Goal: Information Seeking & Learning: Find specific fact

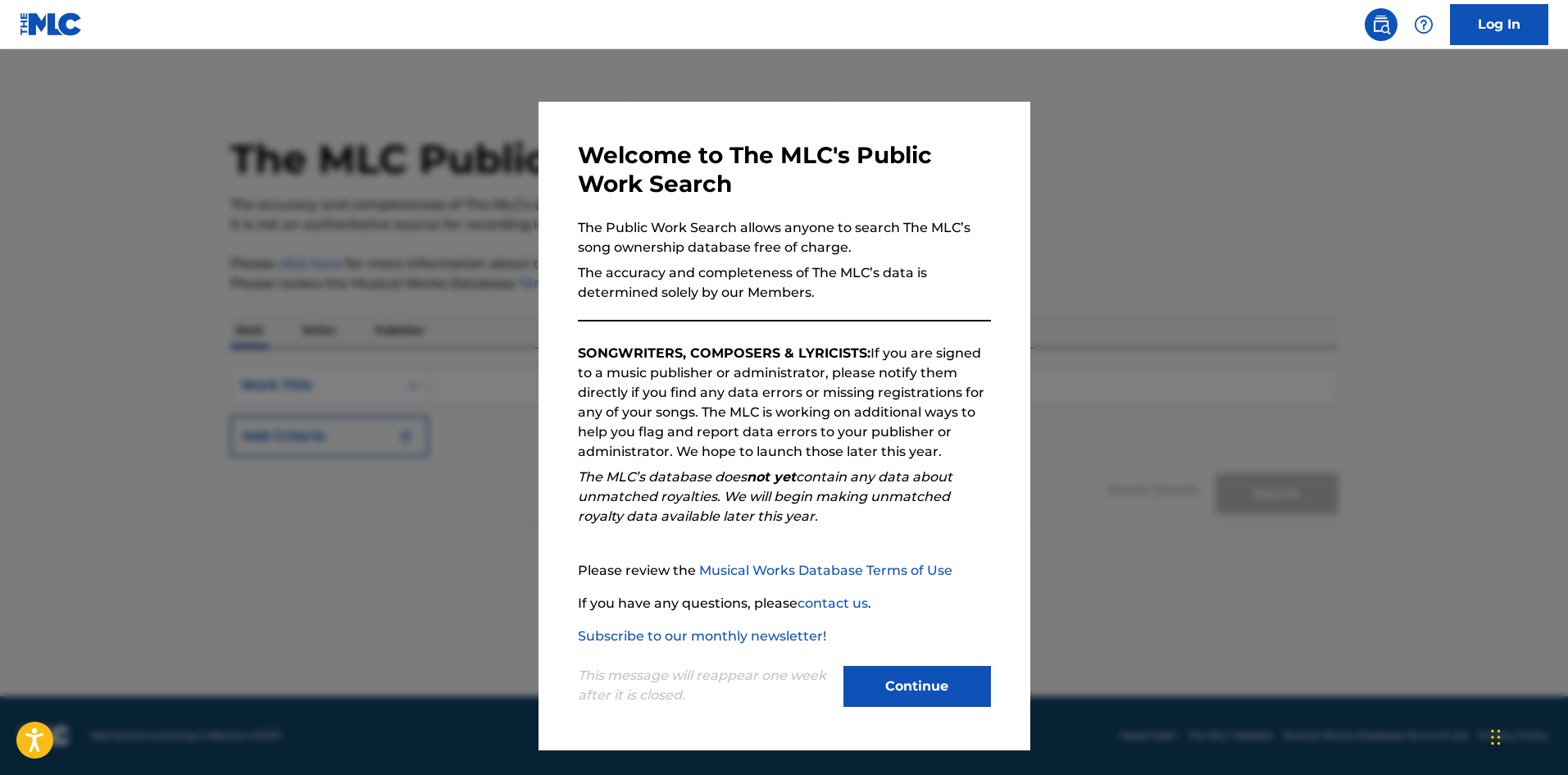
click at [938, 699] on button "Continue" at bounding box center [917, 687] width 148 height 41
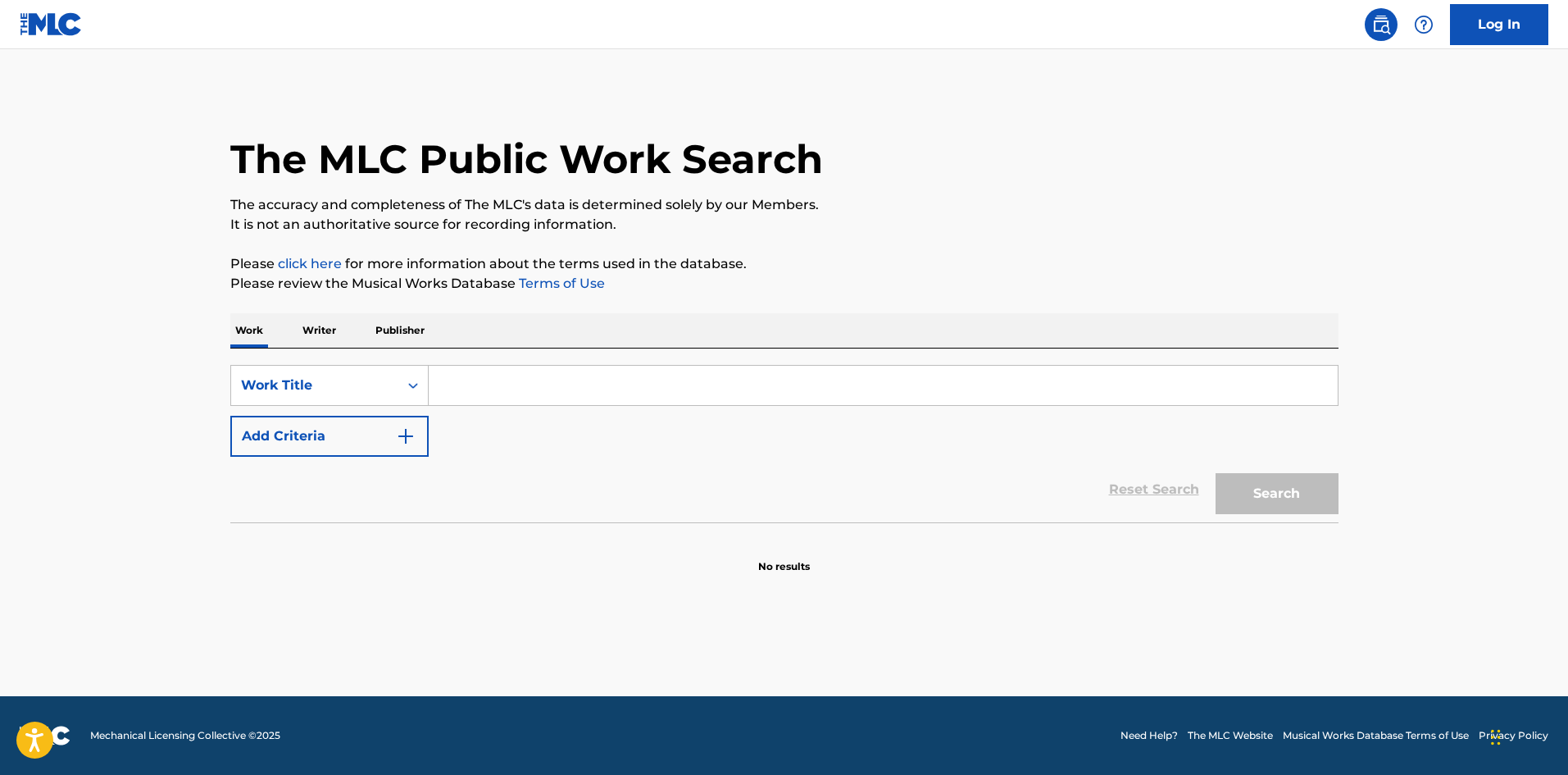
click at [489, 381] on input "Search Form" at bounding box center [883, 386] width 909 height 40
paste input "[PERSON_NAME] [PERSON_NAME] [PERSON_NAME]"
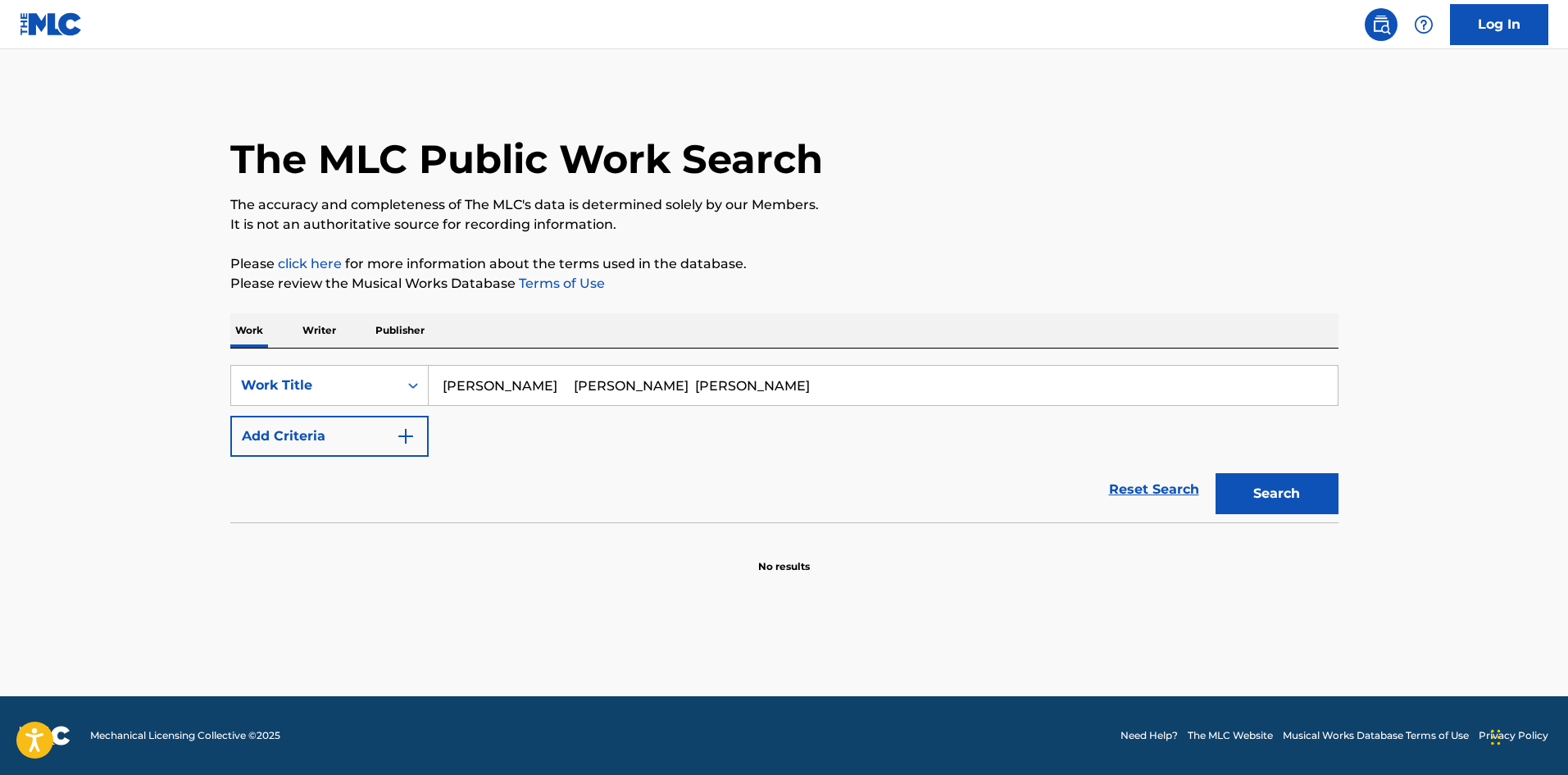
drag, startPoint x: 571, startPoint y: 375, endPoint x: 787, endPoint y: 401, distance: 217.6
click at [787, 401] on input "[PERSON_NAME] [PERSON_NAME] [PERSON_NAME]" at bounding box center [883, 386] width 909 height 40
type input "Lento"
click at [397, 428] on img "Search Form" at bounding box center [405, 436] width 20 height 20
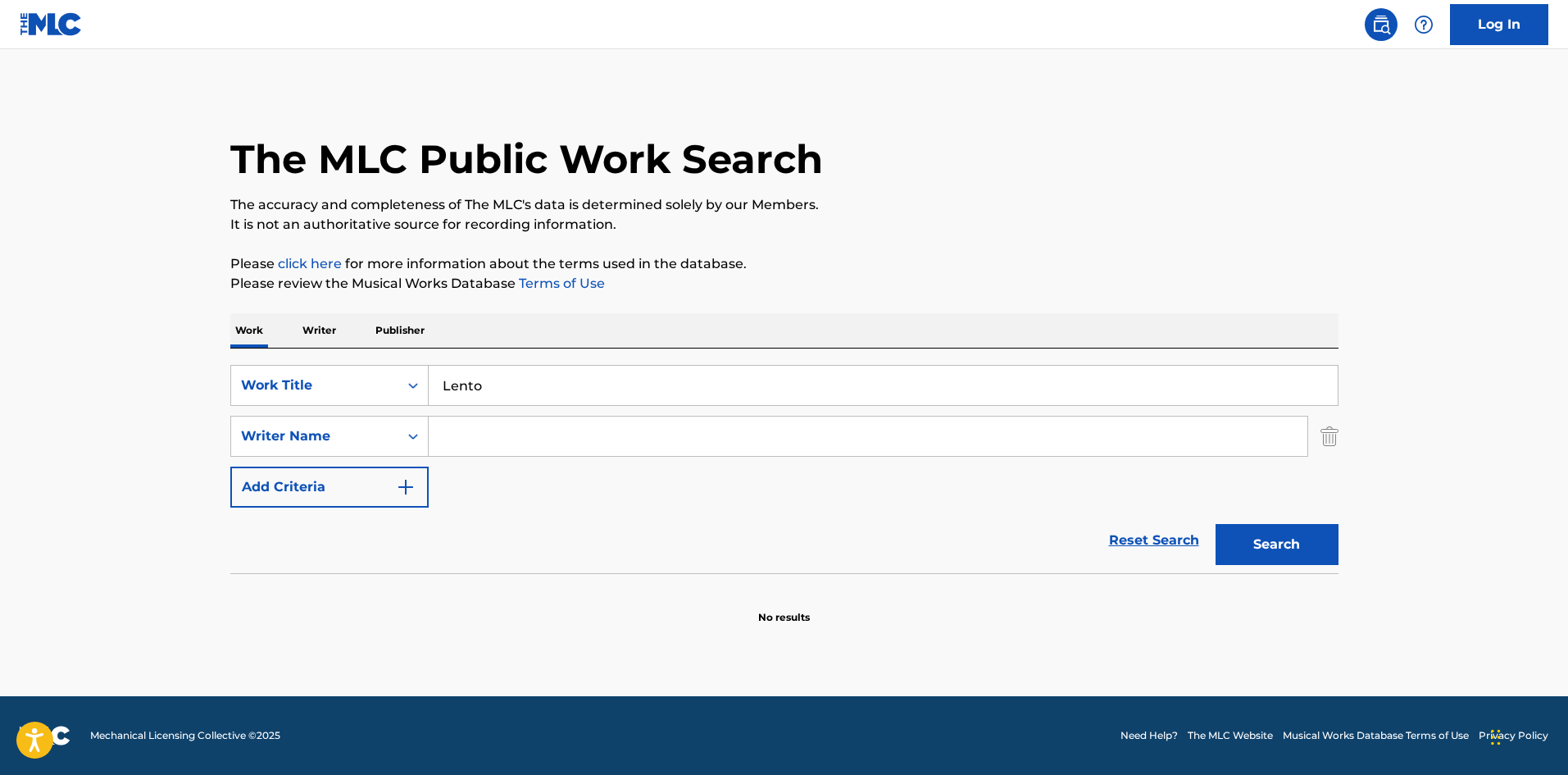
click at [484, 440] on input "Search Form" at bounding box center [867, 436] width 878 height 40
paste input "[PERSON_NAME]"
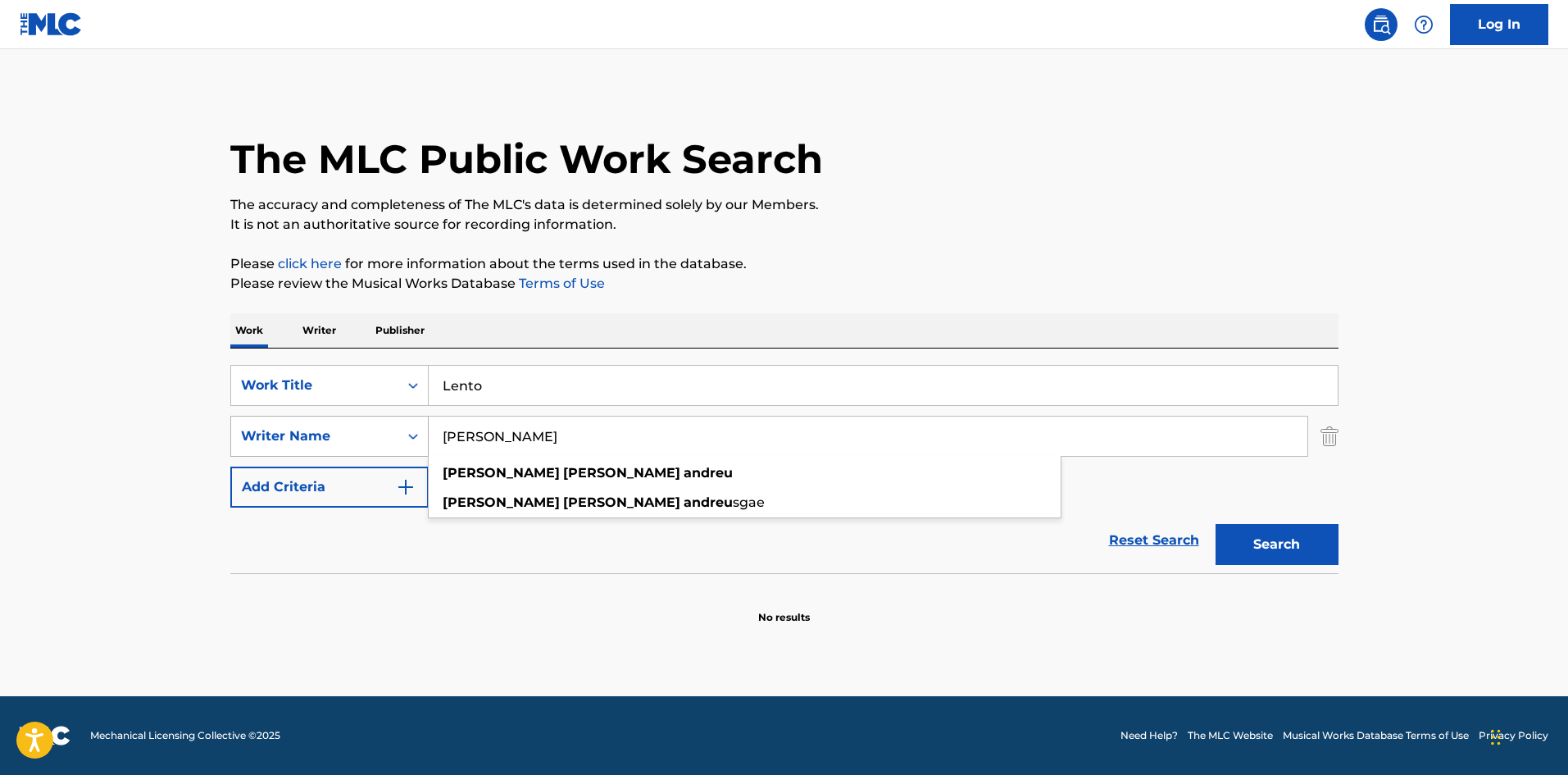
drag, startPoint x: 534, startPoint y: 440, endPoint x: 401, endPoint y: 440, distance: 133.0
click at [401, 440] on div "SearchWithCriteriaa6a66001-8ee0-4802-ade9-57a477e77476 Writer Name [PERSON_NAME…" at bounding box center [784, 436] width 1109 height 41
type input "[PERSON_NAME]"
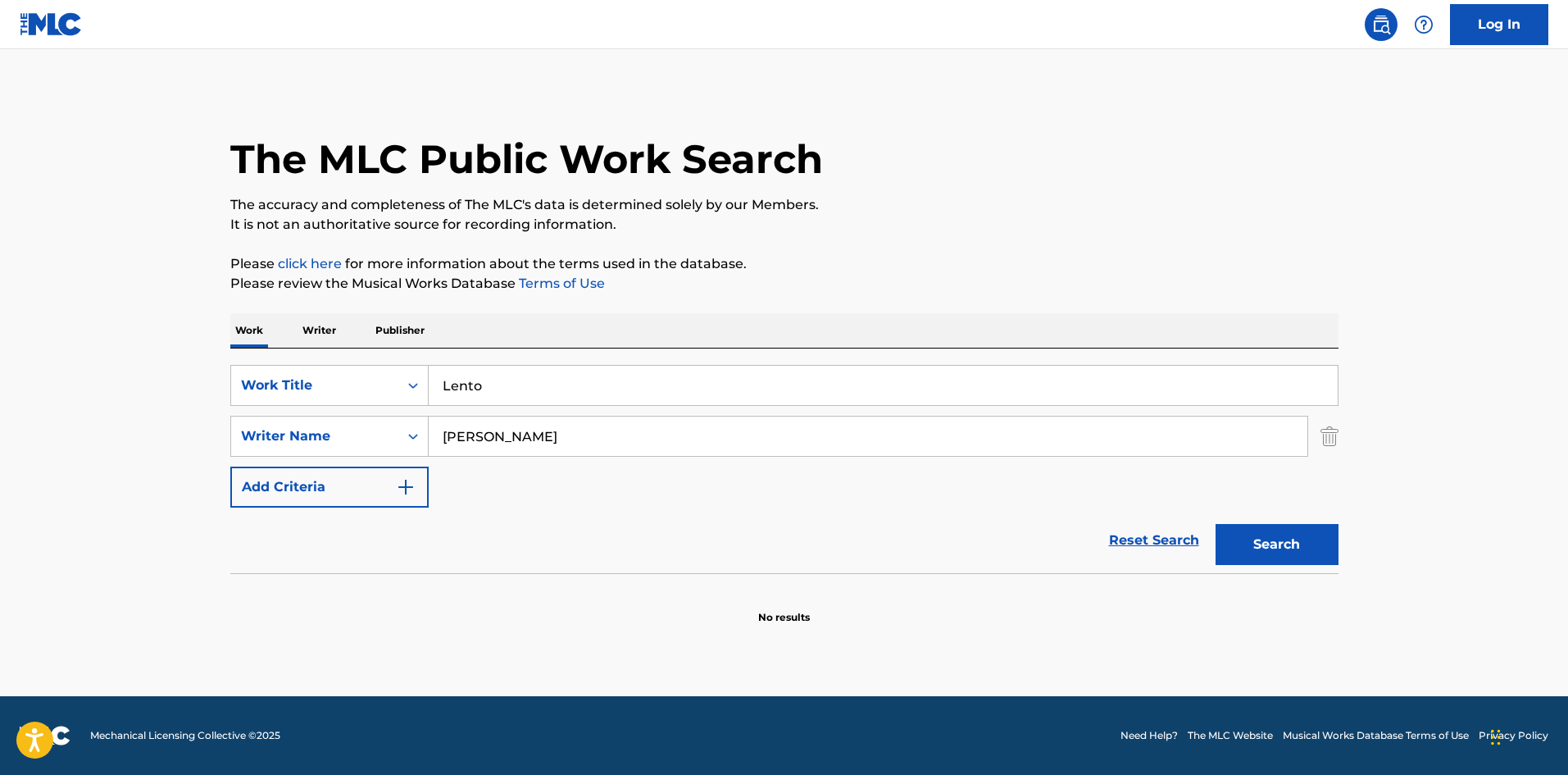
click at [1111, 302] on div "The MLC Public Work Search The accuracy and completeness of The MLC's data is d…" at bounding box center [784, 357] width 1148 height 534
click at [1260, 552] on button "Search" at bounding box center [1277, 545] width 123 height 41
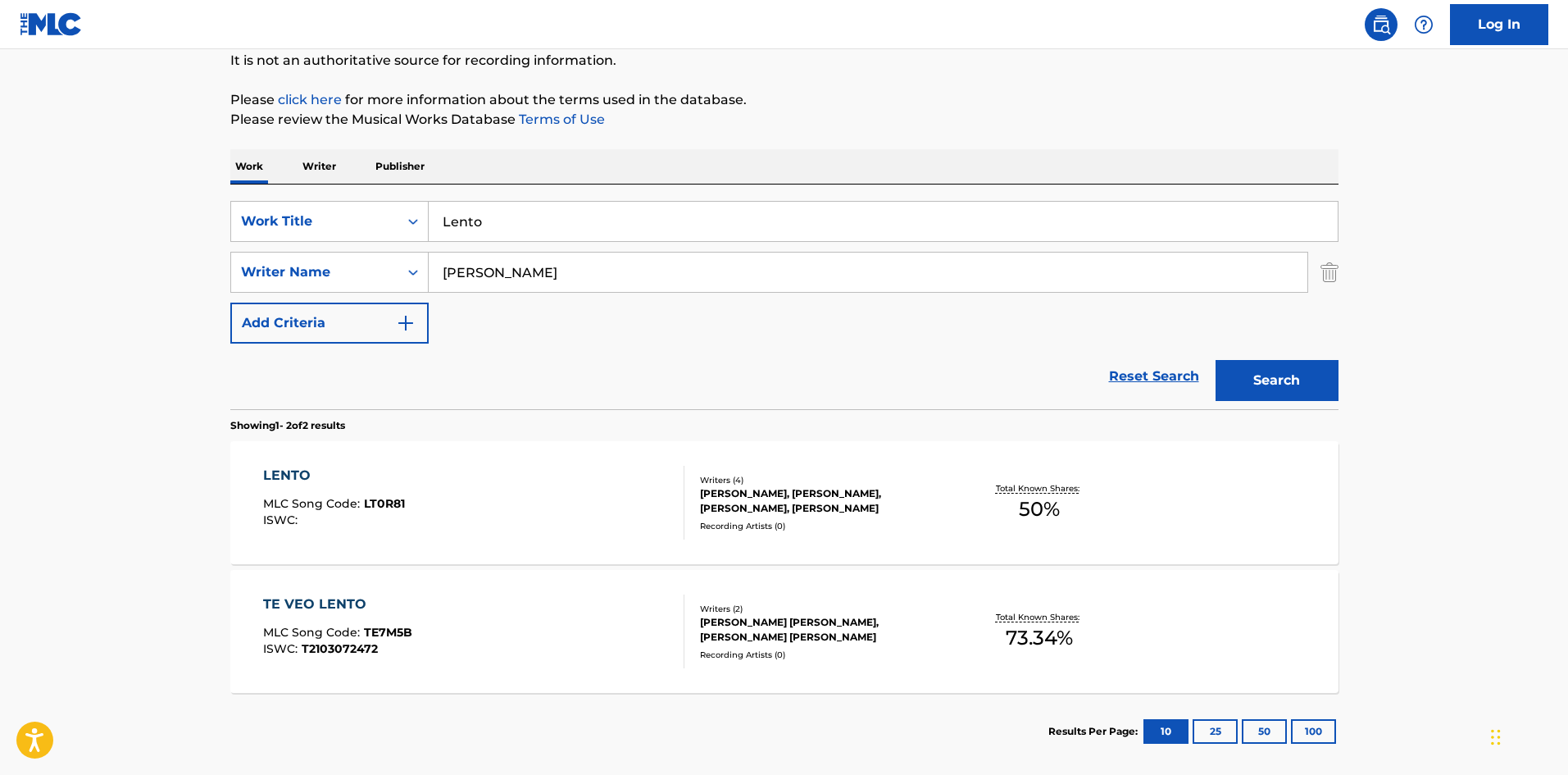
scroll to position [246, 0]
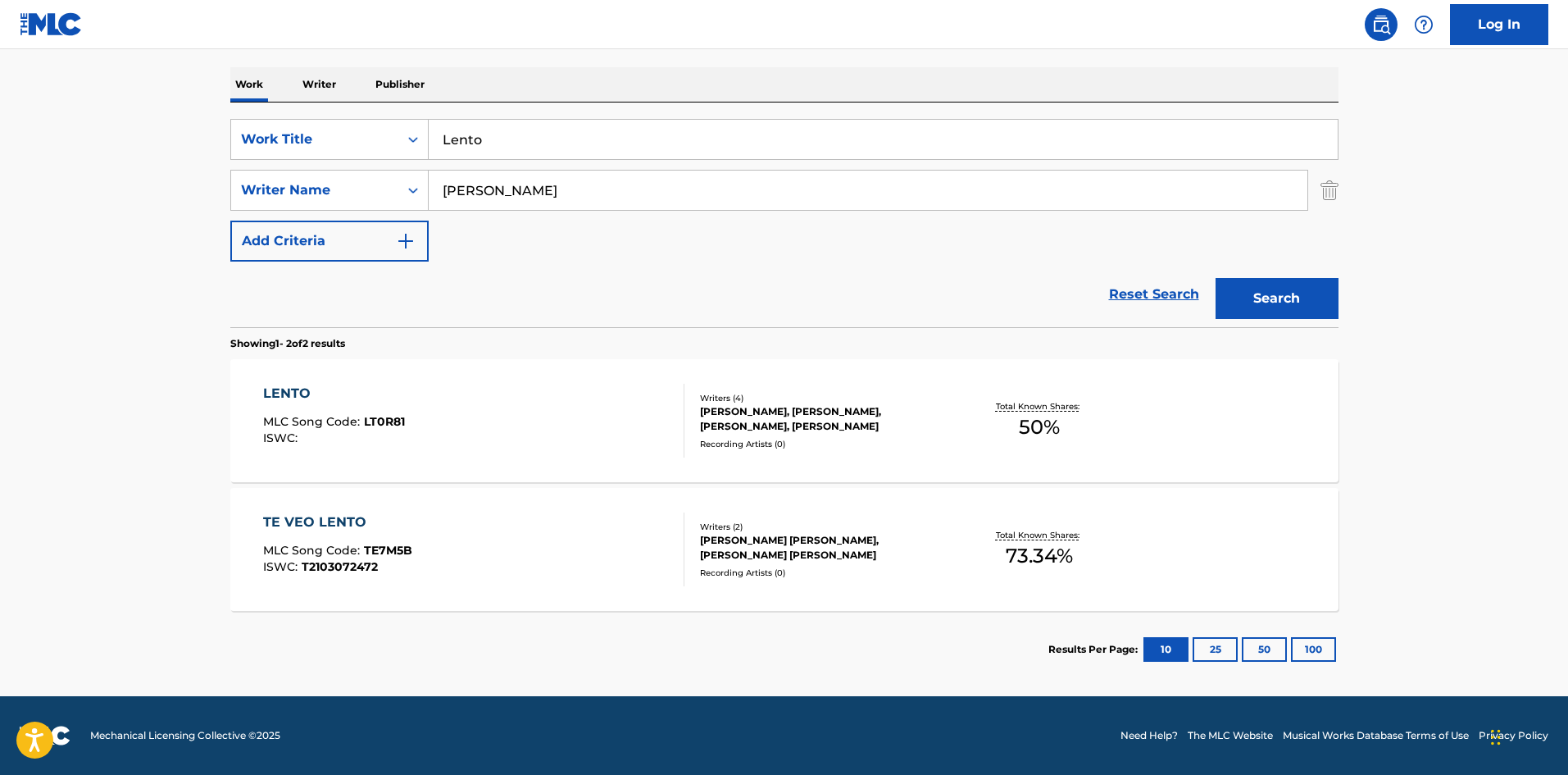
click at [622, 425] on div "LENTO MLC Song Code : LT0R81 ISWC :" at bounding box center [473, 421] width 422 height 74
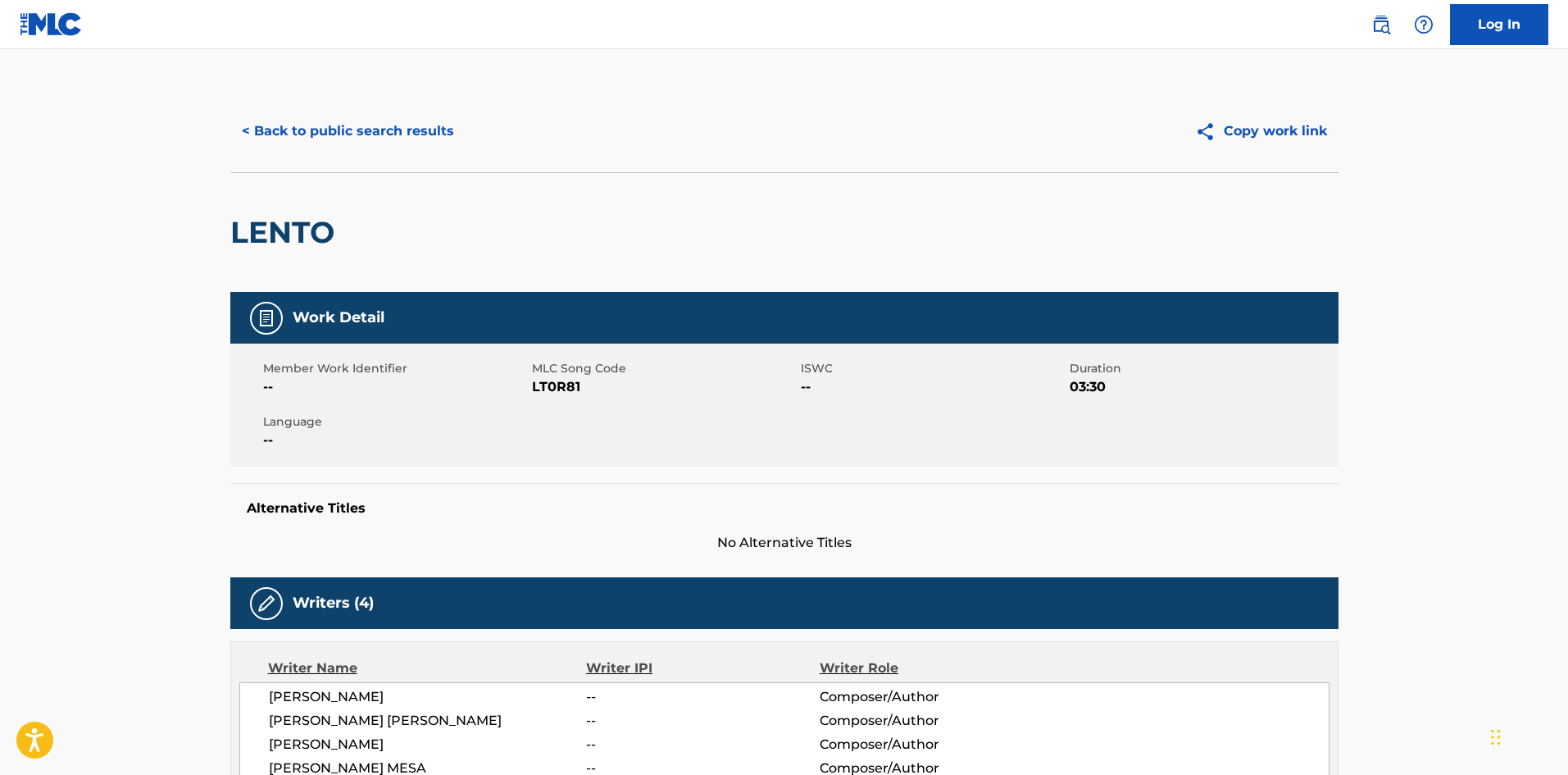
click at [553, 387] on span "LT0R81" at bounding box center [665, 387] width 264 height 20
copy span "LT0R81"
click at [413, 716] on span "[PERSON_NAME] [PERSON_NAME]" at bounding box center [428, 721] width 318 height 20
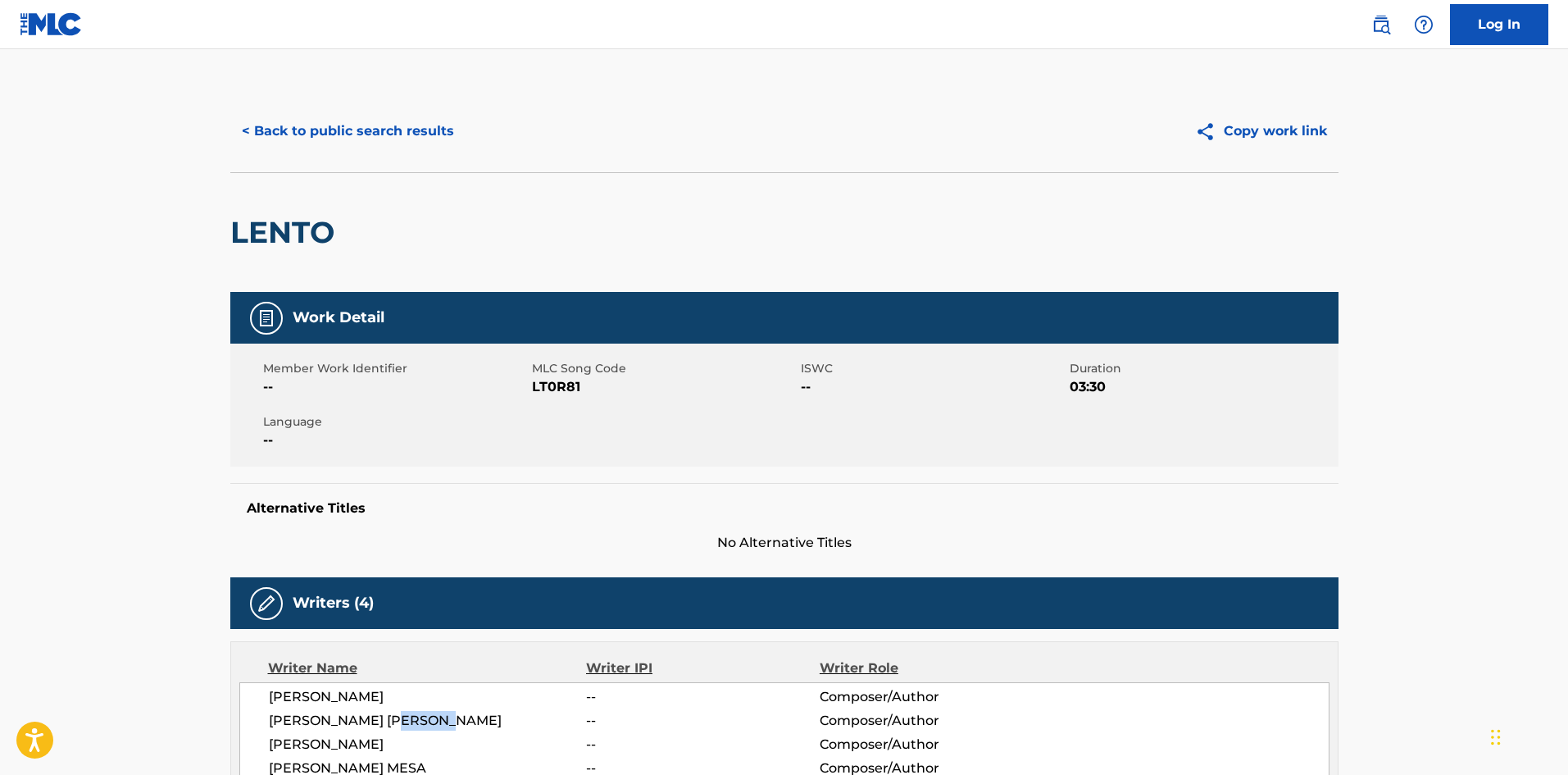
click at [414, 716] on span "[PERSON_NAME] [PERSON_NAME]" at bounding box center [428, 721] width 318 height 20
copy span "[PERSON_NAME]"
click at [414, 124] on button "< Back to public search results" at bounding box center [348, 131] width 235 height 41
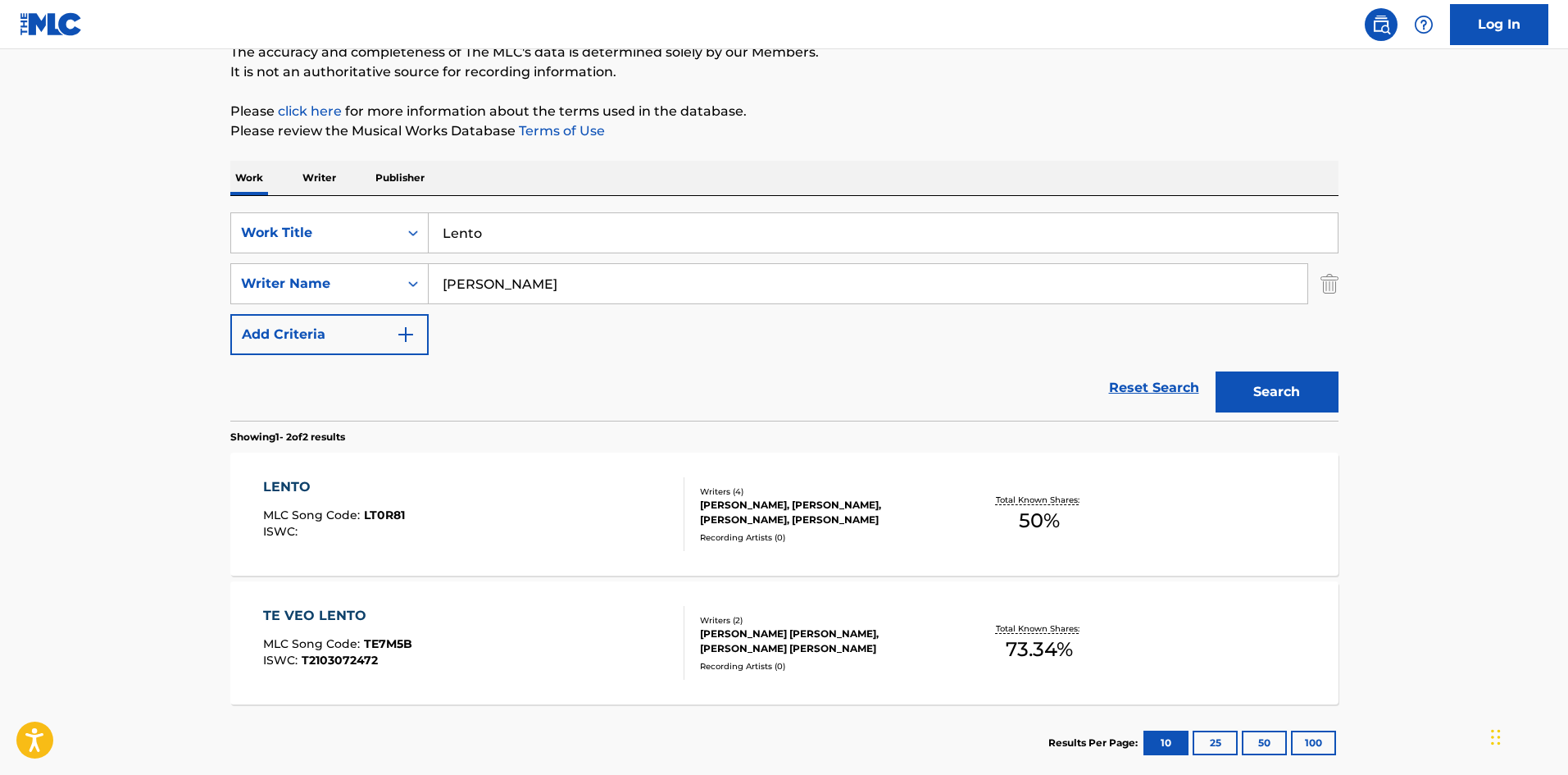
drag, startPoint x: 468, startPoint y: 229, endPoint x: 582, endPoint y: 227, distance: 114.0
click at [390, 220] on div "SearchWithCriteria61af1990-feb2-4578-a25f-c1814b8c81ac Work Title Lento" at bounding box center [784, 233] width 1109 height 41
paste input "[PERSON_NAME]"
drag, startPoint x: 645, startPoint y: 245, endPoint x: 774, endPoint y: 237, distance: 129.2
click at [824, 257] on div "SearchWithCriteria61af1990-feb2-4578-a25f-c1814b8c81ac Work Title [PERSON_NAME]…" at bounding box center [784, 284] width 1109 height 143
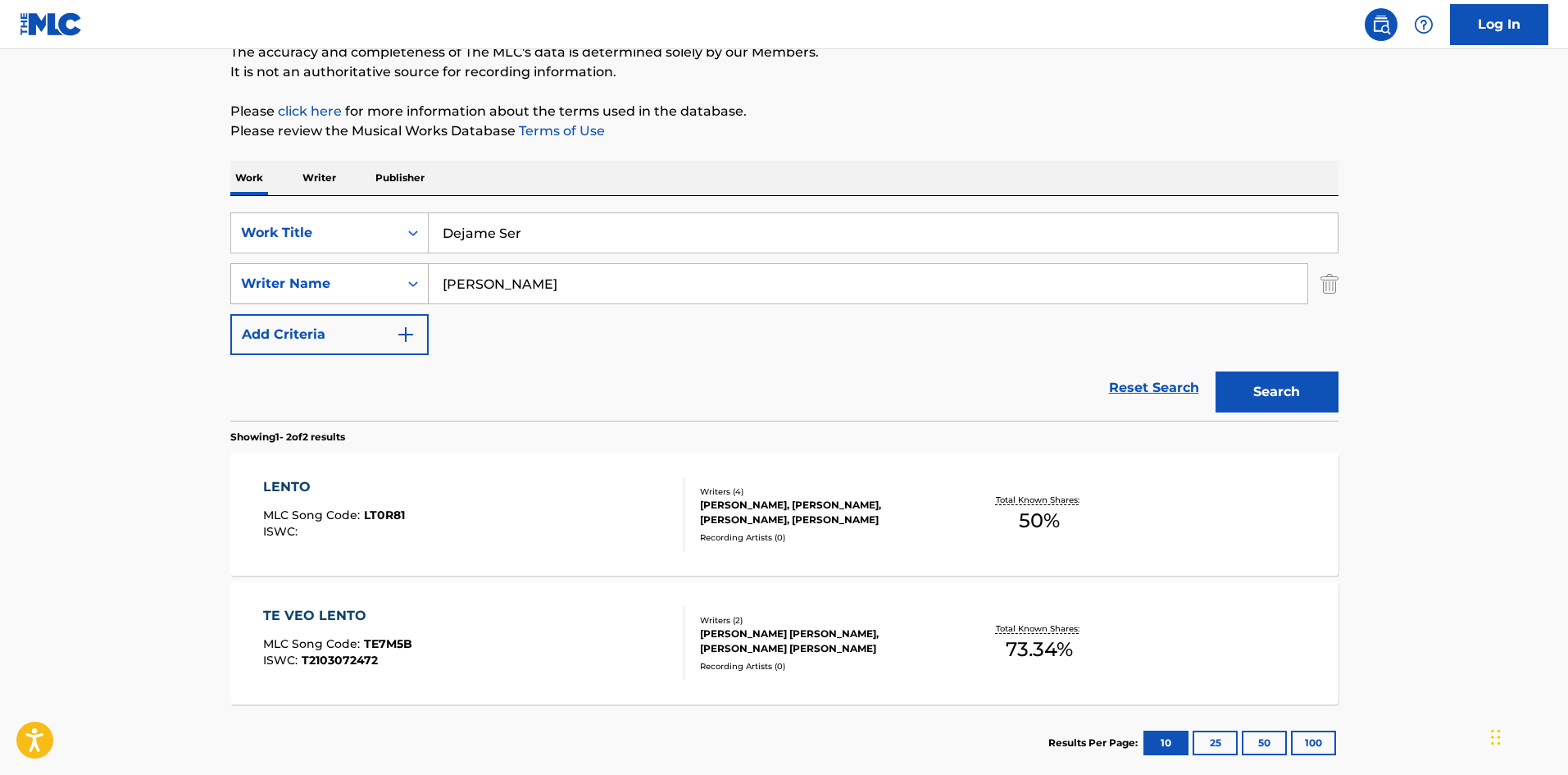
type input "Dejame Ser"
drag, startPoint x: 400, startPoint y: 285, endPoint x: 442, endPoint y: 281, distance: 42.2
click at [398, 285] on div "SearchWithCriteriaa6a66001-8ee0-4802-ade9-57a477e77476 Writer Name [PERSON_NAME]" at bounding box center [784, 284] width 1109 height 41
paste input "[PERSON_NAME]"
drag, startPoint x: 562, startPoint y: 285, endPoint x: 359, endPoint y: 272, distance: 203.4
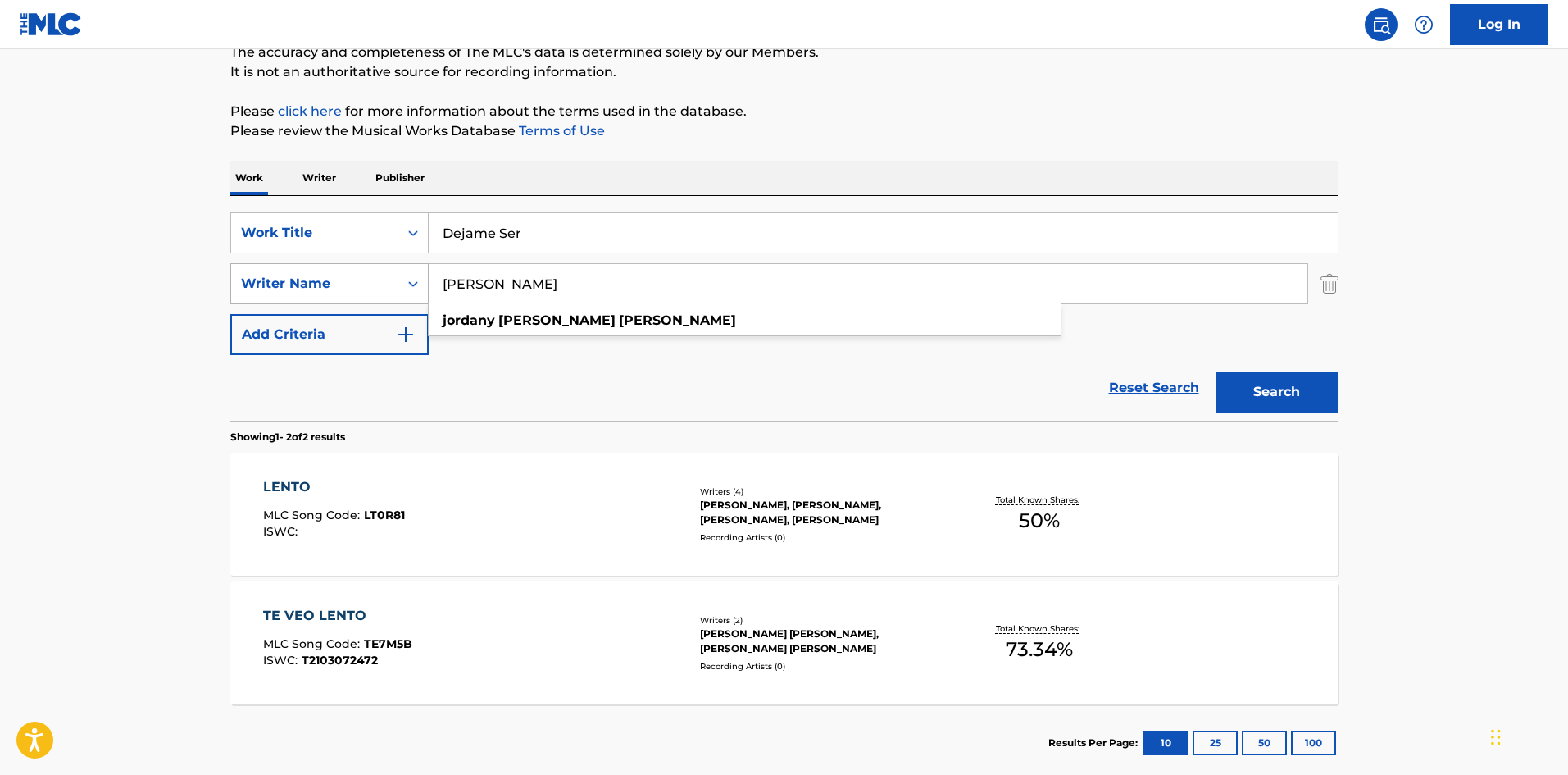
click at [364, 270] on div "SearchWithCriteriaa6a66001-8ee0-4802-ade9-57a477e77476 Writer Name [PERSON_NAME…" at bounding box center [784, 284] width 1109 height 41
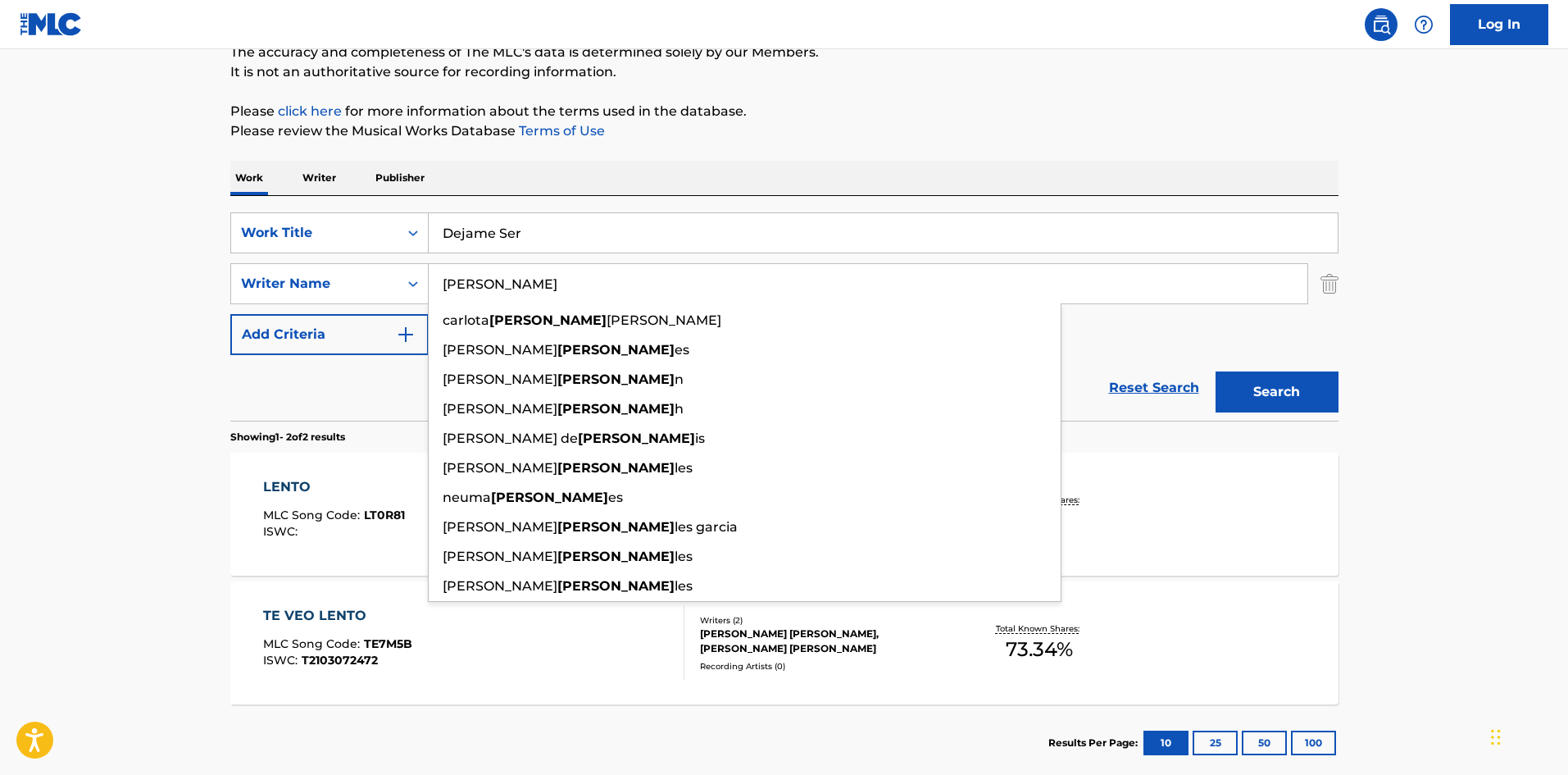
click at [1298, 389] on button "Search" at bounding box center [1277, 392] width 123 height 41
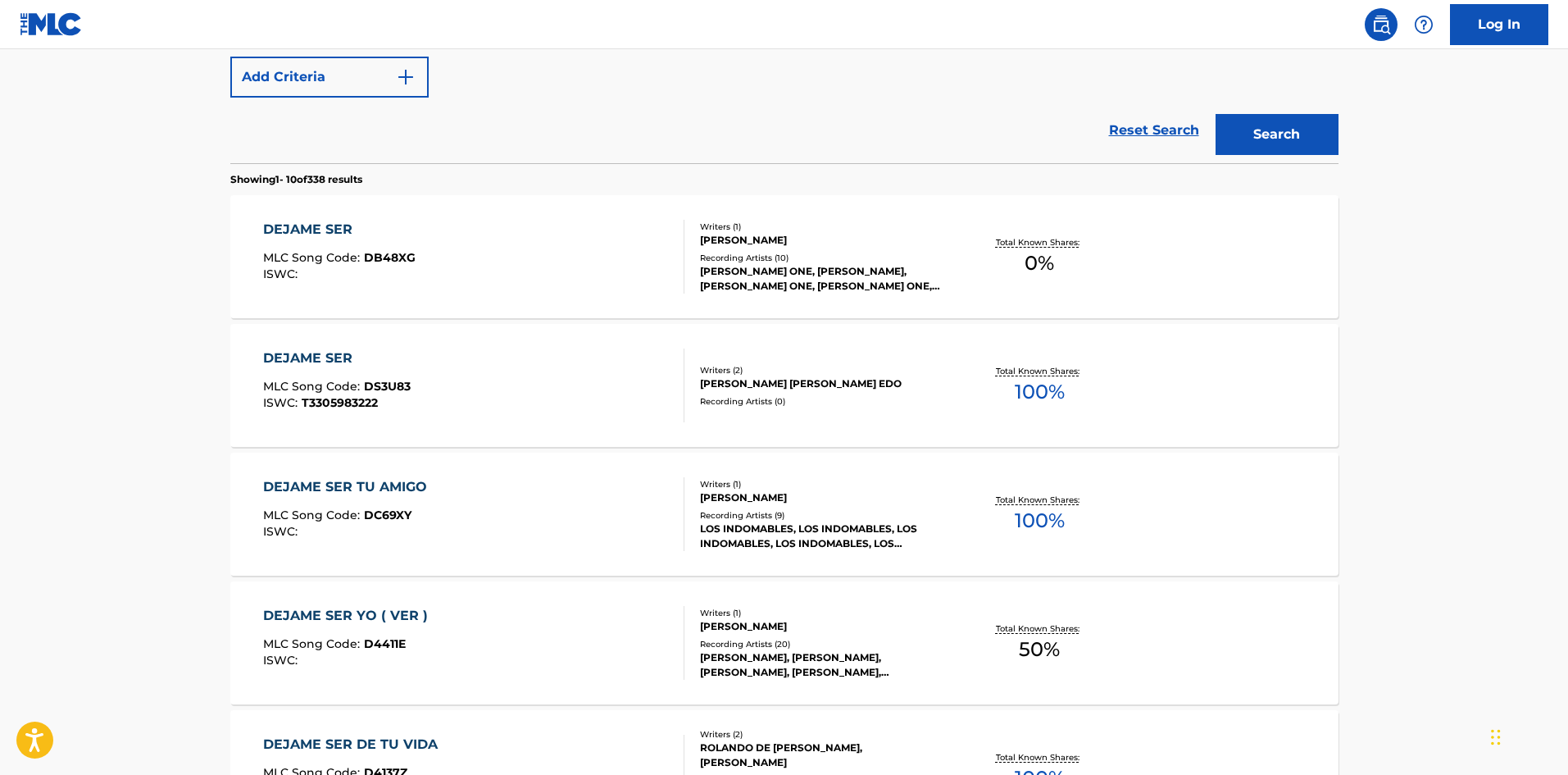
scroll to position [246, 0]
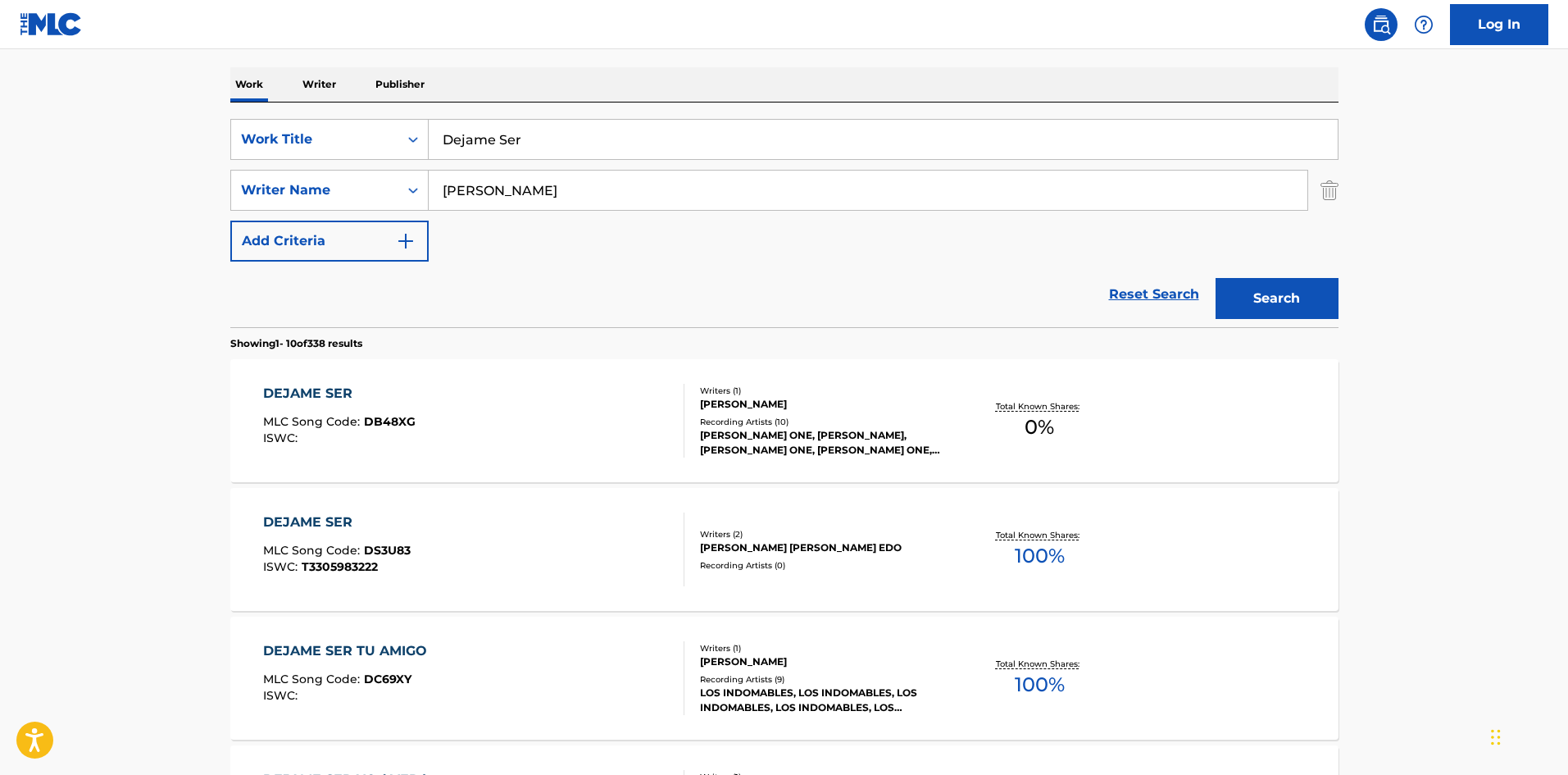
click at [554, 187] on input "[PERSON_NAME]" at bounding box center [867, 191] width 878 height 40
paste input "Jordany"
click at [1270, 300] on button "Search" at bounding box center [1277, 299] width 123 height 41
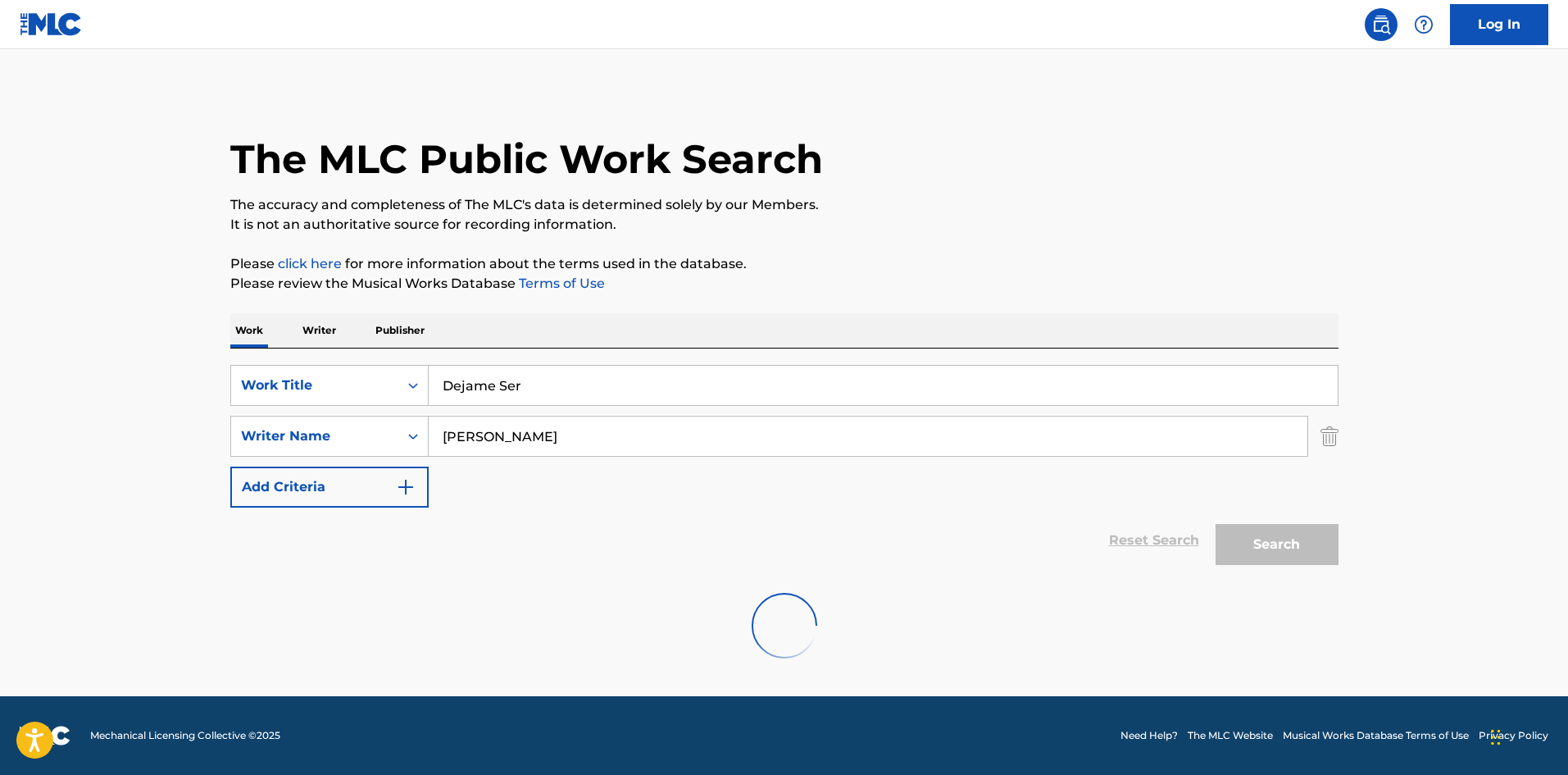
scroll to position [0, 0]
drag, startPoint x: 544, startPoint y: 419, endPoint x: 407, endPoint y: 431, distance: 137.5
click at [405, 431] on div "SearchWithCriteriaa6a66001-8ee0-4802-ade9-57a477e77476 Writer Name [PERSON_NAME]" at bounding box center [784, 436] width 1109 height 41
paste input "[PERSON_NAME]"
click at [1271, 550] on button "Search" at bounding box center [1277, 545] width 123 height 41
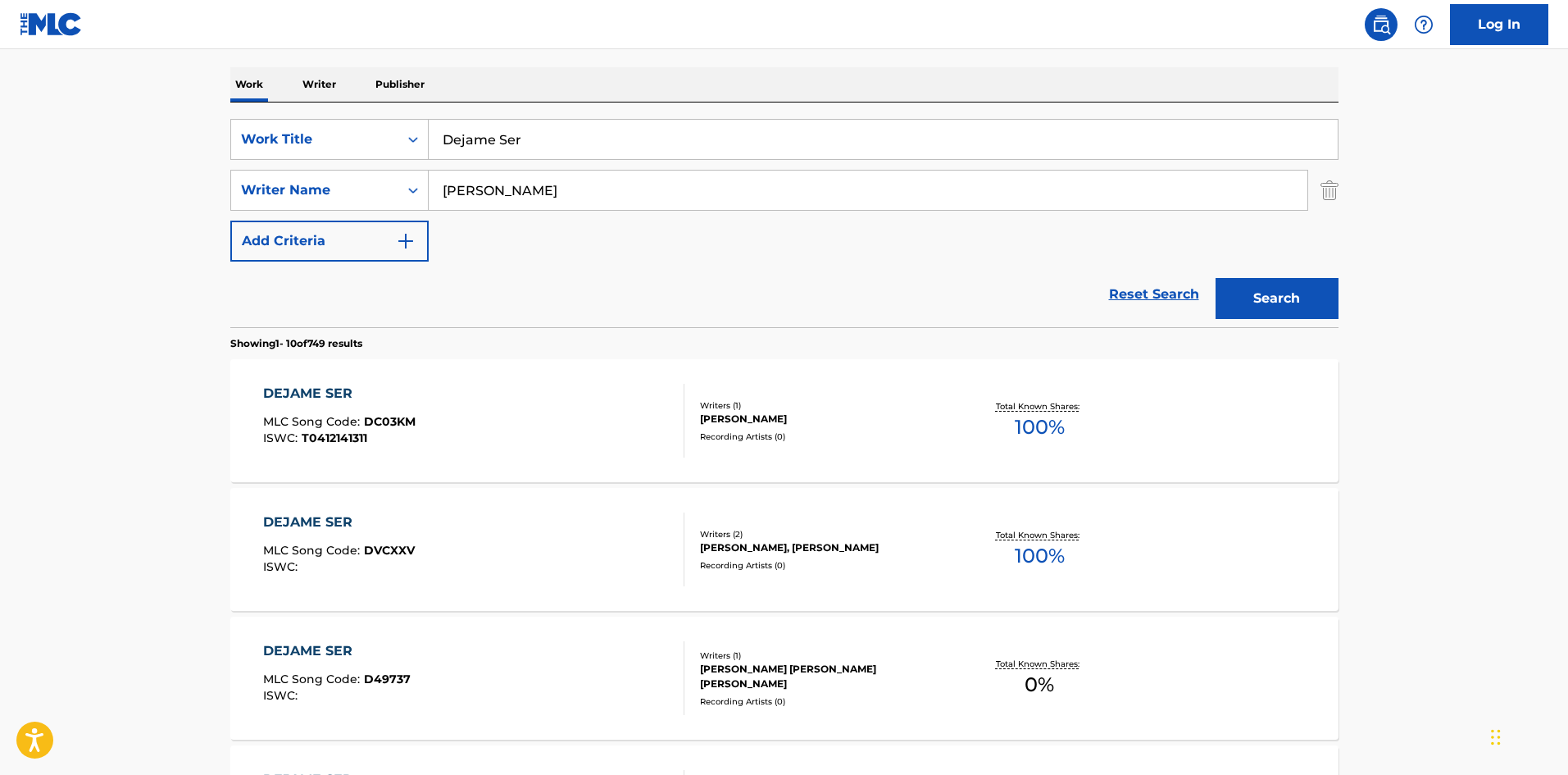
scroll to position [164, 0]
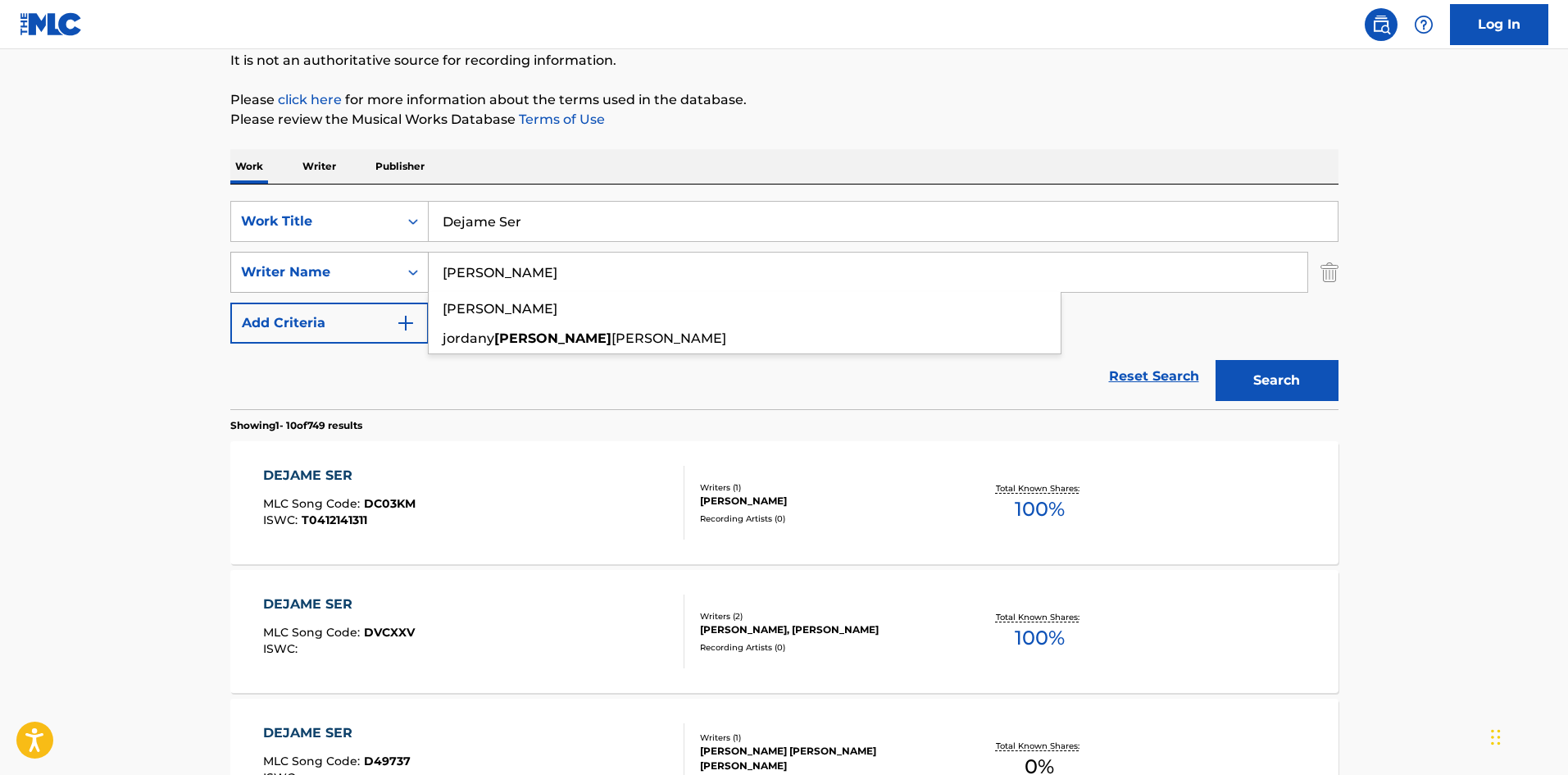
drag, startPoint x: 513, startPoint y: 272, endPoint x: 353, endPoint y: 273, distance: 160.0
click at [352, 272] on div "SearchWithCriteriaa6a66001-8ee0-4802-ade9-57a477e77476 Writer Name [PERSON_NAME…" at bounding box center [784, 272] width 1109 height 41
paste input "Search Form"
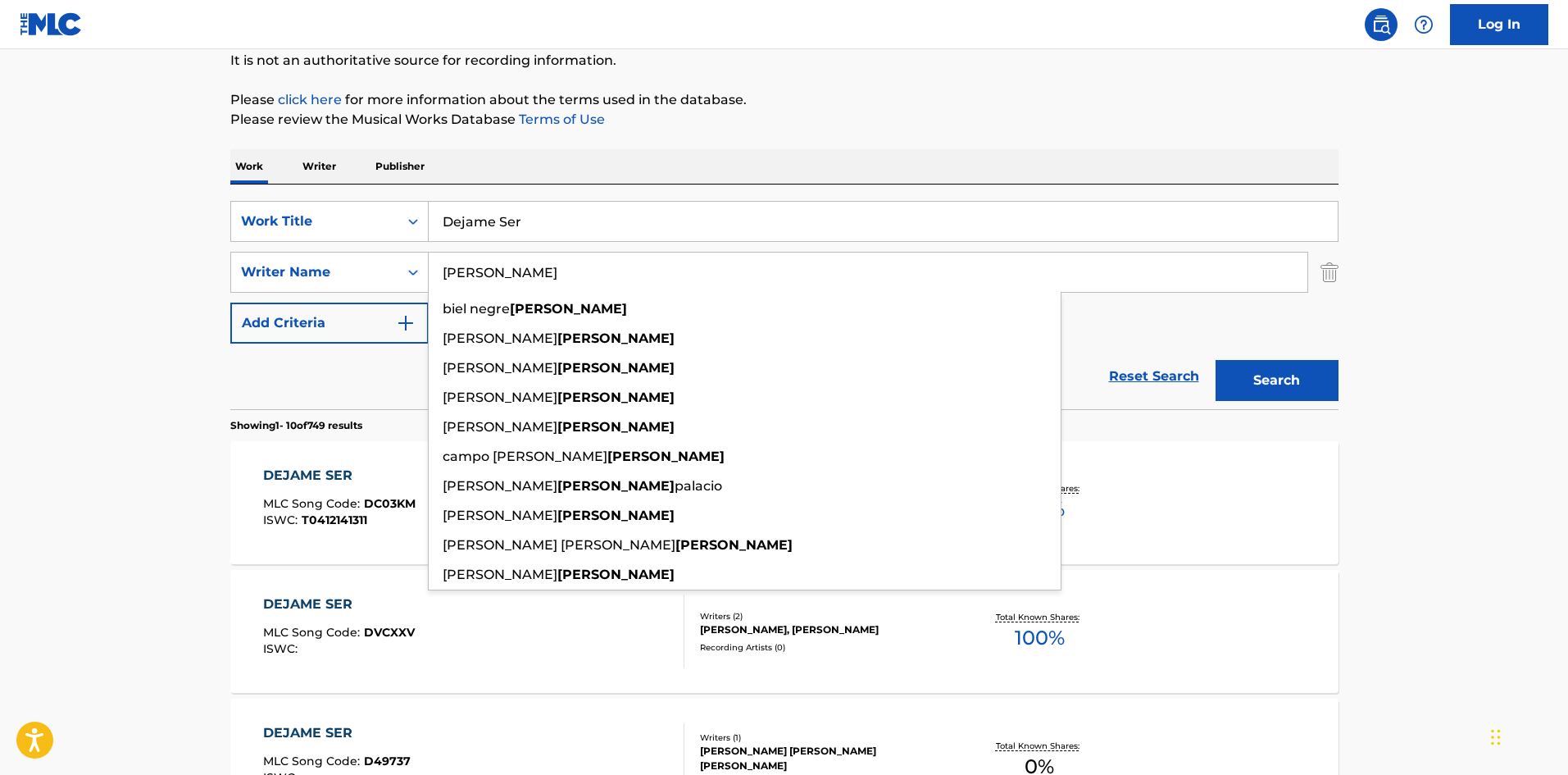
click at [1229, 174] on div "Work Writer Publisher" at bounding box center [784, 167] width 1109 height 34
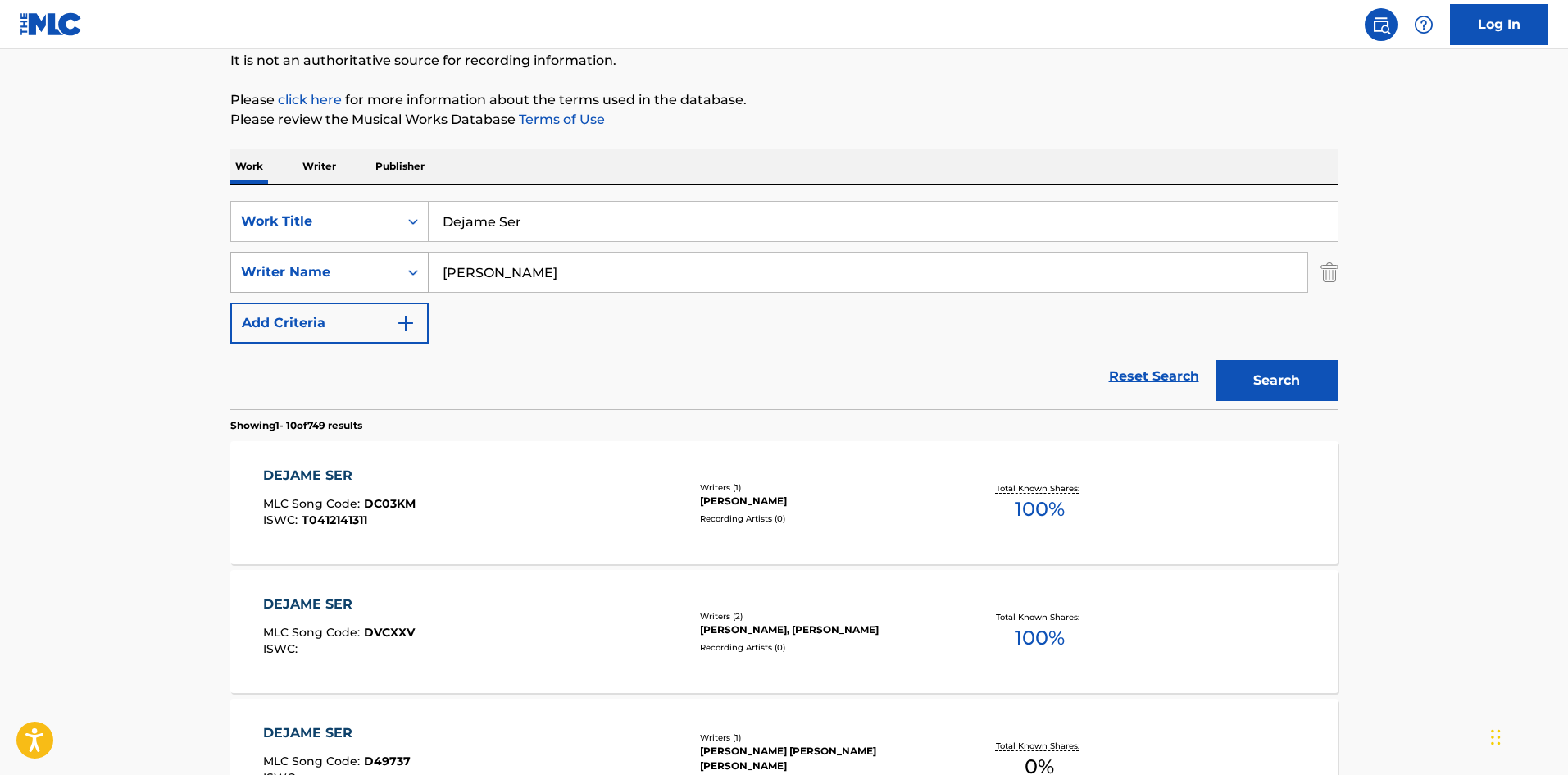
drag, startPoint x: 427, startPoint y: 270, endPoint x: 391, endPoint y: 272, distance: 36.1
click at [392, 271] on div "SearchWithCriteriaa6a66001-8ee0-4802-ade9-57a477e77476 Writer Name [PERSON_NAME]" at bounding box center [784, 272] width 1109 height 41
paste input "[PERSON_NAME]"
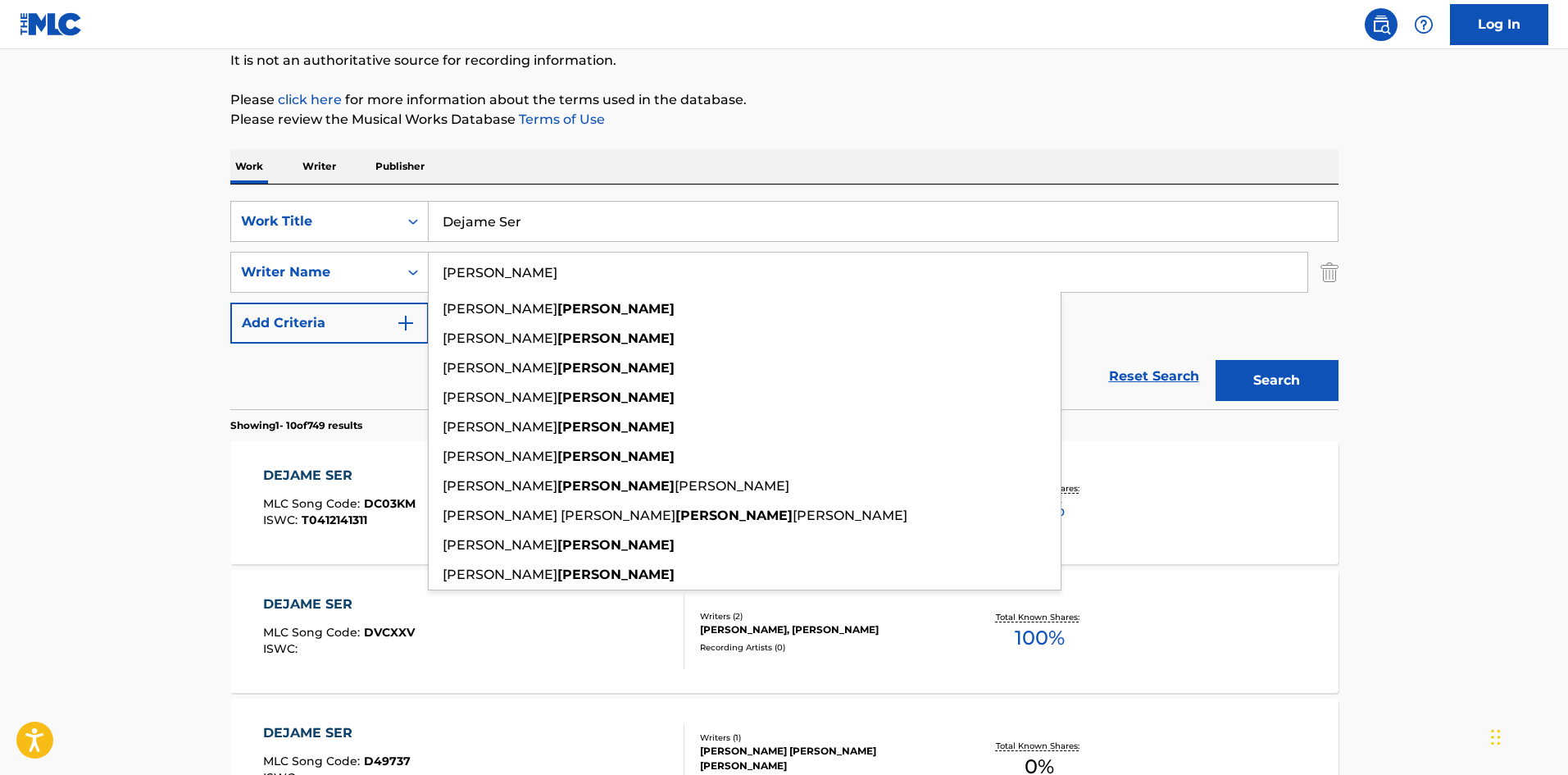
click at [1233, 380] on button "Search" at bounding box center [1277, 381] width 123 height 41
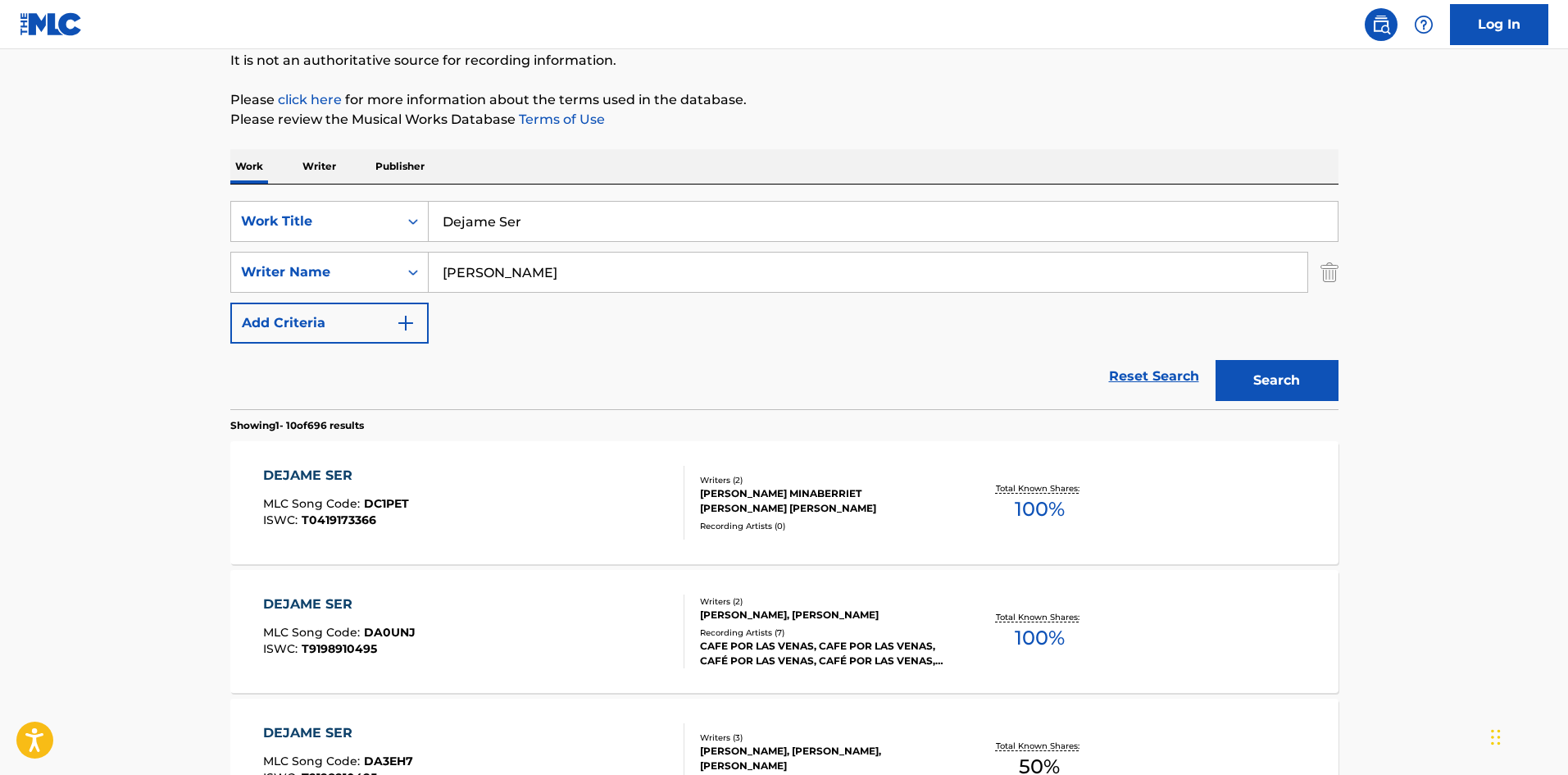
scroll to position [328, 0]
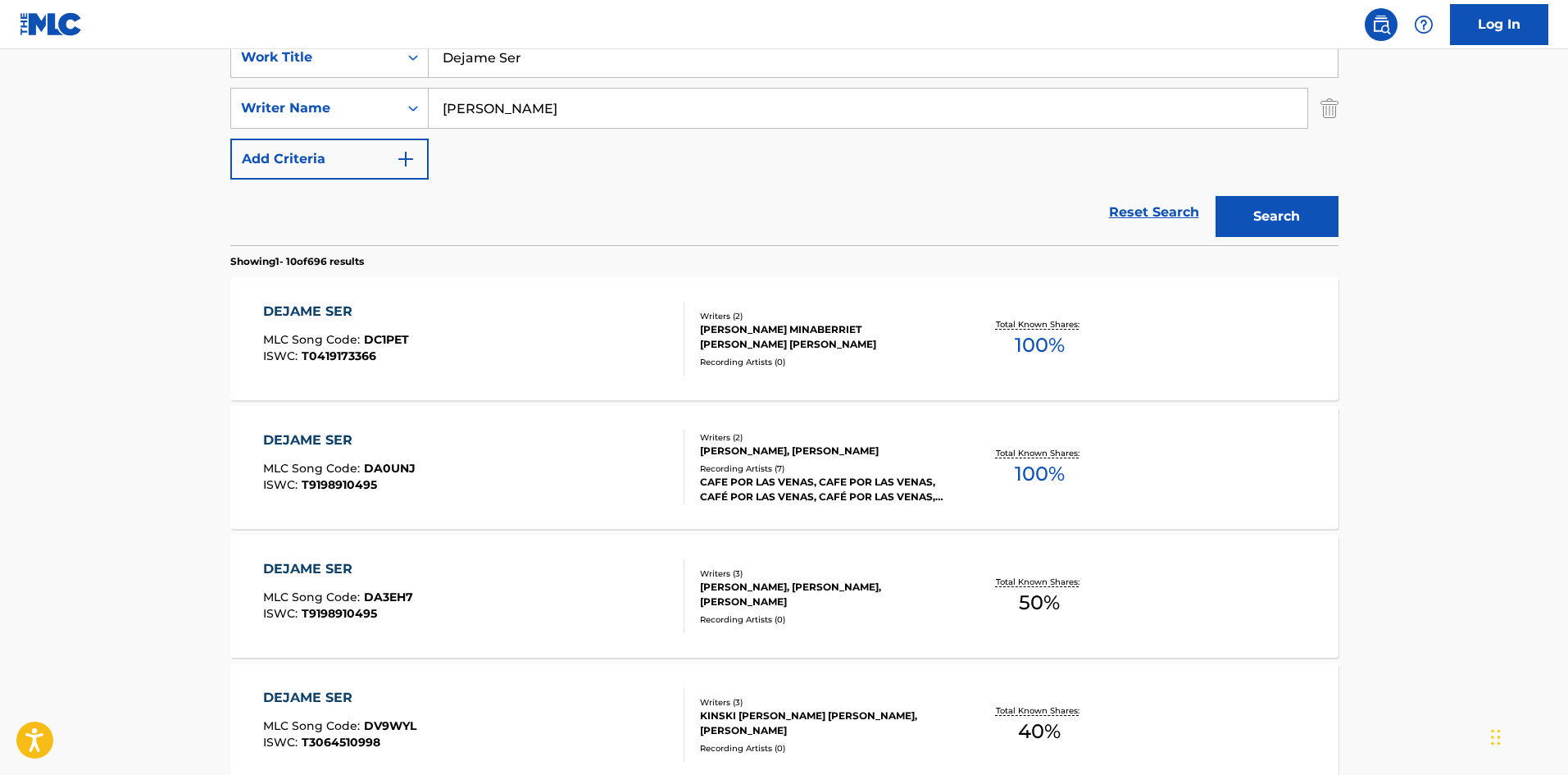
click at [623, 113] on input "[PERSON_NAME]" at bounding box center [867, 108] width 878 height 40
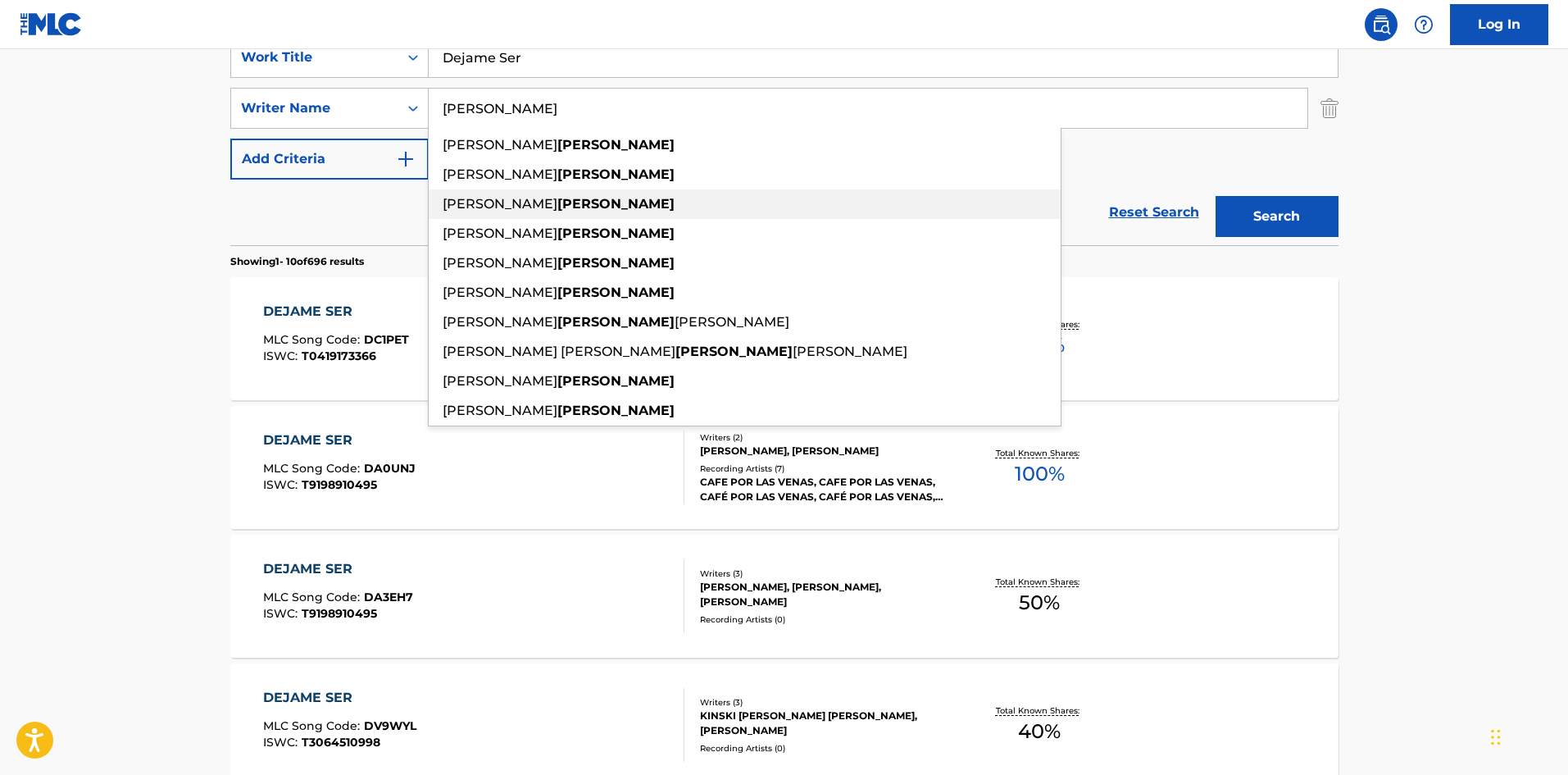
paste input "[PERSON_NAME]"
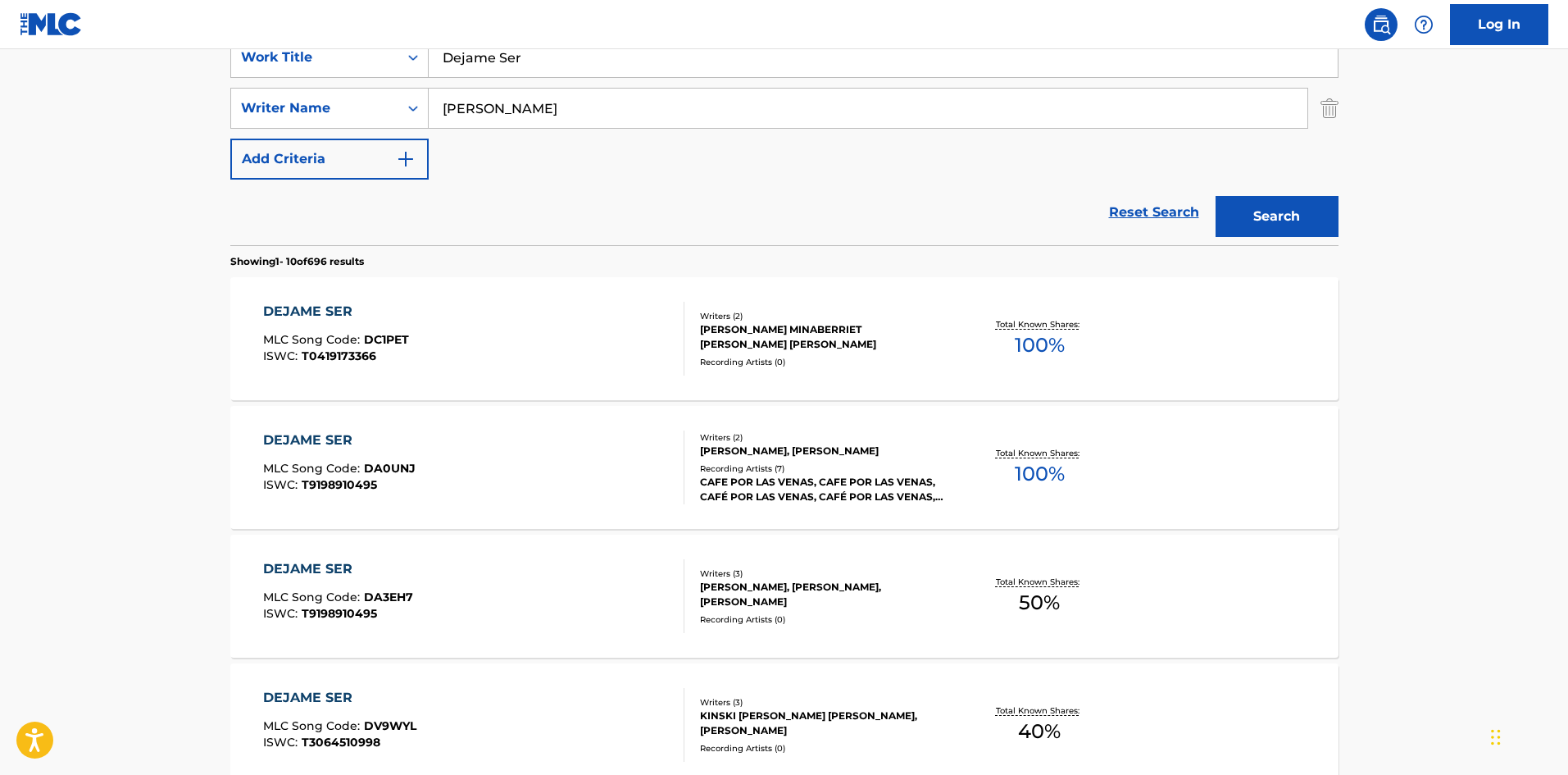
click at [1258, 207] on button "Search" at bounding box center [1277, 217] width 123 height 41
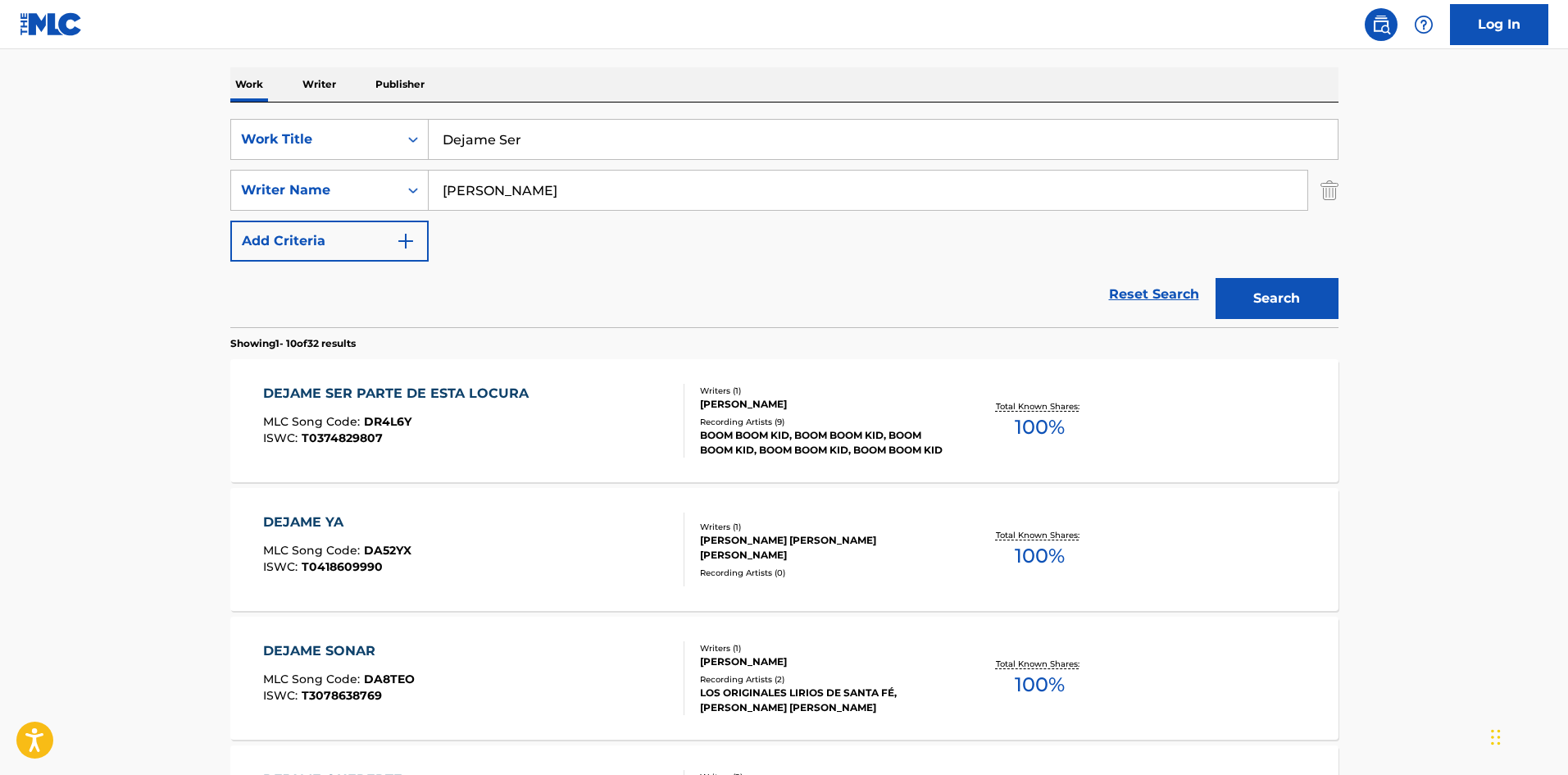
scroll to position [164, 0]
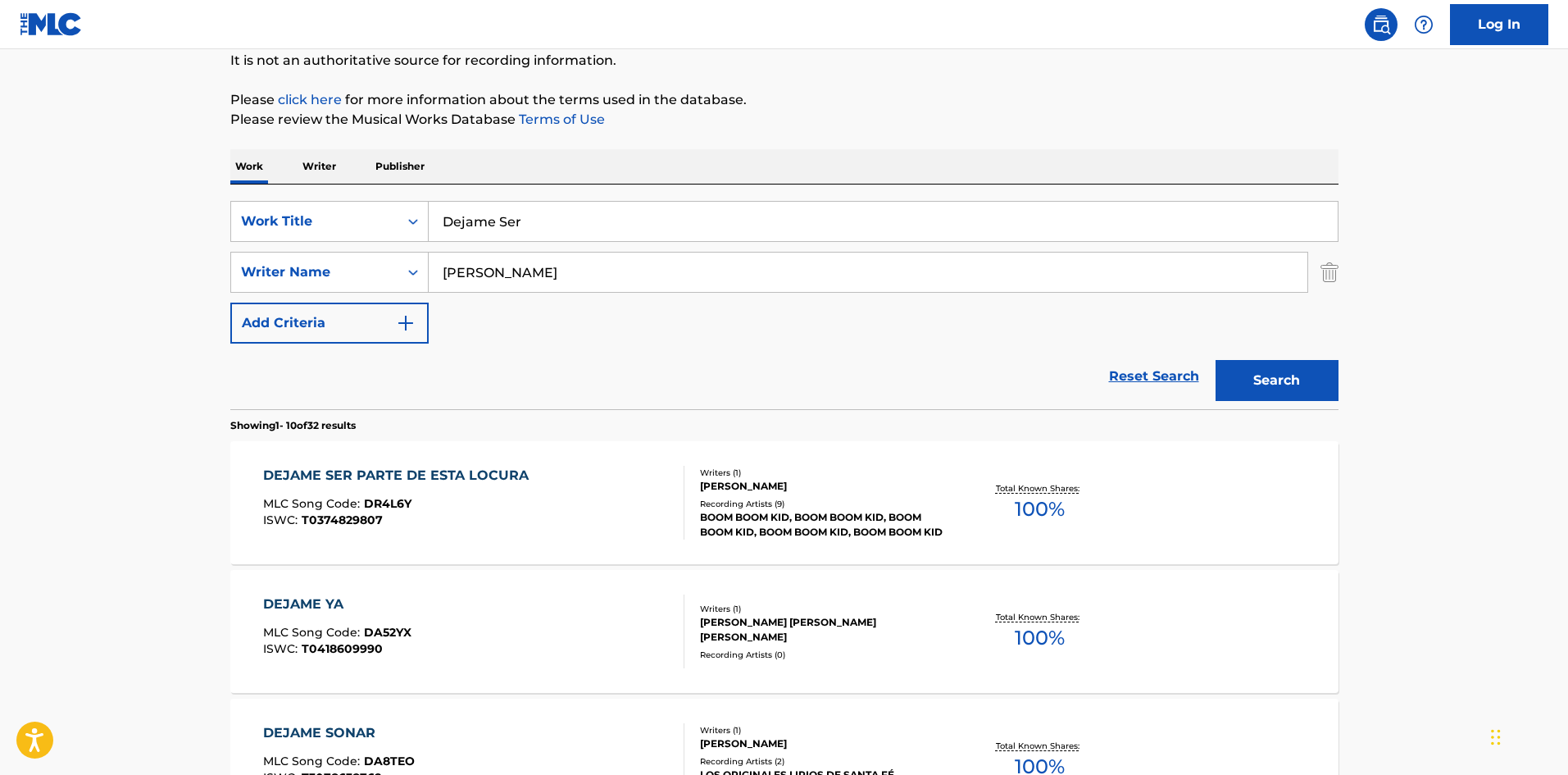
drag, startPoint x: 574, startPoint y: 281, endPoint x: 451, endPoint y: 275, distance: 123.1
click at [451, 275] on input "[PERSON_NAME]" at bounding box center [867, 272] width 878 height 40
paste input "[PERSON_NAME]"
drag, startPoint x: 379, startPoint y: 240, endPoint x: 316, endPoint y: 234, distance: 63.3
click at [316, 233] on div "SearchWithCriteria61af1990-feb2-4578-a25f-c1814b8c81ac Work Title Dejame Ser Se…" at bounding box center [784, 272] width 1109 height 143
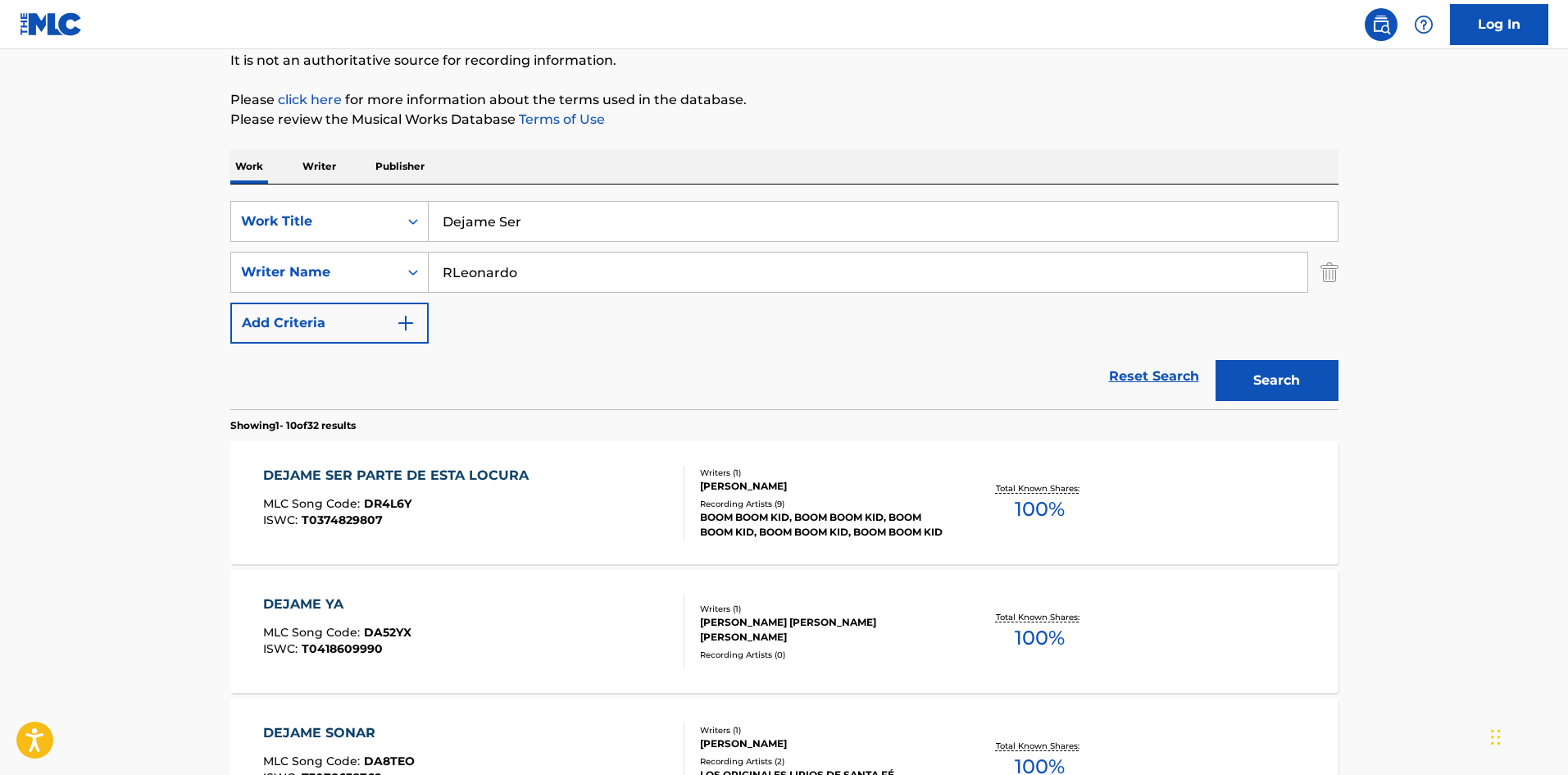
paste input "Search Form"
type input "[PERSON_NAME]"
click at [1239, 379] on button "Search" at bounding box center [1277, 381] width 123 height 41
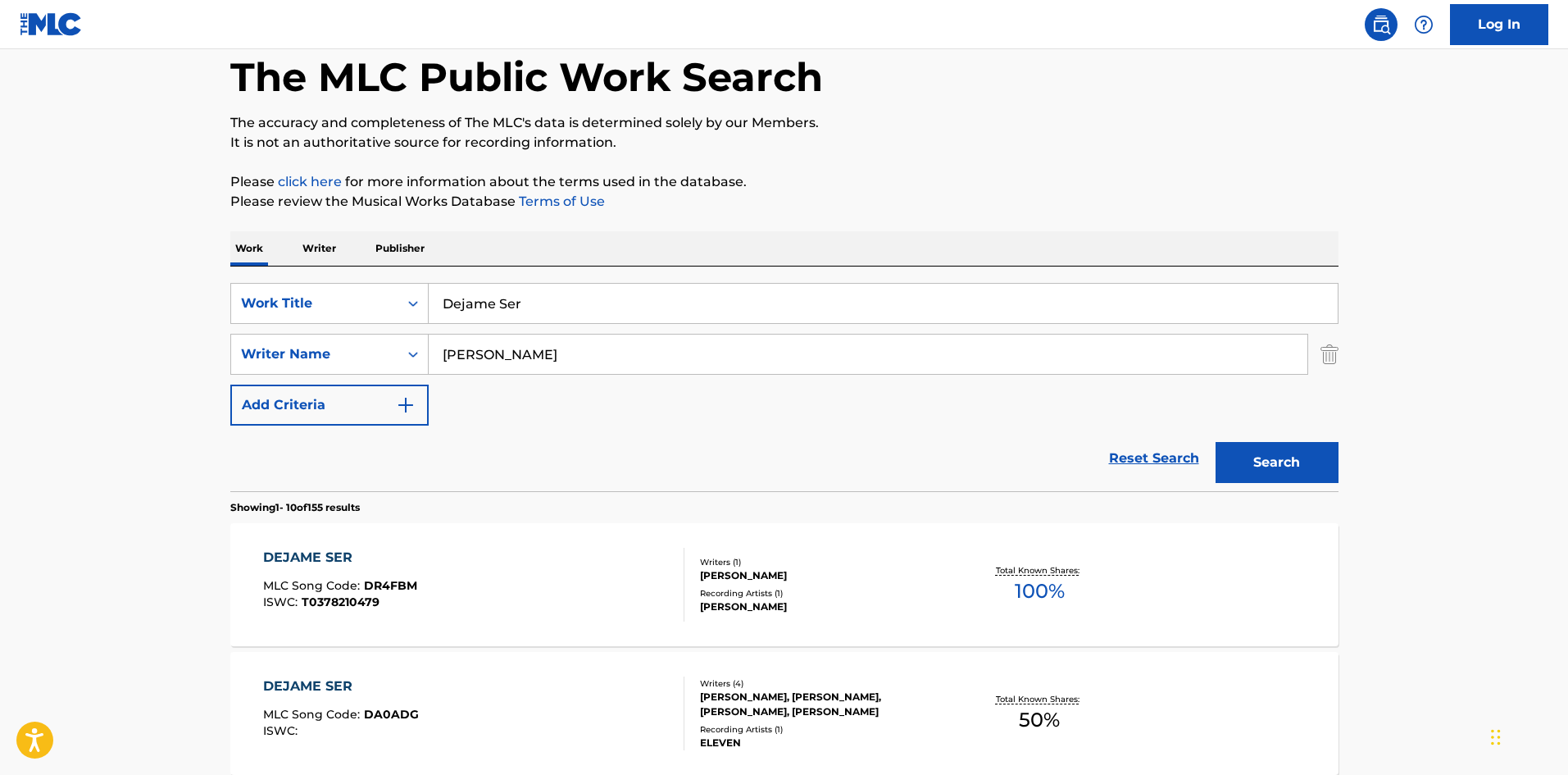
scroll to position [246, 0]
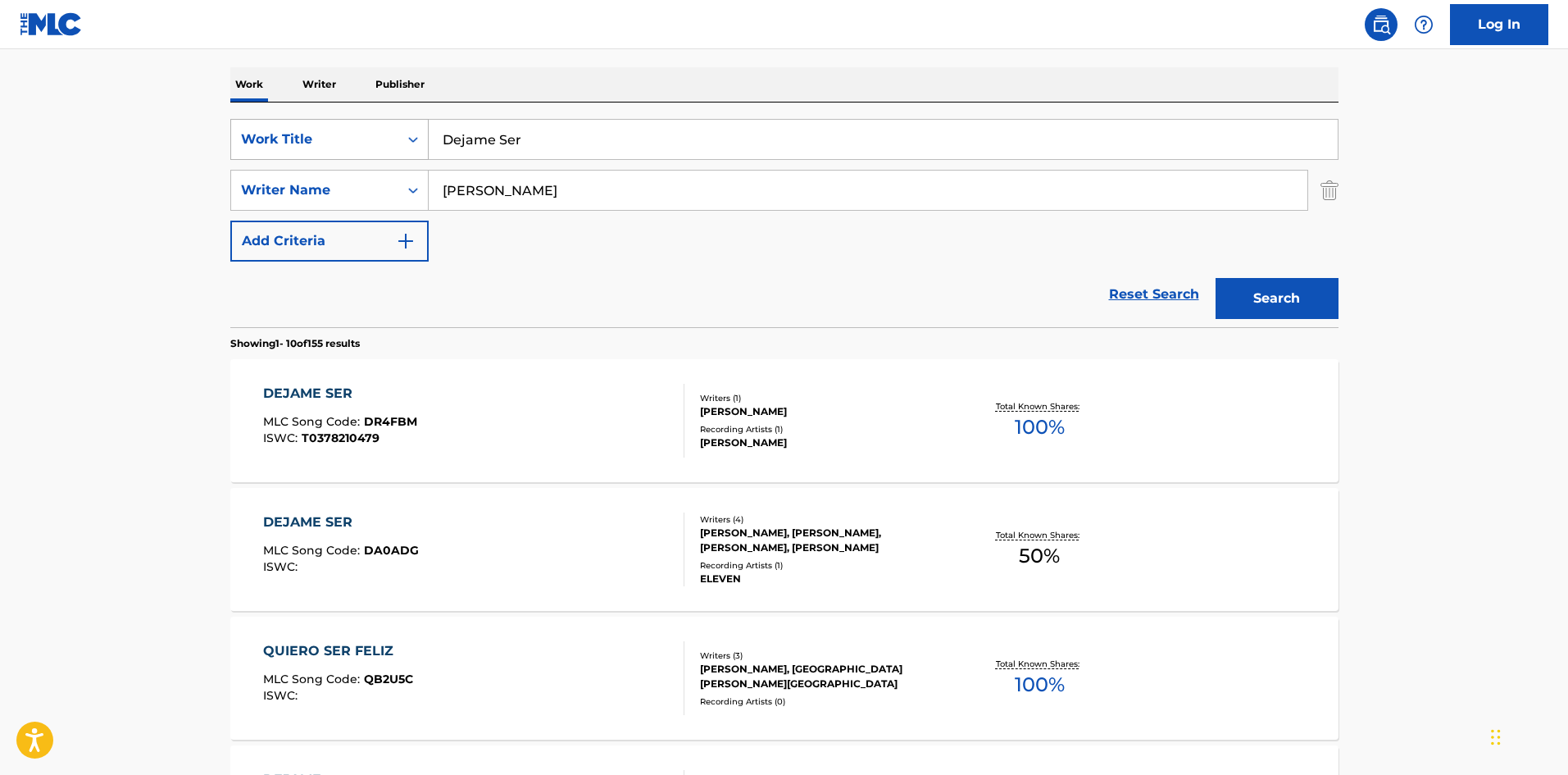
drag, startPoint x: 392, startPoint y: 136, endPoint x: 384, endPoint y: 139, distance: 8.5
click at [388, 137] on div "SearchWithCriteria61af1990-feb2-4578-a25f-c1814b8c81ac Work Title Dejame Ser" at bounding box center [784, 139] width 1109 height 41
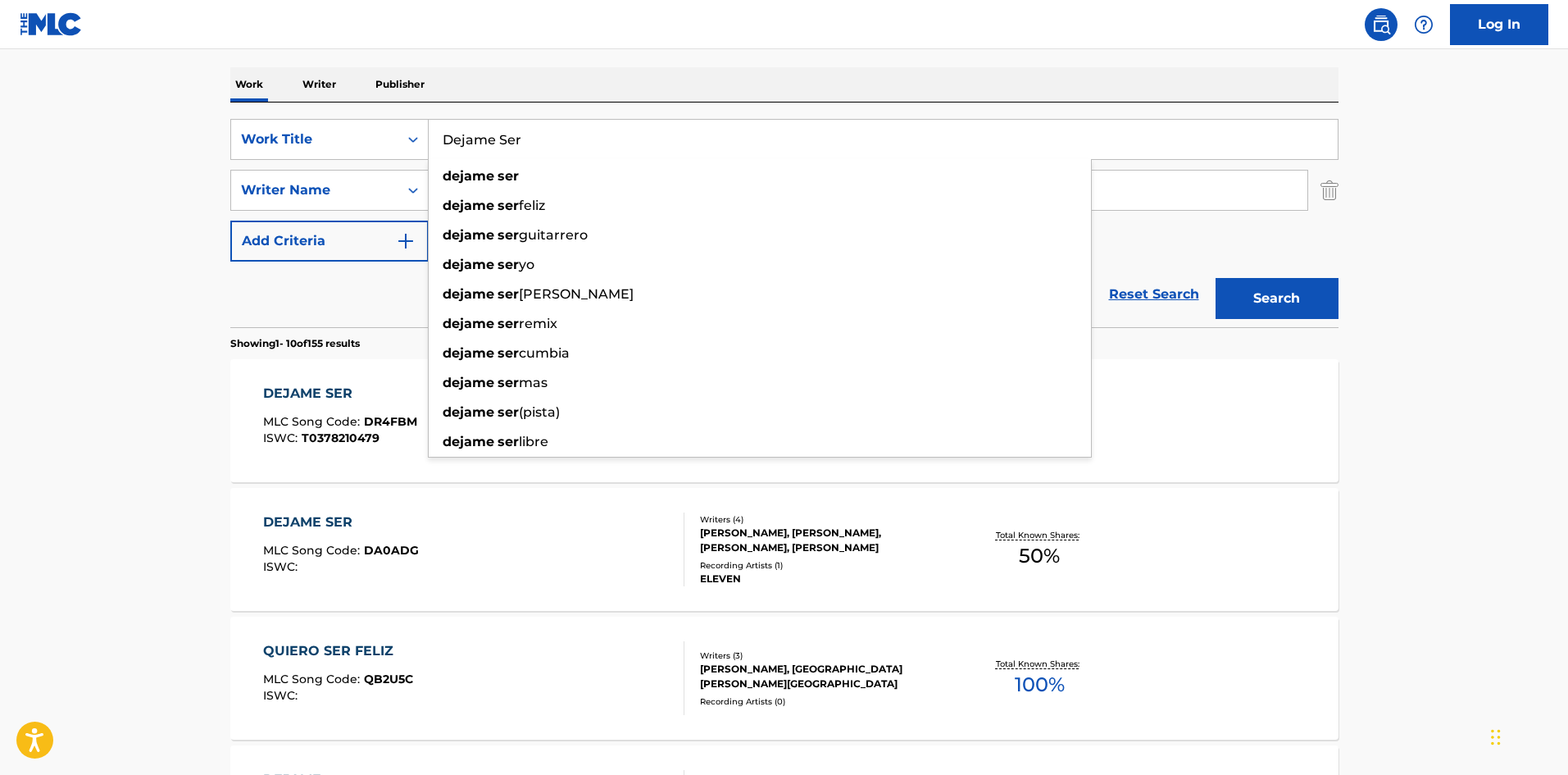
paste input "Que [PERSON_NAME] de la [PERSON_NAME]"
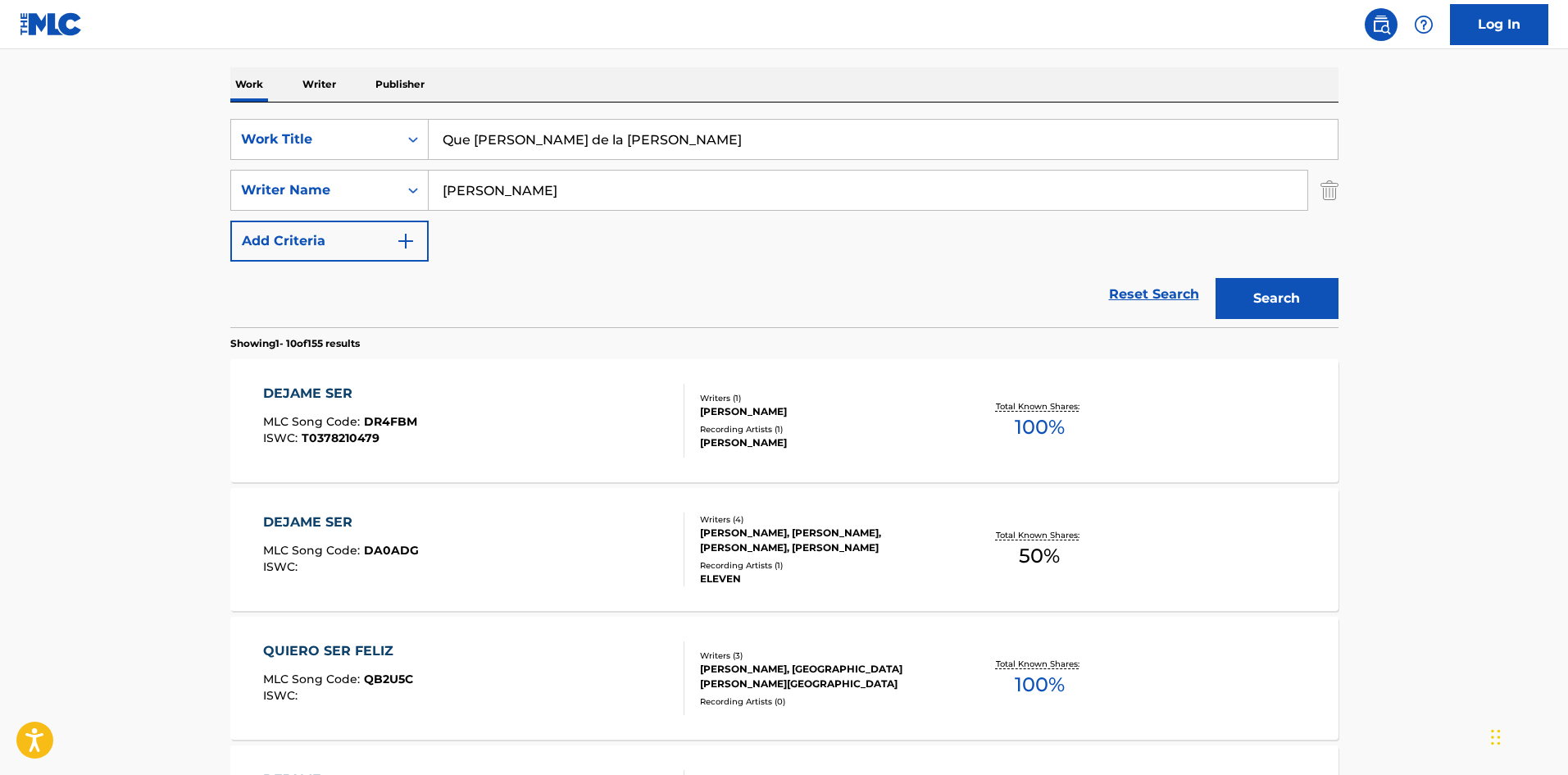
click at [706, 142] on input "Que [PERSON_NAME] de la [PERSON_NAME]" at bounding box center [883, 139] width 909 height 40
type input "Que [PERSON_NAME] de la [PERSON_NAME]"
drag, startPoint x: 471, startPoint y: 193, endPoint x: 399, endPoint y: 192, distance: 72.0
click at [399, 192] on div "SearchWithCriteriaa6a66001-8ee0-4802-ade9-57a477e77476 Writer Name [PERSON_NAME]" at bounding box center [784, 191] width 1109 height 41
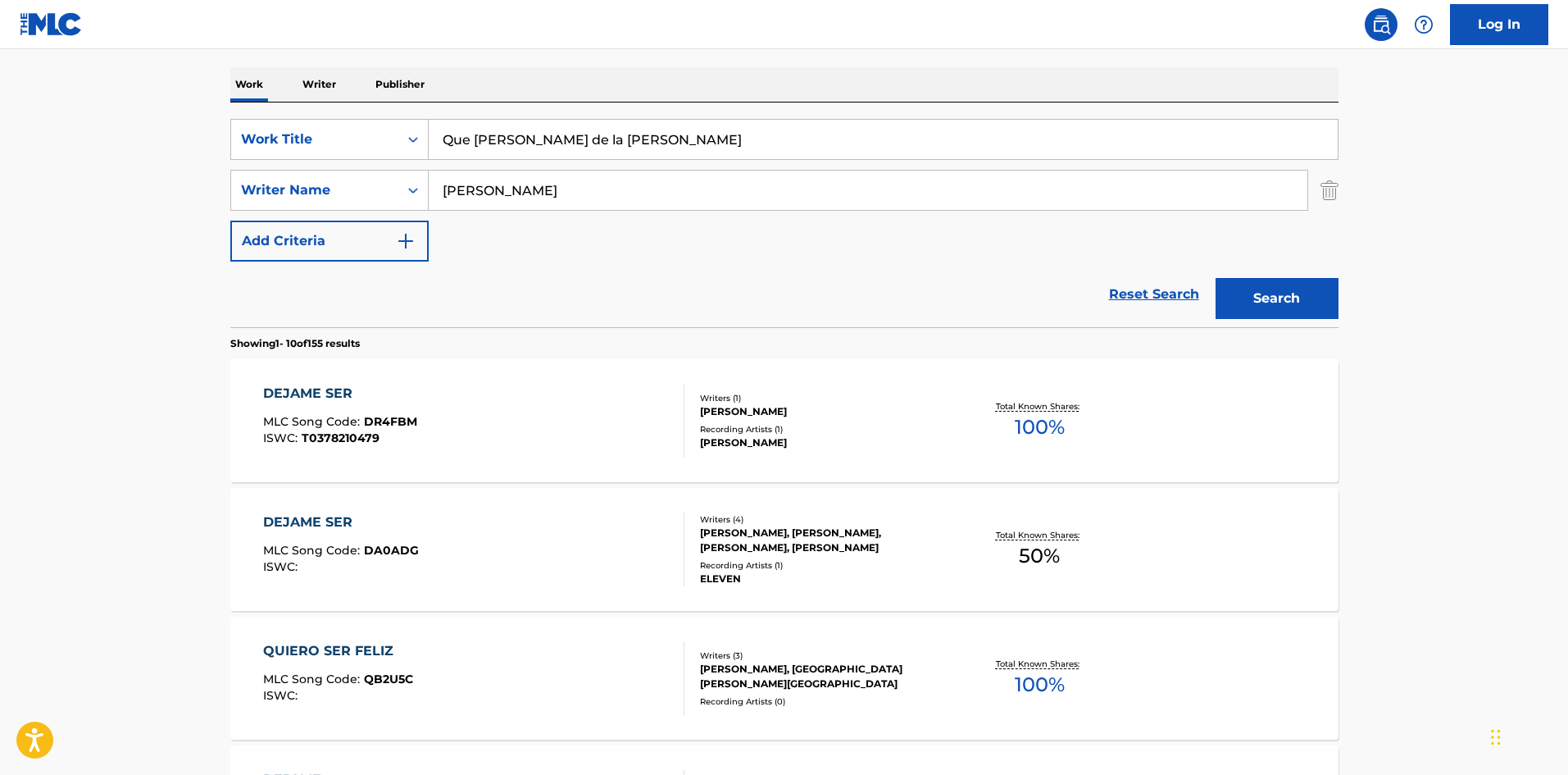
paste input "[PERSON_NAME]"
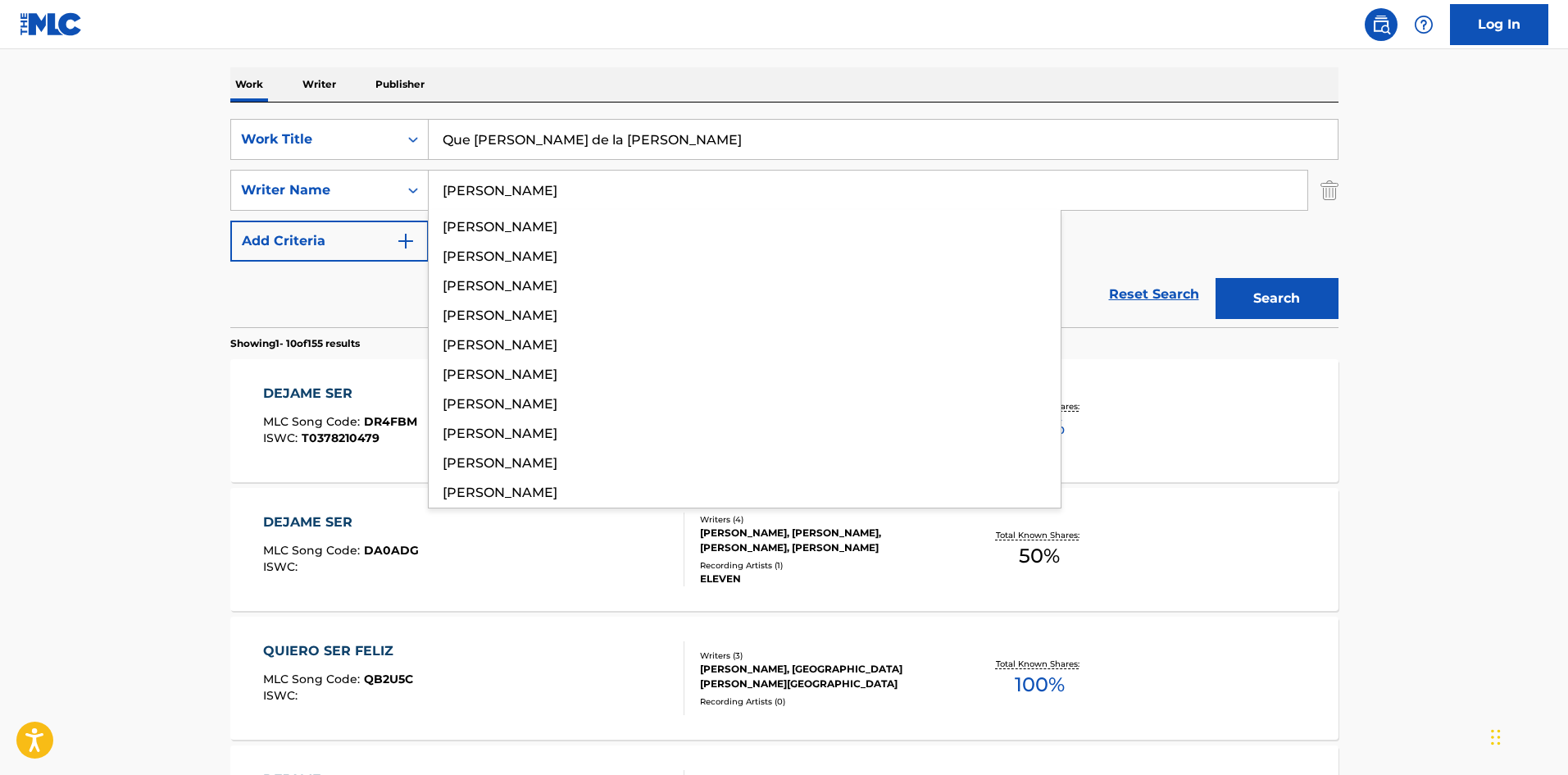
type input "[PERSON_NAME]"
drag, startPoint x: 520, startPoint y: 141, endPoint x: 828, endPoint y: 159, distance: 308.5
click at [828, 159] on div "Que [PERSON_NAME] de la [PERSON_NAME]" at bounding box center [884, 139] width 910 height 41
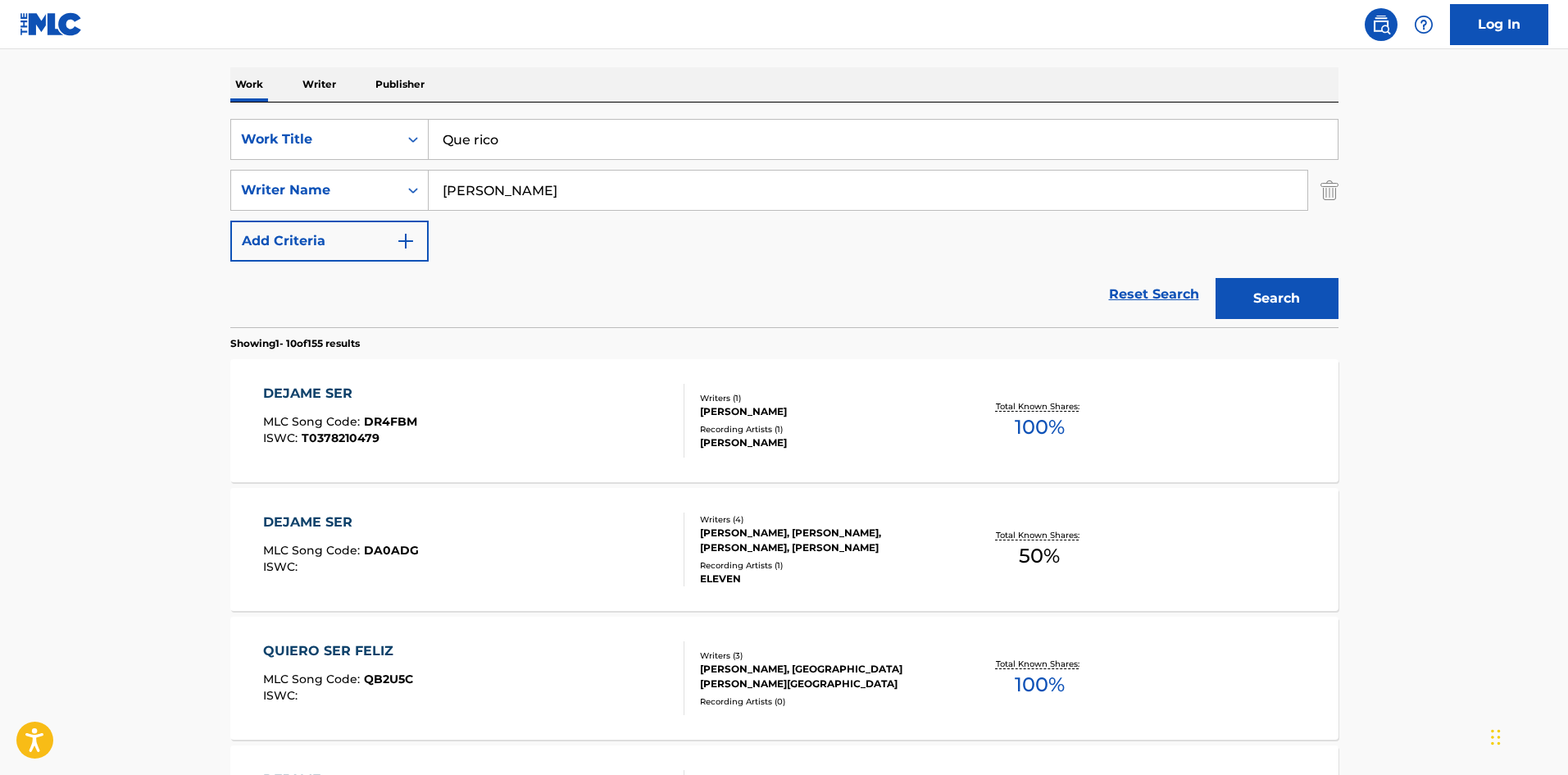
type input "Que rico"
click at [1245, 302] on button "Search" at bounding box center [1277, 299] width 123 height 41
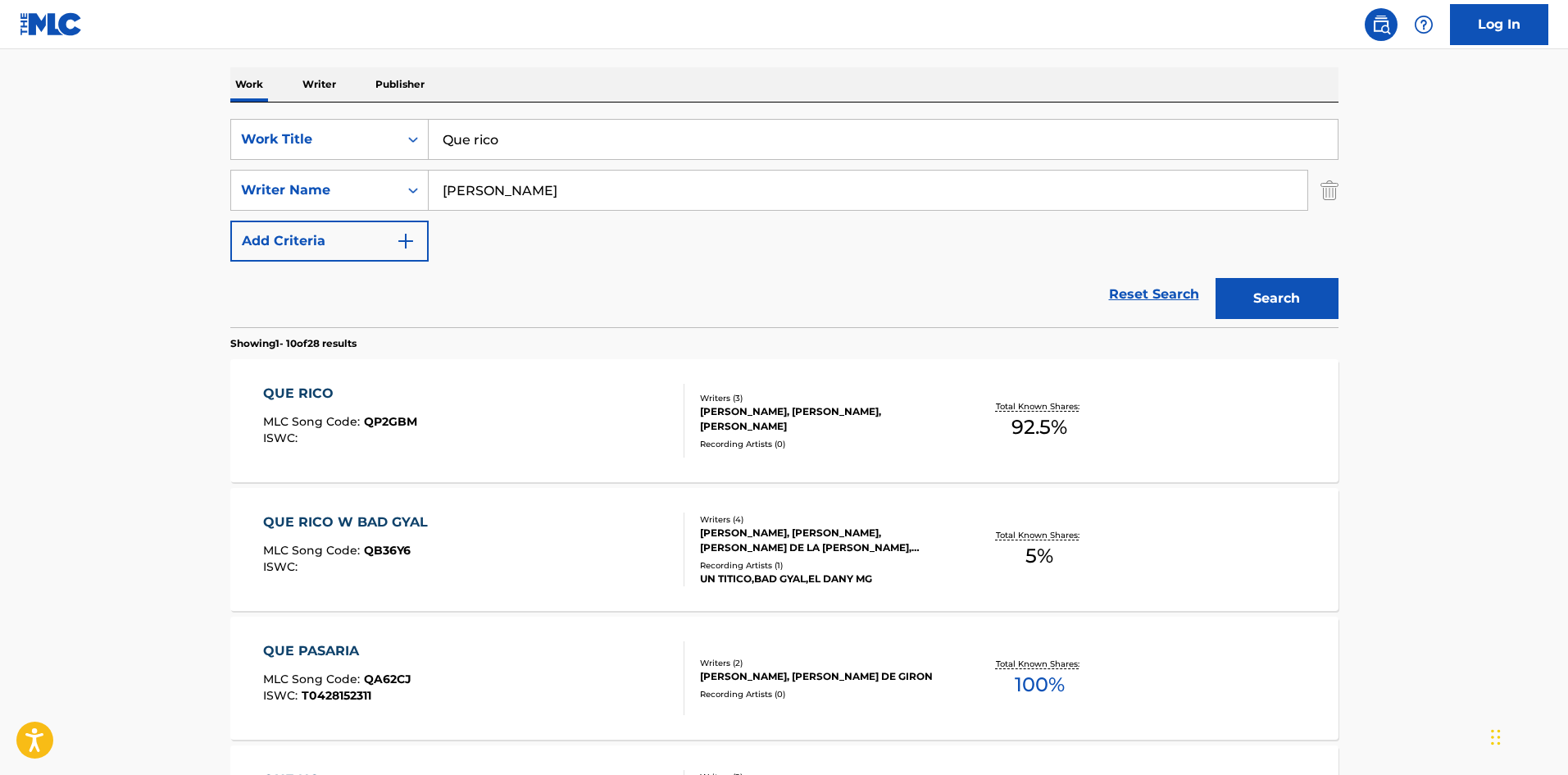
scroll to position [328, 0]
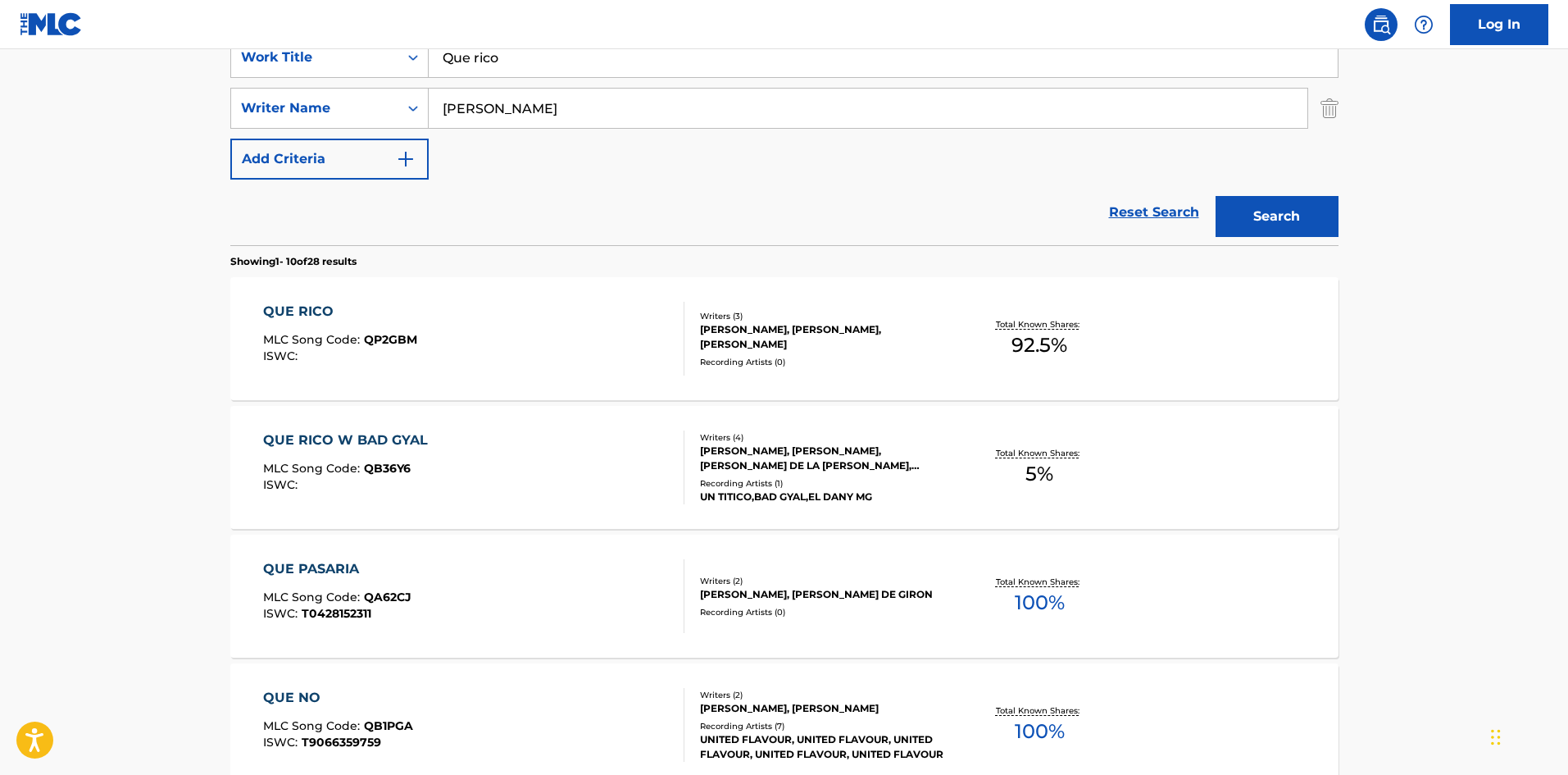
click at [570, 341] on div "QUE RICO MLC Song Code : QP2GBM ISWC :" at bounding box center [473, 339] width 422 height 74
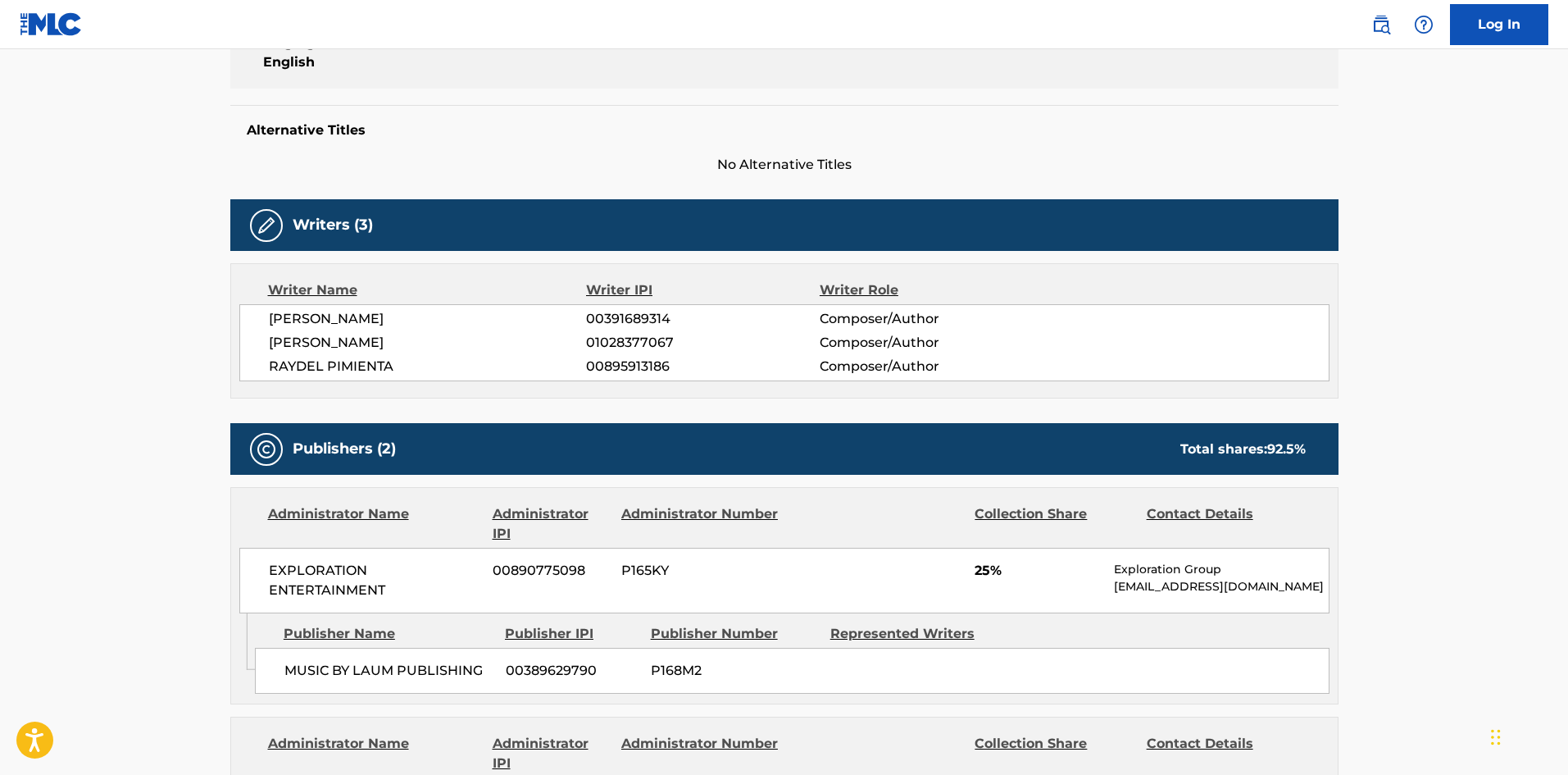
scroll to position [209, 0]
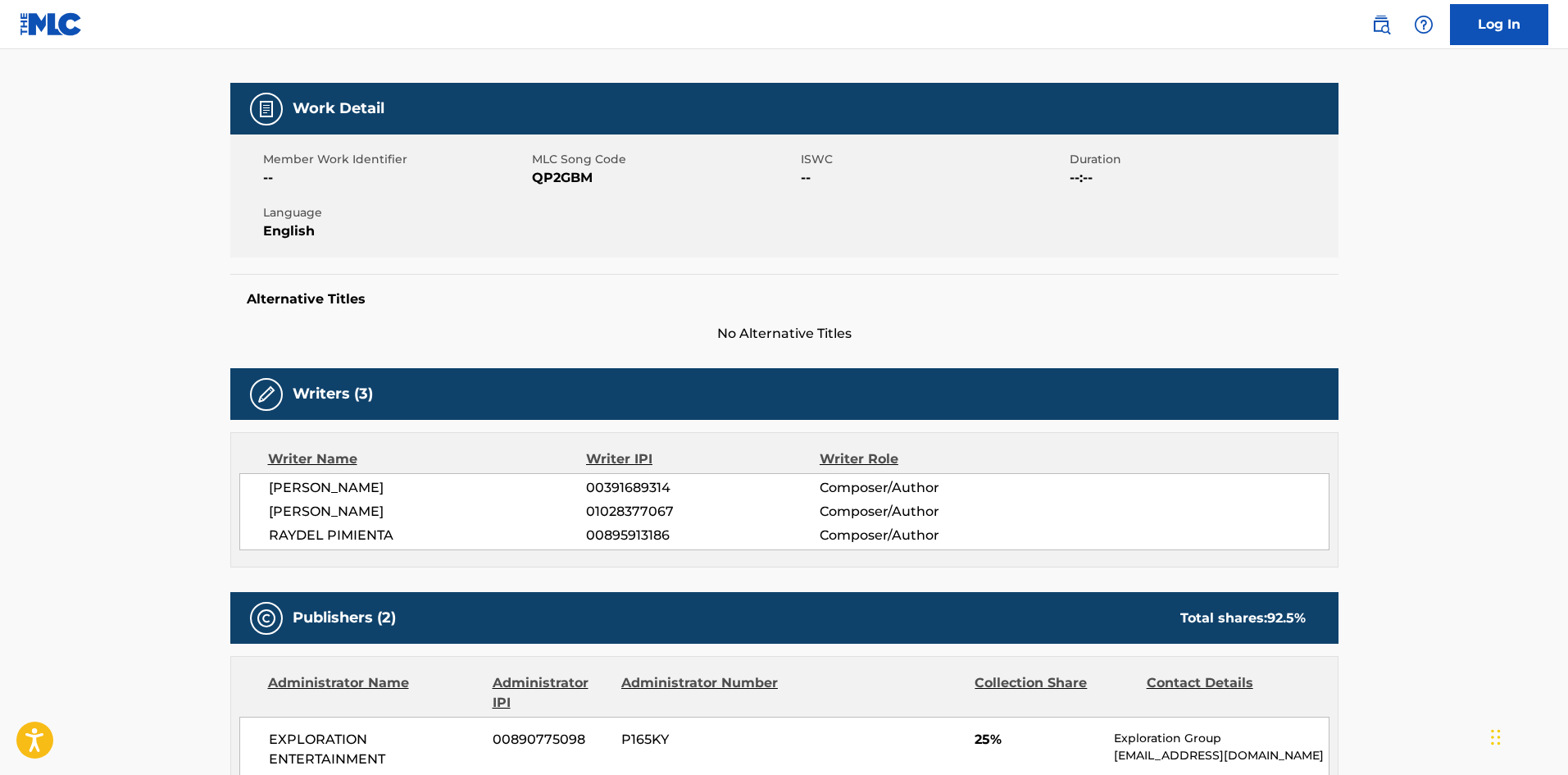
click at [552, 169] on span "QP2GBM" at bounding box center [665, 178] width 264 height 20
copy span "QP2GBM"
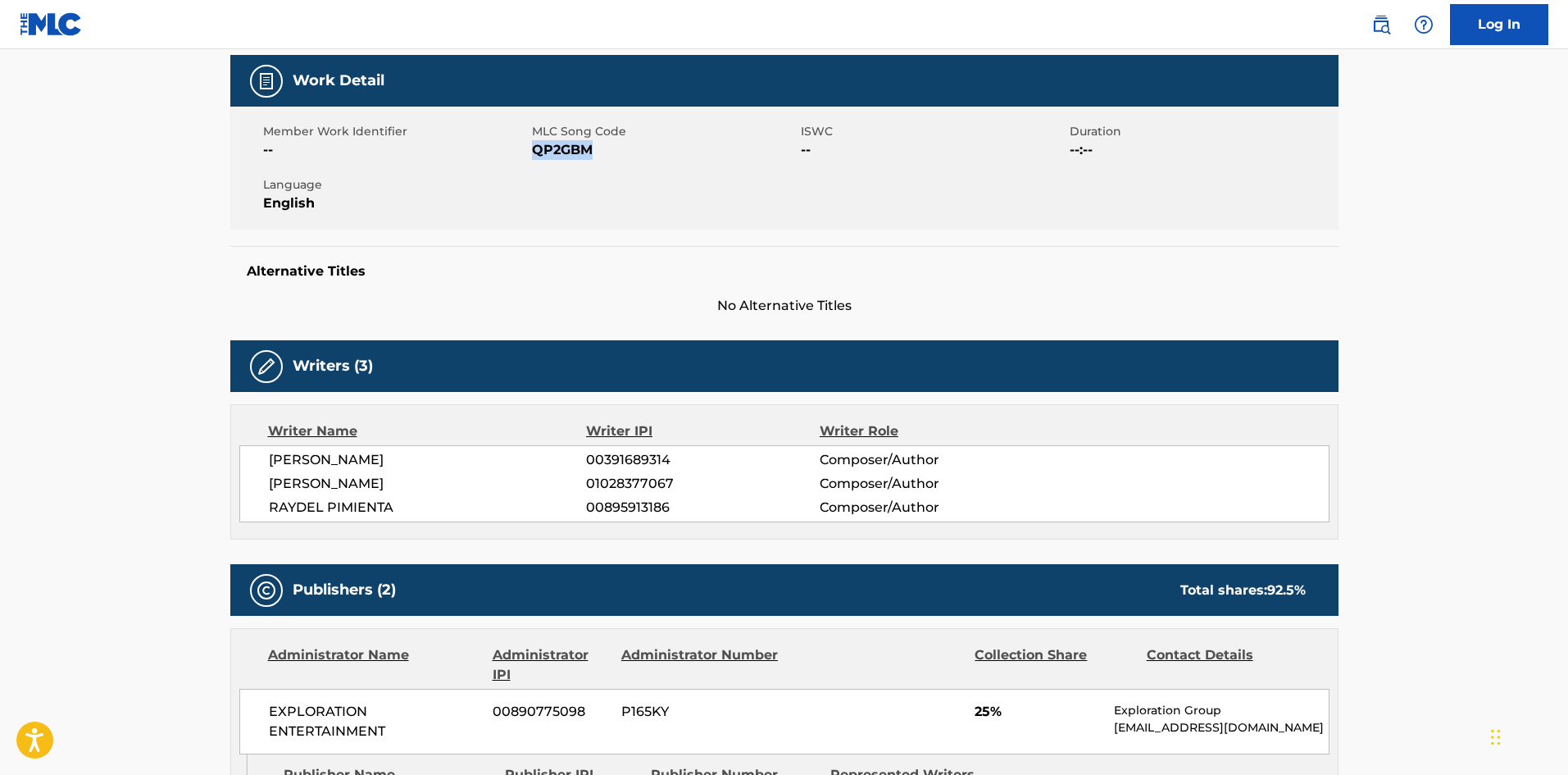
scroll to position [0, 0]
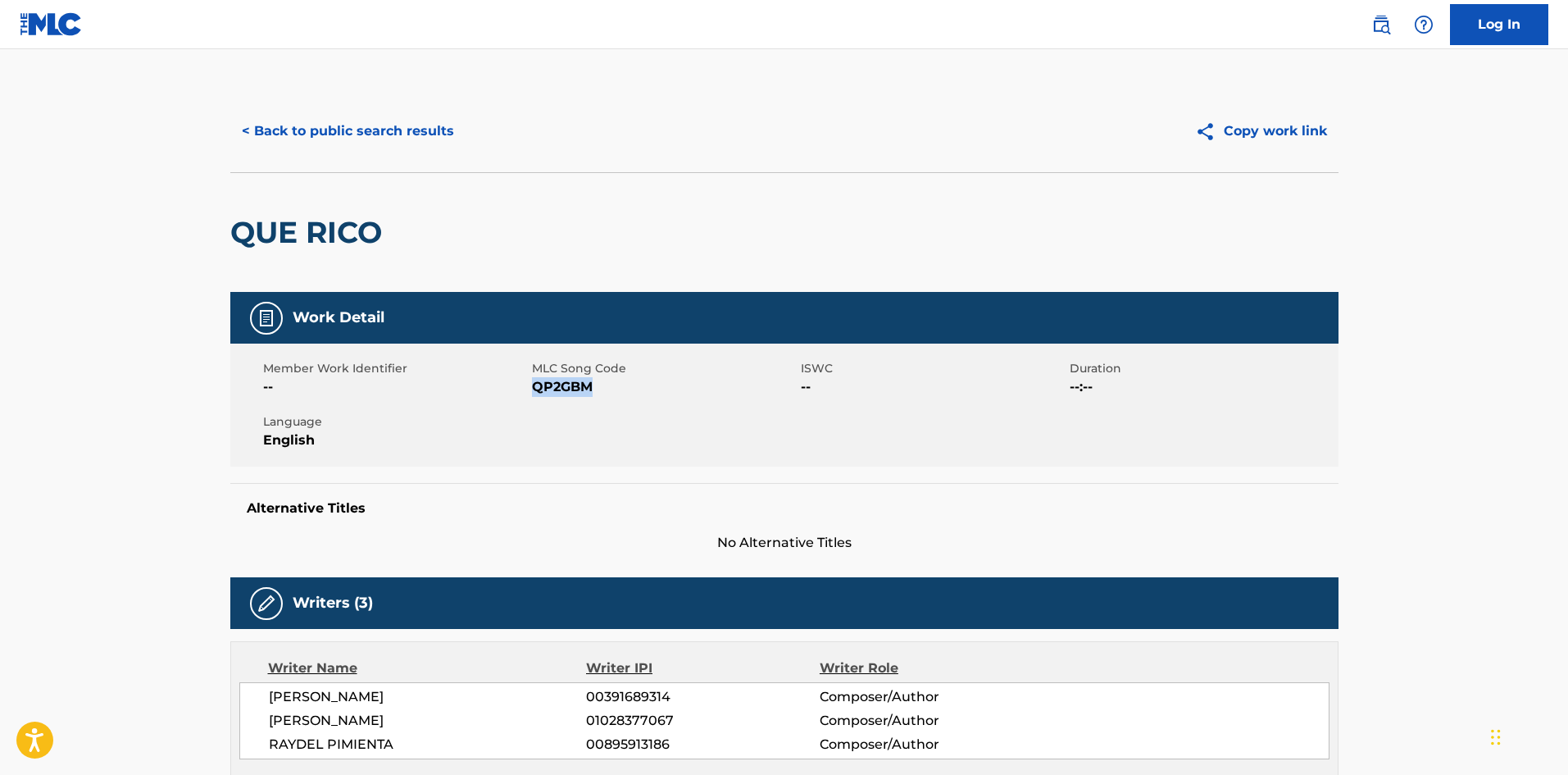
copy span "QP2GBM"
click at [377, 132] on button "< Back to public search results" at bounding box center [348, 131] width 235 height 41
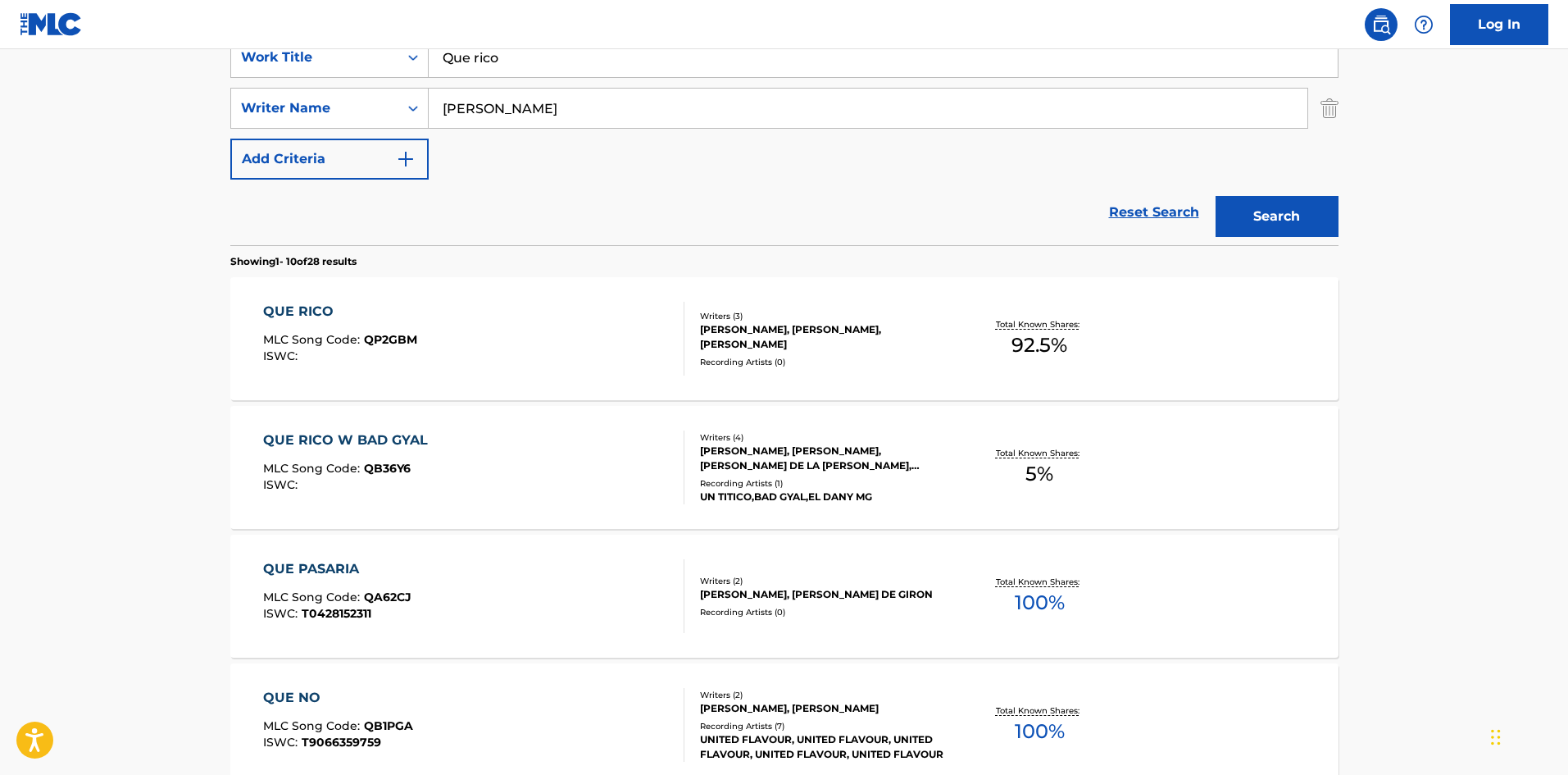
scroll to position [246, 0]
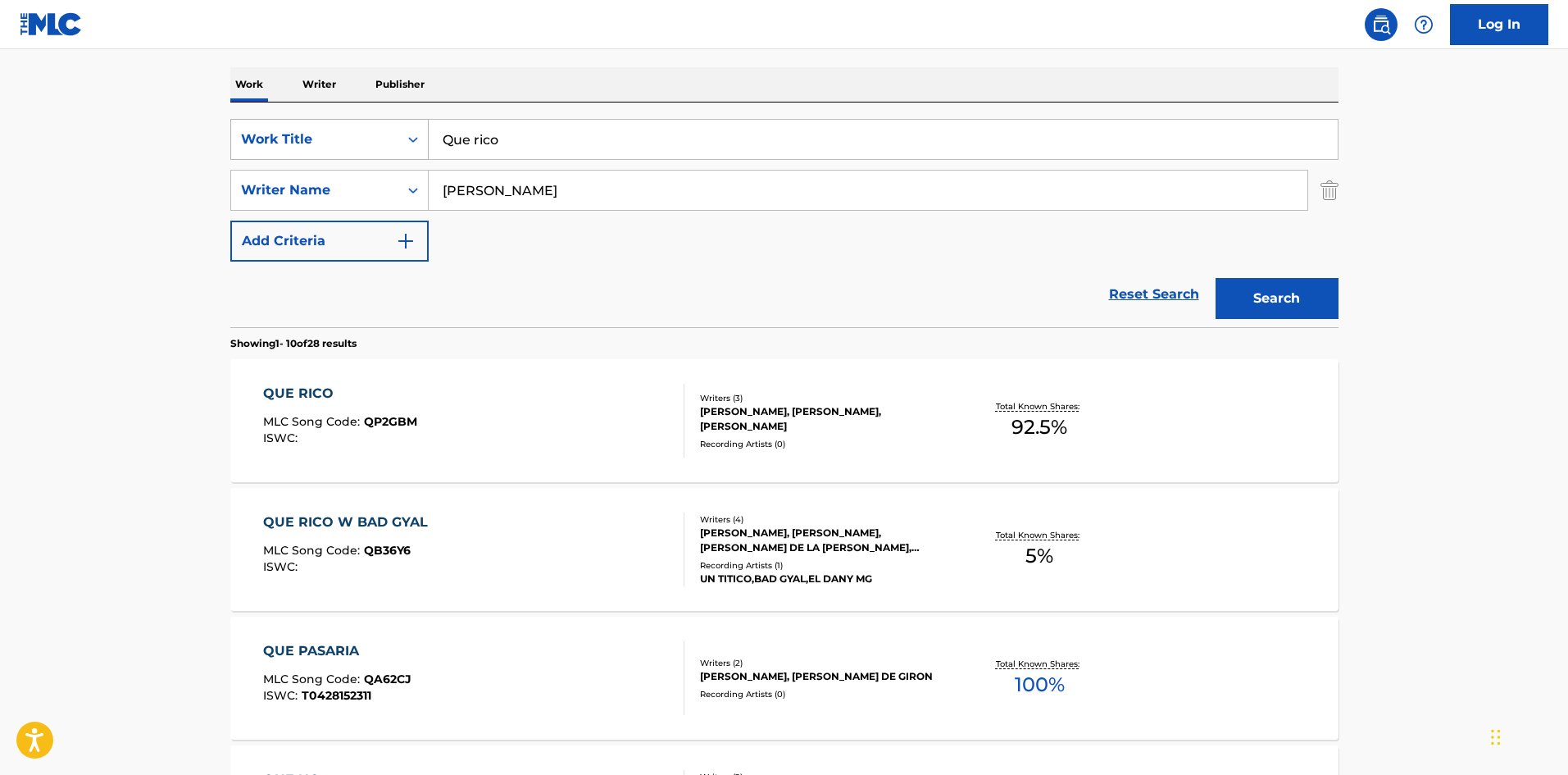
click at [381, 135] on div "SearchWithCriteria61af1990-feb2-4578-a25f-c1814b8c81ac Work Title Que rico" at bounding box center [784, 139] width 1109 height 41
paste input "[GEOGRAPHIC_DATA]"
type input "[GEOGRAPHIC_DATA]"
drag, startPoint x: 499, startPoint y: 194, endPoint x: 404, endPoint y: 188, distance: 95.2
click at [404, 189] on div "SearchWithCriteriaa6a66001-8ee0-4802-ade9-57a477e77476 Writer Name [PERSON_NAME]" at bounding box center [784, 191] width 1109 height 41
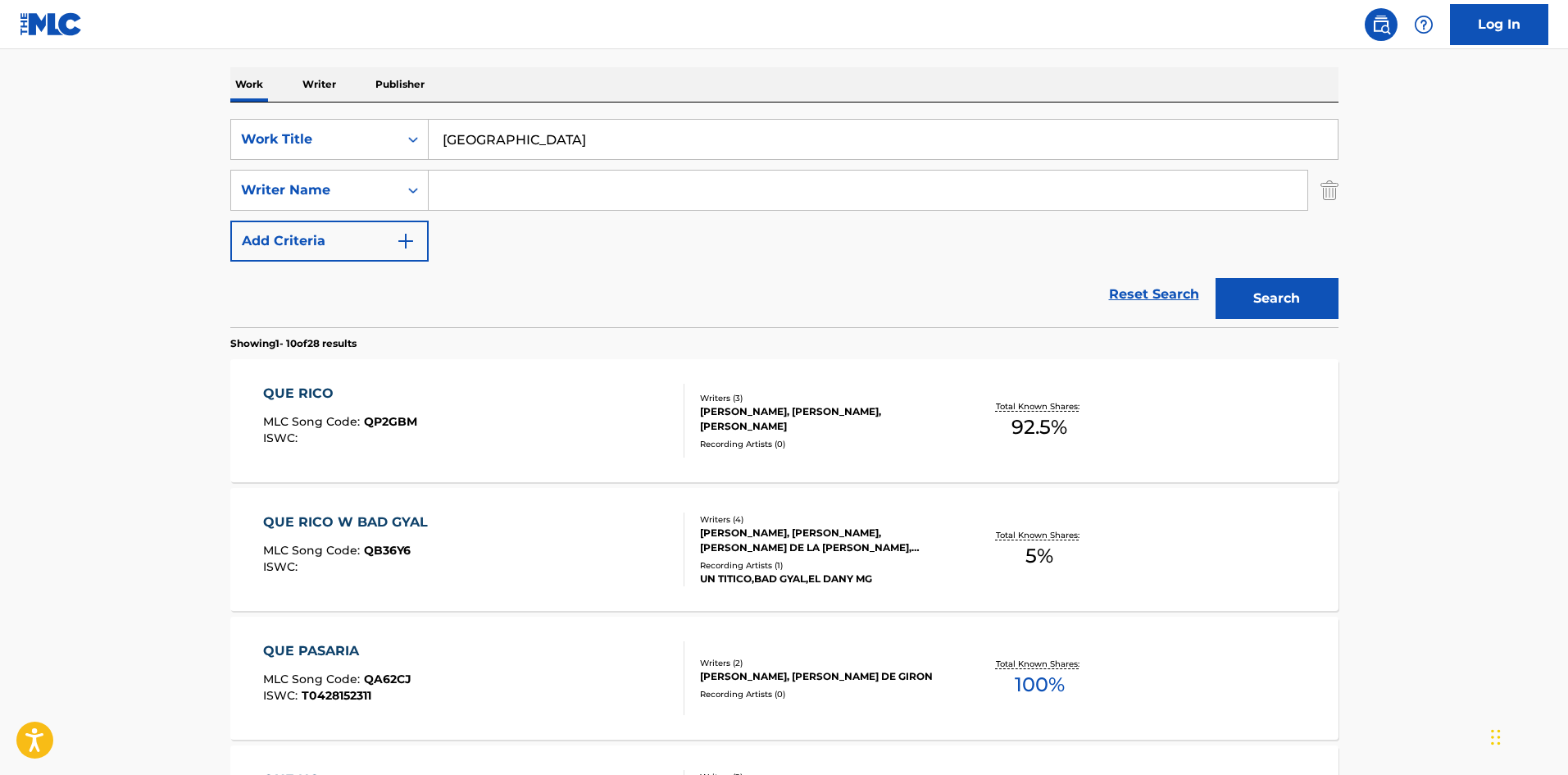
paste input "Cervantes"
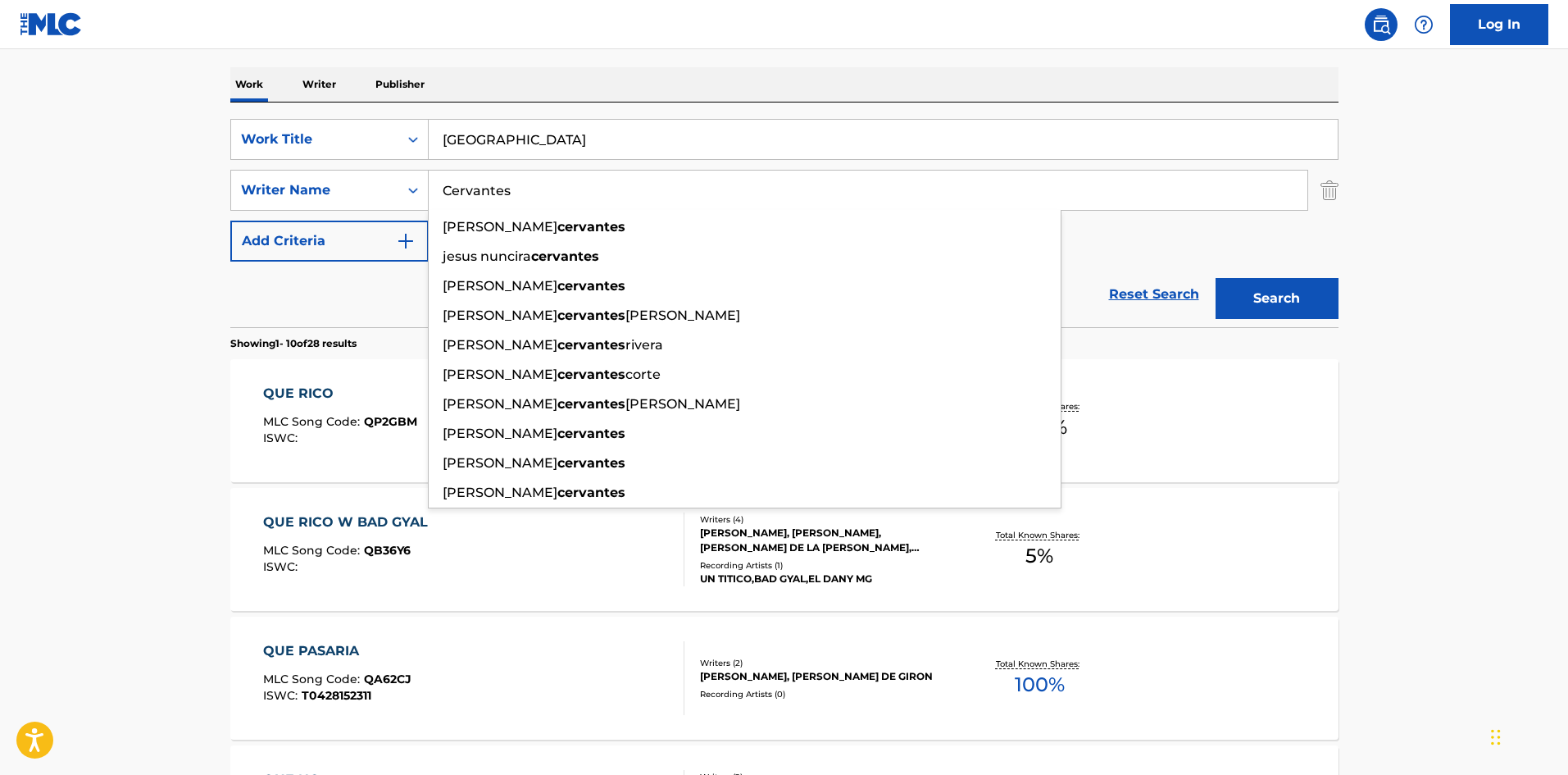
type input "Cervantes"
click at [1290, 287] on button "Search" at bounding box center [1277, 299] width 123 height 41
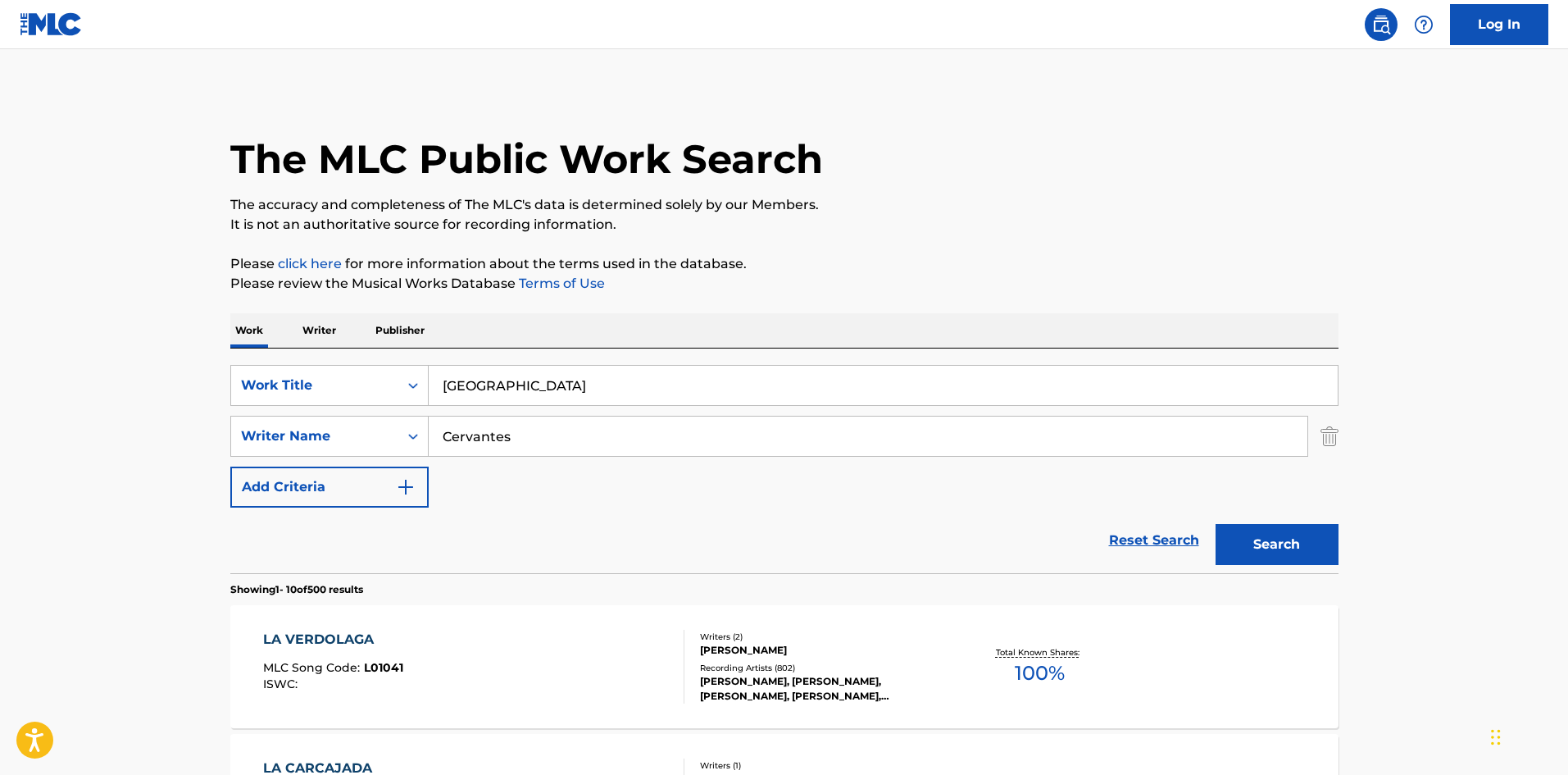
scroll to position [164, 0]
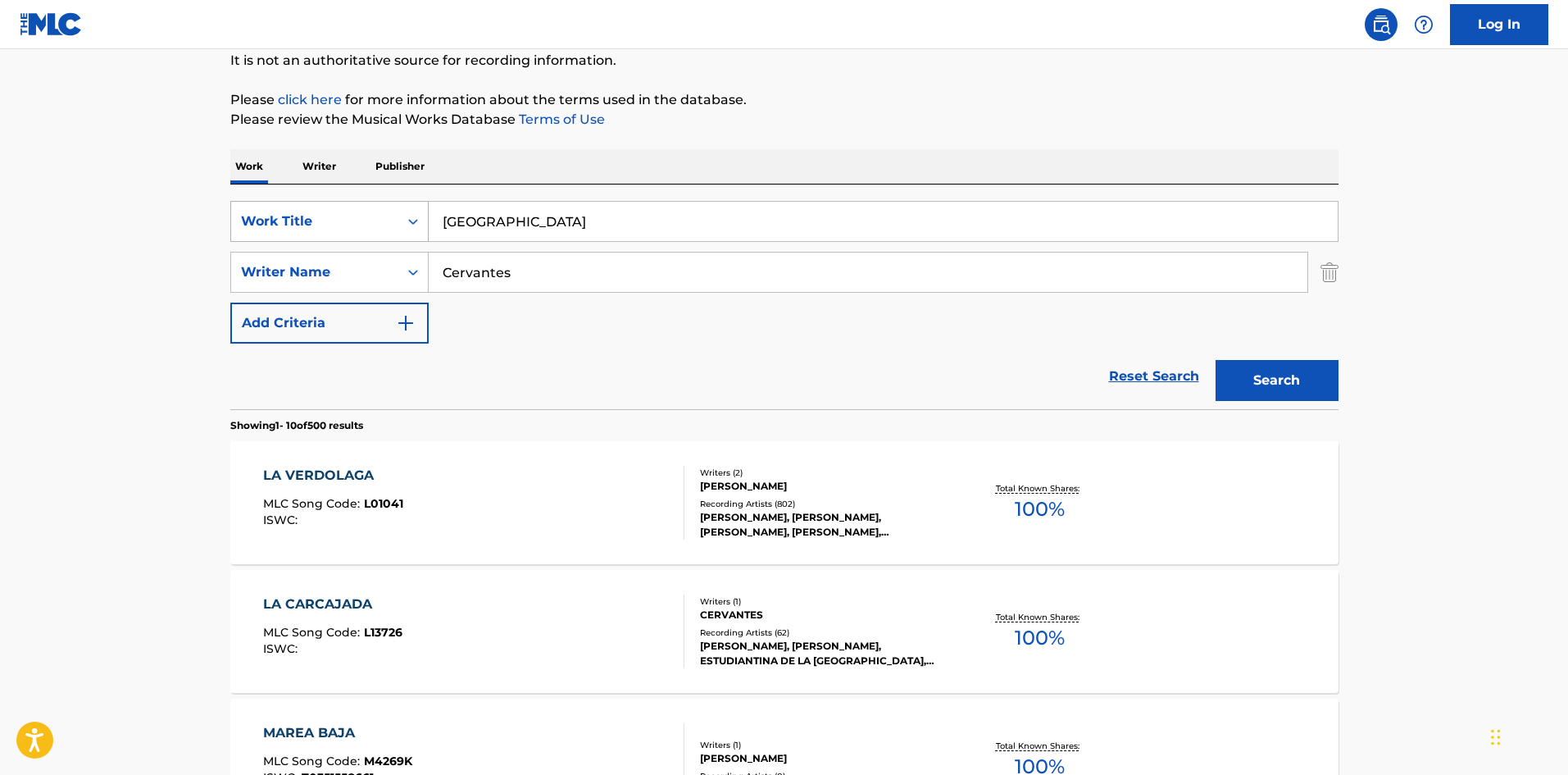
drag, startPoint x: 454, startPoint y: 209, endPoint x: 404, endPoint y: 210, distance: 50.0
click at [383, 209] on div "SearchWithCriteria61af1990-feb2-4578-a25f-c1814b8c81ac Work Title [GEOGRAPHIC_D…" at bounding box center [784, 222] width 1109 height 41
paste input "[PERSON_NAME]"
type input "[PERSON_NAME]"
click at [848, 66] on p "It is not an authoritative source for recording information." at bounding box center [784, 60] width 1109 height 20
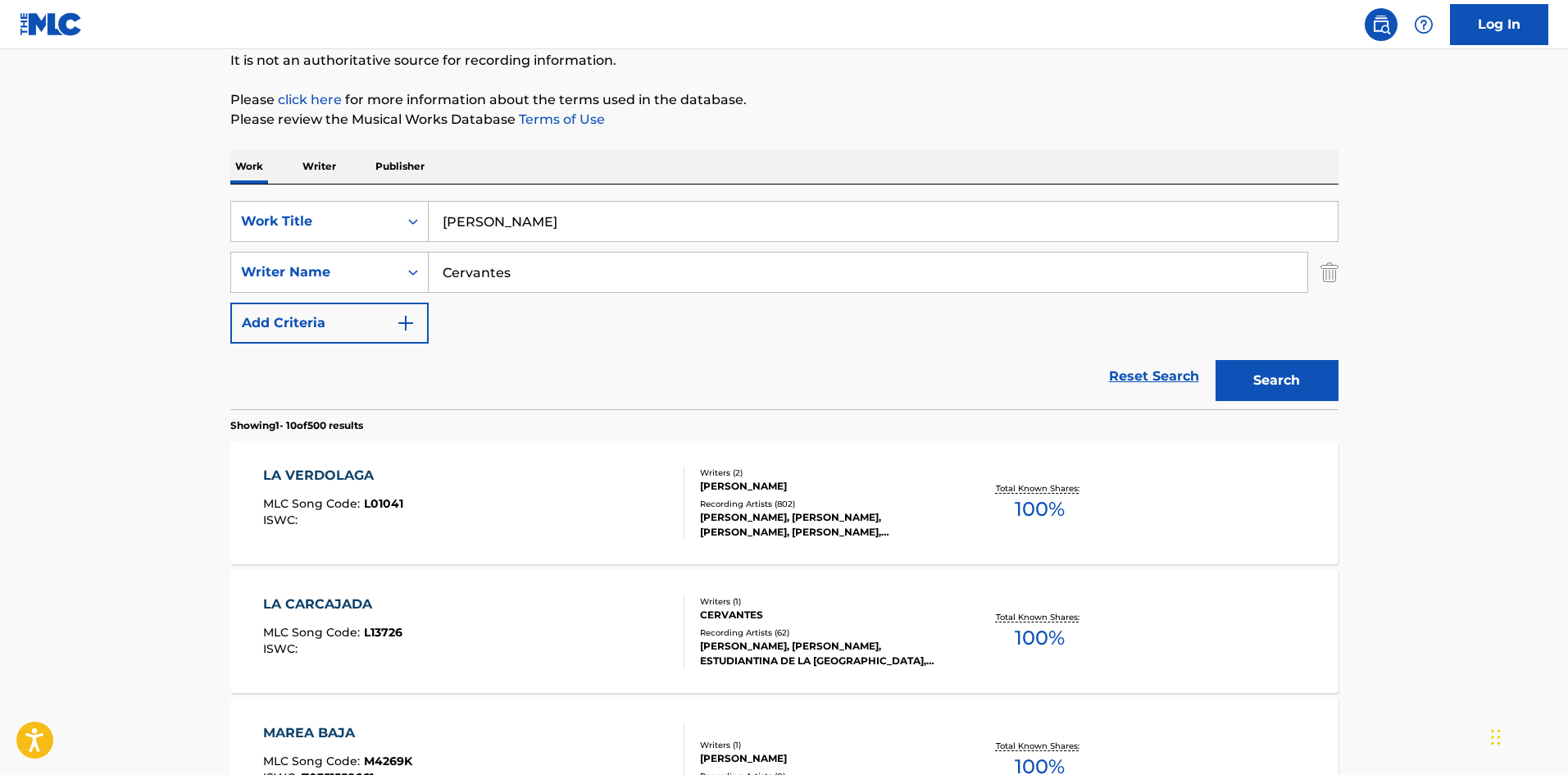
click at [1277, 366] on button "Search" at bounding box center [1277, 381] width 123 height 41
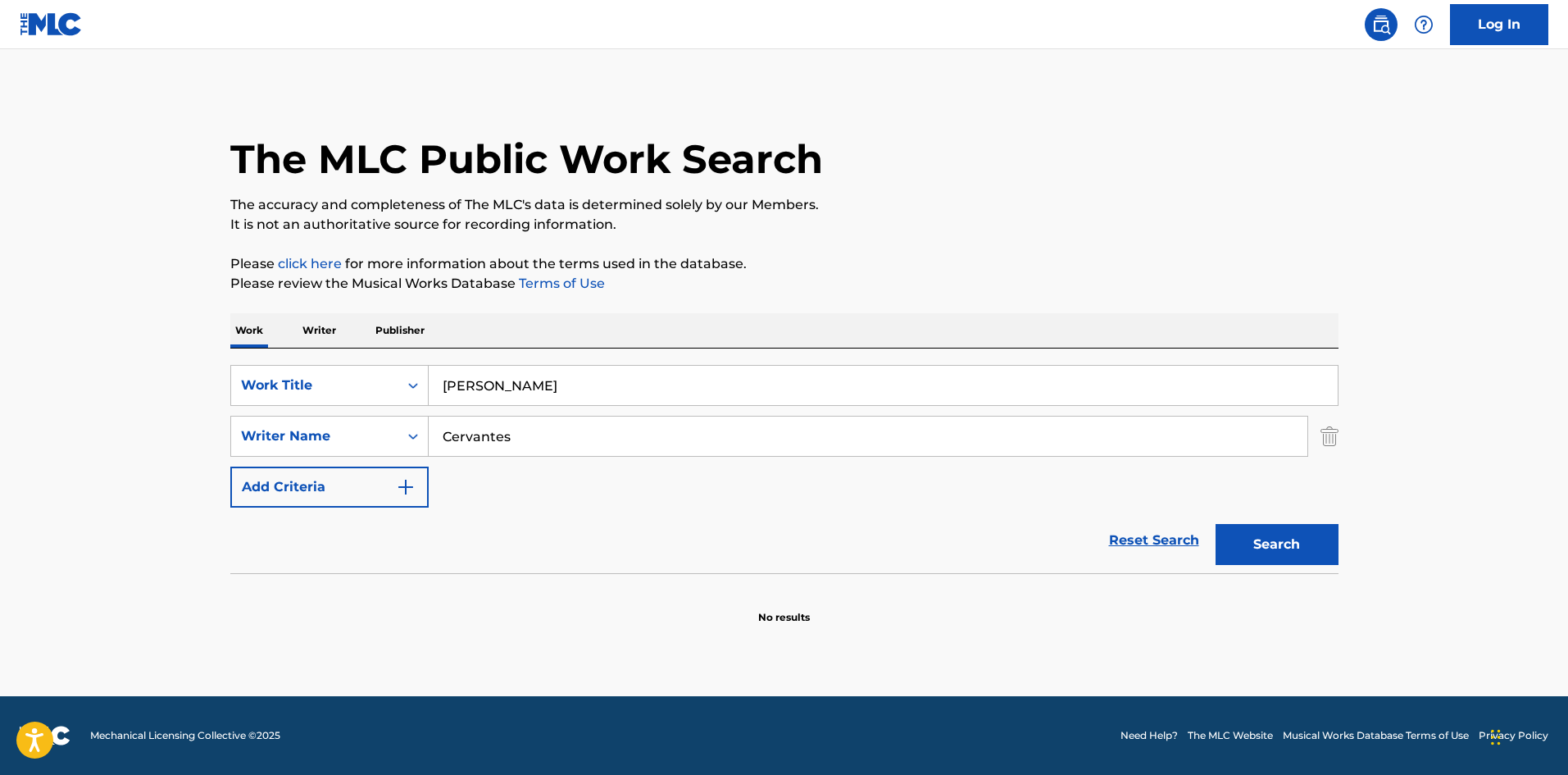
click at [889, 236] on div "The MLC Public Work Search The accuracy and completeness of The MLC's data is d…" at bounding box center [784, 357] width 1148 height 534
click at [1134, 150] on div "The MLC Public Work Search" at bounding box center [784, 150] width 1109 height 119
drag, startPoint x: 529, startPoint y: 441, endPoint x: 414, endPoint y: 427, distance: 115.8
click at [414, 427] on div "SearchWithCriteriaa6a66001-8ee0-4802-ade9-57a477e77476 Writer Name [PERSON_NAME]" at bounding box center [784, 436] width 1109 height 41
paste input "[PERSON_NAME]"
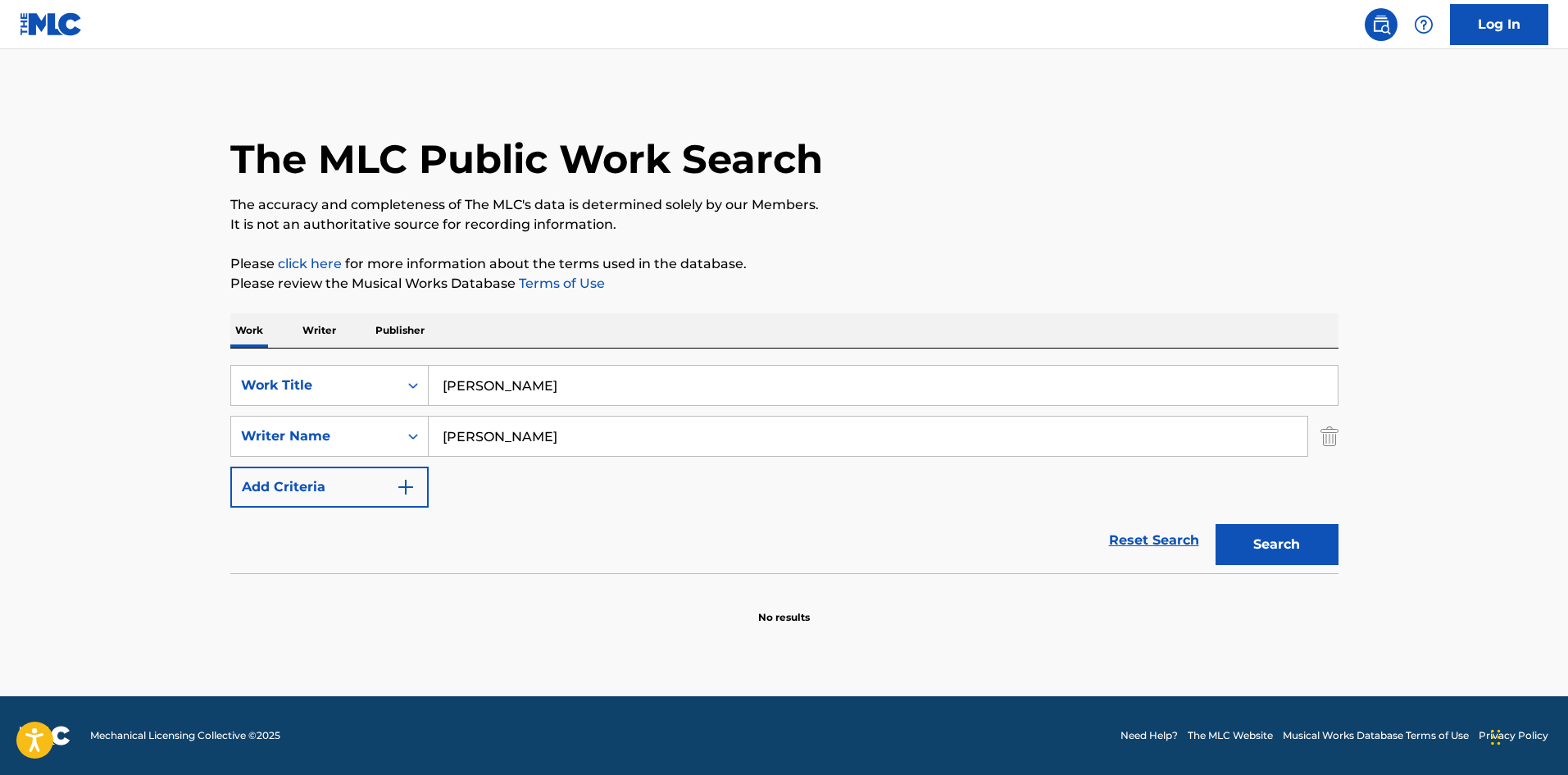
click at [1277, 549] on button "Search" at bounding box center [1277, 545] width 123 height 41
drag, startPoint x: 489, startPoint y: 437, endPoint x: 403, endPoint y: 441, distance: 86.1
click at [403, 441] on div "SearchWithCriteriaa6a66001-8ee0-4802-ade9-57a477e77476 Writer Name [PERSON_NAME]" at bounding box center [784, 436] width 1109 height 41
paste input "Conde"
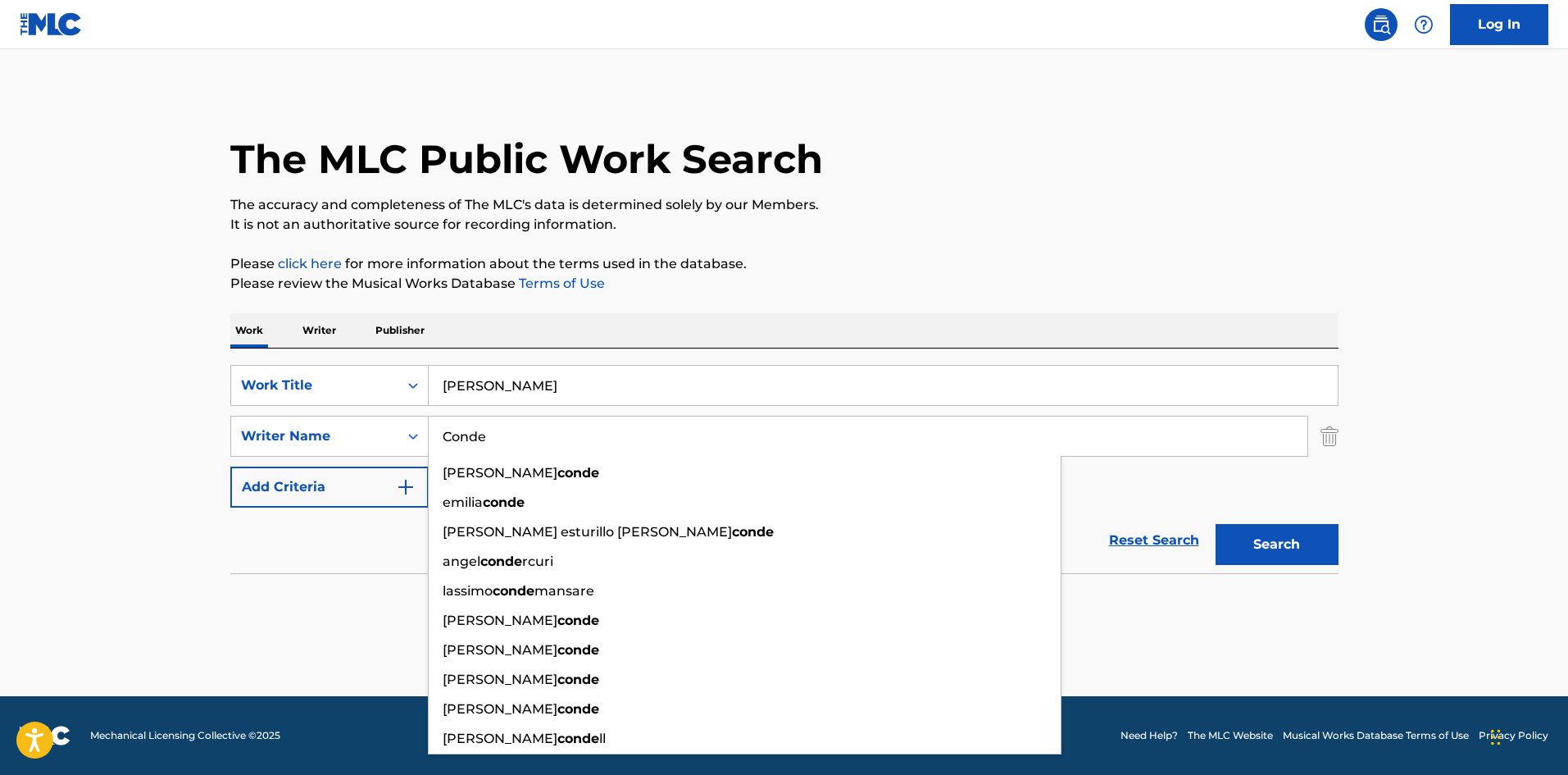
type input "Conde"
click at [1254, 540] on button "Search" at bounding box center [1277, 545] width 123 height 41
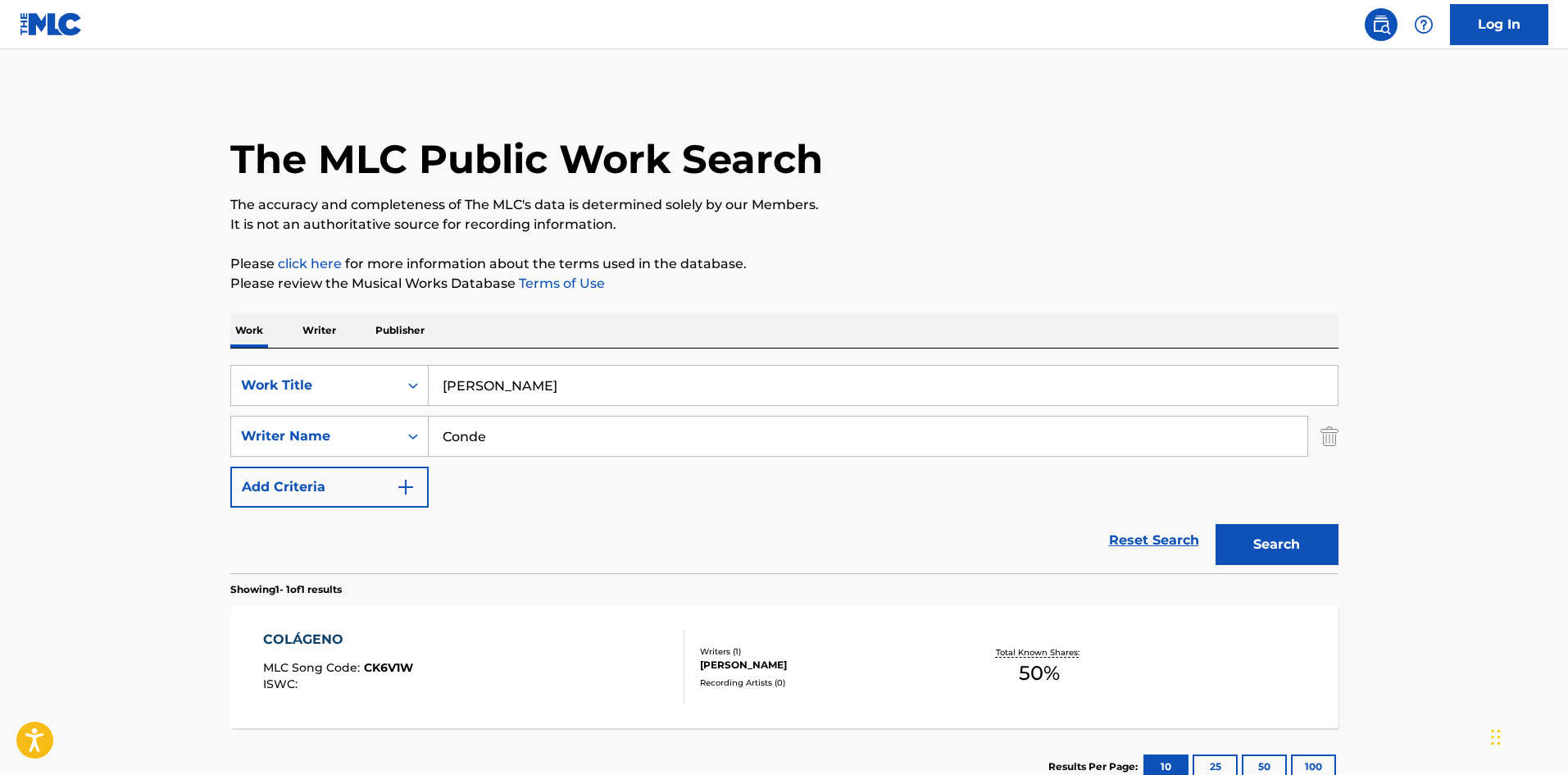
click at [552, 630] on div "COLÁGENO MLC Song Code : CK6V1W ISWC :" at bounding box center [473, 667] width 422 height 74
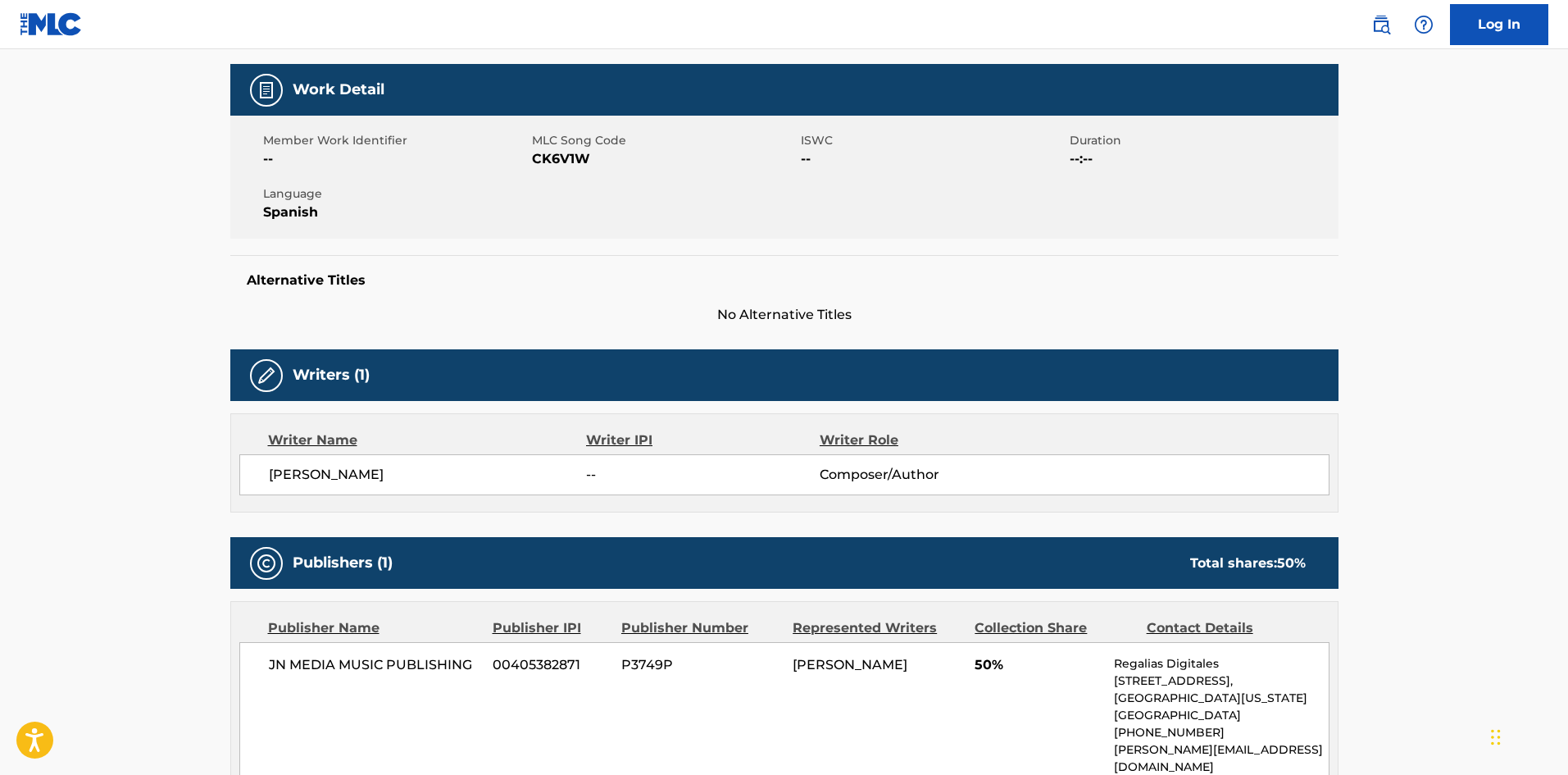
scroll to position [146, 0]
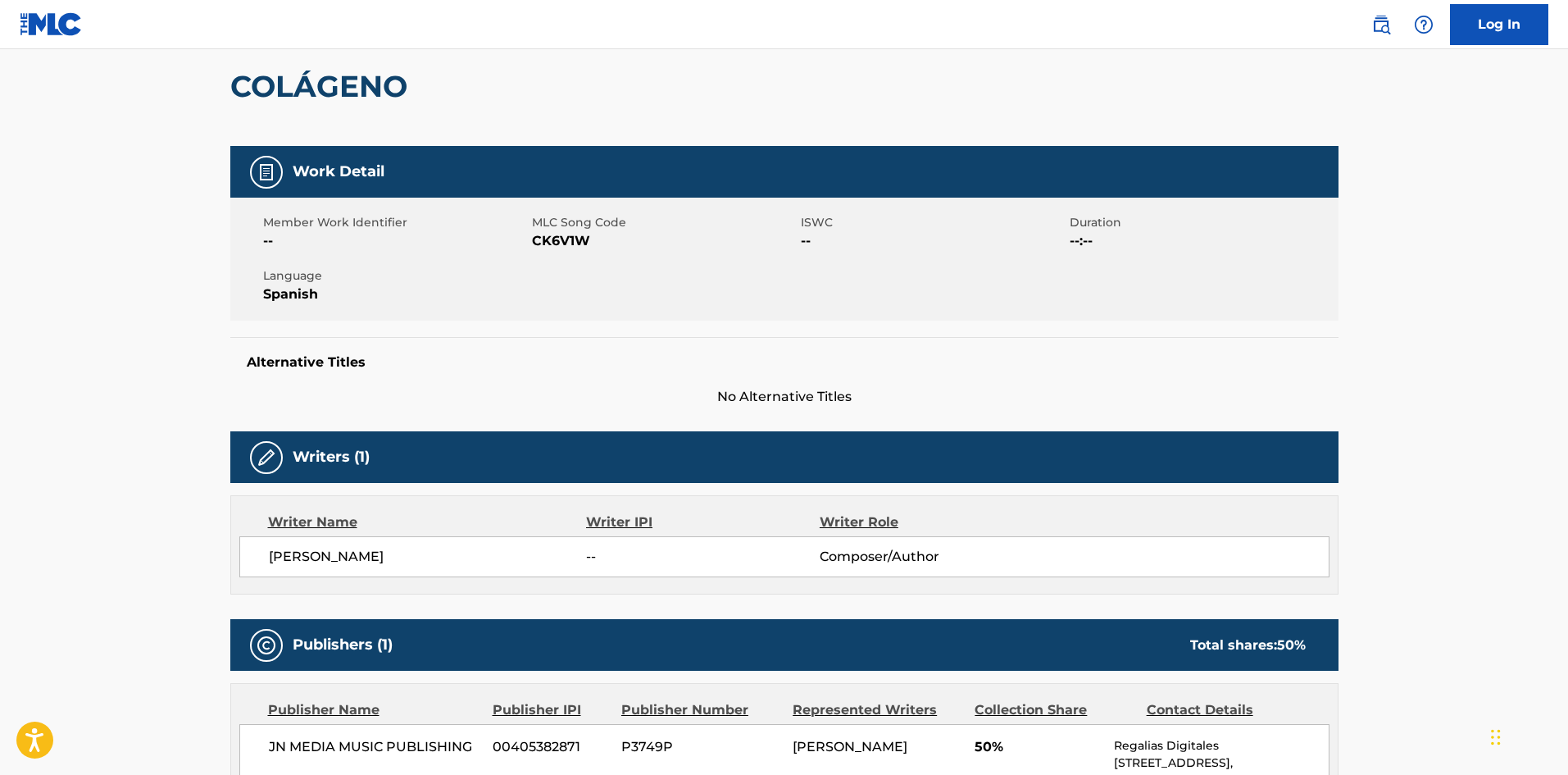
click at [569, 242] on span "CK6V1W" at bounding box center [665, 241] width 264 height 20
copy span "CK6V1W"
click at [448, 89] on div "COLÁGENO" at bounding box center [784, 86] width 1109 height 119
copy h2 "COLÁGENO"
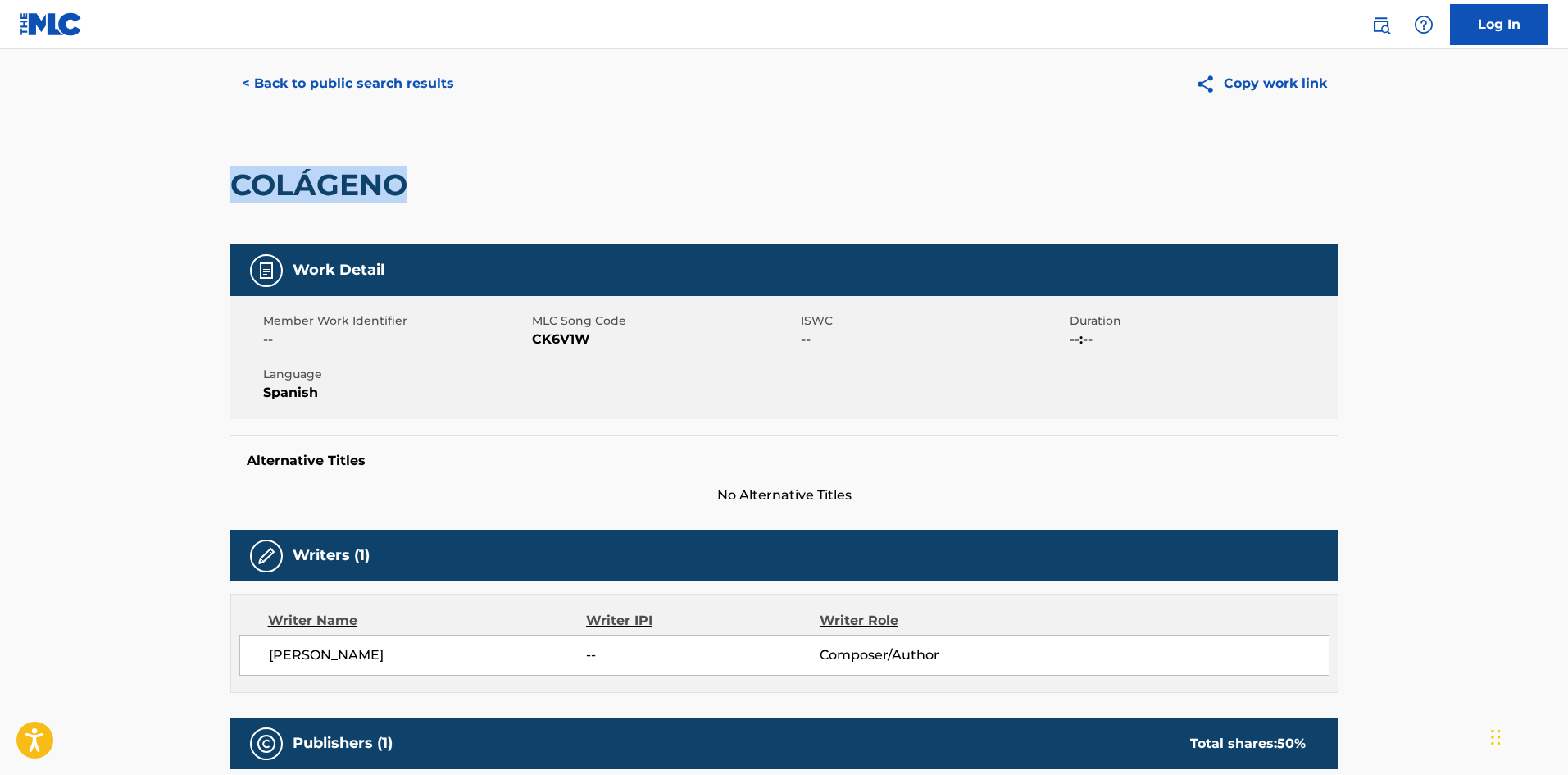
scroll to position [0, 0]
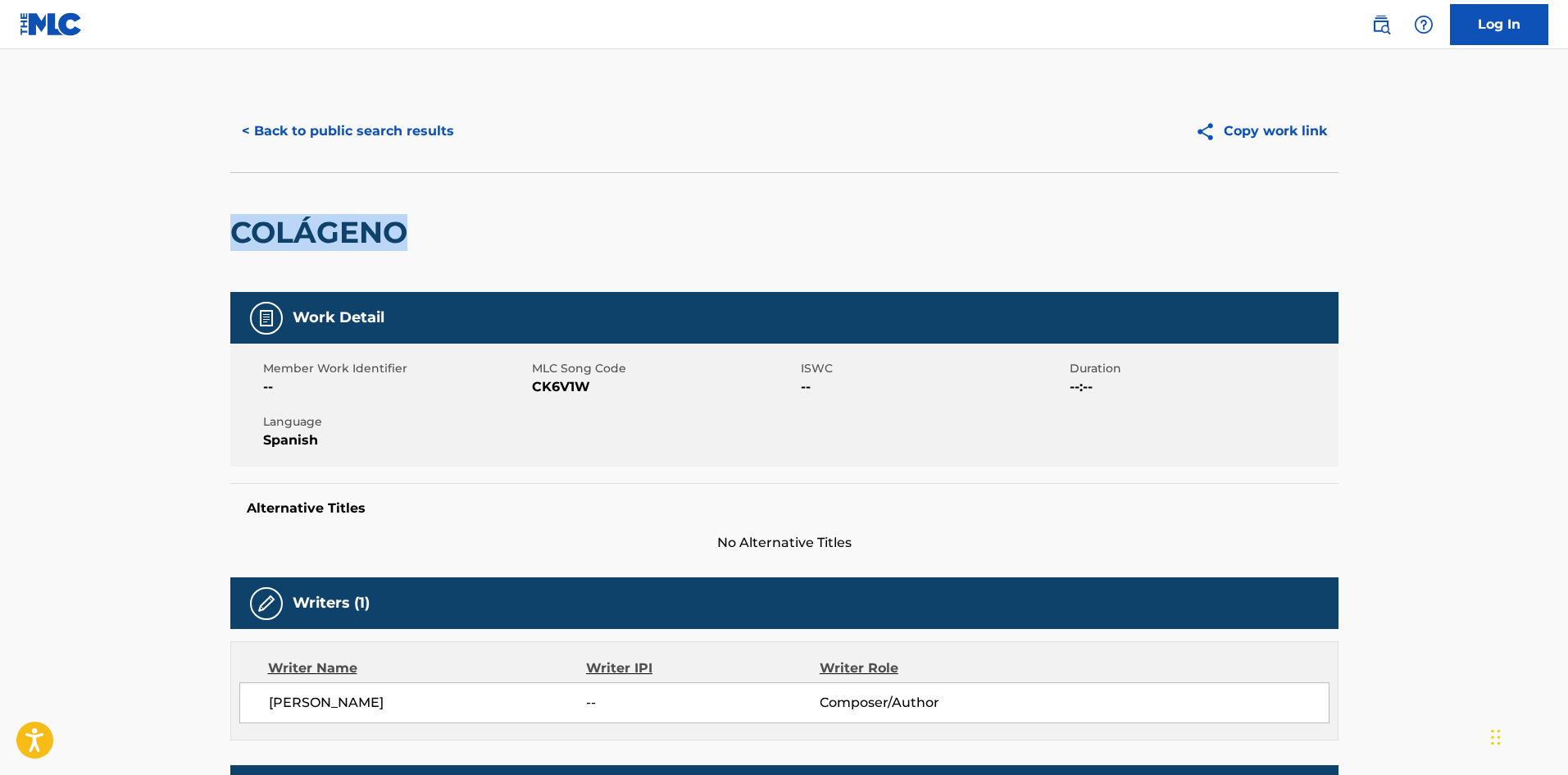
click at [386, 134] on button "< Back to public search results" at bounding box center [348, 131] width 235 height 41
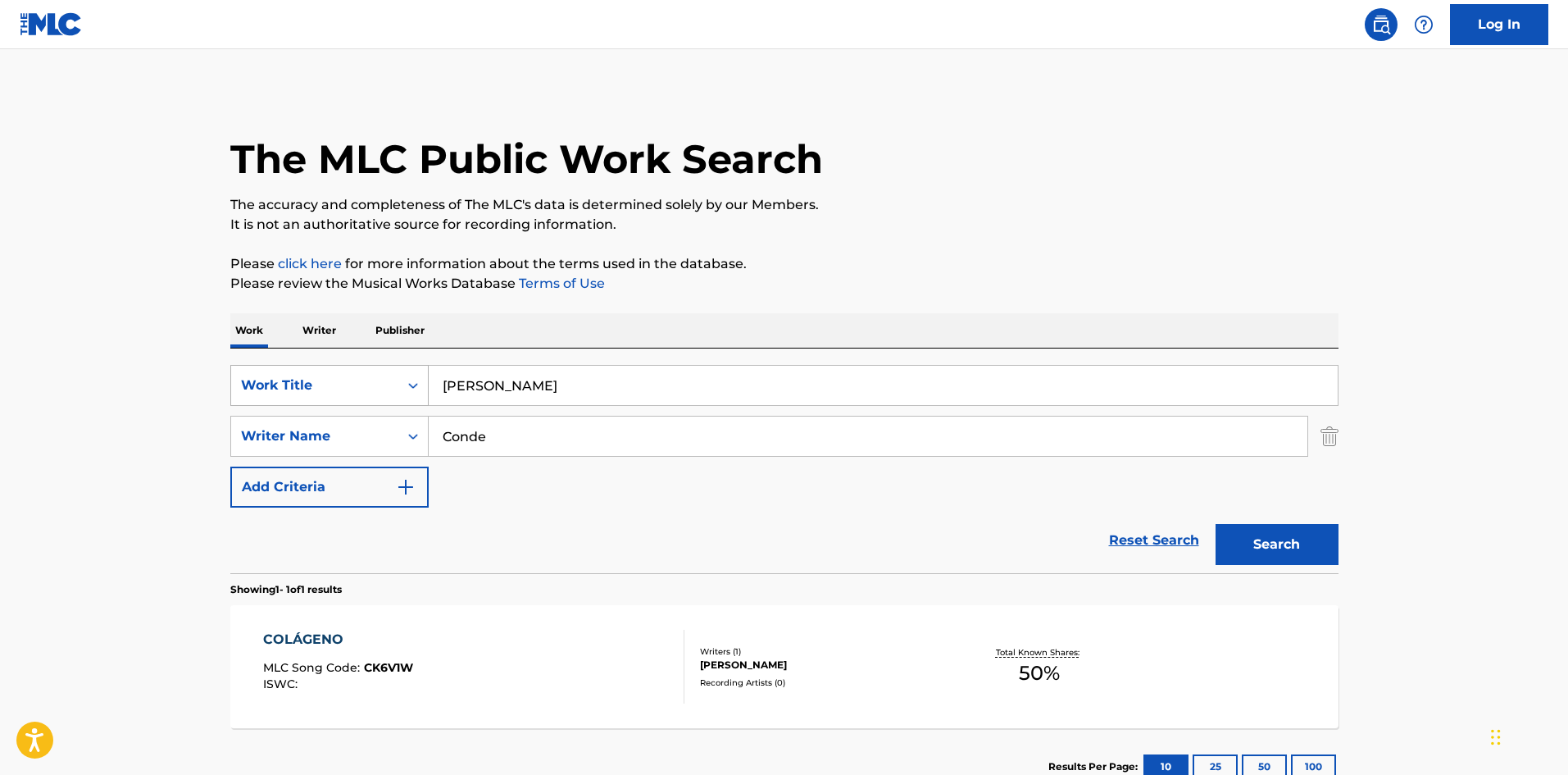
click at [426, 383] on div "SearchWithCriteria61af1990-feb2-4578-a25f-c1814b8c81ac Work Title Colageno" at bounding box center [784, 386] width 1109 height 41
paste input "Ironia [PERSON_NAME]"
click at [645, 381] on input "Ironia [PERSON_NAME]" at bounding box center [883, 386] width 909 height 40
click at [645, 380] on input "Ironia [PERSON_NAME]" at bounding box center [883, 386] width 909 height 40
type input "Ironia [PERSON_NAME]"
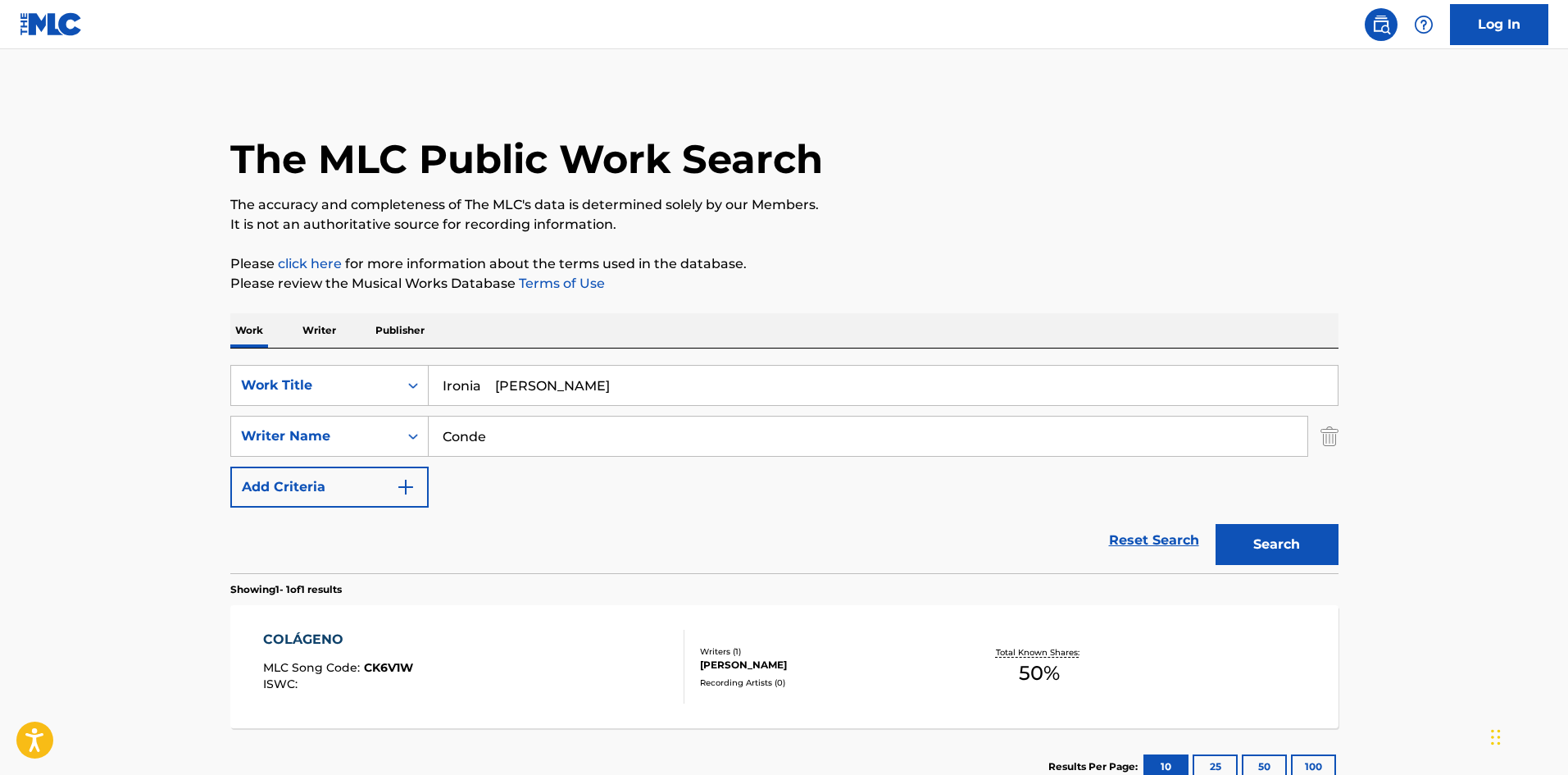
drag, startPoint x: 480, startPoint y: 433, endPoint x: 512, endPoint y: 396, distance: 48.9
click at [391, 430] on div "SearchWithCriteriaa6a66001-8ee0-4802-ade9-57a477e77476 Writer Name [PERSON_NAME]" at bounding box center [784, 436] width 1109 height 41
paste input "ervantes"
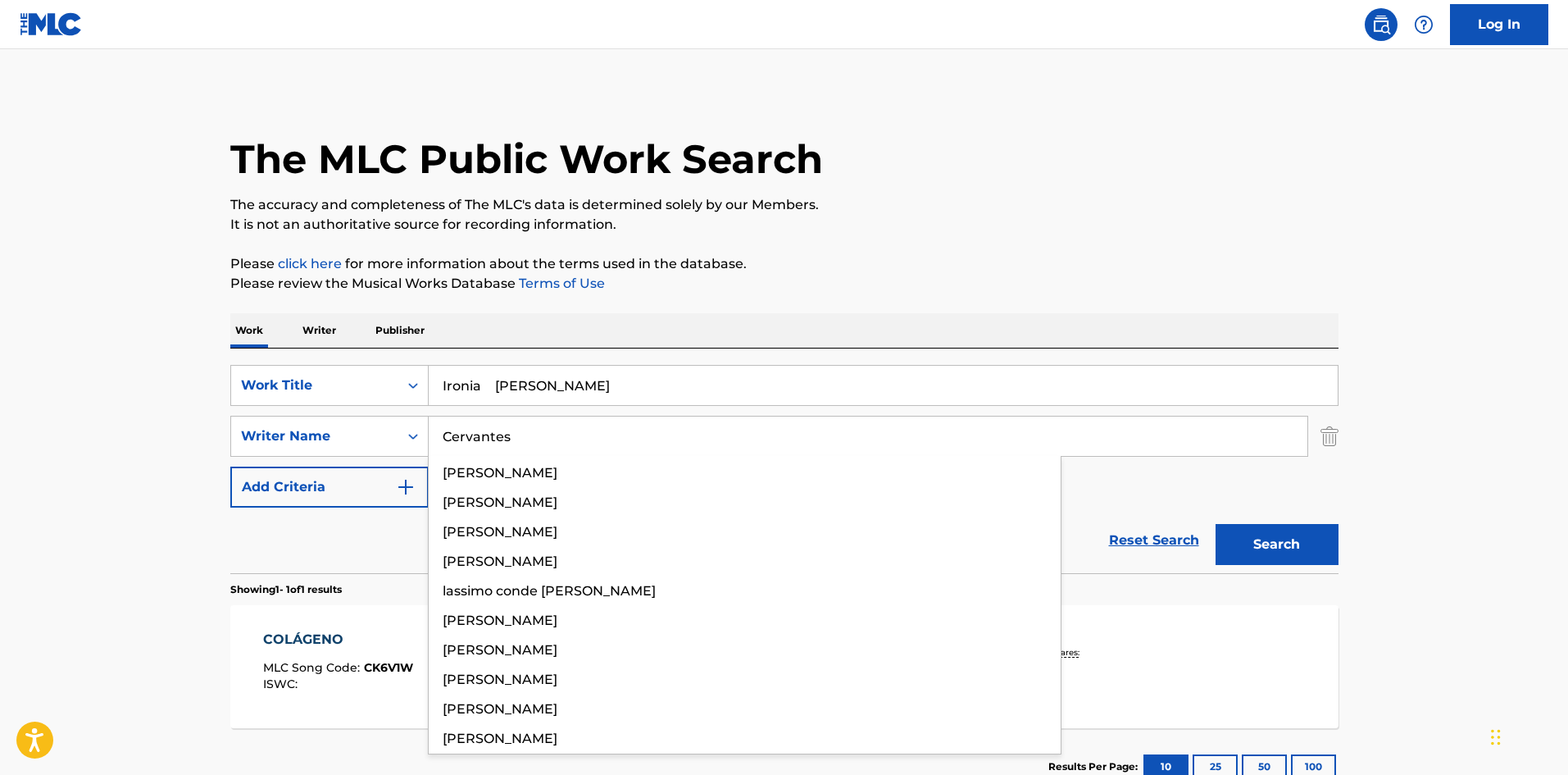
type input "Cervantes"
drag, startPoint x: 490, startPoint y: 383, endPoint x: 800, endPoint y: 442, distance: 315.6
click at [778, 442] on div "SearchWithCriteria61af1990-feb2-4578-a25f-c1814b8c81ac Work Title Ironia [PERSO…" at bounding box center [784, 436] width 1109 height 143
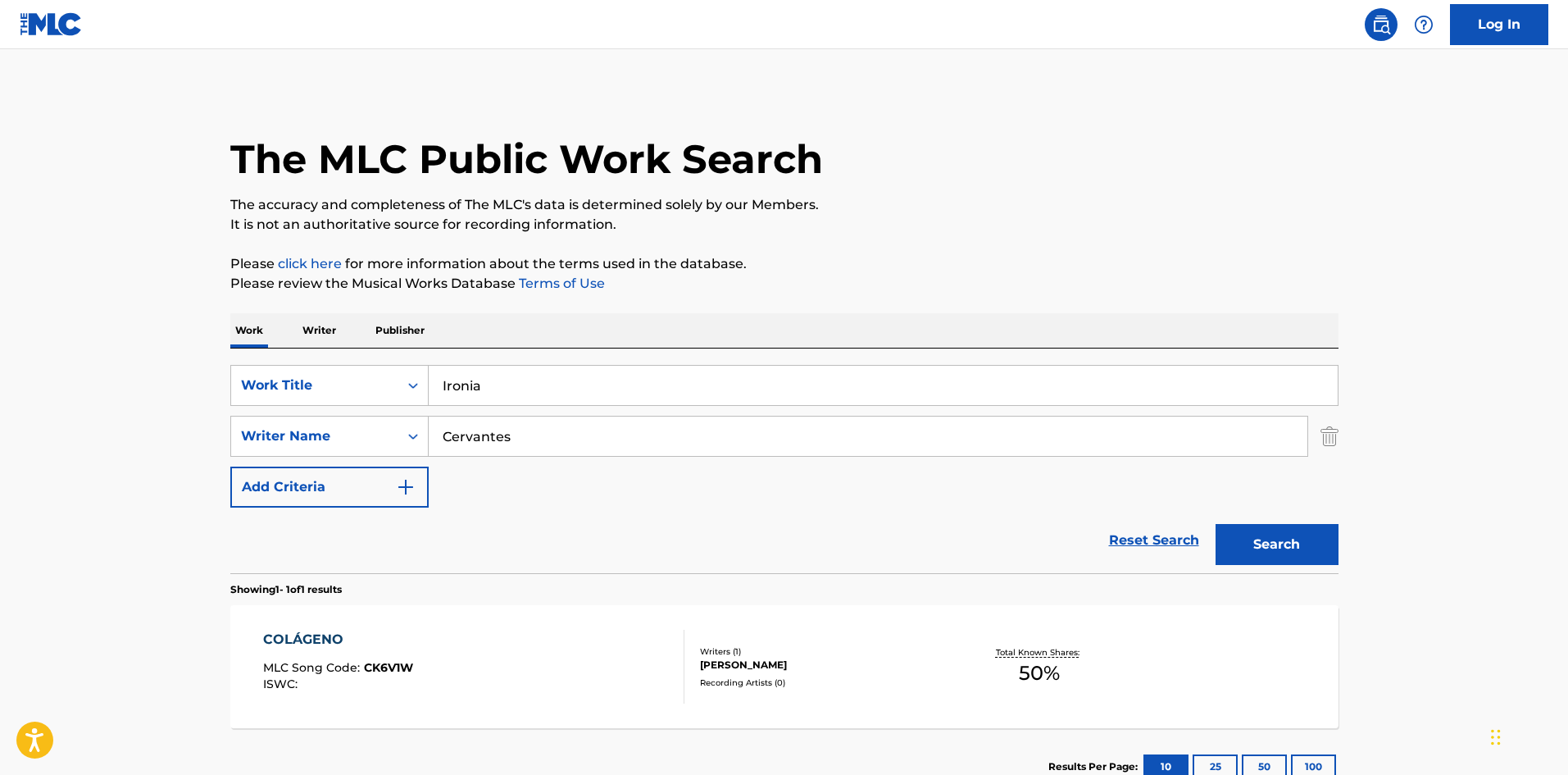
type input "Ironia"
click at [1298, 540] on button "Search" at bounding box center [1277, 545] width 123 height 41
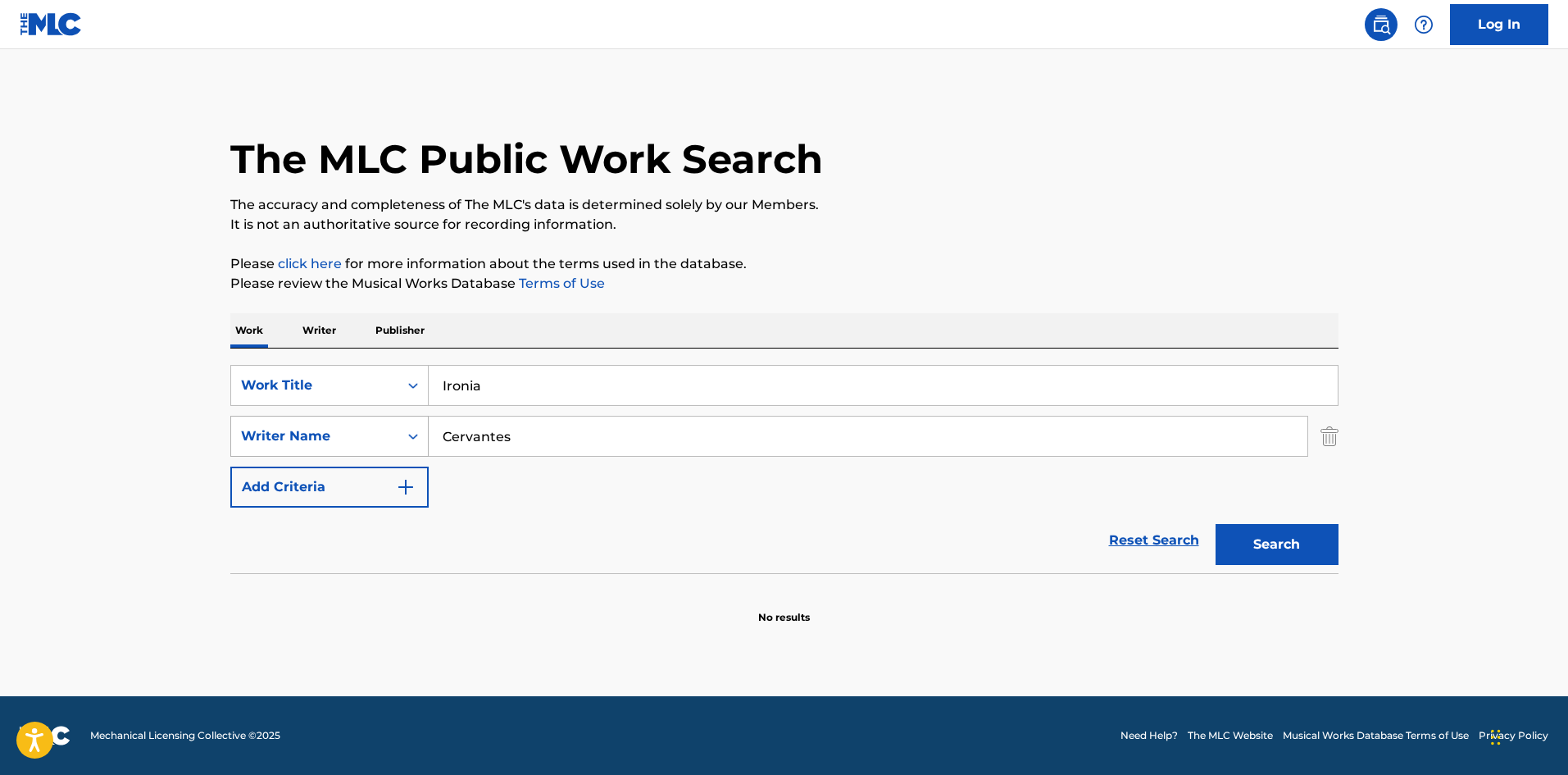
click at [407, 422] on div "SearchWithCriteriaa6a66001-8ee0-4802-ade9-57a477e77476 Writer Name [PERSON_NAME]" at bounding box center [784, 436] width 1109 height 41
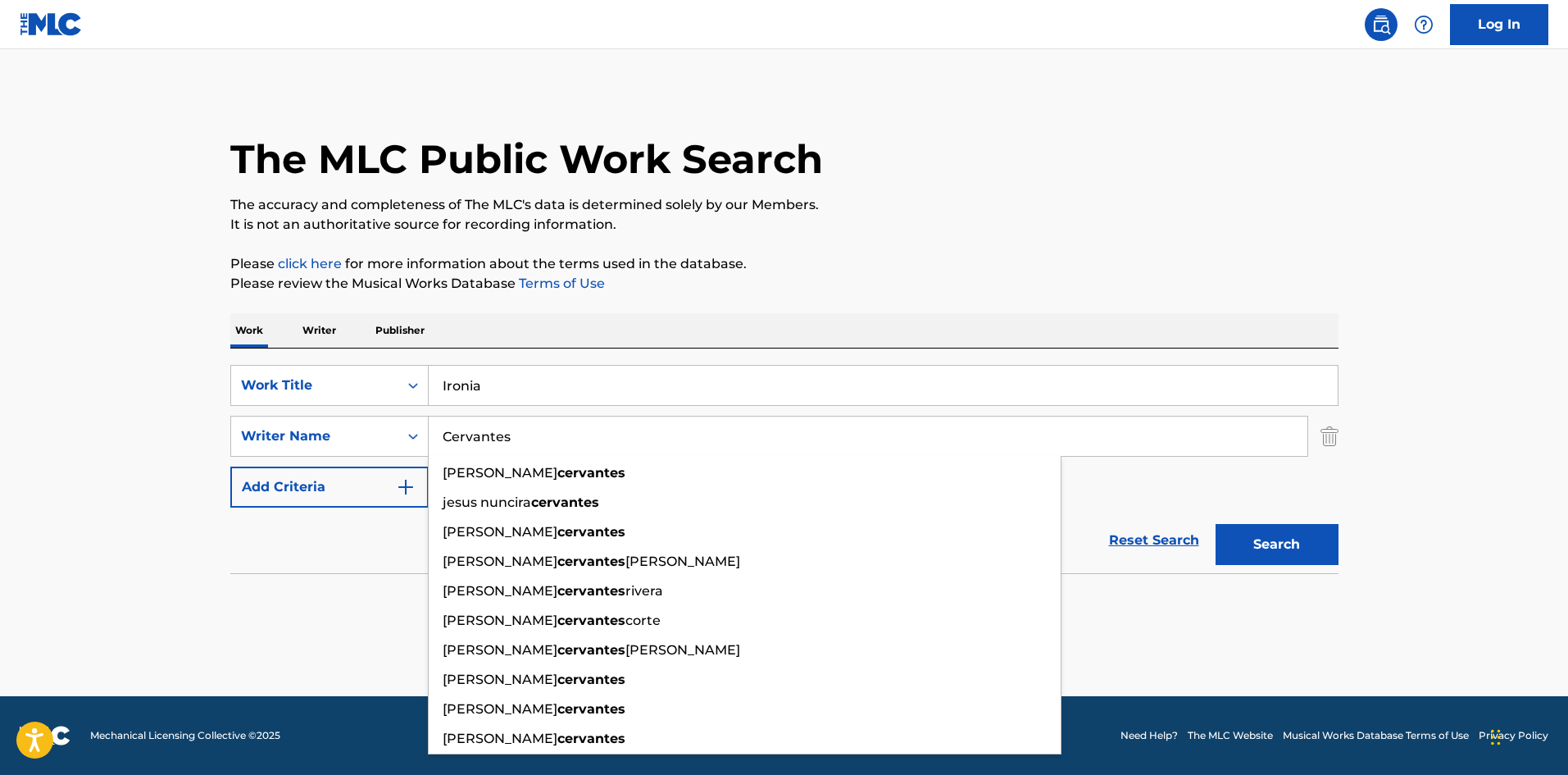
paste input "[PERSON_NAME]"
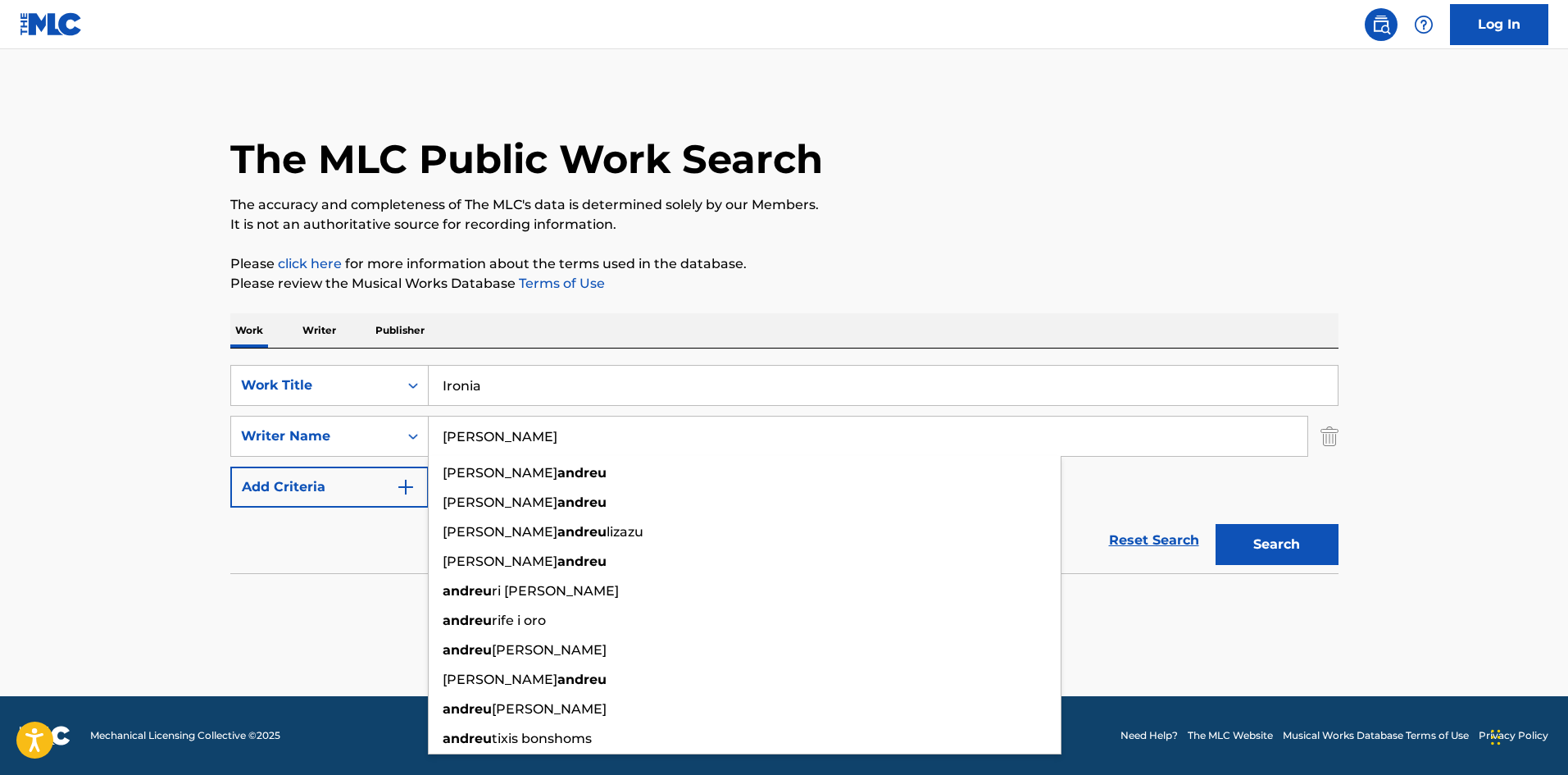
type input "[PERSON_NAME]"
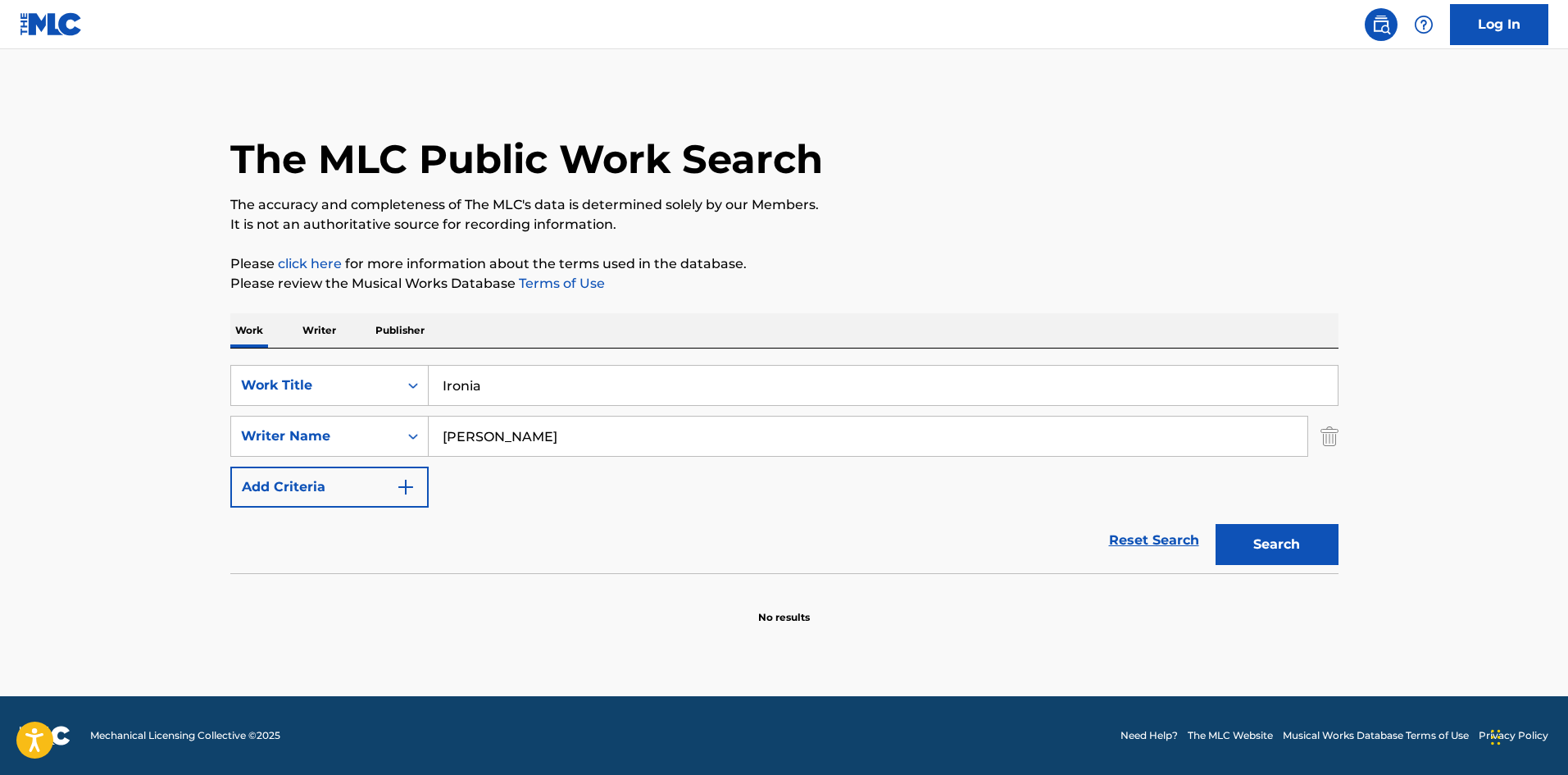
click at [1295, 550] on button "Search" at bounding box center [1277, 545] width 123 height 41
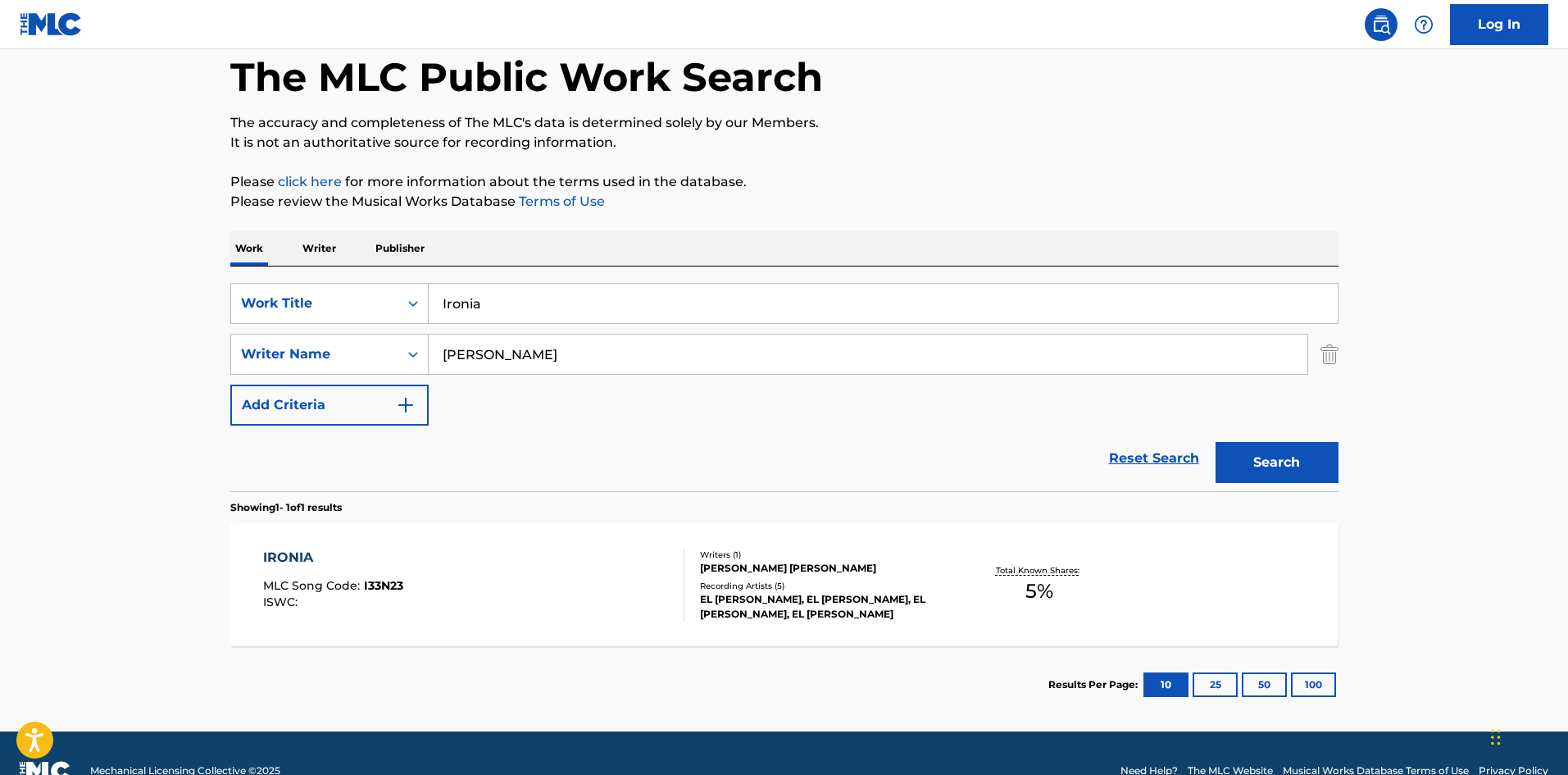
scroll to position [118, 0]
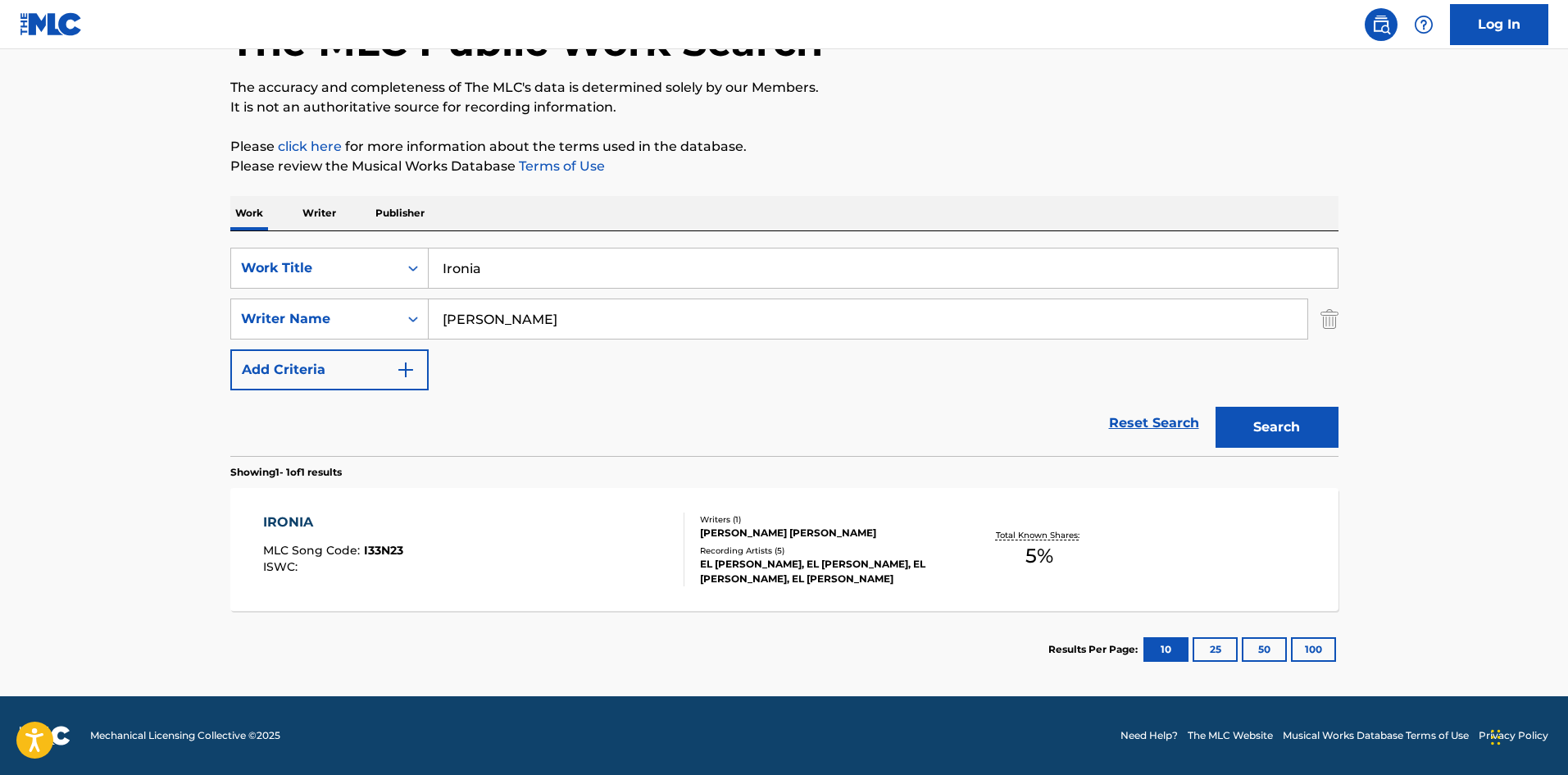
click at [641, 530] on div "IRONIA MLC Song Code : I33N23 ISWC :" at bounding box center [473, 550] width 422 height 74
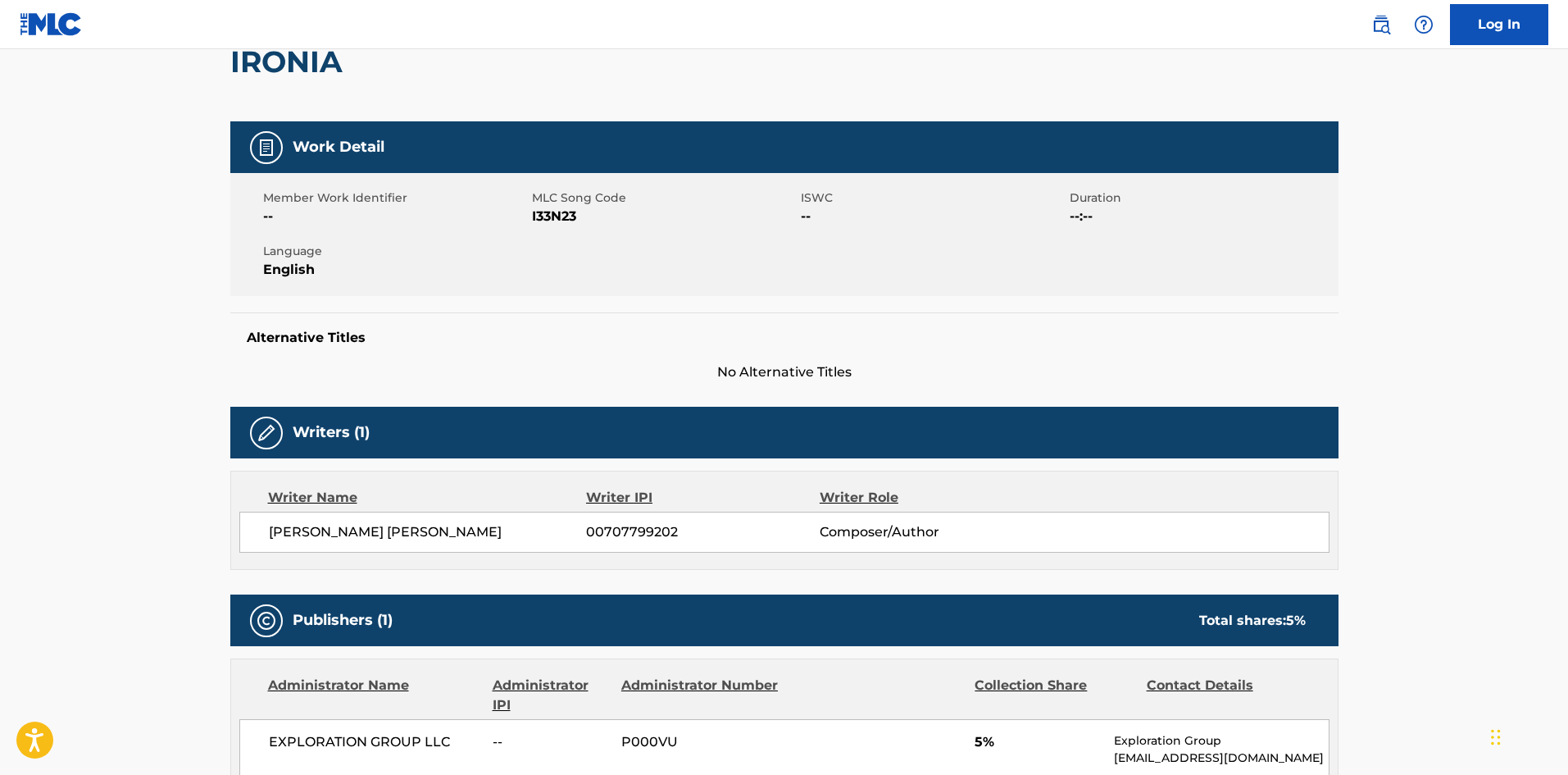
scroll to position [134, 0]
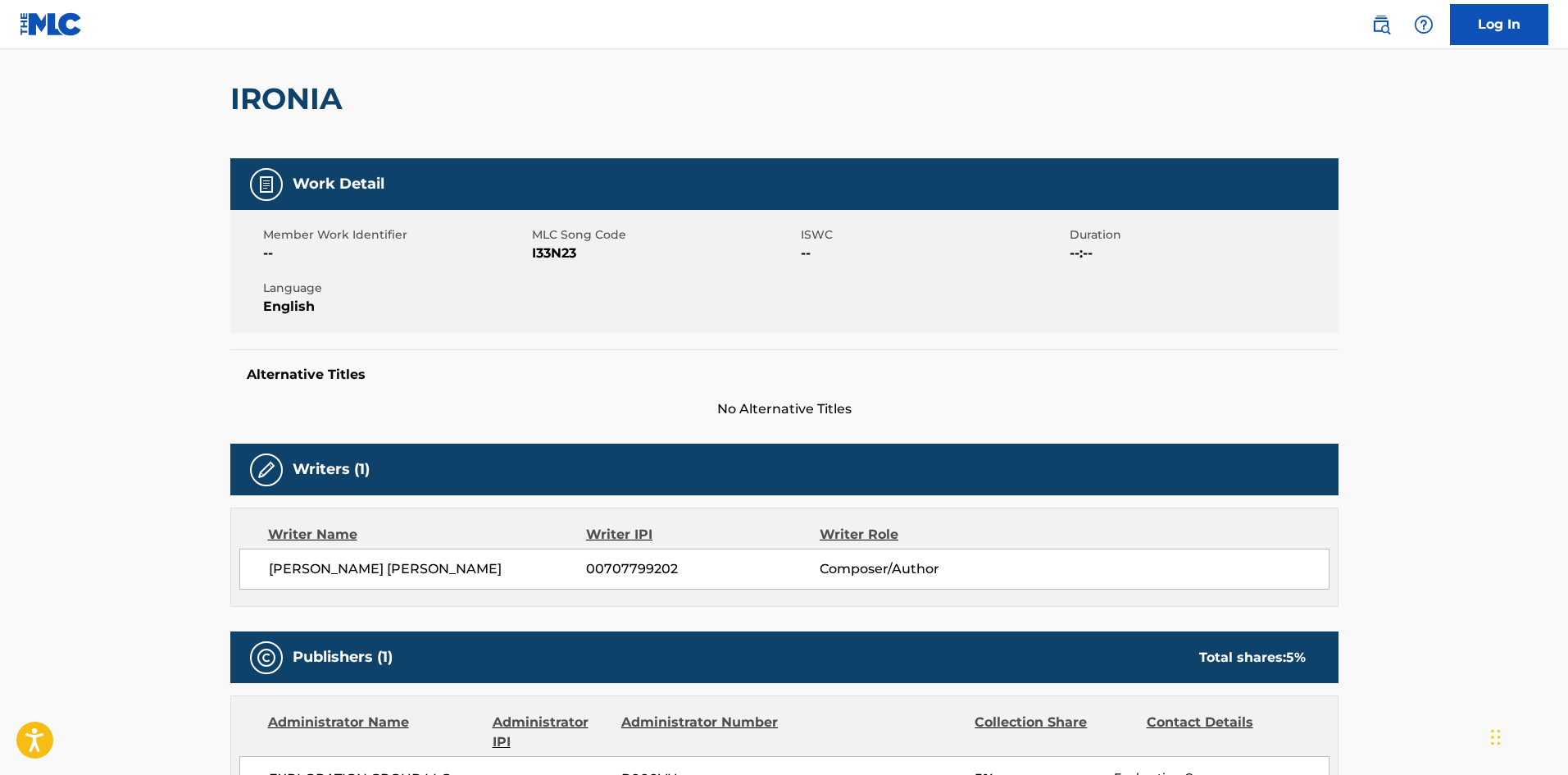
click at [555, 251] on span "I33N23" at bounding box center [665, 253] width 264 height 20
copy span "I33N23"
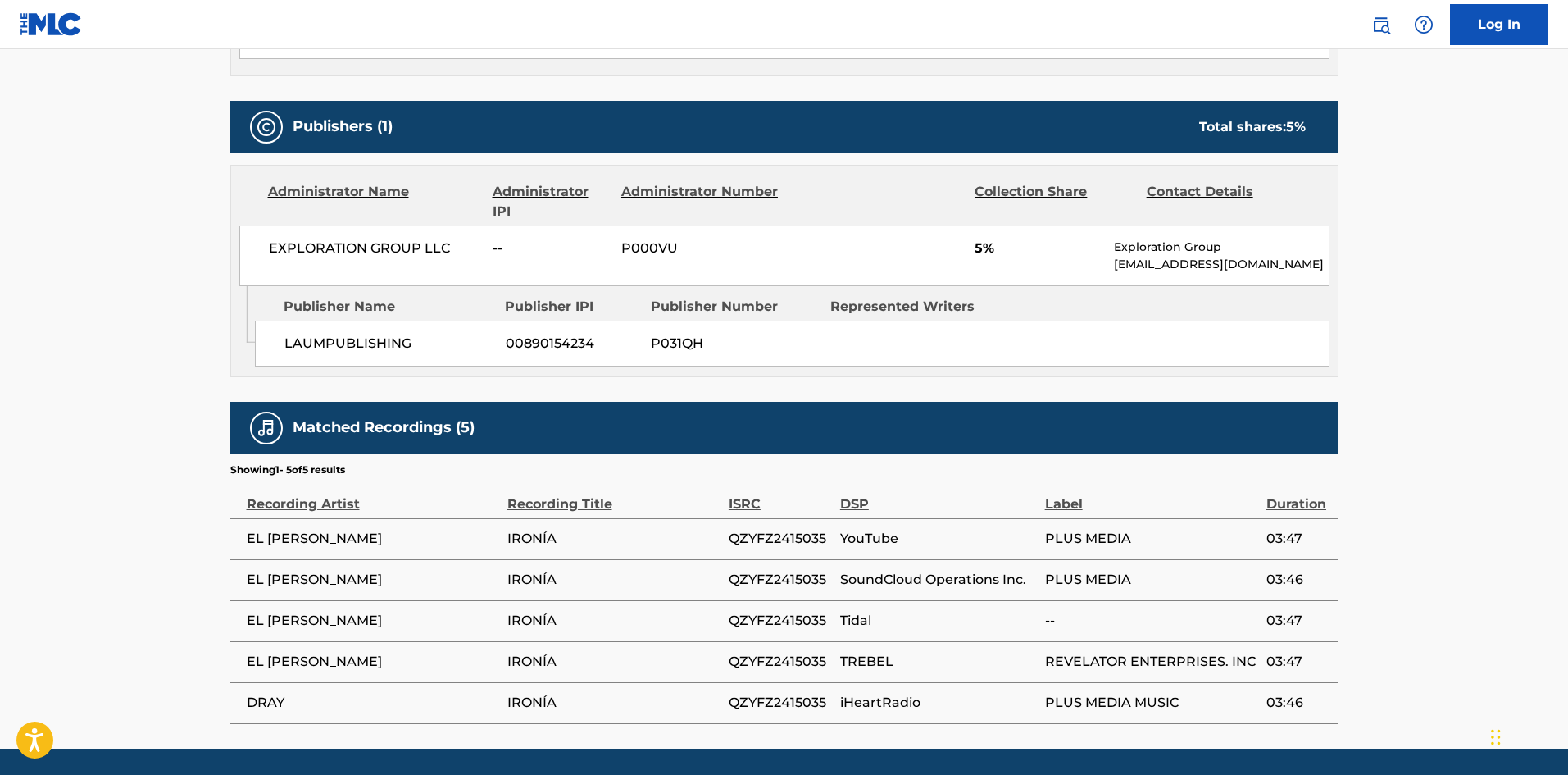
scroll to position [662, 0]
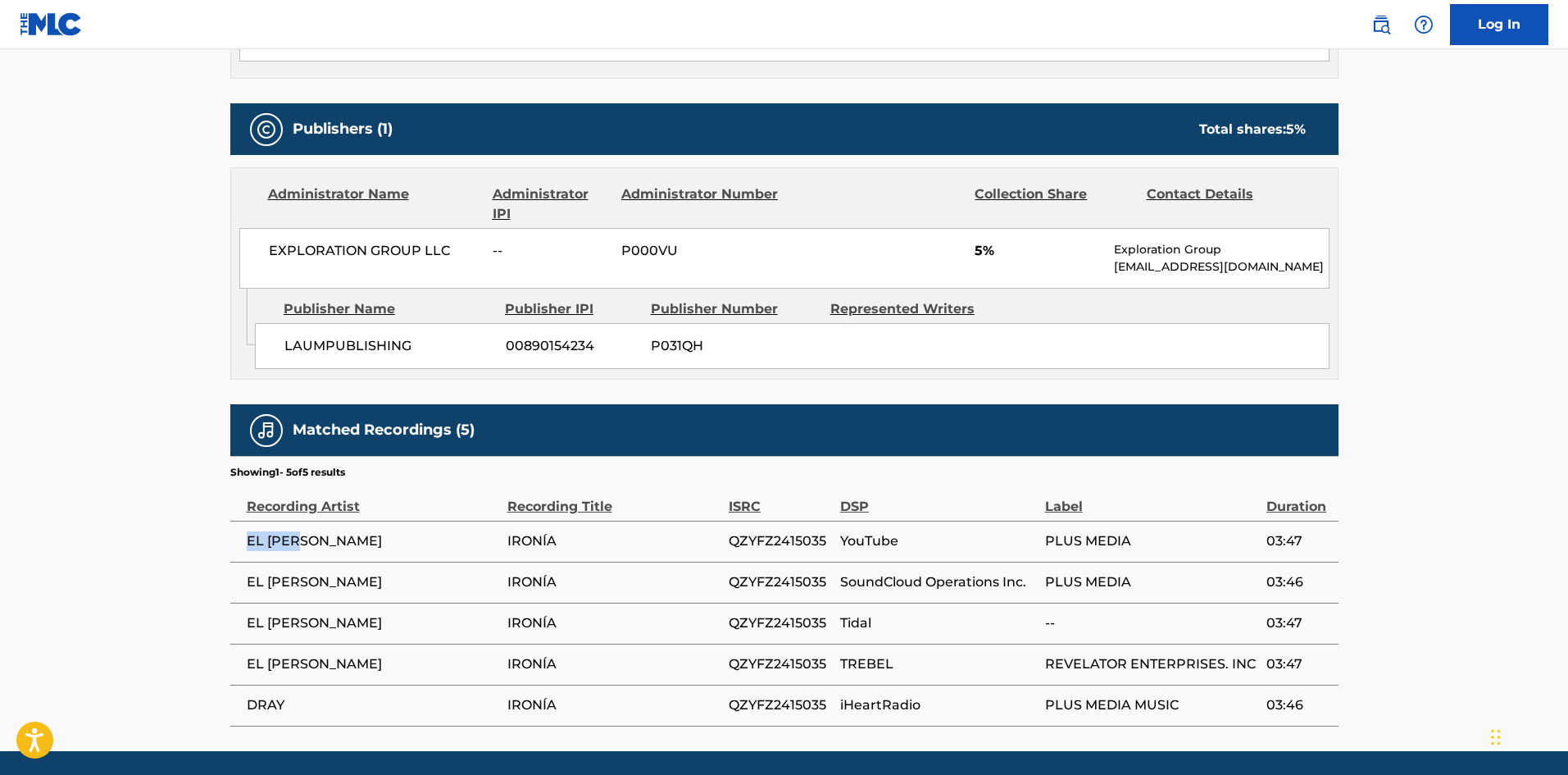
drag, startPoint x: 240, startPoint y: 540, endPoint x: 353, endPoint y: 547, distance: 113.2
click at [347, 543] on td "EL [PERSON_NAME]" at bounding box center [368, 541] width 277 height 41
copy span "EL [PERSON_NAME]"
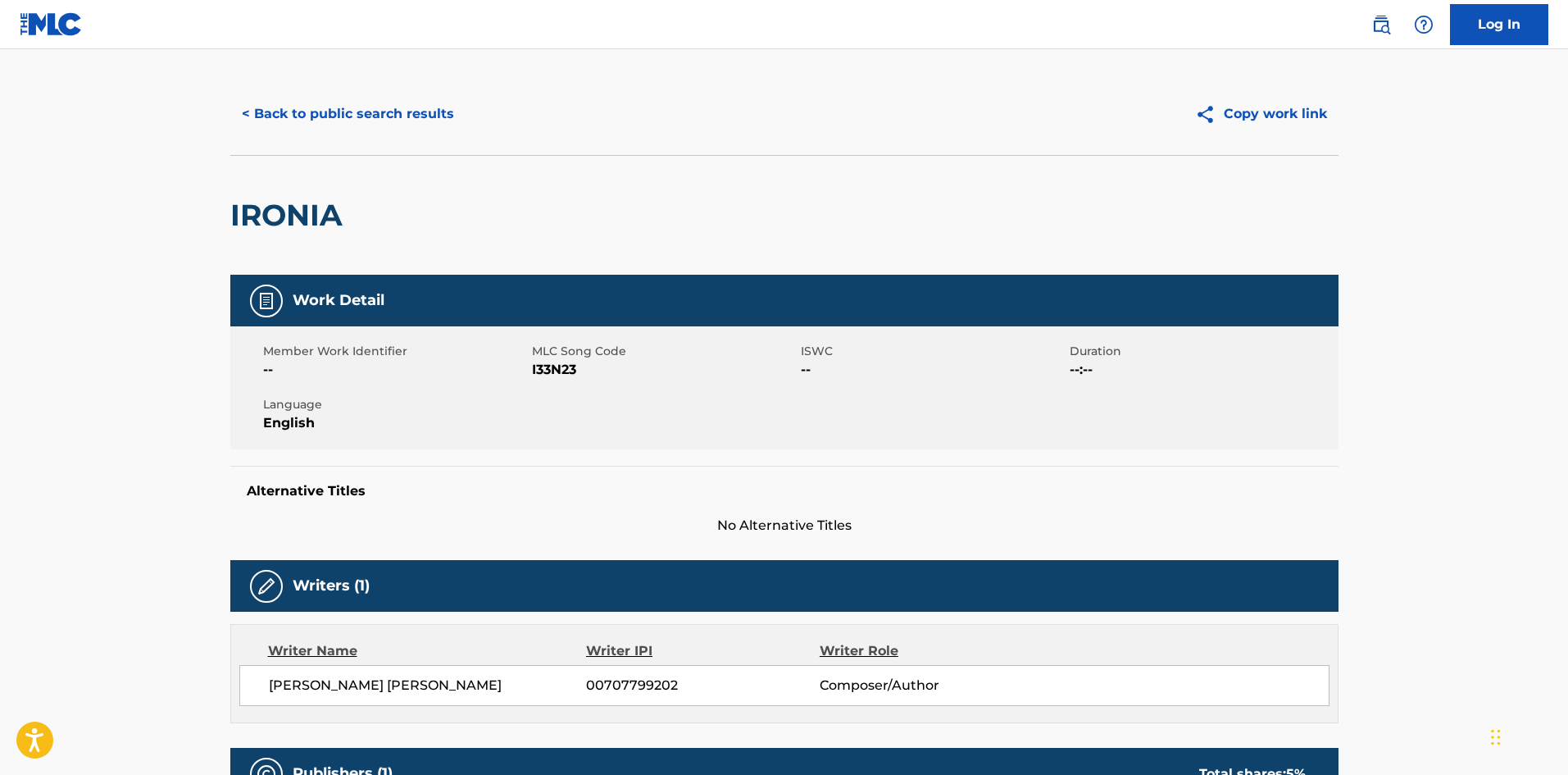
scroll to position [0, 0]
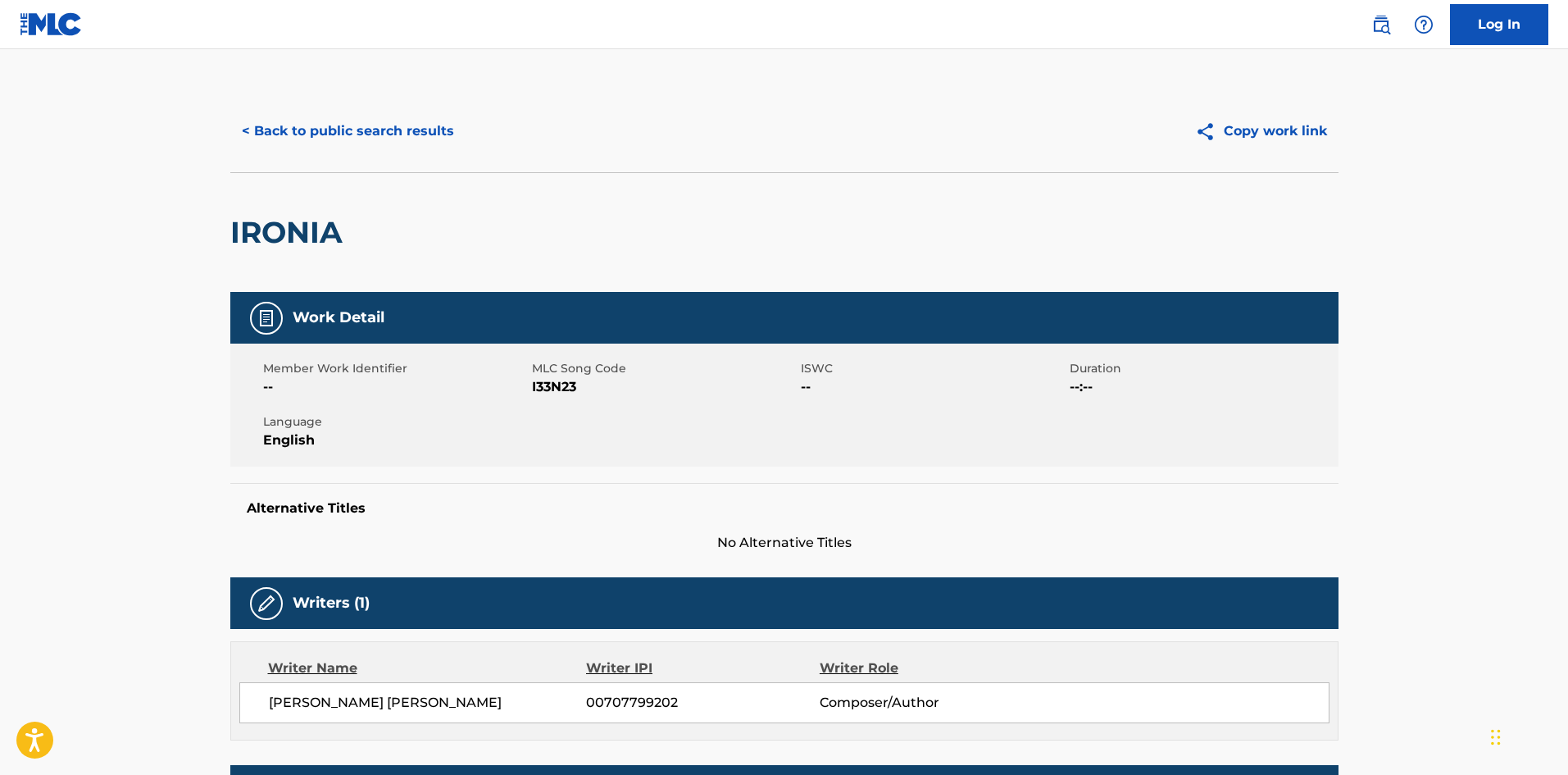
click at [421, 126] on button "< Back to public search results" at bounding box center [348, 131] width 235 height 41
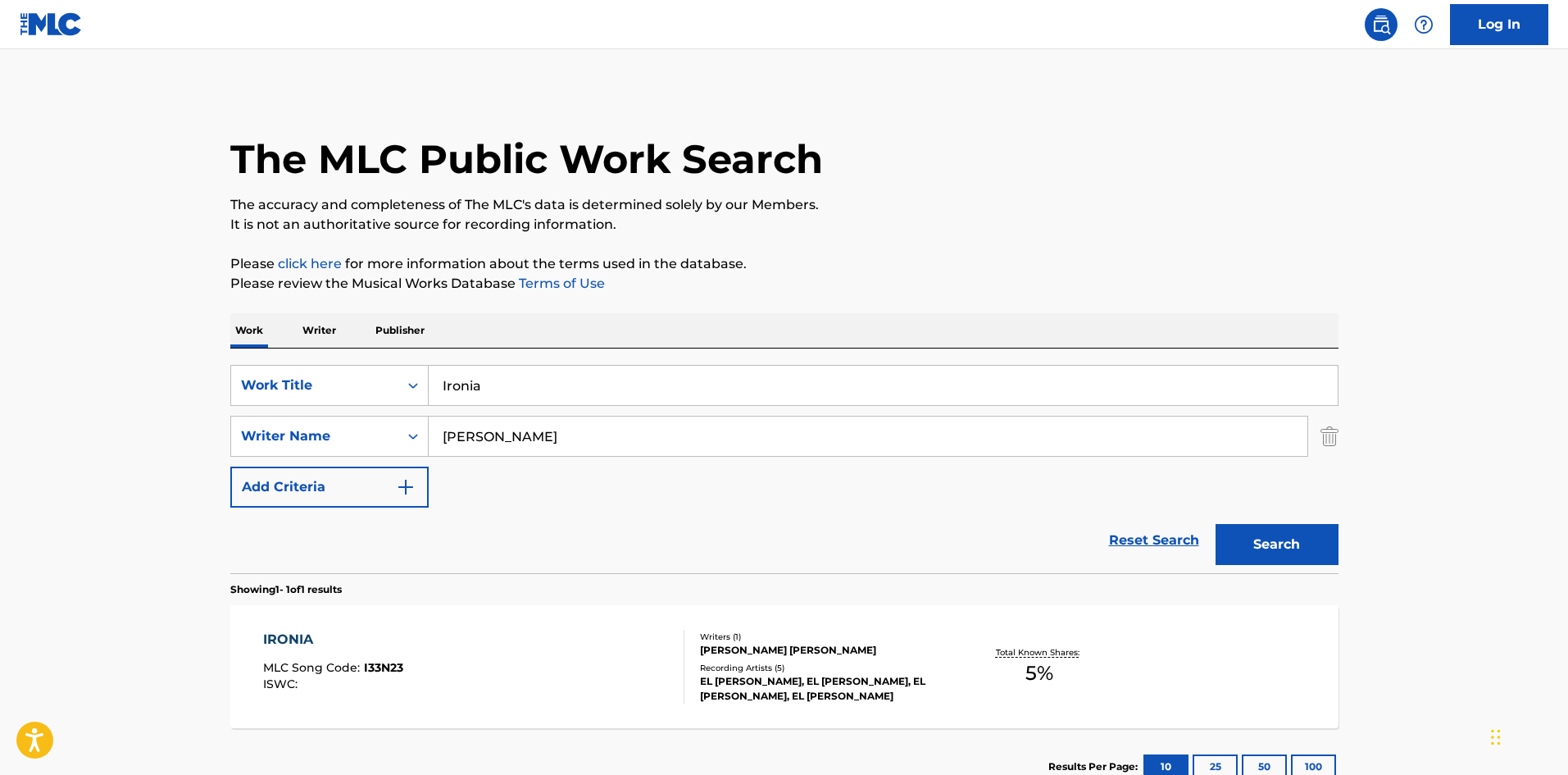
scroll to position [24, 0]
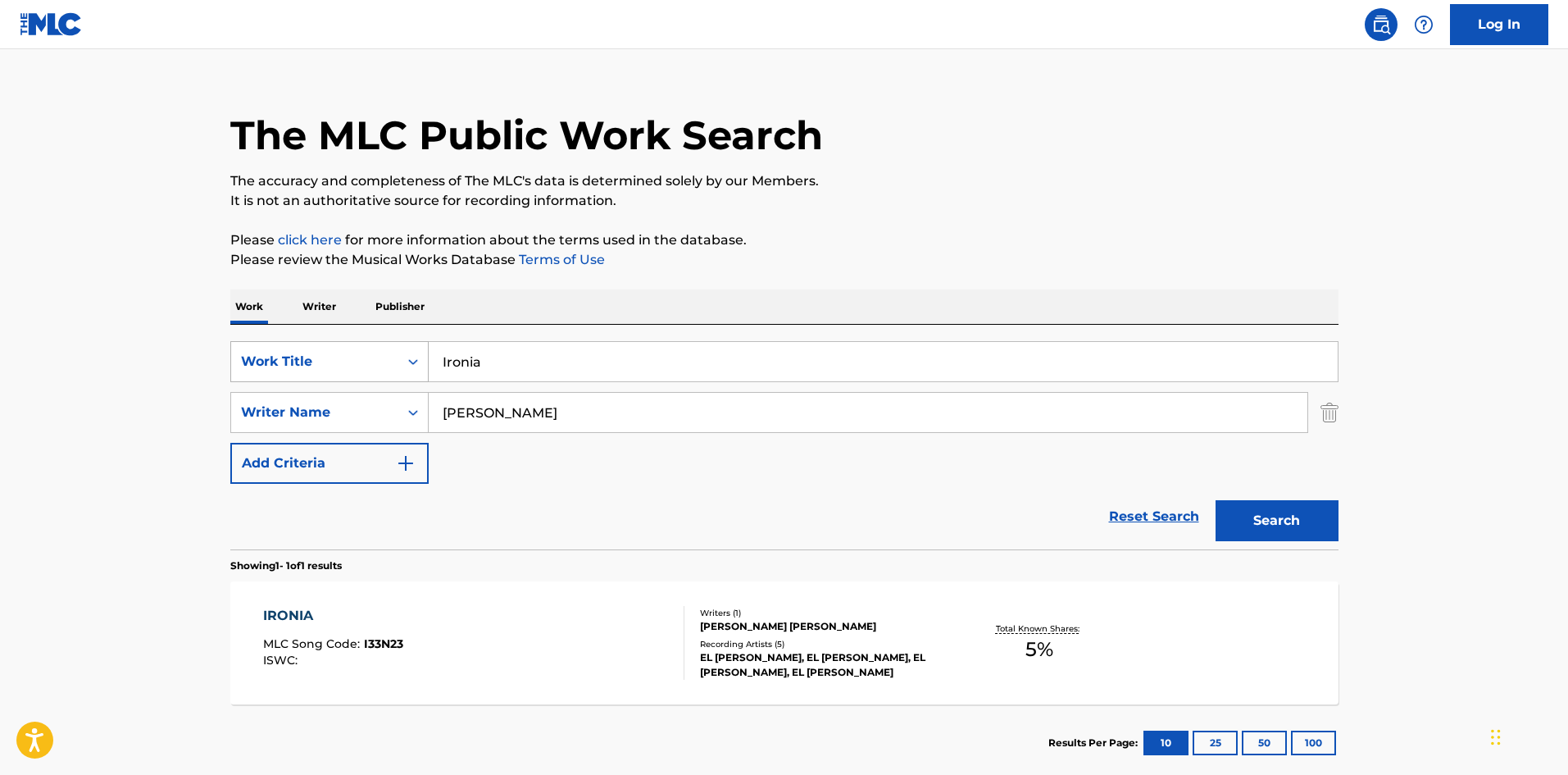
drag, startPoint x: 516, startPoint y: 348, endPoint x: 364, endPoint y: 351, distance: 152.0
click at [364, 351] on div "SearchWithCriteria61af1990-feb2-4578-a25f-c1814b8c81ac Work Title Ironia" at bounding box center [784, 362] width 1109 height 41
paste input "Pa' Que Me Digan Loca"
type input "Pa' Que Me Digan Loca"
drag, startPoint x: 483, startPoint y: 400, endPoint x: 347, endPoint y: 401, distance: 136.0
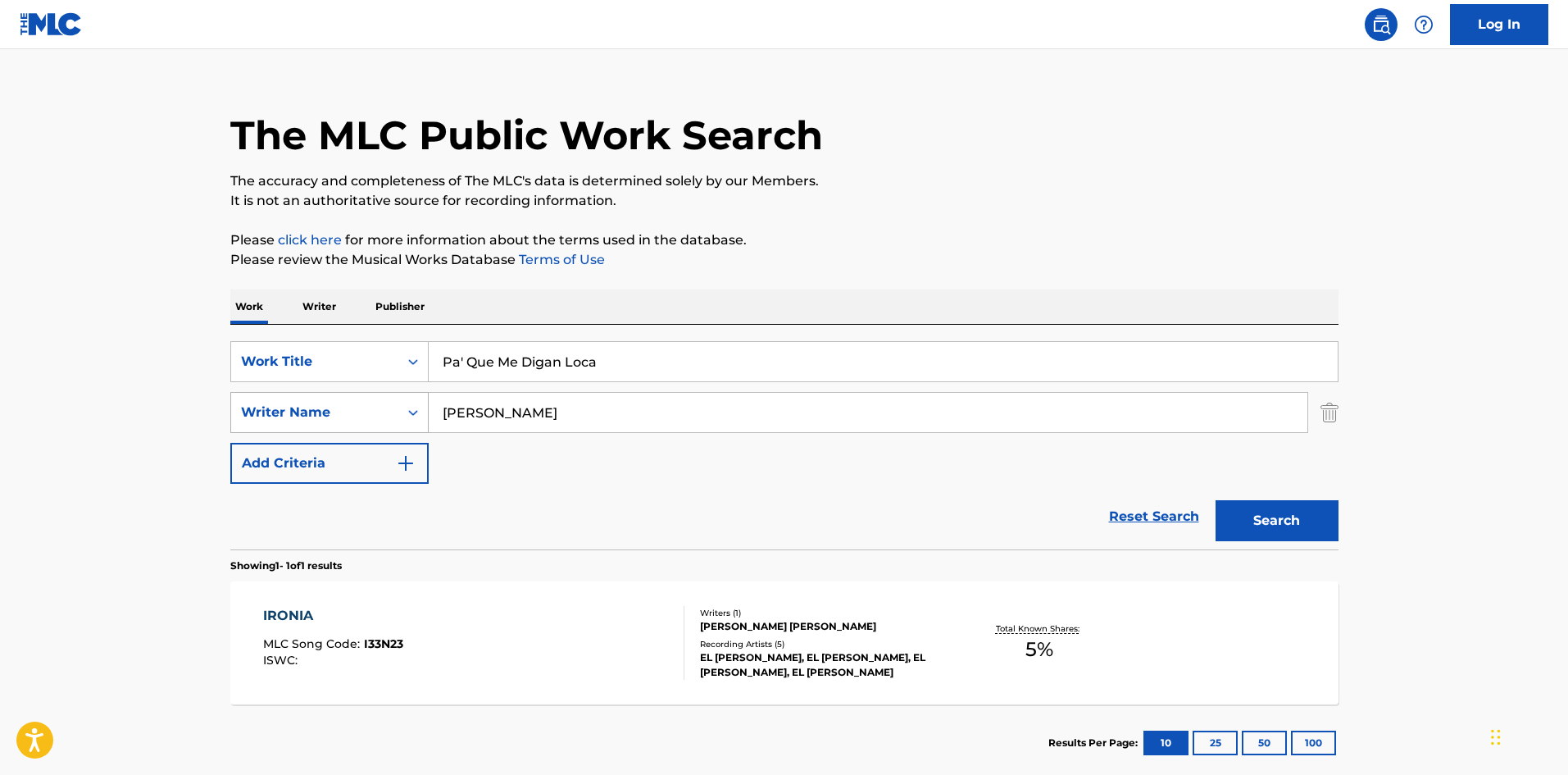
click at [337, 398] on div "SearchWithCriteriaa6a66001-8ee0-4802-ade9-57a477e77476 Writer Name [PERSON_NAME]" at bounding box center [784, 412] width 1109 height 41
click at [1295, 523] on button "Search" at bounding box center [1277, 521] width 123 height 41
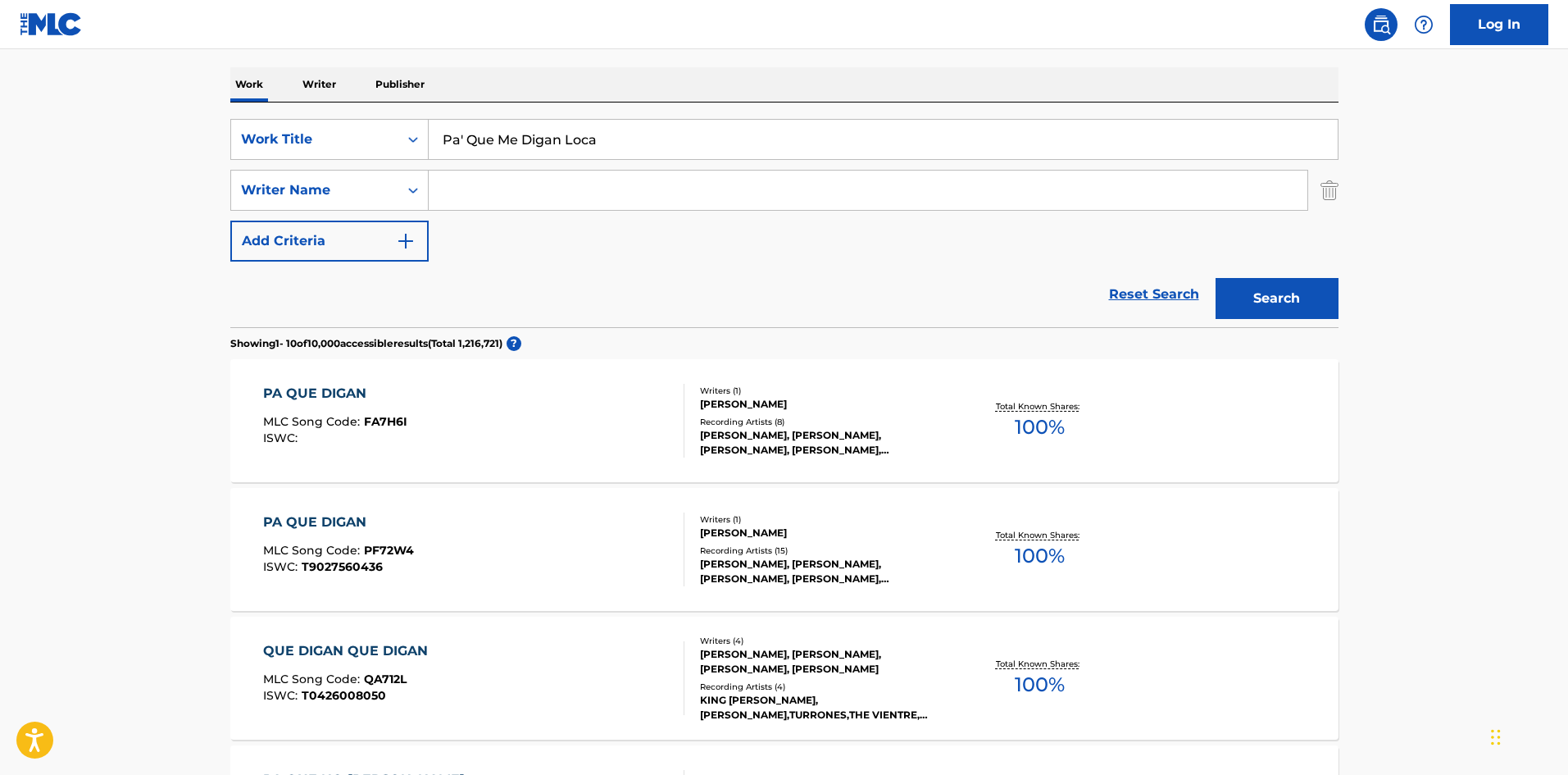
scroll to position [328, 0]
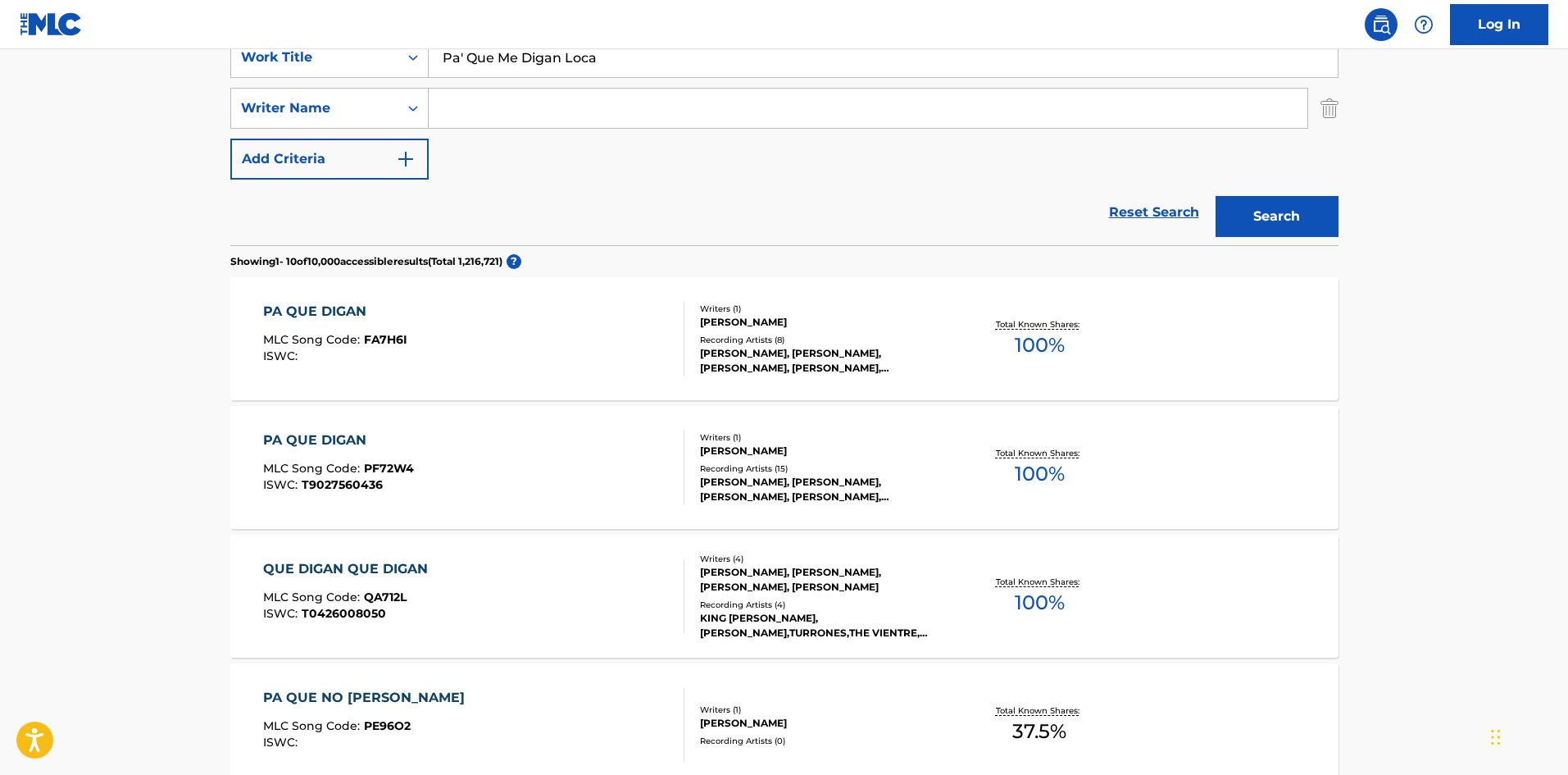
click at [462, 55] on input "Pa' Que Me Digan Loca" at bounding box center [883, 58] width 909 height 40
click at [1216, 196] on button "Search" at bounding box center [1277, 217] width 123 height 41
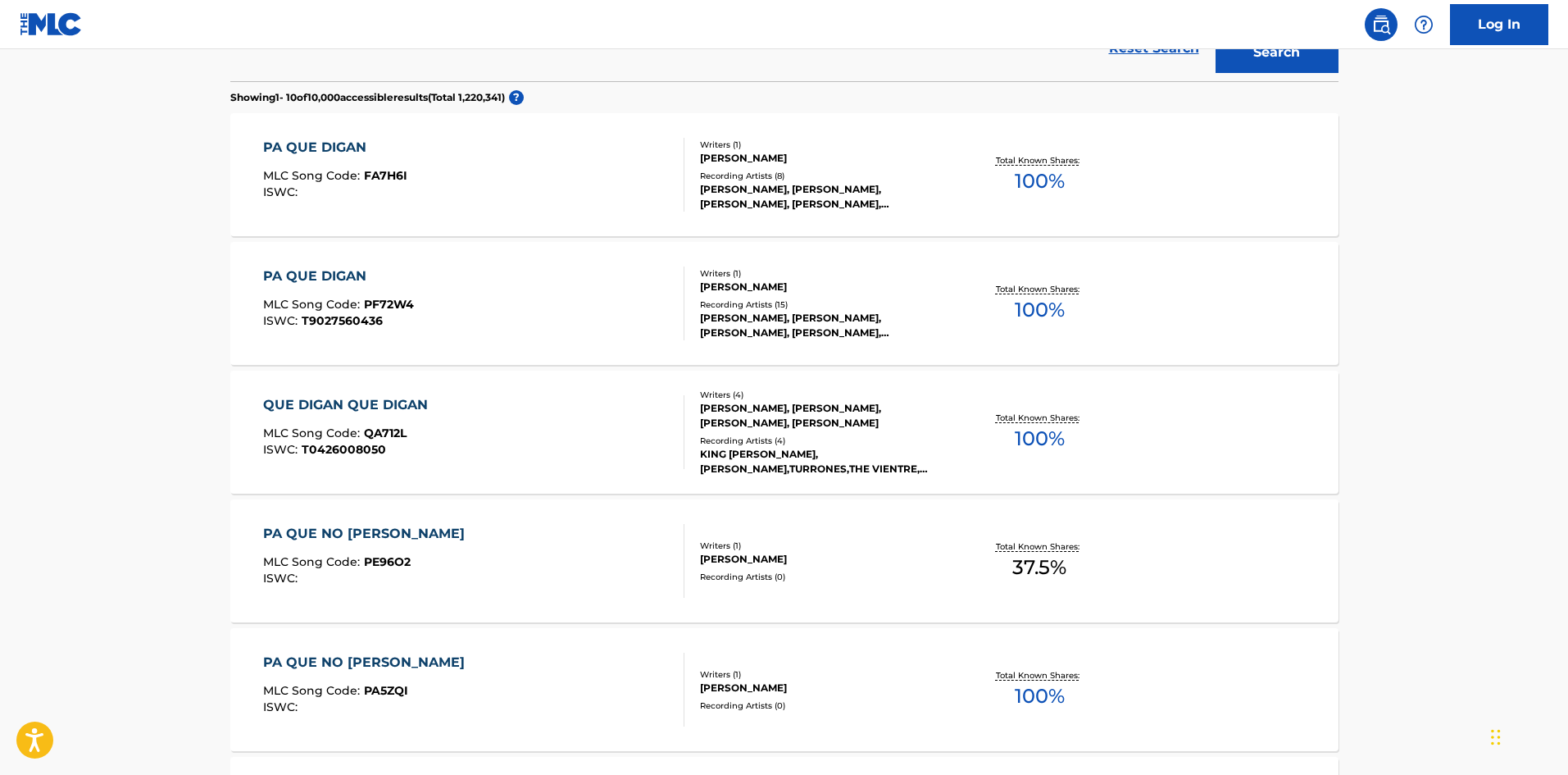
scroll to position [13, 0]
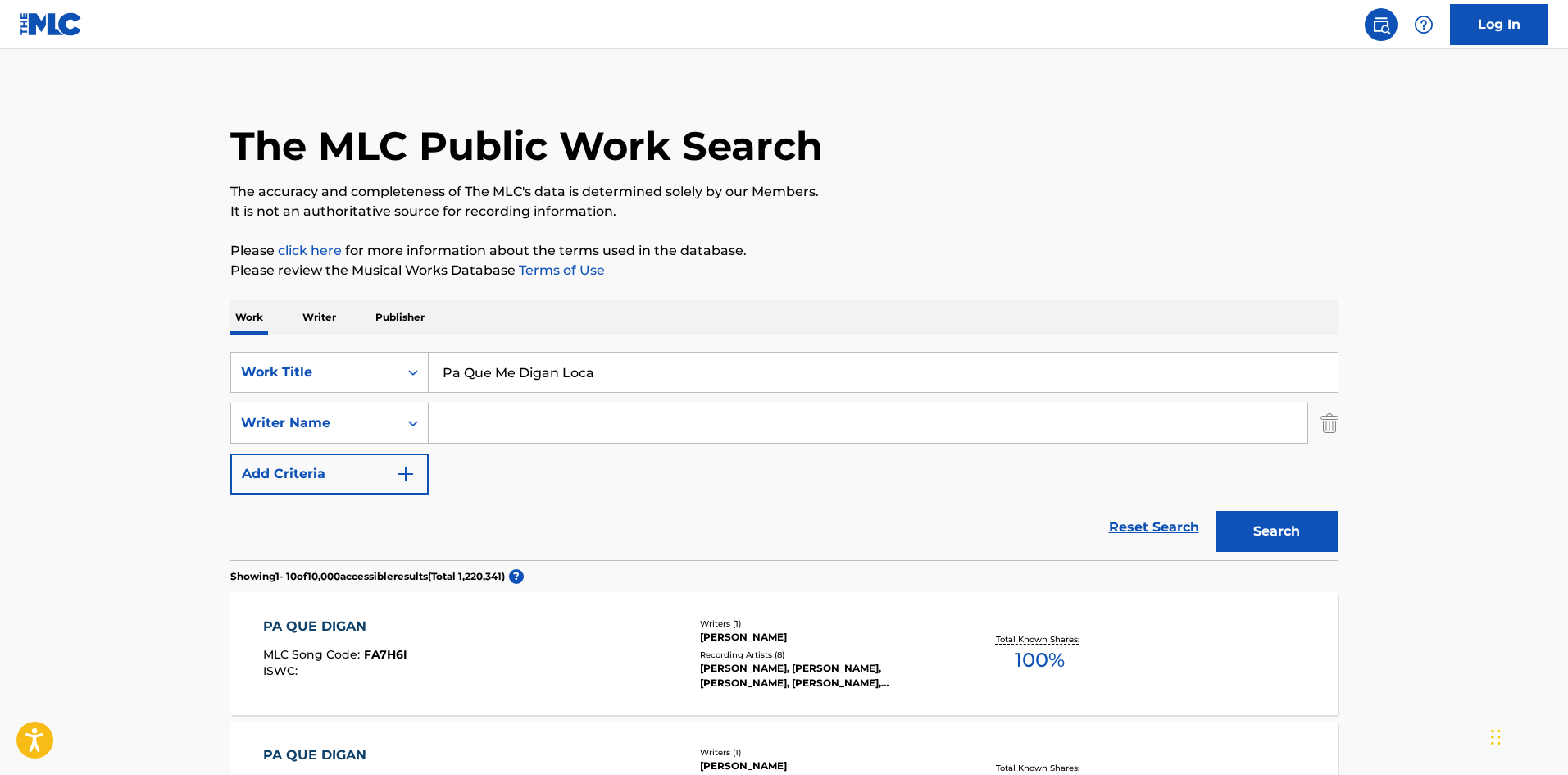
drag, startPoint x: 371, startPoint y: 331, endPoint x: 332, endPoint y: 333, distance: 39.1
paste input "Buena Hoj"
type input "Buena Hoja"
click at [1304, 534] on button "Search" at bounding box center [1277, 532] width 123 height 41
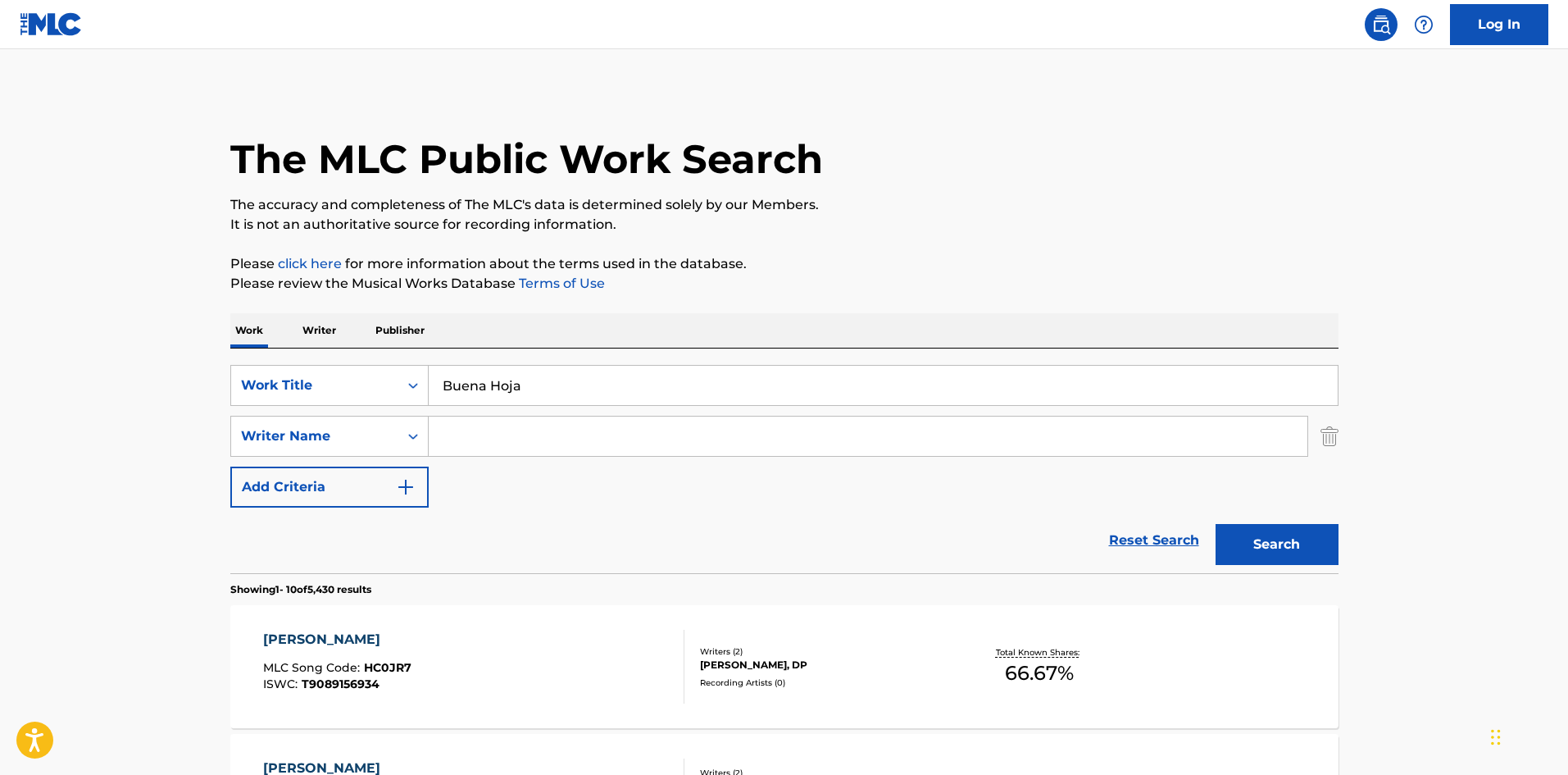
scroll to position [82, 0]
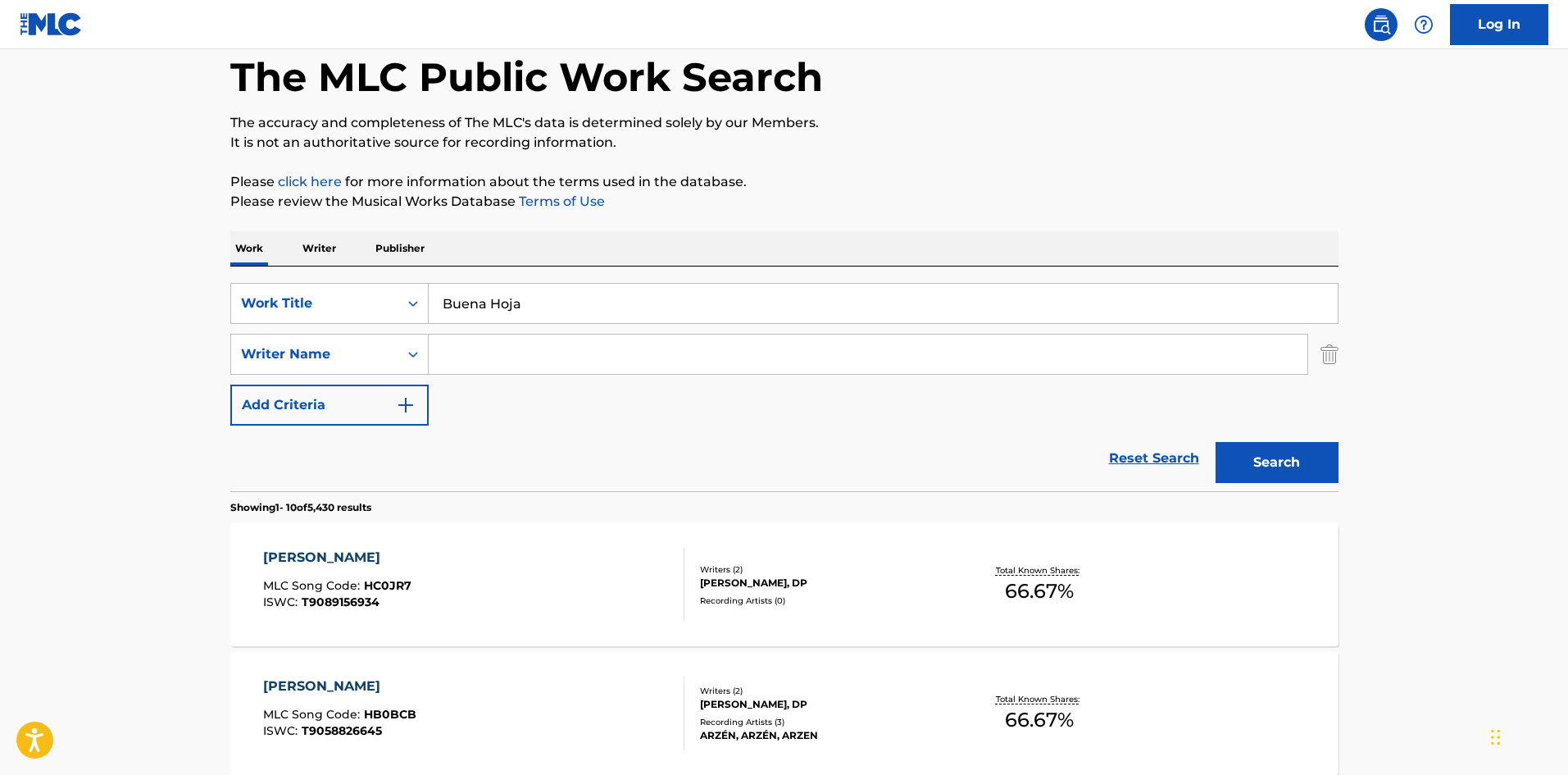
click at [507, 352] on input "Search Form" at bounding box center [867, 355] width 878 height 40
paste input "[PERSON_NAME]"
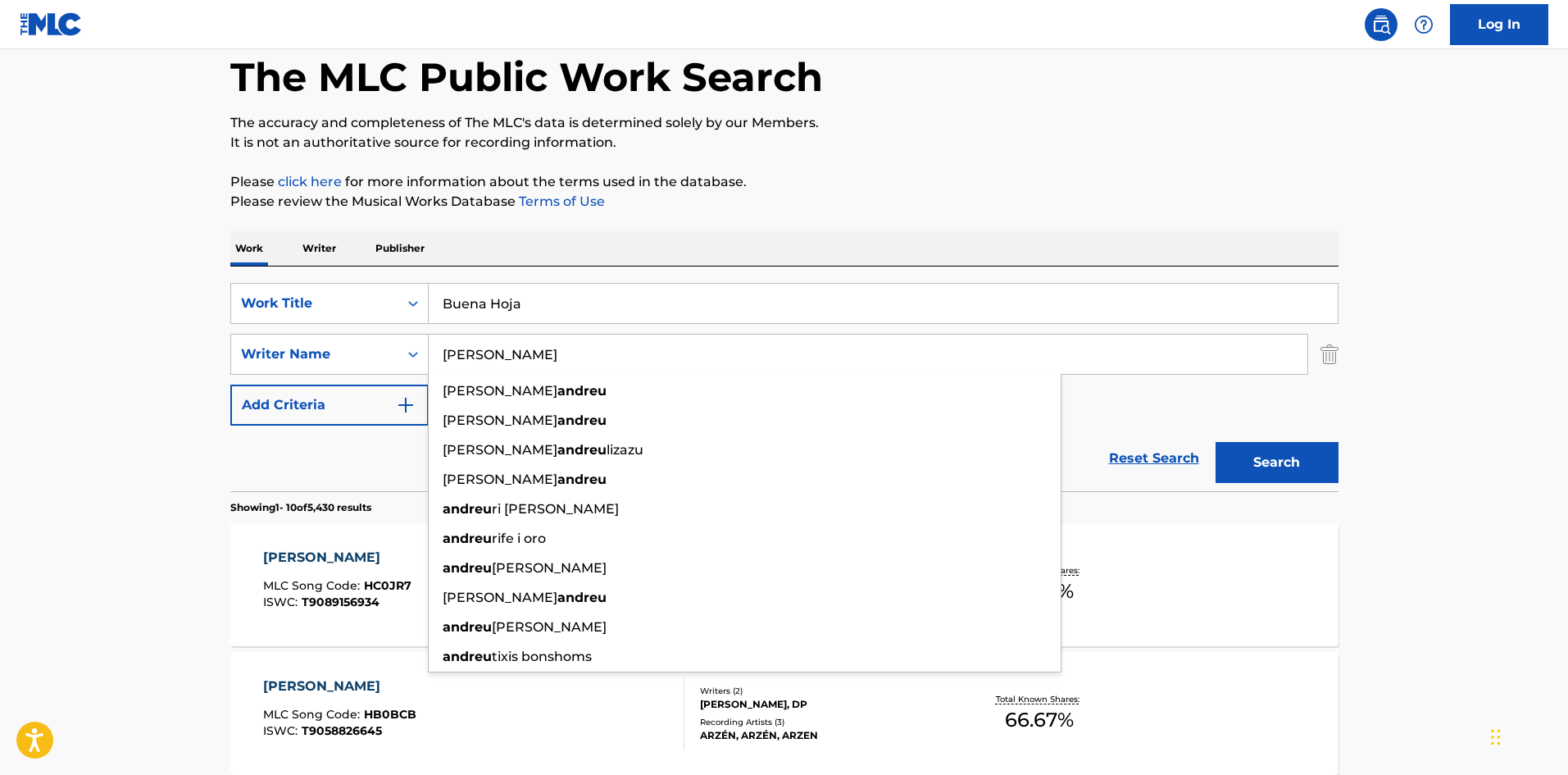
click at [1277, 468] on button "Search" at bounding box center [1277, 463] width 123 height 41
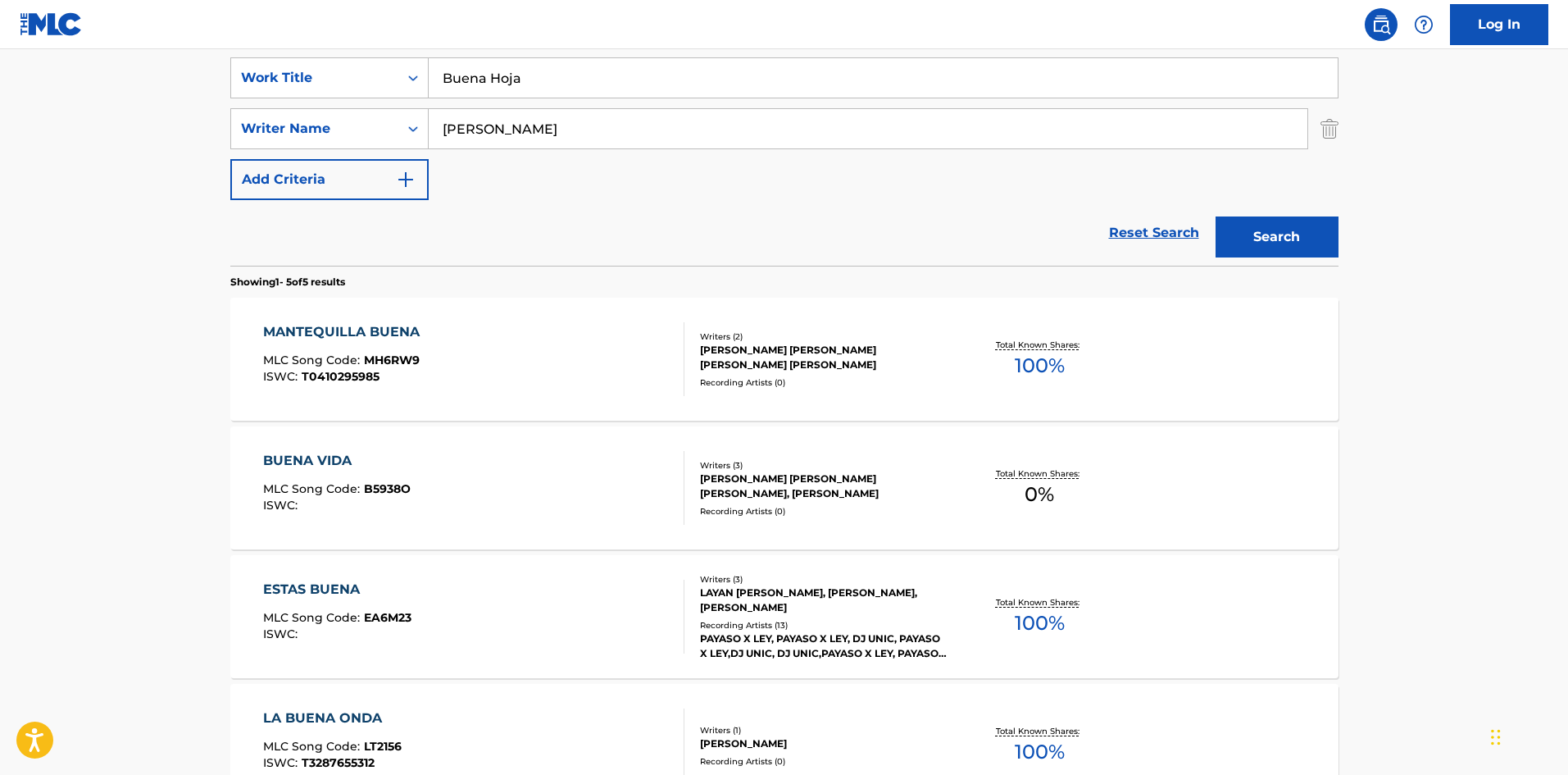
scroll to position [284, 0]
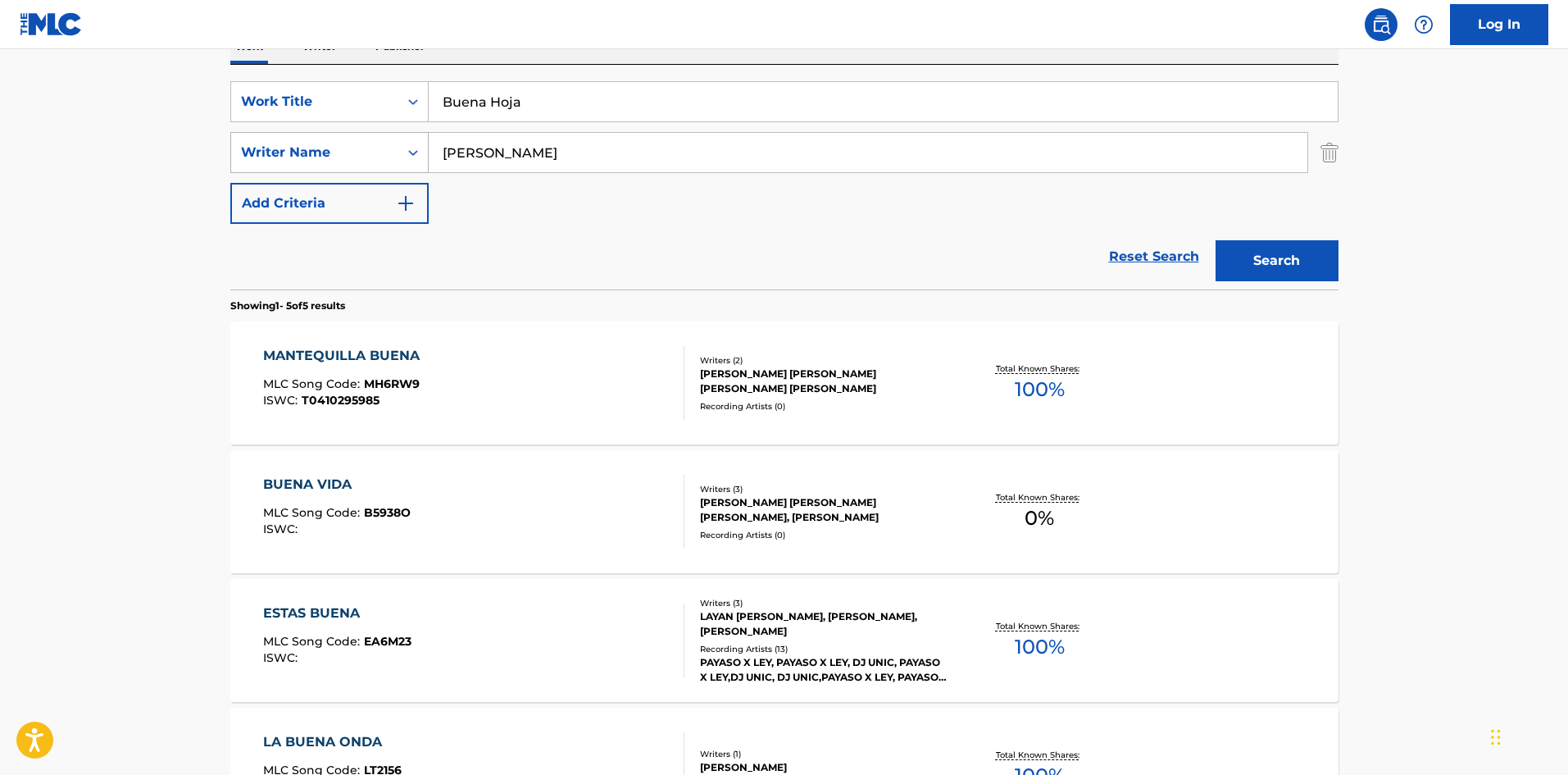
click at [379, 151] on div "SearchWithCriteriaa6a66001-8ee0-4802-ade9-57a477e77476 Writer Name [PERSON_NAME]" at bounding box center [784, 153] width 1109 height 41
paste input "Dasiel"
click at [1248, 244] on button "Search" at bounding box center [1277, 261] width 123 height 41
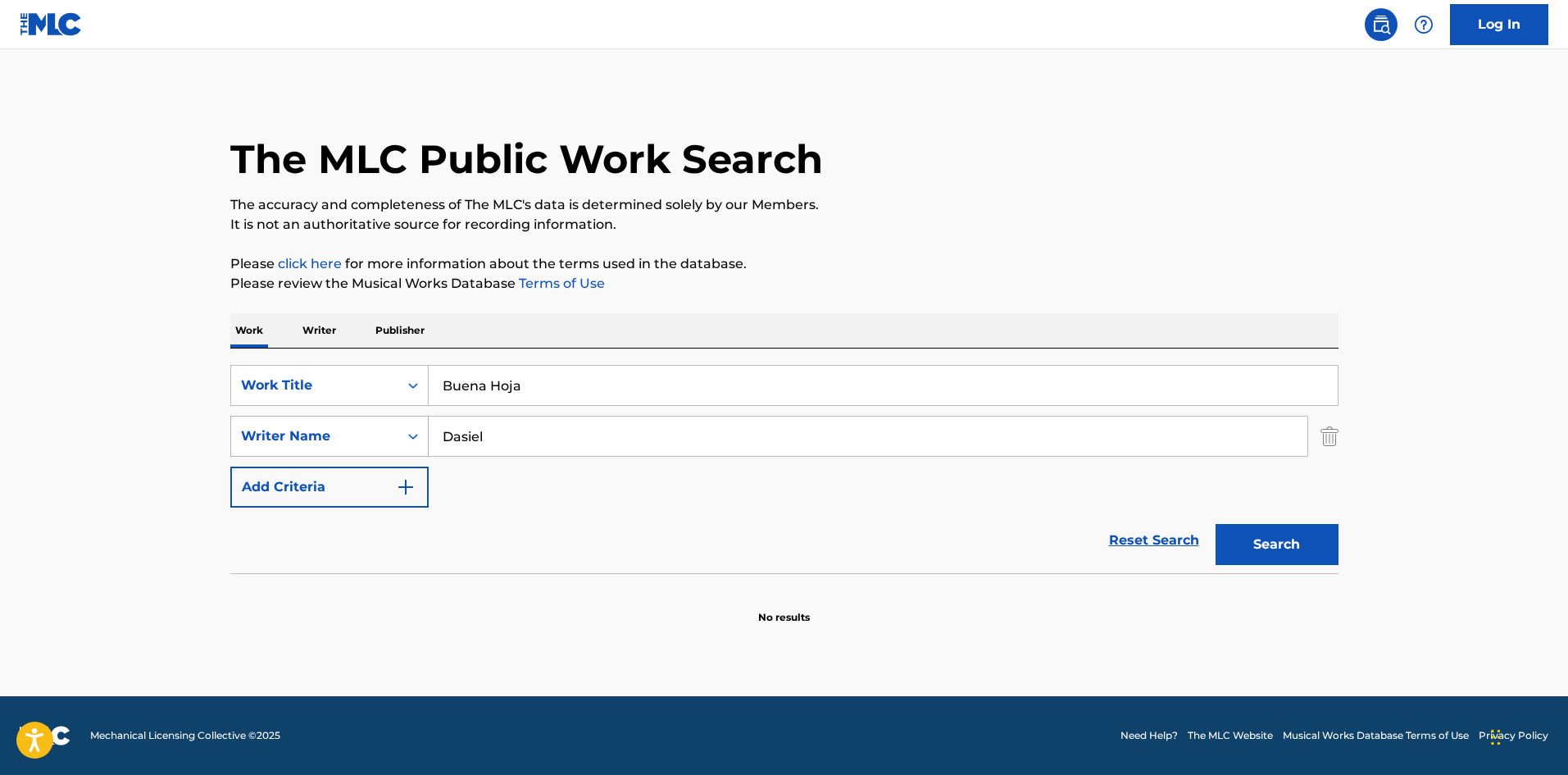
drag, startPoint x: 495, startPoint y: 438, endPoint x: 391, endPoint y: 430, distance: 104.3
click at [410, 438] on div "SearchWithCriteriaa6a66001-8ee0-4802-ade9-57a477e77476 Writer Name [PERSON_NAME]" at bounding box center [784, 436] width 1109 height 41
paste input "Almira"
type input "Almira"
click at [1292, 543] on button "Search" at bounding box center [1277, 545] width 123 height 41
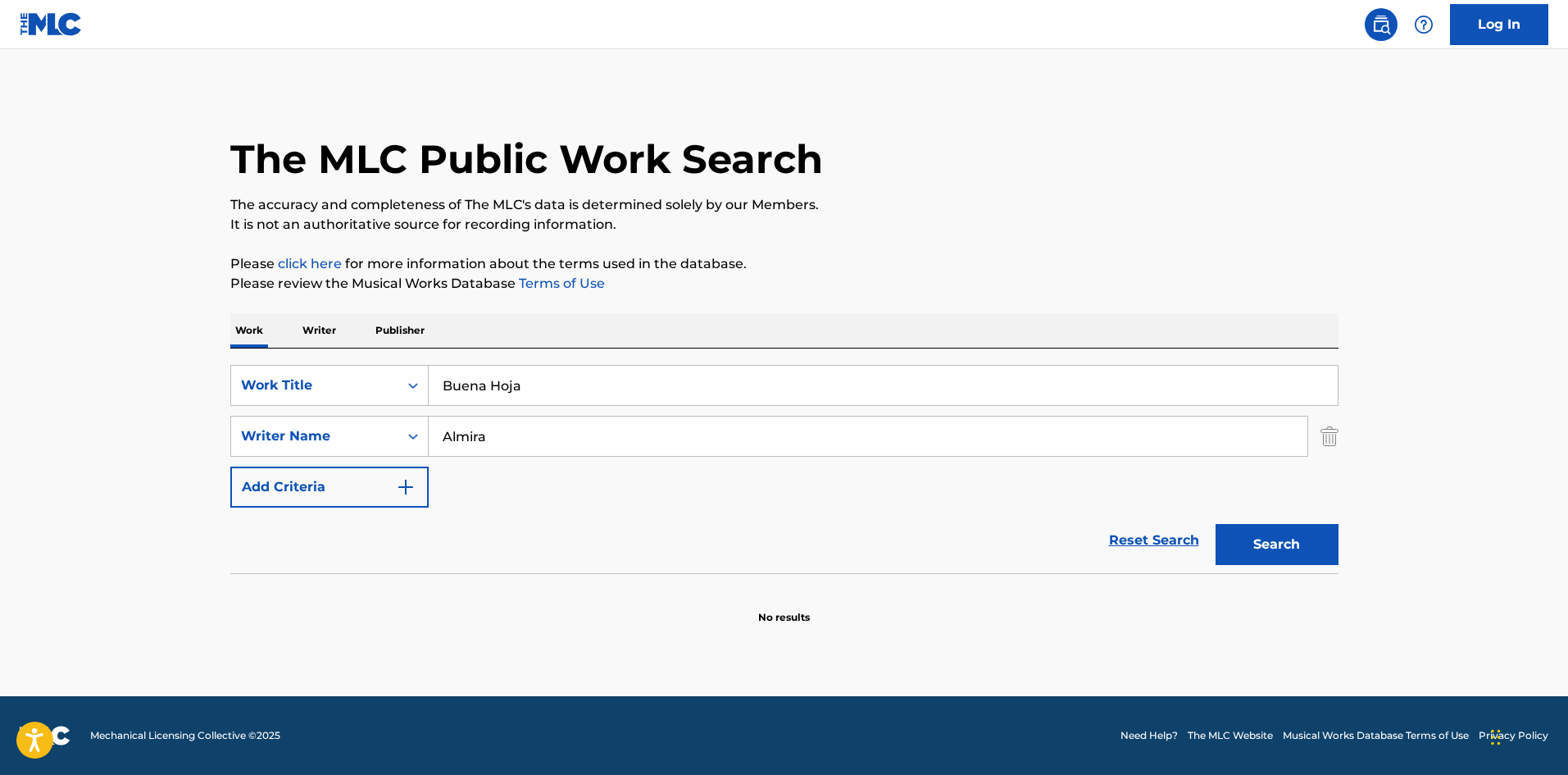
drag, startPoint x: 512, startPoint y: 384, endPoint x: 473, endPoint y: 390, distance: 39.5
click at [474, 389] on input "Buena Hoja" at bounding box center [883, 386] width 909 height 40
drag, startPoint x: 526, startPoint y: 386, endPoint x: 396, endPoint y: 371, distance: 130.9
click at [386, 377] on div "SearchWithCriteria61af1990-feb2-4578-a25f-c1814b8c81ac Work Title Buena Hoja" at bounding box center [784, 386] width 1109 height 41
paste input "Fanatica Sexual"
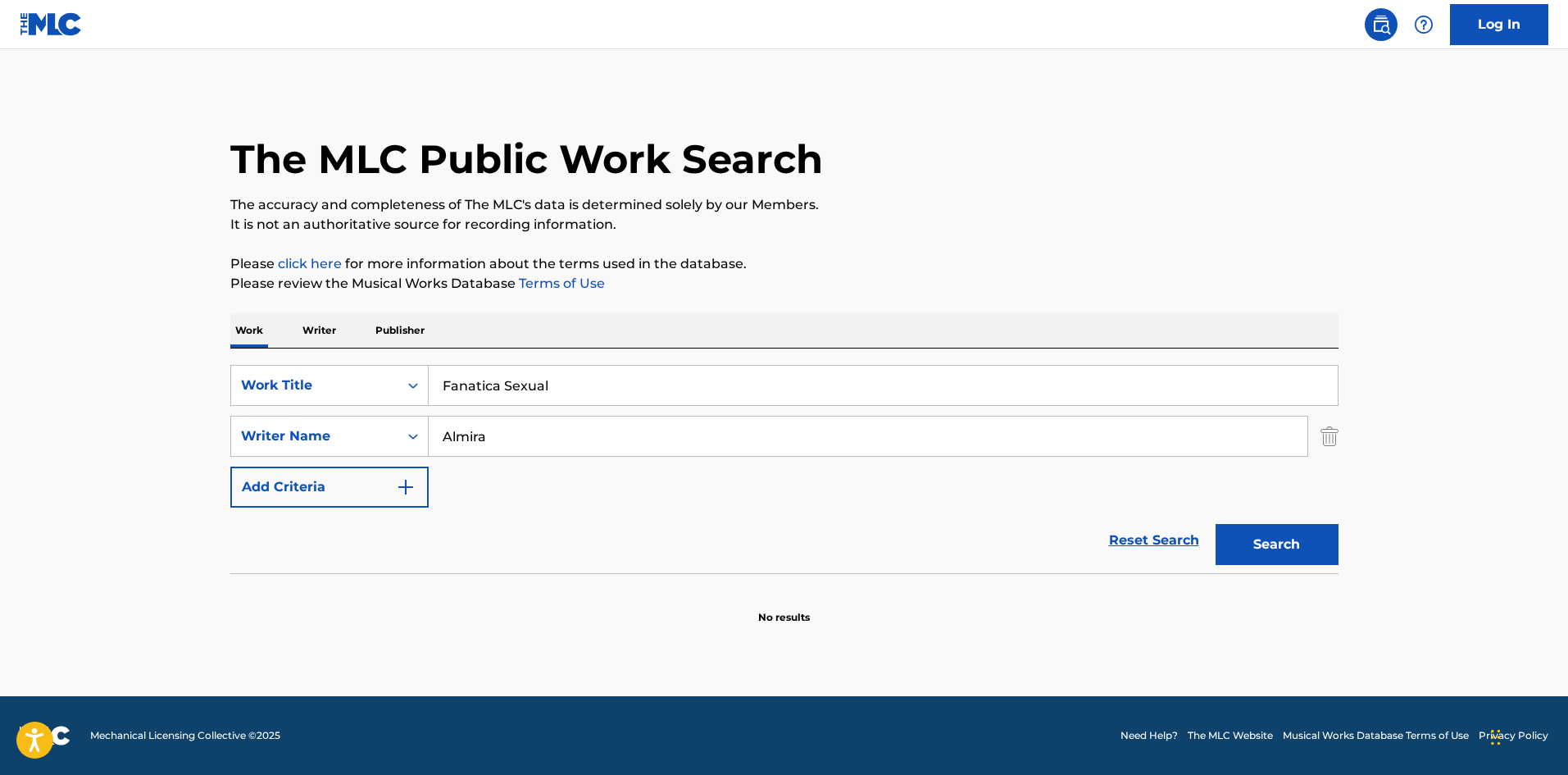
type input "Fanatica Sexual"
click at [642, 296] on div "The MLC Public Work Search The accuracy and completeness of The MLC's data is d…" at bounding box center [784, 357] width 1148 height 534
drag, startPoint x: 489, startPoint y: 436, endPoint x: 404, endPoint y: 426, distance: 85.6
click at [404, 426] on div "SearchWithCriteriaa6a66001-8ee0-4802-ade9-57a477e77476 Writer Name [PERSON_NAME]" at bounding box center [784, 436] width 1109 height 41
paste input "ndreu"
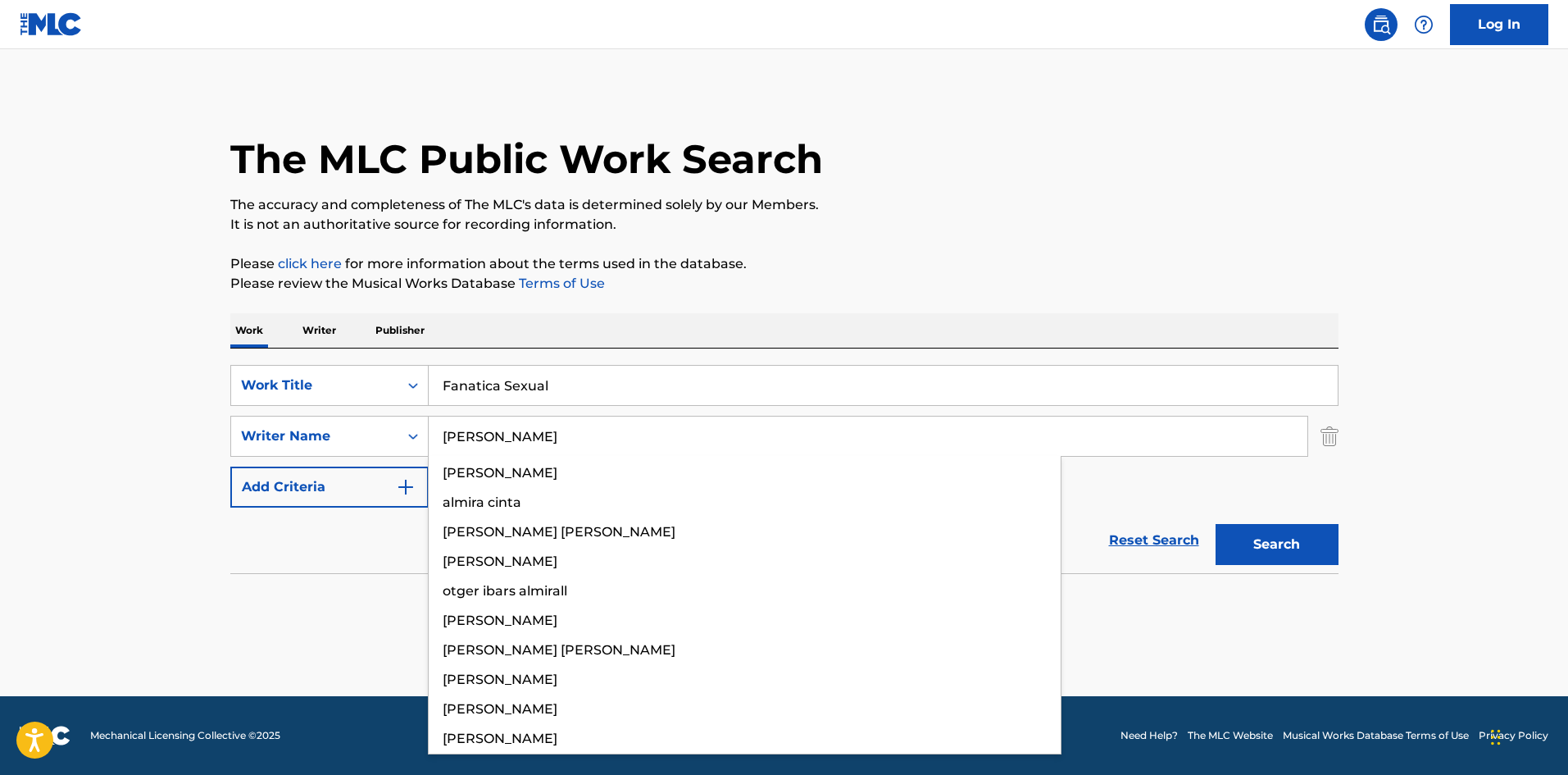
drag, startPoint x: 896, startPoint y: 275, endPoint x: 905, endPoint y: 277, distance: 9.2
click at [896, 274] on p "Please review the Musical Works Database Terms of Use" at bounding box center [784, 284] width 1109 height 20
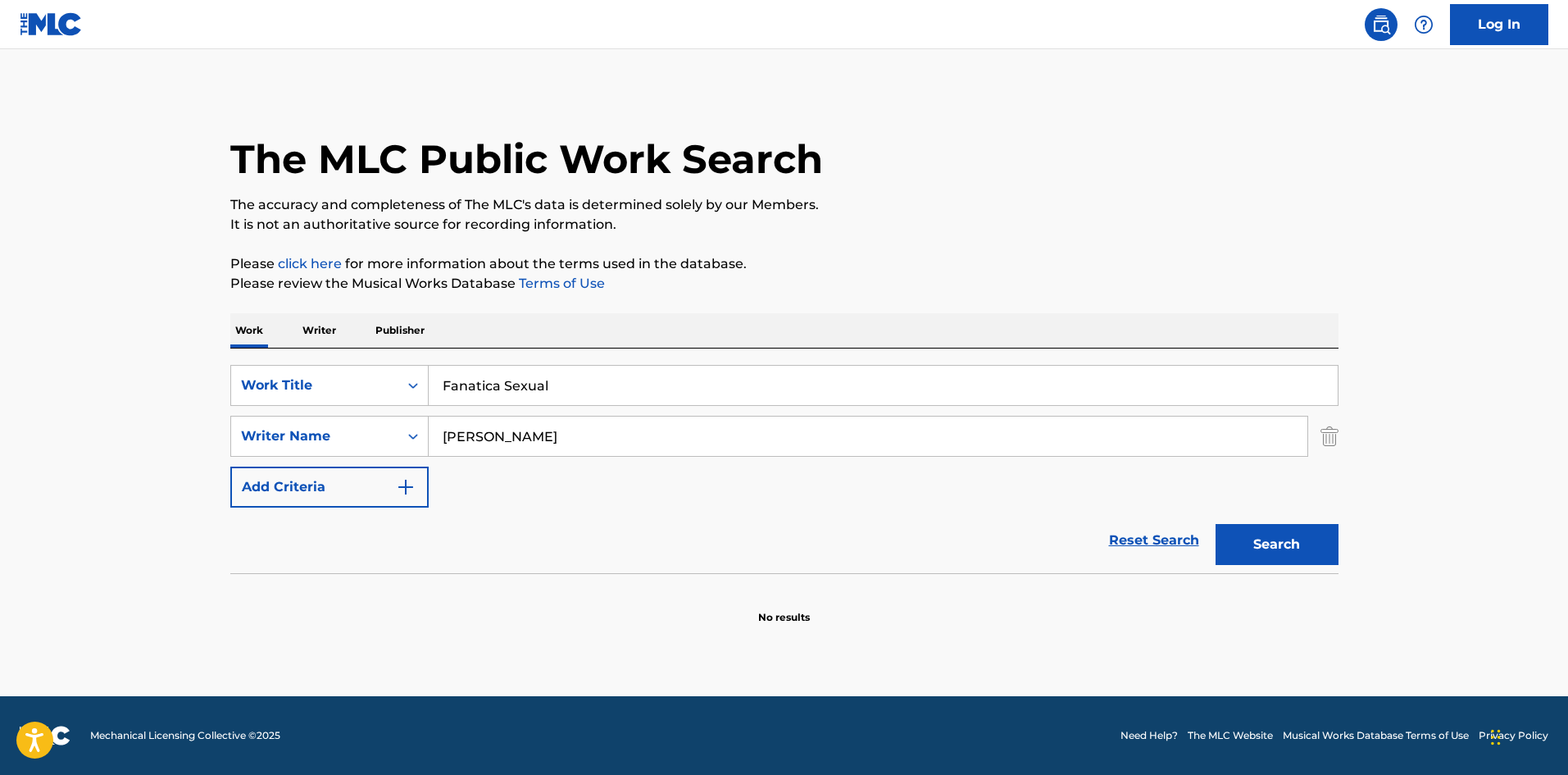
click at [1276, 528] on button "Search" at bounding box center [1277, 545] width 123 height 41
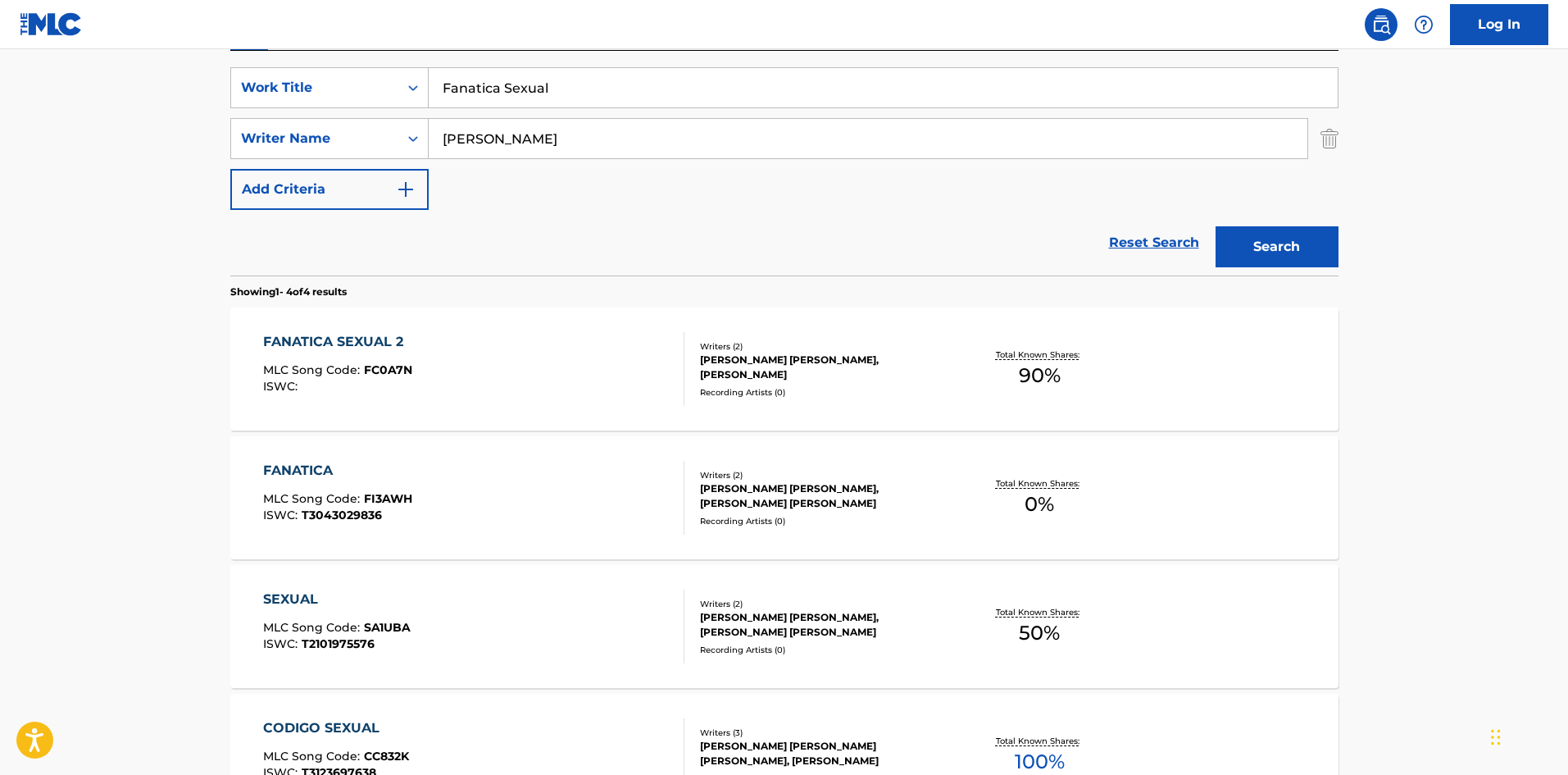
scroll to position [299, 0]
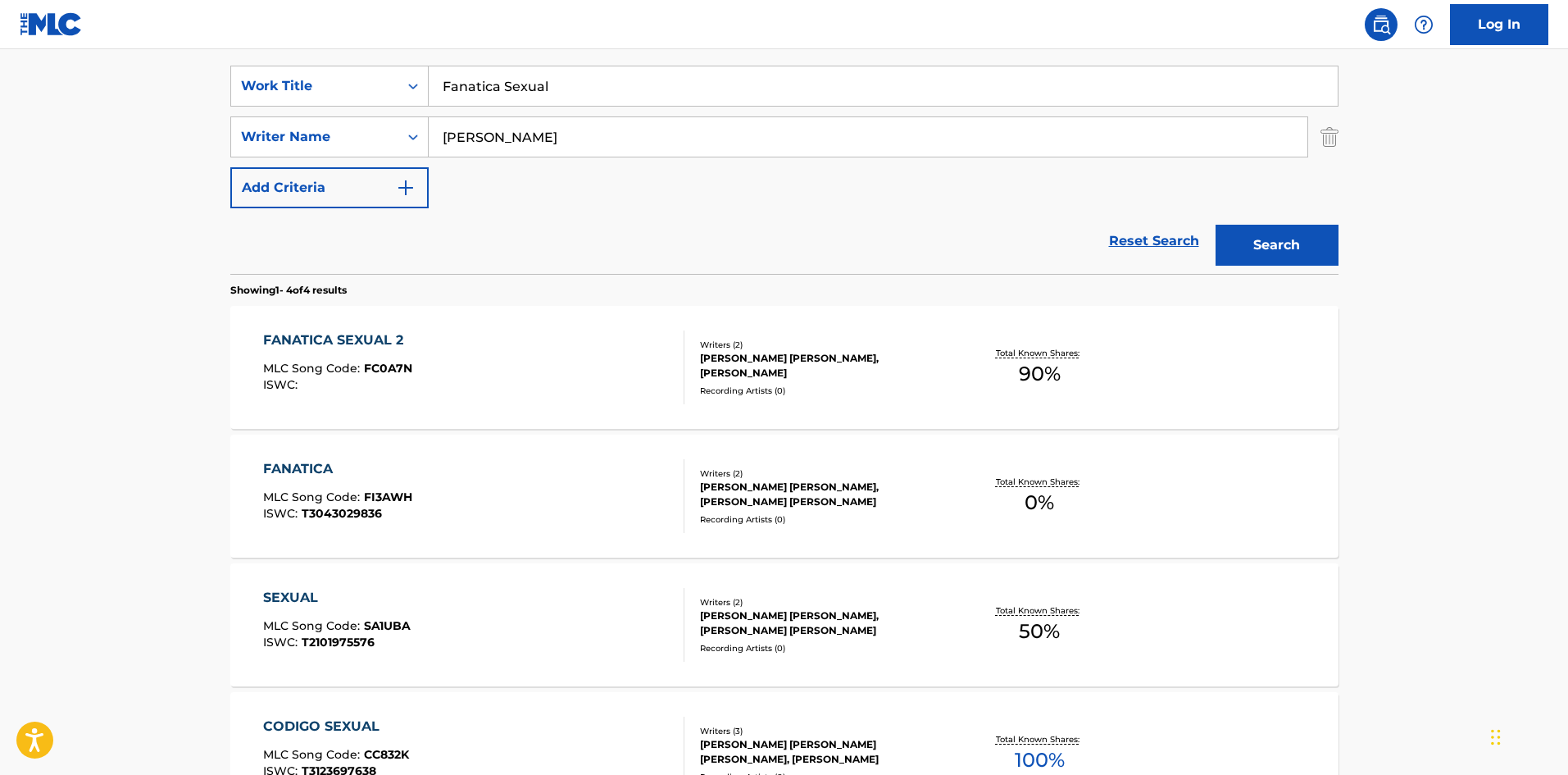
drag, startPoint x: 444, startPoint y: 86, endPoint x: 434, endPoint y: 89, distance: 10.4
click at [434, 89] on input "Fanatica Sexual" at bounding box center [883, 86] width 909 height 40
drag, startPoint x: 542, startPoint y: 279, endPoint x: 548, endPoint y: 266, distance: 14.3
click at [543, 276] on section "Showing 1 - 4 of 4 results" at bounding box center [784, 286] width 1109 height 24
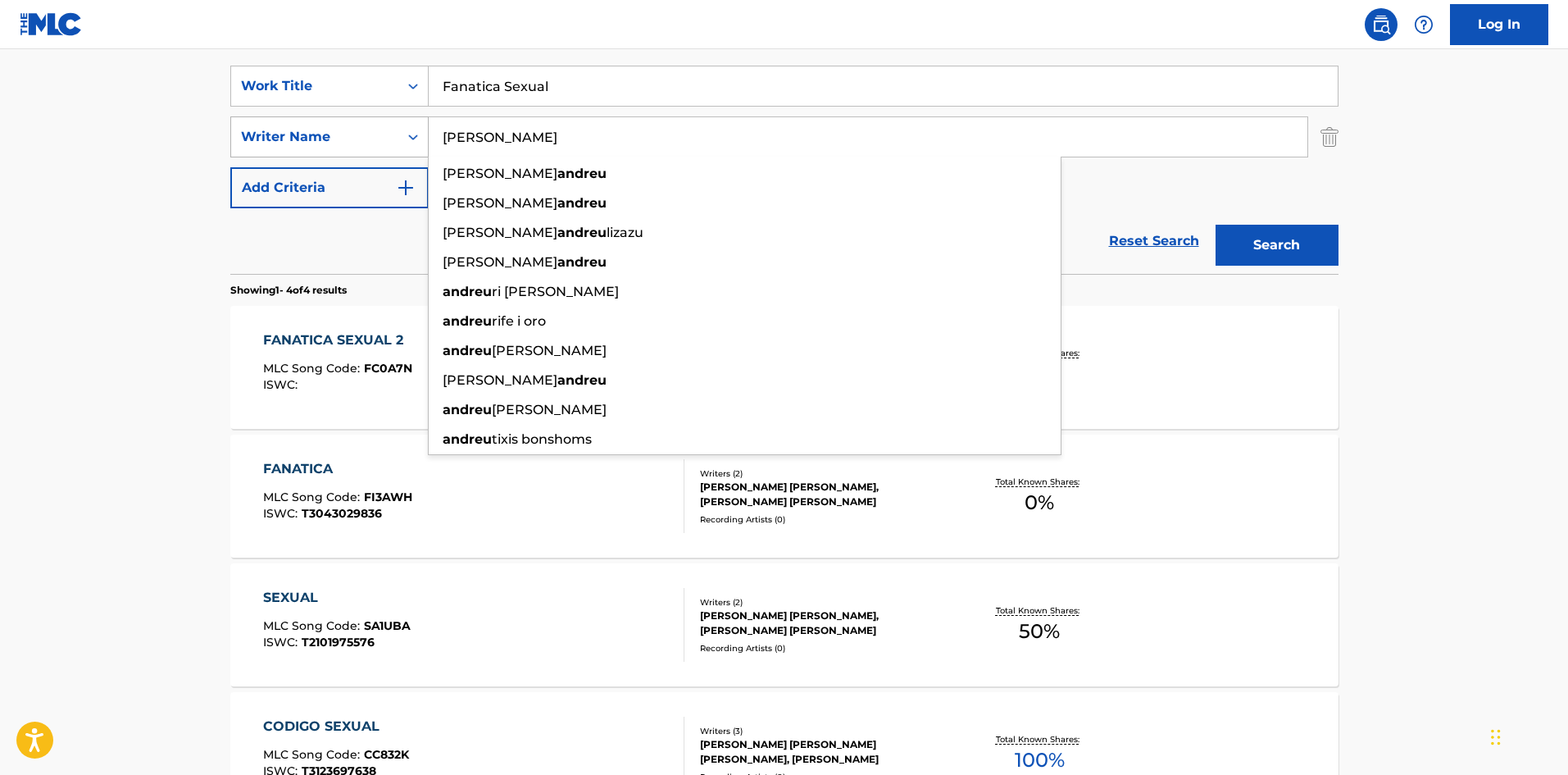
drag, startPoint x: 495, startPoint y: 139, endPoint x: 421, endPoint y: 136, distance: 74.1
click at [422, 132] on div "SearchWithCriteriaa6a66001-8ee0-4802-ade9-57a477e77476 Writer Name [PERSON_NAME…" at bounding box center [784, 137] width 1109 height 41
paste input "Llanos"
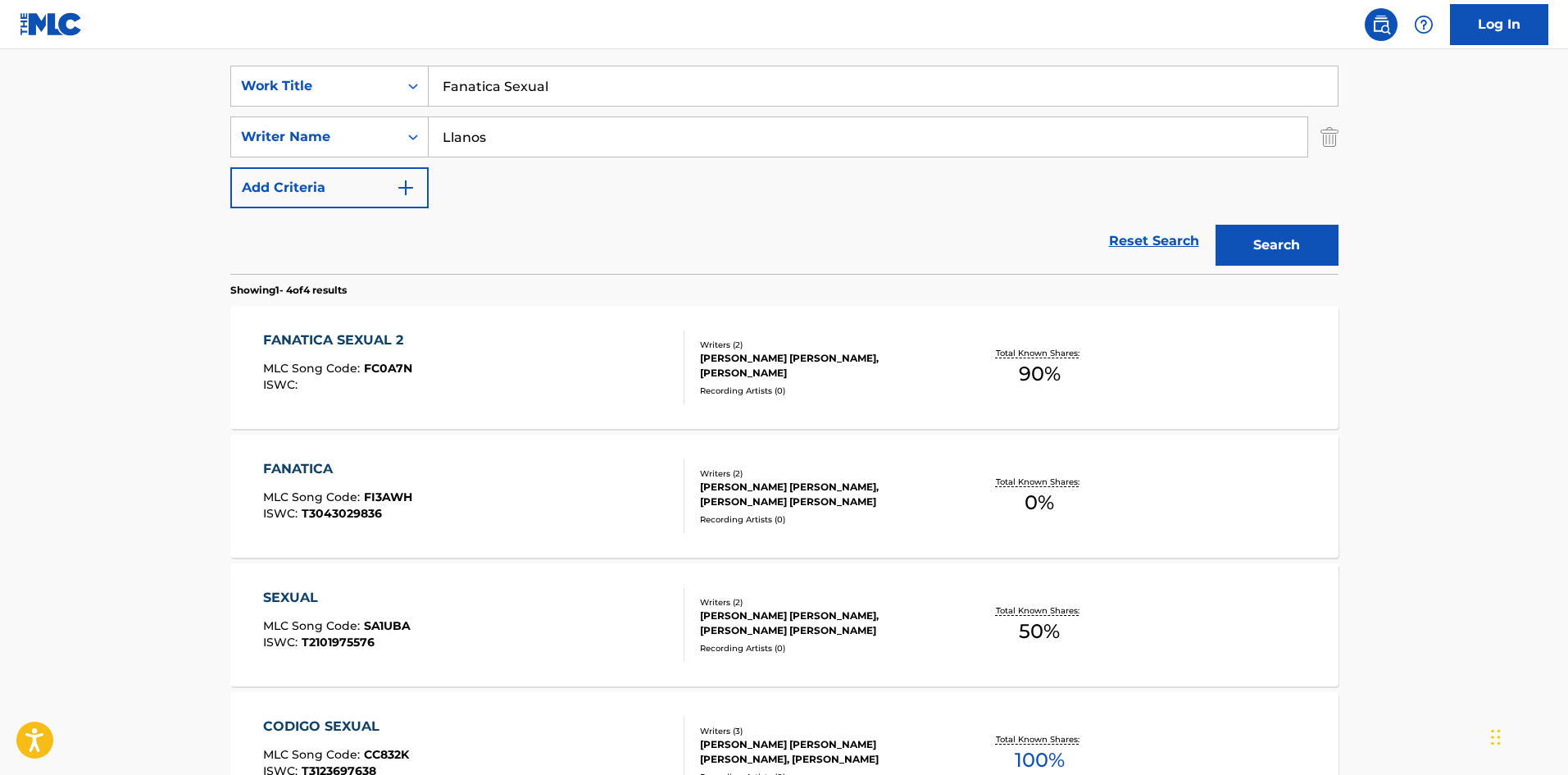
click at [1307, 241] on button "Search" at bounding box center [1277, 246] width 123 height 41
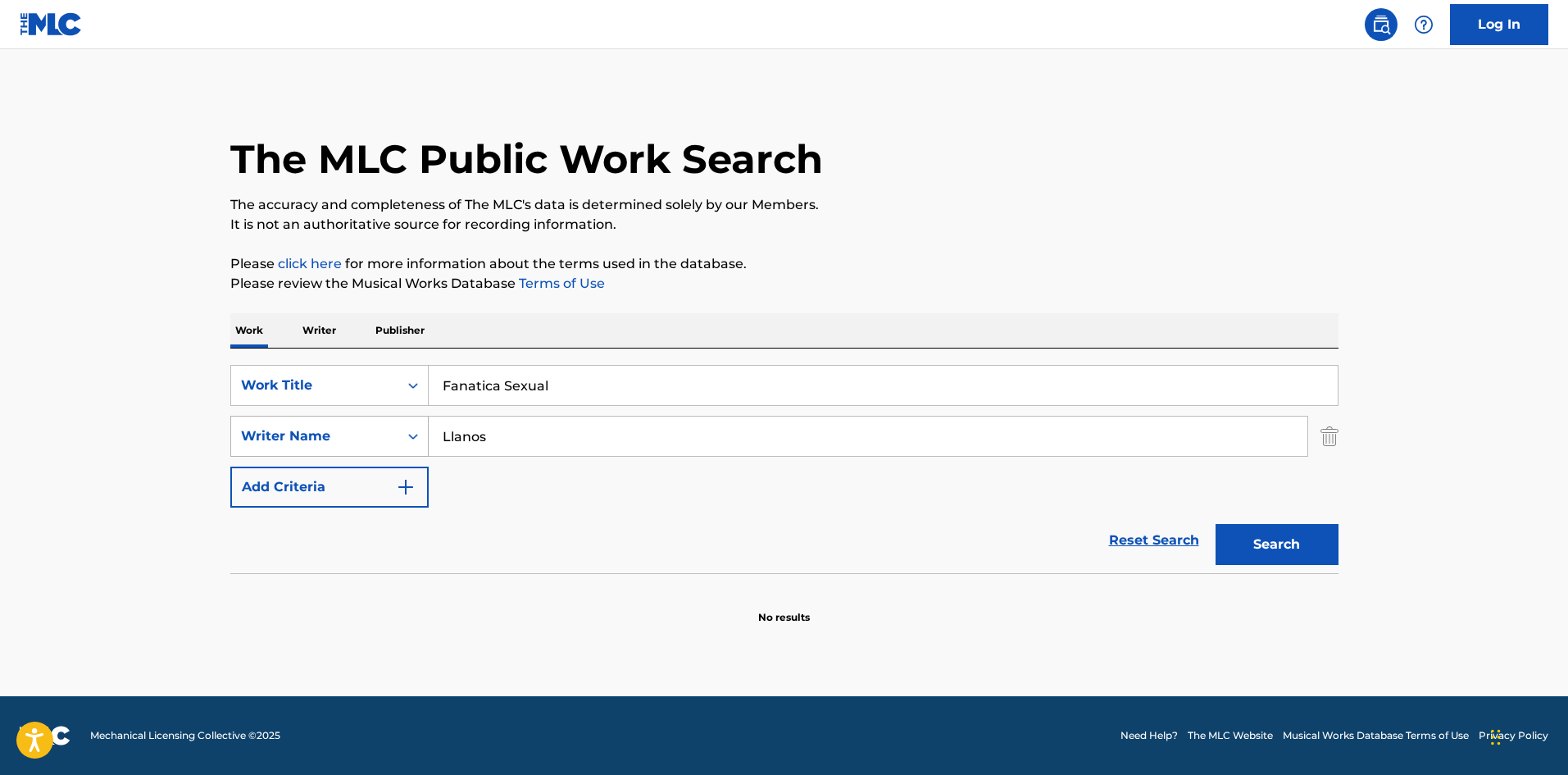
drag, startPoint x: 502, startPoint y: 437, endPoint x: 382, endPoint y: 428, distance: 120.3
click at [389, 426] on div "SearchWithCriteriaa6a66001-8ee0-4802-ade9-57a477e77476 Writer Name Llanos" at bounding box center [784, 436] width 1109 height 41
paste input "[PERSON_NAME]"
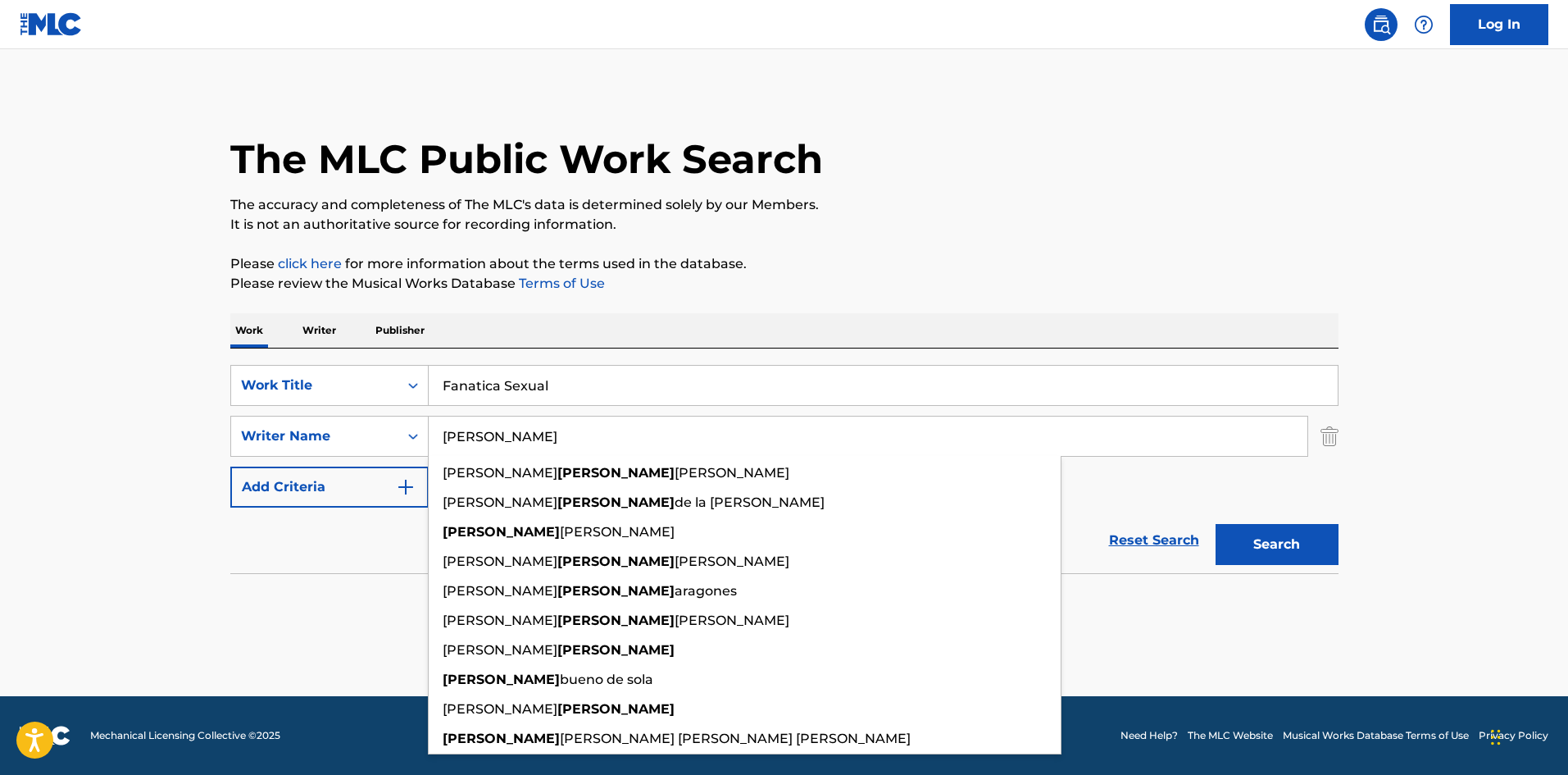
type input "[PERSON_NAME]"
click at [1304, 544] on button "Search" at bounding box center [1277, 545] width 123 height 41
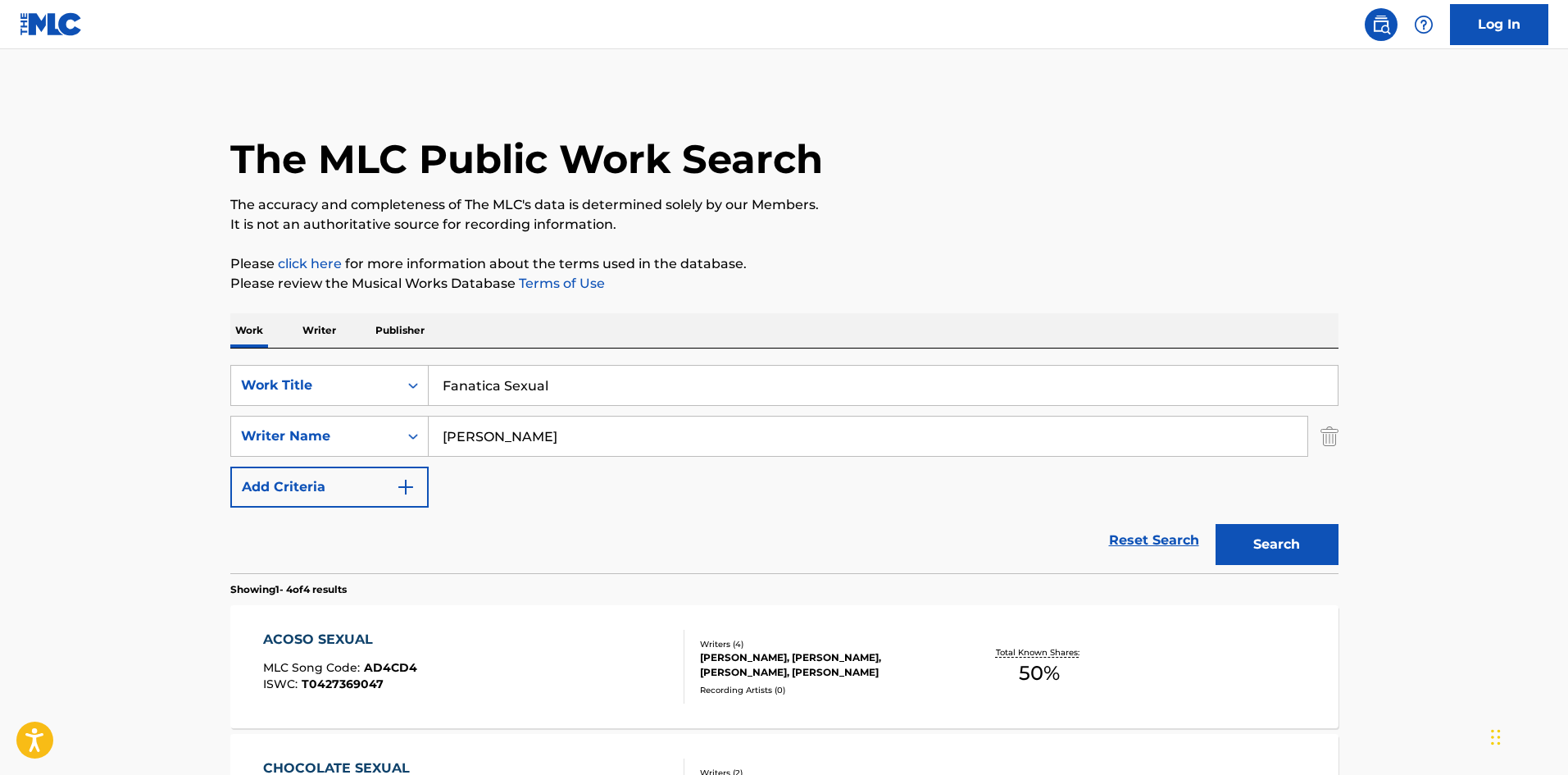
scroll to position [82, 0]
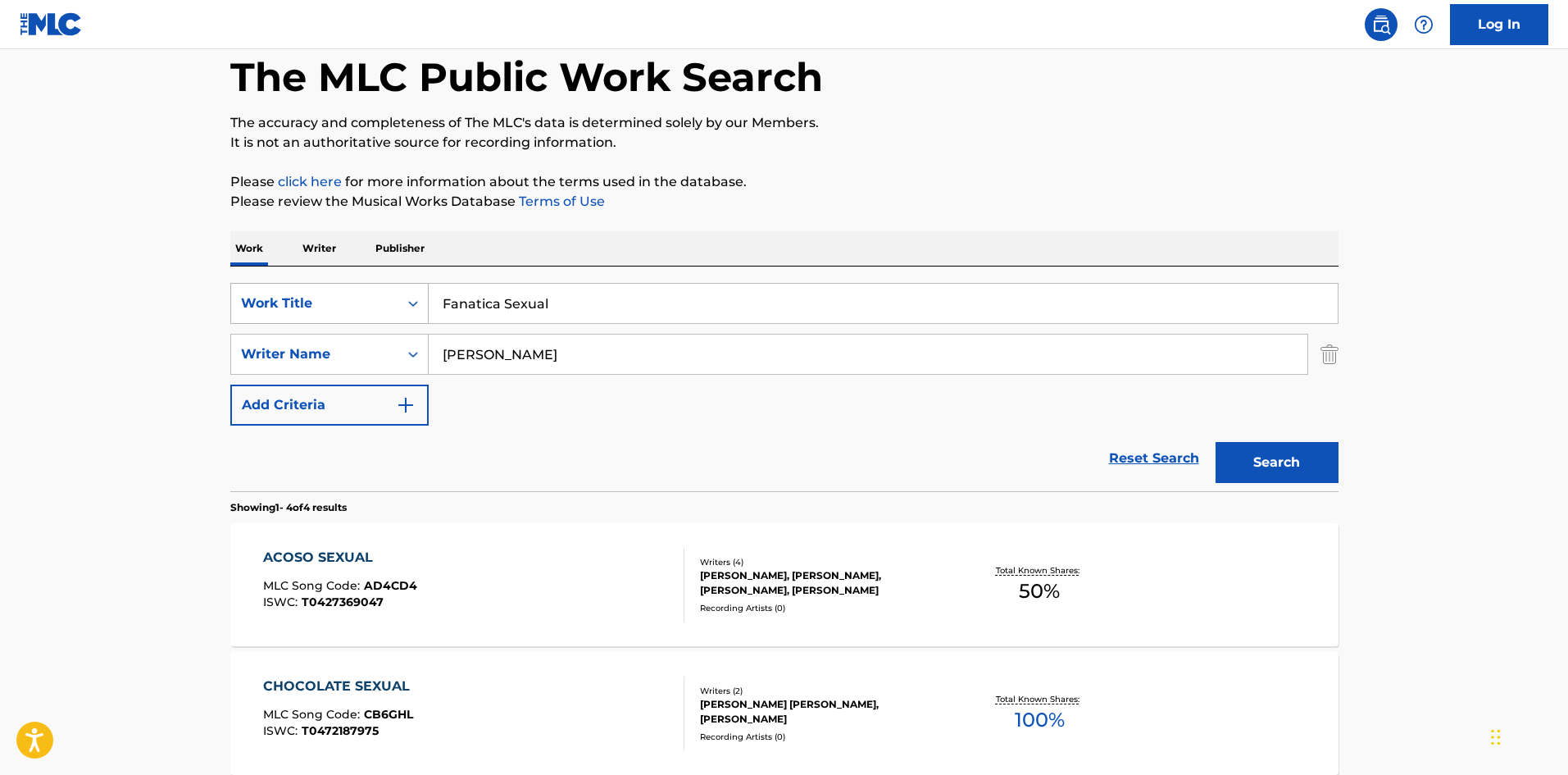
drag, startPoint x: 554, startPoint y: 300, endPoint x: 406, endPoint y: 308, distance: 148.2
click at [407, 308] on div "SearchWithCriteria61af1990-feb2-4578-a25f-c1814b8c81ac Work Title Fanatica Sexu…" at bounding box center [784, 303] width 1109 height 41
paste input "La Diferente"
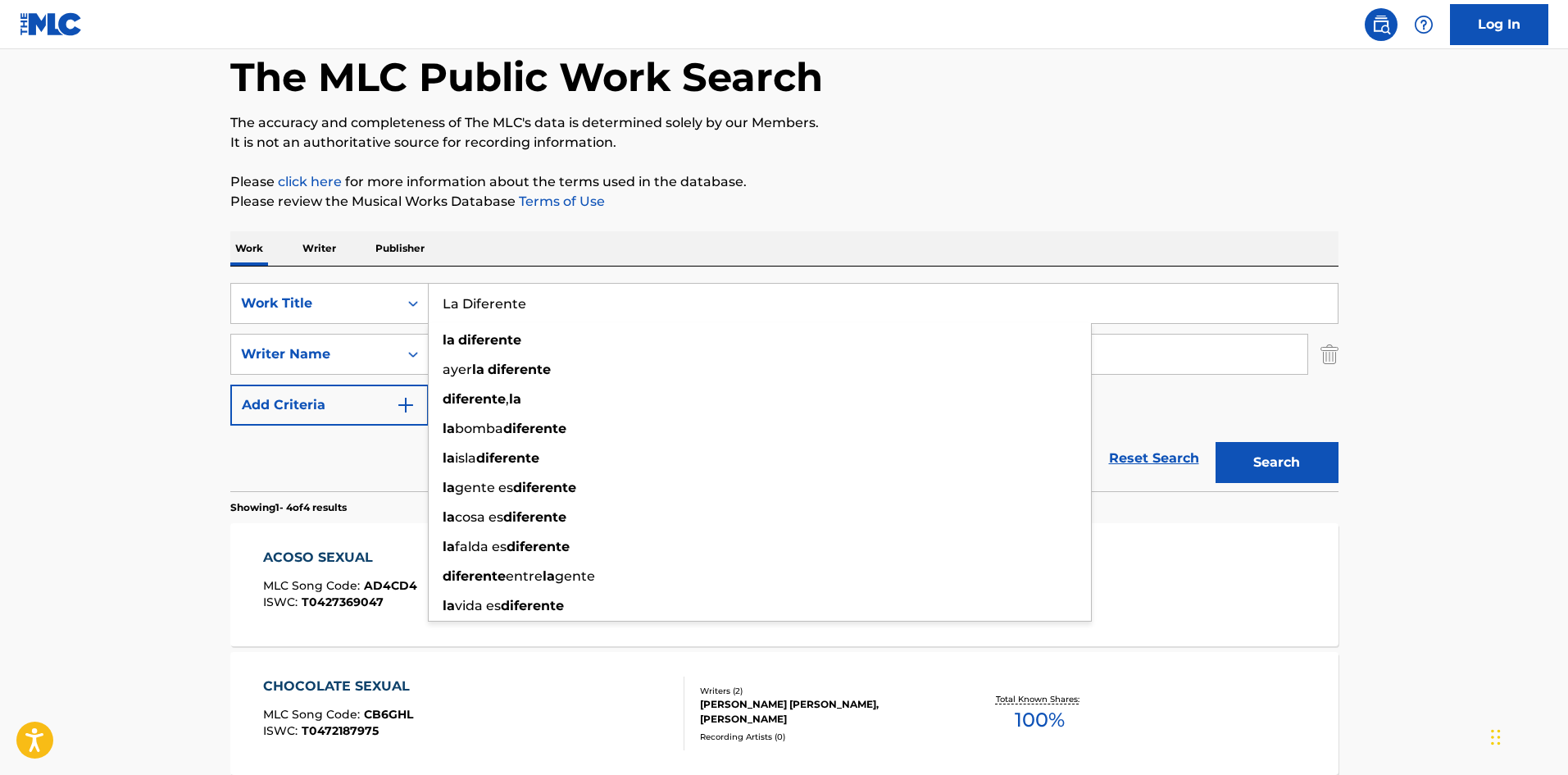
type input "La Diferente"
click at [418, 351] on div "SearchWithCriteria61af1990-feb2-4578-a25f-c1814b8c81ac Work Title La Diferente …" at bounding box center [784, 354] width 1109 height 143
click at [679, 220] on div "The MLC Public Work Search The accuracy and completeness of The MLC's data is d…" at bounding box center [784, 559] width 1148 height 1101
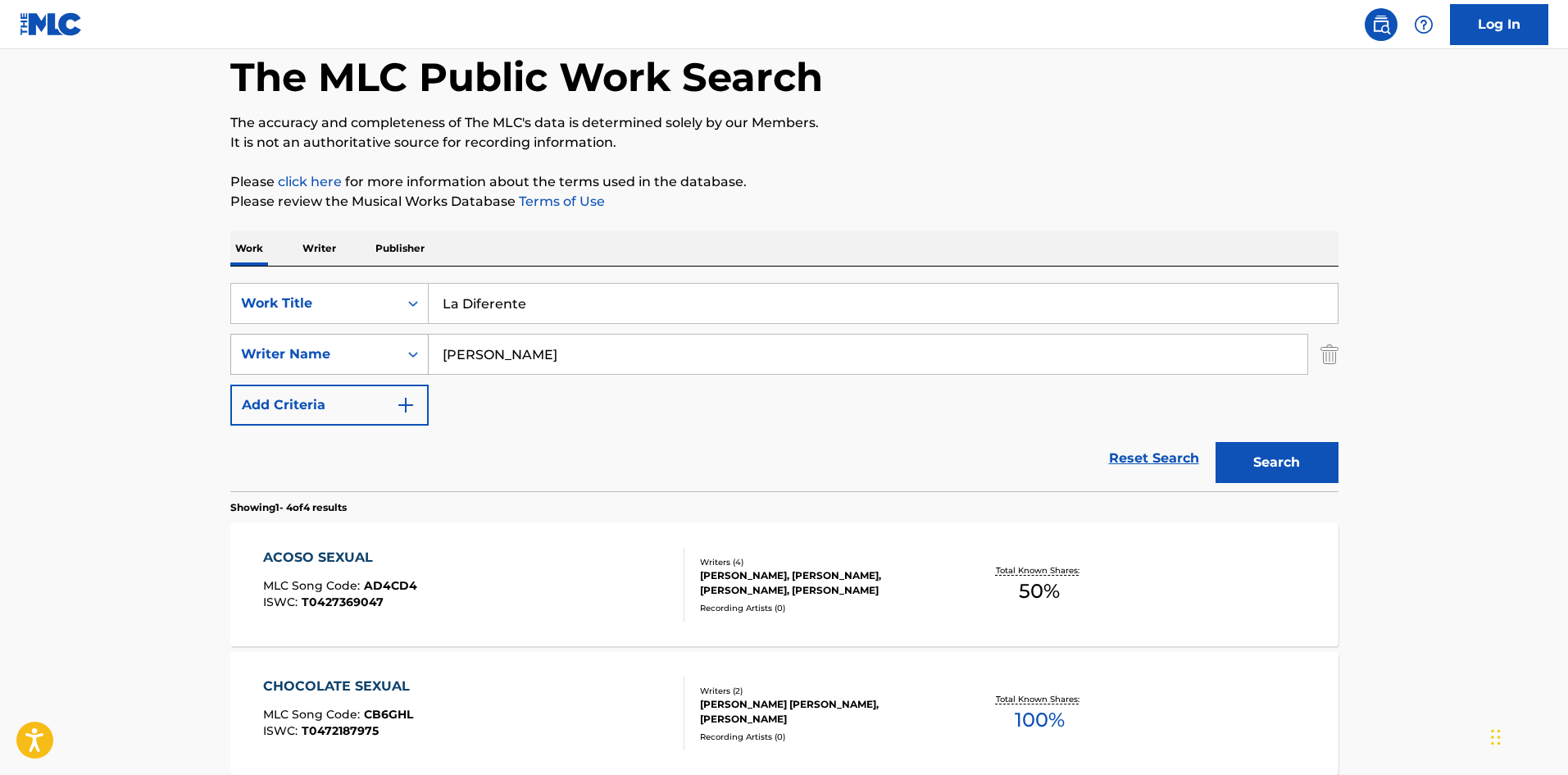
drag, startPoint x: 385, startPoint y: 351, endPoint x: 336, endPoint y: 358, distance: 49.5
click at [336, 358] on div "SearchWithCriteriaa6a66001-8ee0-4802-ade9-57a477e77476 Writer Name [PERSON_NAME]" at bounding box center [784, 355] width 1109 height 41
paste input "[PERSON_NAME]"
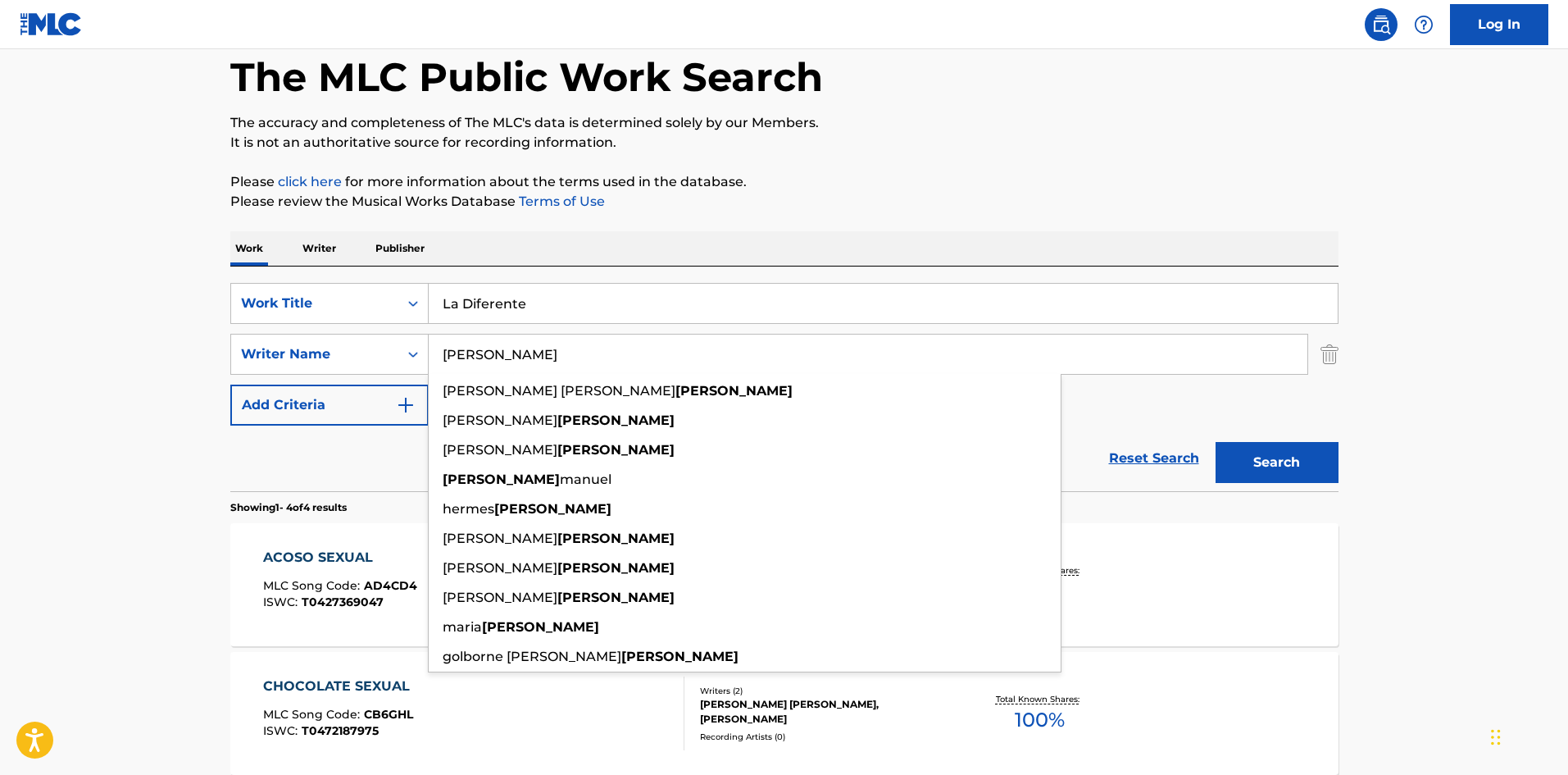
click at [1285, 470] on button "Search" at bounding box center [1277, 463] width 123 height 41
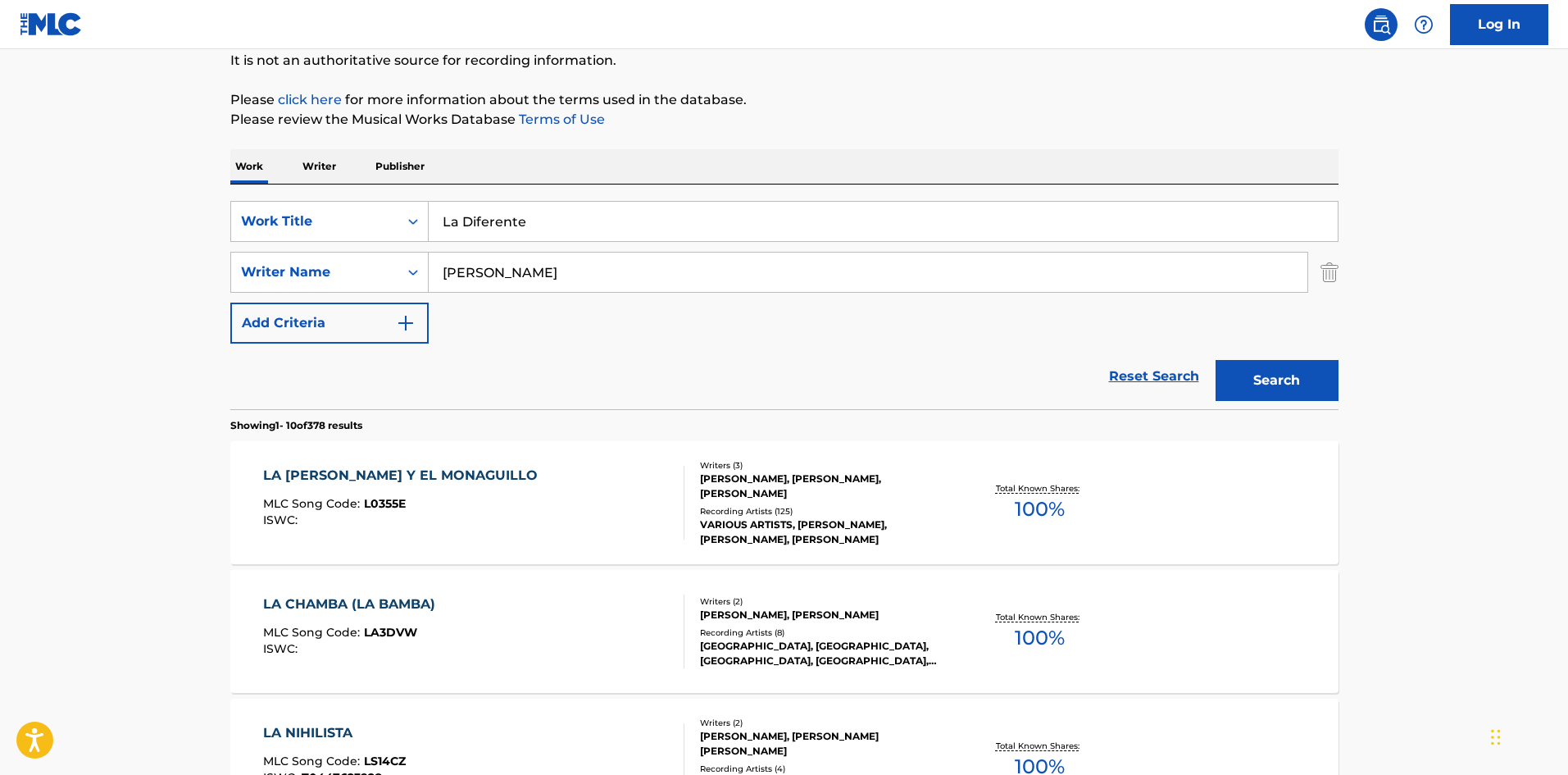
scroll to position [328, 0]
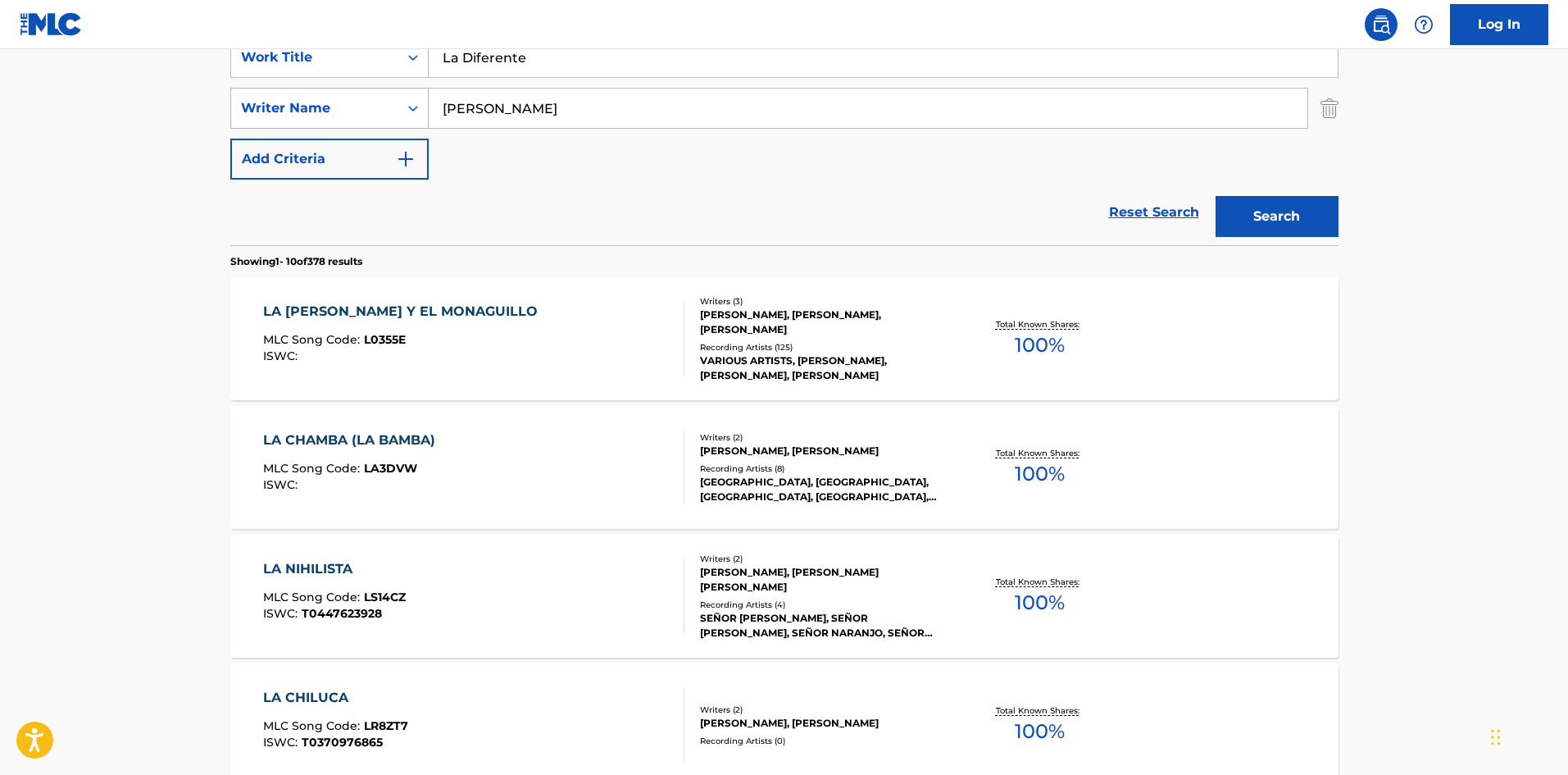
drag, startPoint x: 411, startPoint y: 100, endPoint x: 398, endPoint y: 103, distance: 13.3
click at [396, 100] on div "SearchWithCriteriaa6a66001-8ee0-4802-ade9-57a477e77476 Writer Name [PERSON_NAME]" at bounding box center [784, 108] width 1109 height 41
paste input "[PERSON_NAME]"
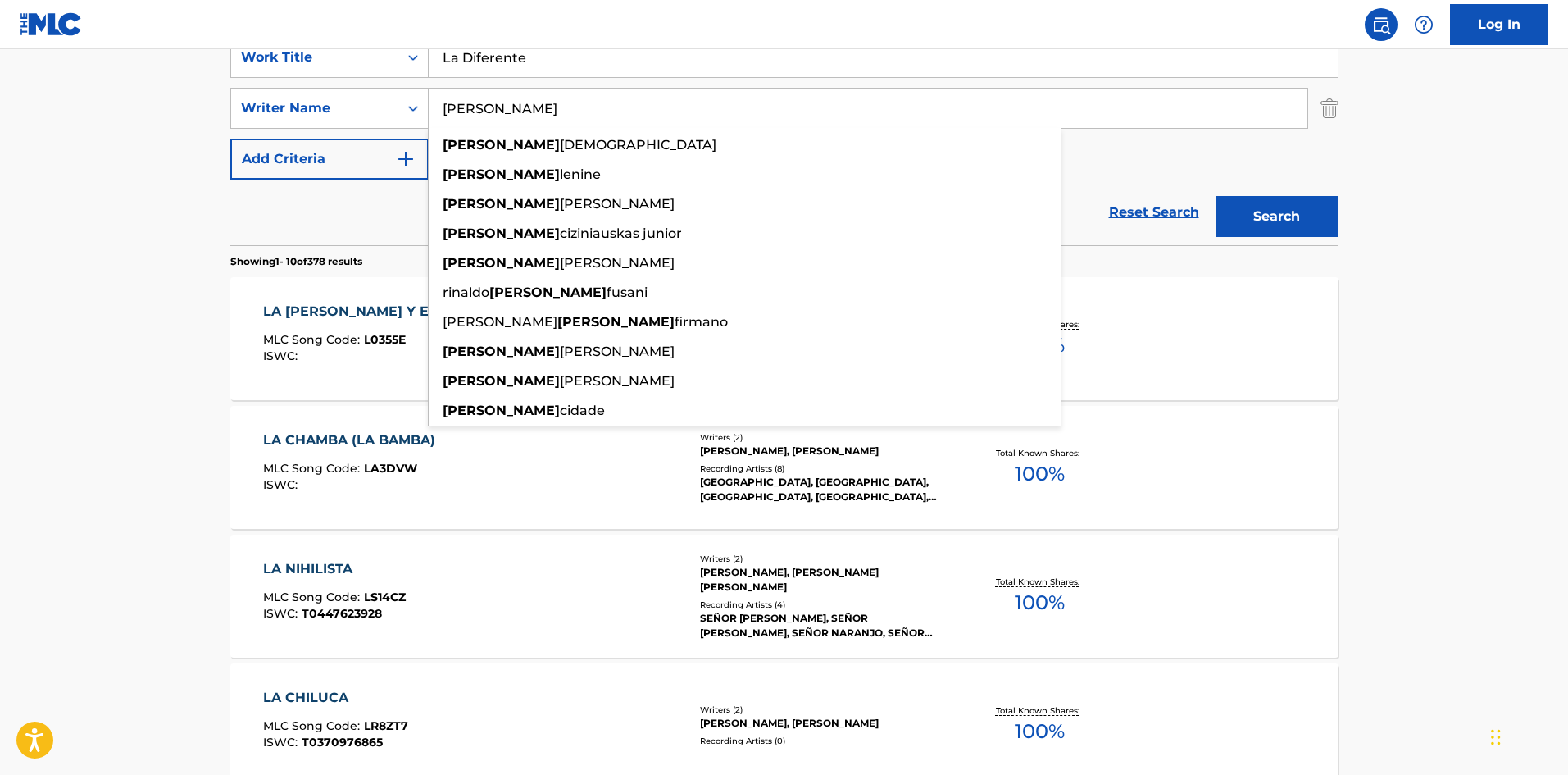
type input "[PERSON_NAME]"
click at [1244, 216] on button "Search" at bounding box center [1277, 217] width 123 height 41
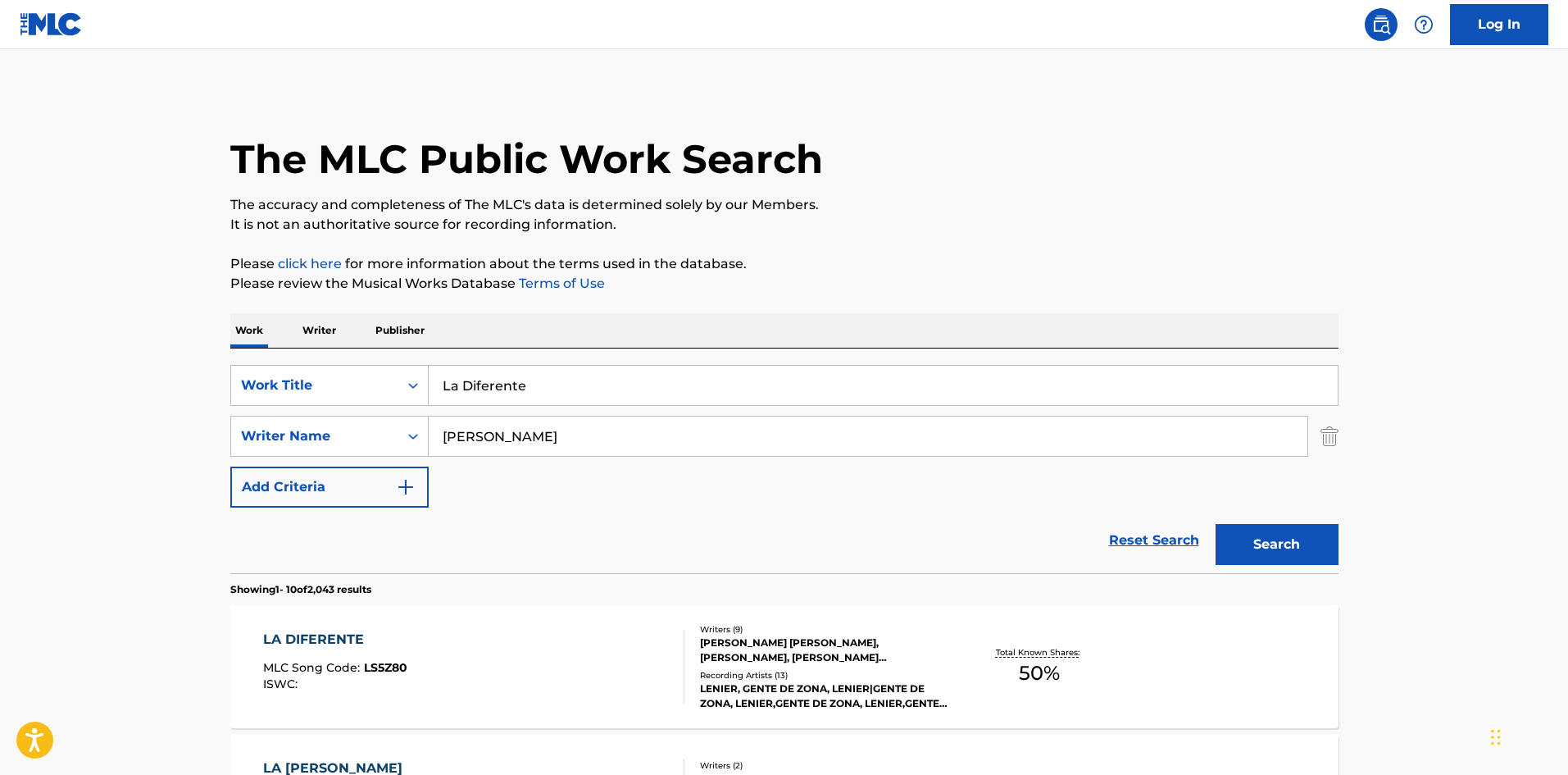
scroll to position [82, 0]
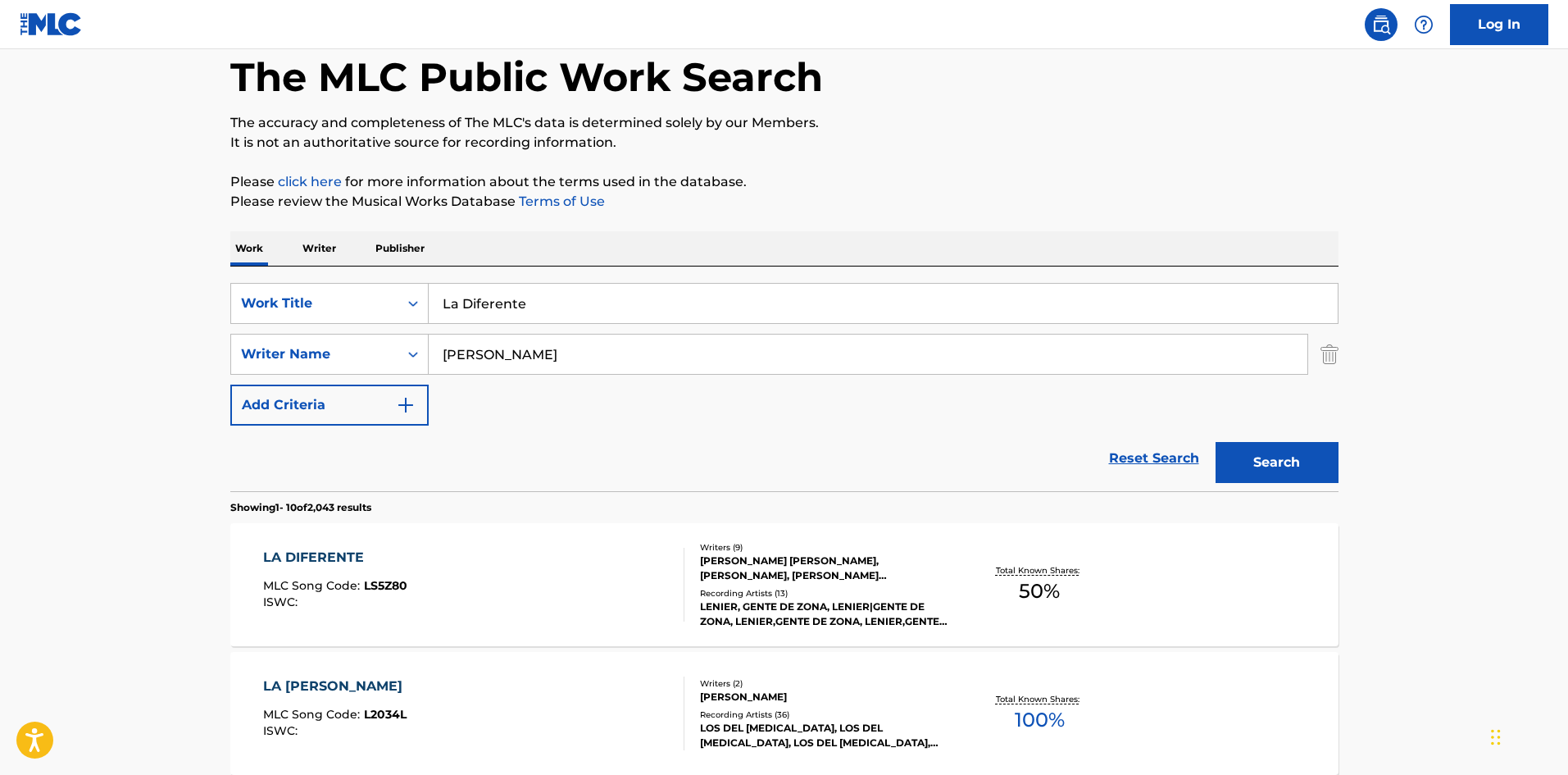
click at [604, 556] on div "LA DIFERENTE MLC Song Code : LS5Z80 ISWC :" at bounding box center [473, 585] width 422 height 74
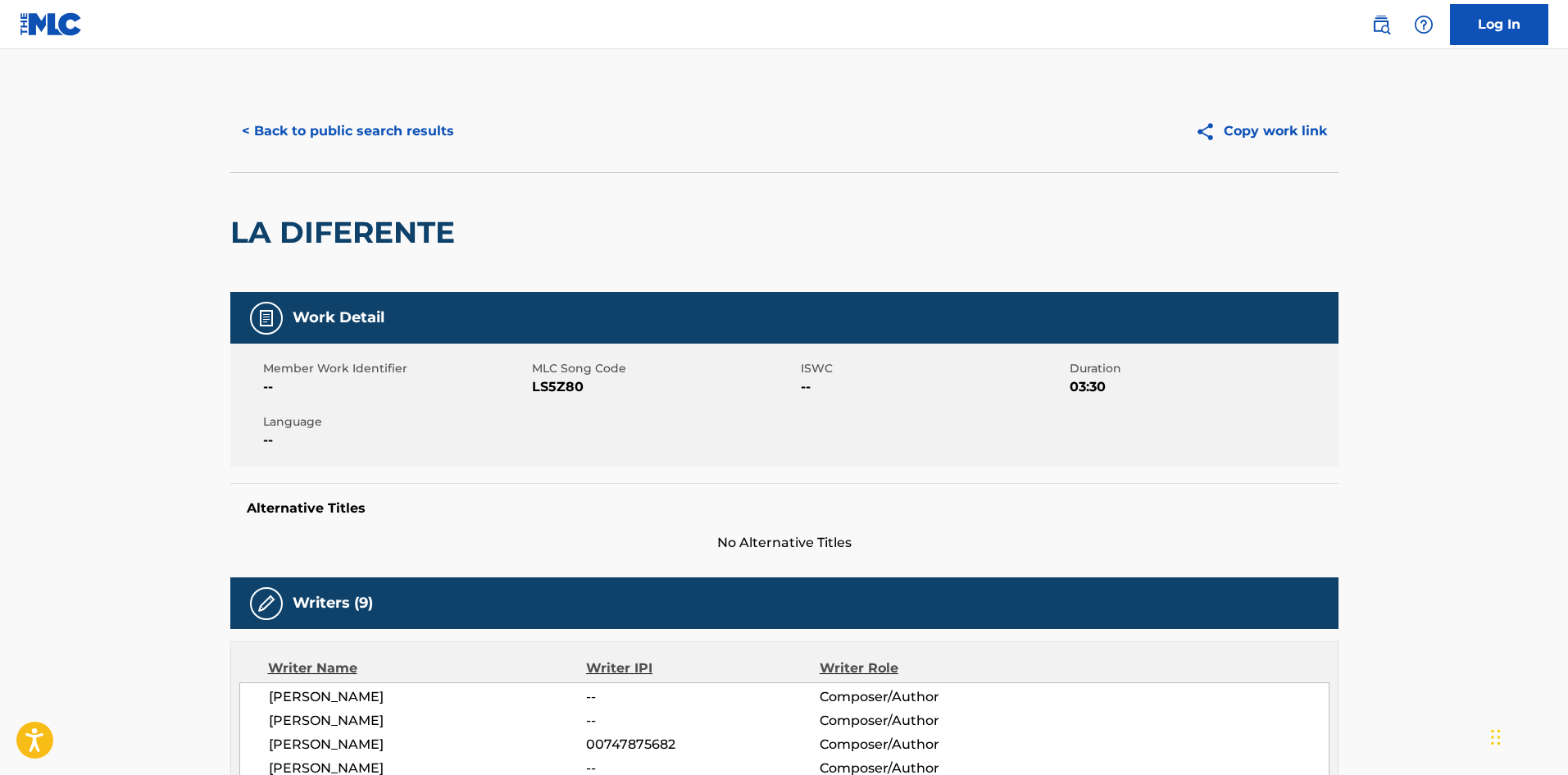
click at [562, 381] on span "LS5Z80" at bounding box center [665, 387] width 264 height 20
copy span "LS5Z80"
click at [373, 131] on button "< Back to public search results" at bounding box center [348, 131] width 235 height 41
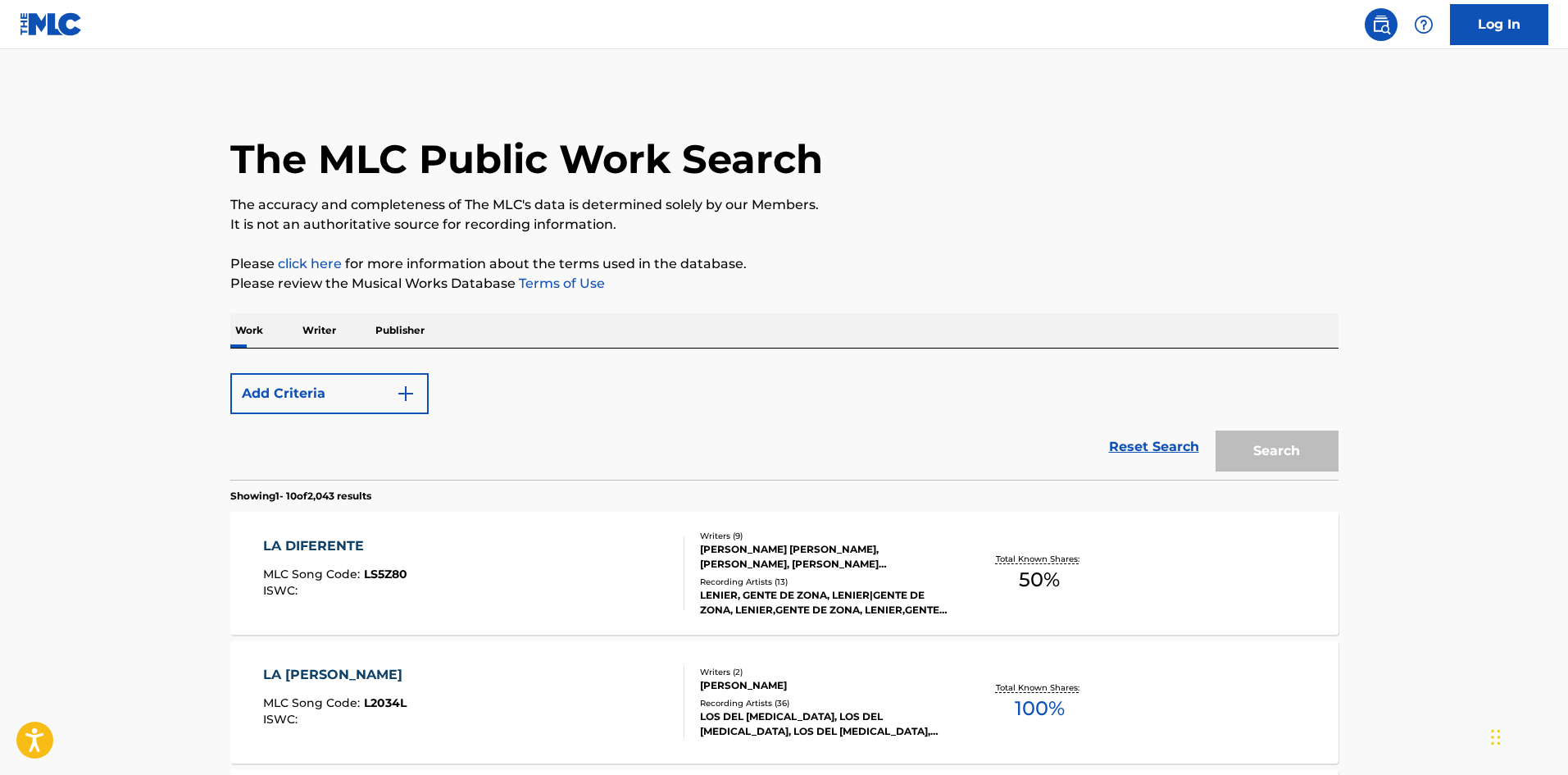
scroll to position [82, 0]
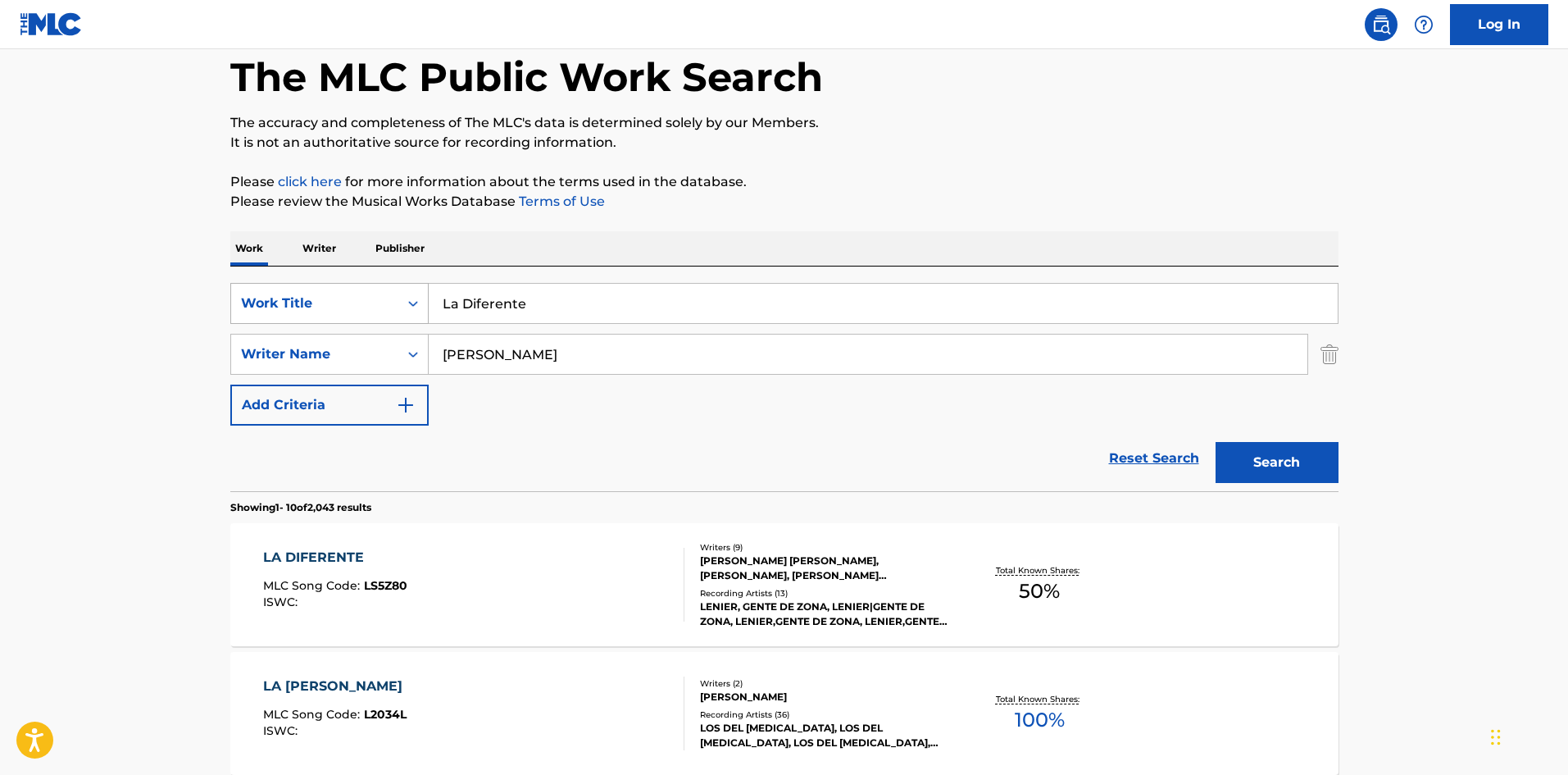
drag, startPoint x: 549, startPoint y: 302, endPoint x: 404, endPoint y: 298, distance: 145.1
click at [404, 297] on div "SearchWithCriteria61af1990-feb2-4578-a25f-c1814b8c81ac Work Title La Diferente" at bounding box center [784, 303] width 1109 height 41
paste input "Rutina"
type input "Rutina"
click at [375, 357] on div "SearchWithCriteriaa6a66001-8ee0-4802-ade9-57a477e77476 Writer Name [PERSON_NAME]" at bounding box center [784, 355] width 1109 height 41
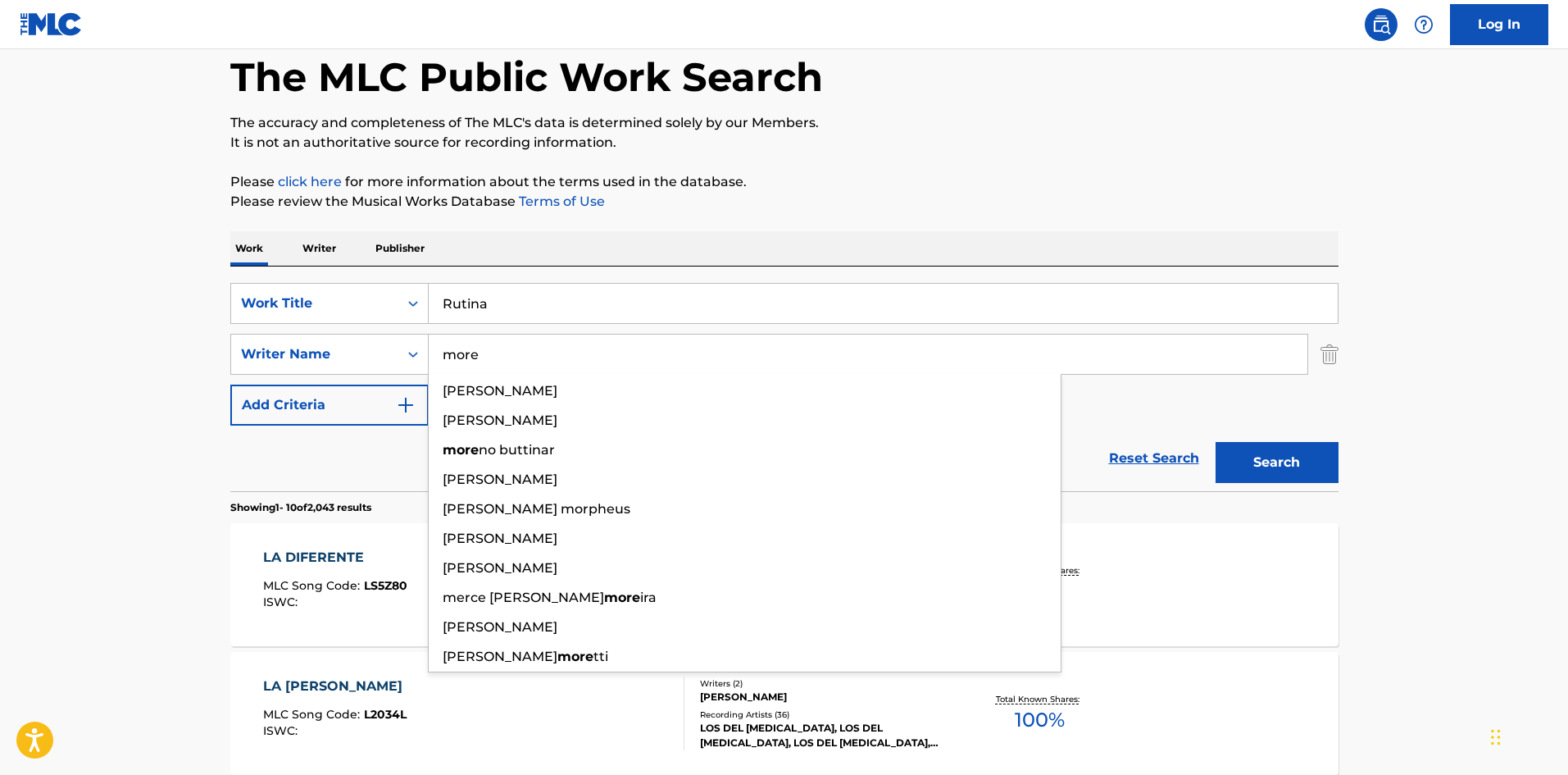
click at [1216, 442] on button "Search" at bounding box center [1277, 463] width 123 height 41
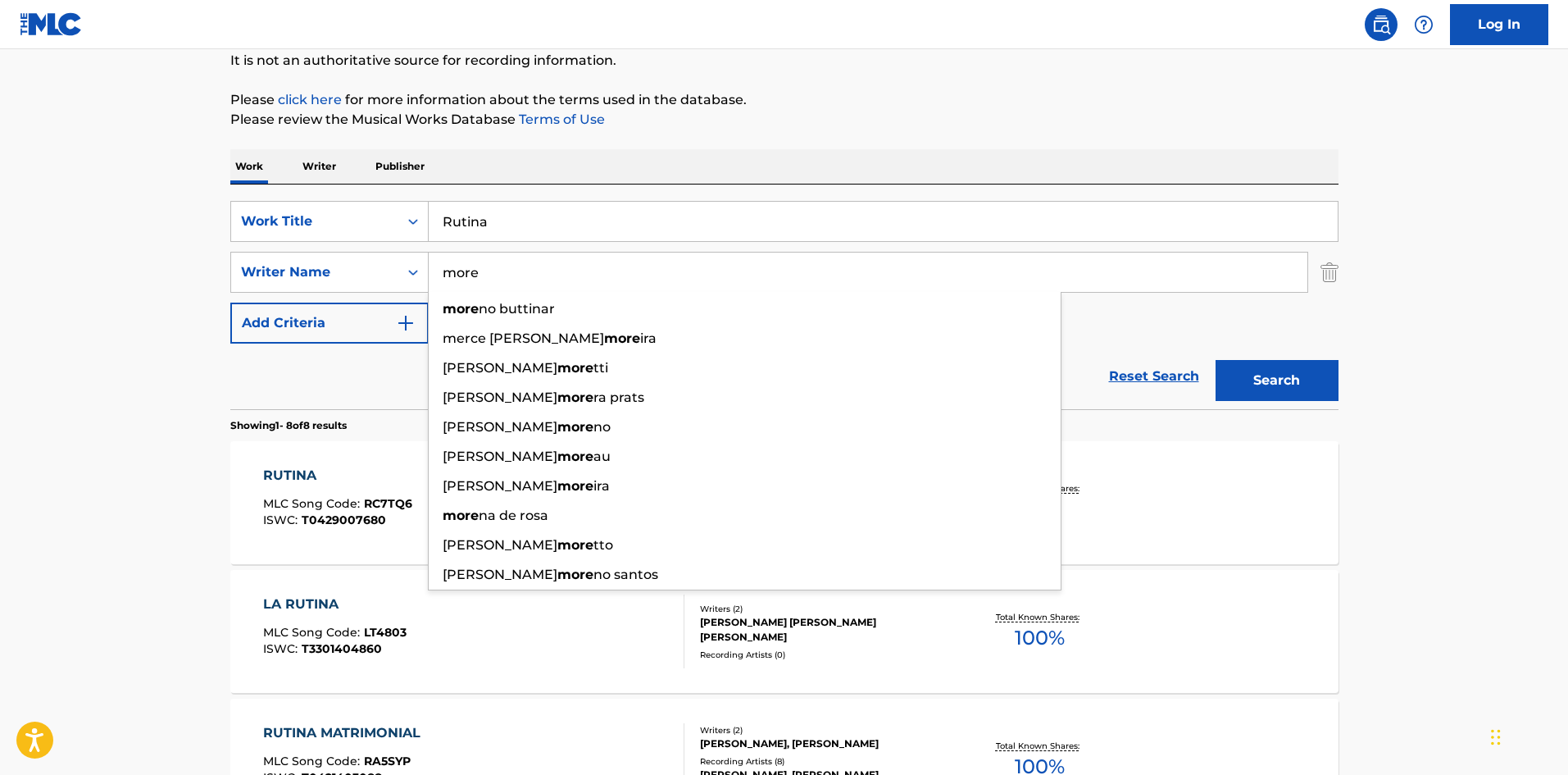
click at [1136, 156] on div "Work Writer Publisher" at bounding box center [784, 167] width 1109 height 34
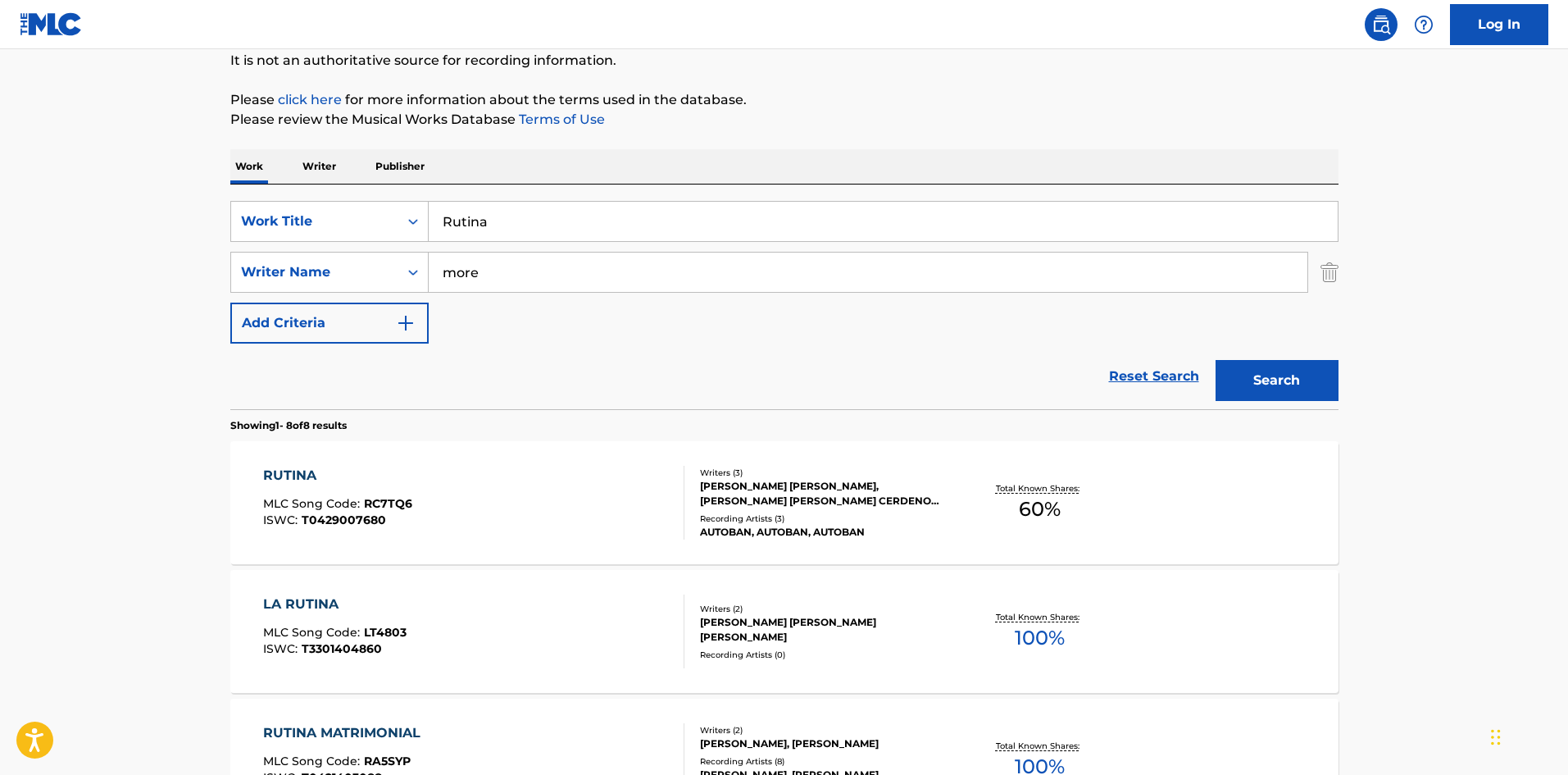
scroll to position [246, 0]
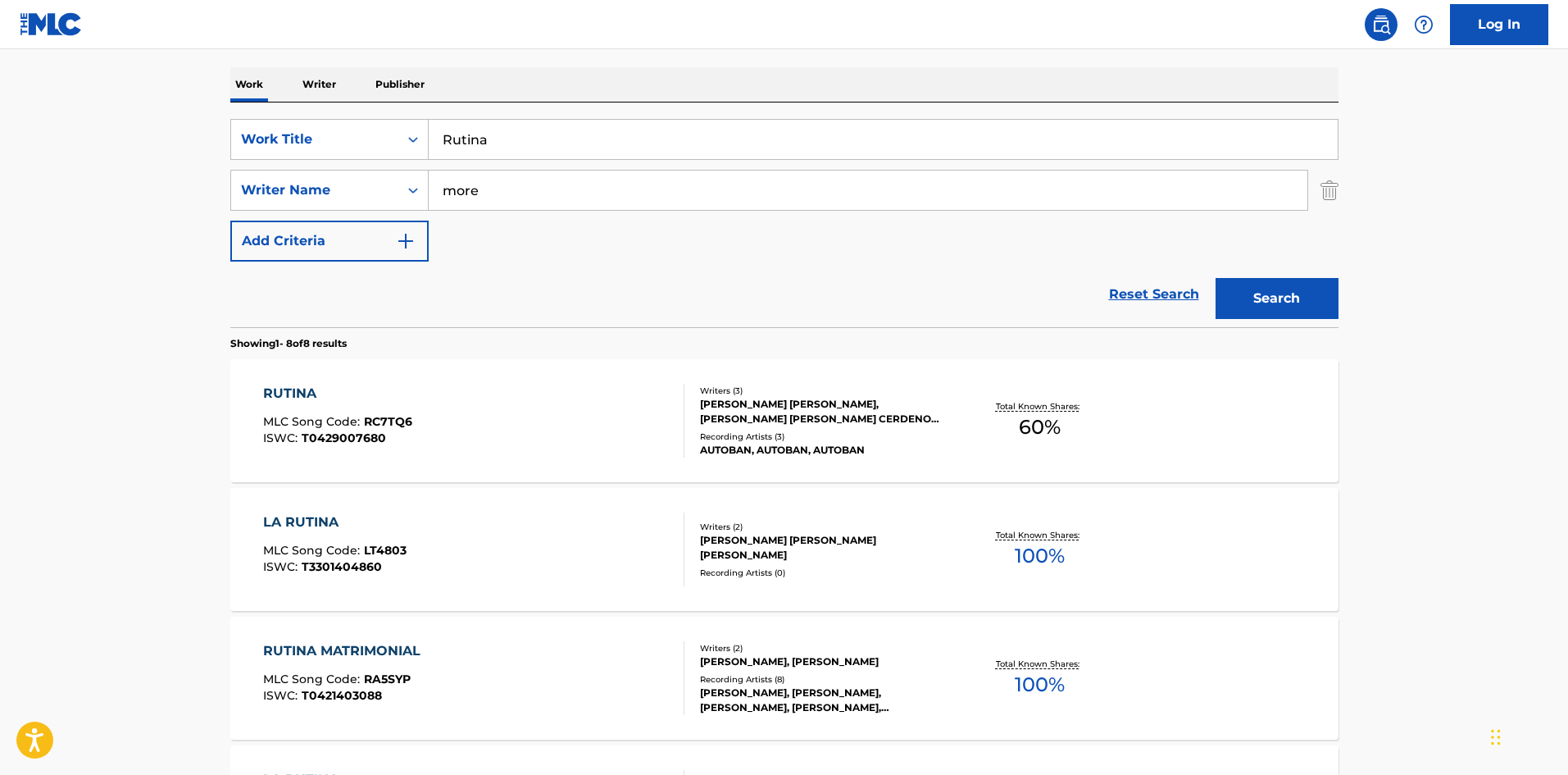
click at [497, 186] on input "more" at bounding box center [867, 191] width 878 height 40
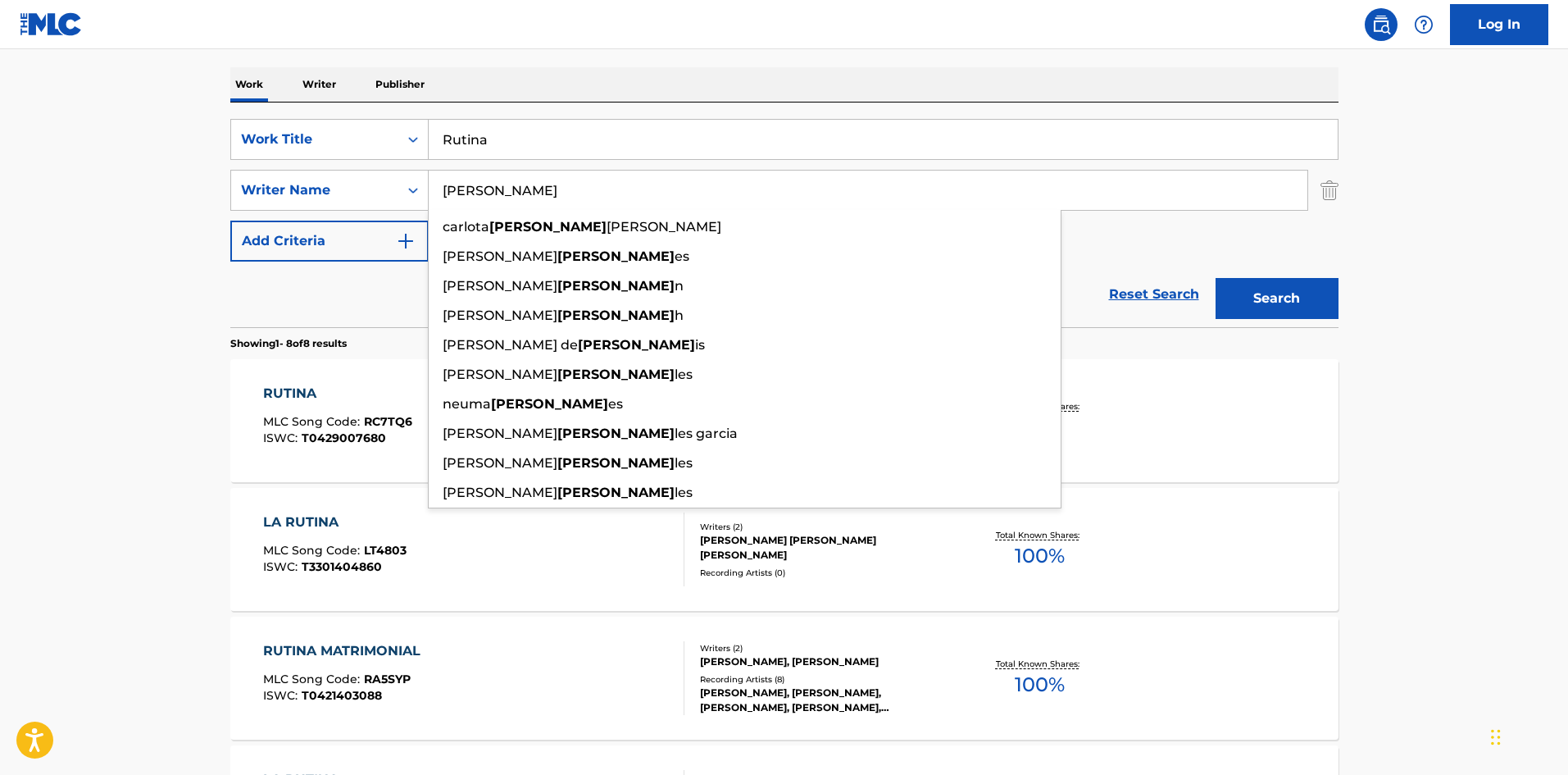
click at [1216, 278] on button "Search" at bounding box center [1277, 299] width 123 height 41
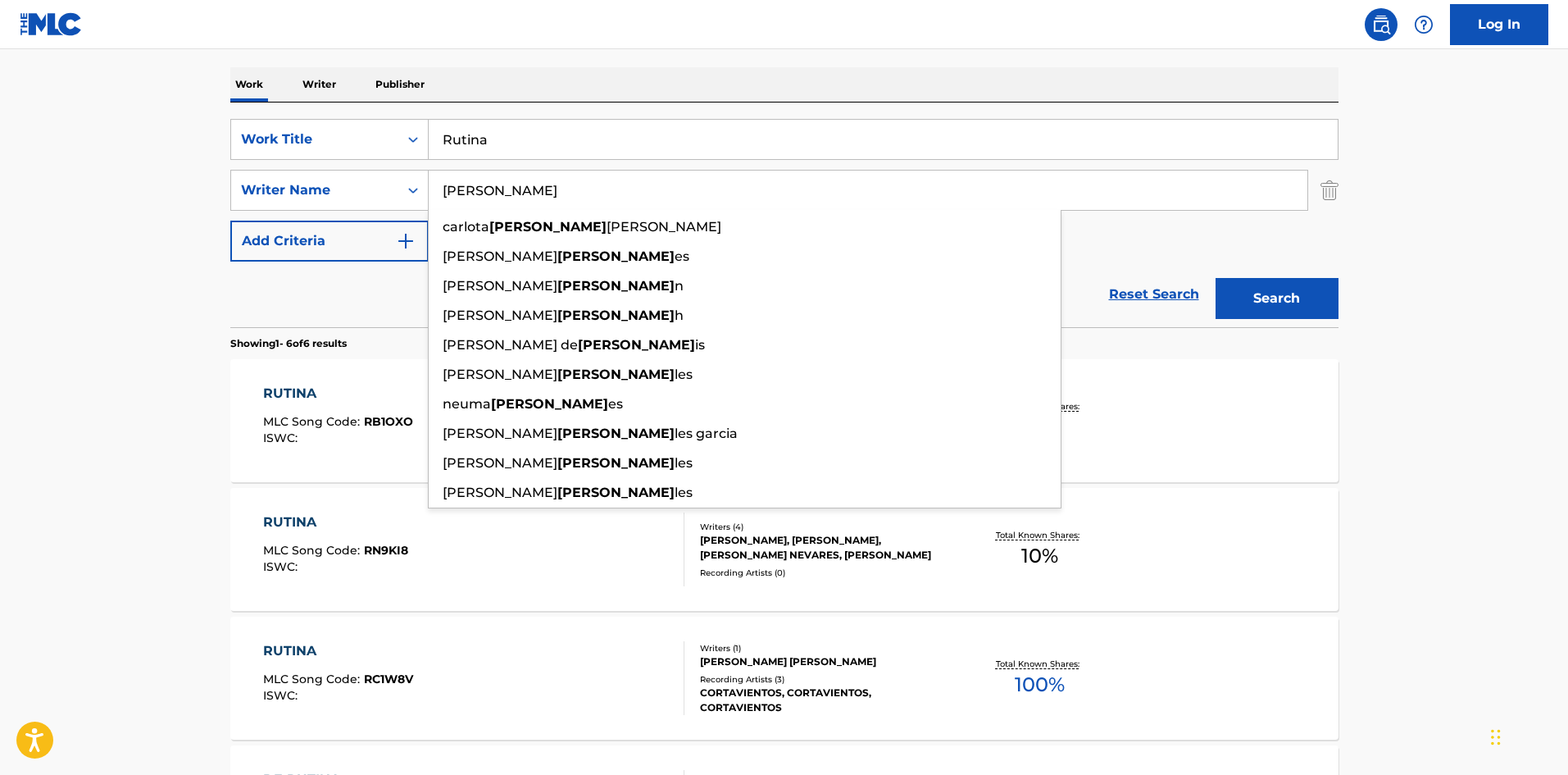
click at [1454, 188] on main "The MLC Public Work Search The accuracy and completeness of The MLC's data is d…" at bounding box center [784, 507] width 1568 height 1408
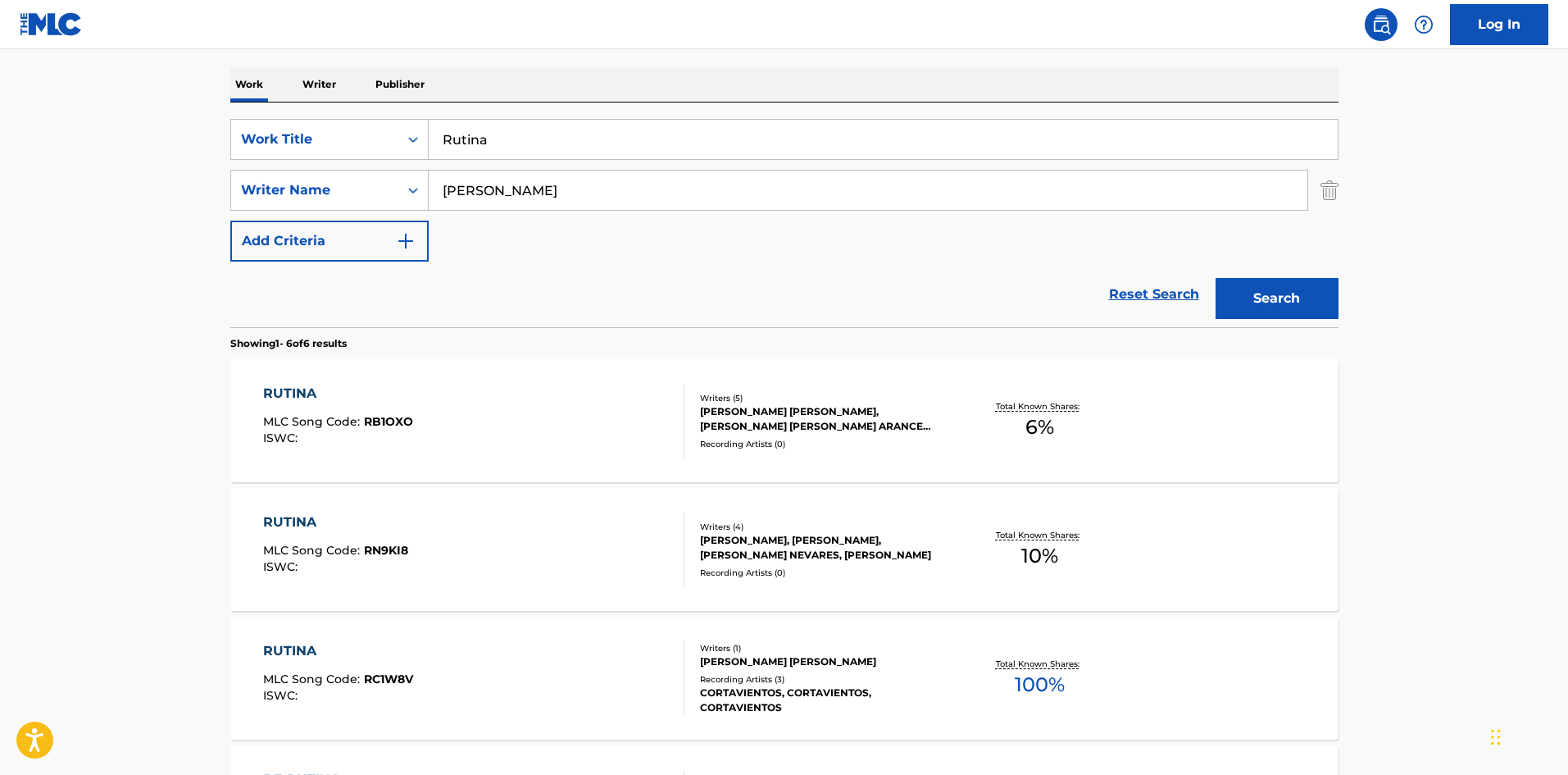
click at [529, 194] on input "[PERSON_NAME]" at bounding box center [867, 191] width 878 height 40
paste input "Jordany"
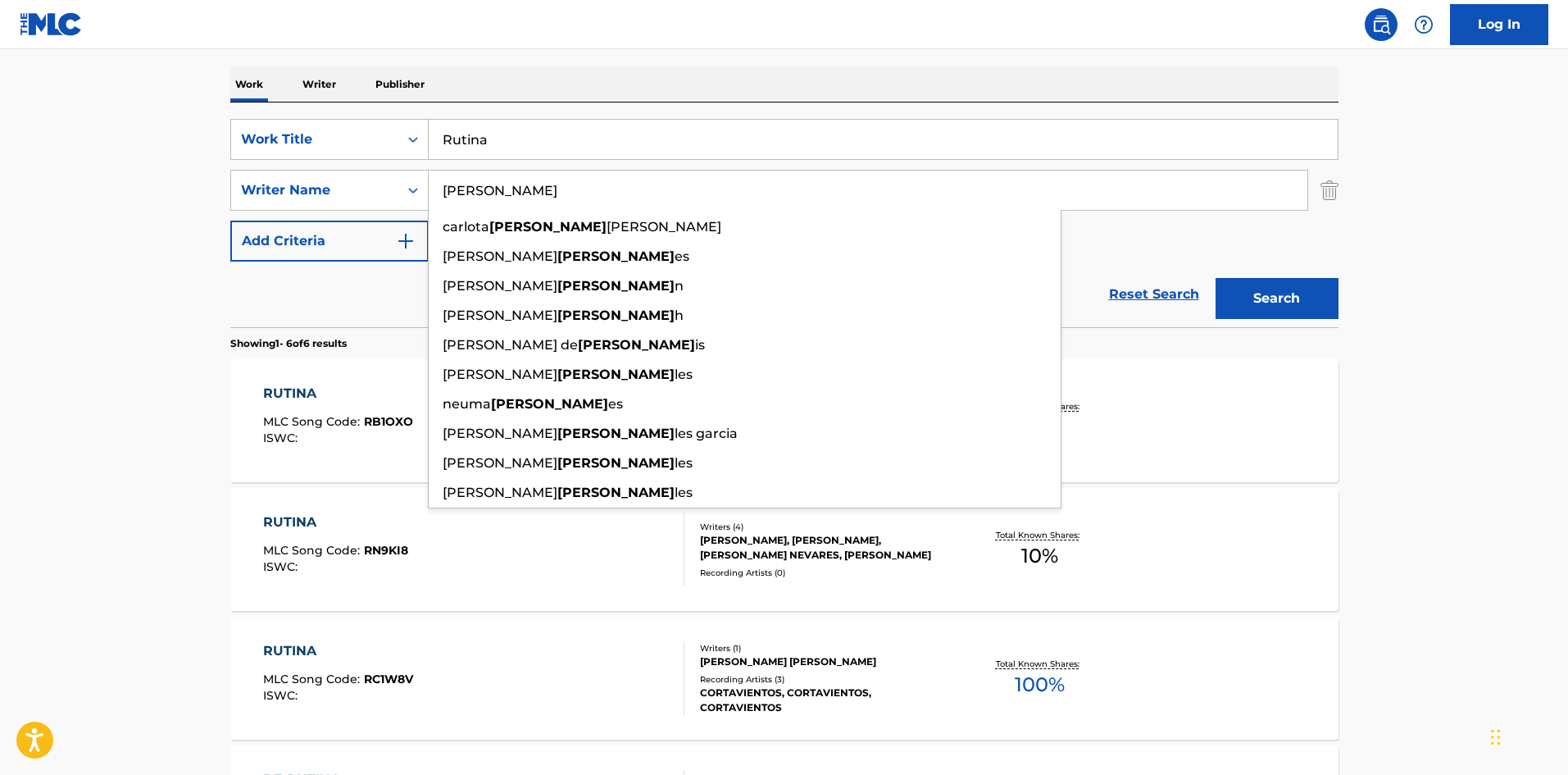
type input "[PERSON_NAME]"
click at [1284, 302] on button "Search" at bounding box center [1277, 299] width 123 height 41
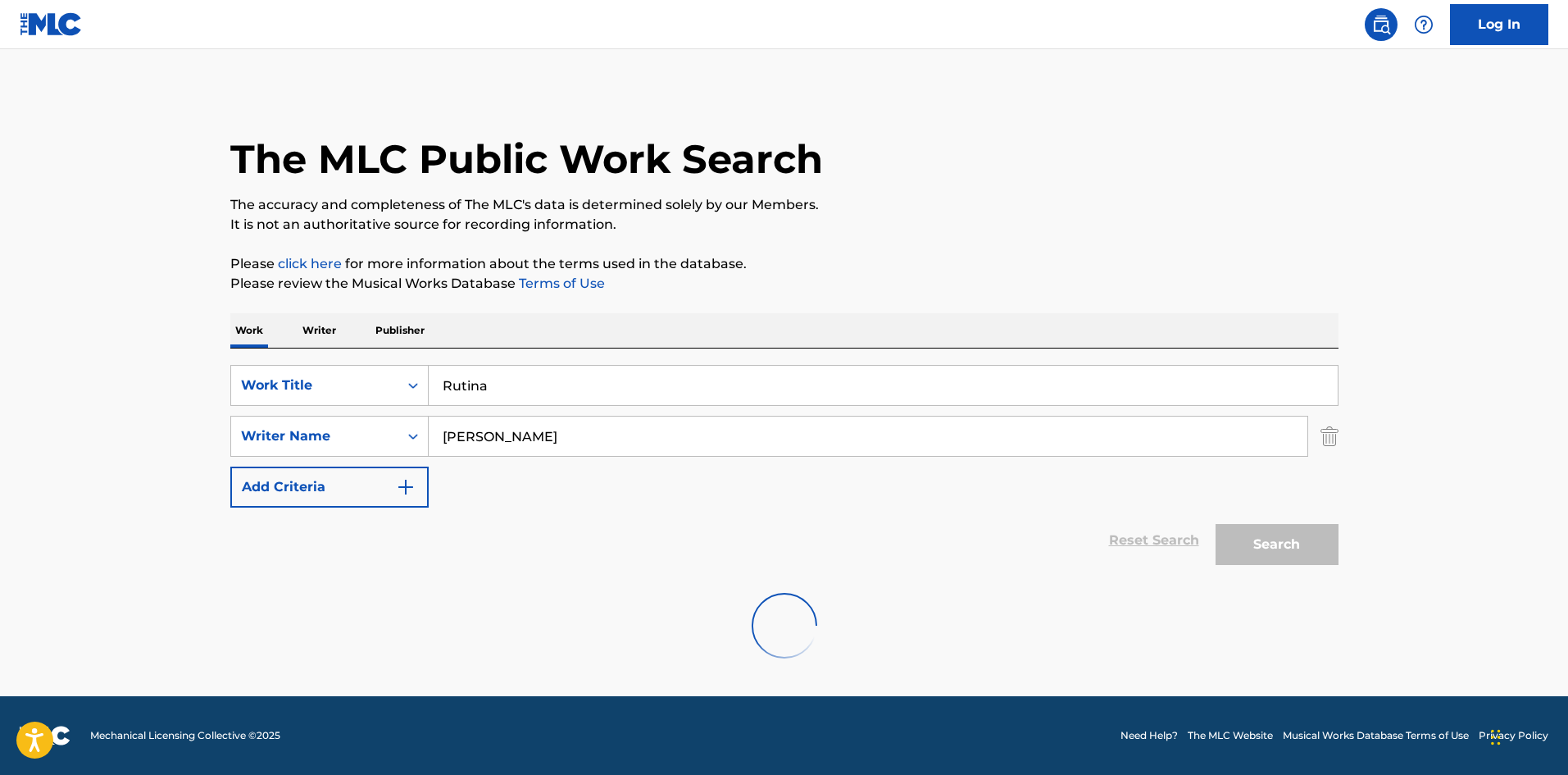
scroll to position [0, 0]
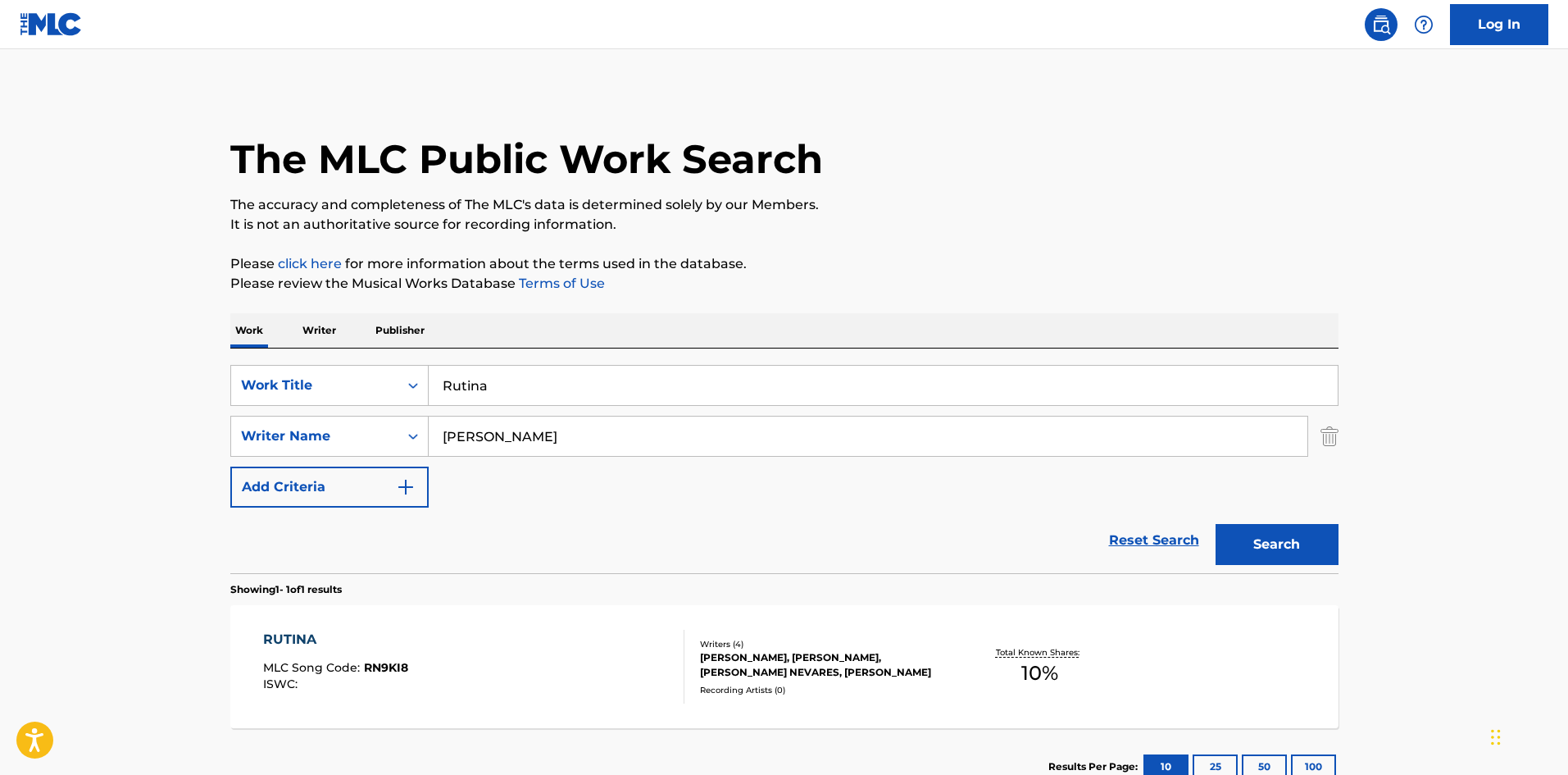
click at [592, 630] on div "RUTINA MLC Song Code : RN9KI8 ISWC :" at bounding box center [473, 667] width 422 height 74
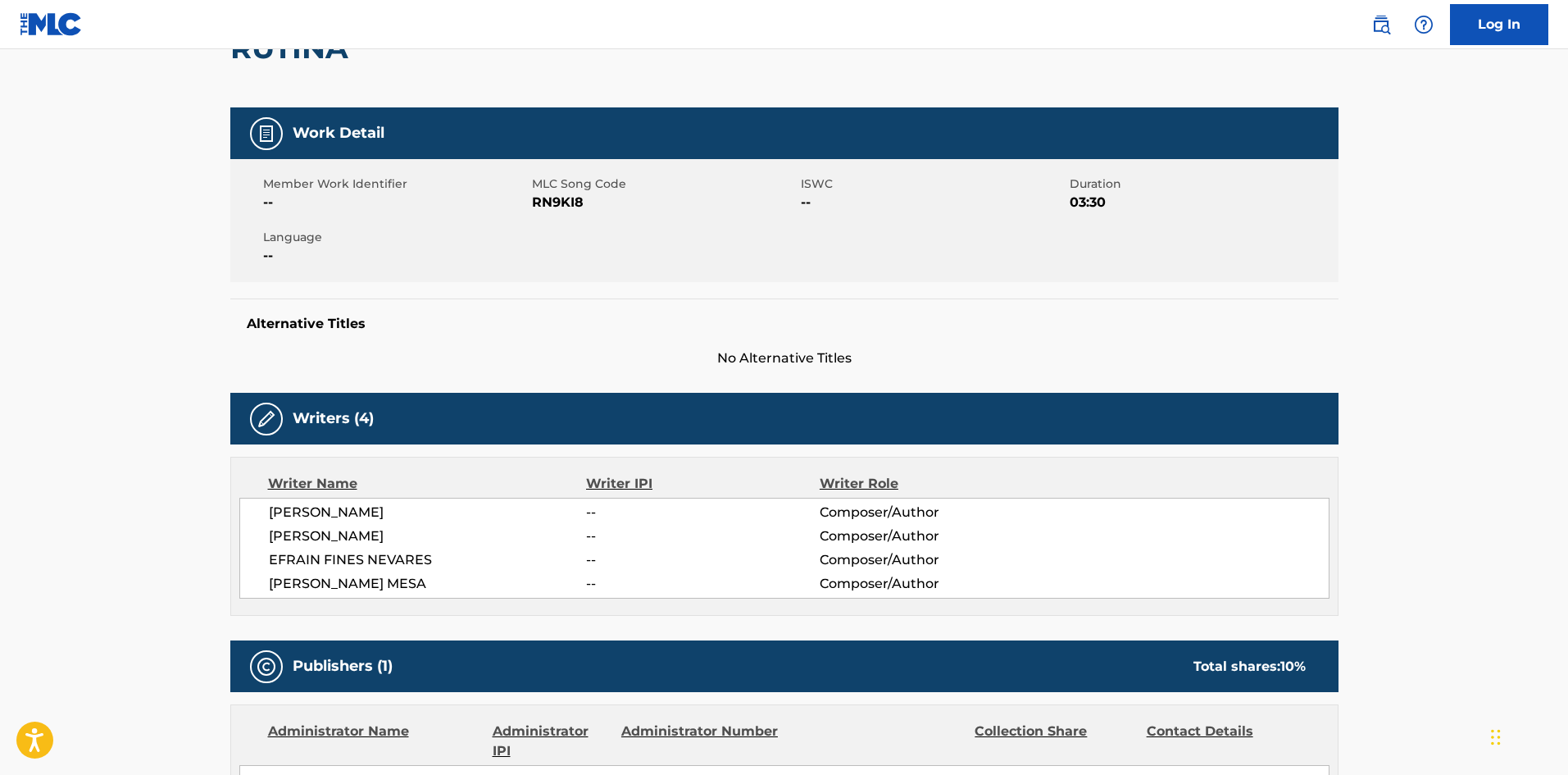
scroll to position [168, 0]
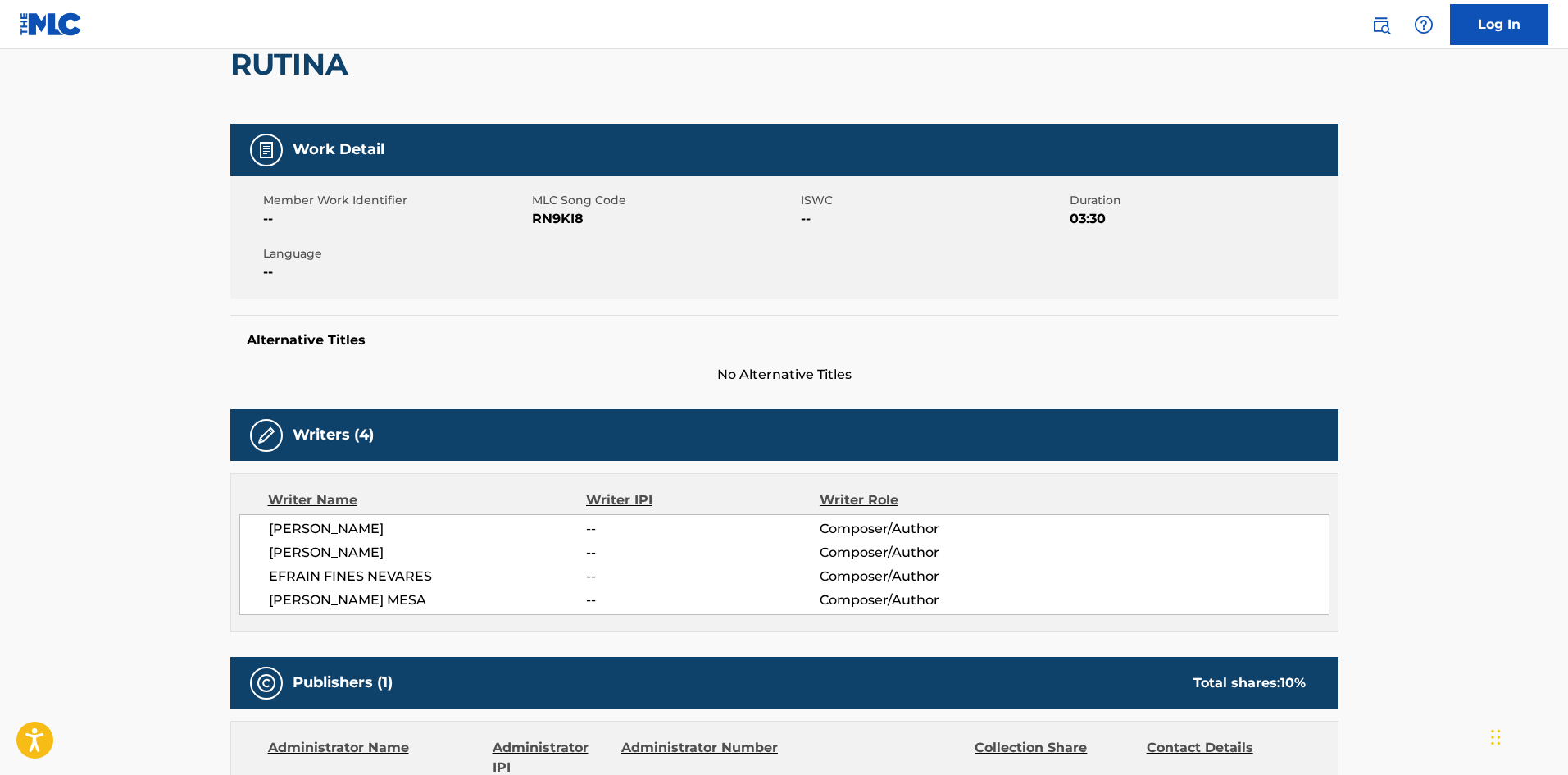
click at [576, 214] on span "RN9KI8" at bounding box center [665, 218] width 264 height 20
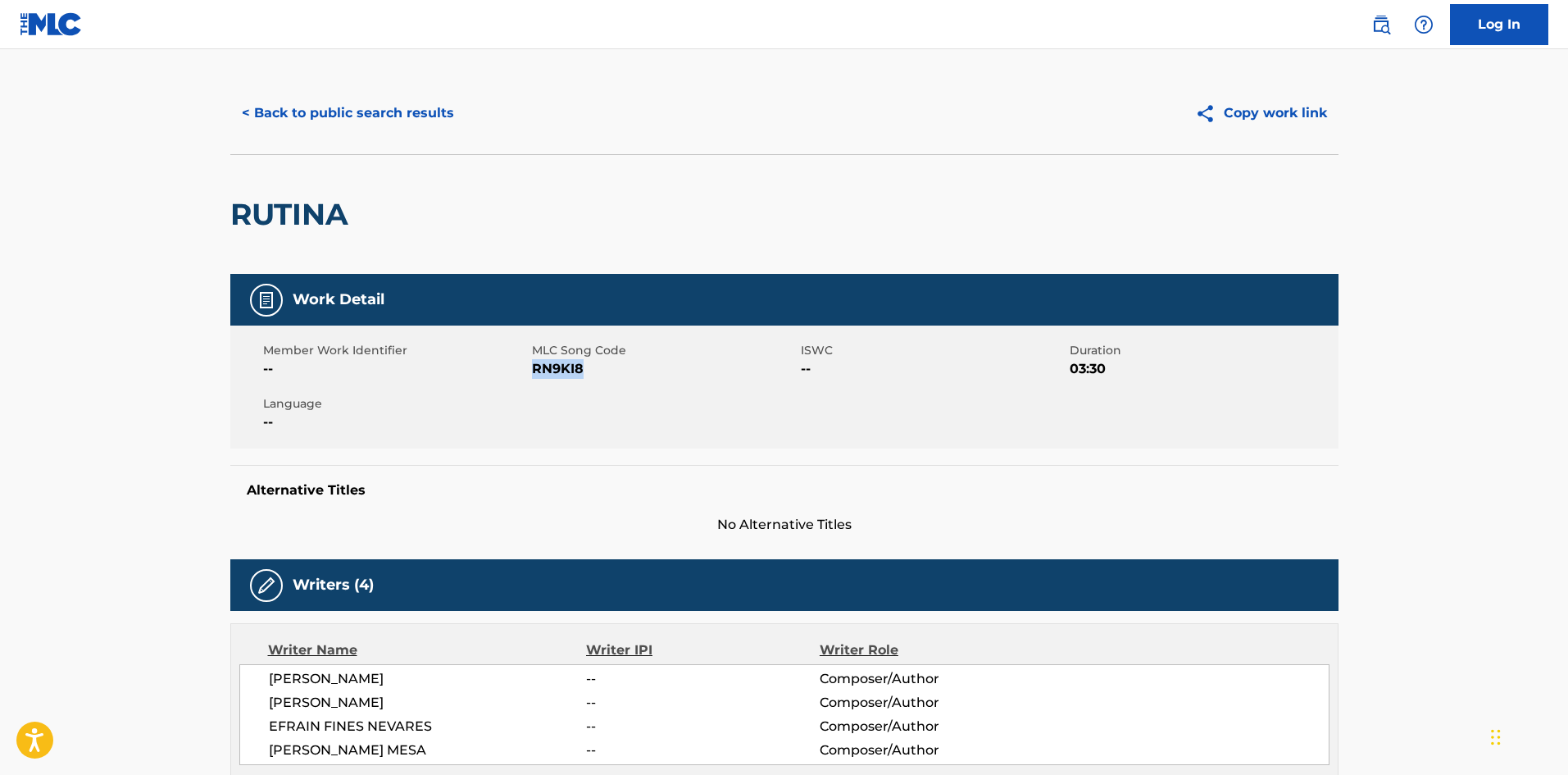
scroll to position [0, 0]
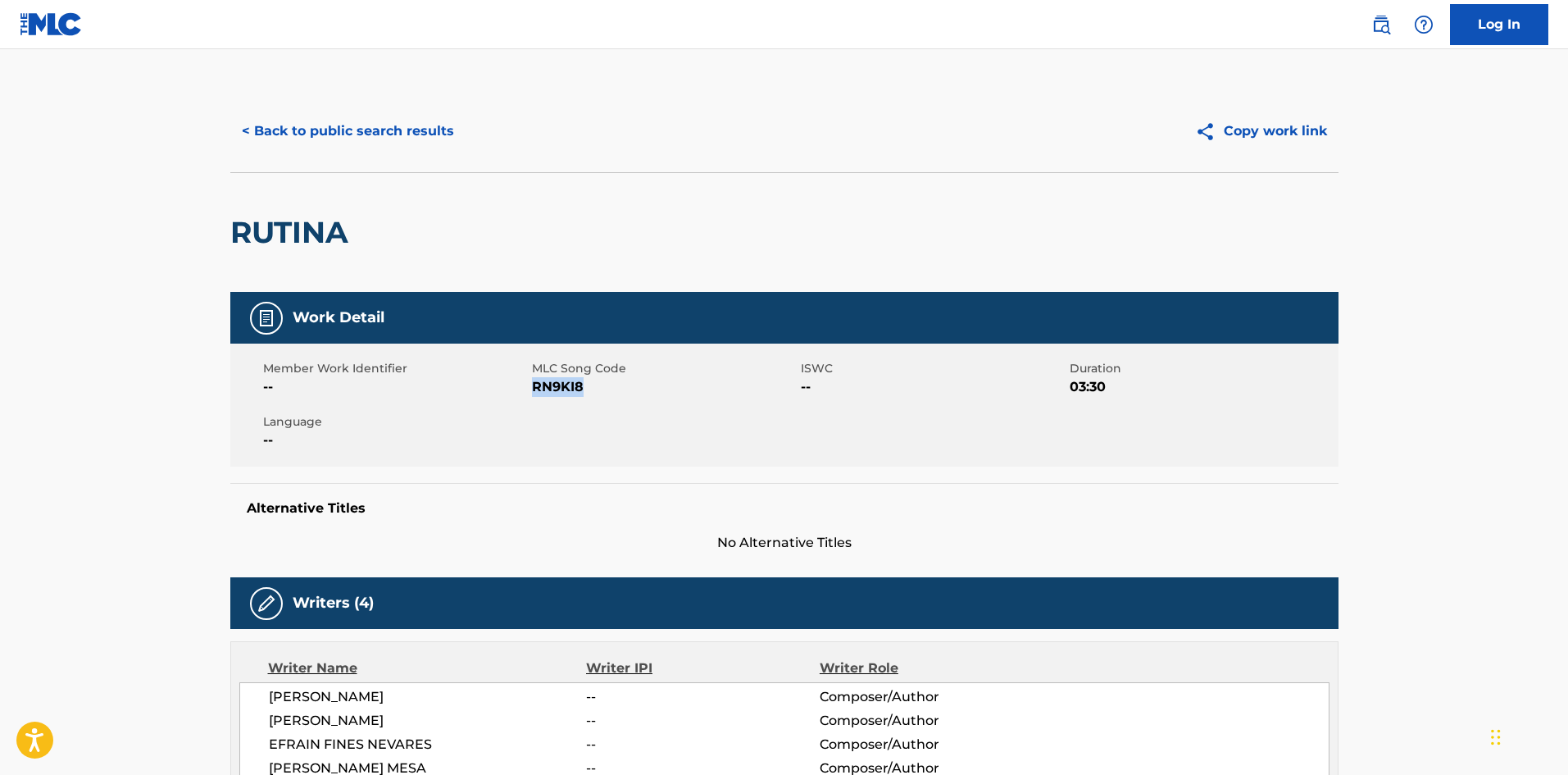
click at [329, 137] on button "< Back to public search results" at bounding box center [348, 131] width 235 height 41
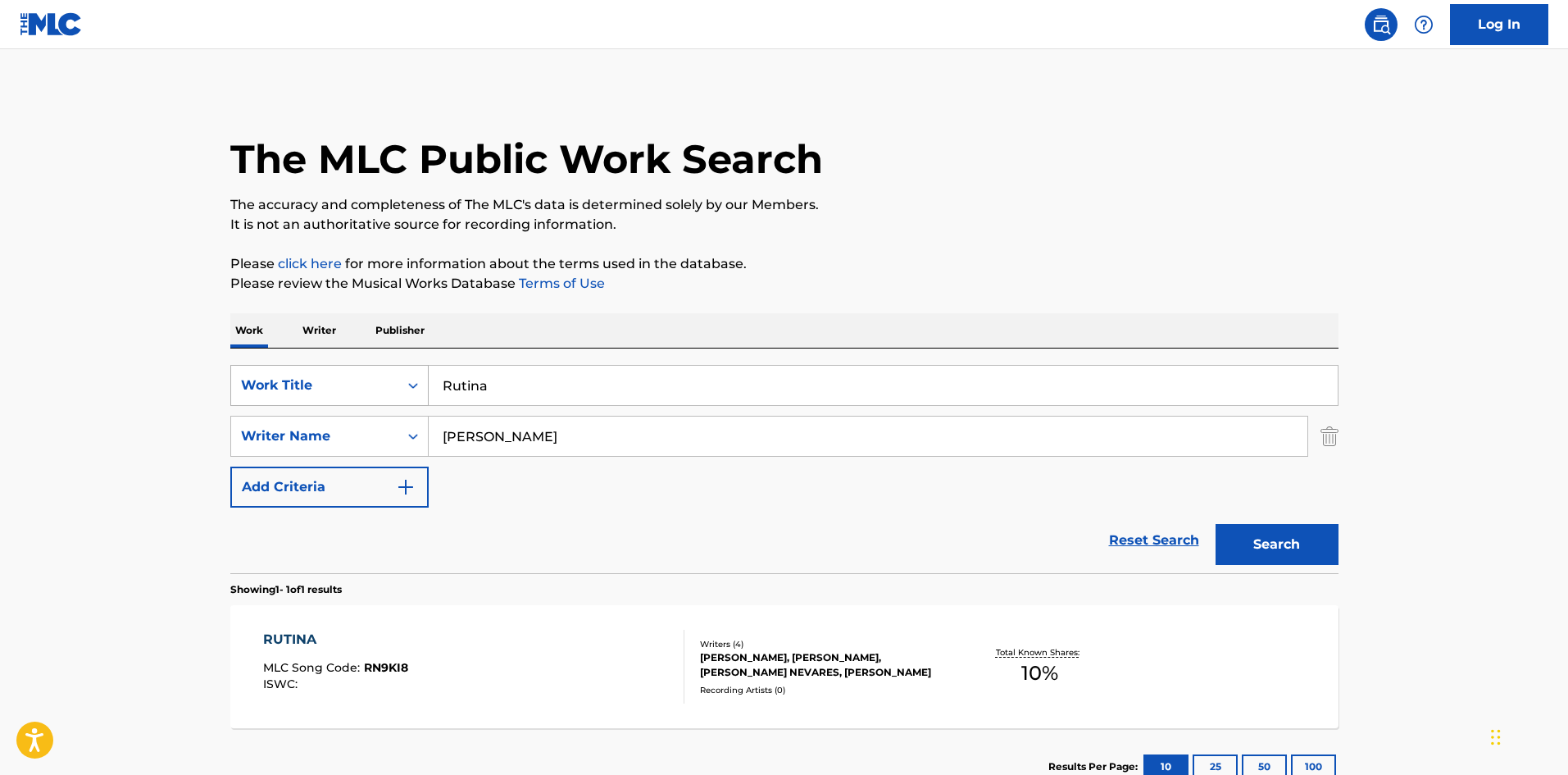
drag, startPoint x: 503, startPoint y: 388, endPoint x: 405, endPoint y: 374, distance: 99.0
click at [405, 374] on div "SearchWithCriteria61af1990-feb2-4578-a25f-c1814b8c81ac Work Title Rutina" at bounding box center [784, 386] width 1109 height 41
paste input "Jueves"
type input "Jueves"
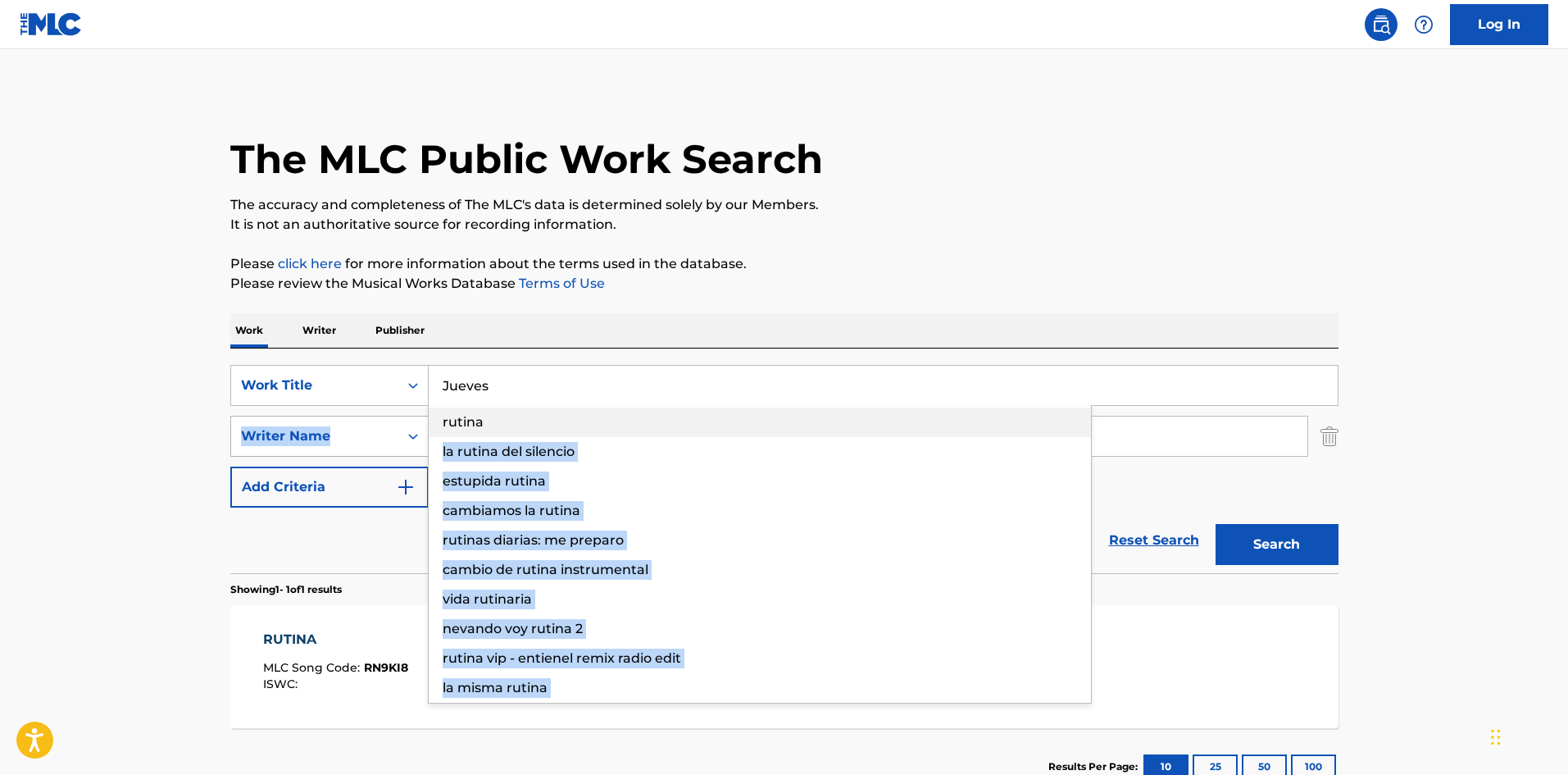
click at [362, 420] on div "SearchWithCriteria61af1990-feb2-4578-a25f-c1814b8c81ac Work Title Jueves rutina…" at bounding box center [784, 436] width 1109 height 143
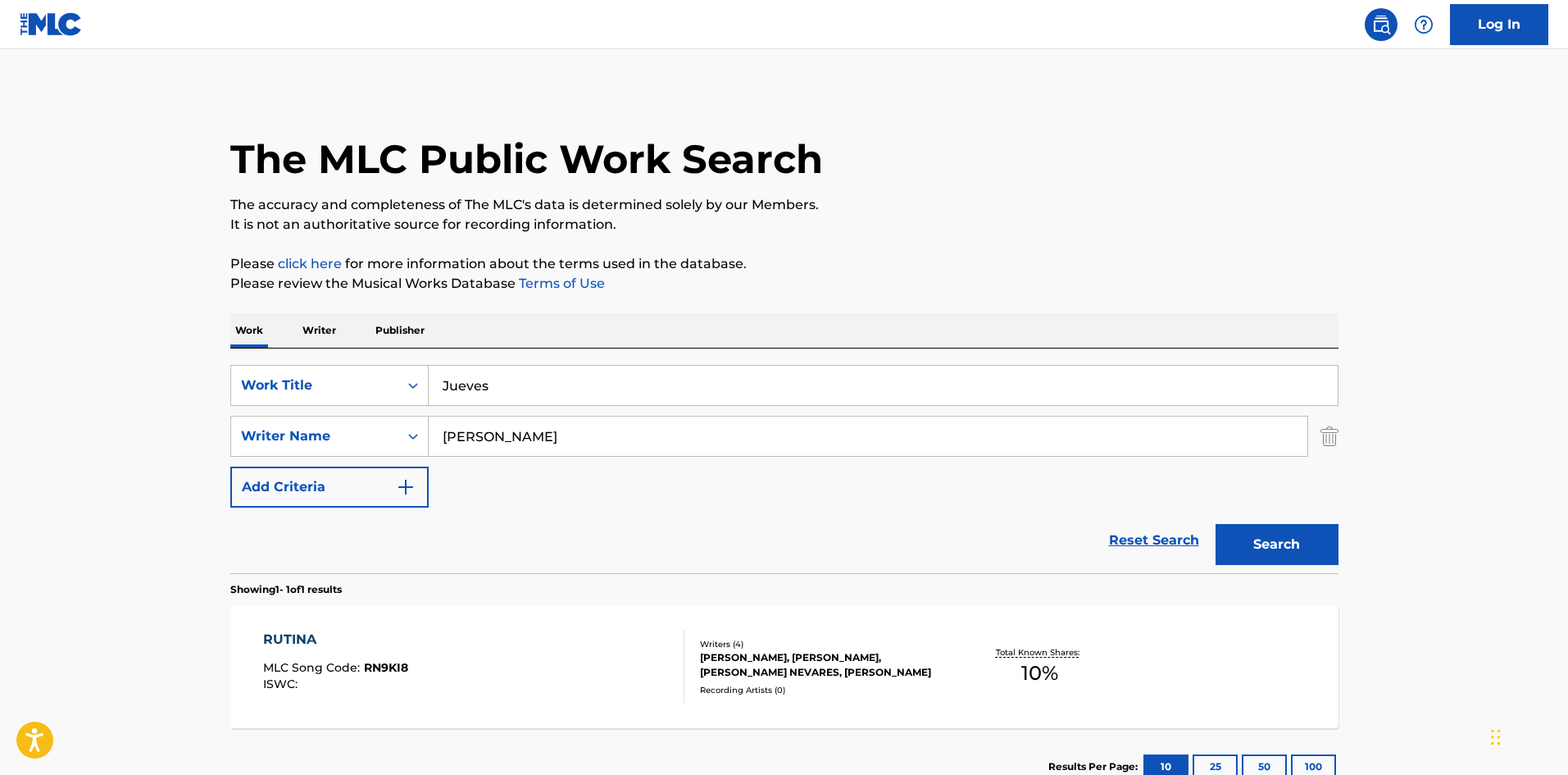
click at [567, 299] on div "The MLC Public Work Search The accuracy and completeness of The MLC's data is d…" at bounding box center [784, 448] width 1148 height 716
drag, startPoint x: 469, startPoint y: 387, endPoint x: 397, endPoint y: 388, distance: 72.0
click at [398, 388] on div "SearchWithCriteria61af1990-feb2-4578-a25f-c1814b8c81ac Work Title Jueves" at bounding box center [784, 386] width 1109 height 41
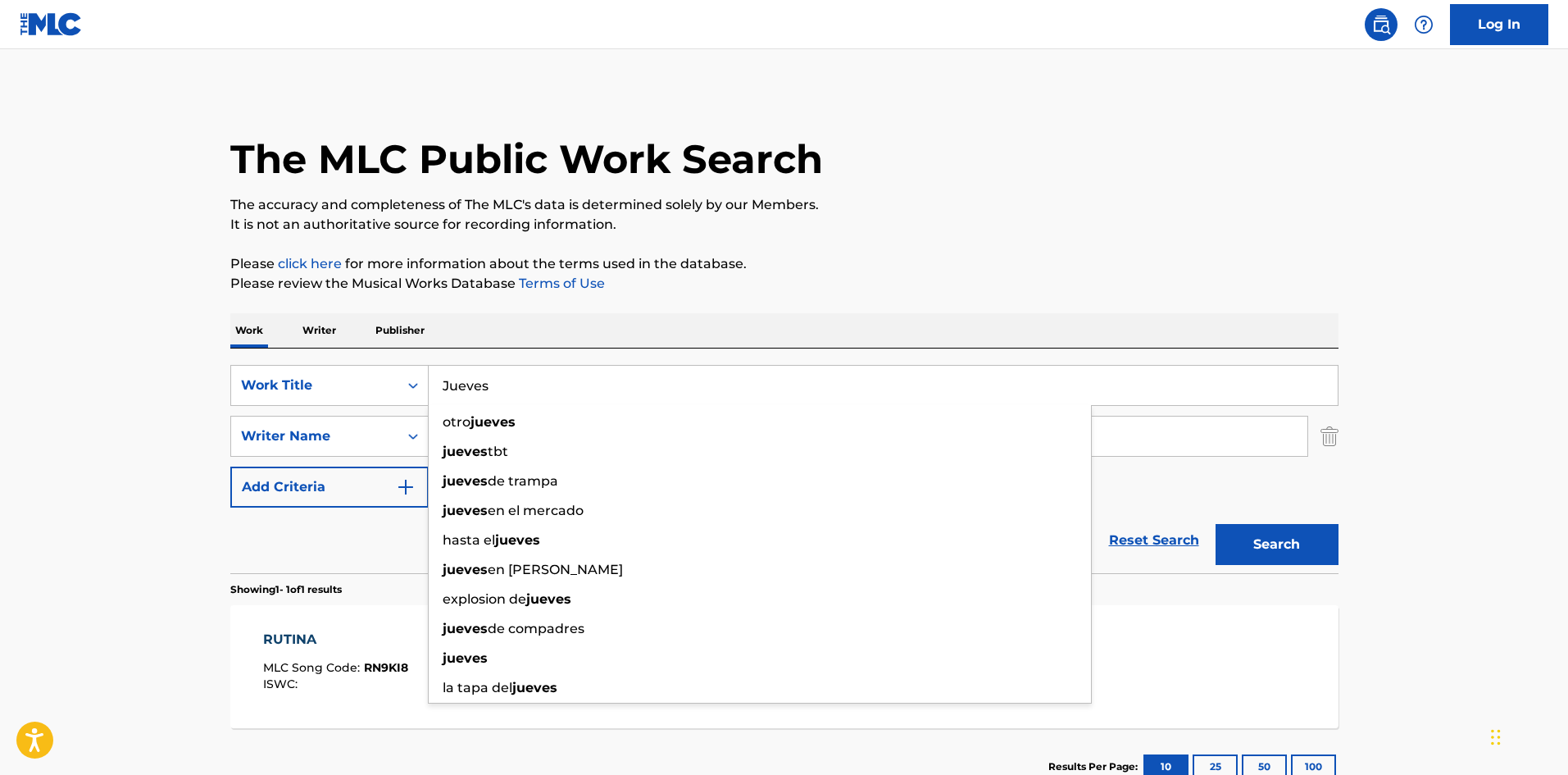
click at [580, 298] on div "The MLC Public Work Search The accuracy and completeness of The MLC's data is d…" at bounding box center [784, 448] width 1148 height 716
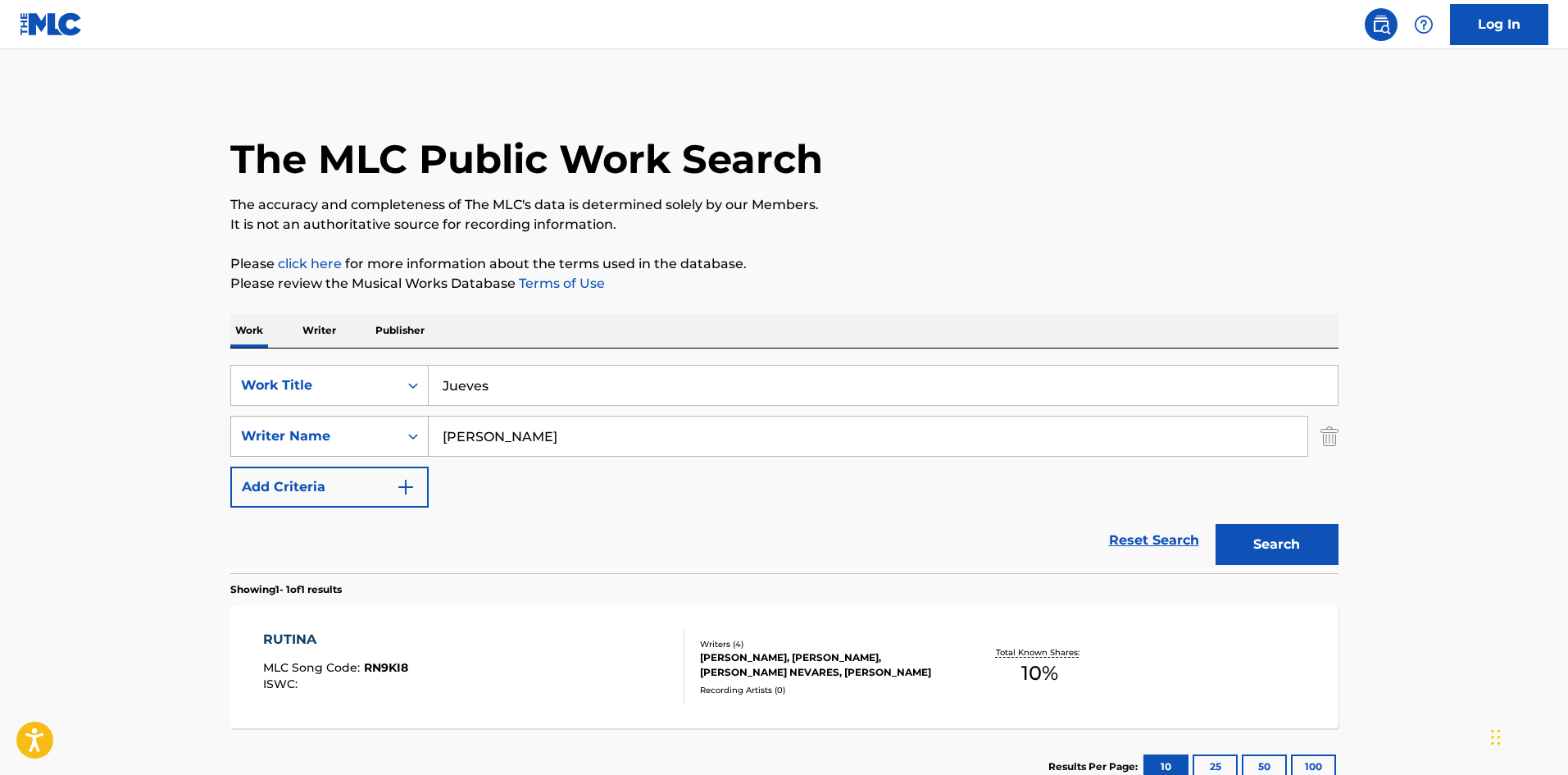
drag, startPoint x: 527, startPoint y: 428, endPoint x: 331, endPoint y: 416, distance: 196.4
click at [330, 415] on div "SearchWithCriteria61af1990-feb2-4578-a25f-c1814b8c81ac Work Title Jueves Search…" at bounding box center [784, 436] width 1109 height 143
paste input "de la Torre"
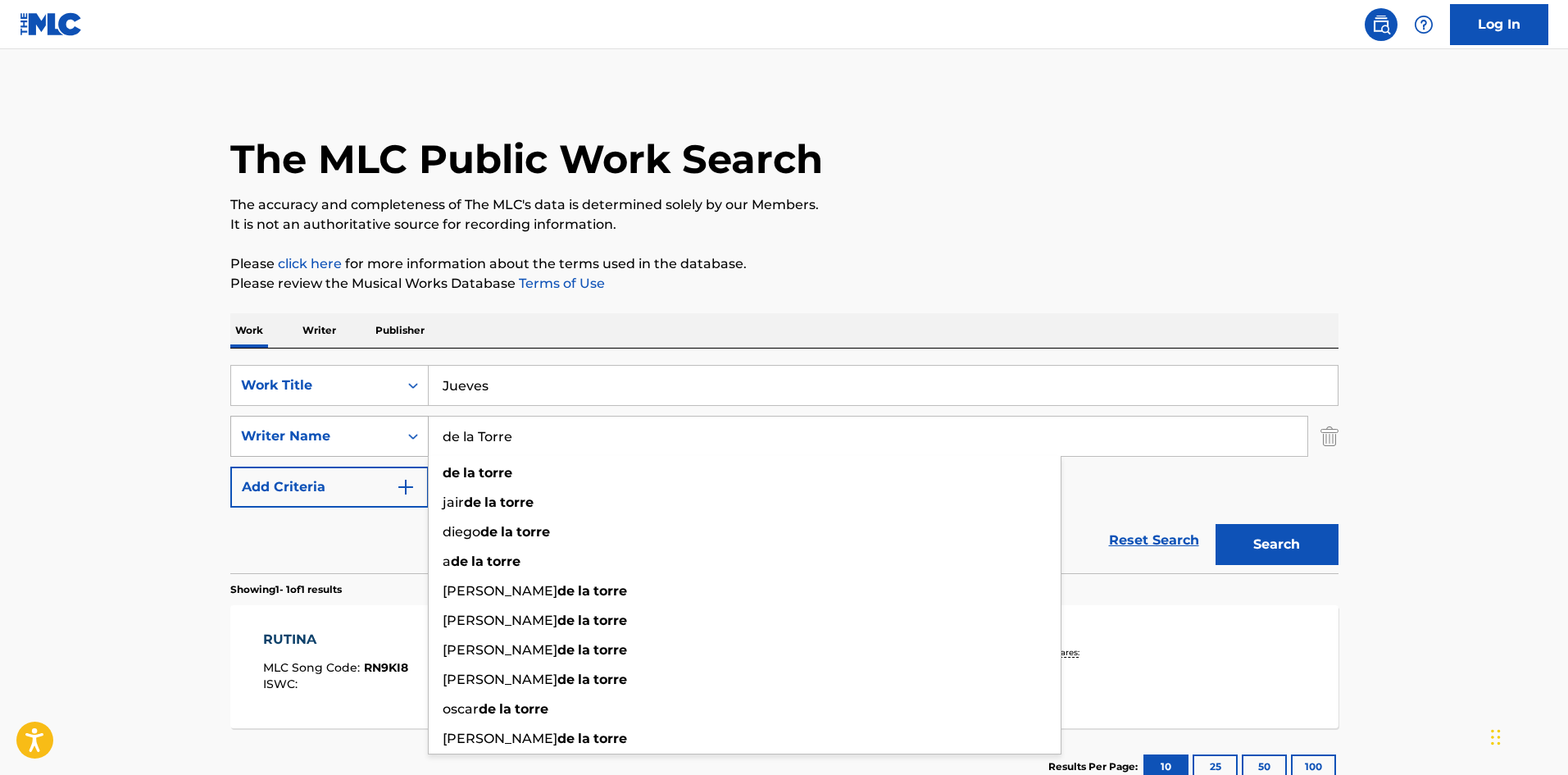
drag, startPoint x: 447, startPoint y: 434, endPoint x: 362, endPoint y: 432, distance: 85.0
click at [362, 432] on div "SearchWithCriteriaa6a66001-8ee0-4802-ade9-57a477e77476 Writer Name de la [GEOGR…" at bounding box center [784, 436] width 1109 height 41
click at [1270, 531] on button "Search" at bounding box center [1277, 545] width 123 height 41
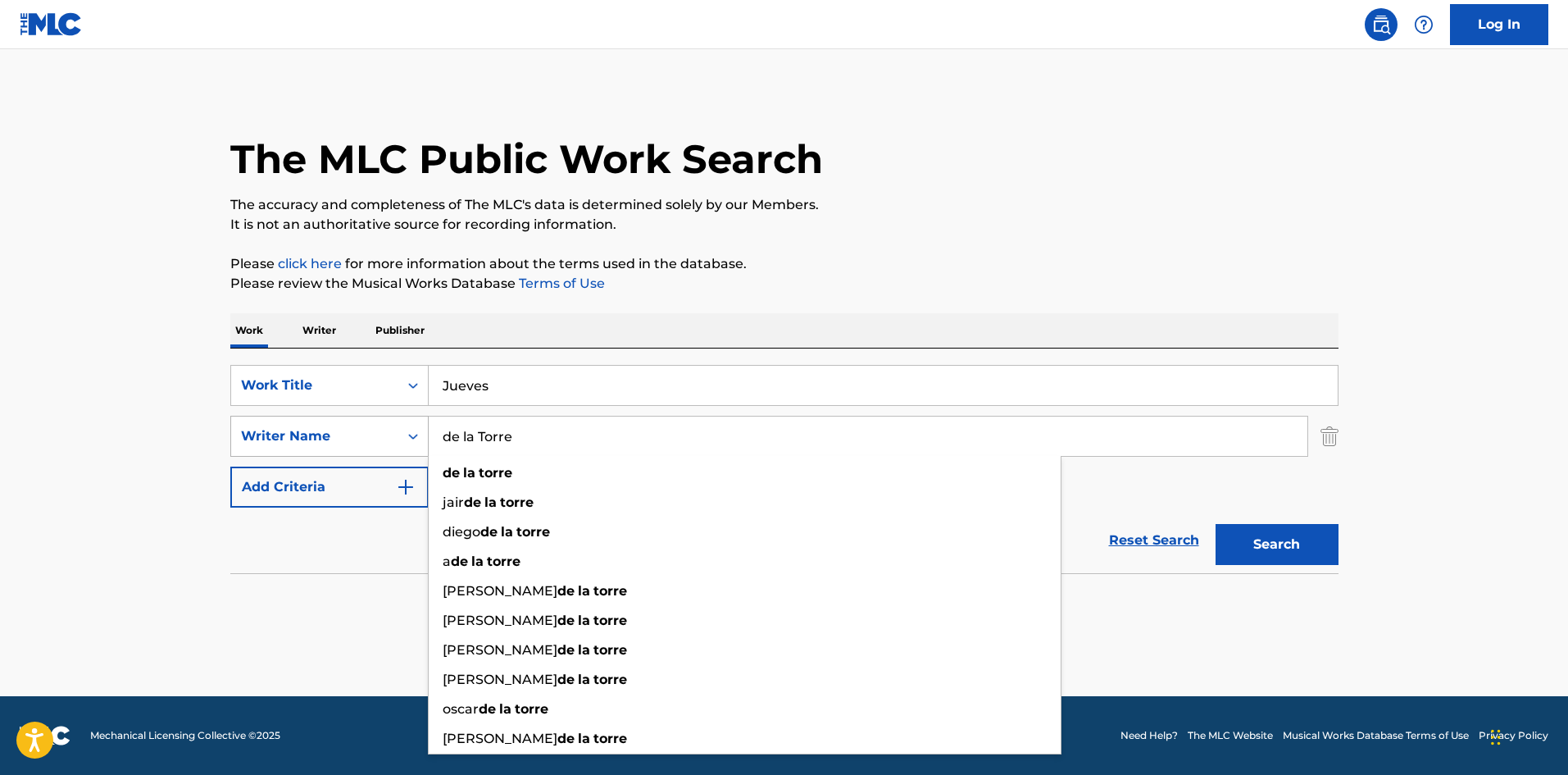
drag, startPoint x: 497, startPoint y: 443, endPoint x: 389, endPoint y: 441, distance: 108.0
click at [389, 441] on div "SearchWithCriteriaa6a66001-8ee0-4802-ade9-57a477e77476 Writer Name de la [GEOGR…" at bounding box center [784, 436] width 1109 height 41
paste input "[PERSON_NAME]"
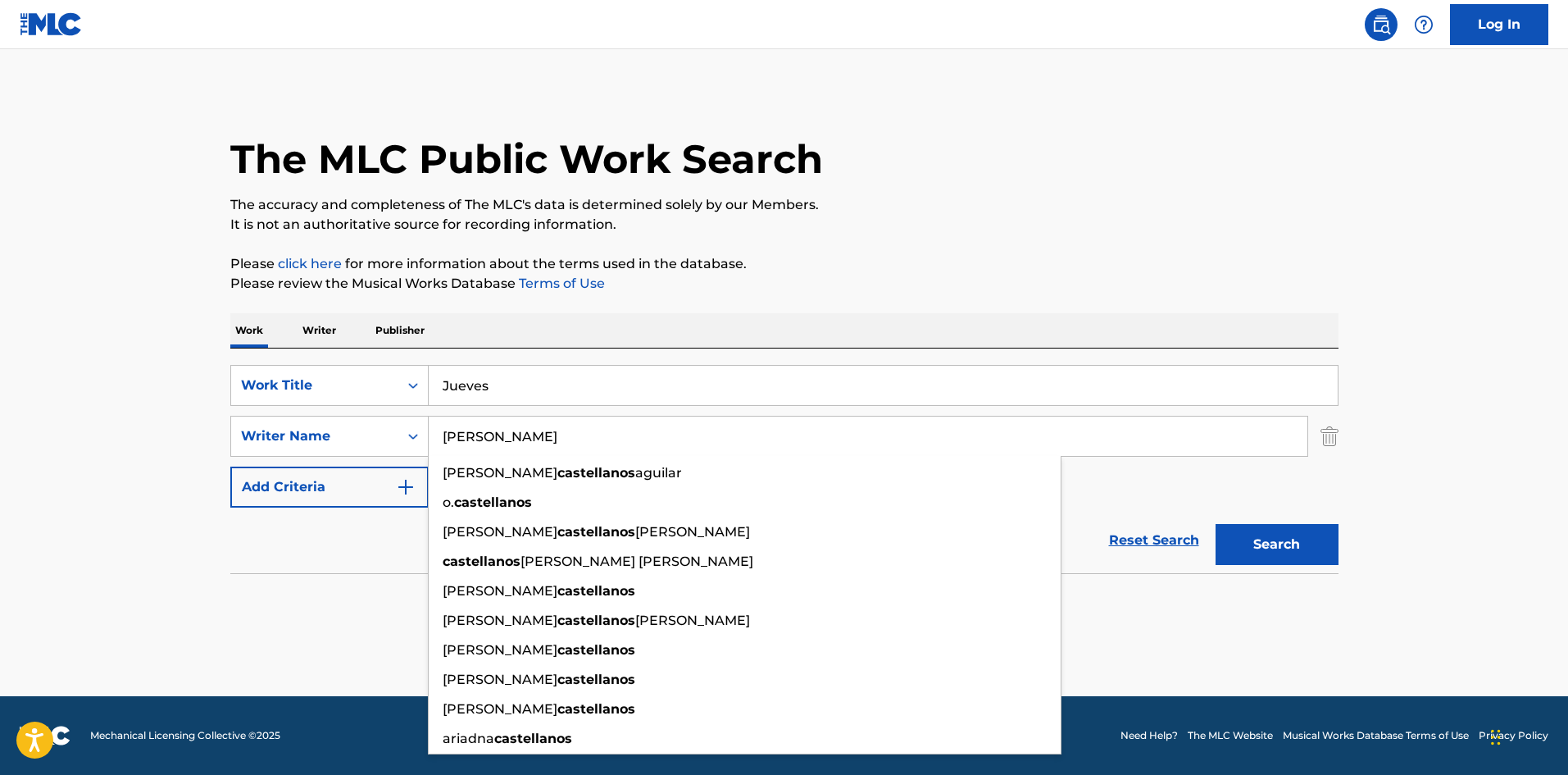
click at [1278, 542] on button "Search" at bounding box center [1277, 545] width 123 height 41
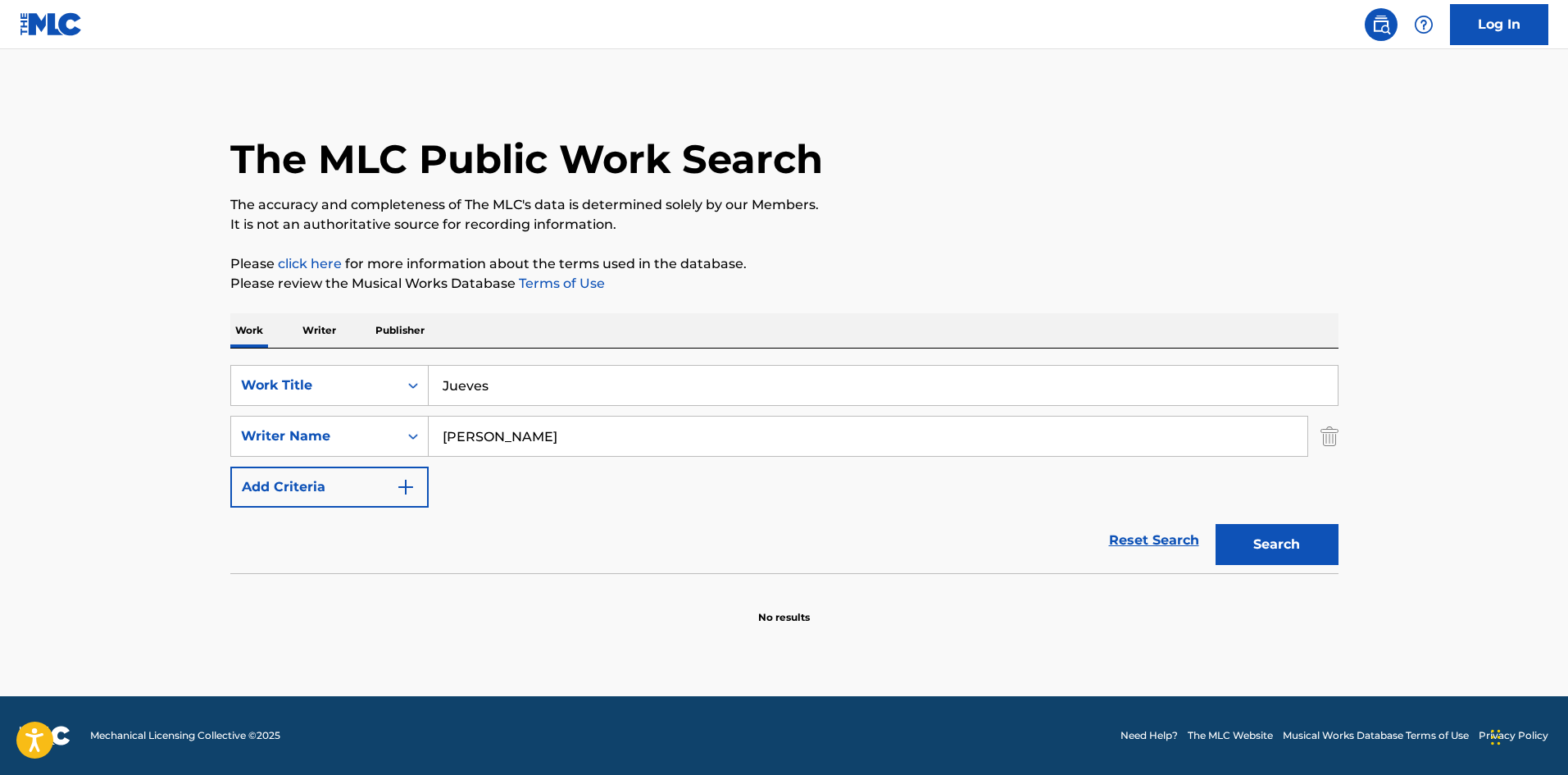
drag, startPoint x: 529, startPoint y: 430, endPoint x: 437, endPoint y: 430, distance: 92.0
click at [437, 430] on input "[PERSON_NAME]" at bounding box center [867, 436] width 878 height 40
paste input "[PERSON_NAME]"
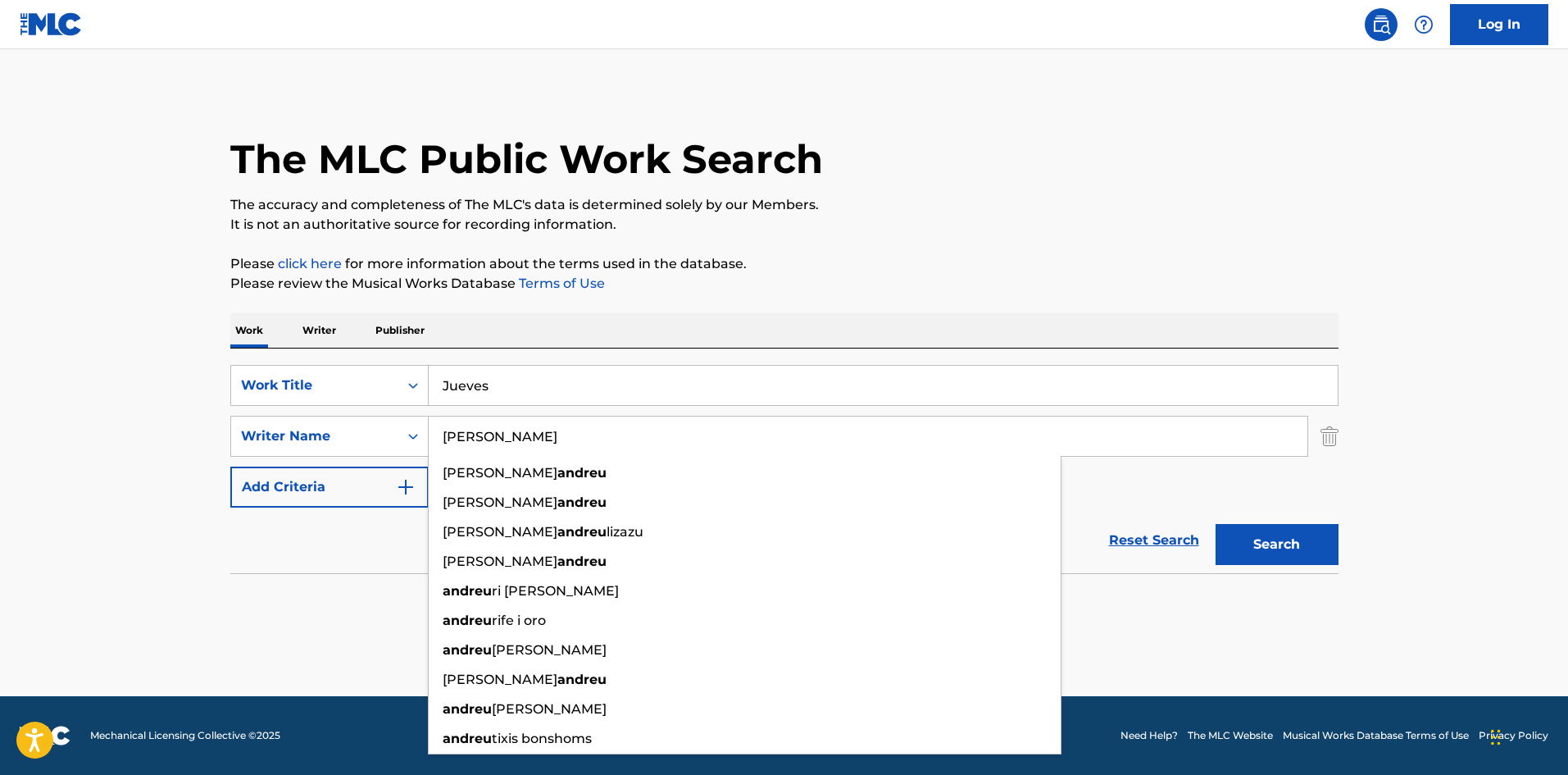
click at [1297, 552] on button "Search" at bounding box center [1277, 545] width 123 height 41
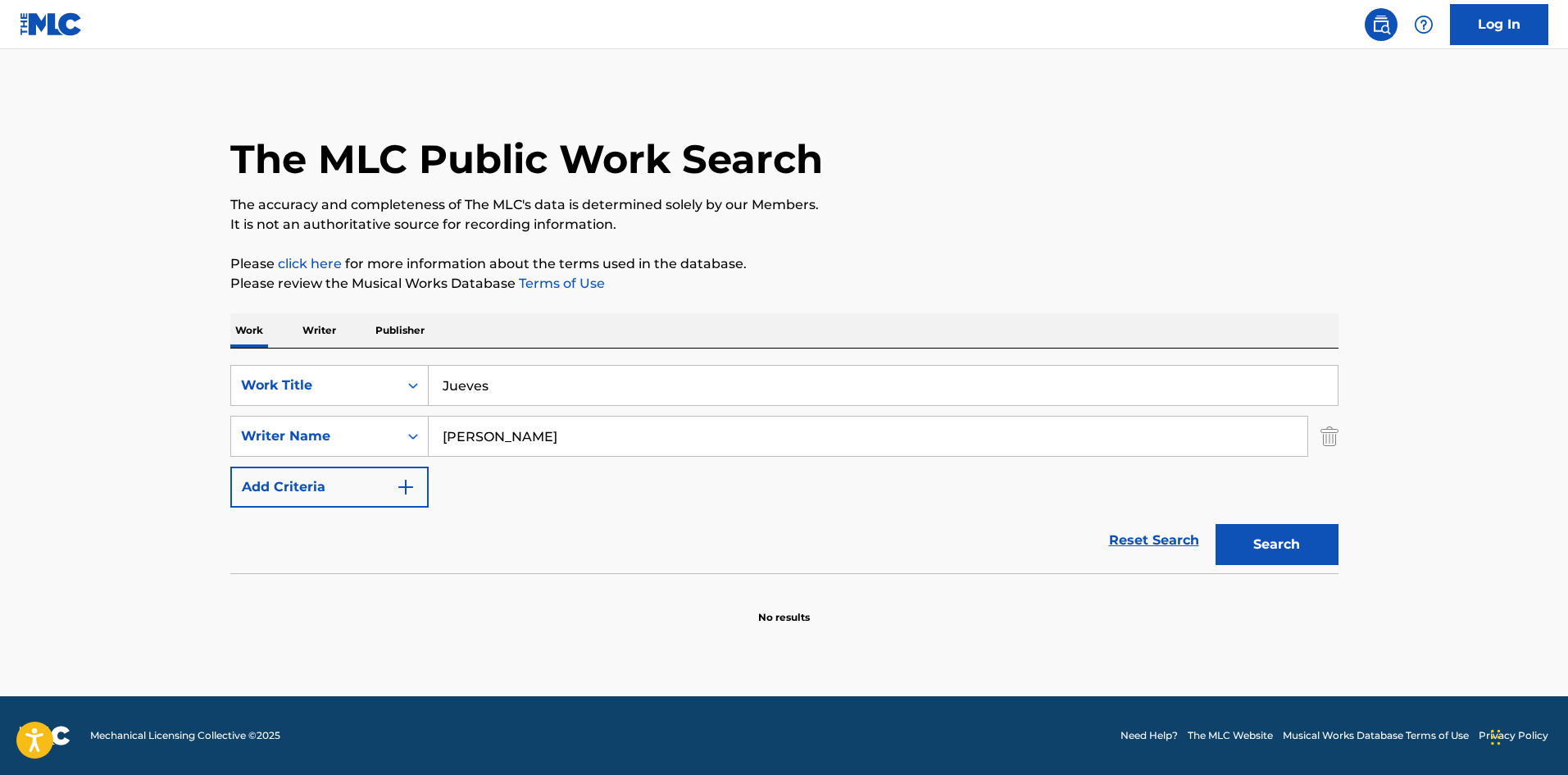
drag, startPoint x: 469, startPoint y: 431, endPoint x: 438, endPoint y: 426, distance: 31.4
click at [442, 428] on input "[PERSON_NAME]" at bounding box center [867, 436] width 878 height 40
paste input "yala"
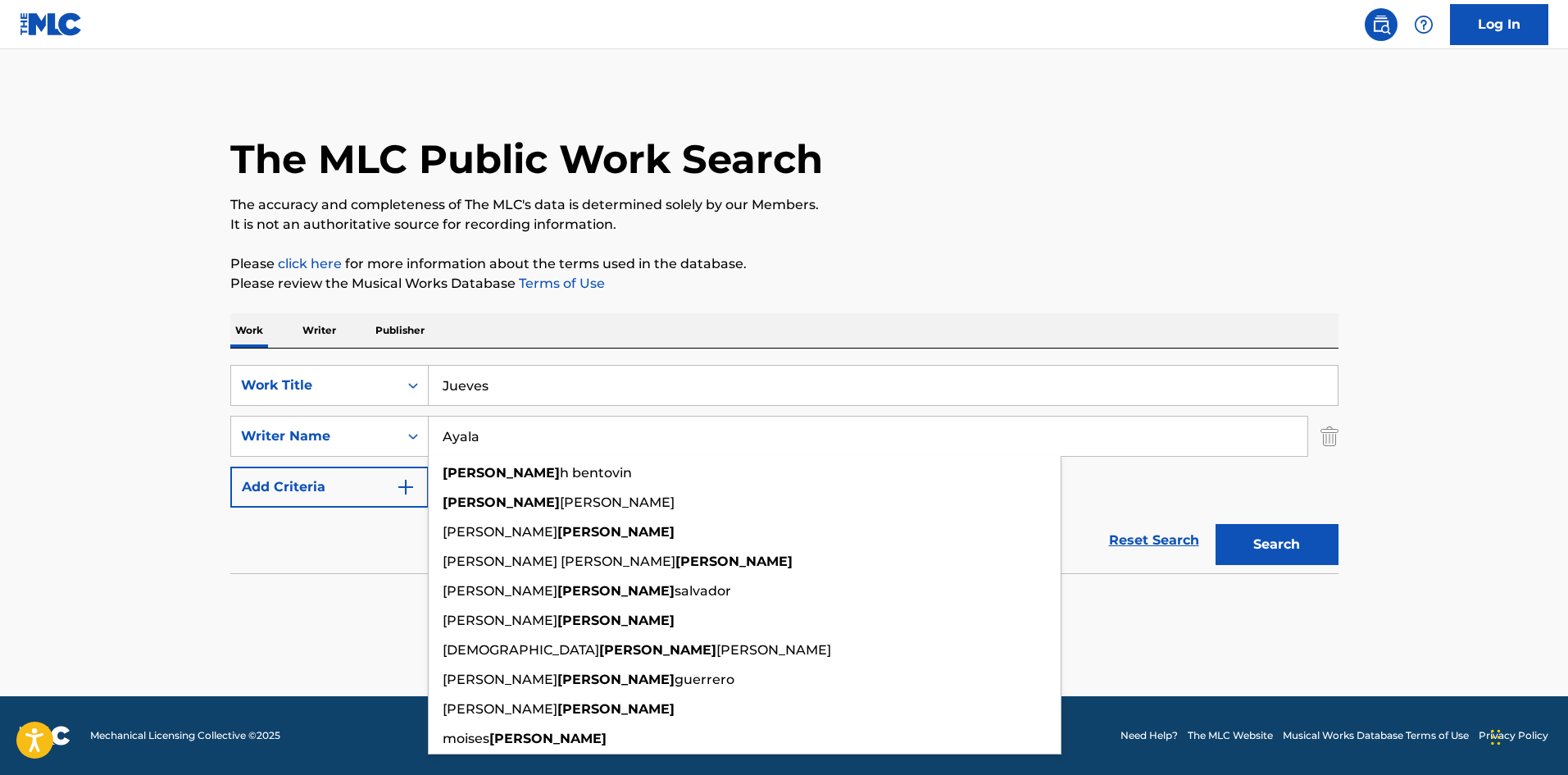
type input "Ayala"
click at [1259, 561] on button "Search" at bounding box center [1277, 545] width 123 height 41
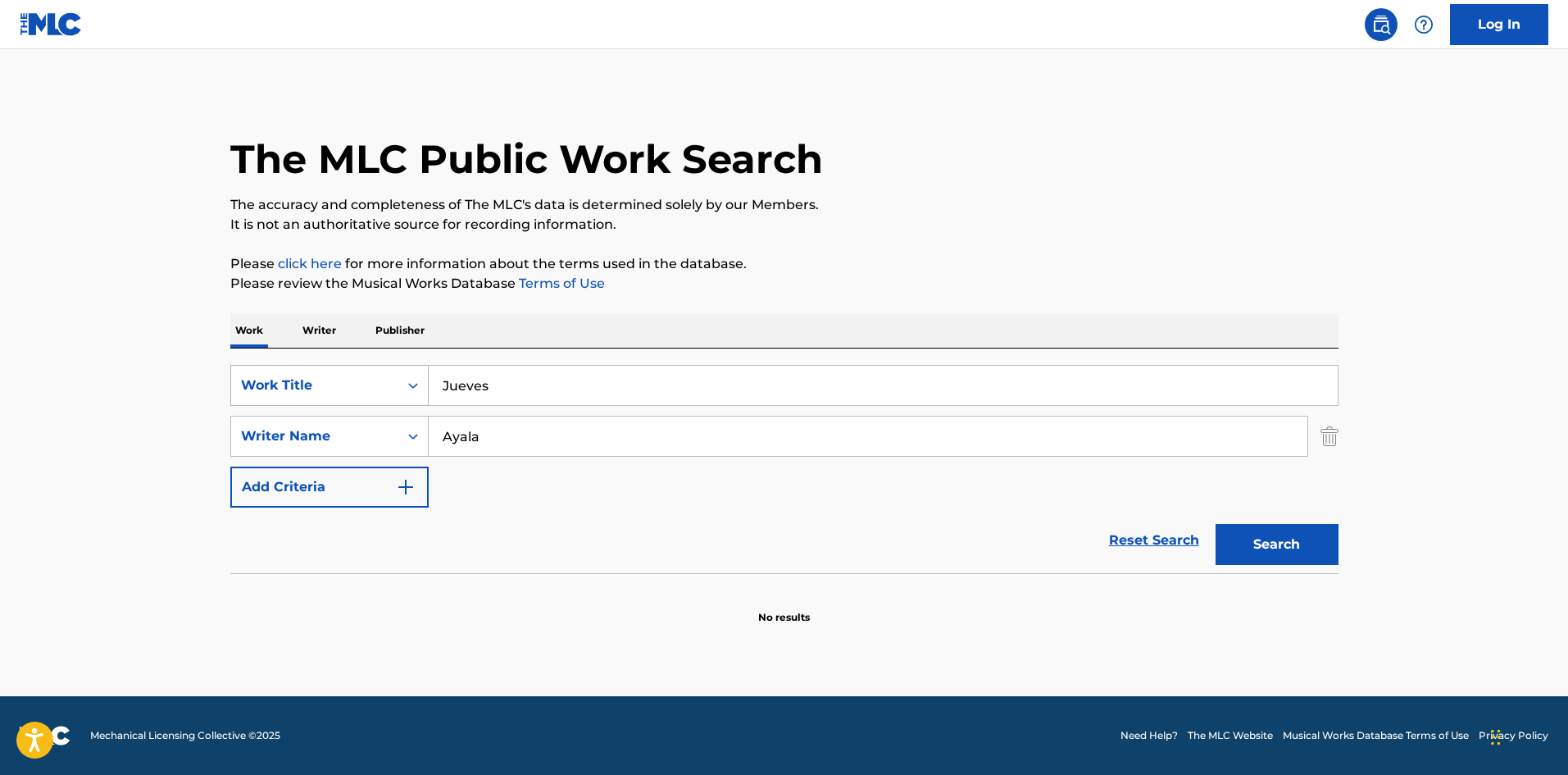
drag, startPoint x: 492, startPoint y: 381, endPoint x: 382, endPoint y: 368, distance: 110.8
click at [382, 368] on div "SearchWithCriteria61af1990-feb2-4578-a25f-c1814b8c81ac Work Title Jueves" at bounding box center [784, 386] width 1109 height 41
paste input "La Ultima"
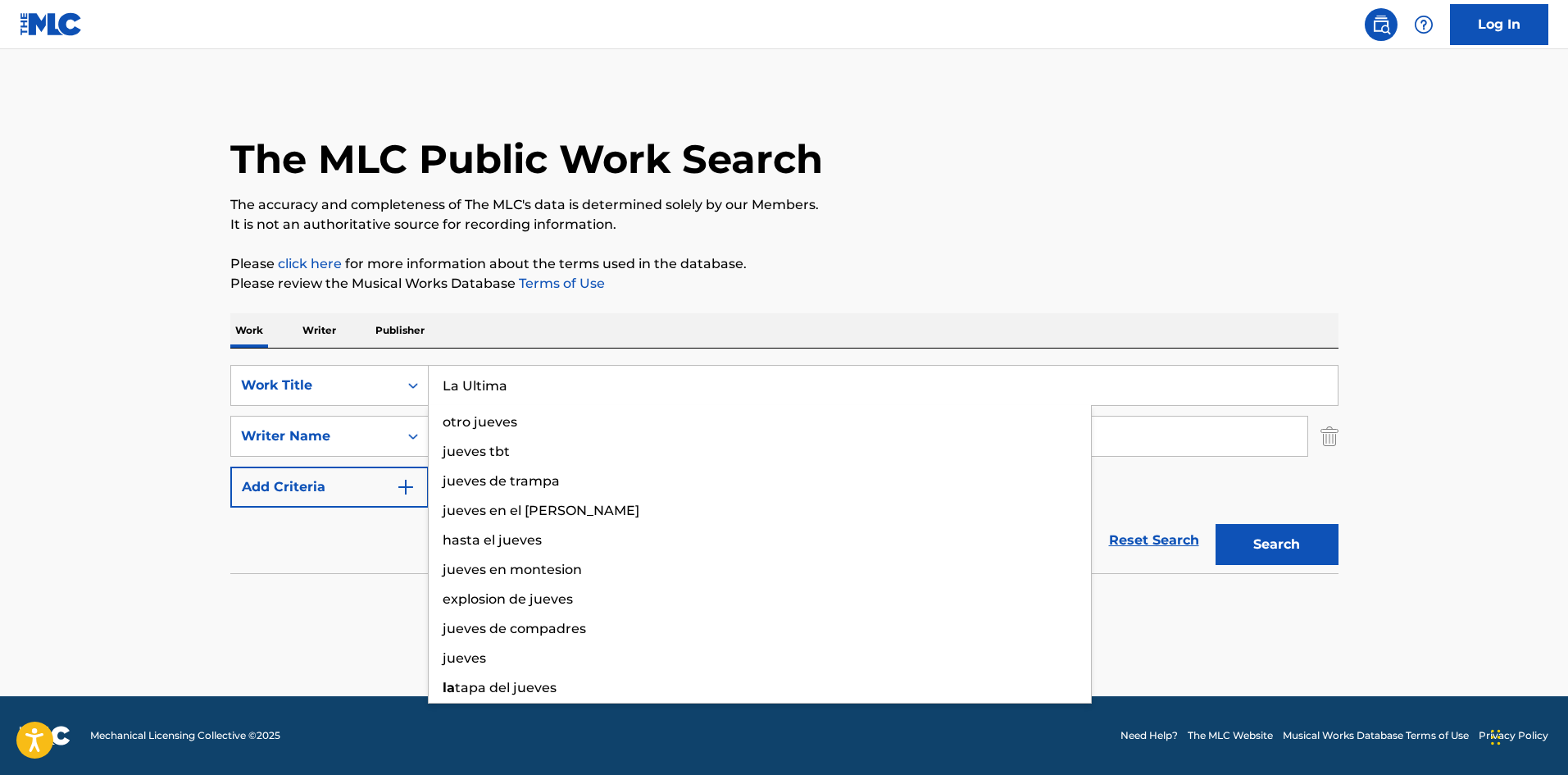
type input "La Ultima"
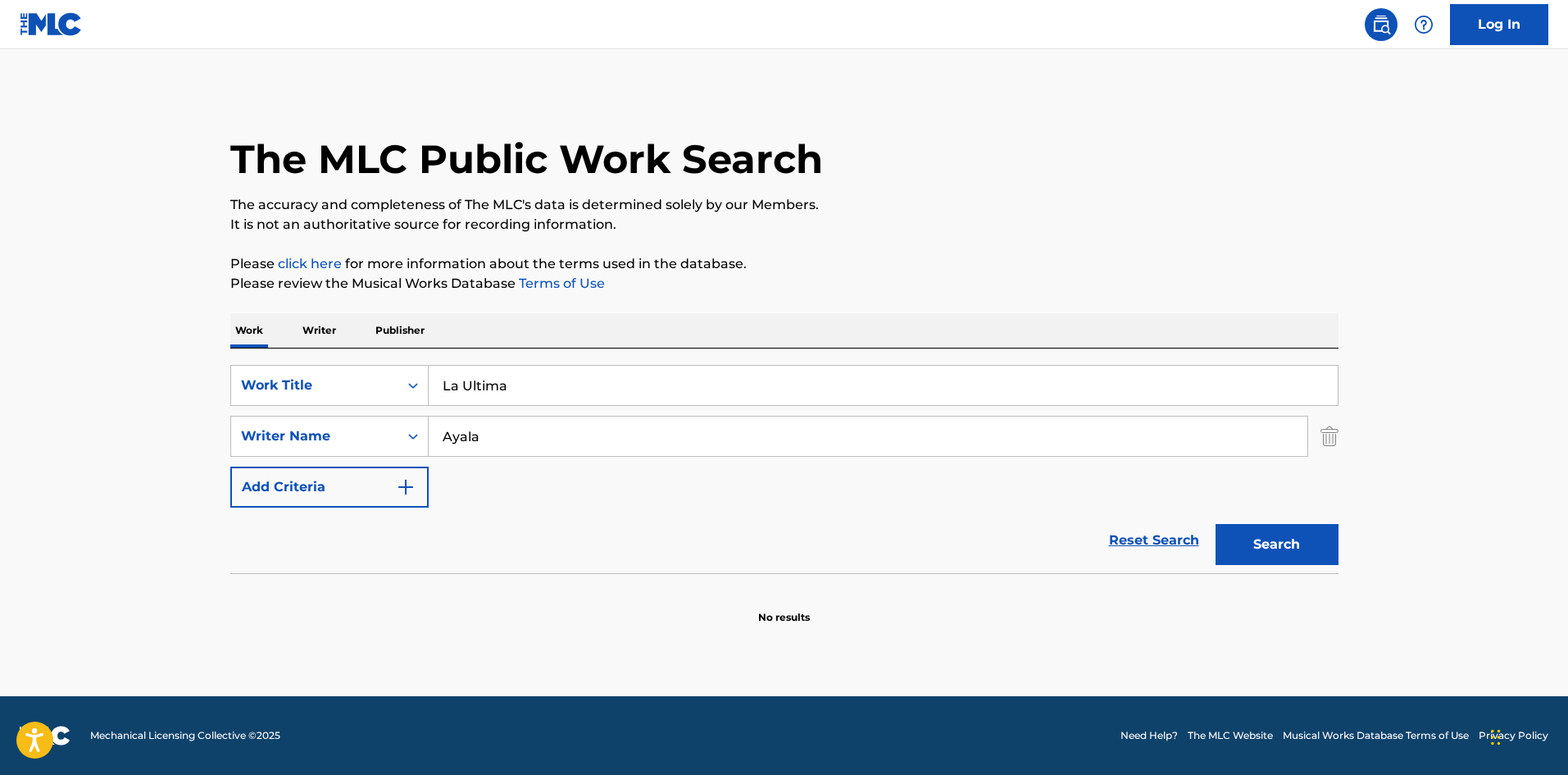
click at [764, 292] on p "Please review the Musical Works Database Terms of Use" at bounding box center [784, 284] width 1109 height 20
drag, startPoint x: 407, startPoint y: 427, endPoint x: 395, endPoint y: 431, distance: 12.6
click at [389, 429] on div "SearchWithCriteriaa6a66001-8ee0-4802-ade9-57a477e77476 Writer Name [PERSON_NAME]" at bounding box center [784, 436] width 1109 height 41
paste input "Dasiel"
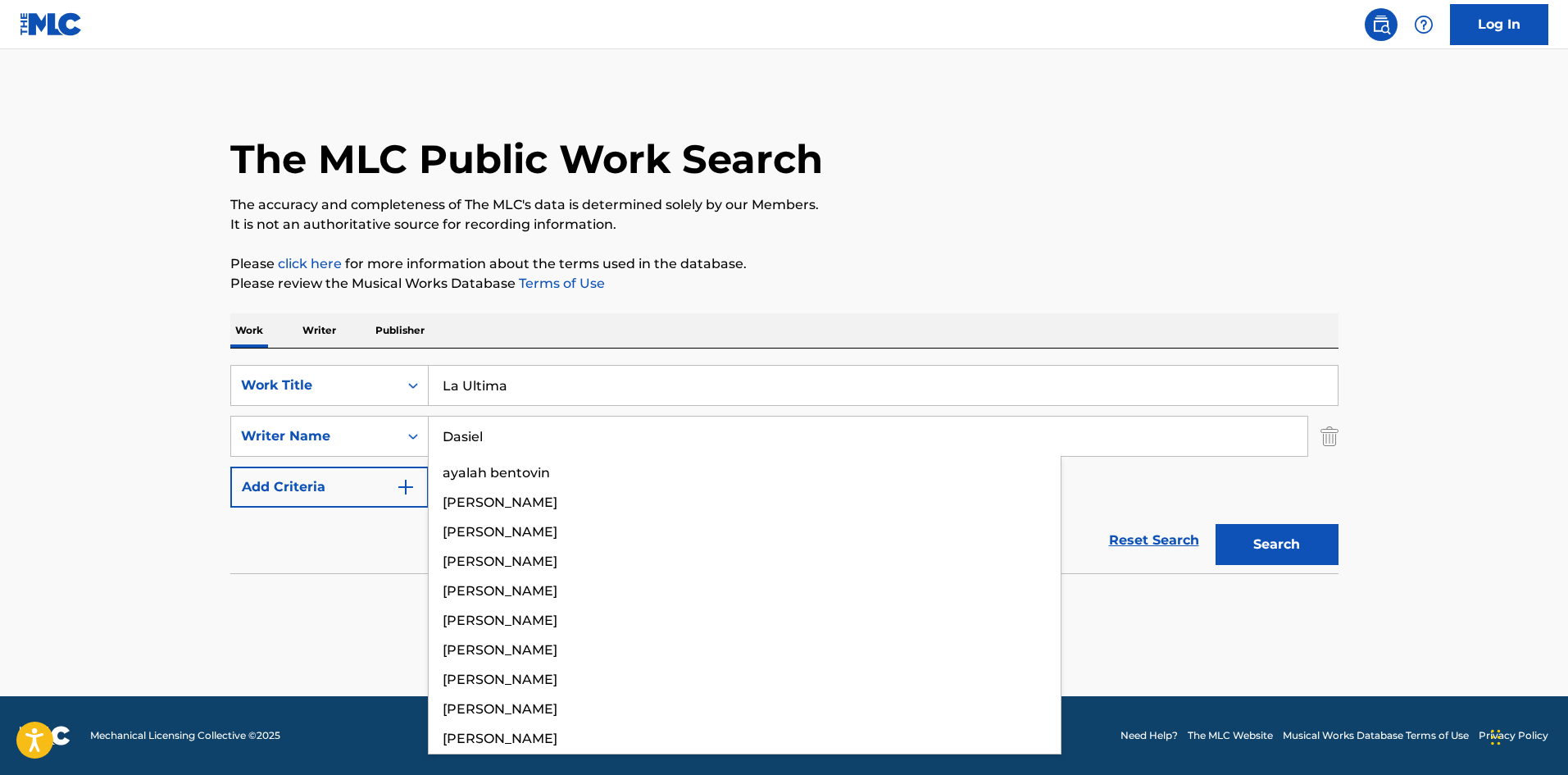
click at [1316, 535] on button "Search" at bounding box center [1277, 545] width 123 height 41
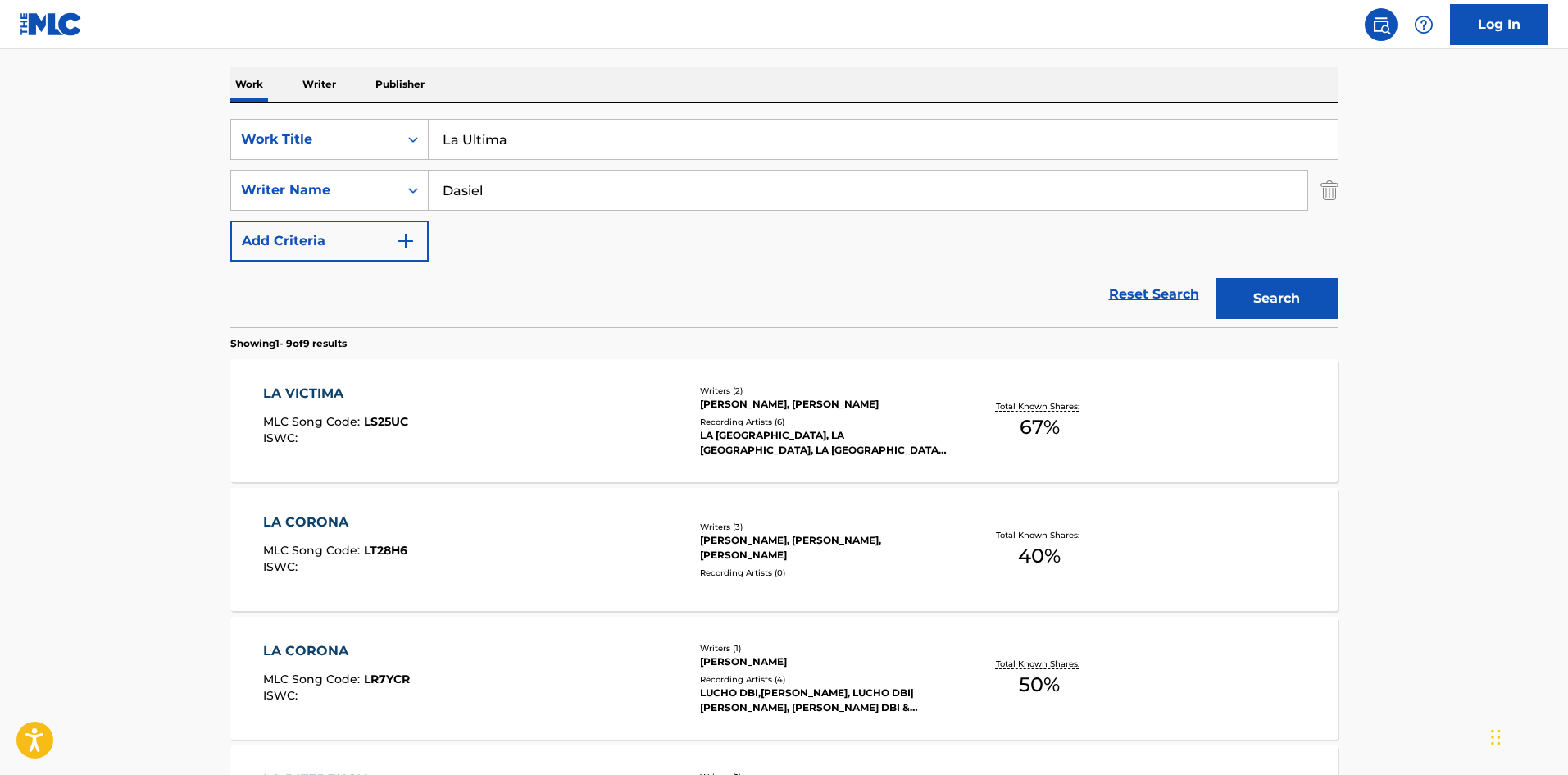
scroll to position [328, 0]
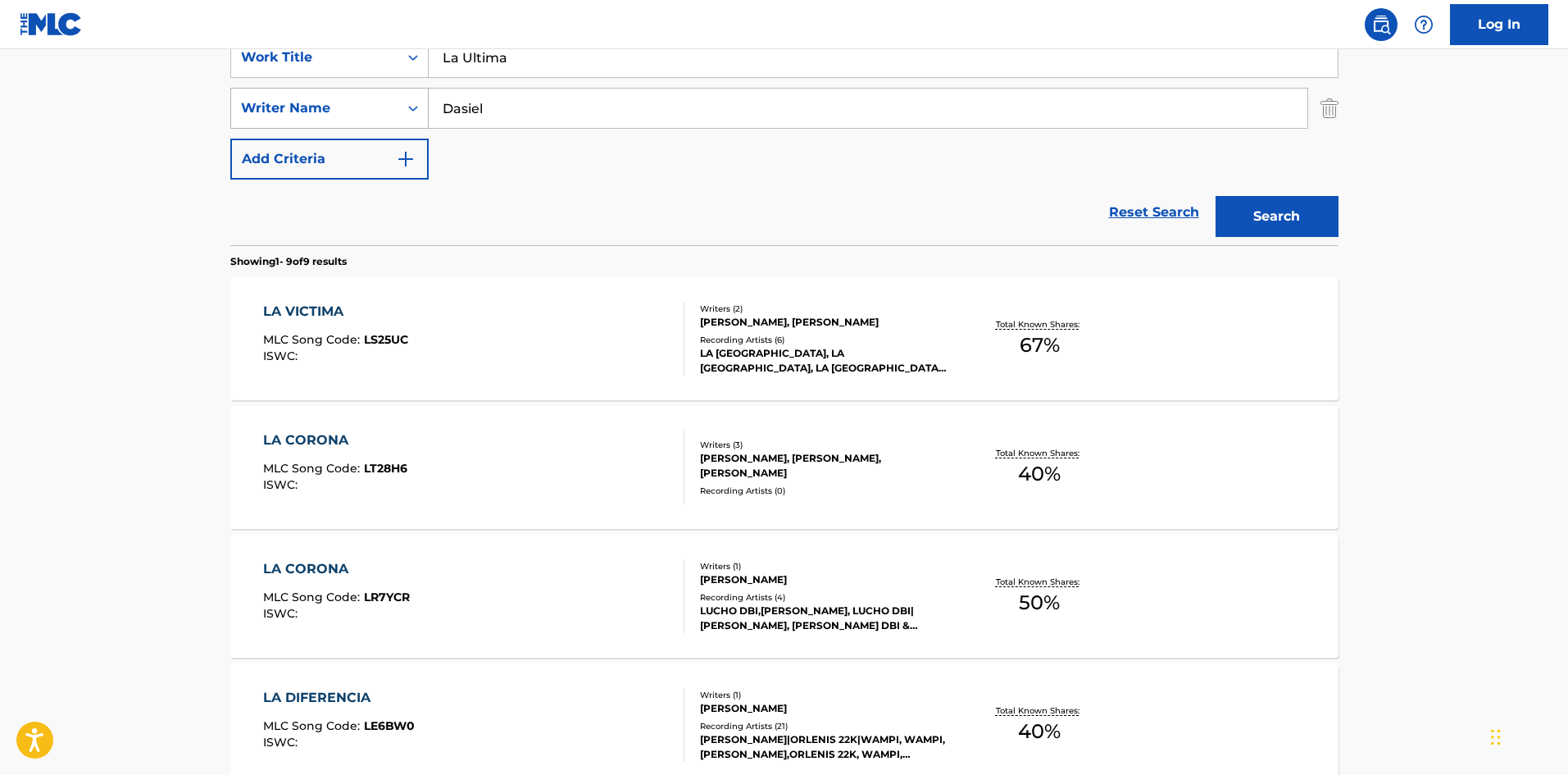
click at [425, 100] on div "SearchWithCriteriaa6a66001-8ee0-4802-ade9-57a477e77476 Writer Name [PERSON_NAME]" at bounding box center [784, 108] width 1109 height 41
paste input "[PERSON_NAME]"
drag, startPoint x: 1281, startPoint y: 220, endPoint x: 1163, endPoint y: 14, distance: 237.4
click at [1281, 219] on button "Search" at bounding box center [1277, 217] width 123 height 41
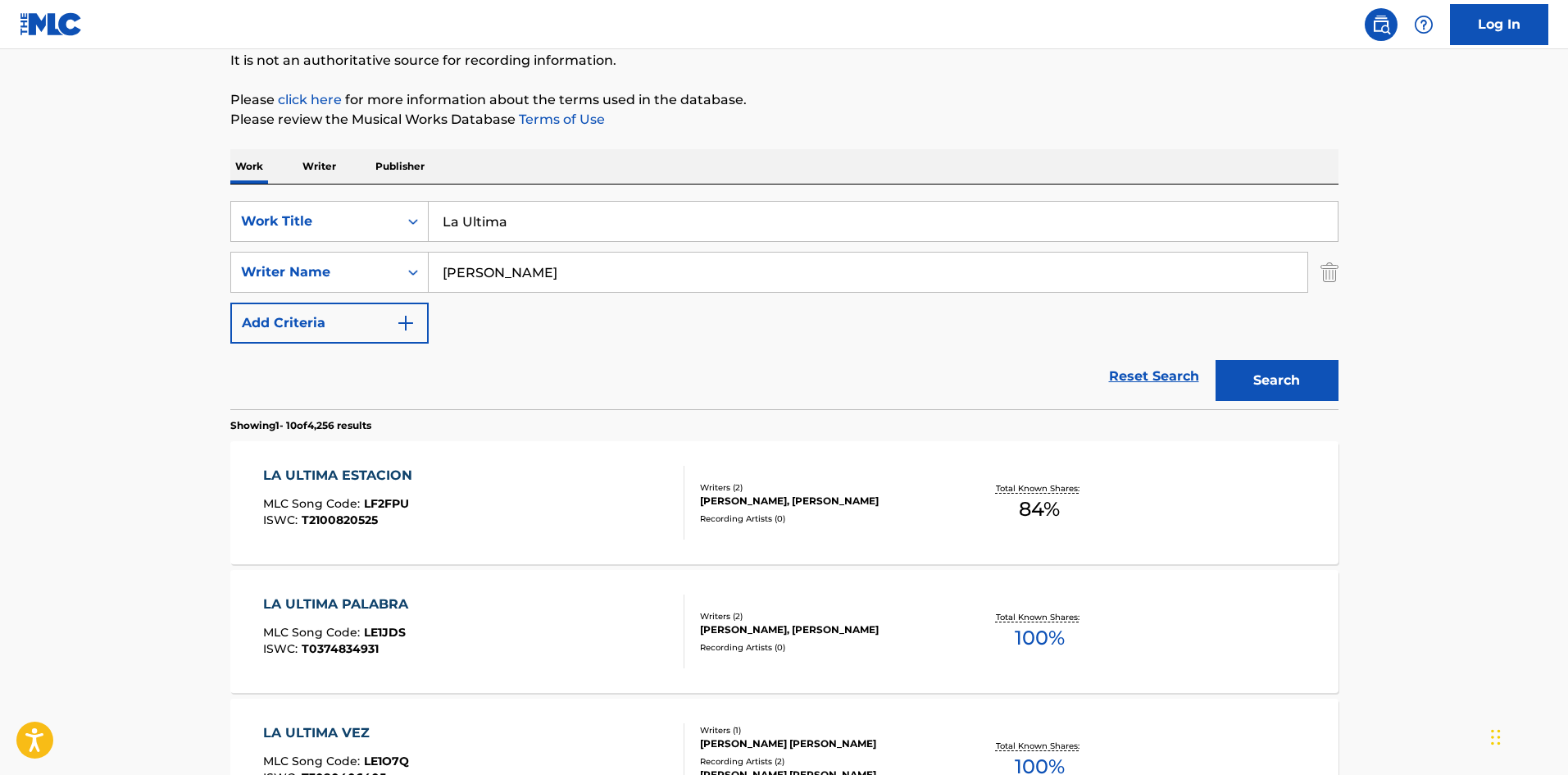
scroll to position [246, 0]
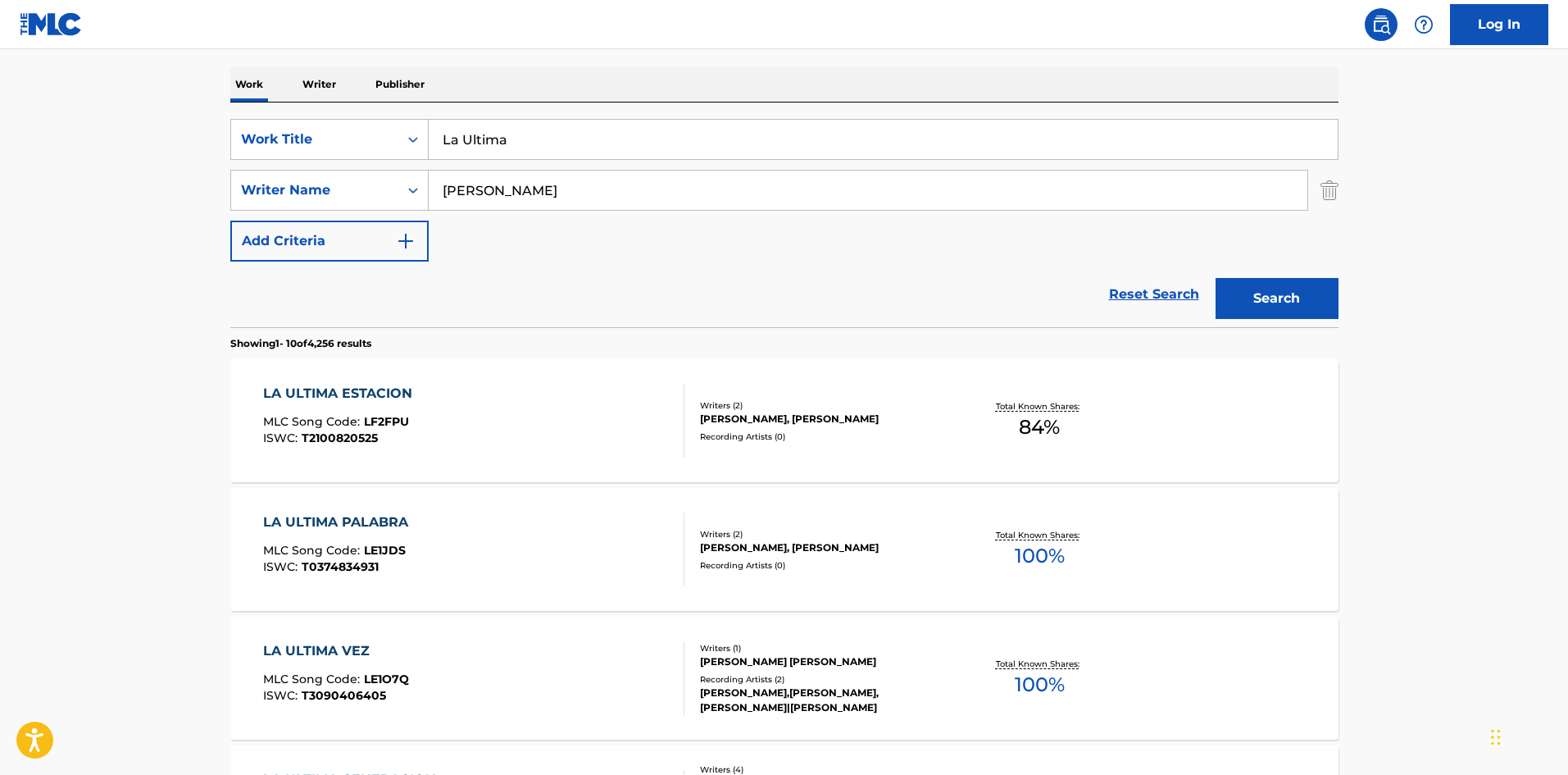
click at [372, 165] on div "SearchWithCriteria61af1990-feb2-4578-a25f-c1814b8c81ac Work Title La Ultima Sea…" at bounding box center [784, 190] width 1109 height 143
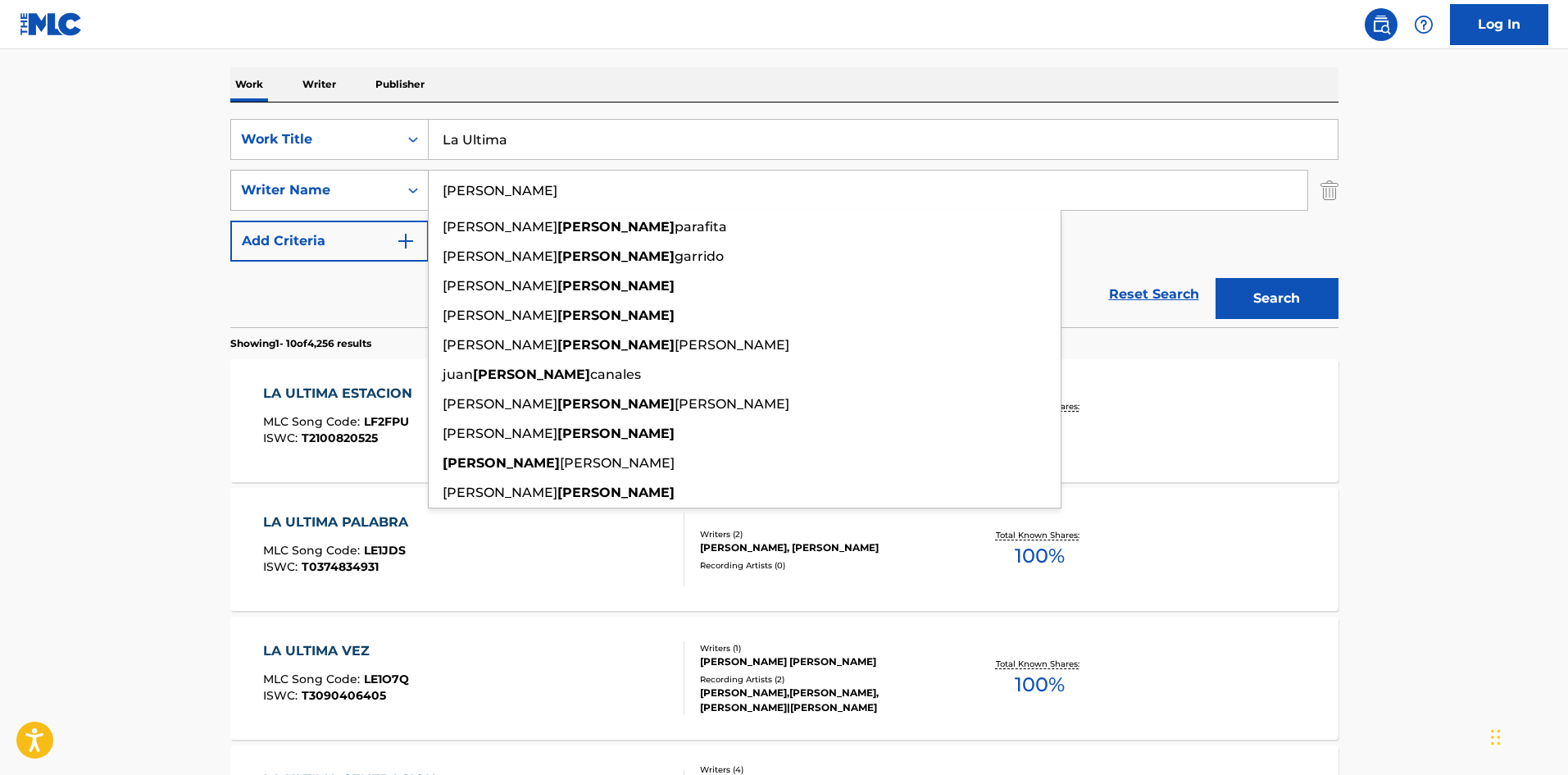
drag, startPoint x: 501, startPoint y: 183, endPoint x: 368, endPoint y: 182, distance: 133.0
click at [367, 182] on div "SearchWithCriteriaa6a66001-8ee0-4802-ade9-57a477e77476 Writer Name [PERSON_NAME…" at bounding box center [784, 191] width 1109 height 41
paste input "[PERSON_NAME]"
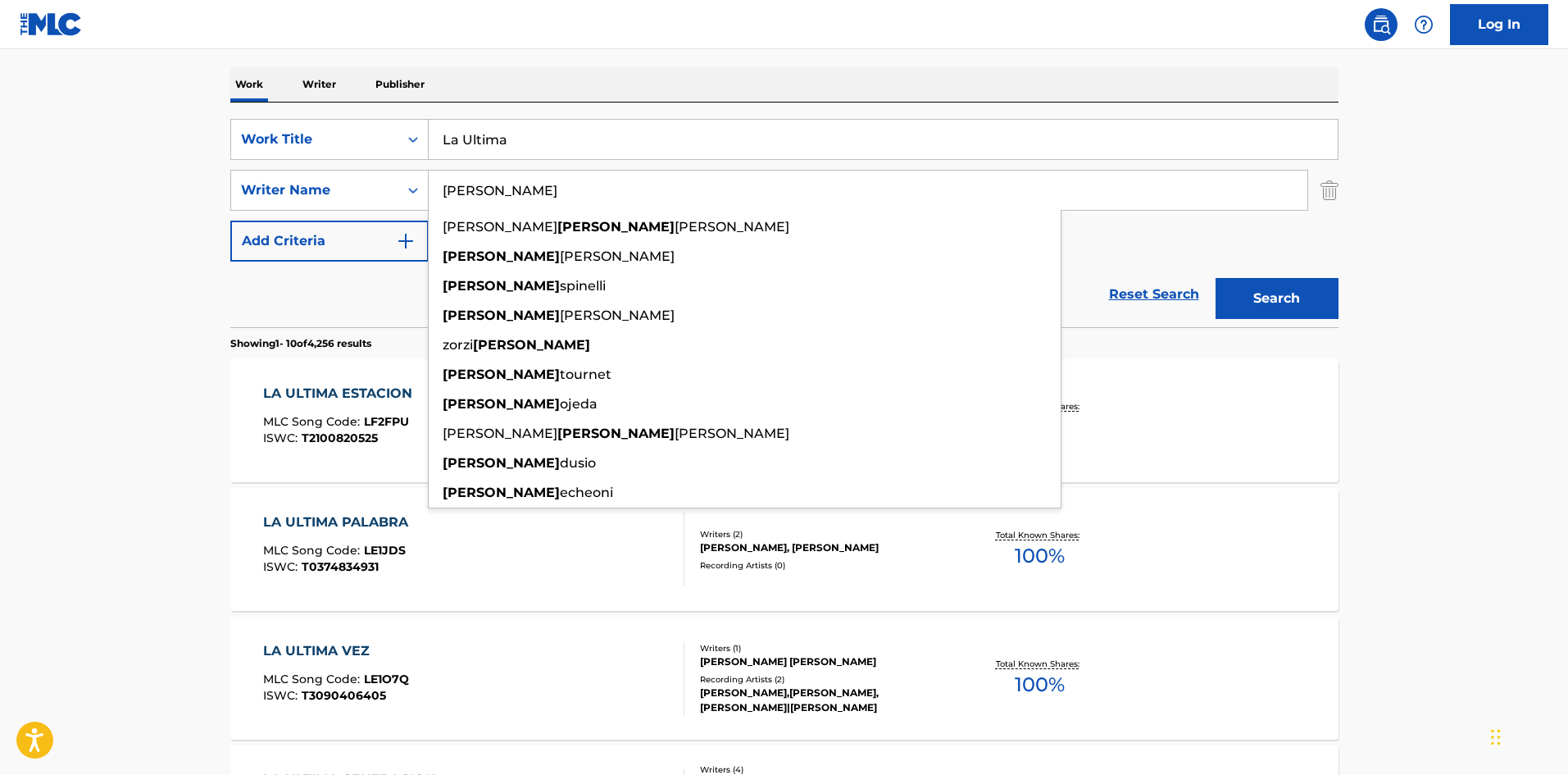
type input "[PERSON_NAME]"
click at [645, 63] on div "The MLC Public Work Search The accuracy and completeness of The MLC's data is d…" at bounding box center [784, 785] width 1148 height 1882
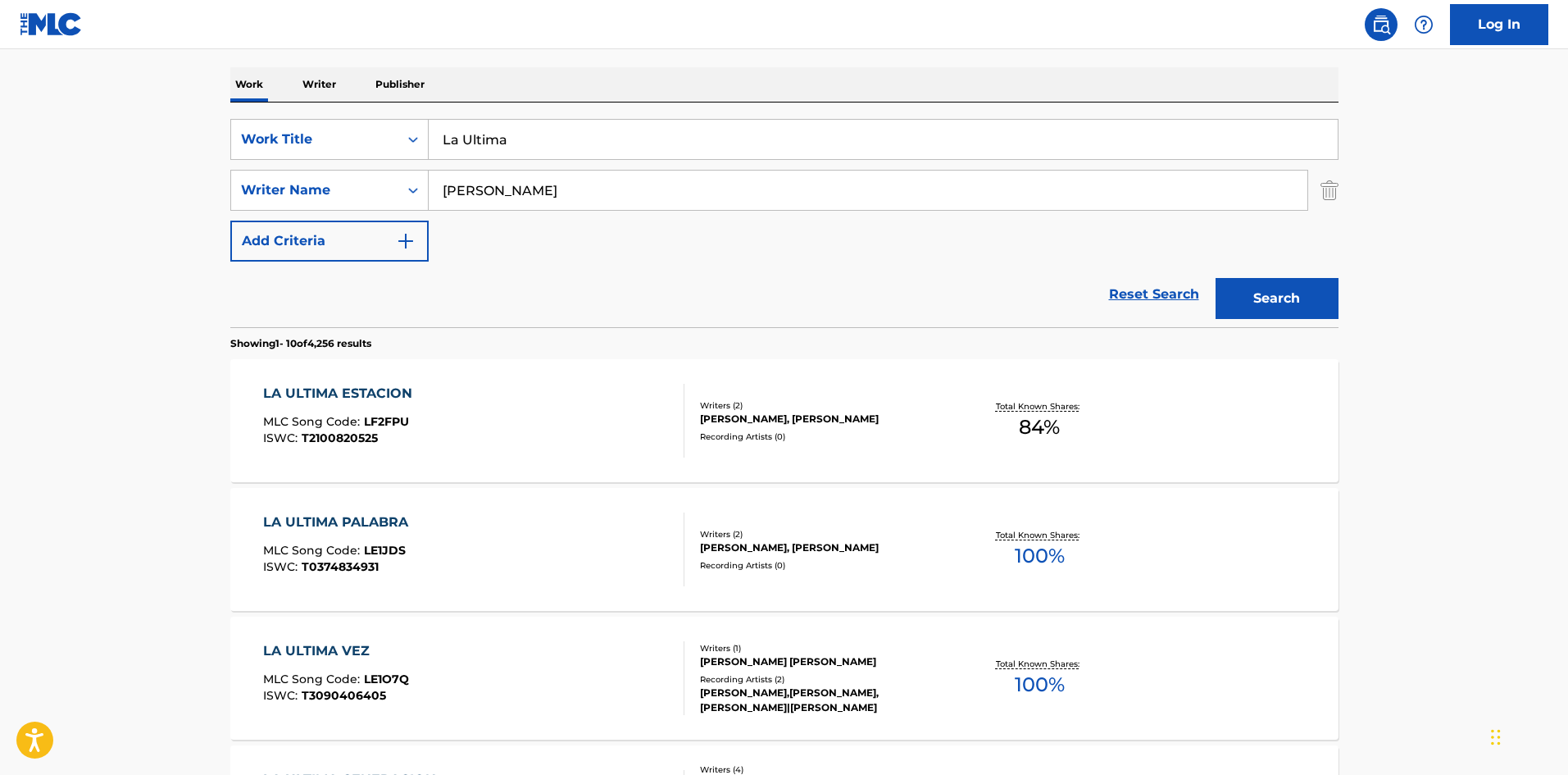
click at [1308, 288] on button "Search" at bounding box center [1277, 299] width 123 height 41
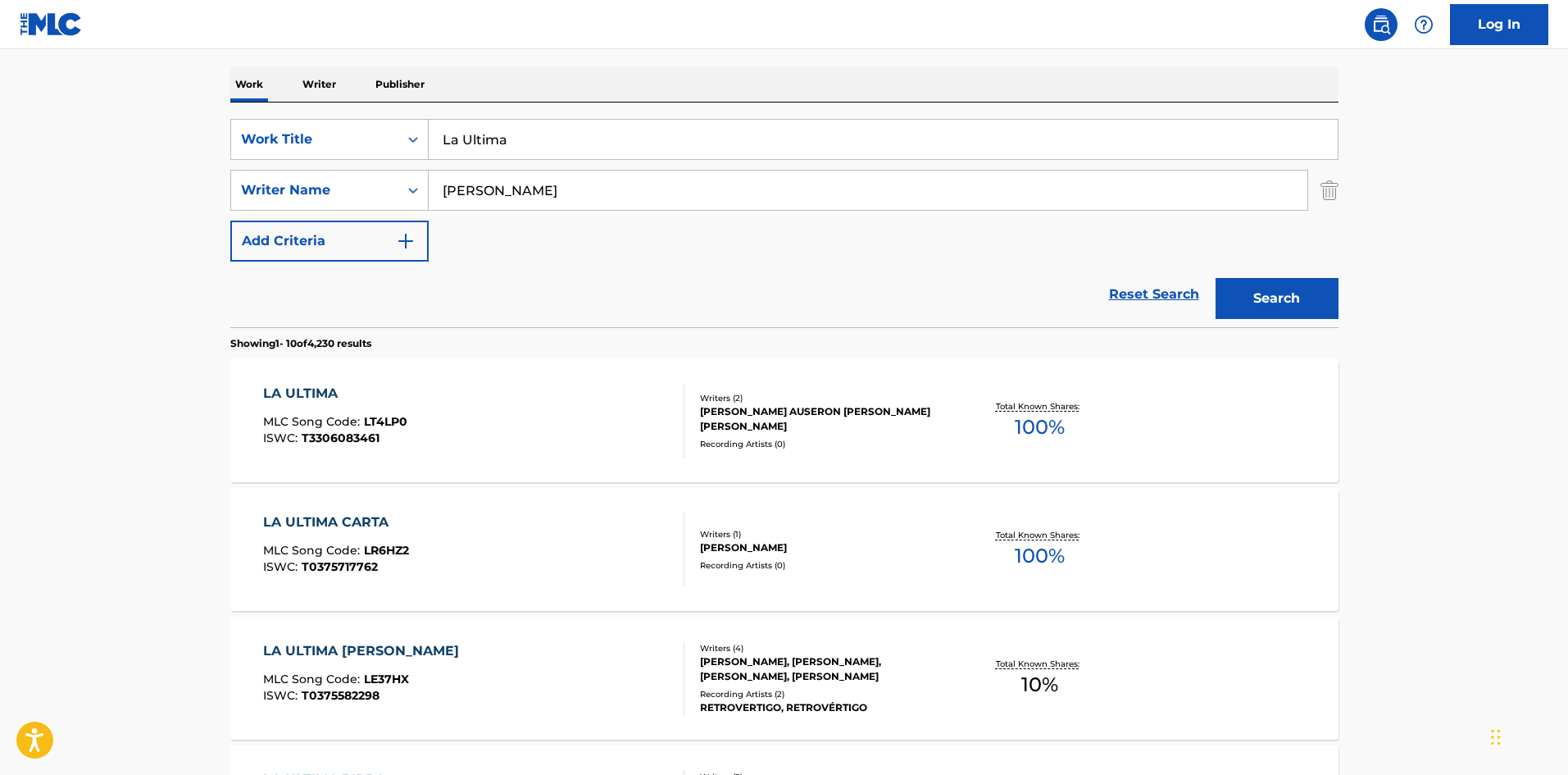
click at [621, 418] on div "LA ULTIMA MLC Song Code : LT4LP0 ISWC : T3306083461" at bounding box center [473, 421] width 422 height 74
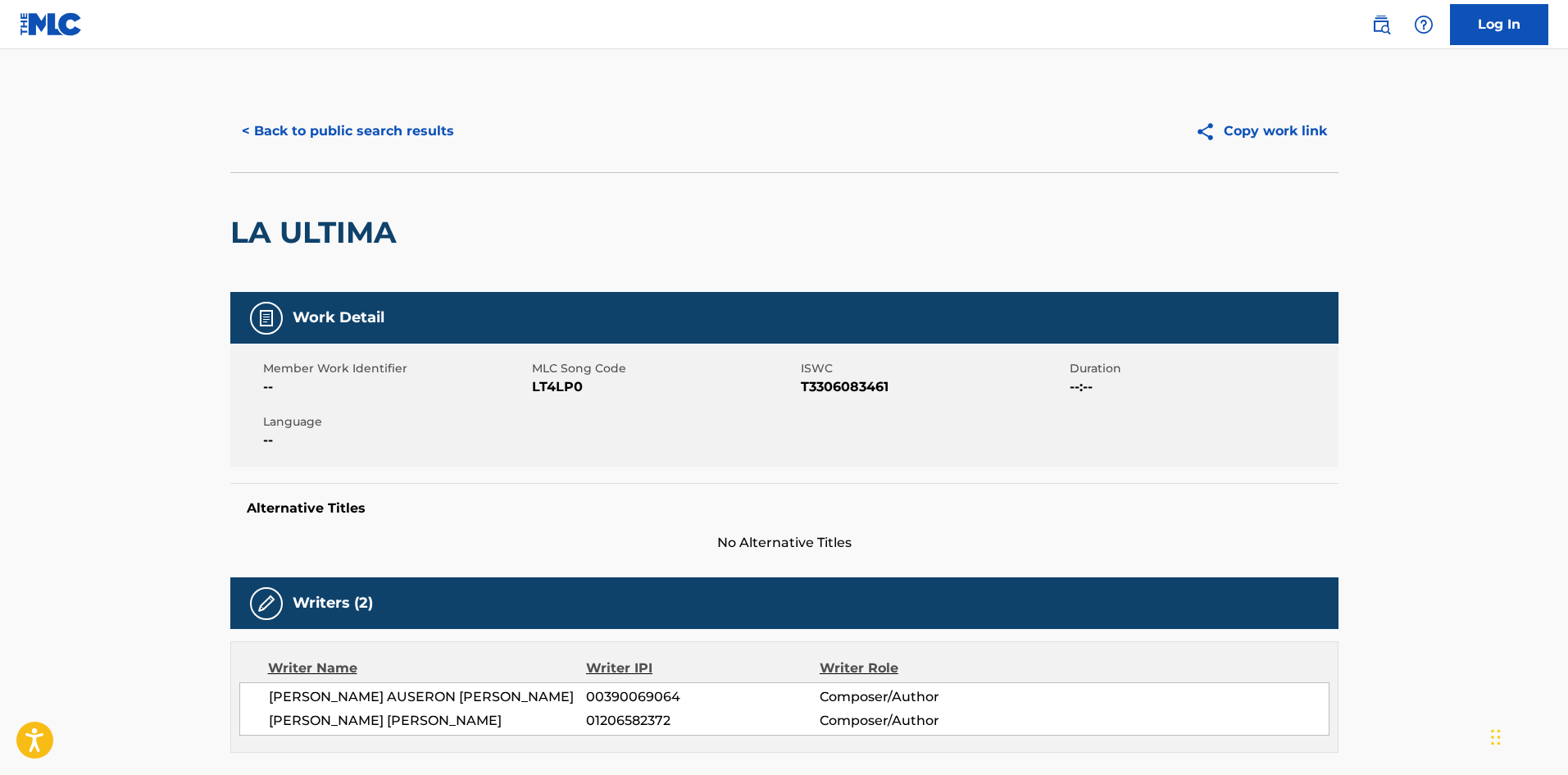
click at [424, 137] on button "< Back to public search results" at bounding box center [348, 131] width 235 height 41
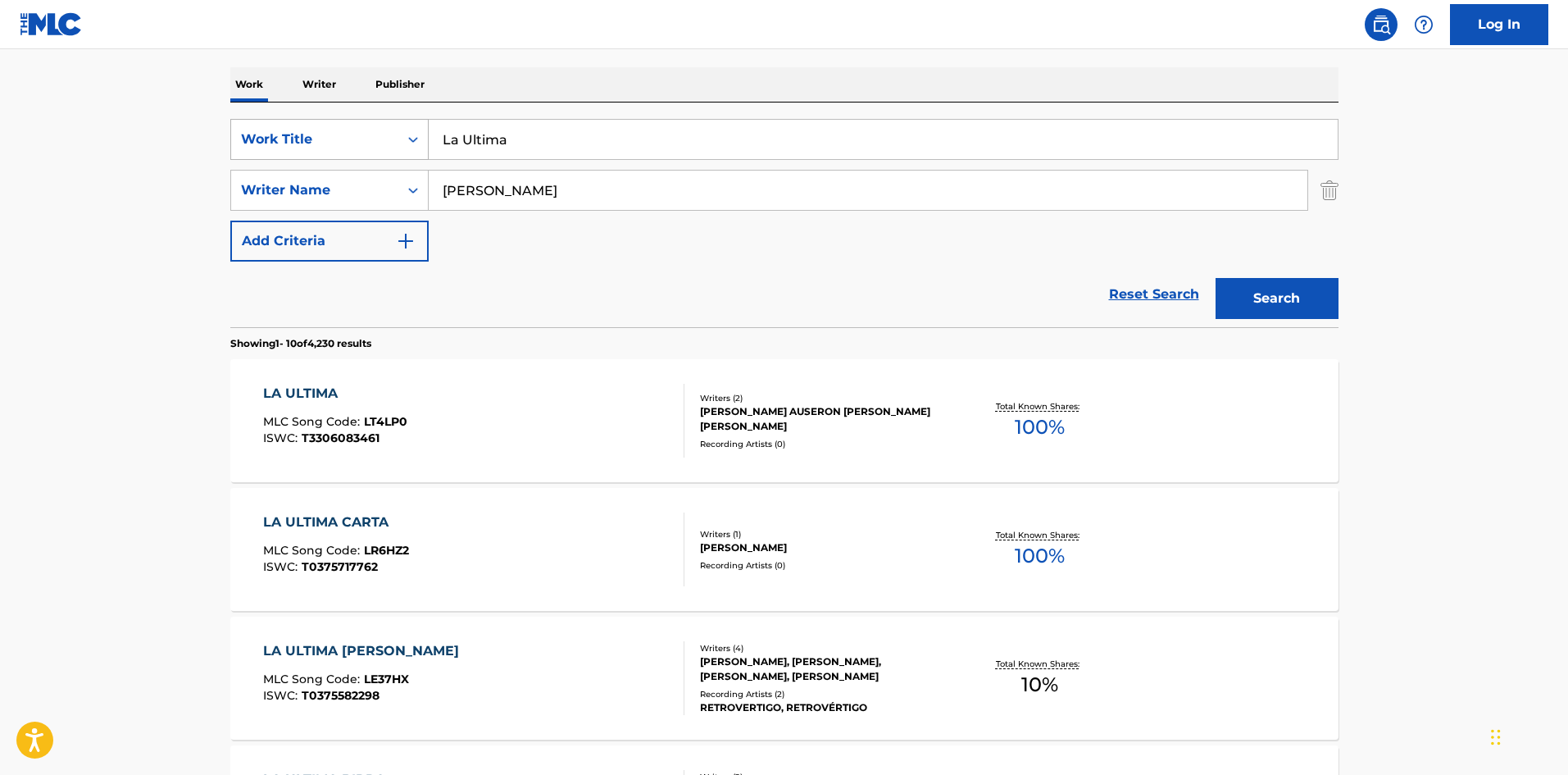
drag, startPoint x: 349, startPoint y: 153, endPoint x: 325, endPoint y: 155, distance: 24.1
click at [325, 155] on div "SearchWithCriteria61af1990-feb2-4578-a25f-c1814b8c81ac Work Title La Ultima Sea…" at bounding box center [784, 190] width 1109 height 143
paste input "[PERSON_NAME]"
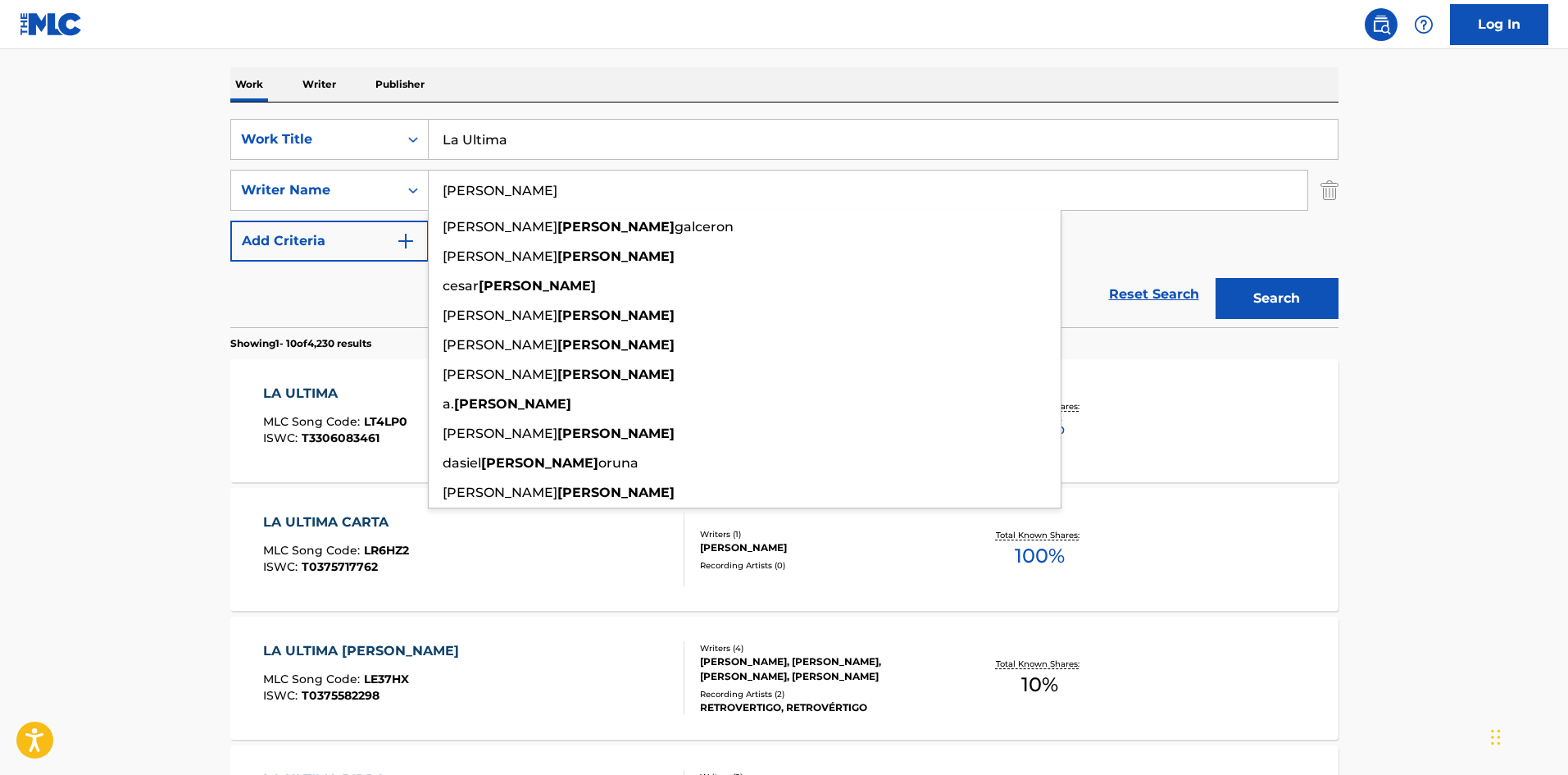
click at [1229, 290] on button "Search" at bounding box center [1277, 299] width 123 height 41
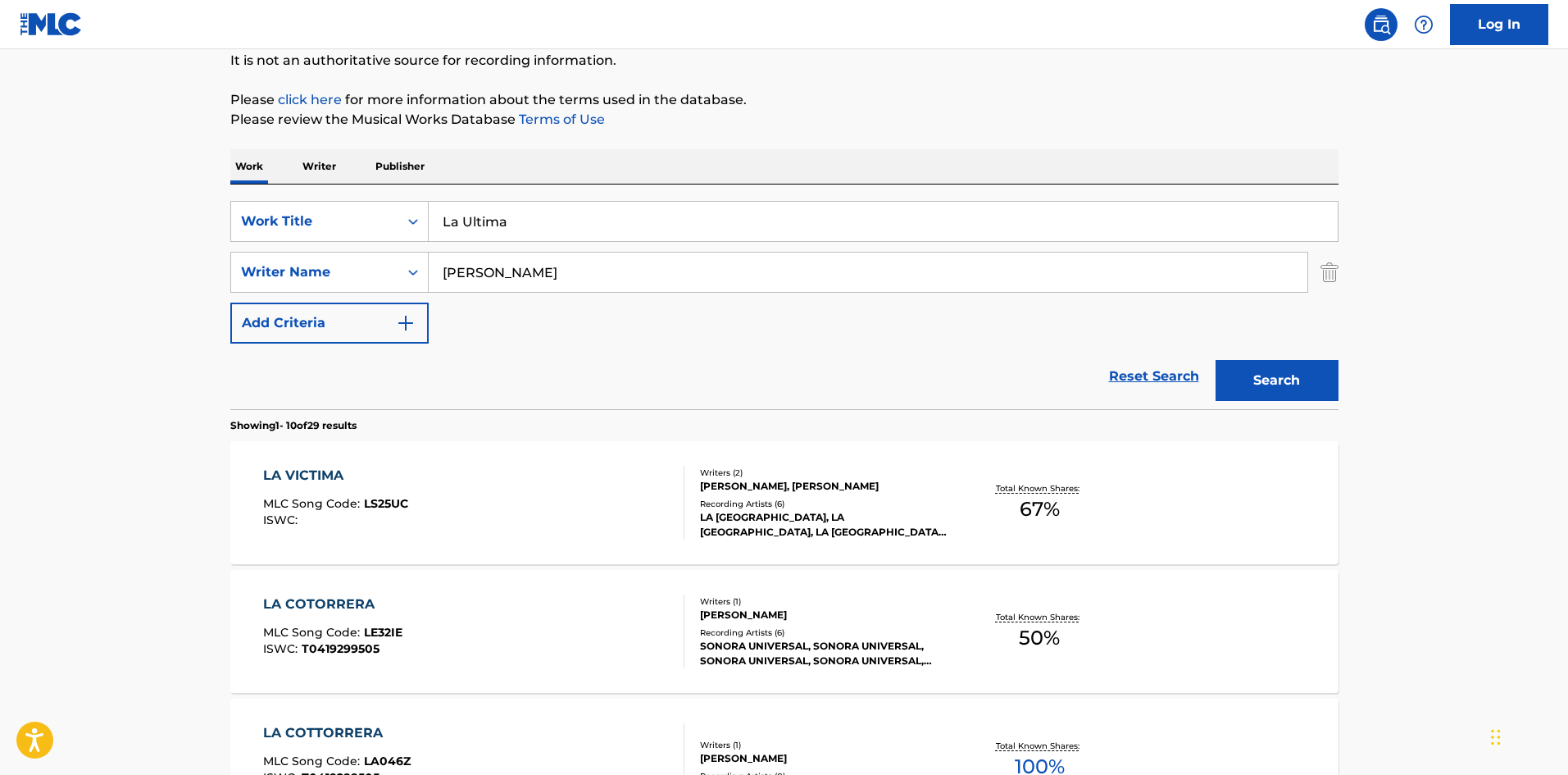
scroll to position [328, 0]
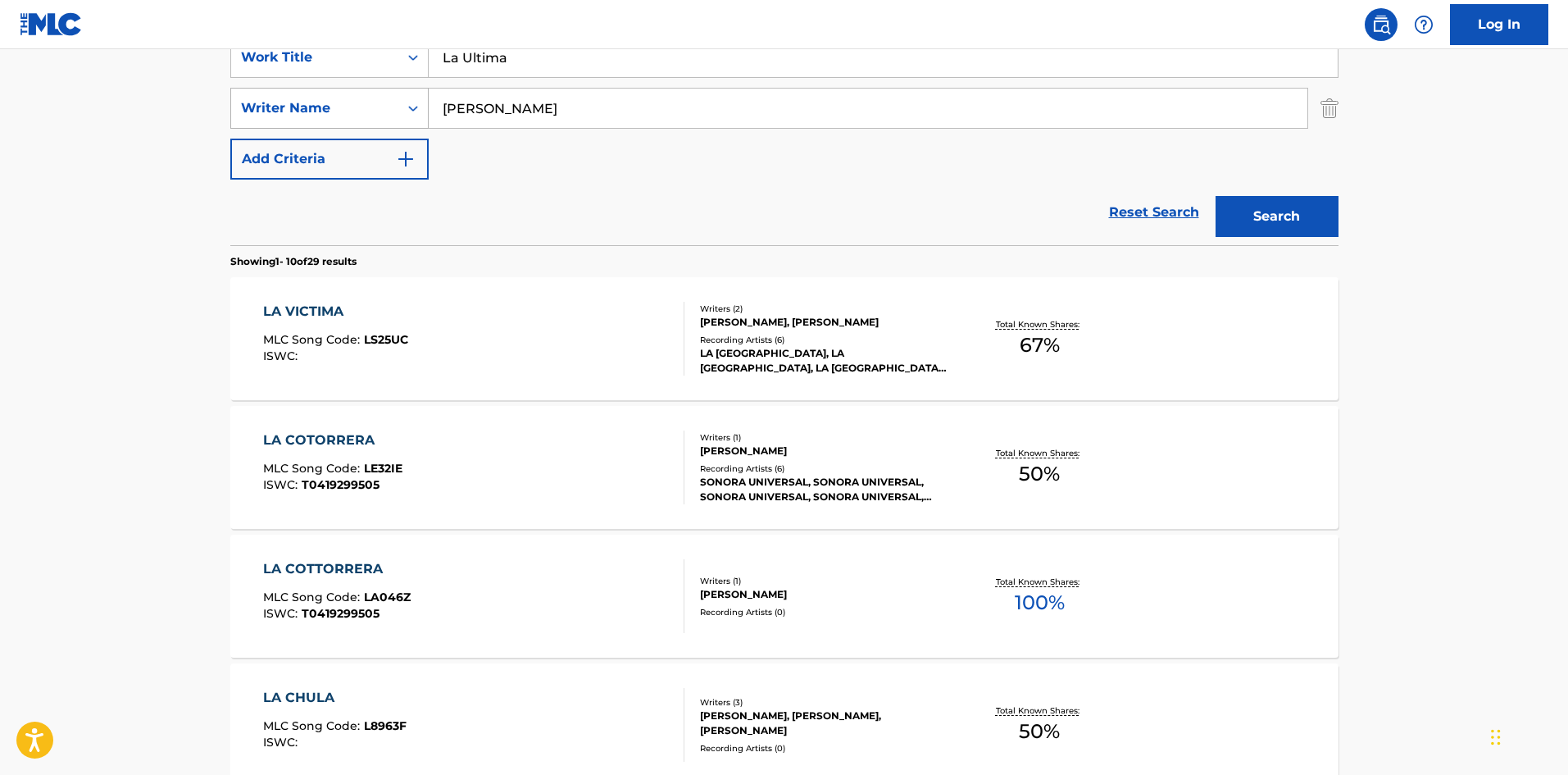
drag, startPoint x: 520, startPoint y: 114, endPoint x: 410, endPoint y: 101, distance: 110.8
click at [406, 101] on div "SearchWithCriteriaa6a66001-8ee0-4802-ade9-57a477e77476 Writer Name [PERSON_NAME]" at bounding box center [784, 108] width 1109 height 41
paste input "Oruña"
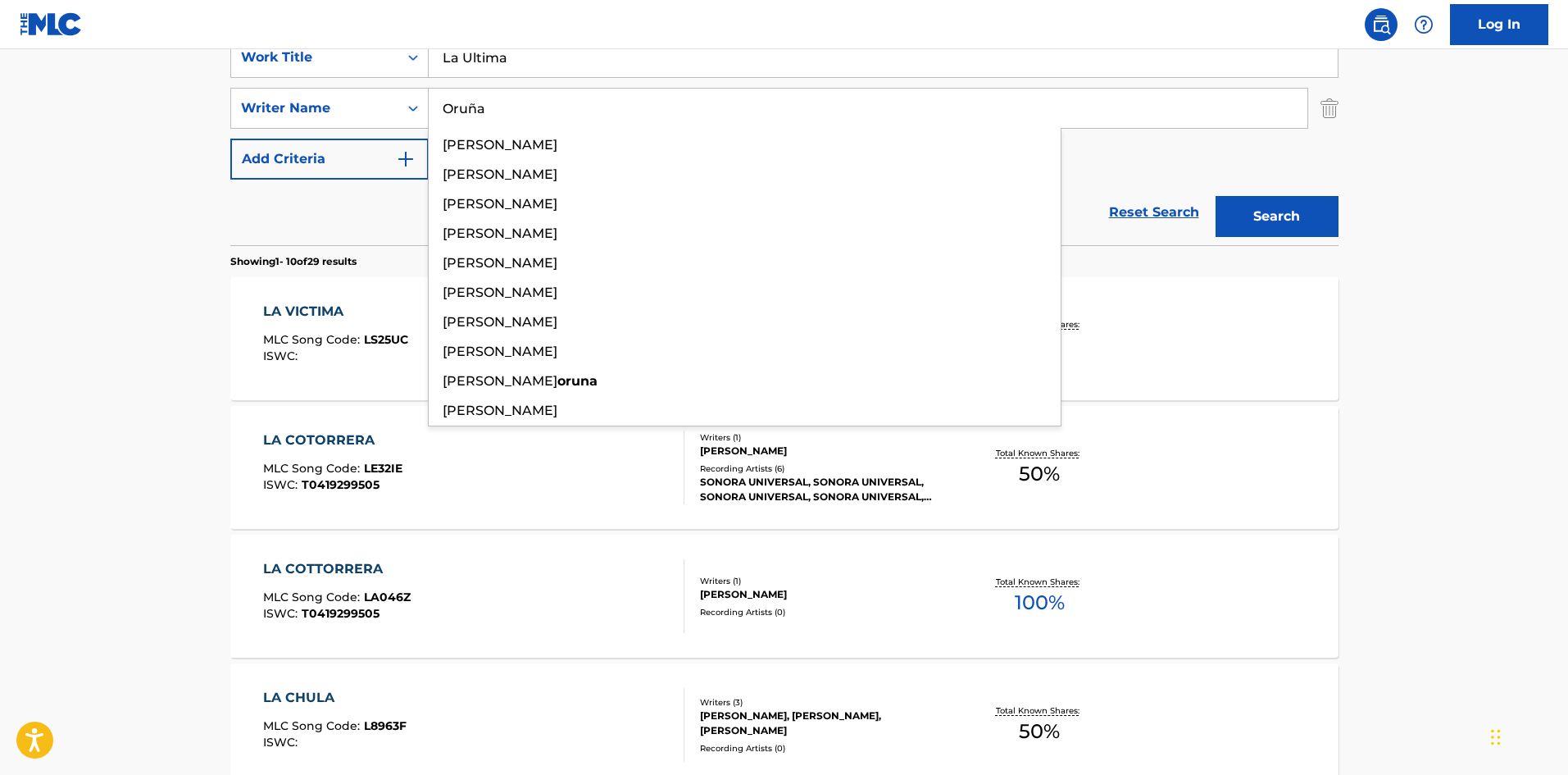
click at [473, 107] on input "Oruña" at bounding box center [867, 108] width 878 height 40
type input "Oruña"
click at [1301, 209] on button "Search" at bounding box center [1277, 217] width 123 height 41
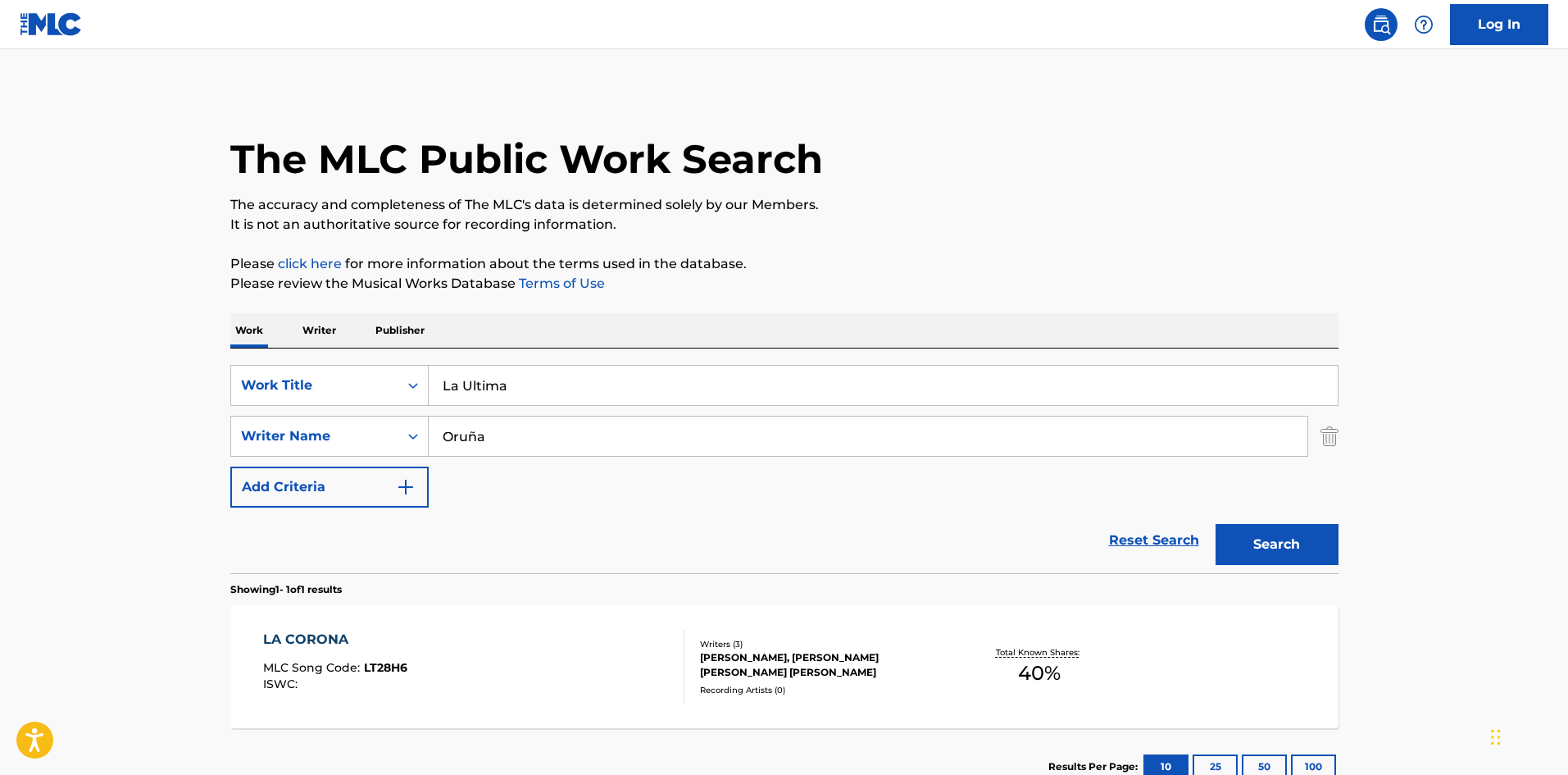
scroll to position [82, 0]
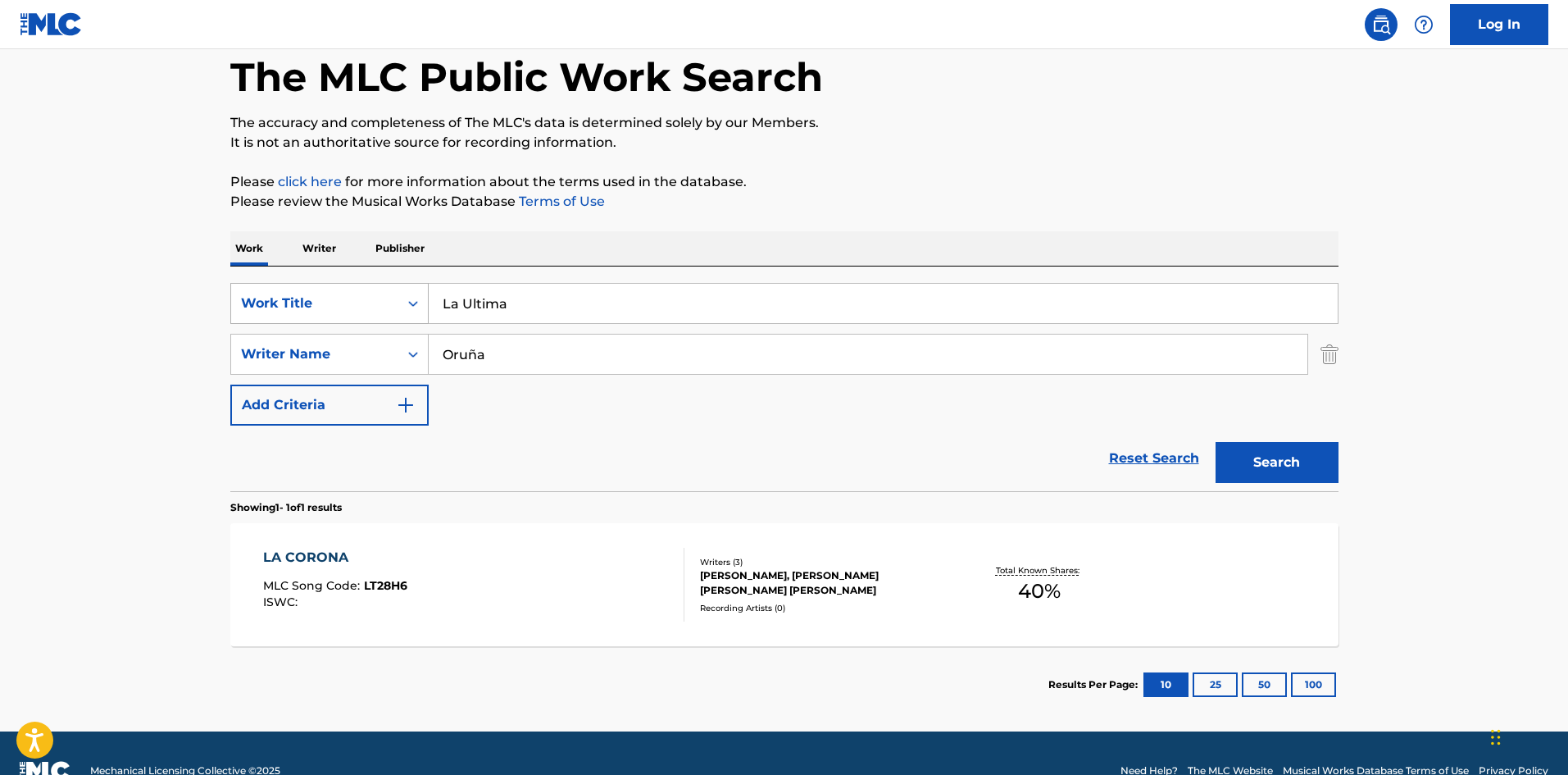
drag, startPoint x: 475, startPoint y: 303, endPoint x: 386, endPoint y: 297, distance: 89.2
click at [387, 297] on div "SearchWithCriteria61af1990-feb2-4578-a25f-c1814b8c81ac Work Title La Ultima" at bounding box center [784, 303] width 1109 height 41
paste input "Permiso [PERSON_NAME]"
click at [674, 310] on input "Permiso [PERSON_NAME]" at bounding box center [883, 303] width 909 height 40
click at [674, 309] on input "Permiso [PERSON_NAME]" at bounding box center [883, 303] width 909 height 40
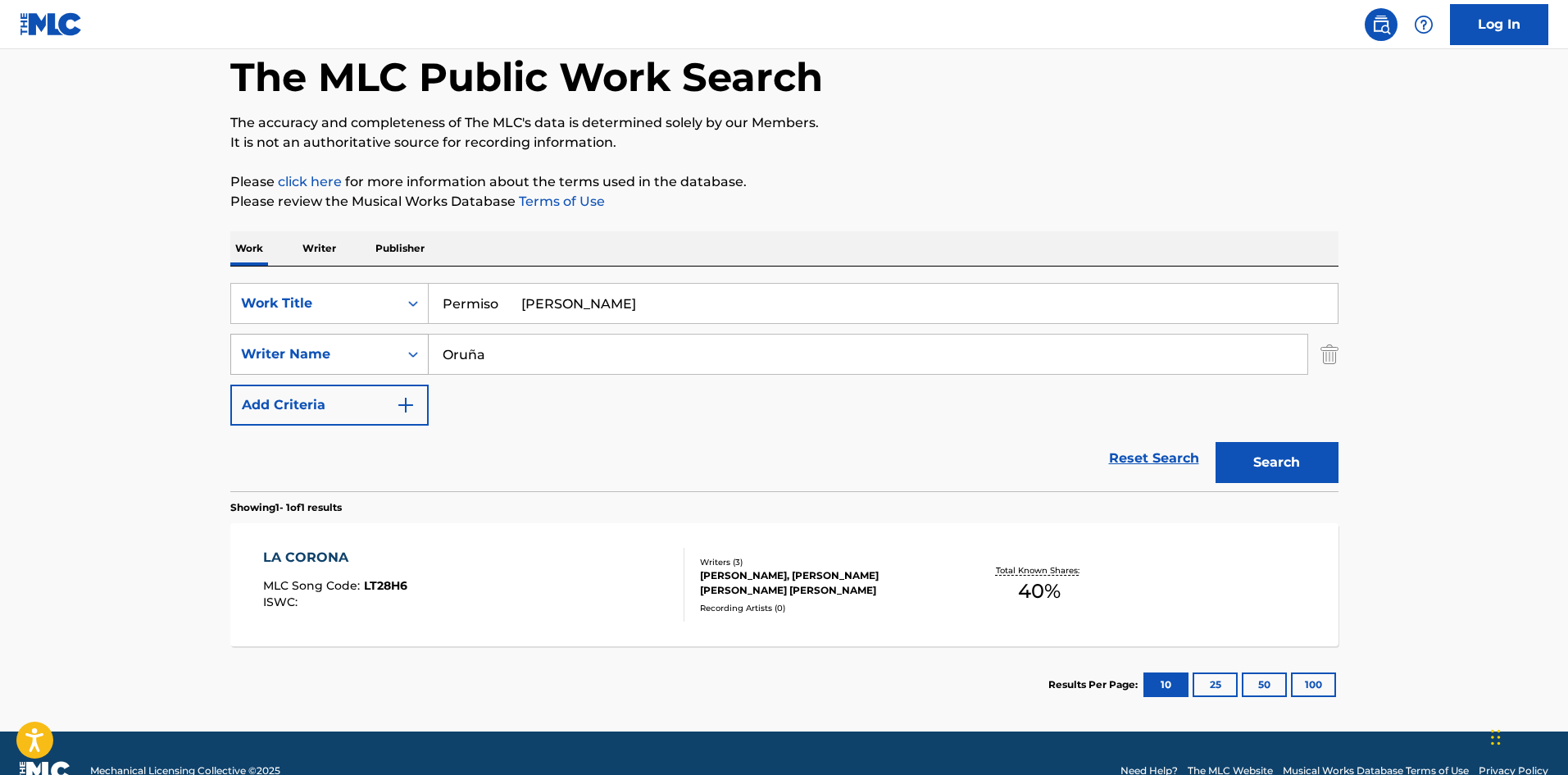
type input "Permiso [PERSON_NAME]"
click at [400, 337] on div "SearchWithCriteriaa6a66001-8ee0-4802-ade9-57a477e77476 Writer Name Oruña" at bounding box center [784, 355] width 1109 height 41
paste input "Brito"
type input "Brito"
drag, startPoint x: 528, startPoint y: 299, endPoint x: 744, endPoint y: 334, distance: 218.8
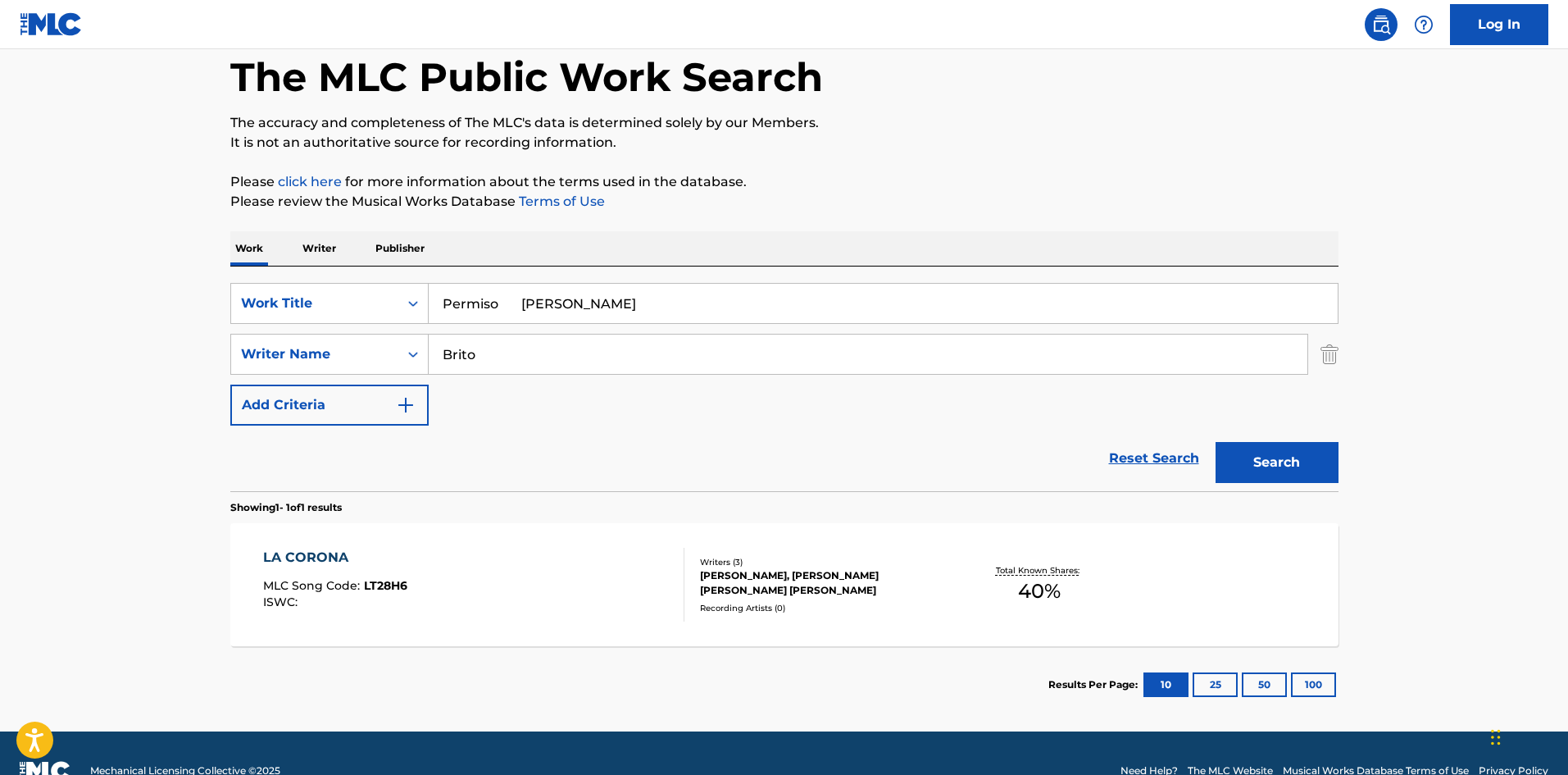
click at [777, 334] on div "SearchWithCriteria61af1990-feb2-4578-a25f-c1814b8c81ac Work Title Permiso [PERS…" at bounding box center [784, 354] width 1109 height 143
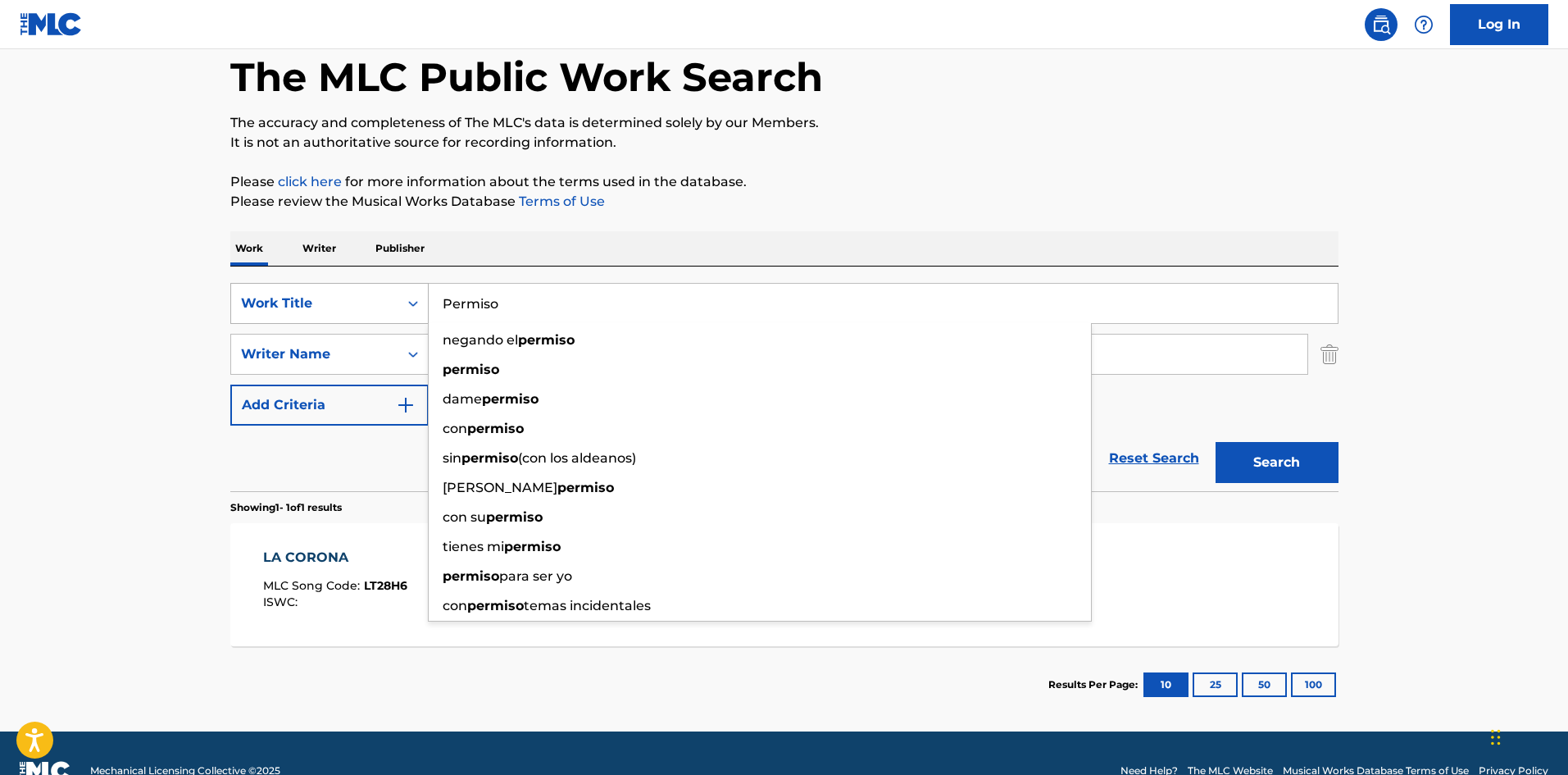
drag, startPoint x: 464, startPoint y: 299, endPoint x: 422, endPoint y: 300, distance: 42.0
click at [424, 299] on div "SearchWithCriteria61af1990-feb2-4578-a25f-c1814b8c81ac Work Title Permiso negan…" at bounding box center [784, 303] width 1109 height 41
type input "Permiso"
click at [1259, 464] on button "Search" at bounding box center [1277, 463] width 123 height 41
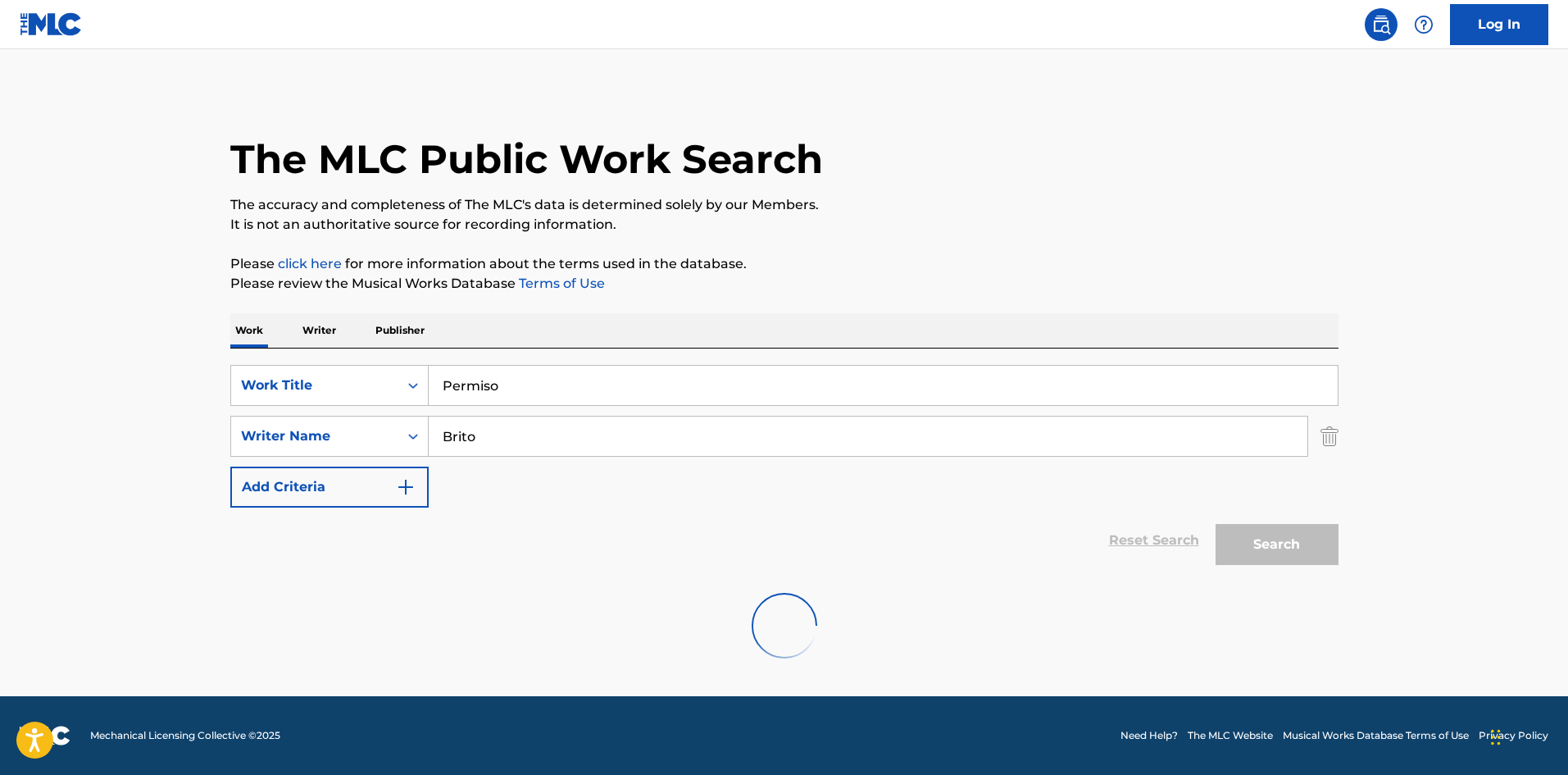
scroll to position [0, 0]
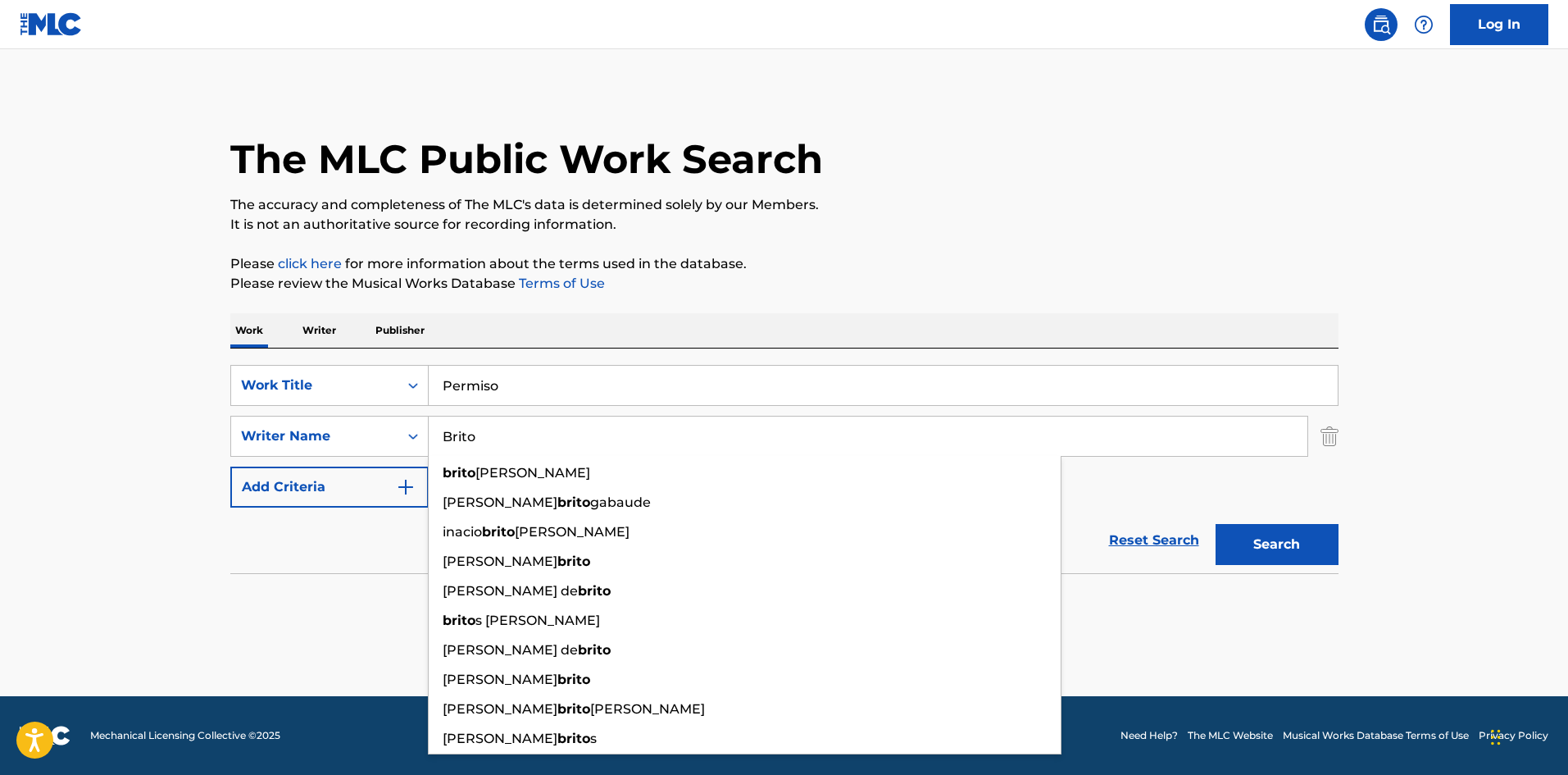
drag, startPoint x: 449, startPoint y: 430, endPoint x: 428, endPoint y: 427, distance: 21.2
click at [428, 428] on input "Brito" at bounding box center [867, 436] width 878 height 40
paste input "[PERSON_NAME]"
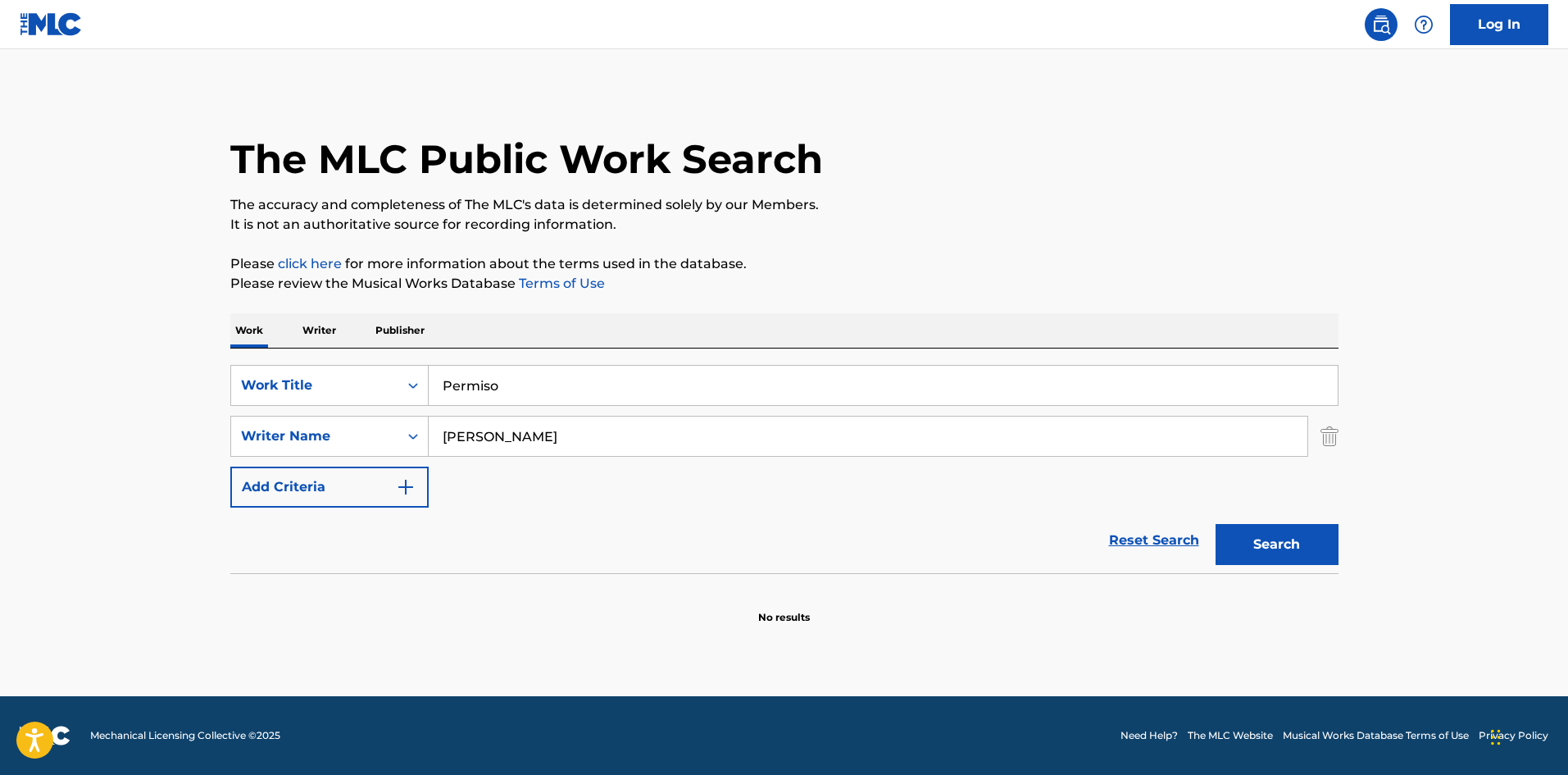
click at [1251, 538] on button "Search" at bounding box center [1277, 545] width 123 height 41
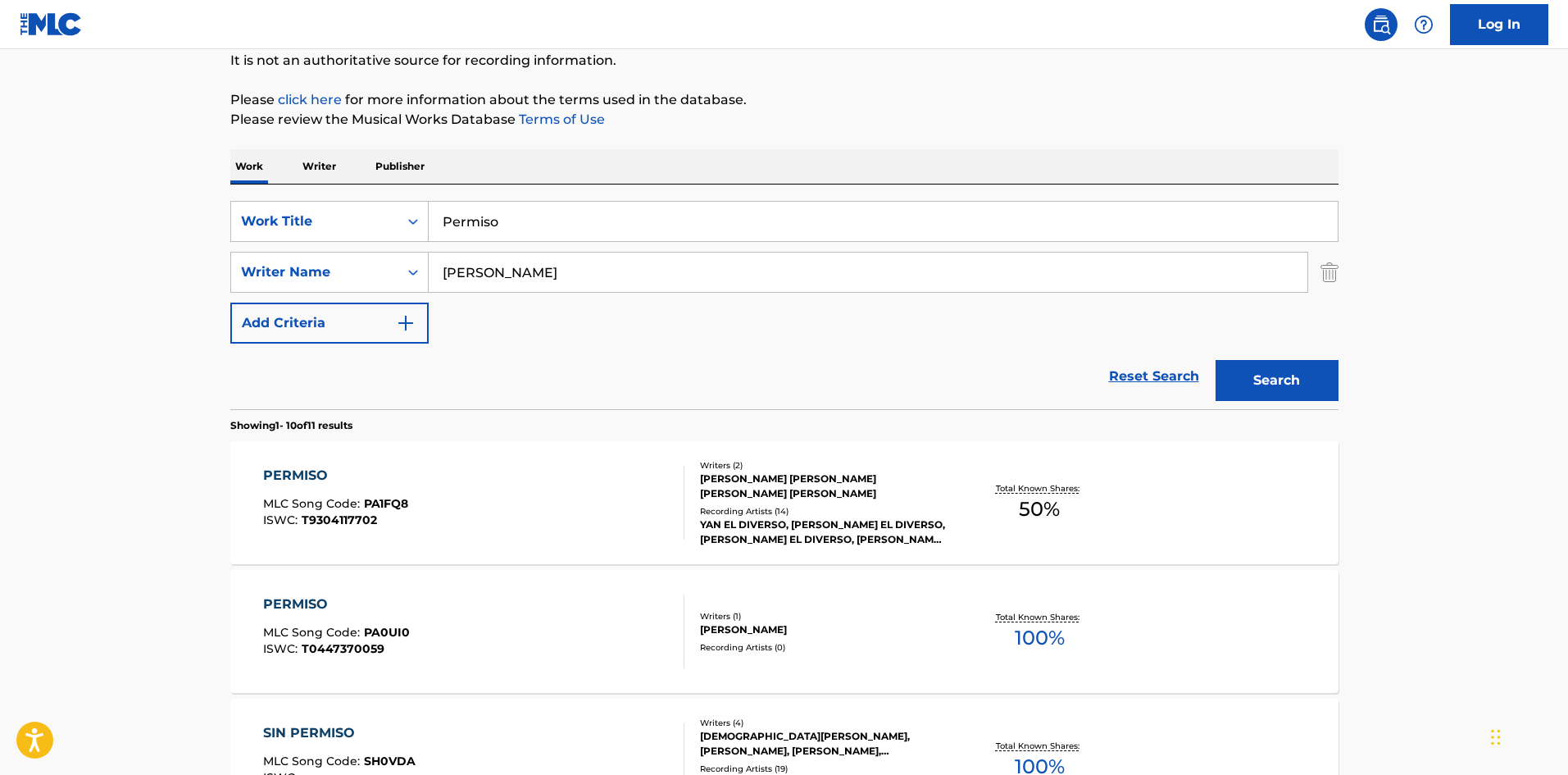
scroll to position [246, 0]
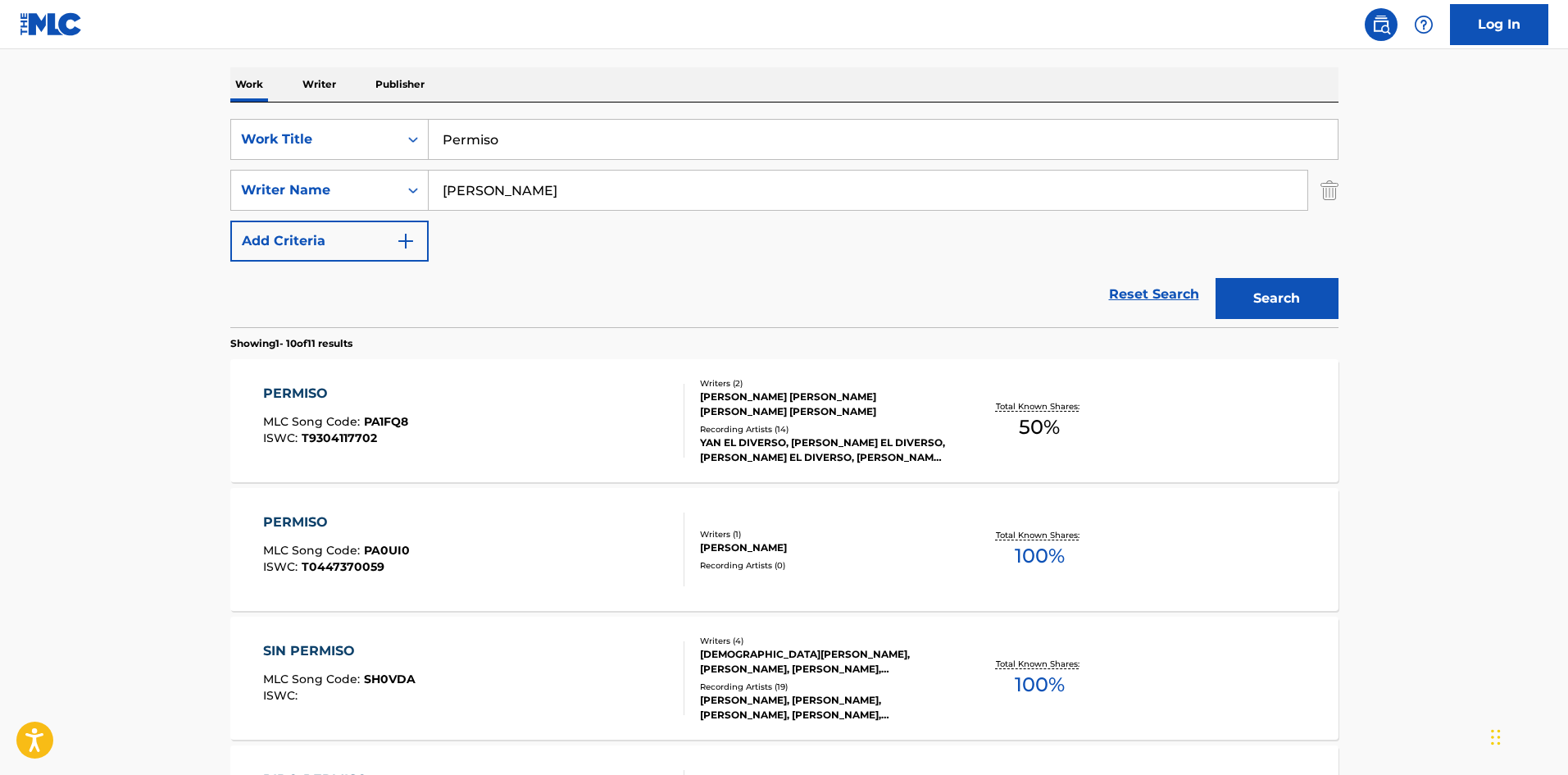
drag, startPoint x: 539, startPoint y: 199, endPoint x: 562, endPoint y: 221, distance: 31.8
click at [539, 198] on input "[PERSON_NAME]" at bounding box center [867, 191] width 878 height 40
type input "[PERSON_NAME]"
click at [1259, 299] on button "Search" at bounding box center [1277, 299] width 123 height 41
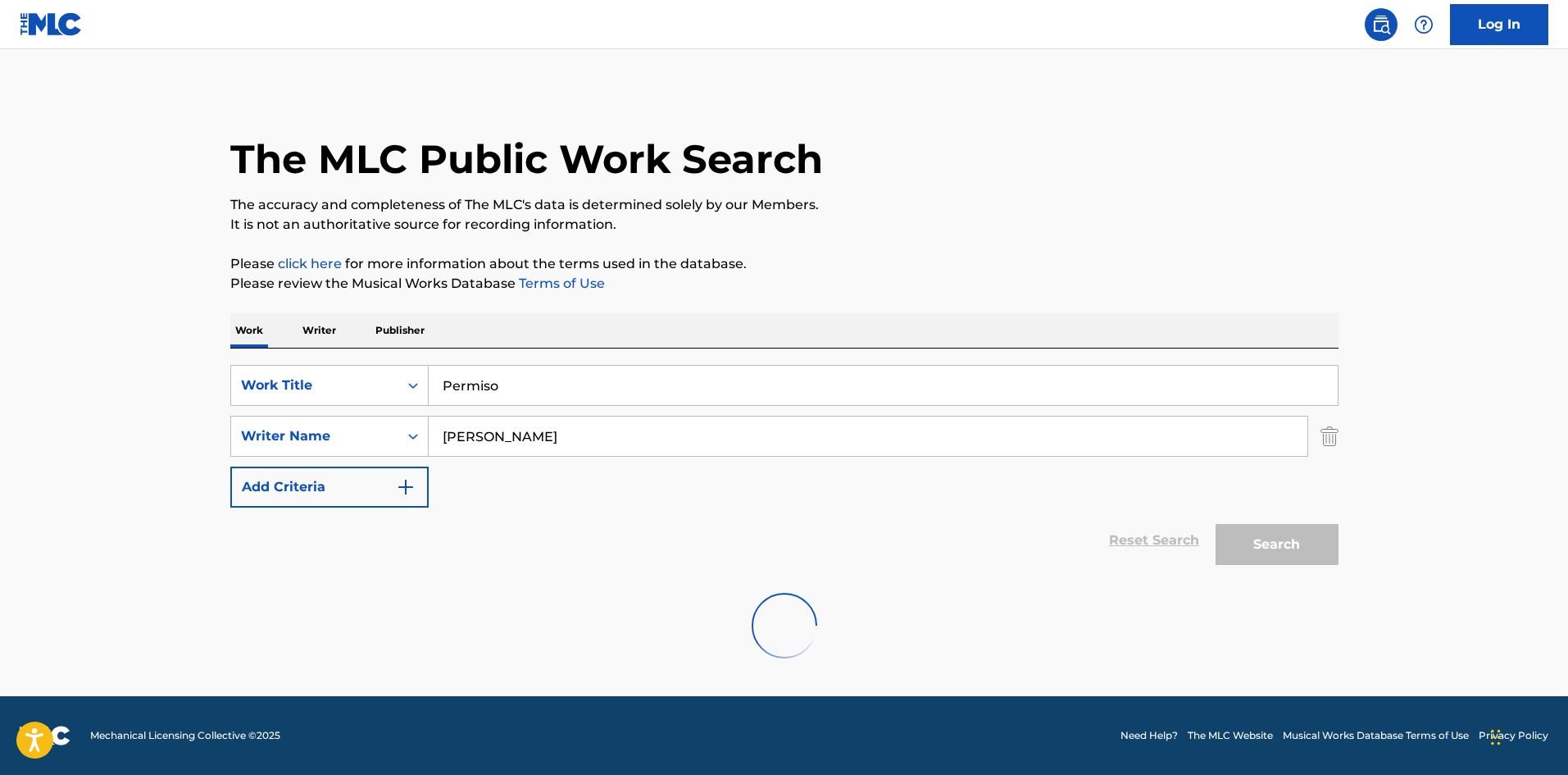
scroll to position [0, 0]
click at [433, 385] on input "Permiso" at bounding box center [883, 386] width 909 height 40
click at [424, 379] on div "SearchWithCriteria61af1990-feb2-4578-a25f-c1814b8c81ac Work Title Permiso" at bounding box center [784, 386] width 1109 height 41
paste input "Tiburon"
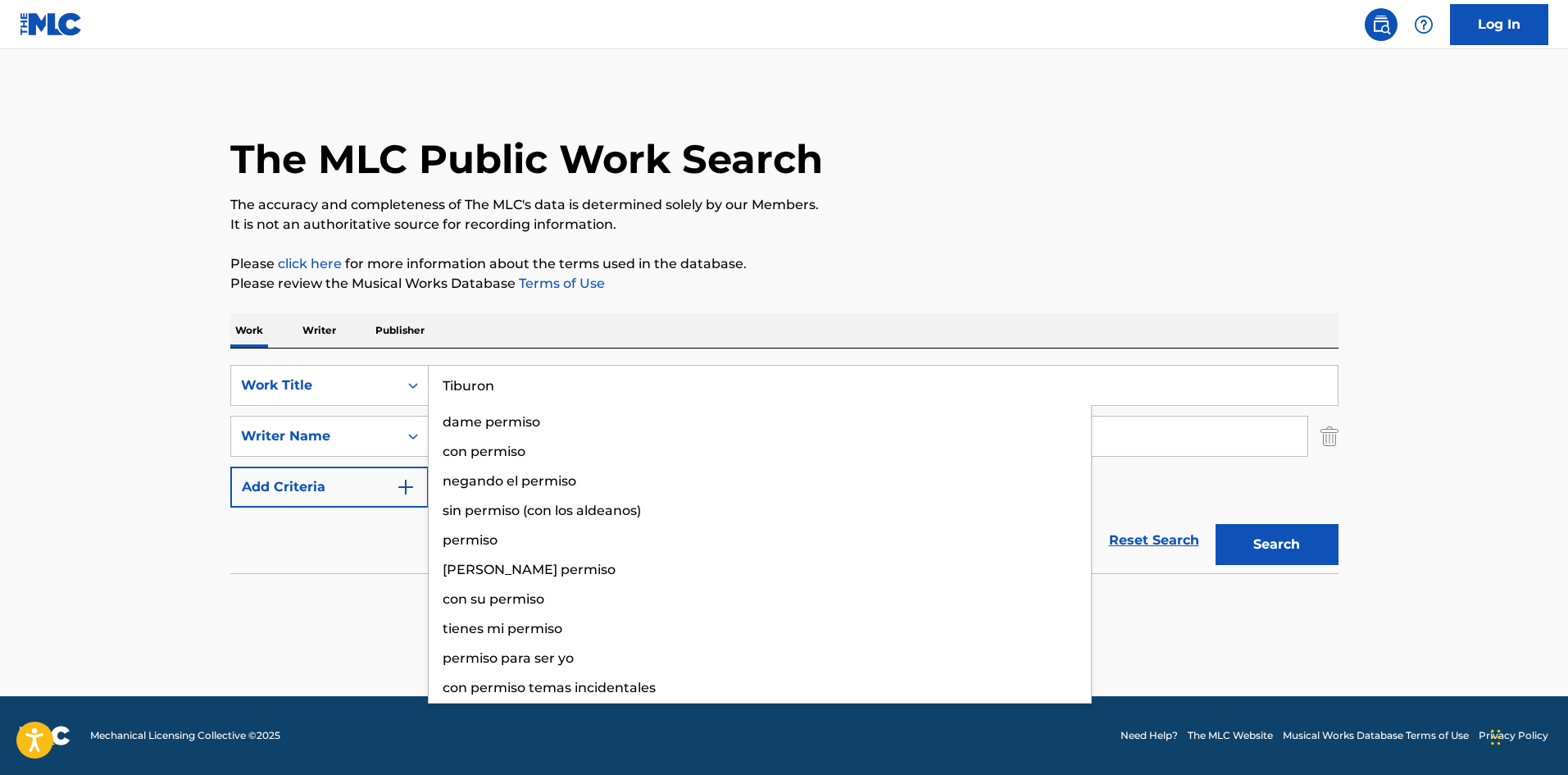
type input "Tiburon"
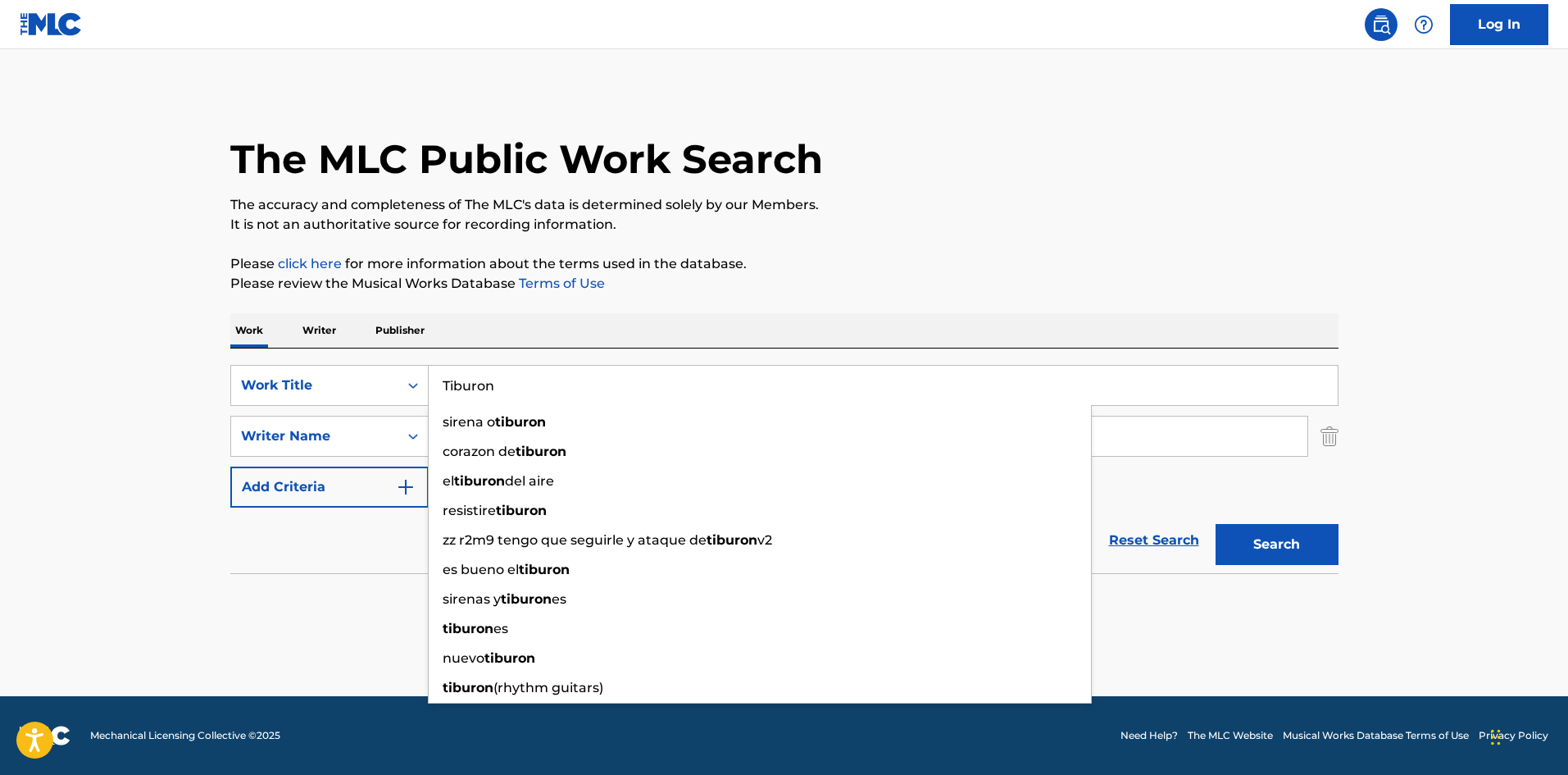
click at [580, 299] on div "The MLC Public Work Search The accuracy and completeness of The MLC's data is d…" at bounding box center [784, 357] width 1148 height 534
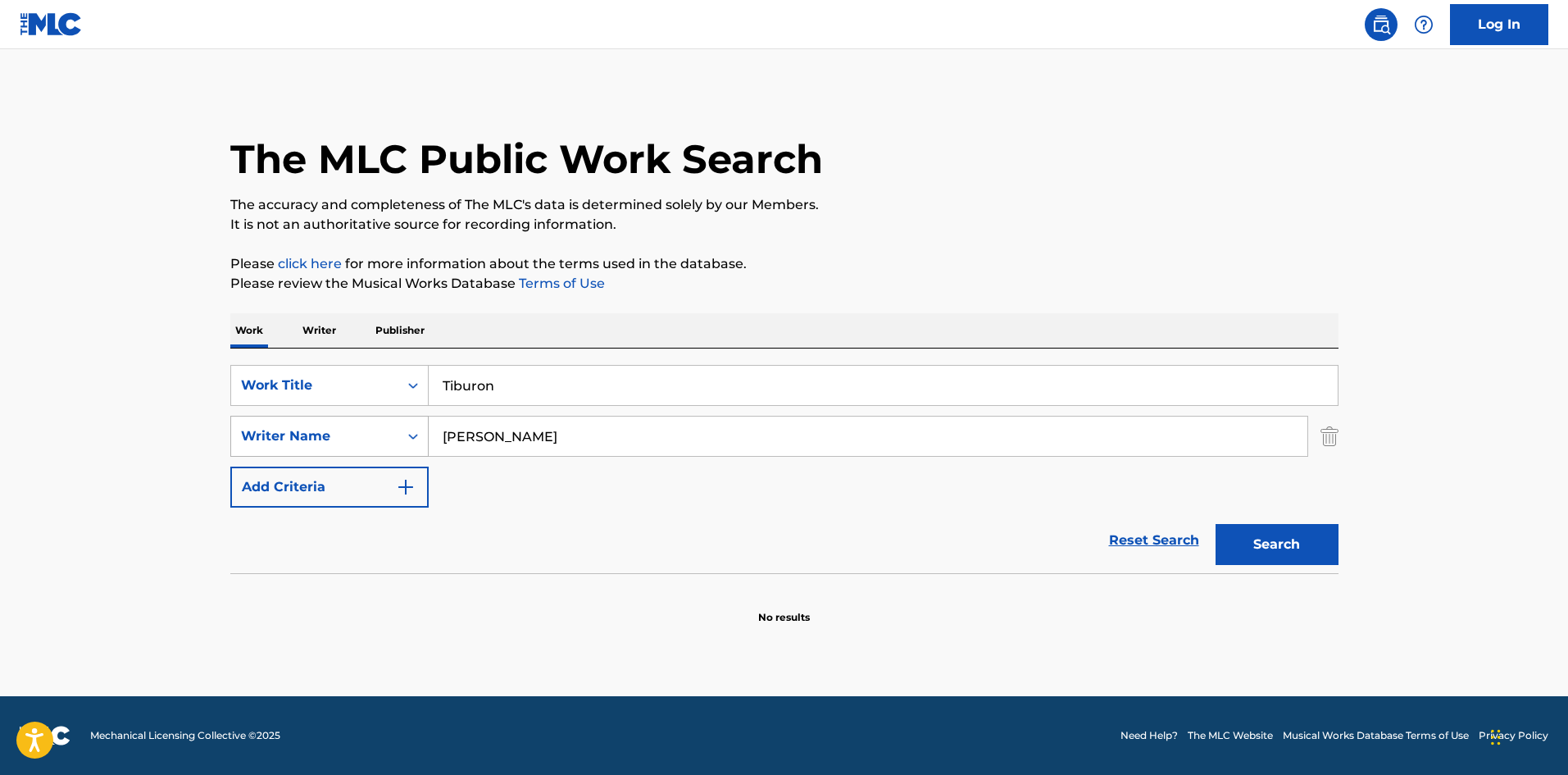
drag, startPoint x: 411, startPoint y: 430, endPoint x: 398, endPoint y: 427, distance: 13.3
click at [398, 429] on div "SearchWithCriteriaa6a66001-8ee0-4802-ade9-57a477e77476 Writer Name [PERSON_NAME]" at bounding box center [784, 436] width 1109 height 41
paste input "Vives"
type input "Vives"
click at [1267, 543] on button "Search" at bounding box center [1277, 545] width 123 height 41
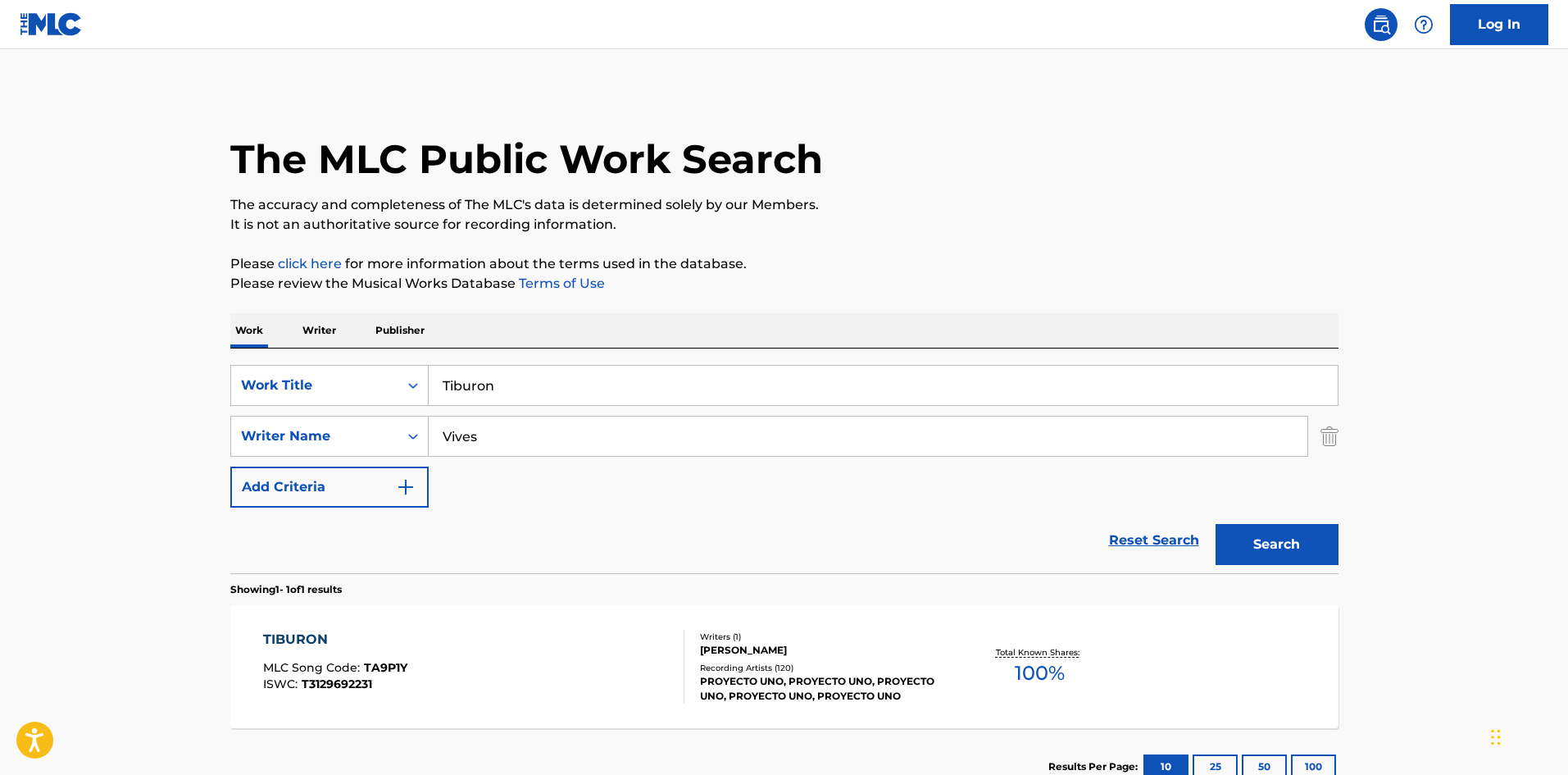
click at [597, 649] on div "TIBURON MLC Song Code : TA9P1Y ISWC : T3129692231" at bounding box center [473, 667] width 422 height 74
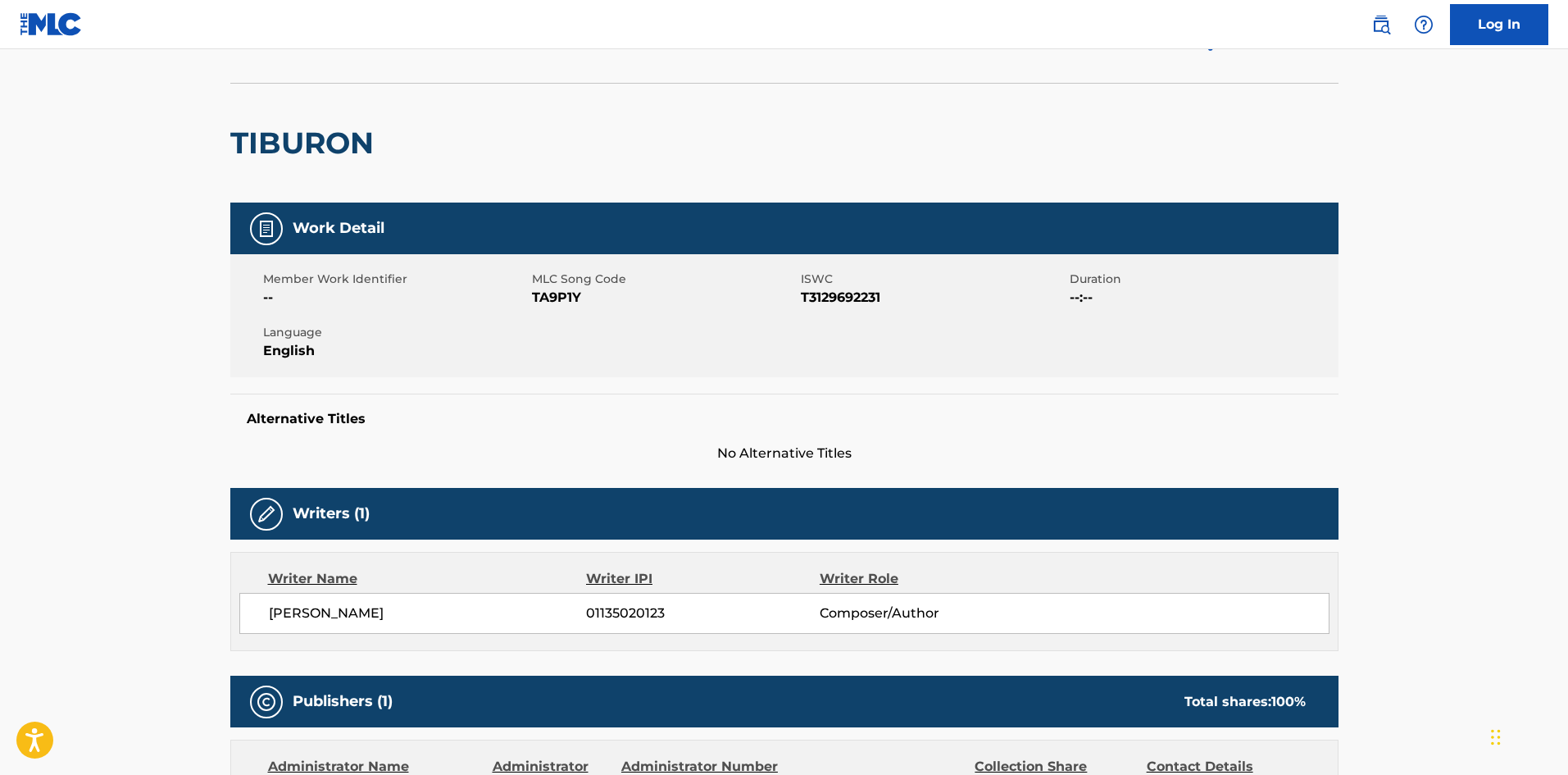
scroll to position [88, 0]
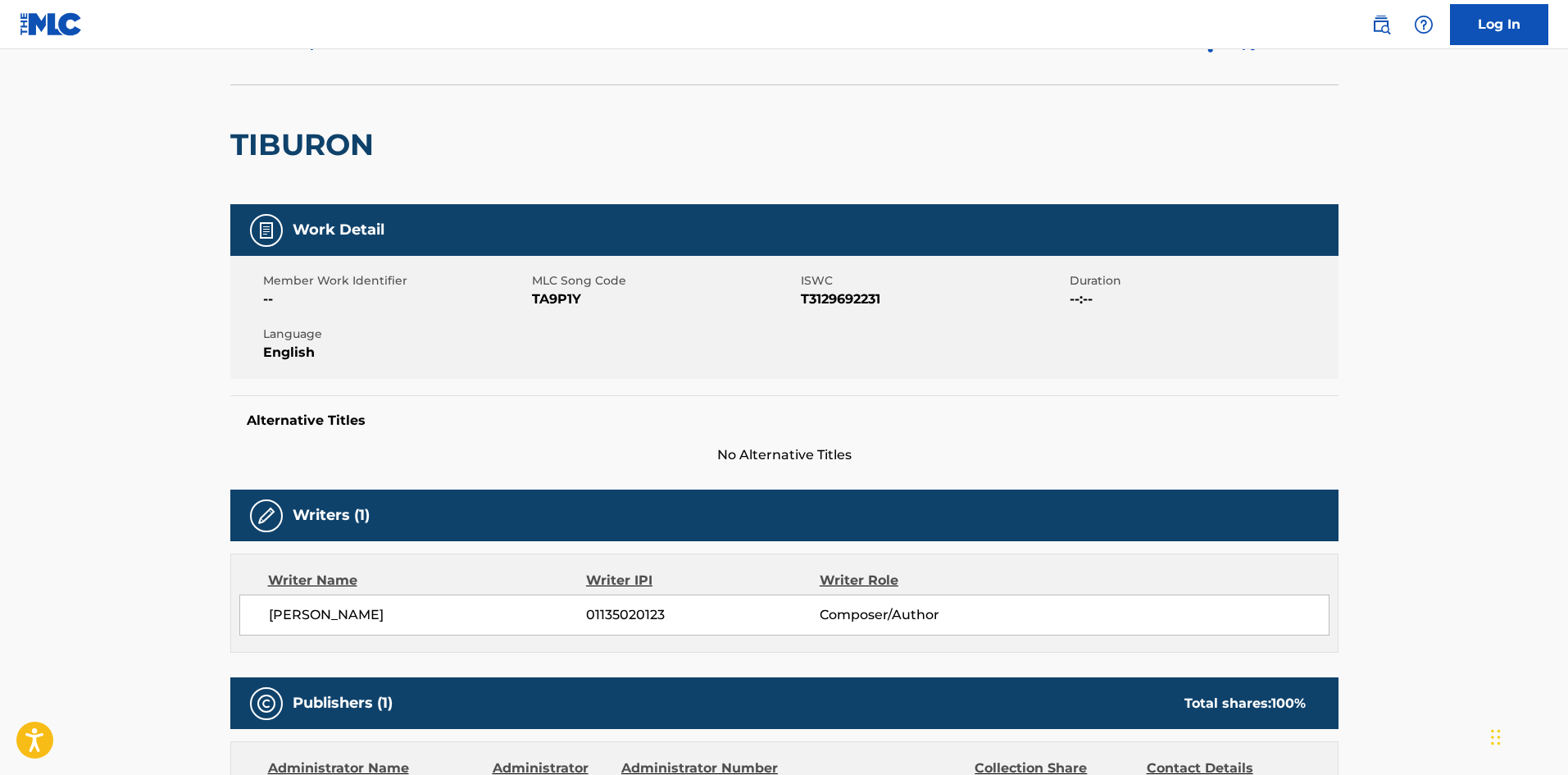
click at [544, 301] on span "TA9P1Y" at bounding box center [665, 299] width 264 height 20
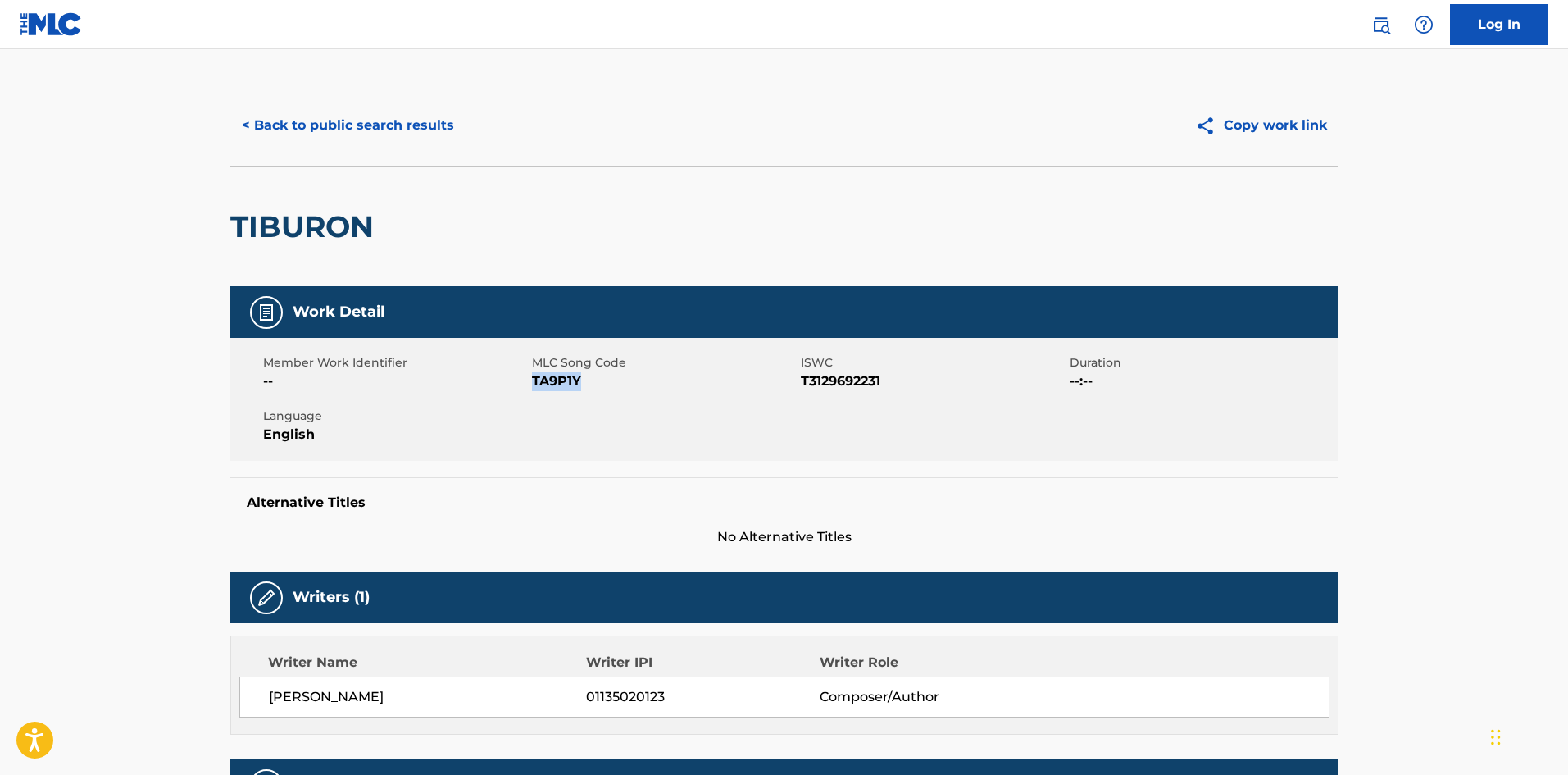
click at [405, 113] on button "< Back to public search results" at bounding box center [348, 125] width 235 height 41
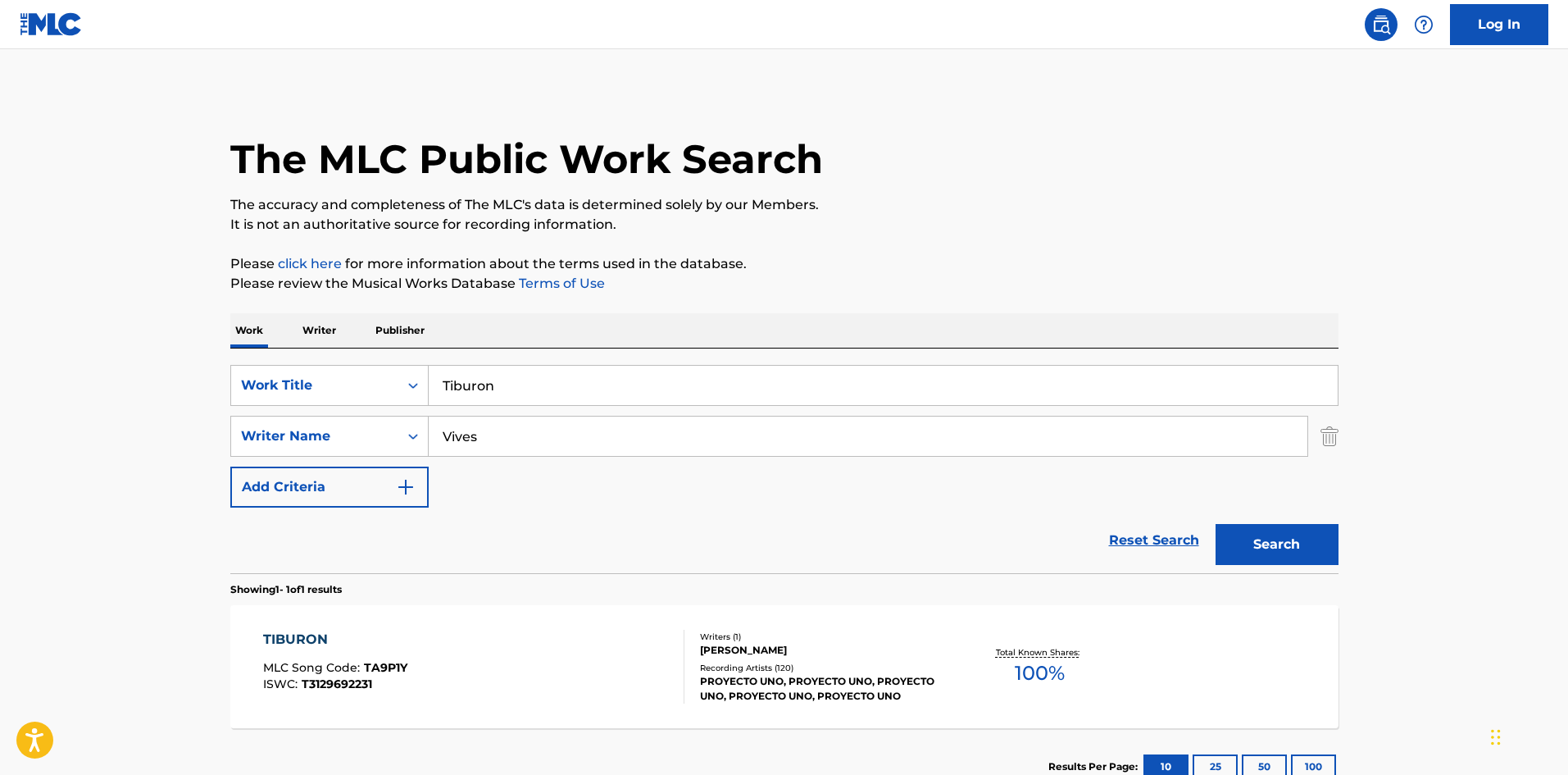
drag, startPoint x: 422, startPoint y: 373, endPoint x: 410, endPoint y: 359, distance: 18.4
click at [399, 371] on div "SearchWithCriteria61af1990-feb2-4578-a25f-c1814b8c81ac Work Title Tiburon" at bounding box center [784, 386] width 1109 height 41
paste input "Lo Bien Que Me Va Sin Ti"
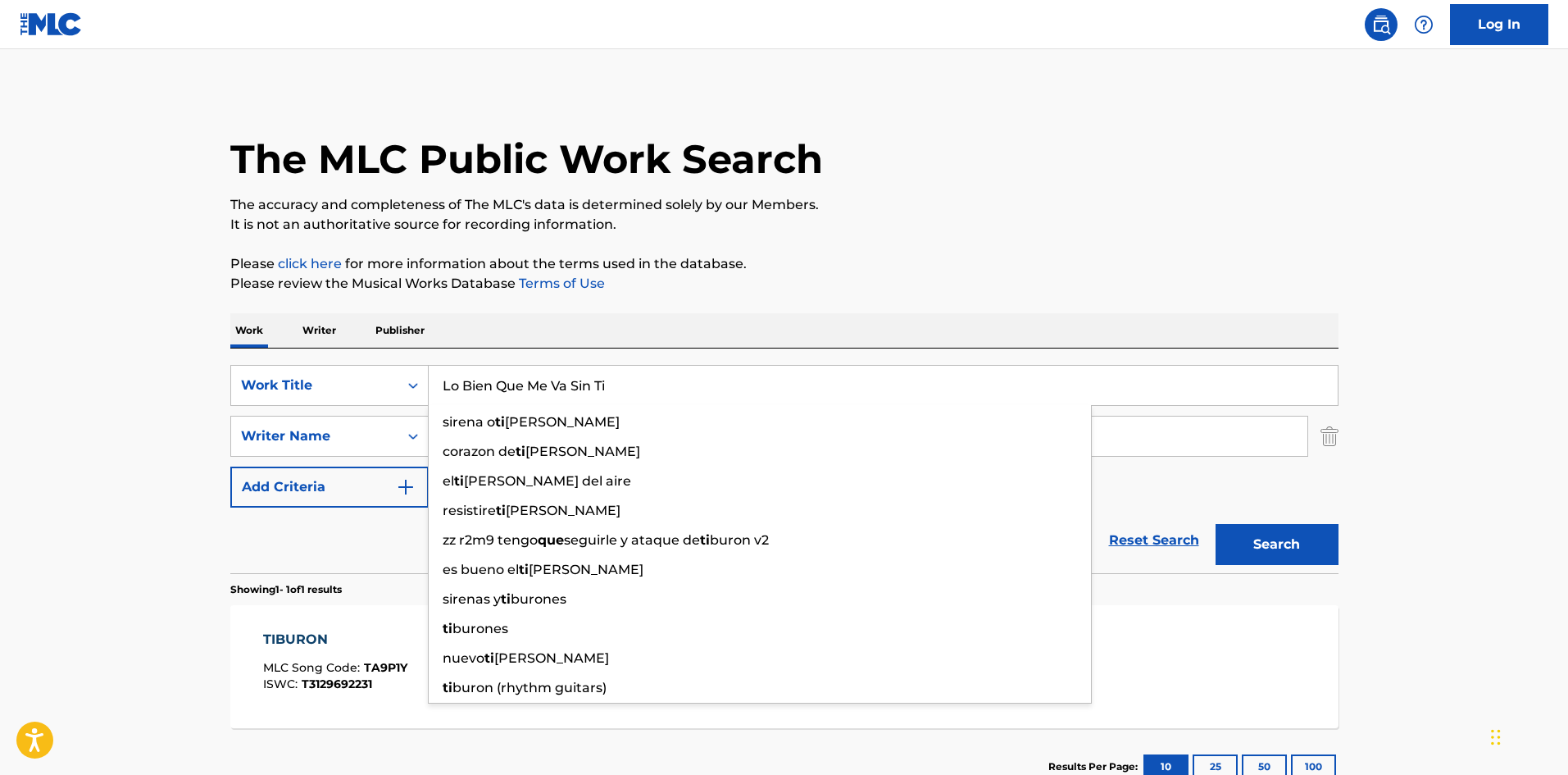
type input "Lo Bien Que Me Va Sin Ti"
click at [658, 331] on div "Work Writer Publisher" at bounding box center [784, 331] width 1109 height 34
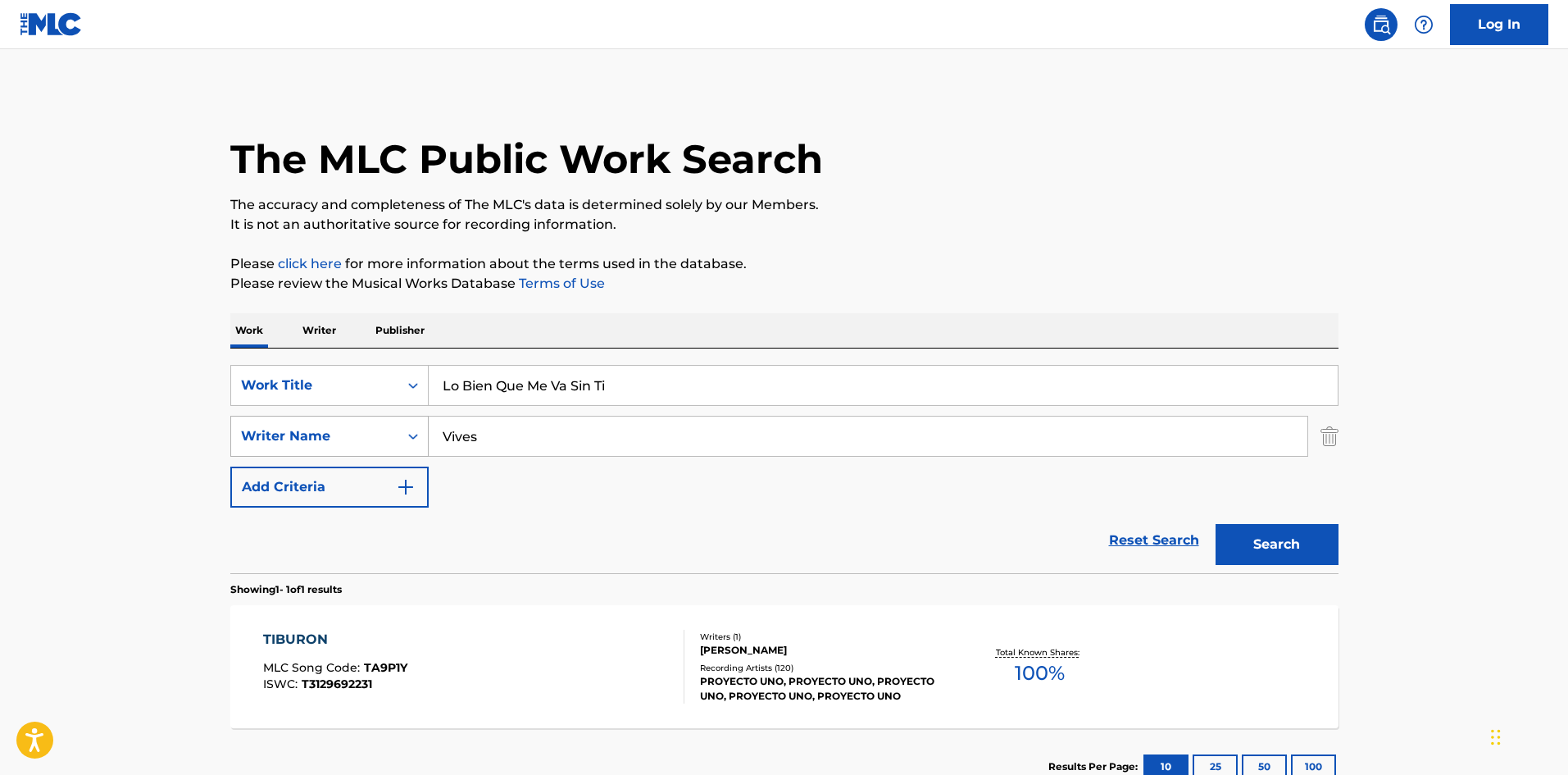
click at [377, 423] on div "SearchWithCriteriaa6a66001-8ee0-4802-ade9-57a477e77476 Writer Name Vives" at bounding box center [784, 436] width 1109 height 41
click at [392, 363] on div "SearchWithCriteria61af1990-feb2-4578-a25f-c1814b8c81ac Work Title Lo Bien Que M…" at bounding box center [784, 461] width 1109 height 225
click at [1241, 531] on button "Search" at bounding box center [1277, 545] width 123 height 41
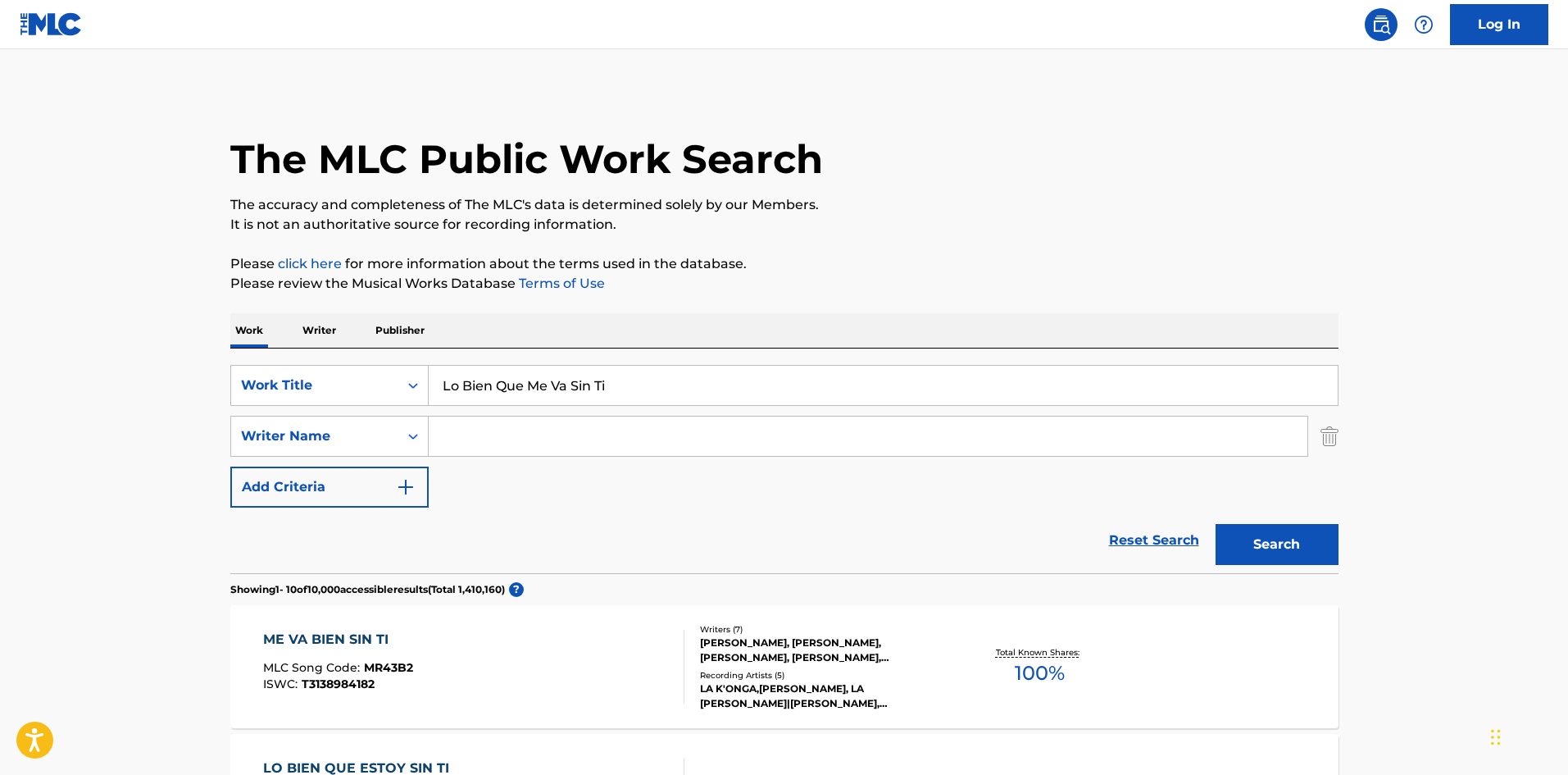
scroll to position [82, 0]
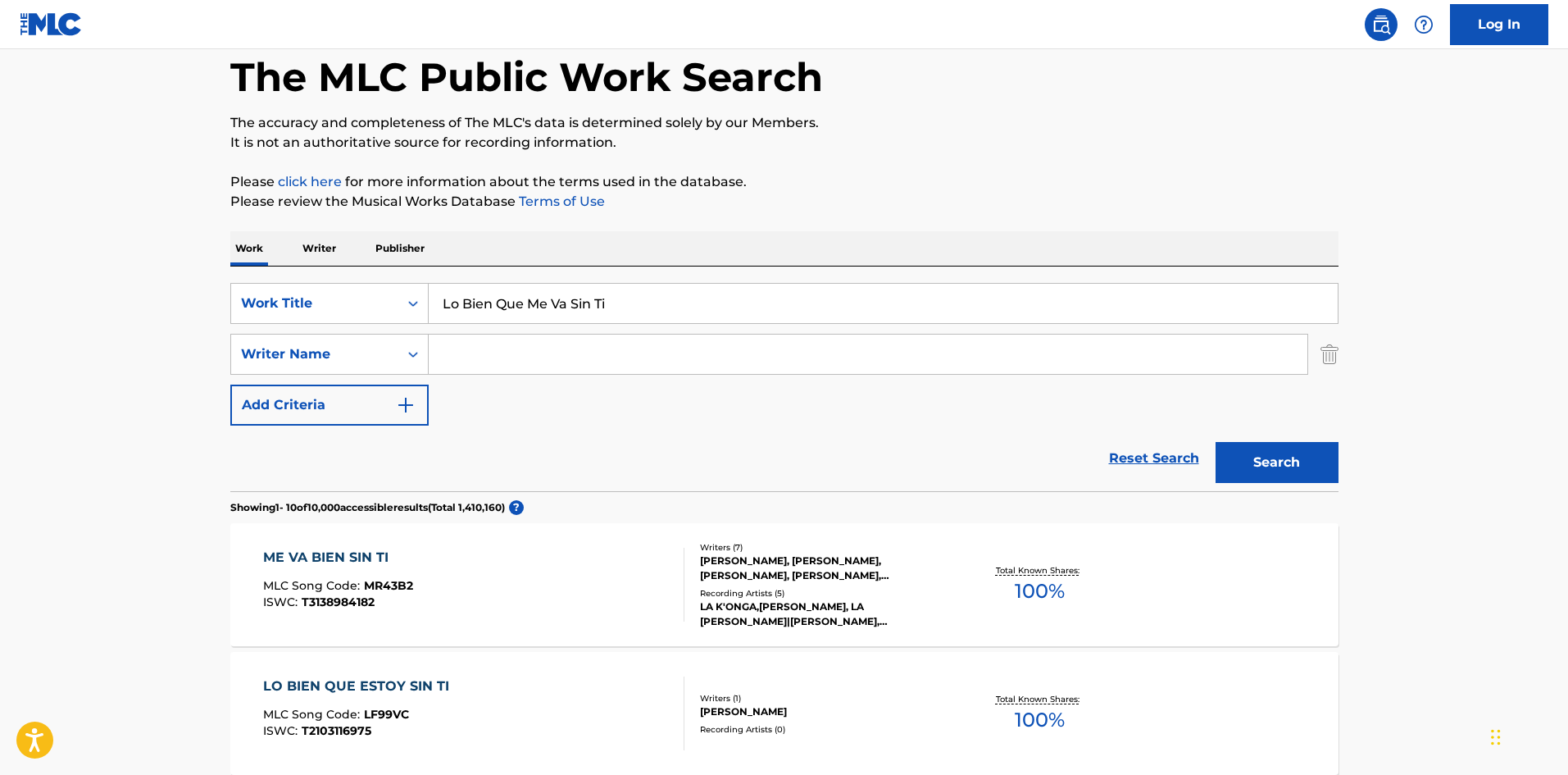
paste input "Mi Todo [PERSON_NAME]"
drag, startPoint x: 617, startPoint y: 300, endPoint x: 710, endPoint y: 302, distance: 93.0
click at [712, 302] on input "Mi Todo [PERSON_NAME]" at bounding box center [883, 303] width 909 height 40
type input "Mi Todo [PERSON_NAME]"
click at [593, 345] on input "Search Form" at bounding box center [867, 355] width 878 height 40
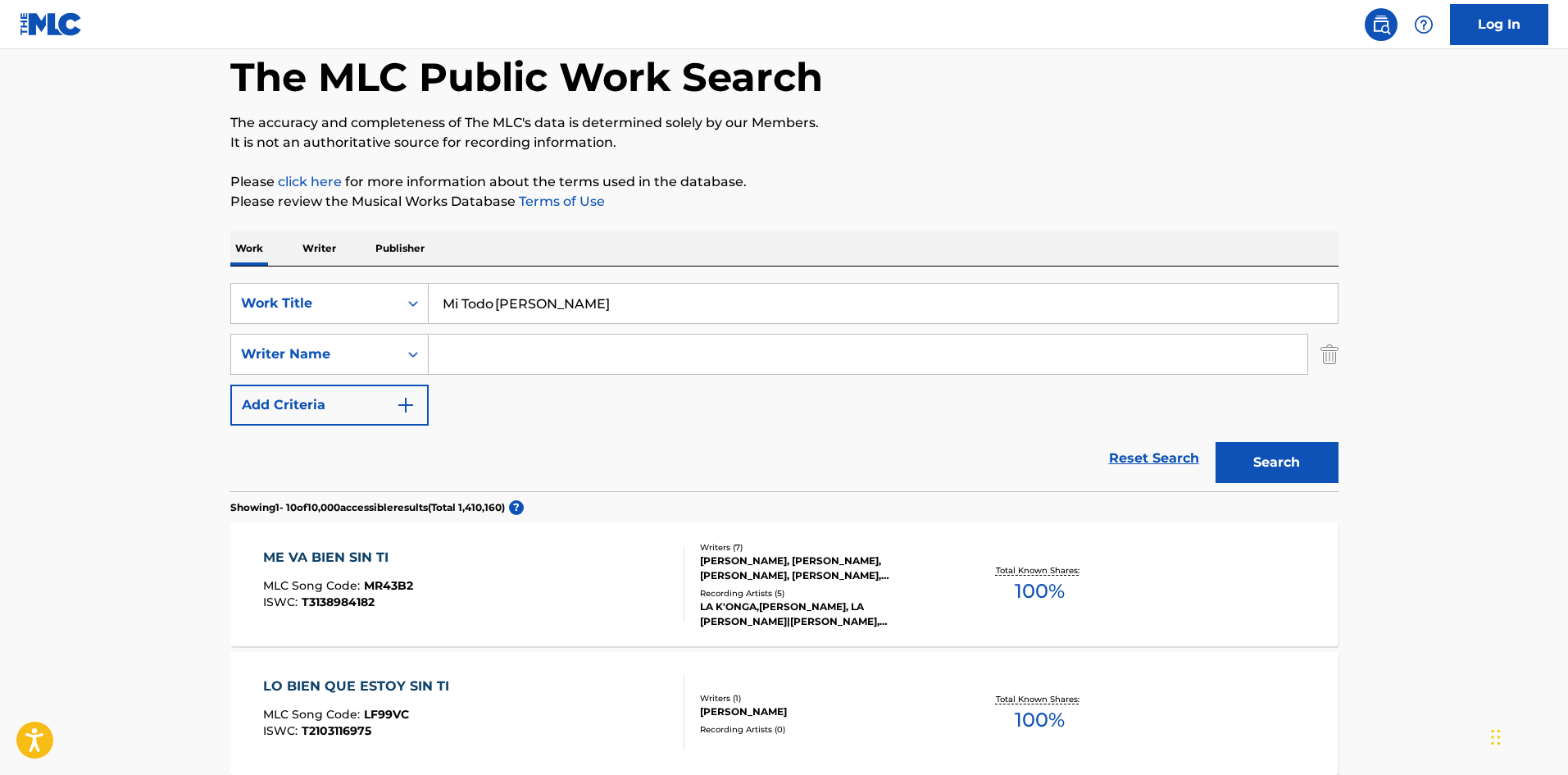
paste input "[PERSON_NAME]"
type input "[PERSON_NAME]"
drag, startPoint x: 497, startPoint y: 296, endPoint x: 708, endPoint y: 320, distance: 212.4
click at [708, 320] on input "Mi Todo [PERSON_NAME]" at bounding box center [883, 303] width 909 height 40
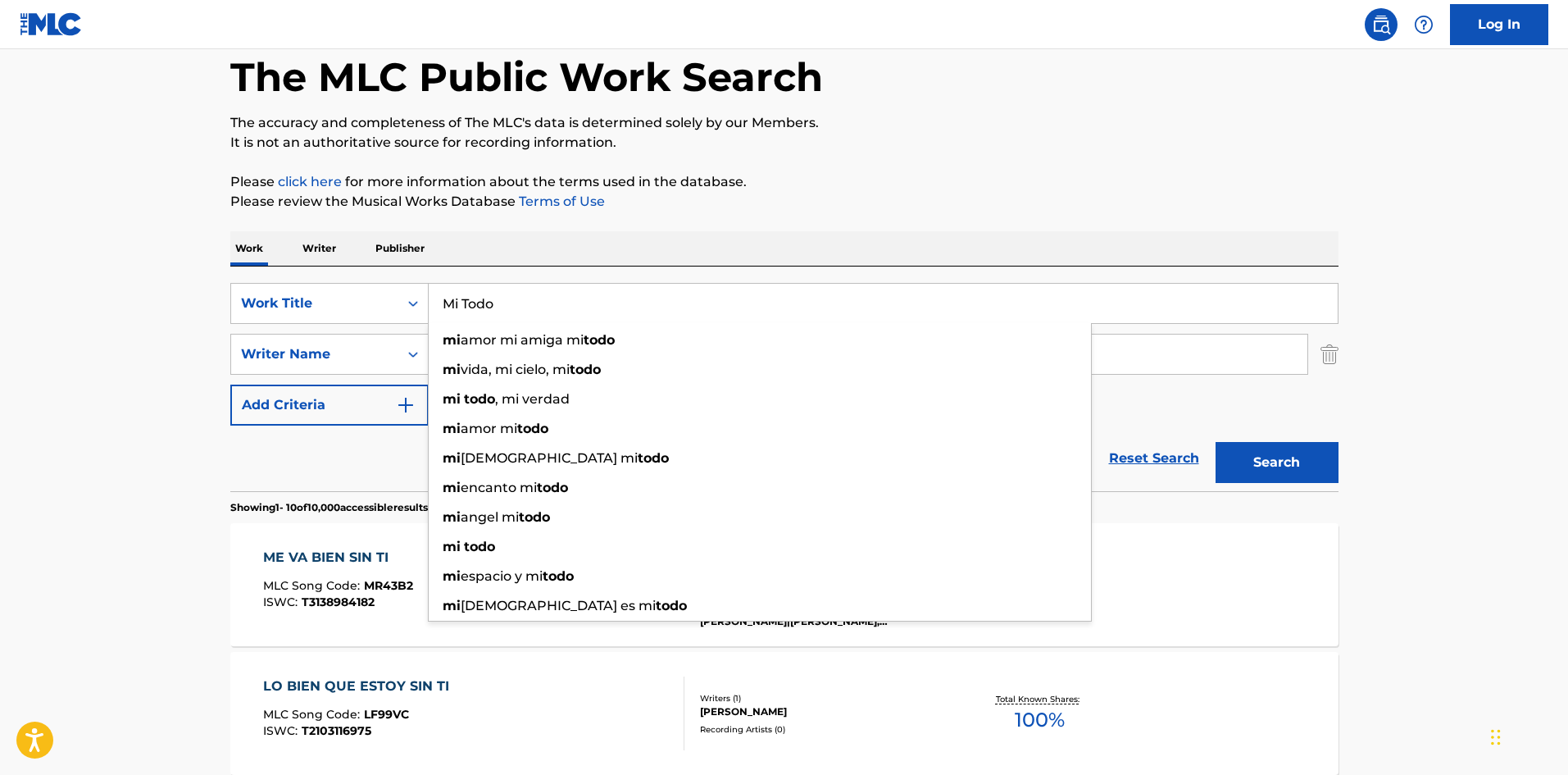
type input "Mi Todo"
click at [1256, 449] on button "Search" at bounding box center [1277, 463] width 123 height 41
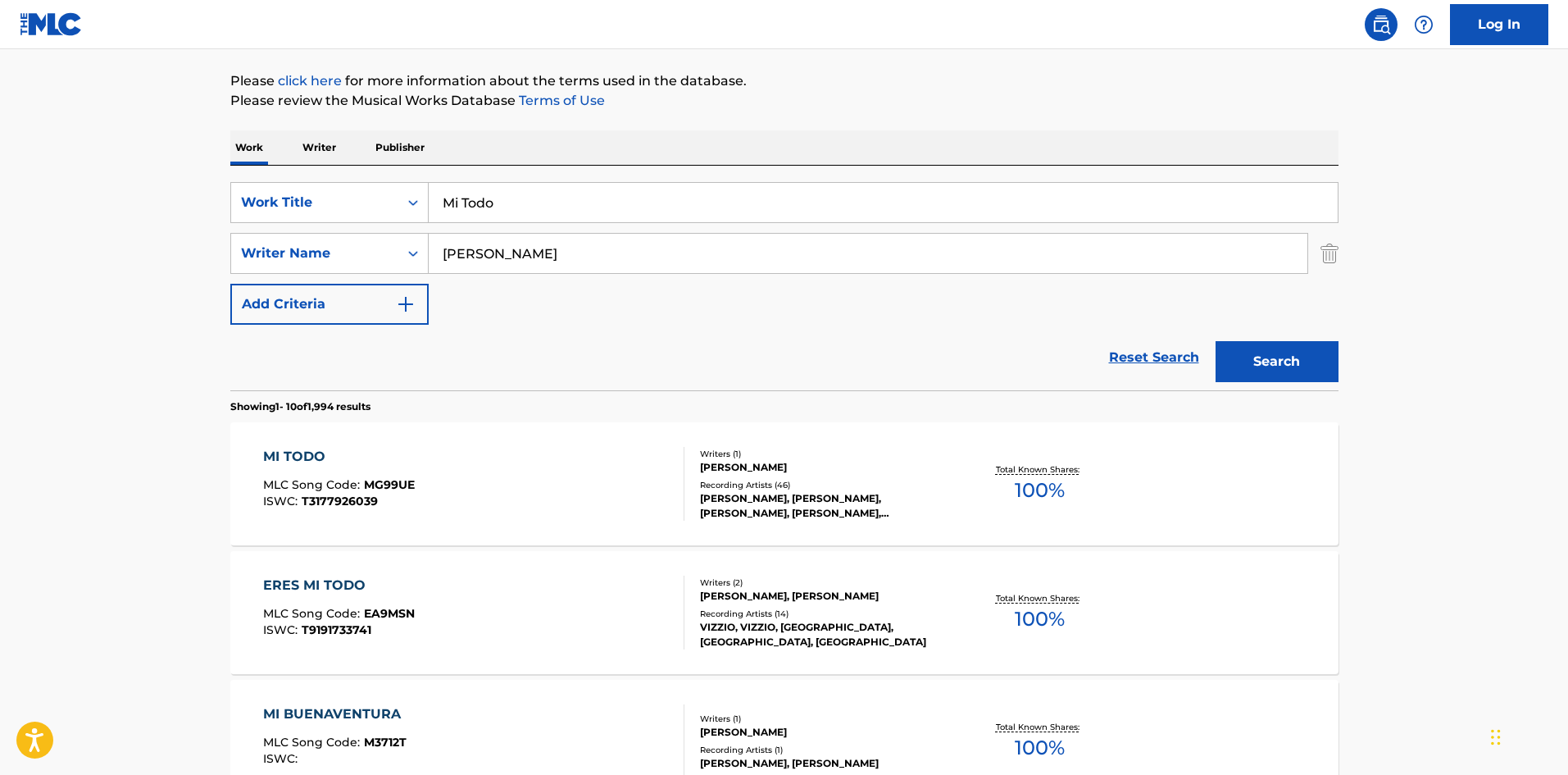
scroll to position [186, 0]
click at [569, 247] on input "[PERSON_NAME]" at bounding box center [867, 251] width 878 height 40
paste input "Dayamis"
click at [1237, 345] on button "Search" at bounding box center [1277, 359] width 123 height 41
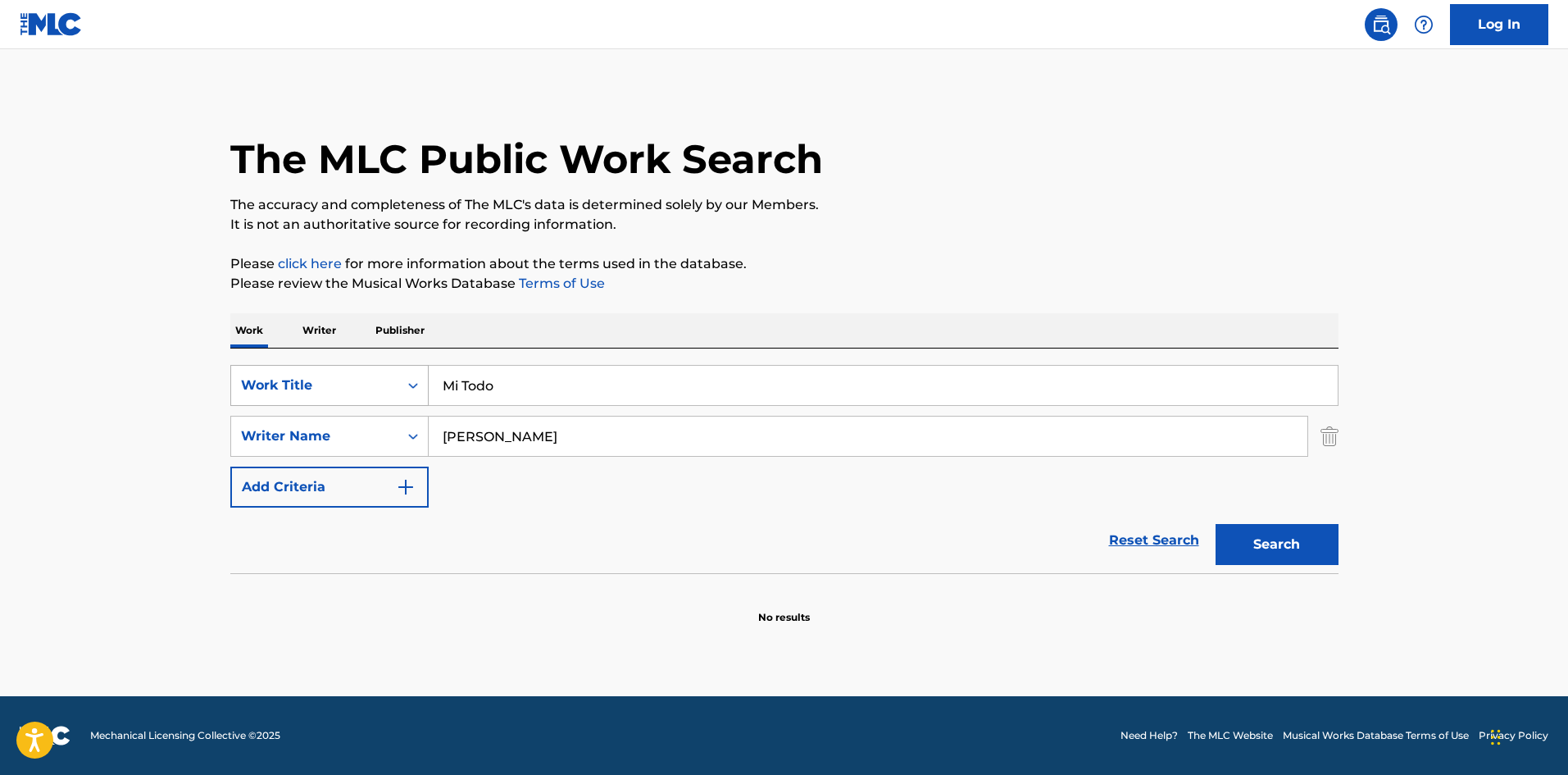
drag, startPoint x: 518, startPoint y: 424, endPoint x: 373, endPoint y: 403, distance: 146.5
click at [373, 403] on div "SearchWithCriteria61af1990-feb2-4578-a25f-c1814b8c81ac Work Title Mi Todo Searc…" at bounding box center [784, 436] width 1109 height 143
paste input "[PERSON_NAME]"
click at [932, 281] on p "Please review the Musical Works Database Terms of Use" at bounding box center [784, 284] width 1109 height 20
click at [1292, 547] on button "Search" at bounding box center [1277, 545] width 123 height 41
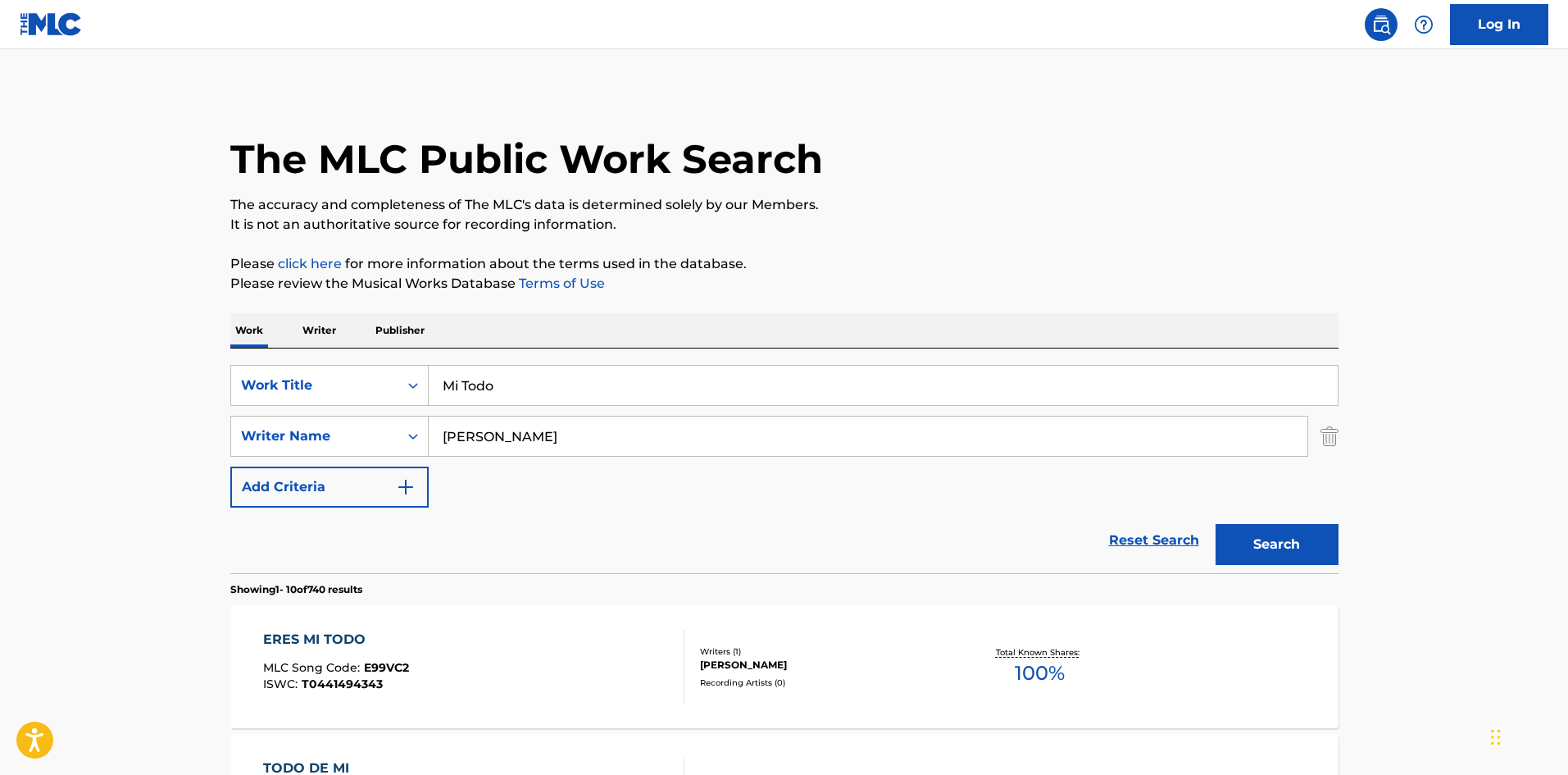
scroll to position [82, 0]
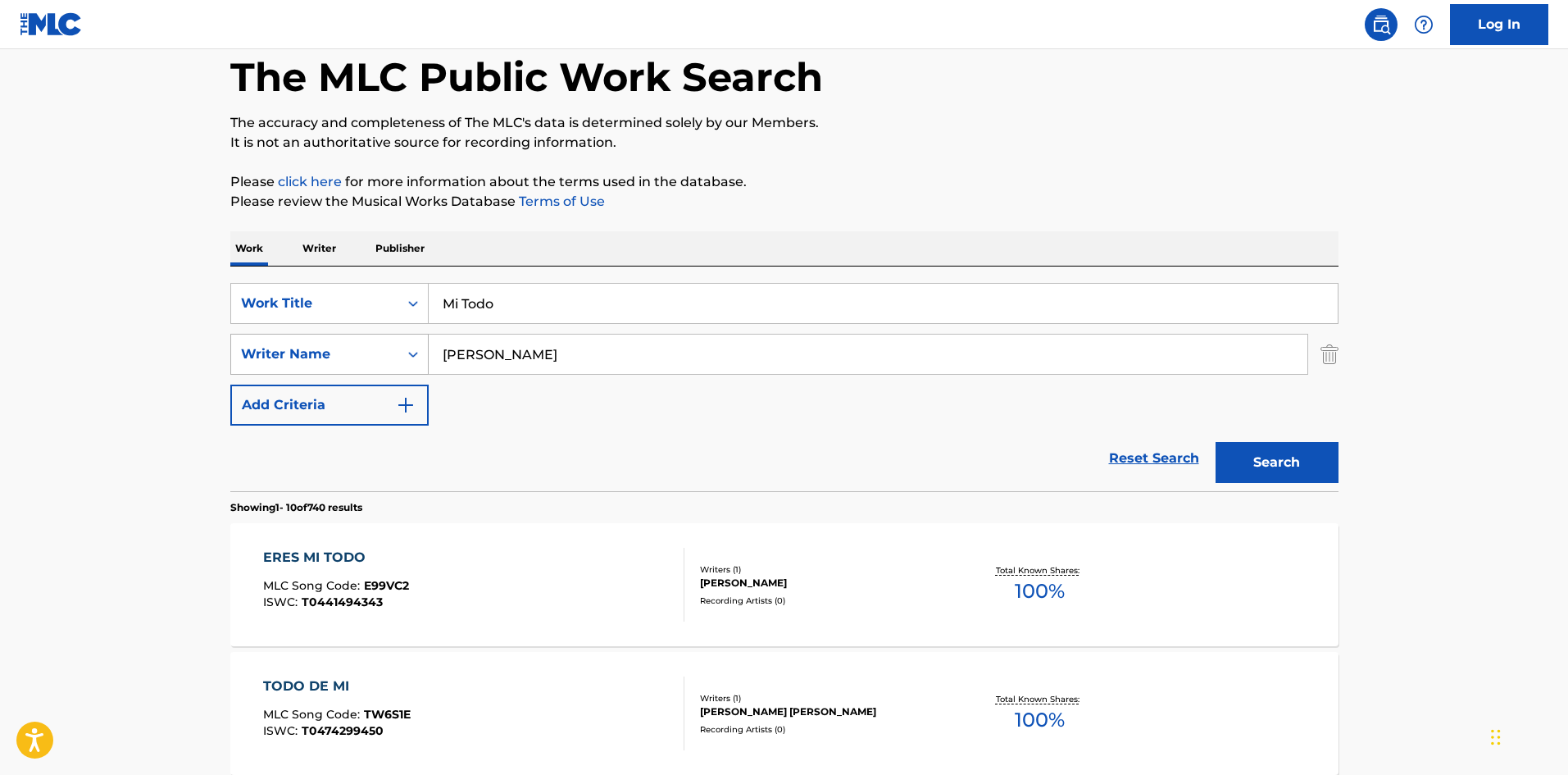
drag, startPoint x: 483, startPoint y: 334, endPoint x: 374, endPoint y: 352, distance: 110.5
click at [374, 358] on div "SearchWithCriteria61af1990-feb2-4578-a25f-c1814b8c81ac Work Title Mi Todo Searc…" at bounding box center [784, 354] width 1109 height 143
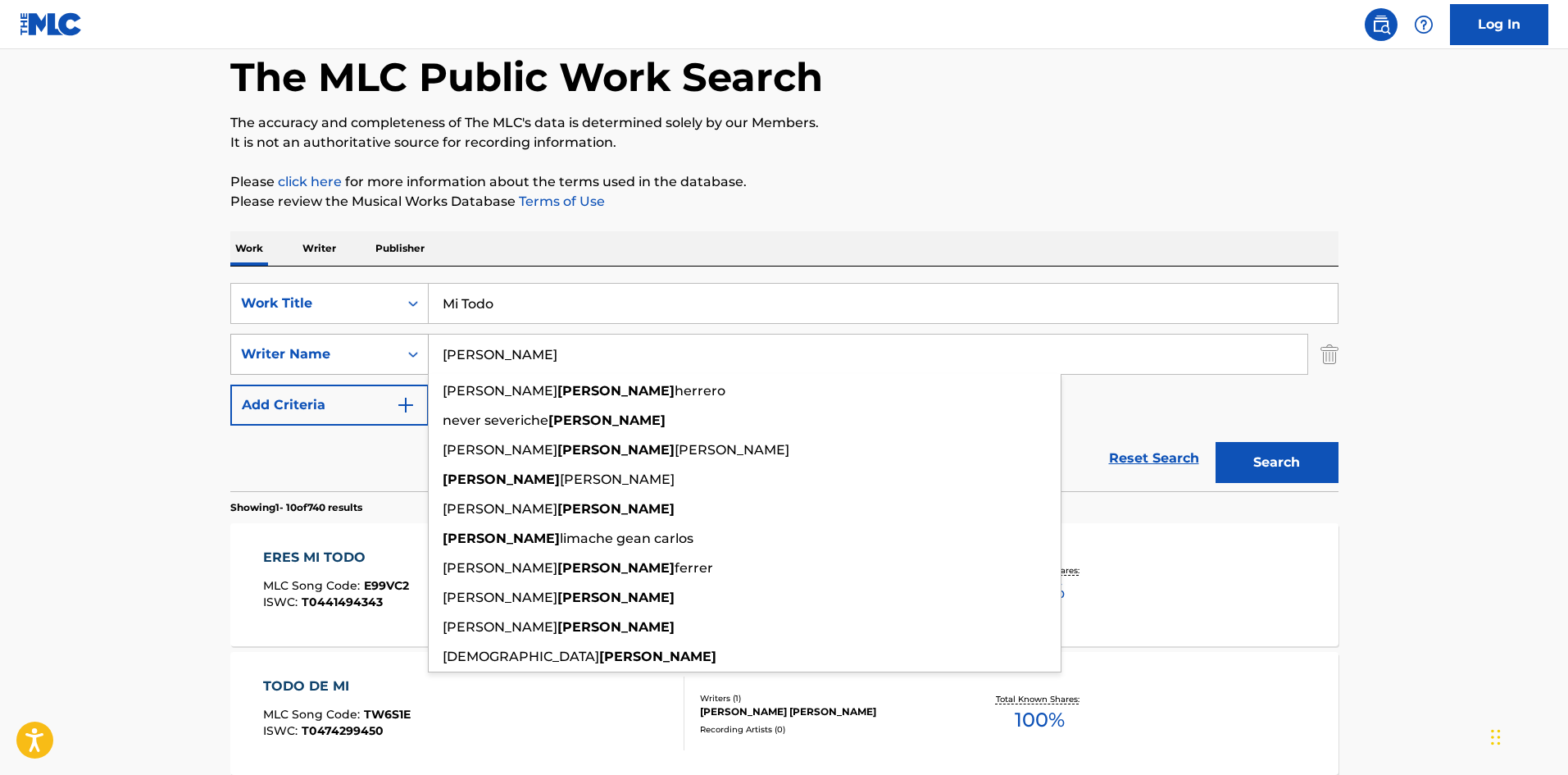
drag, startPoint x: 494, startPoint y: 349, endPoint x: 376, endPoint y: 339, distance: 118.4
click at [359, 344] on div "SearchWithCriteriaa6a66001-8ee0-4802-ade9-57a477e77476 Writer Name [PERSON_NAME…" at bounding box center [784, 355] width 1109 height 41
paste input "Aquinet"
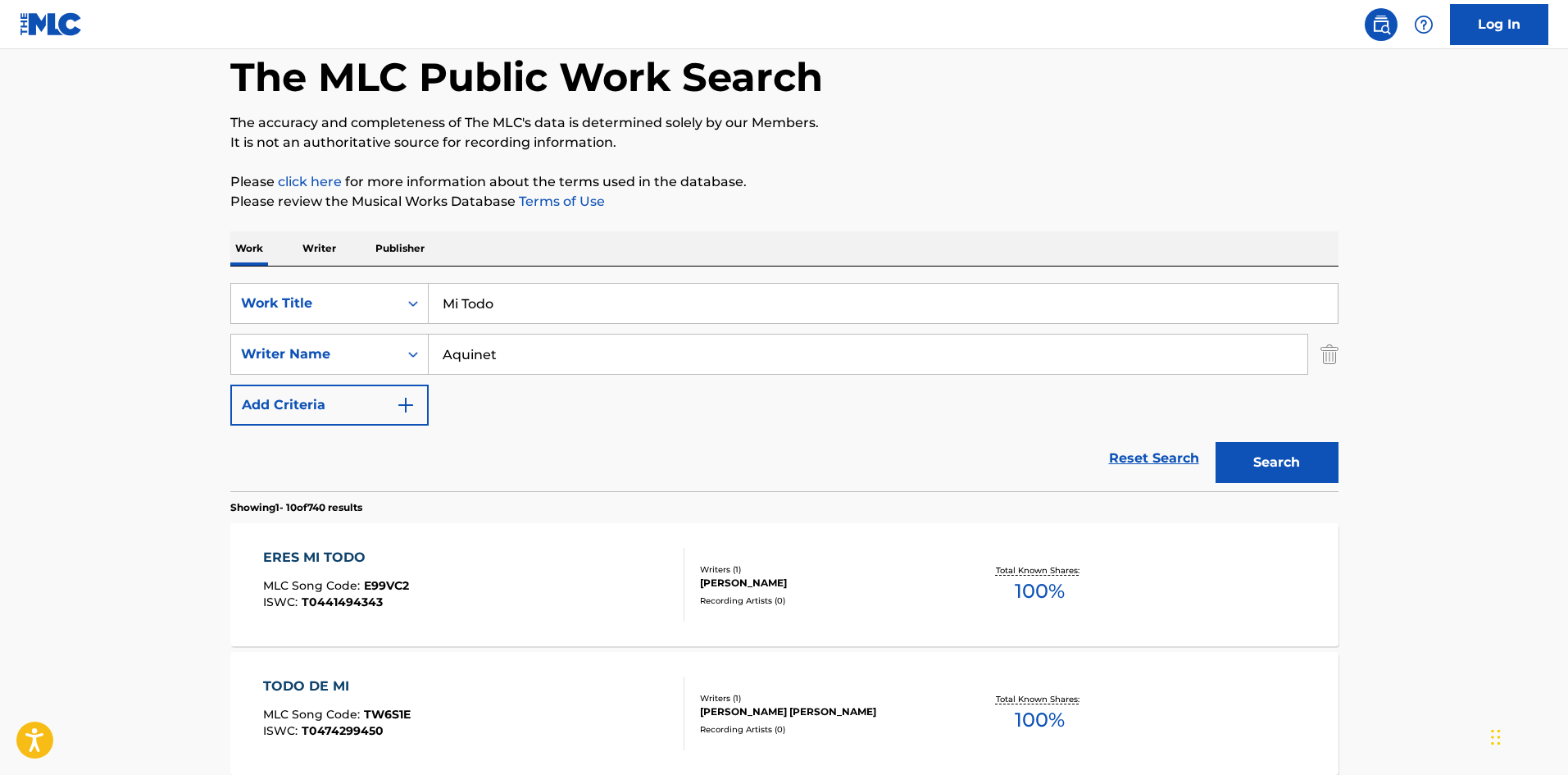
click at [1302, 454] on button "Search" at bounding box center [1277, 463] width 123 height 41
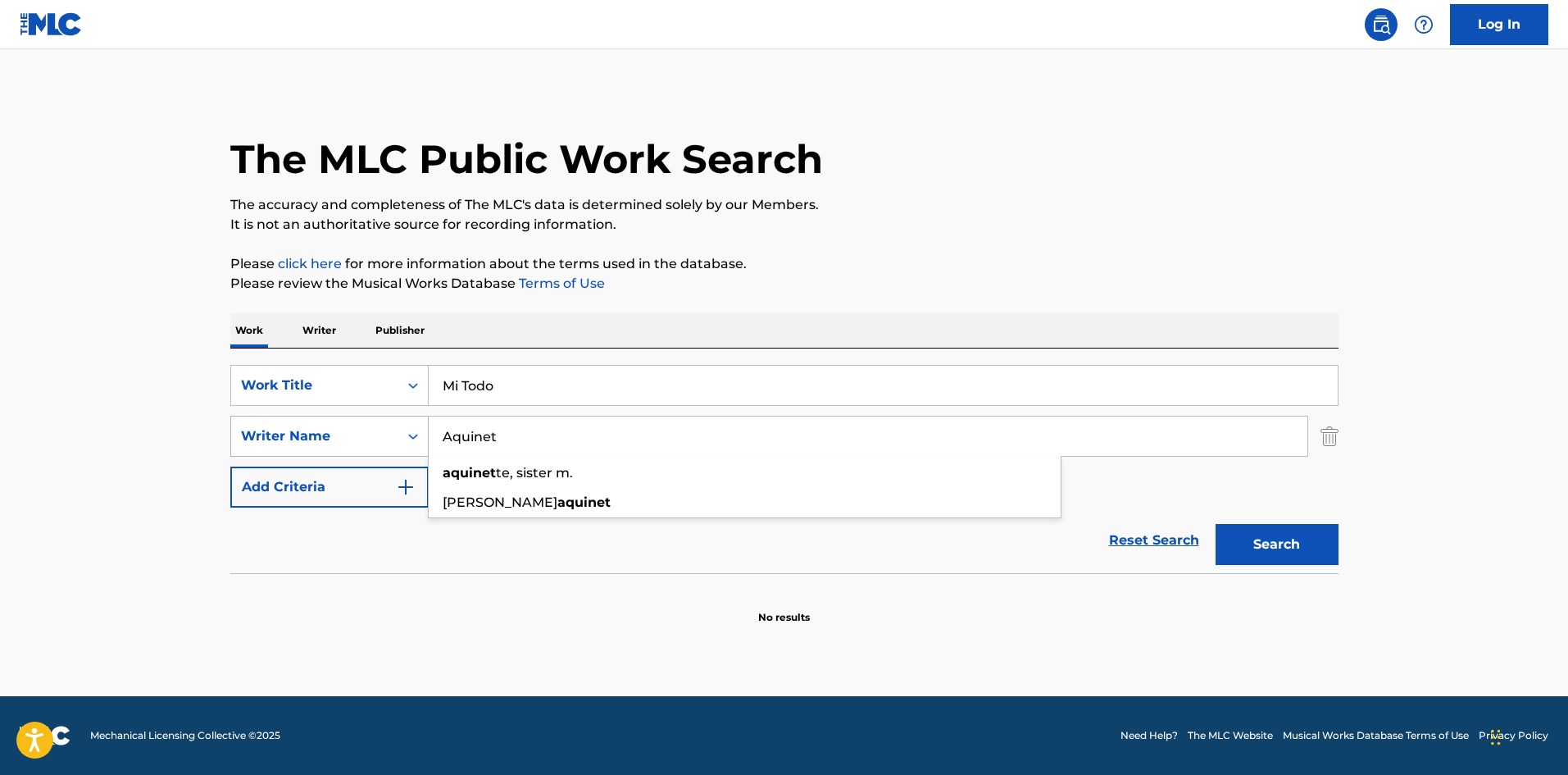
drag, startPoint x: 516, startPoint y: 438, endPoint x: 422, endPoint y: 419, distance: 95.9
click at [408, 427] on div "SearchWithCriteriaa6a66001-8ee0-4802-ade9-57a477e77476 Writer Name Aquinet aqui…" at bounding box center [784, 436] width 1109 height 41
paste input "Victor"
click at [1298, 528] on button "Search" at bounding box center [1277, 545] width 123 height 41
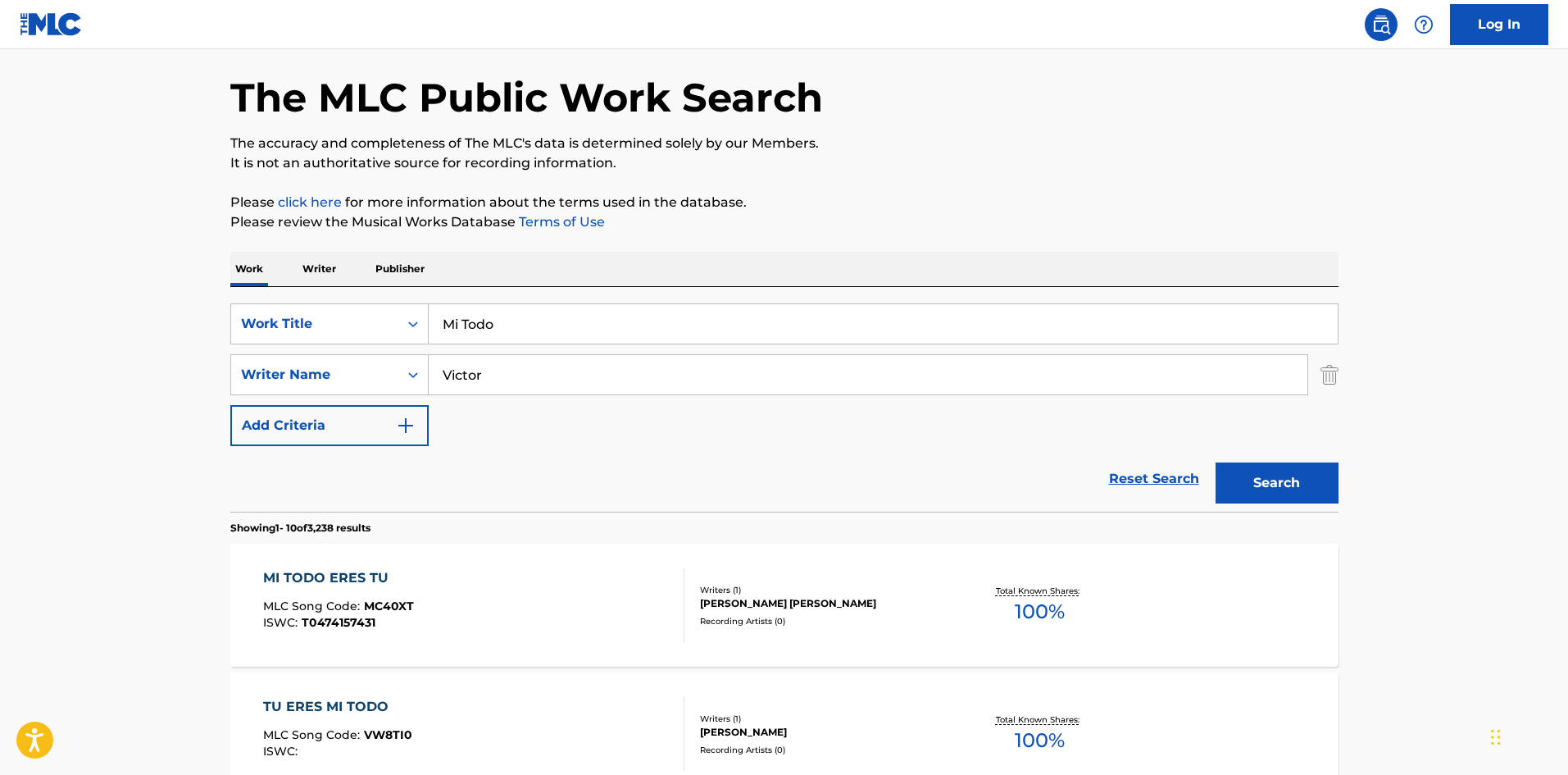
scroll to position [48, 0]
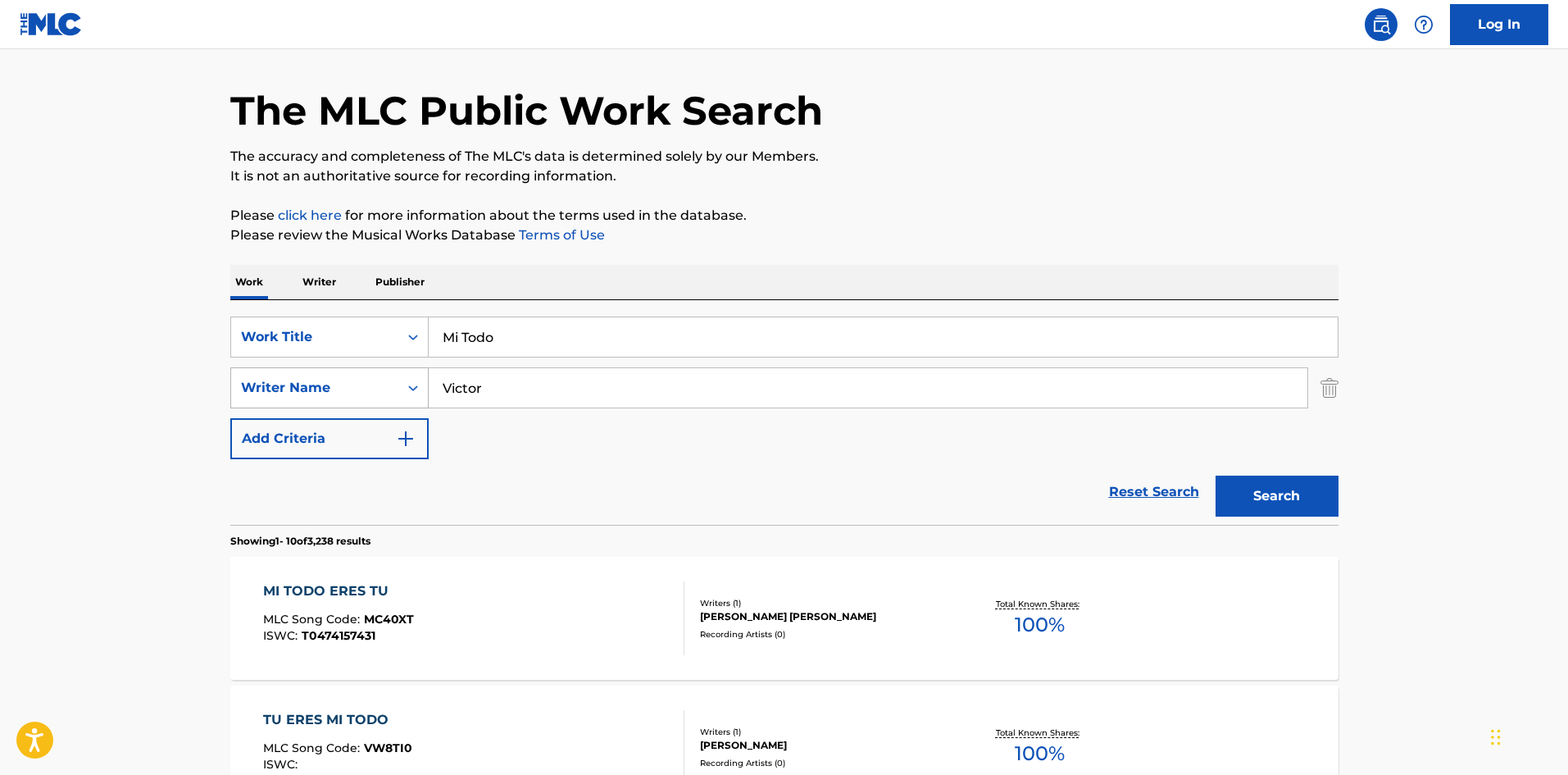
drag, startPoint x: 491, startPoint y: 389, endPoint x: 364, endPoint y: 385, distance: 127.1
click at [371, 389] on div "SearchWithCriteriaa6a66001-8ee0-4802-ade9-57a477e77476 Writer Name [PERSON_NAME]" at bounding box center [784, 388] width 1109 height 41
paste input "[PERSON_NAME]"
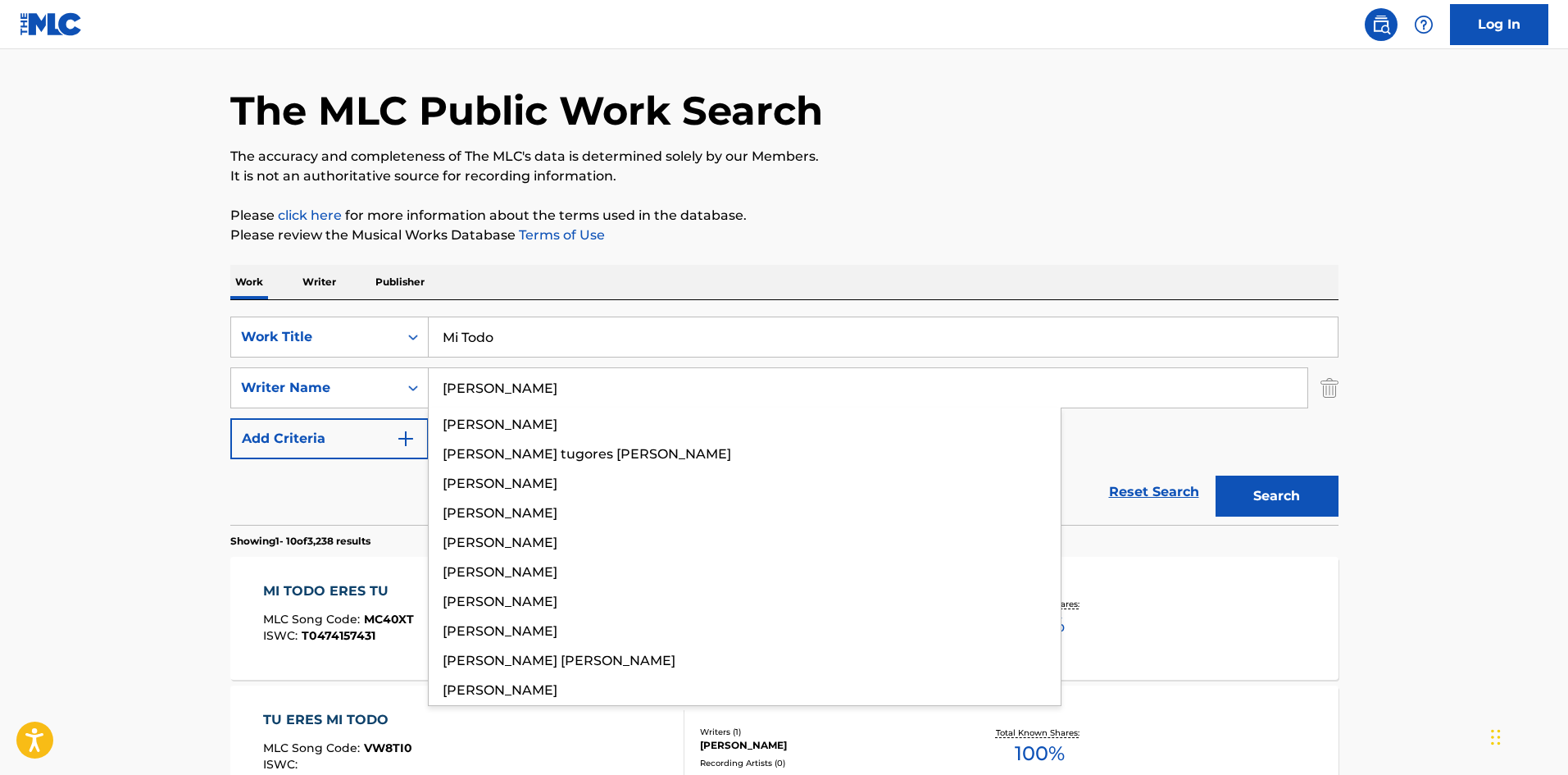
type input "[PERSON_NAME]"
click at [1261, 497] on button "Search" at bounding box center [1277, 497] width 123 height 41
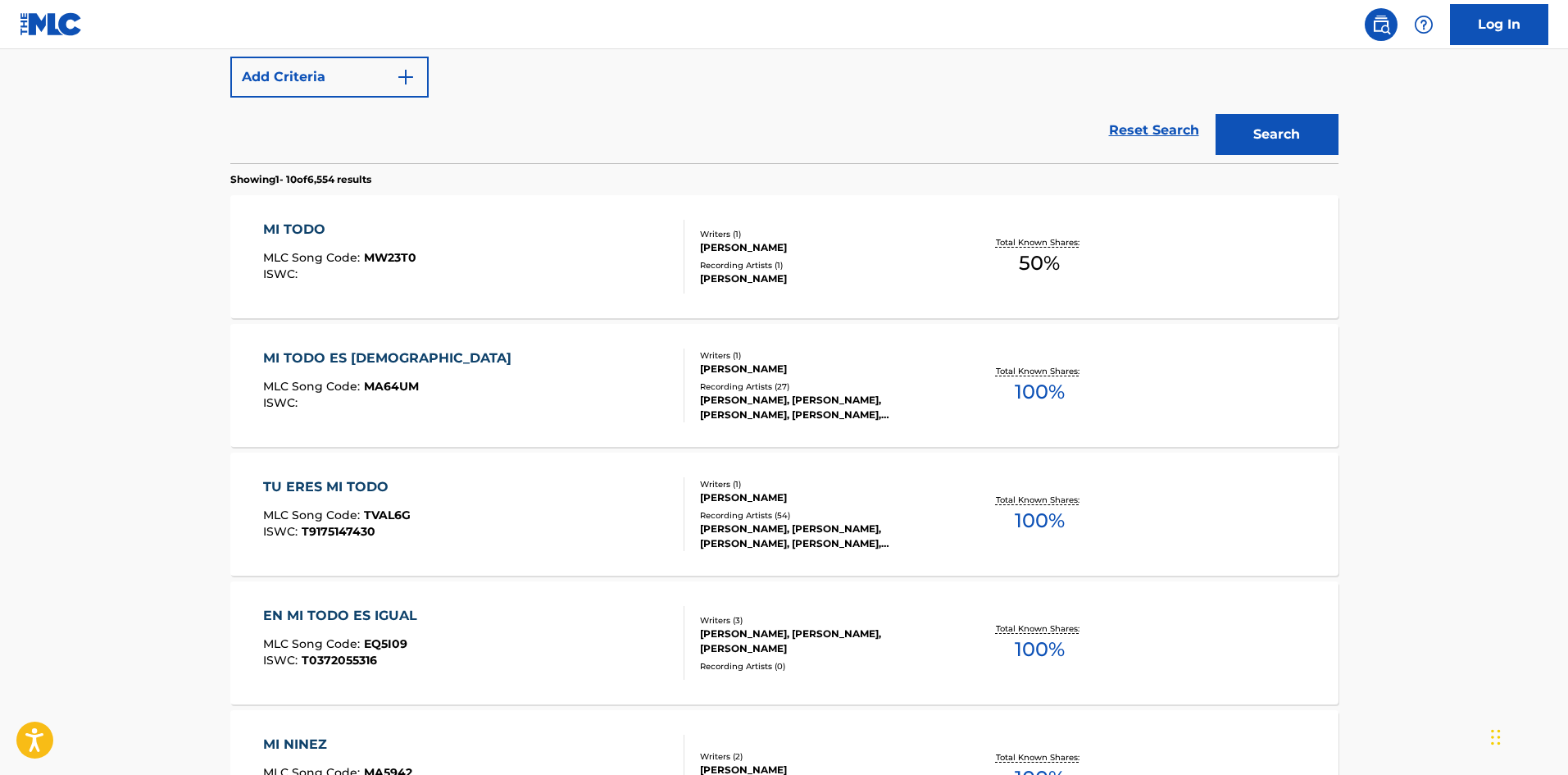
scroll to position [328, 0]
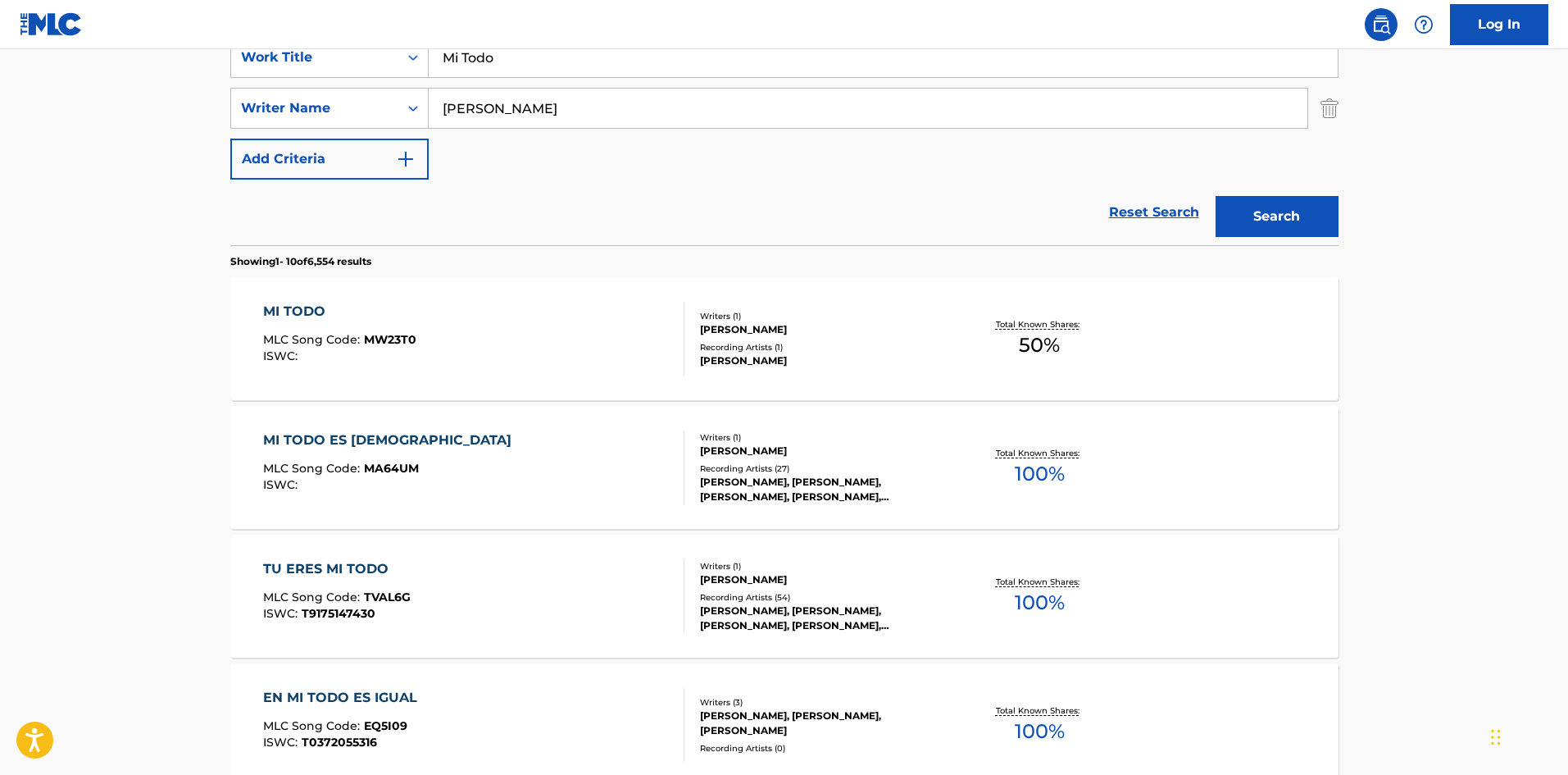
drag, startPoint x: 398, startPoint y: 41, endPoint x: 481, endPoint y: 117, distance: 112.5
click at [385, 40] on div "Log In The MLC Public Work Search The accuracy and completeness of The MLC's da…" at bounding box center [784, 701] width 1568 height 2059
paste input "Precipicio"
type input "Precipicio"
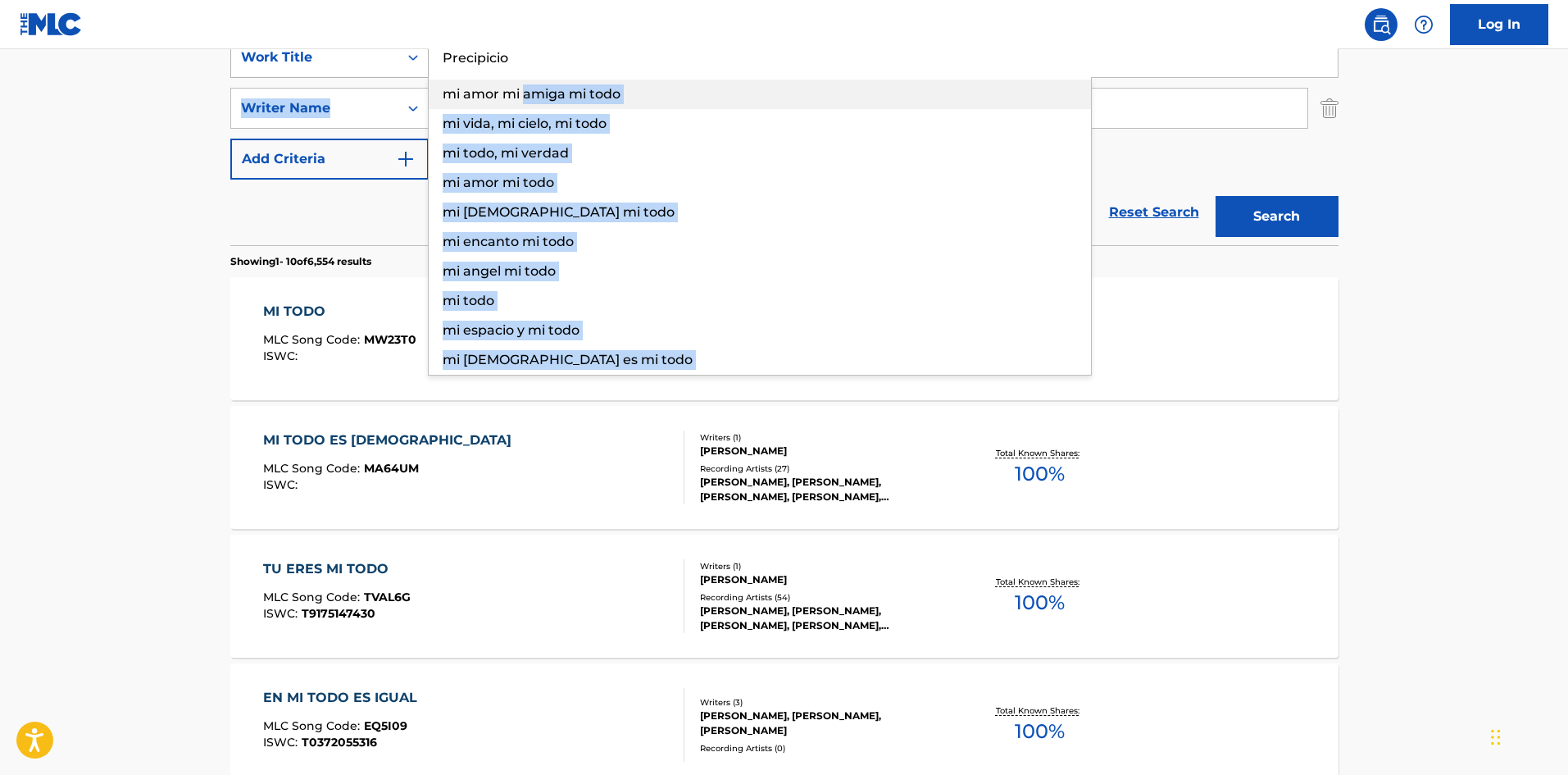
click at [377, 84] on div "SearchWithCriteria61af1990-feb2-4578-a25f-c1814b8c81ac Work Title Precipicio mi…" at bounding box center [784, 108] width 1109 height 143
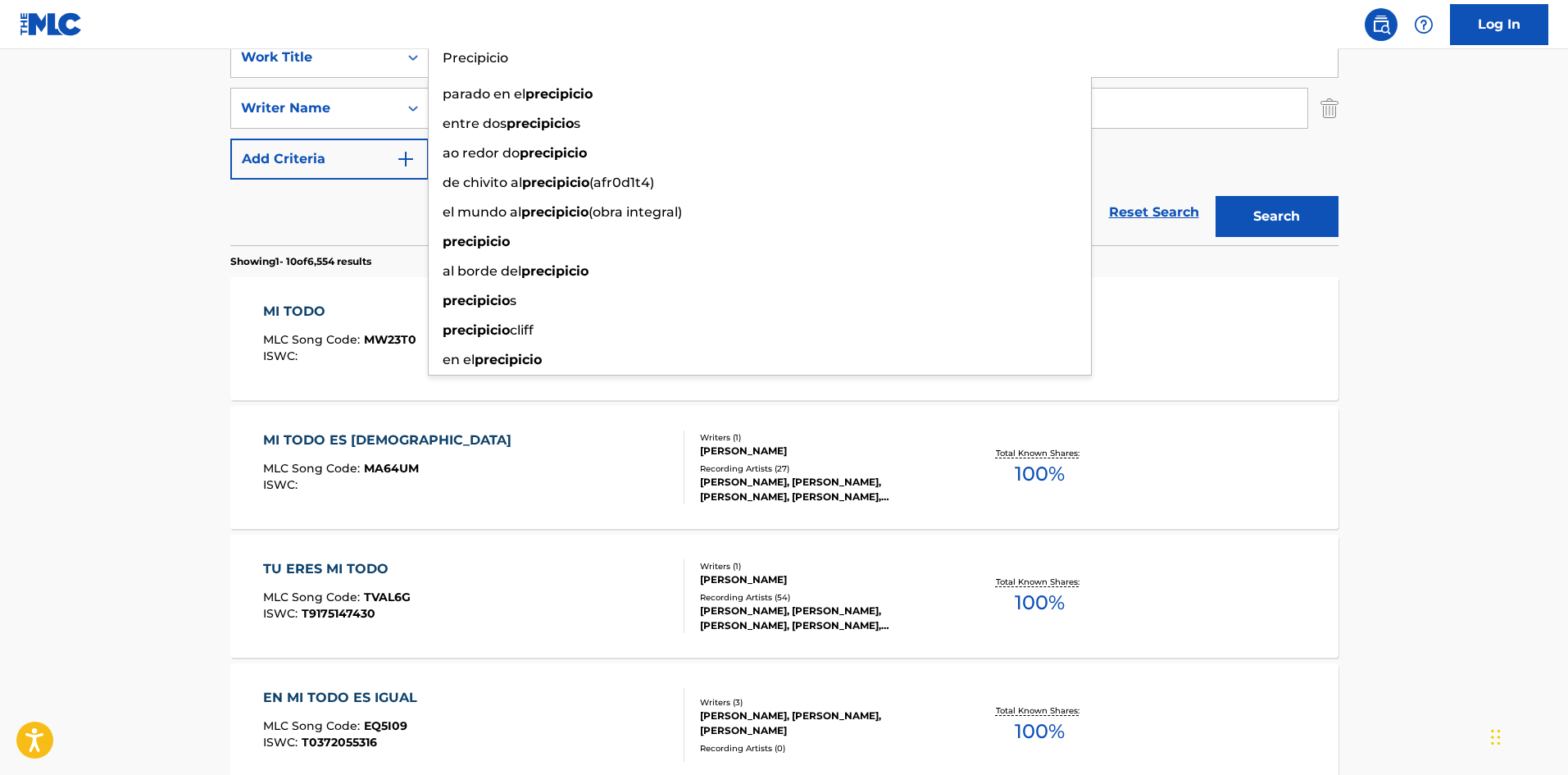
click at [140, 87] on main "The MLC Public Work Search The accuracy and completeness of The MLC's data is d…" at bounding box center [784, 686] width 1568 height 1931
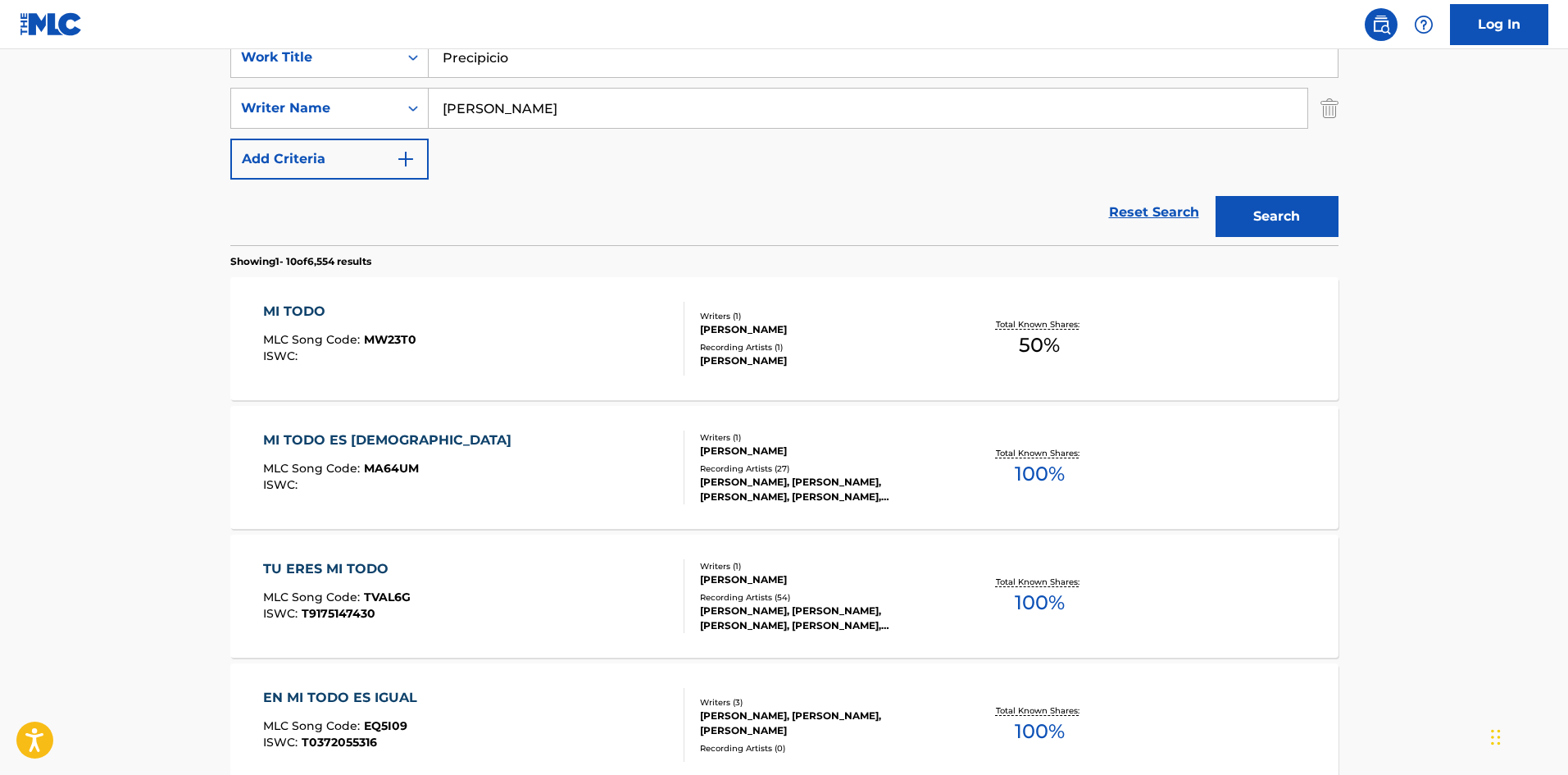
drag, startPoint x: 442, startPoint y: 100, endPoint x: 463, endPoint y: 79, distance: 29.7
click at [405, 97] on div "SearchWithCriteriaa6a66001-8ee0-4802-ade9-57a477e77476 Writer Name [PERSON_NAME]" at bounding box center [784, 108] width 1109 height 41
click at [398, 46] on nav "Log In" at bounding box center [784, 24] width 1568 height 49
drag, startPoint x: 469, startPoint y: 54, endPoint x: 325, endPoint y: 34, distance: 145.4
click at [325, 34] on div "Log In The MLC Public Work Search The accuracy and completeness of The MLC's da…" at bounding box center [784, 701] width 1568 height 2059
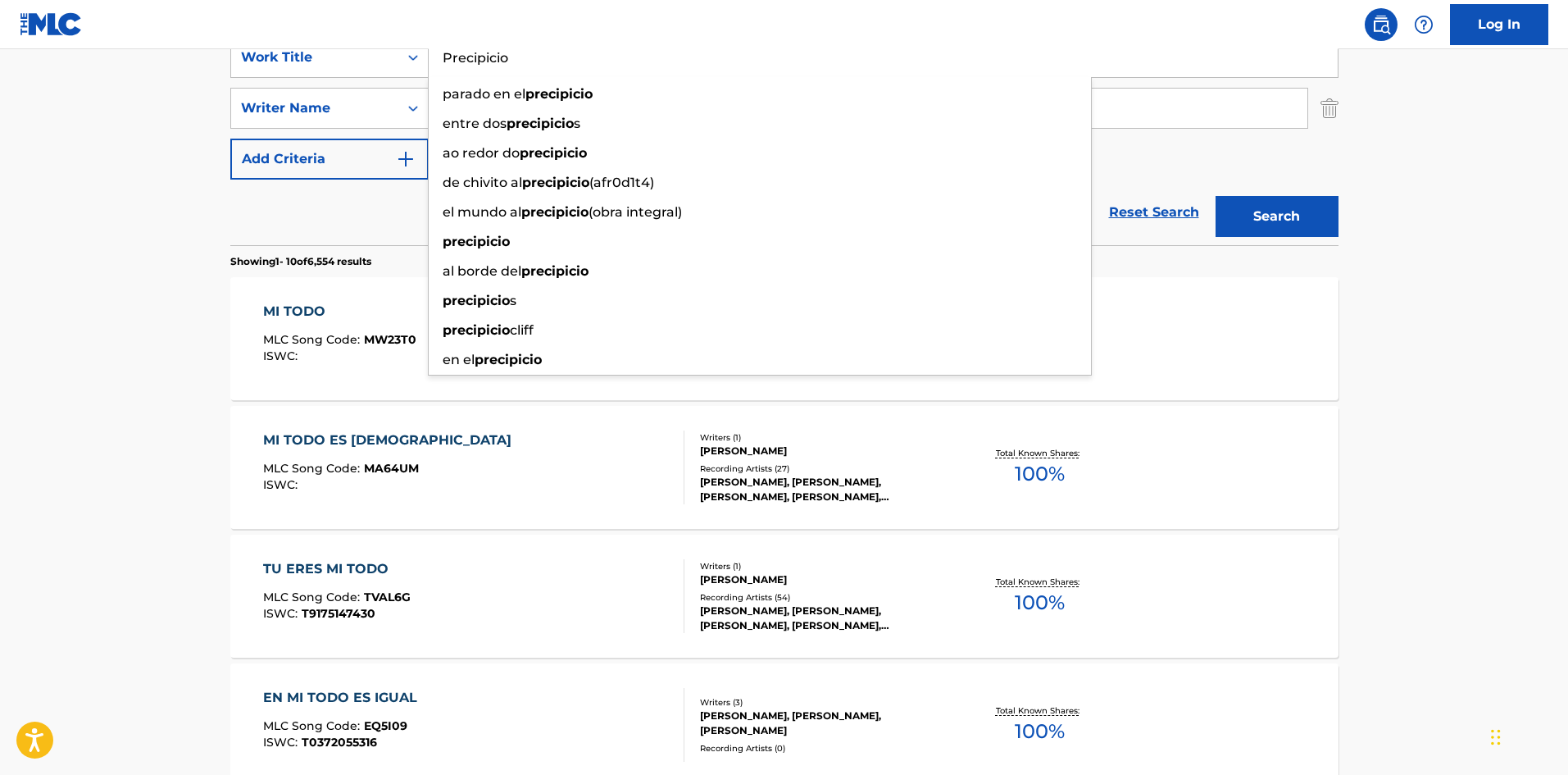
click at [1273, 226] on button "Search" at bounding box center [1277, 217] width 123 height 41
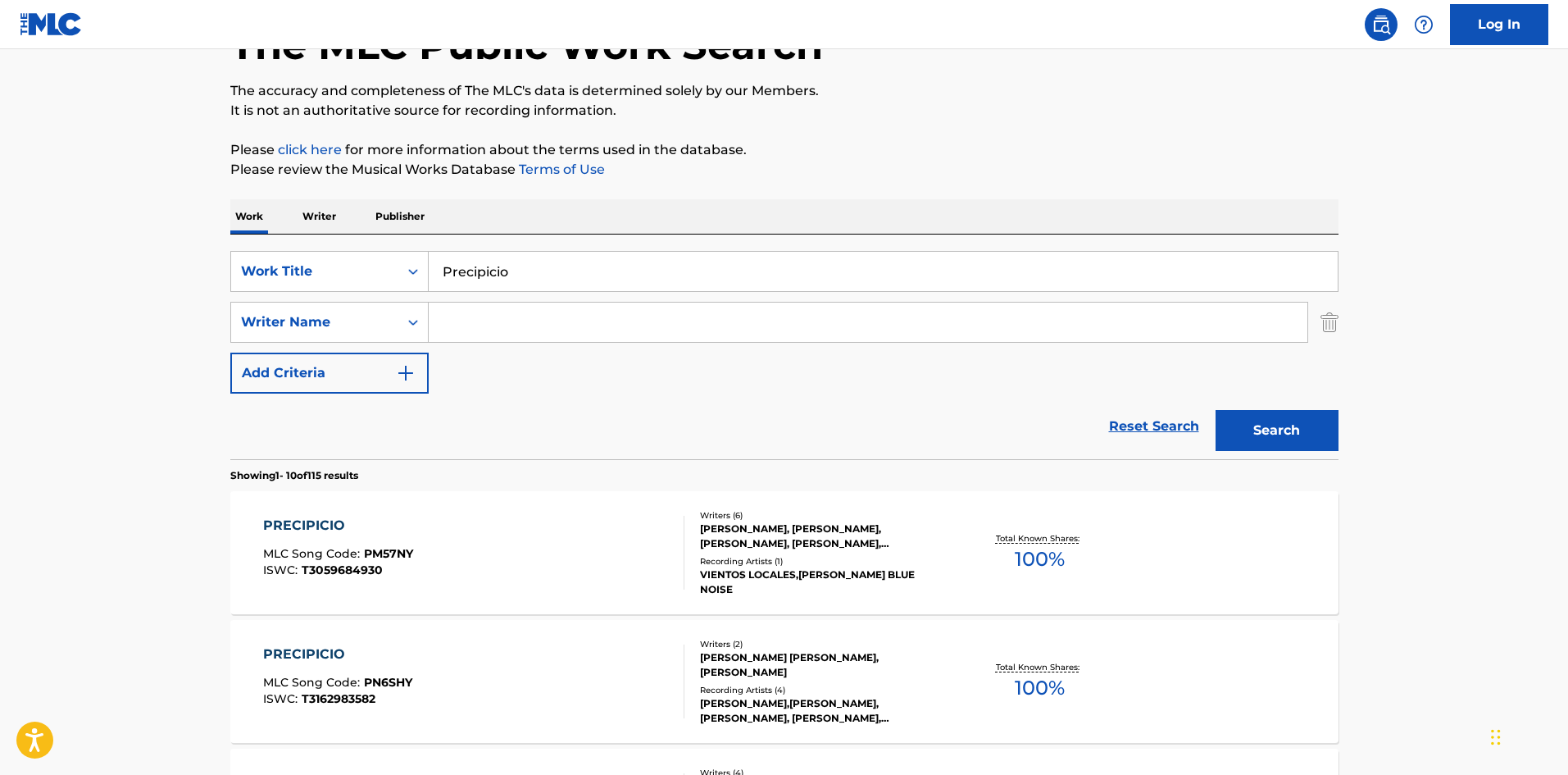
scroll to position [118, 0]
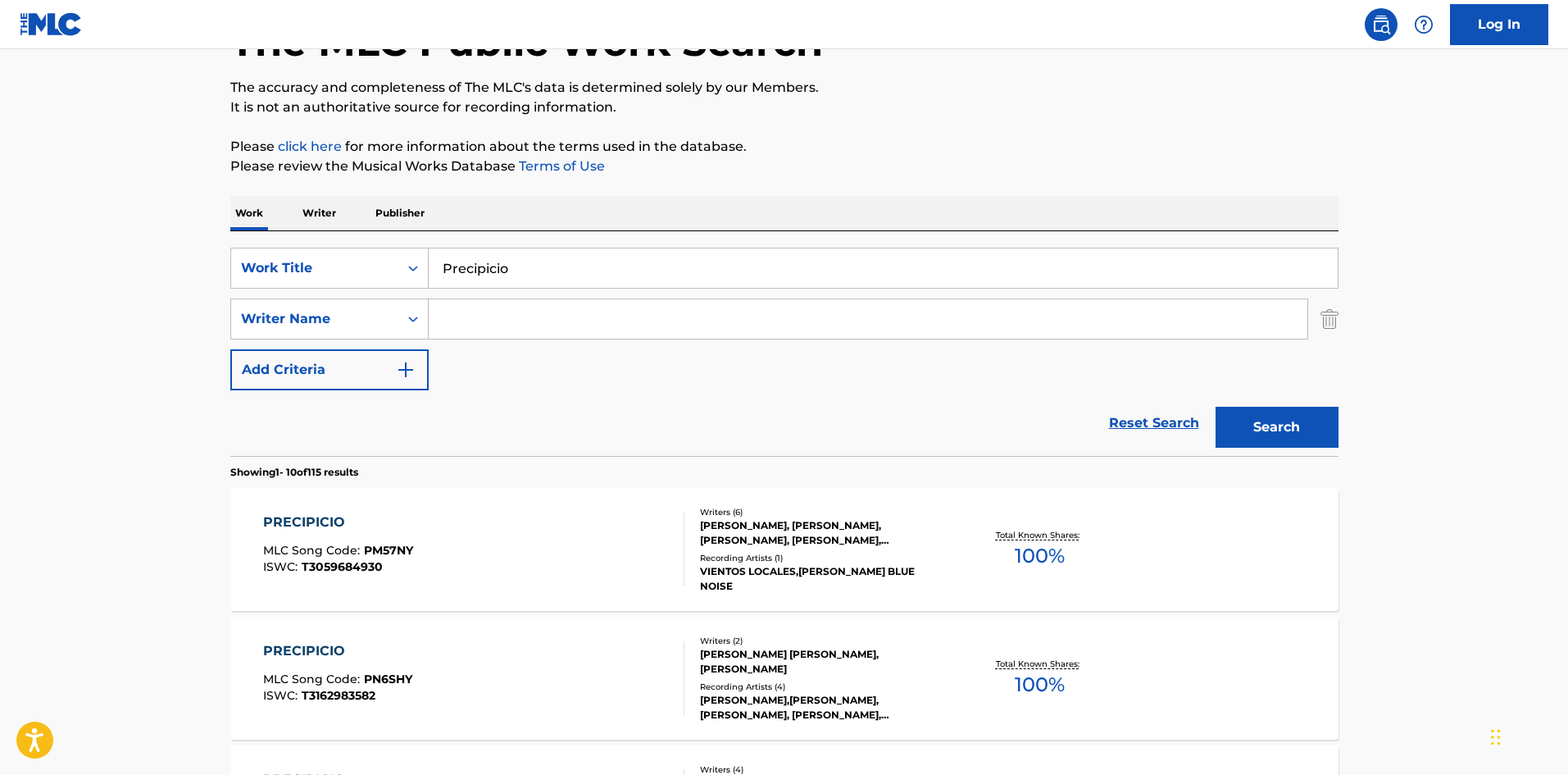
click at [479, 317] on input "Search Form" at bounding box center [867, 319] width 878 height 40
paste input "[PERSON_NAME]"
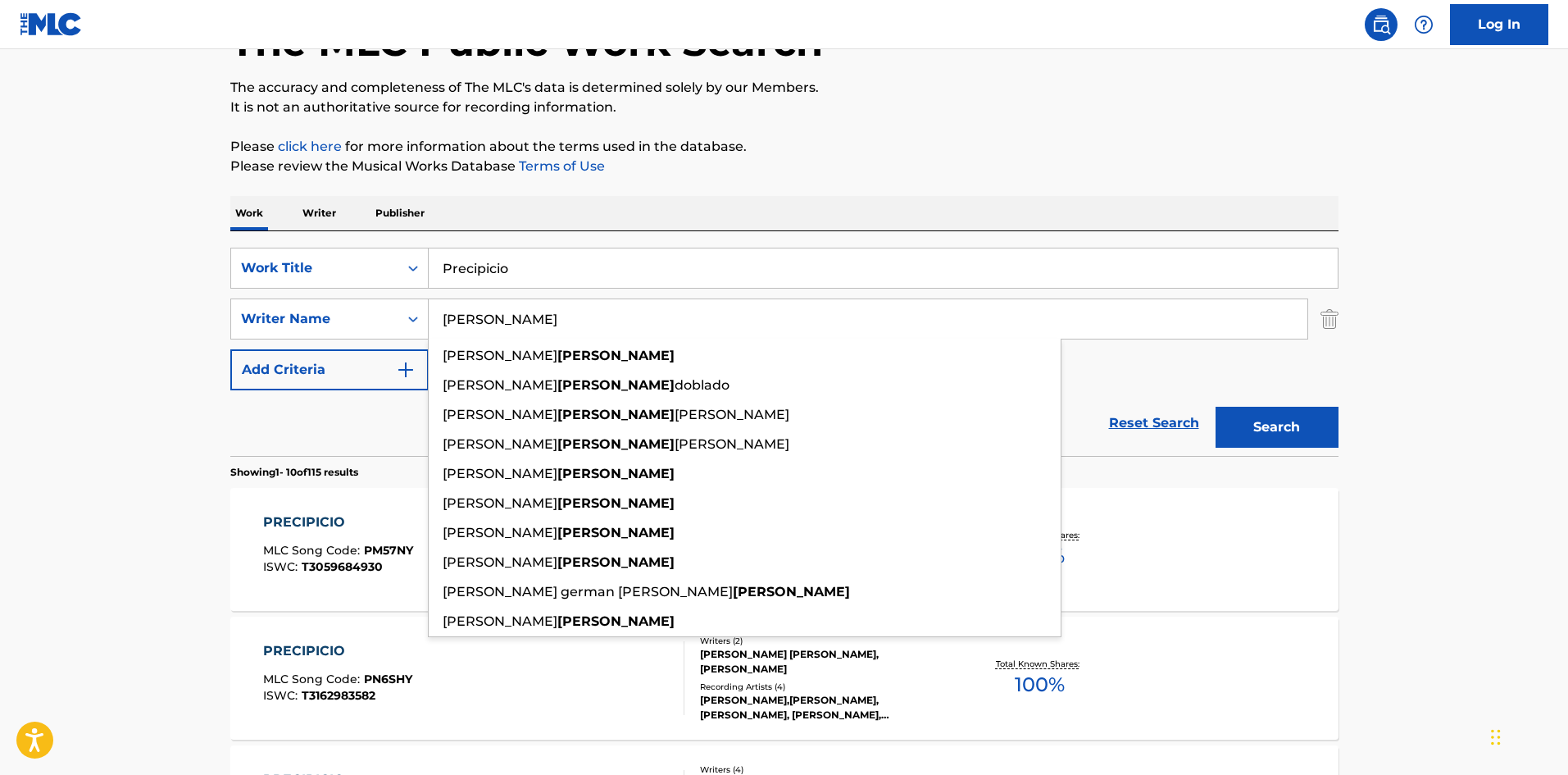
click at [1297, 419] on button "Search" at bounding box center [1277, 428] width 123 height 41
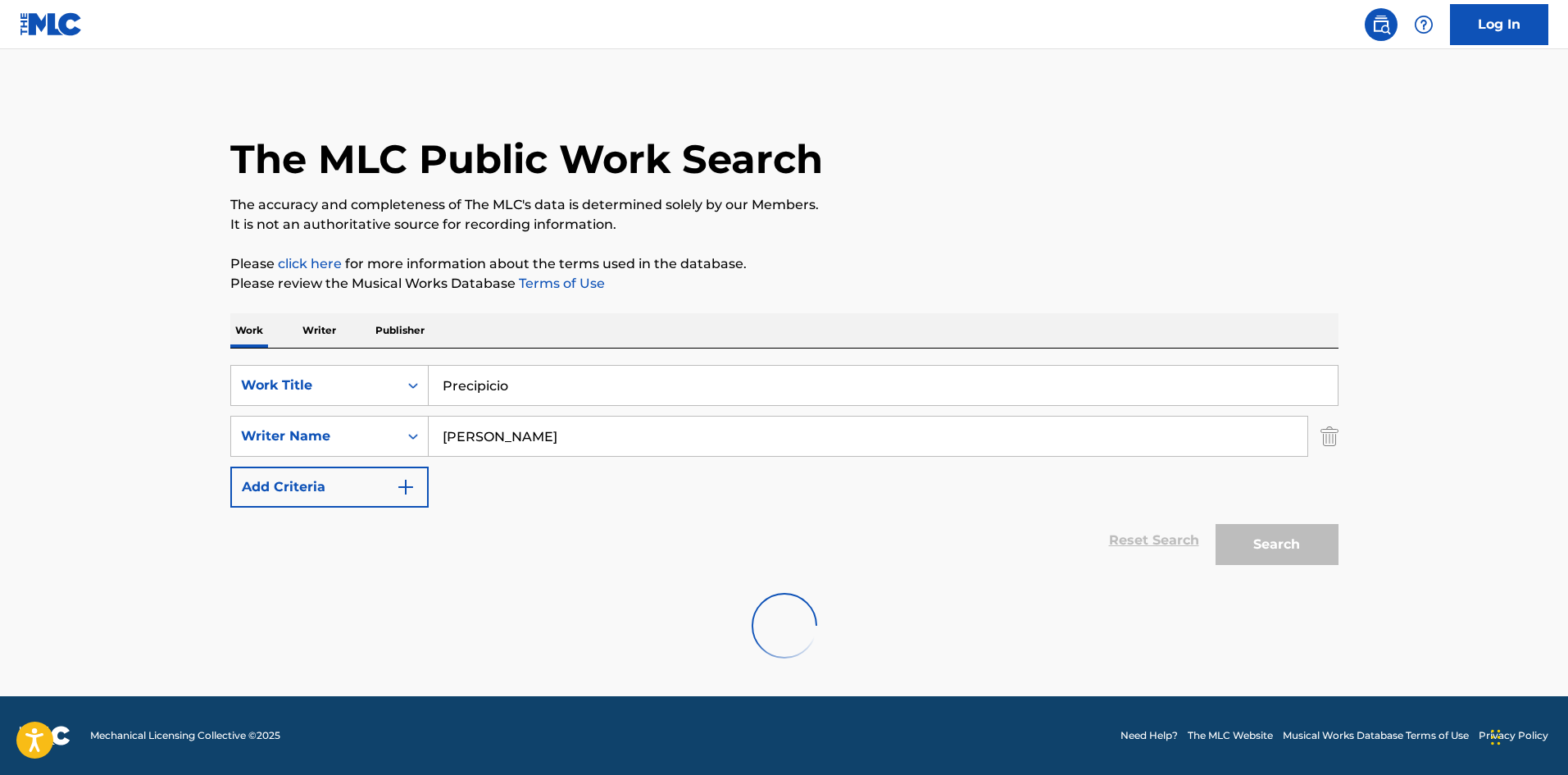
scroll to position [0, 0]
drag, startPoint x: 488, startPoint y: 442, endPoint x: 438, endPoint y: 448, distance: 50.4
click at [431, 449] on input "[PERSON_NAME]" at bounding box center [867, 436] width 878 height 40
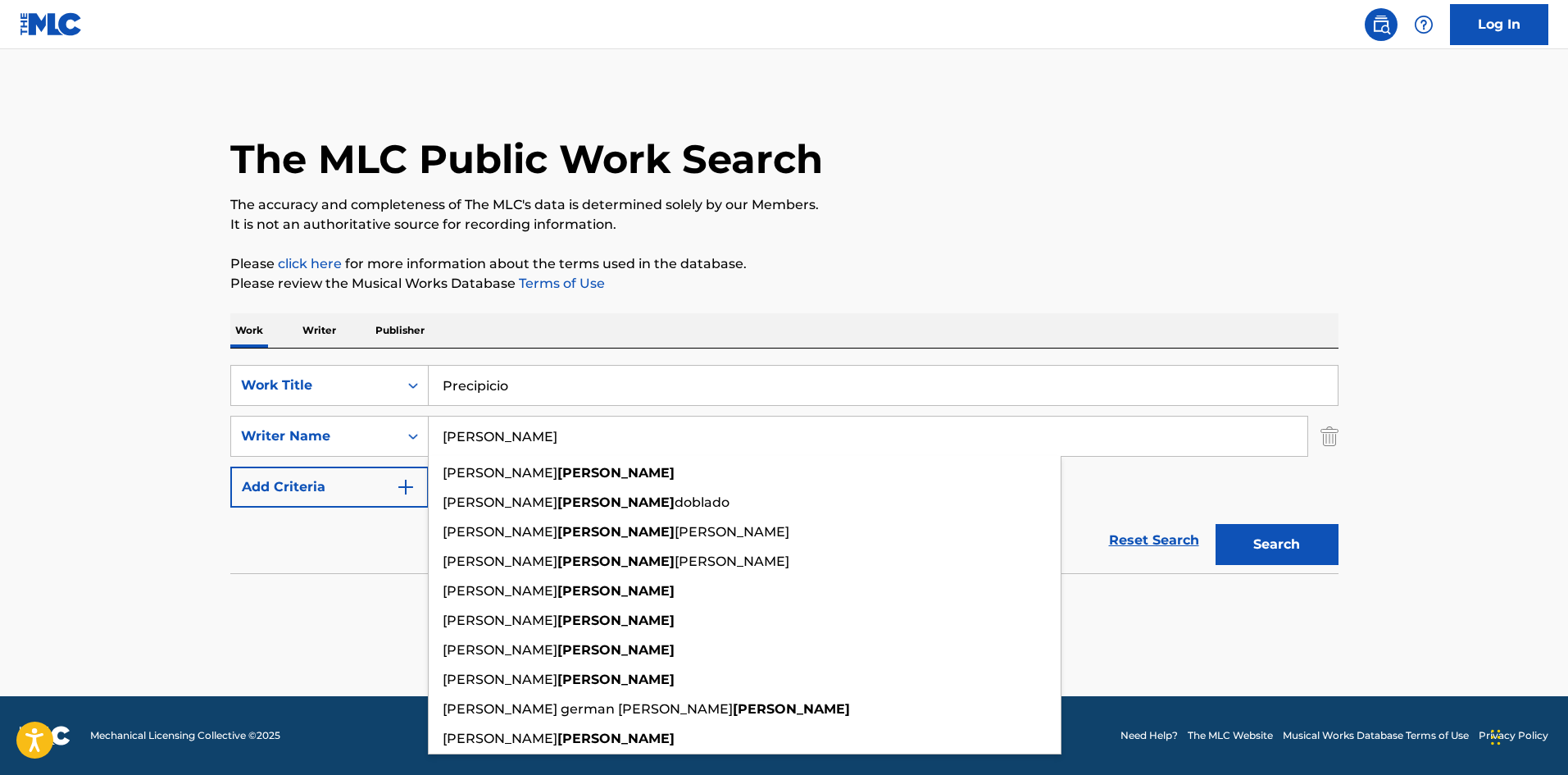
drag, startPoint x: 499, startPoint y: 427, endPoint x: 454, endPoint y: 436, distance: 45.9
click at [455, 436] on input "[PERSON_NAME]" at bounding box center [867, 436] width 878 height 40
paste input "[PERSON_NAME]"
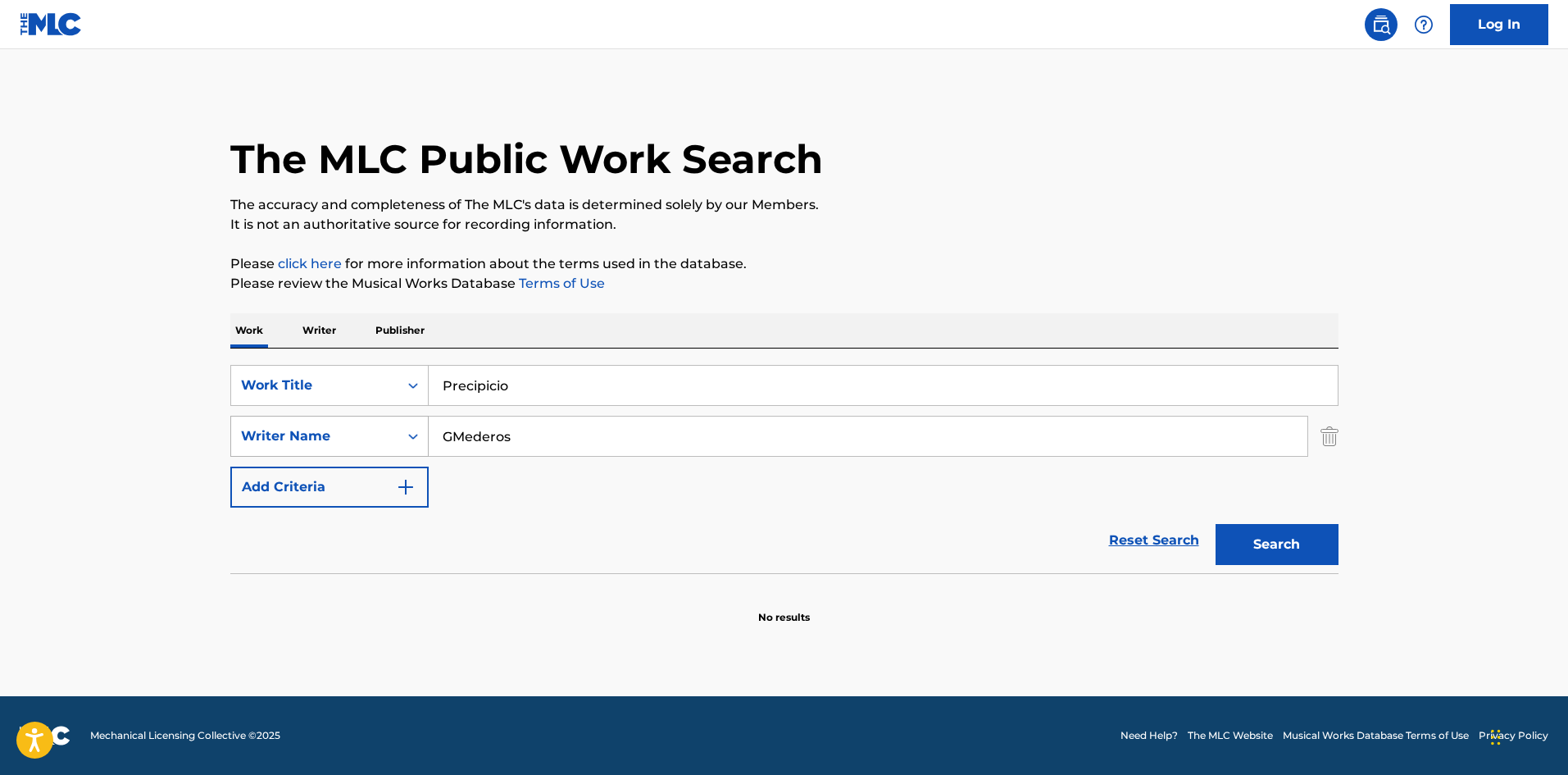
click at [394, 431] on div "SearchWithCriteriaa6a66001-8ee0-4802-ade9-57a477e77476 Writer Name GMederos" at bounding box center [784, 436] width 1109 height 41
paste input "Search Form"
type input "[PERSON_NAME]"
click at [733, 318] on div "Work Writer Publisher" at bounding box center [784, 331] width 1109 height 34
click at [1265, 547] on button "Search" at bounding box center [1277, 545] width 123 height 41
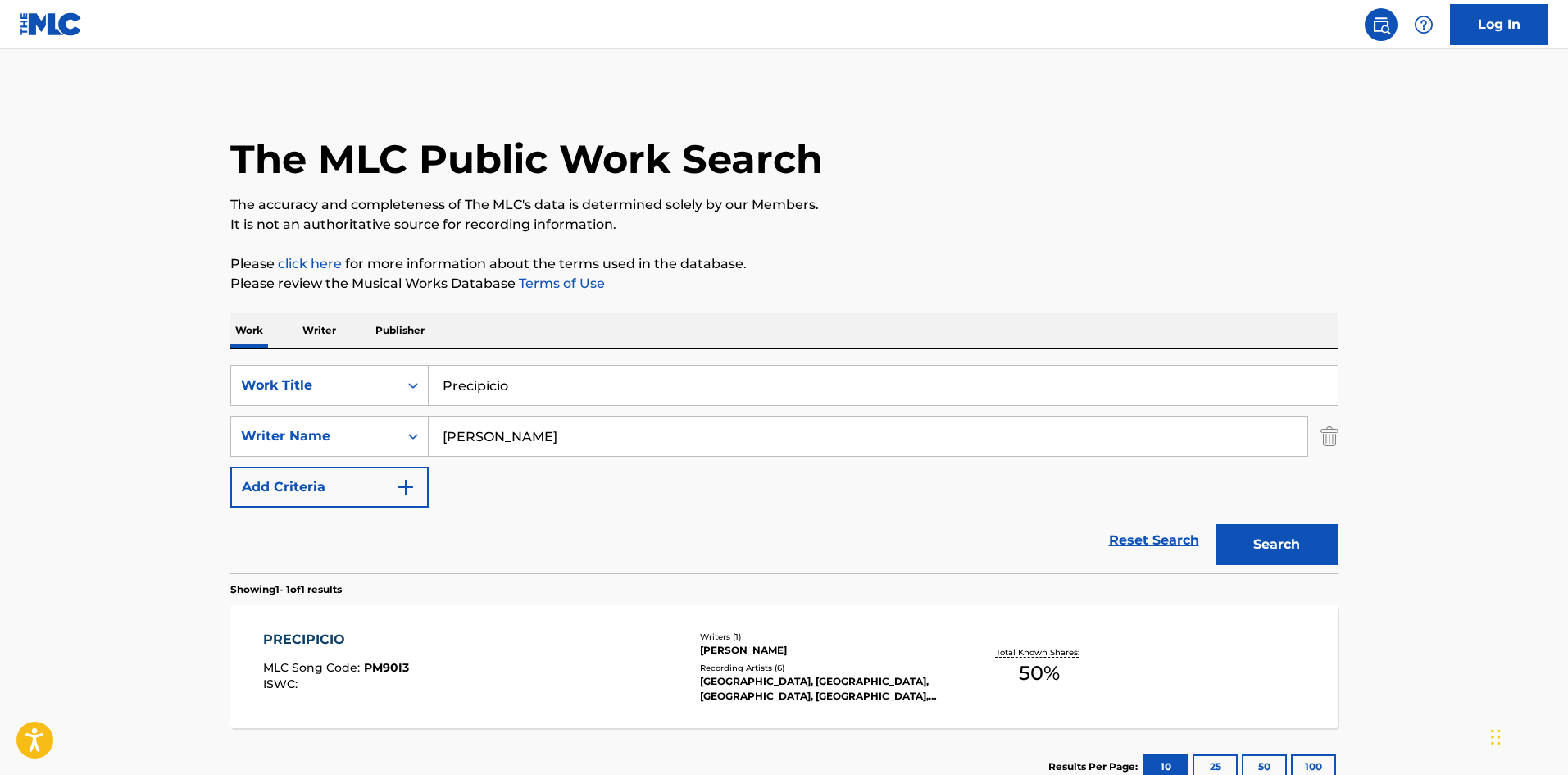
click at [524, 641] on div "PRECIPICIO MLC Song Code : PM90I3 ISWC :" at bounding box center [473, 667] width 422 height 74
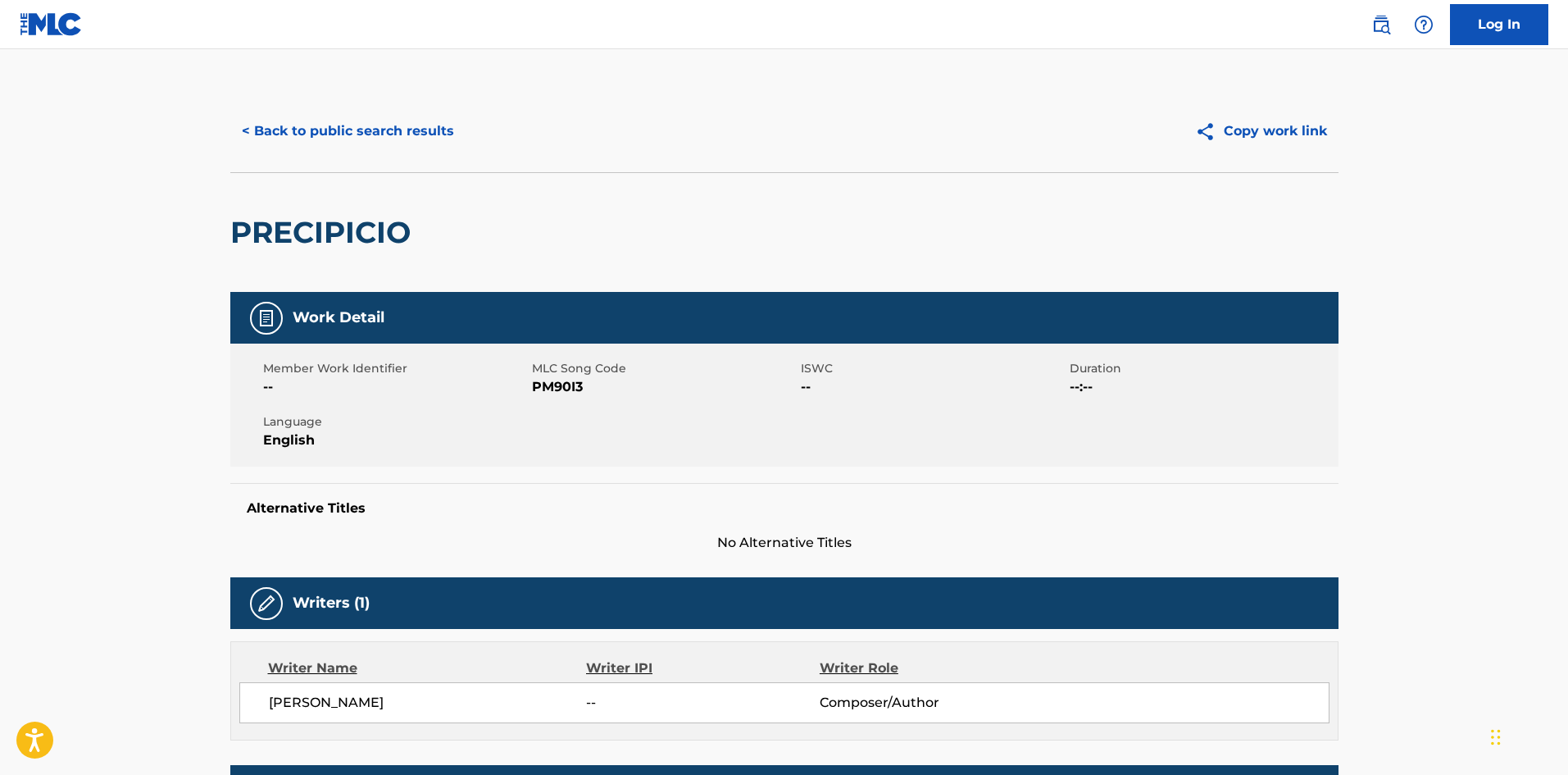
click at [567, 389] on span "PM90I3" at bounding box center [665, 387] width 264 height 20
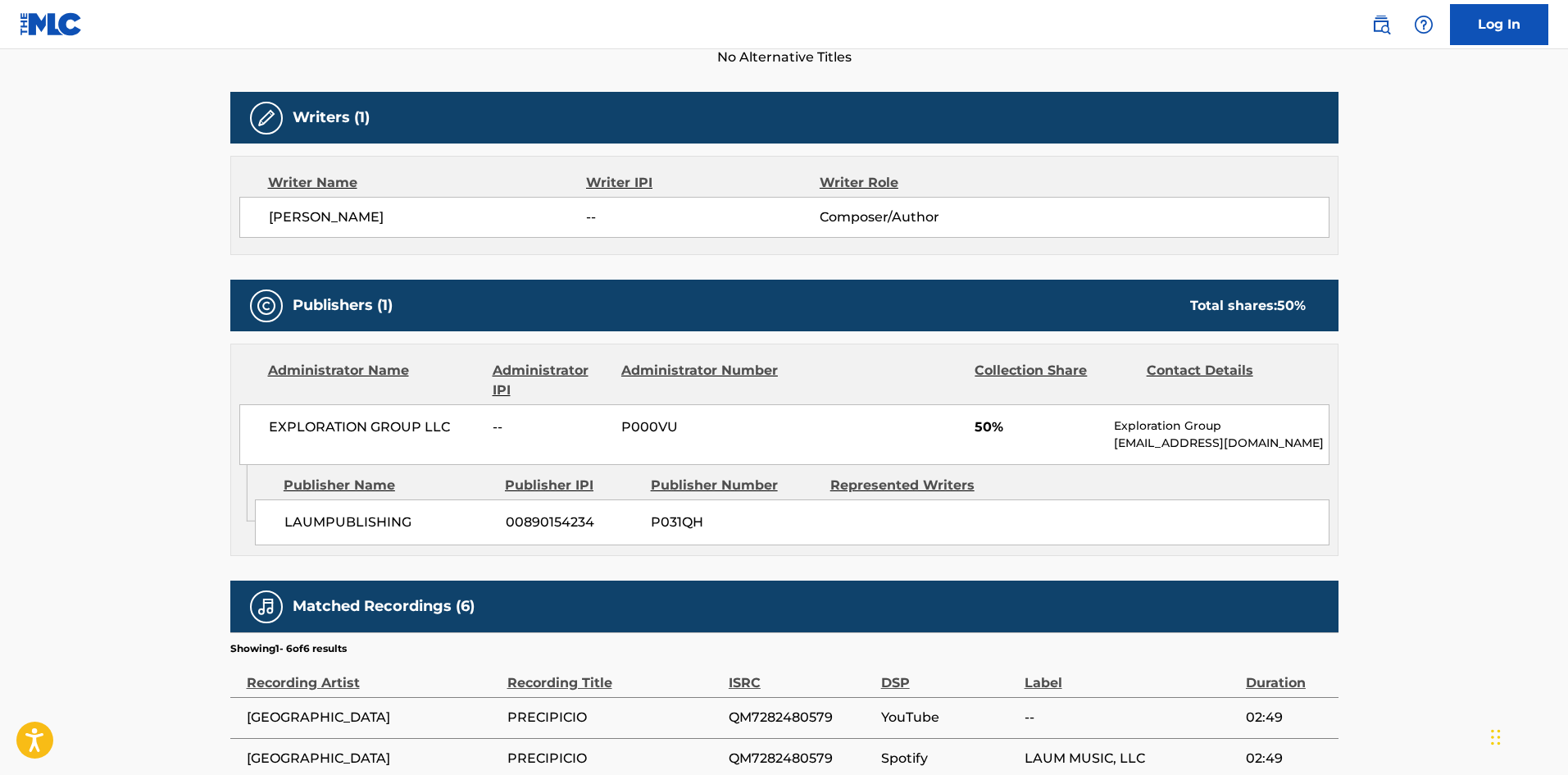
scroll to position [542, 0]
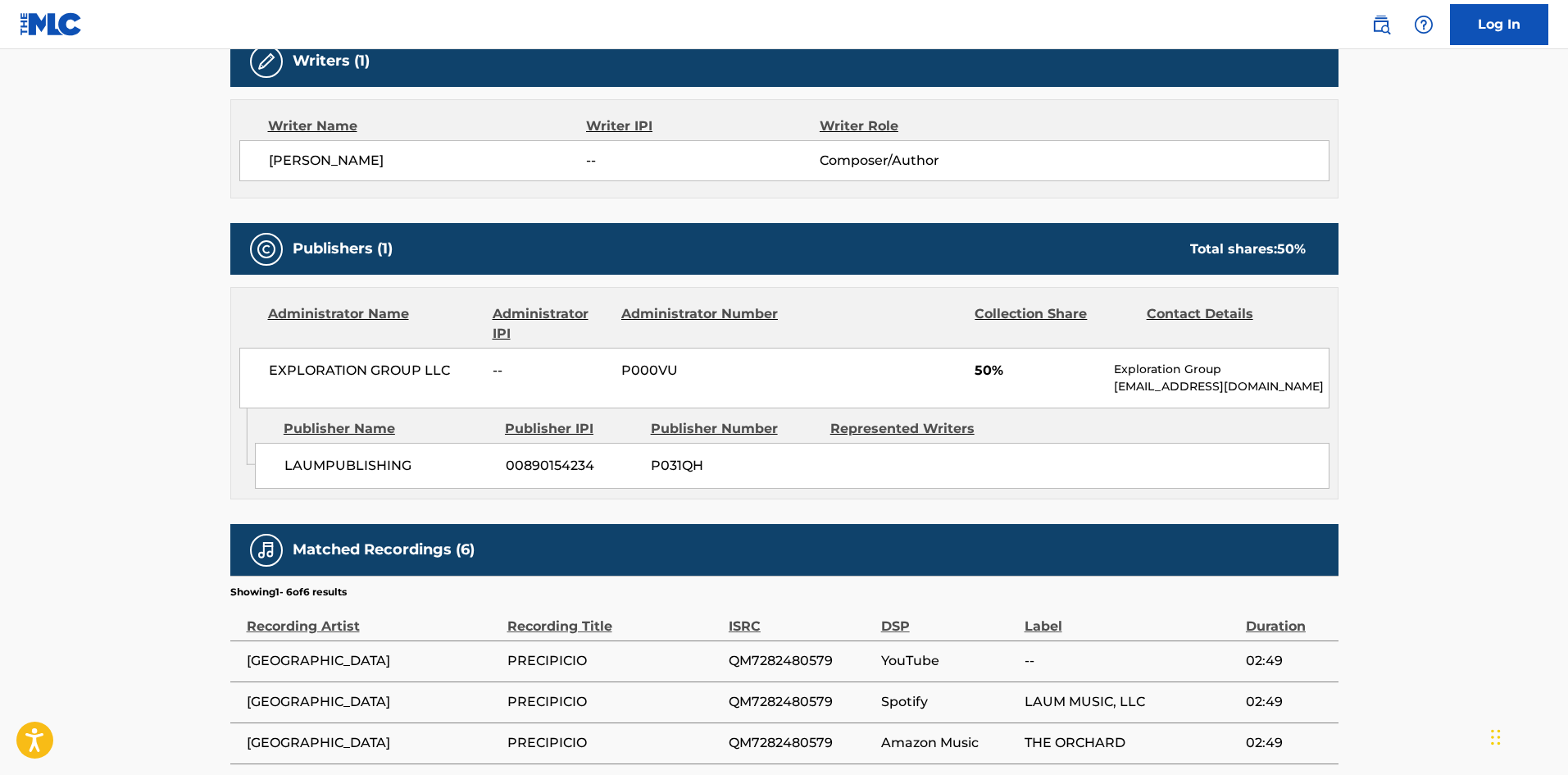
click at [786, 658] on span "QM7282480579" at bounding box center [801, 661] width 144 height 20
click at [788, 658] on span "QM7282480579" at bounding box center [801, 661] width 144 height 20
click at [785, 658] on span "QM7282480579" at bounding box center [801, 661] width 144 height 20
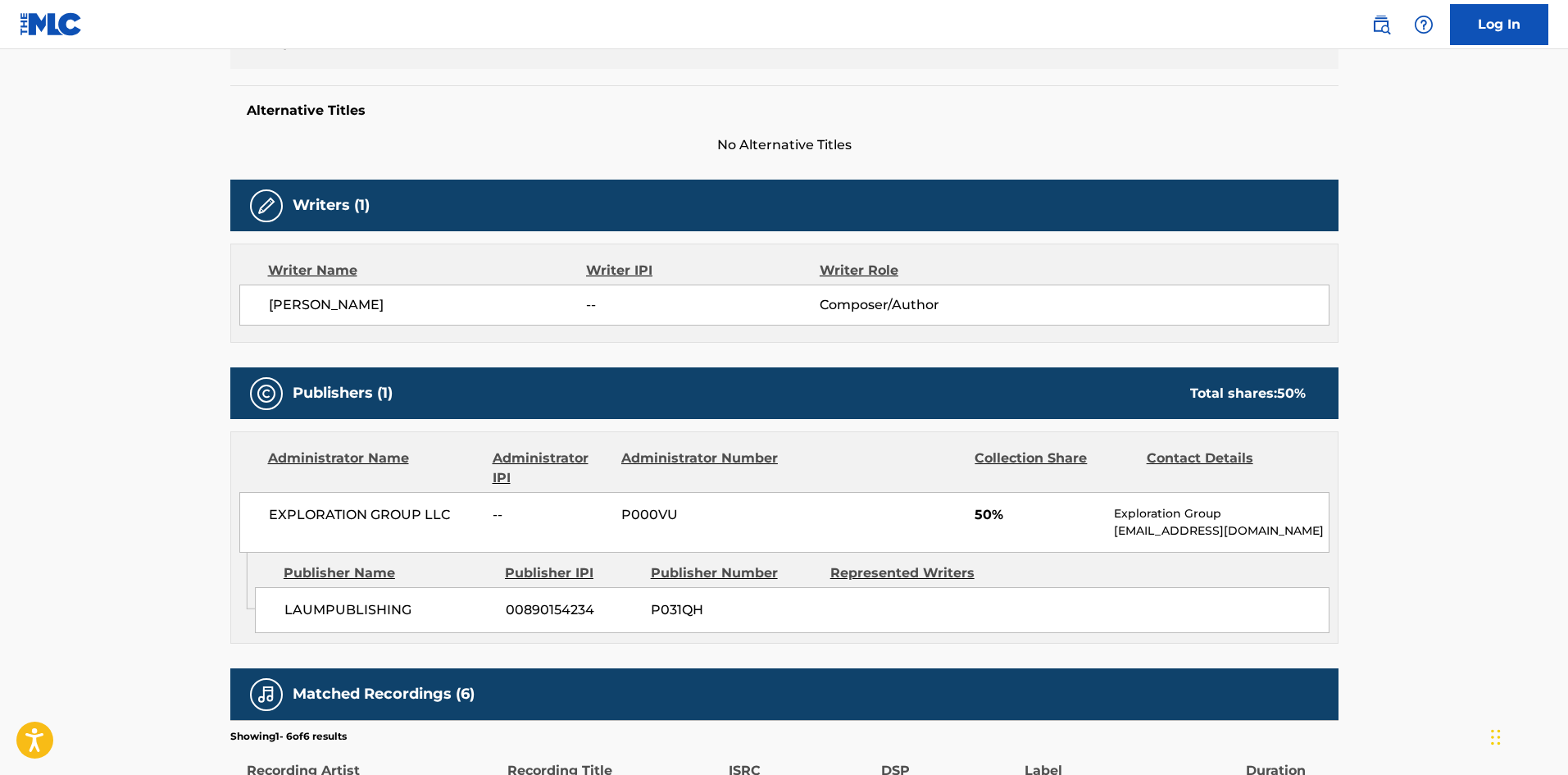
scroll to position [0, 0]
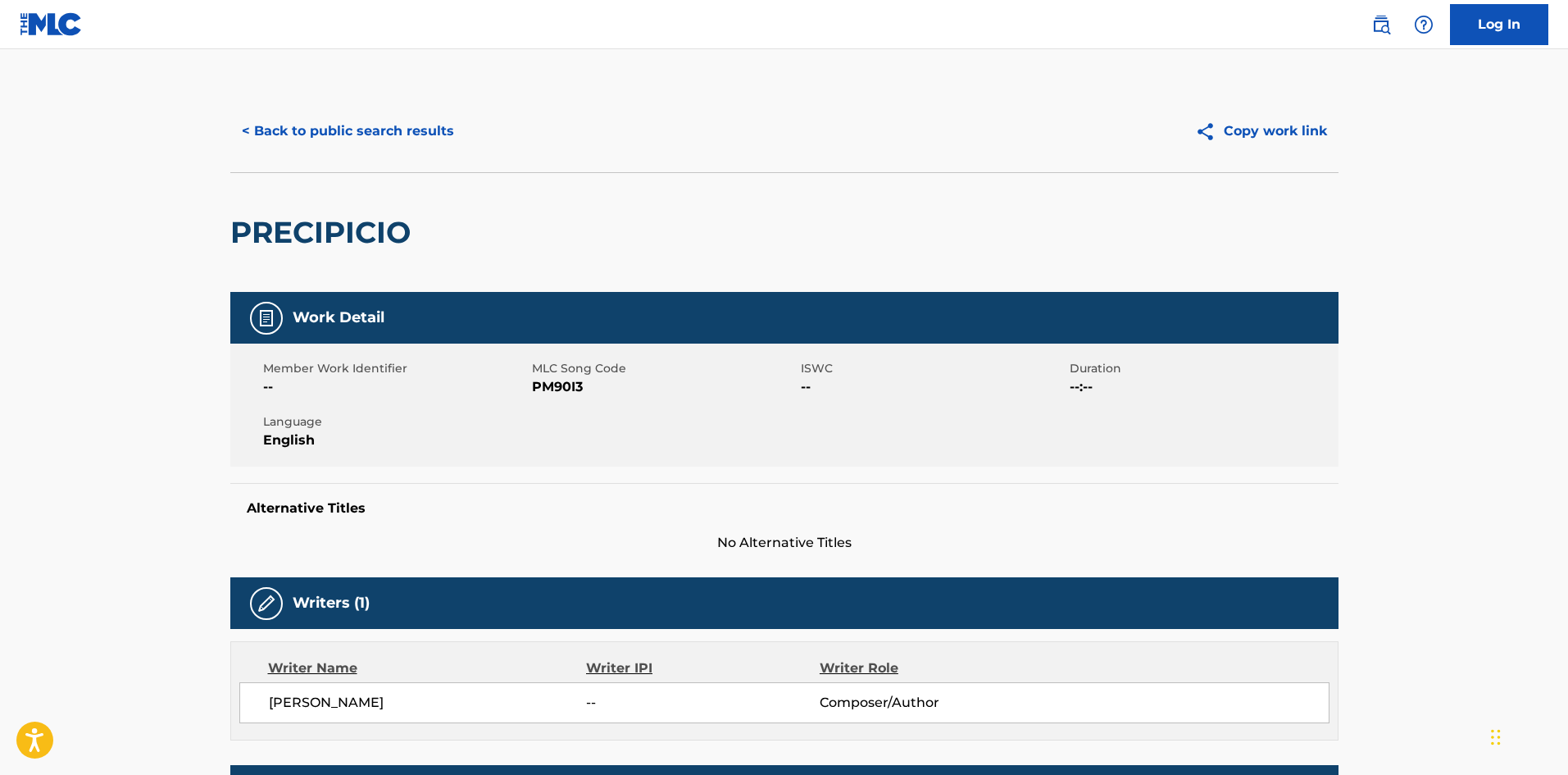
click at [414, 134] on button "< Back to public search results" at bounding box center [348, 131] width 235 height 41
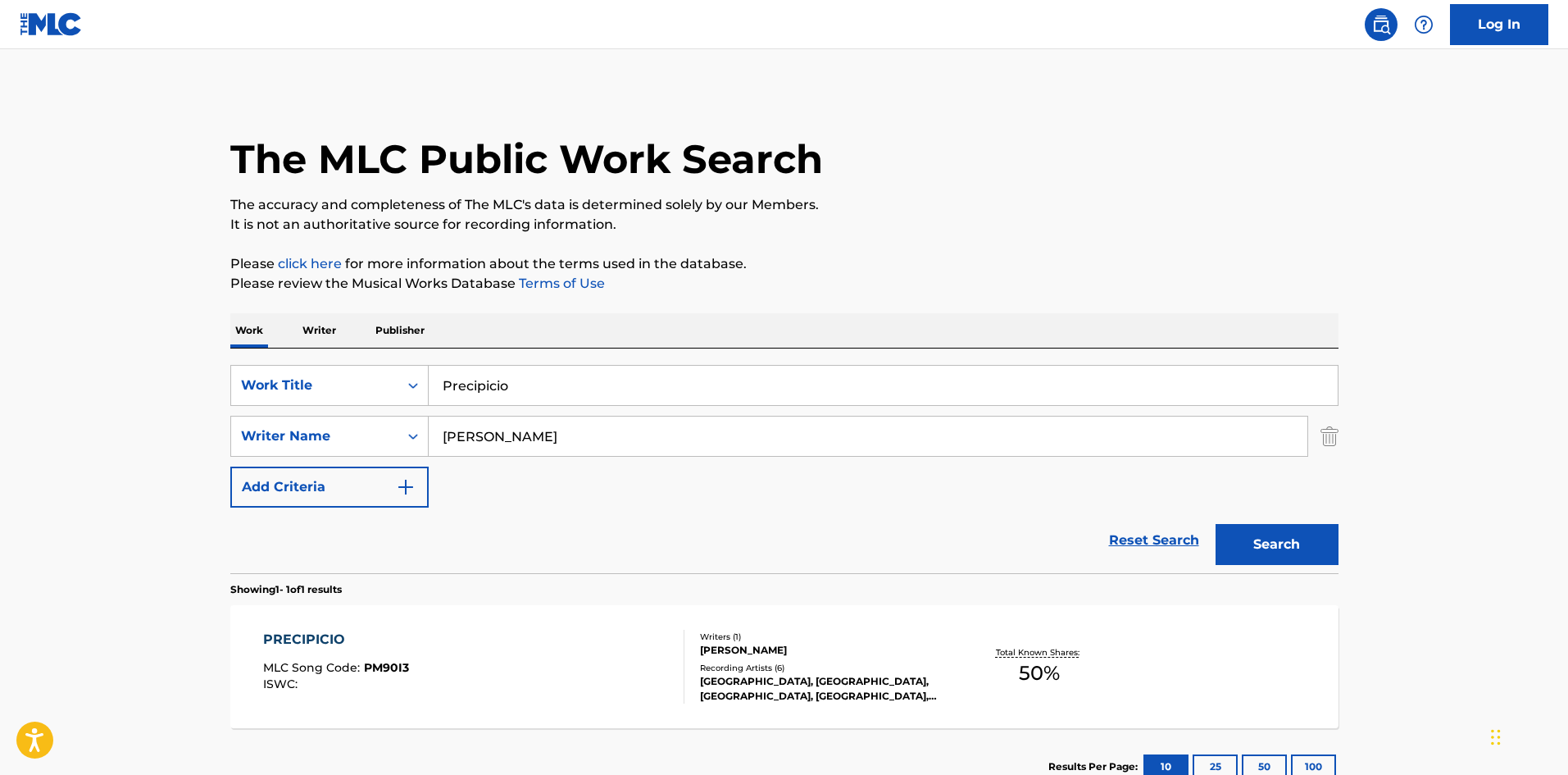
click at [422, 404] on div "SearchWithCriteria61af1990-feb2-4578-a25f-c1814b8c81ac Work Title Precipicio" at bounding box center [784, 386] width 1109 height 41
paste input "Trastorn"
type input "Trastorno"
drag, startPoint x: 418, startPoint y: 418, endPoint x: 403, endPoint y: 404, distance: 20.5
click at [397, 416] on div "SearchWithCriteriaa6a66001-8ee0-4802-ade9-57a477e77476 Writer Name [PERSON_NAME]" at bounding box center [784, 436] width 1109 height 41
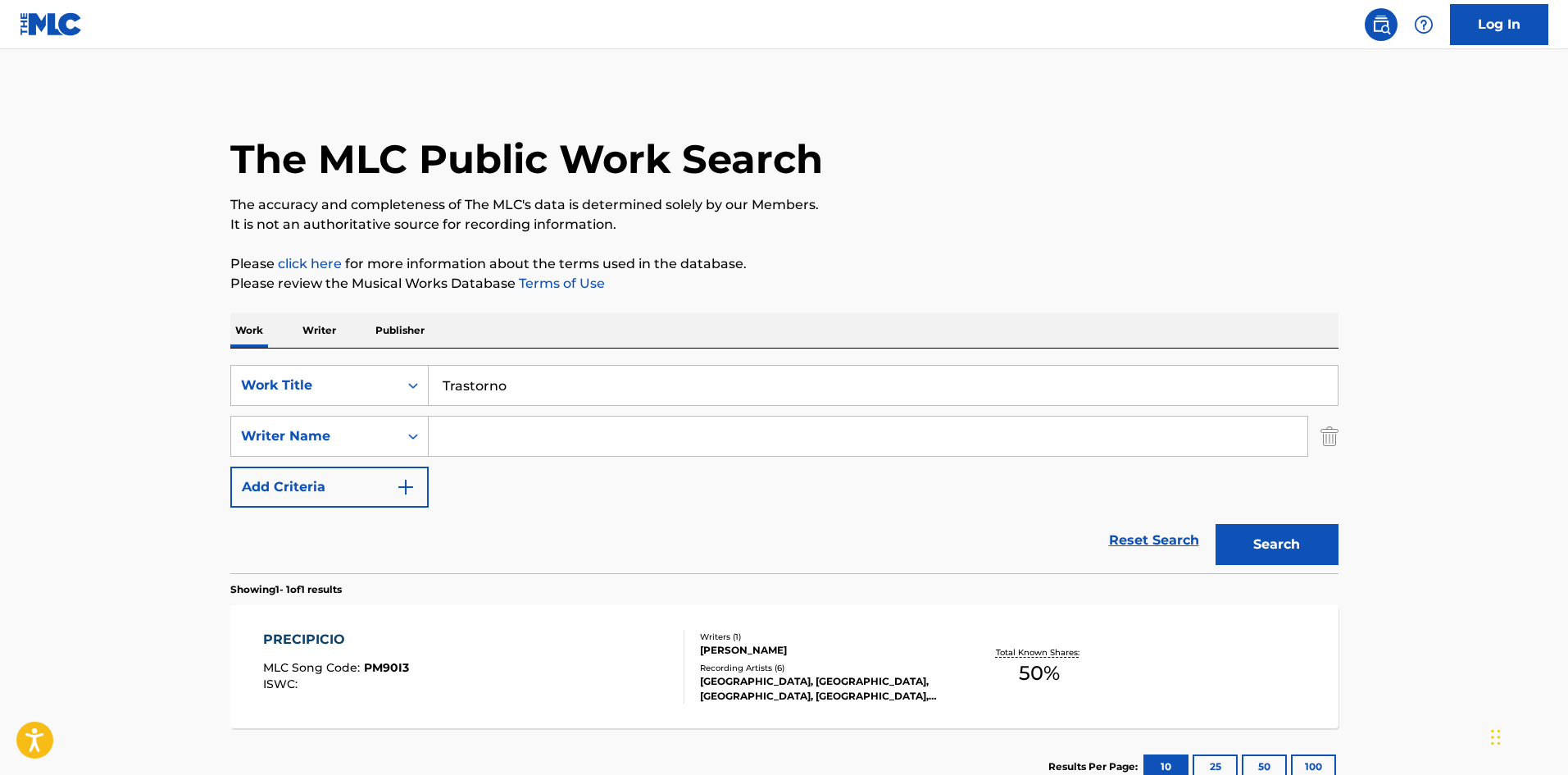
paste input "[PERSON_NAME]"
click at [1245, 537] on button "Search" at bounding box center [1277, 545] width 123 height 41
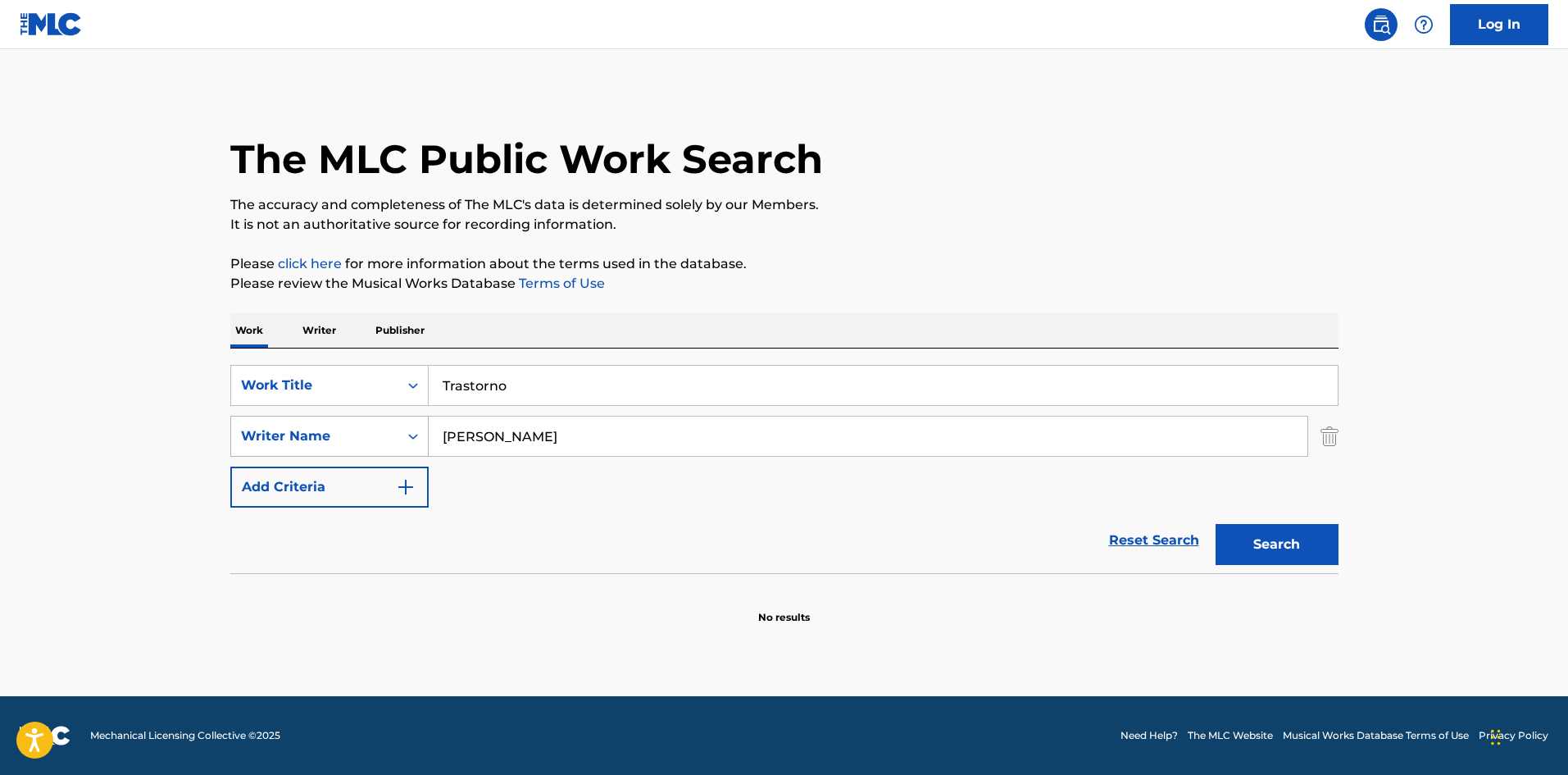
click at [399, 431] on div "SearchWithCriteriaa6a66001-8ee0-4802-ade9-57a477e77476 Writer Name [PERSON_NAME]" at bounding box center [784, 436] width 1109 height 41
paste input "[PERSON_NAME]"
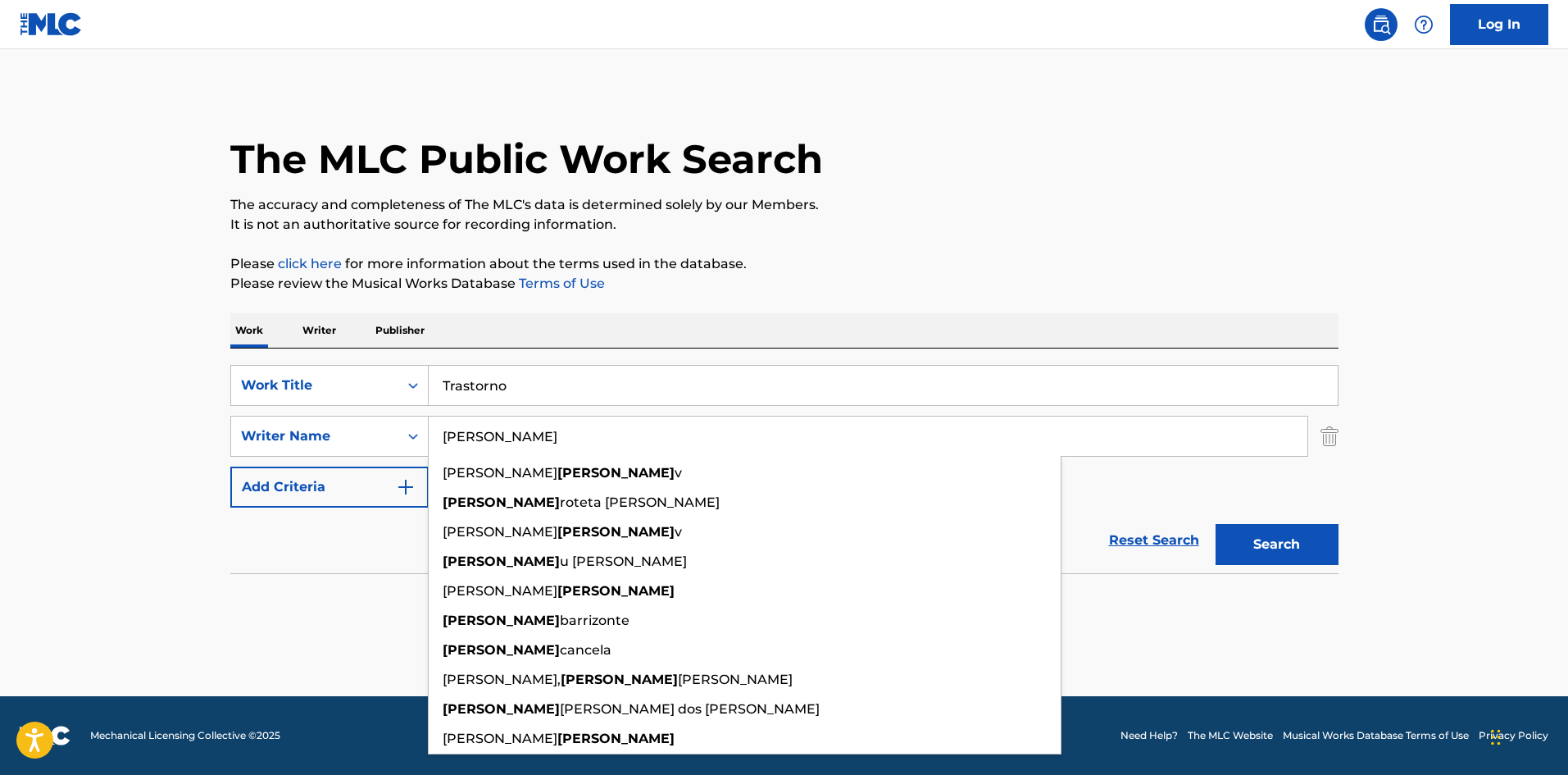
type input "[PERSON_NAME]"
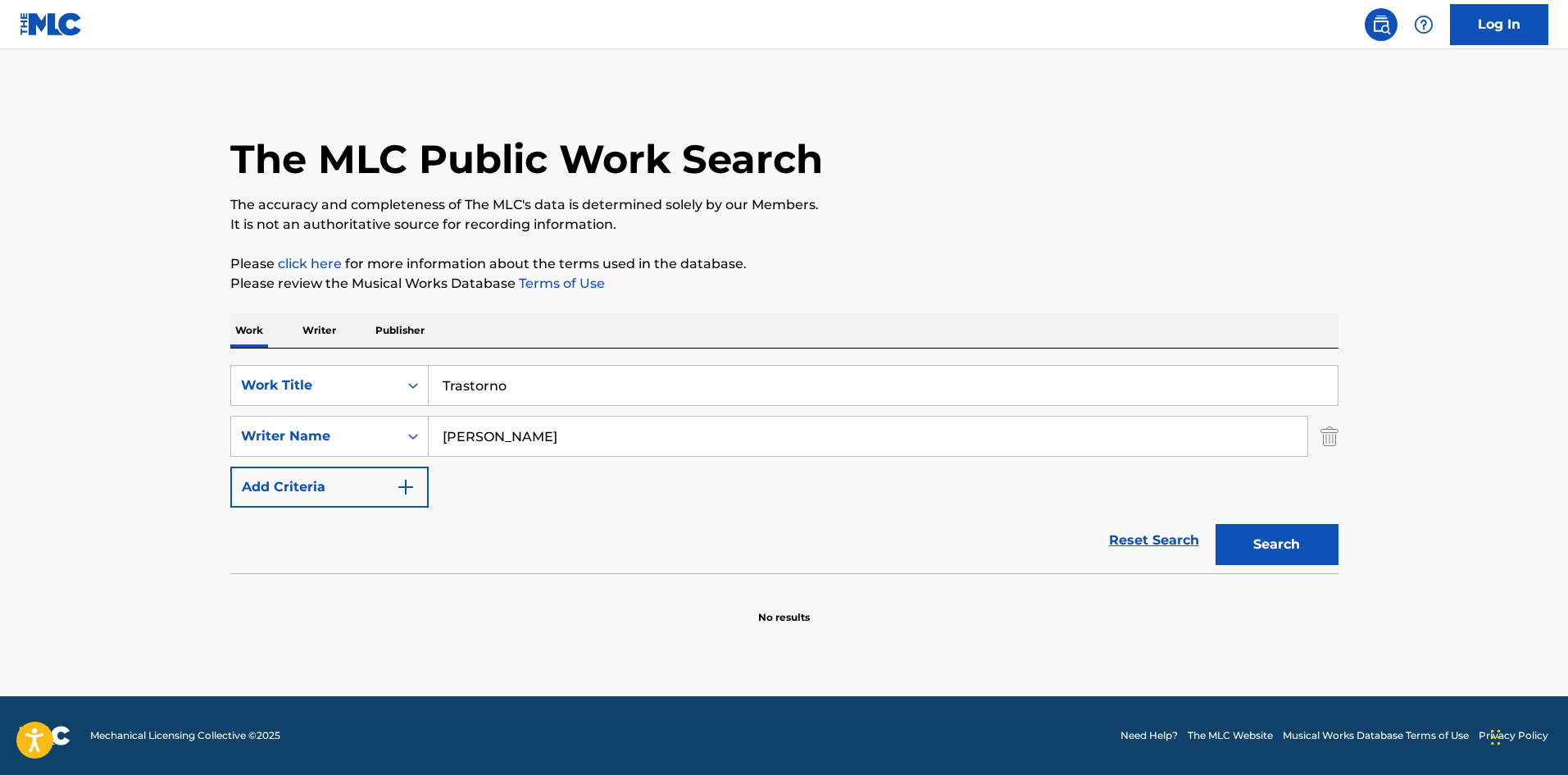
click at [1234, 529] on button "Search" at bounding box center [1277, 545] width 123 height 41
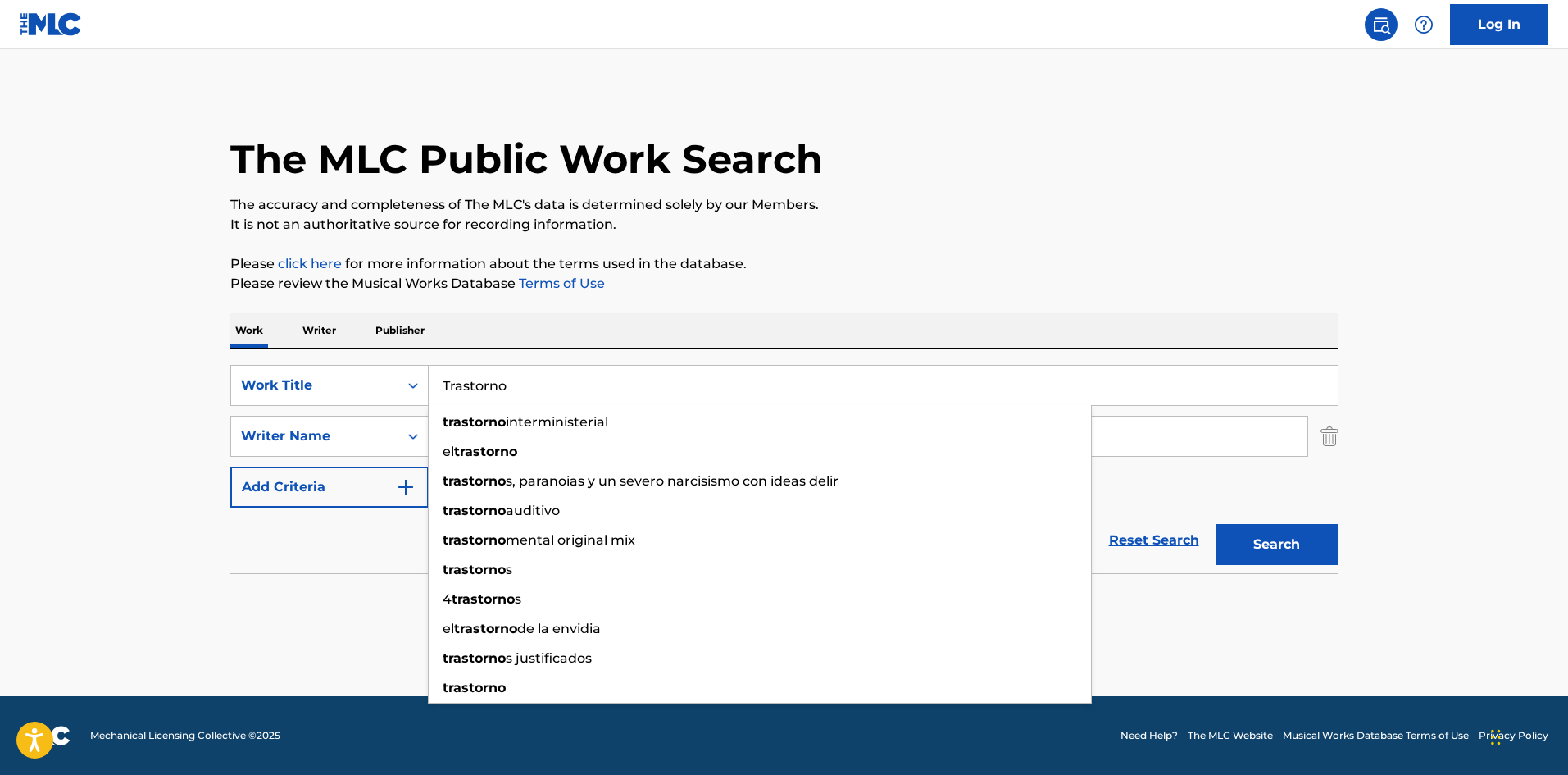
drag, startPoint x: 448, startPoint y: 376, endPoint x: 441, endPoint y: 353, distance: 24.0
click at [416, 369] on div "SearchWithCriteria61af1990-feb2-4578-a25f-c1814b8c81ac Work Title Trastorno tra…" at bounding box center [784, 386] width 1109 height 41
paste input "u Despedida"
type input "Tu Despedida"
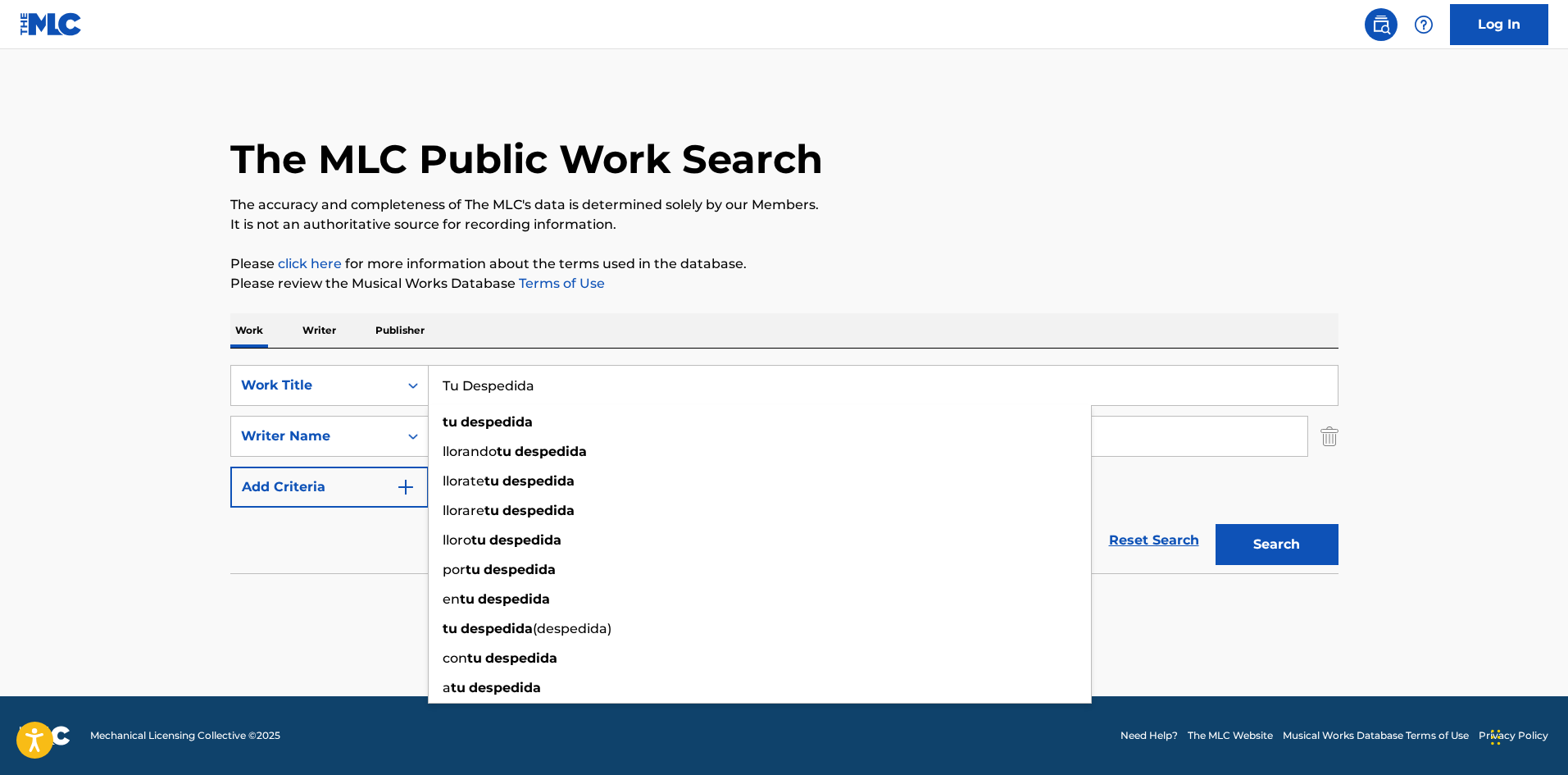
click at [588, 337] on div "Work Writer Publisher" at bounding box center [784, 331] width 1109 height 34
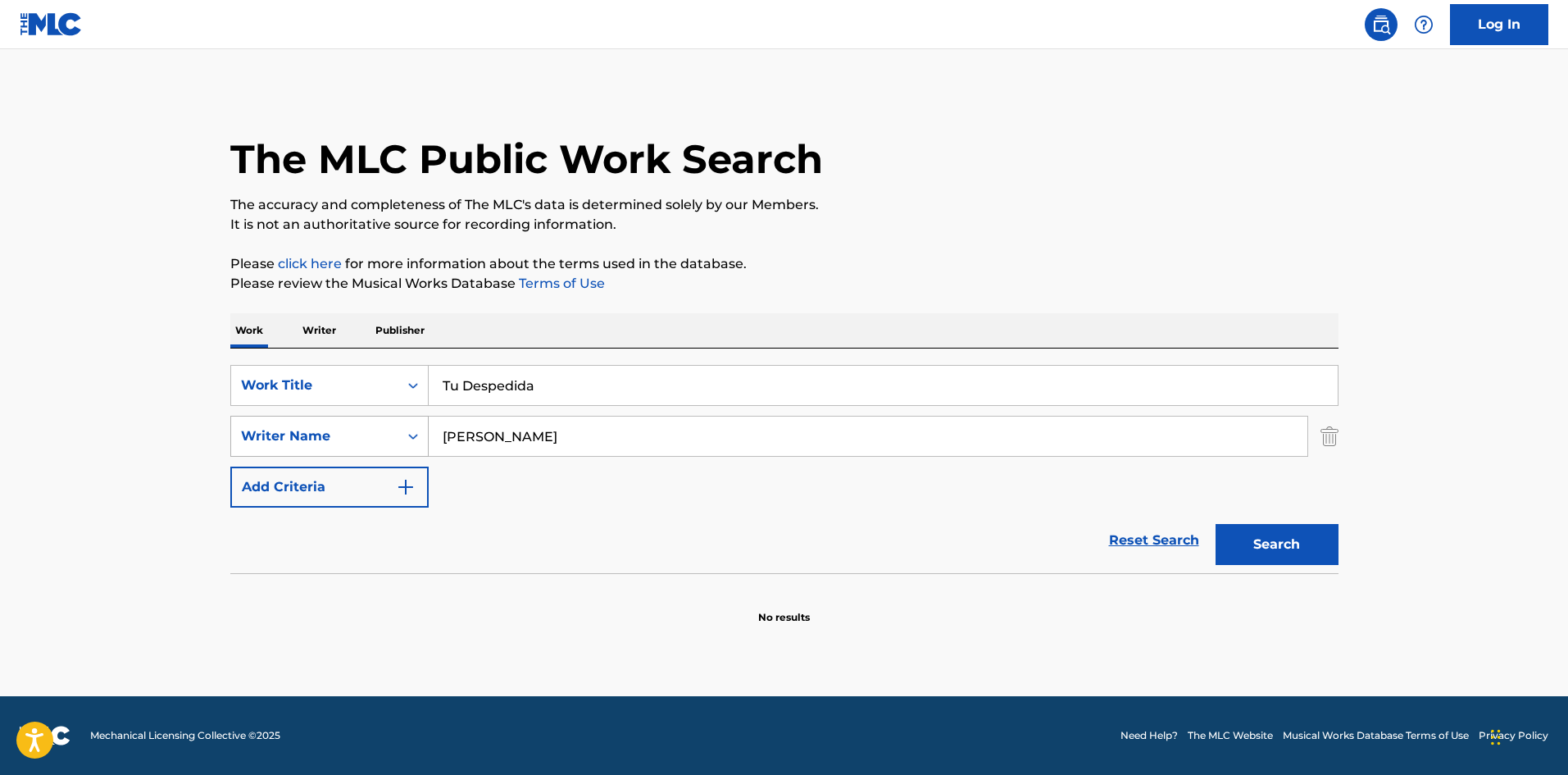
click at [374, 427] on div "SearchWithCriteriaa6a66001-8ee0-4802-ade9-57a477e77476 Writer Name [PERSON_NAME]" at bounding box center [784, 436] width 1109 height 41
paste input "[PERSON_NAME]"
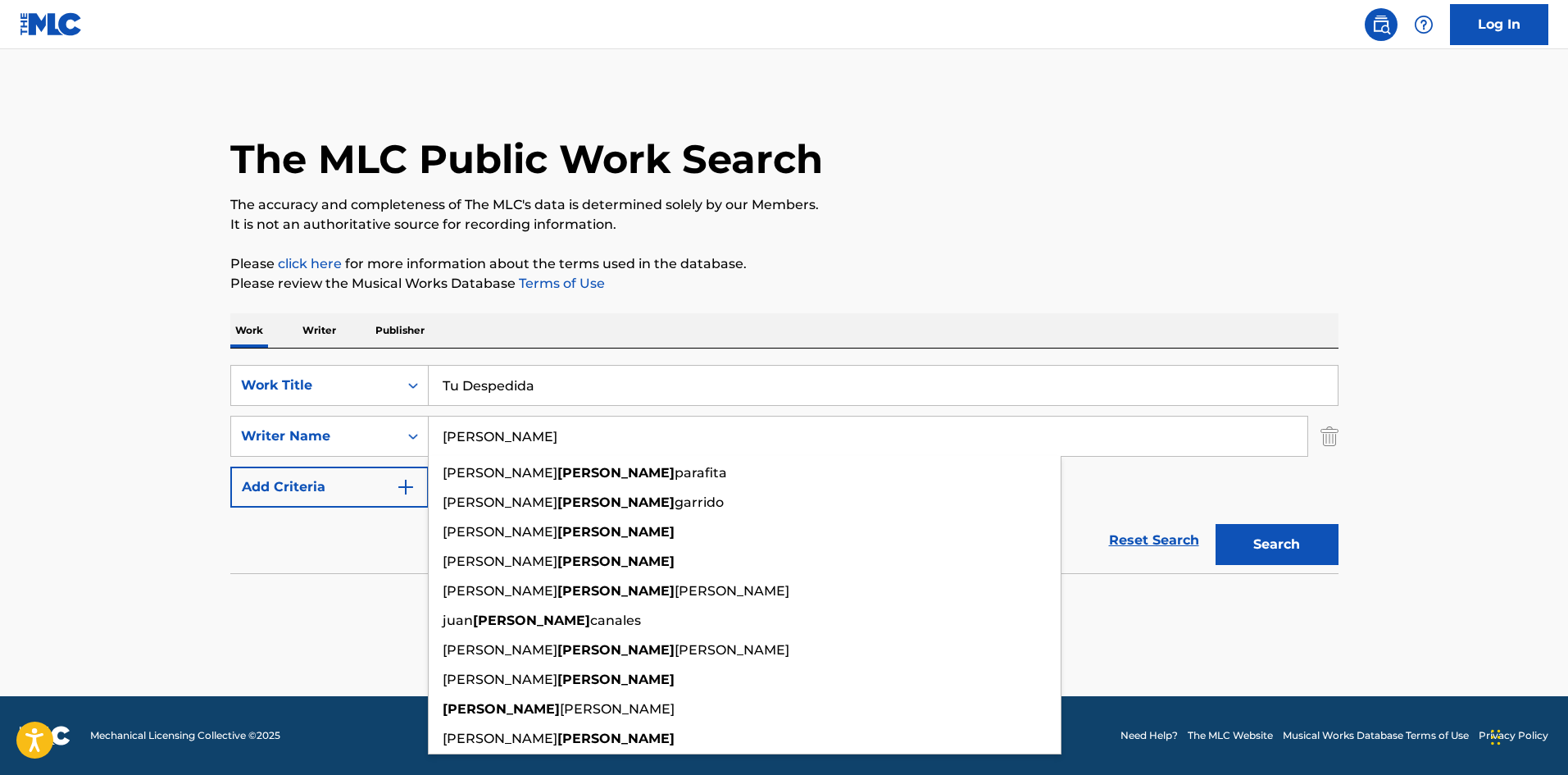
click at [1290, 545] on button "Search" at bounding box center [1277, 545] width 123 height 41
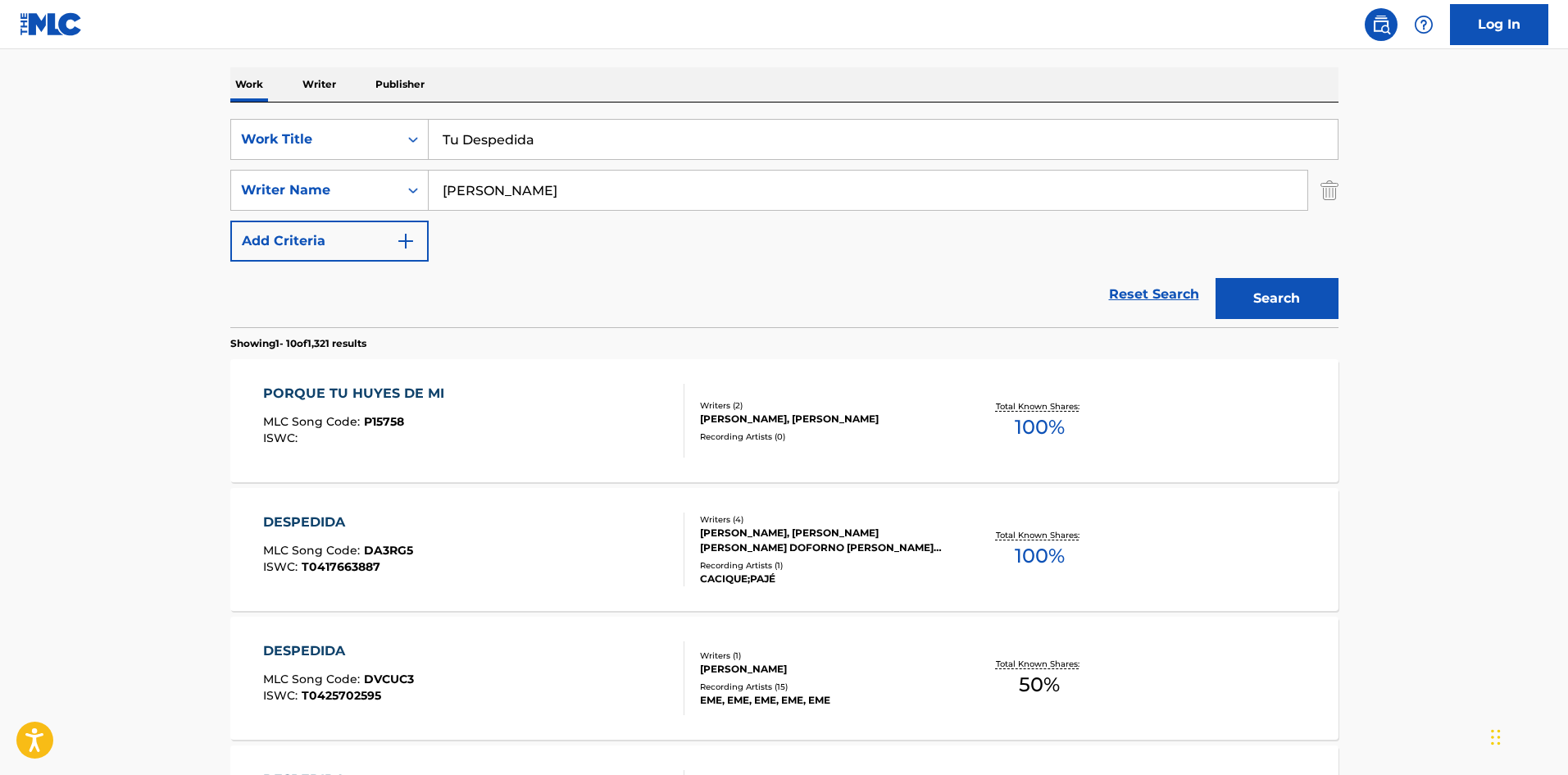
scroll to position [328, 0]
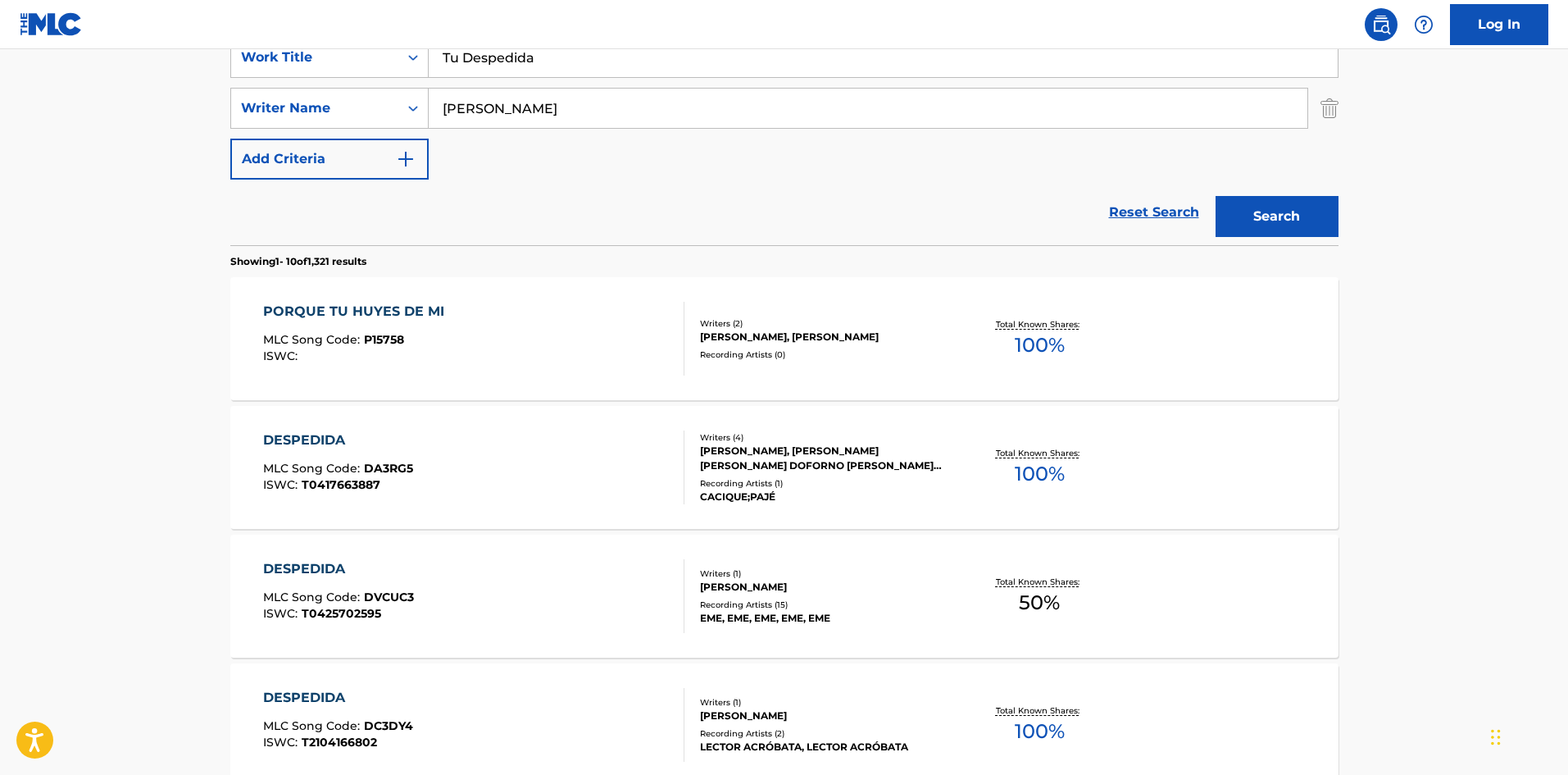
click at [534, 111] on input "[PERSON_NAME]" at bounding box center [867, 108] width 878 height 40
paste input "Dayamis"
click at [1243, 211] on button "Search" at bounding box center [1277, 217] width 123 height 41
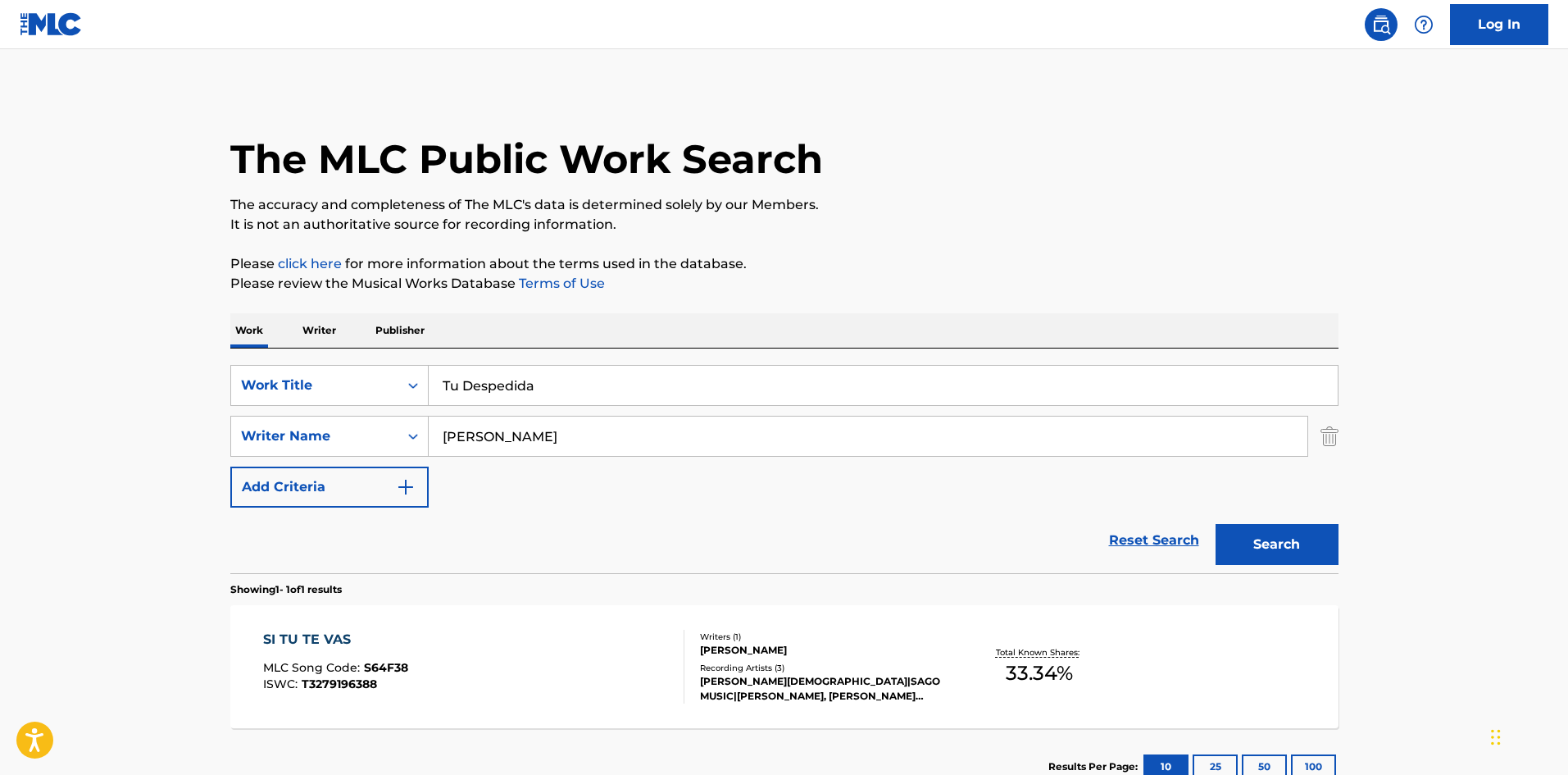
drag, startPoint x: 477, startPoint y: 430, endPoint x: 433, endPoint y: 422, distance: 44.7
click at [431, 424] on input "[PERSON_NAME]" at bounding box center [867, 436] width 878 height 40
paste input "[PERSON_NAME]"
type input "[PERSON_NAME]"
click at [1243, 544] on button "Search" at bounding box center [1277, 545] width 123 height 41
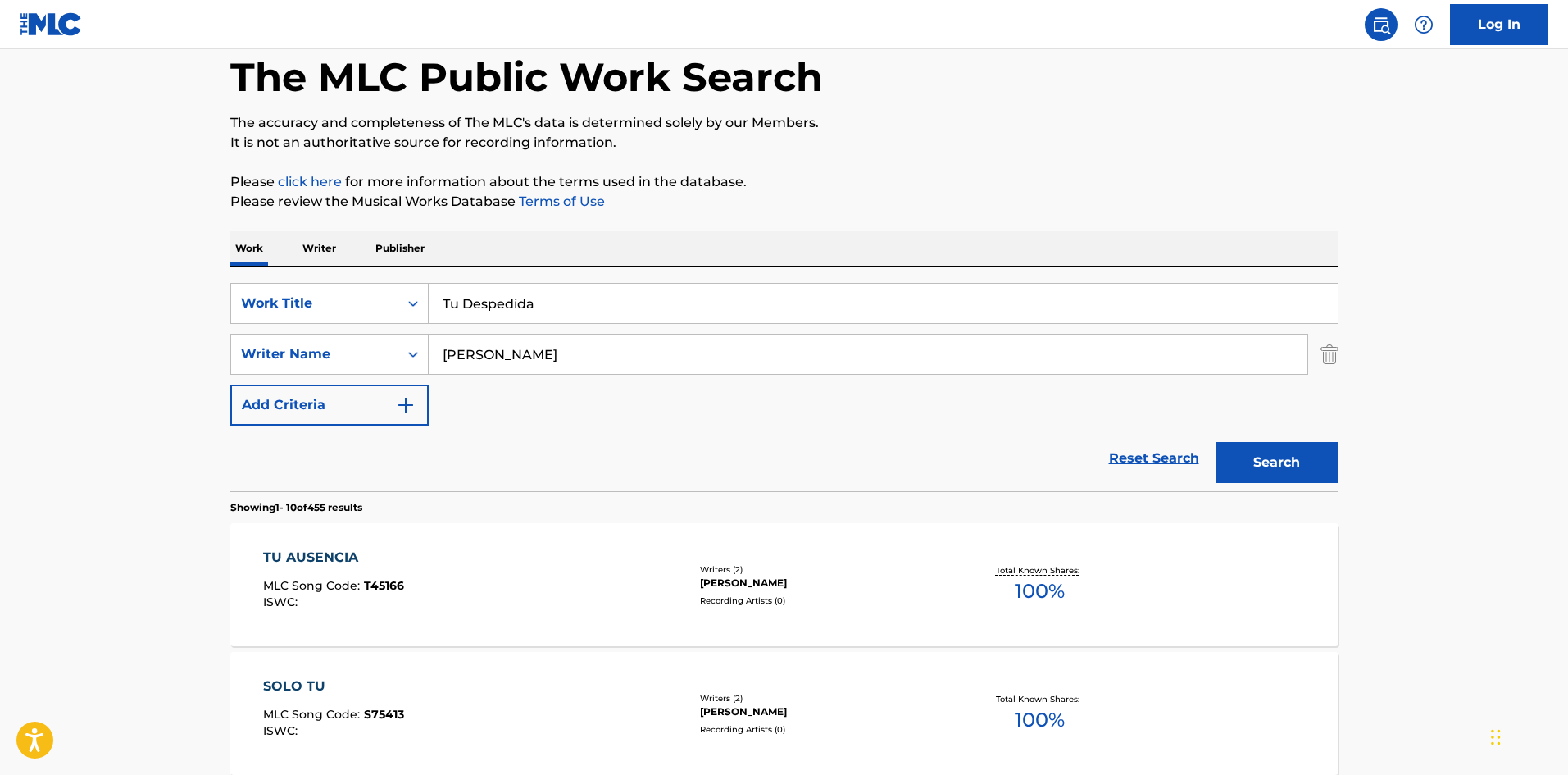
scroll to position [164, 0]
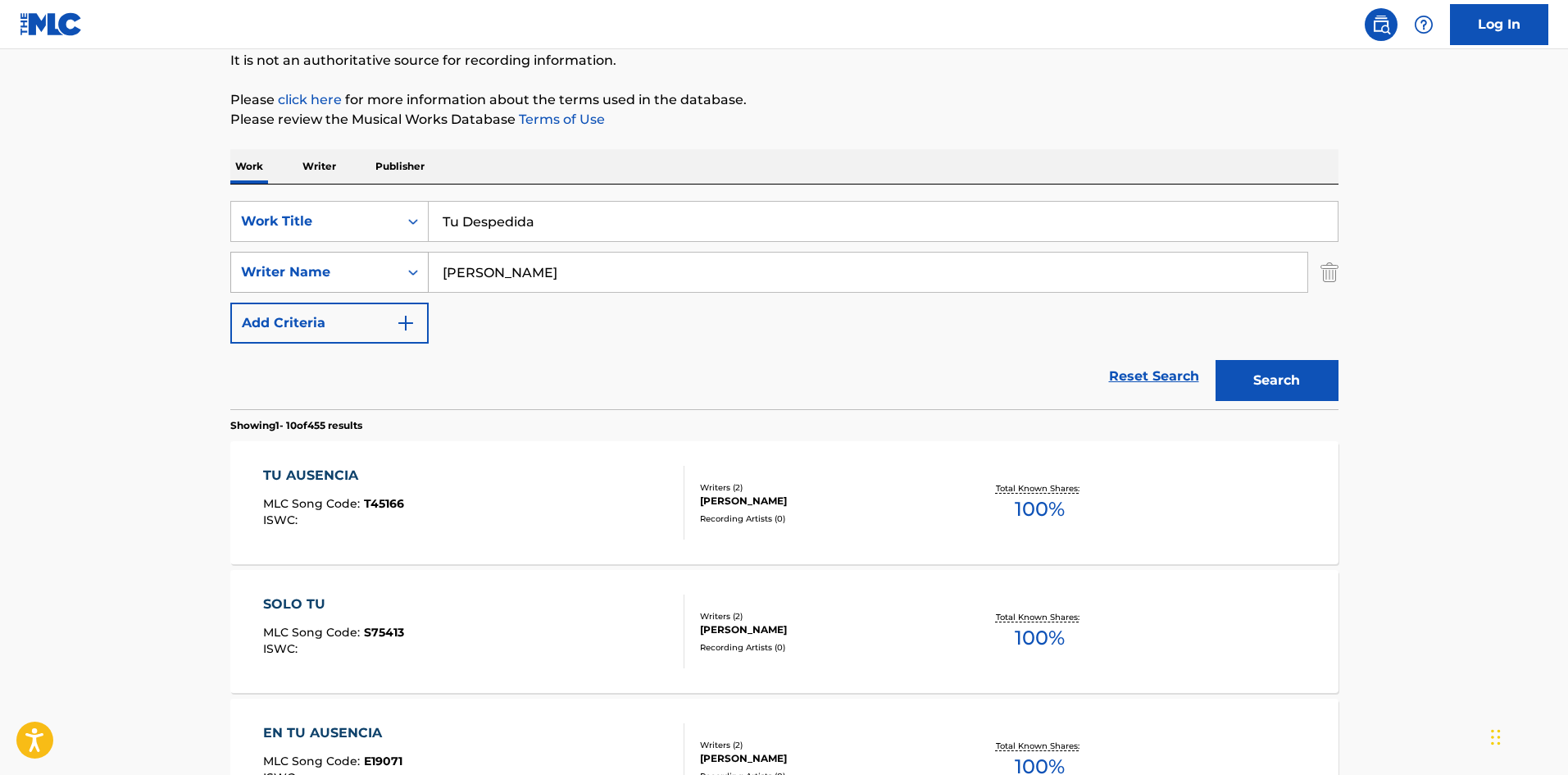
drag, startPoint x: 495, startPoint y: 265, endPoint x: 374, endPoint y: 282, distance: 122.2
click at [374, 282] on div "SearchWithCriteriaa6a66001-8ee0-4802-ade9-57a477e77476 Writer Name [PERSON_NAME]" at bounding box center [784, 272] width 1109 height 41
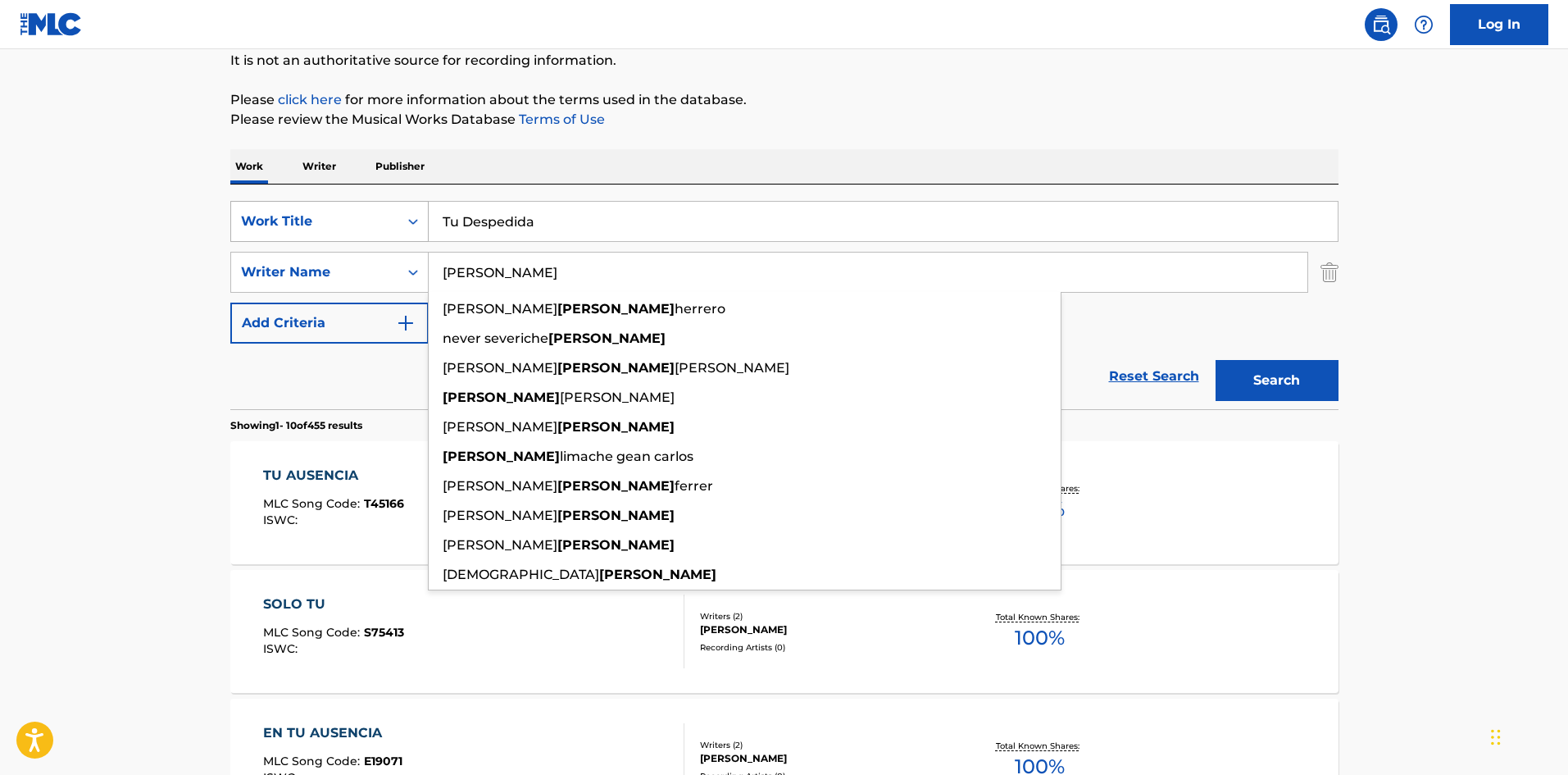
click at [426, 209] on div "SearchWithCriteria61af1990-feb2-4578-a25f-c1814b8c81ac Work Title Tu Despedida" at bounding box center [784, 222] width 1109 height 41
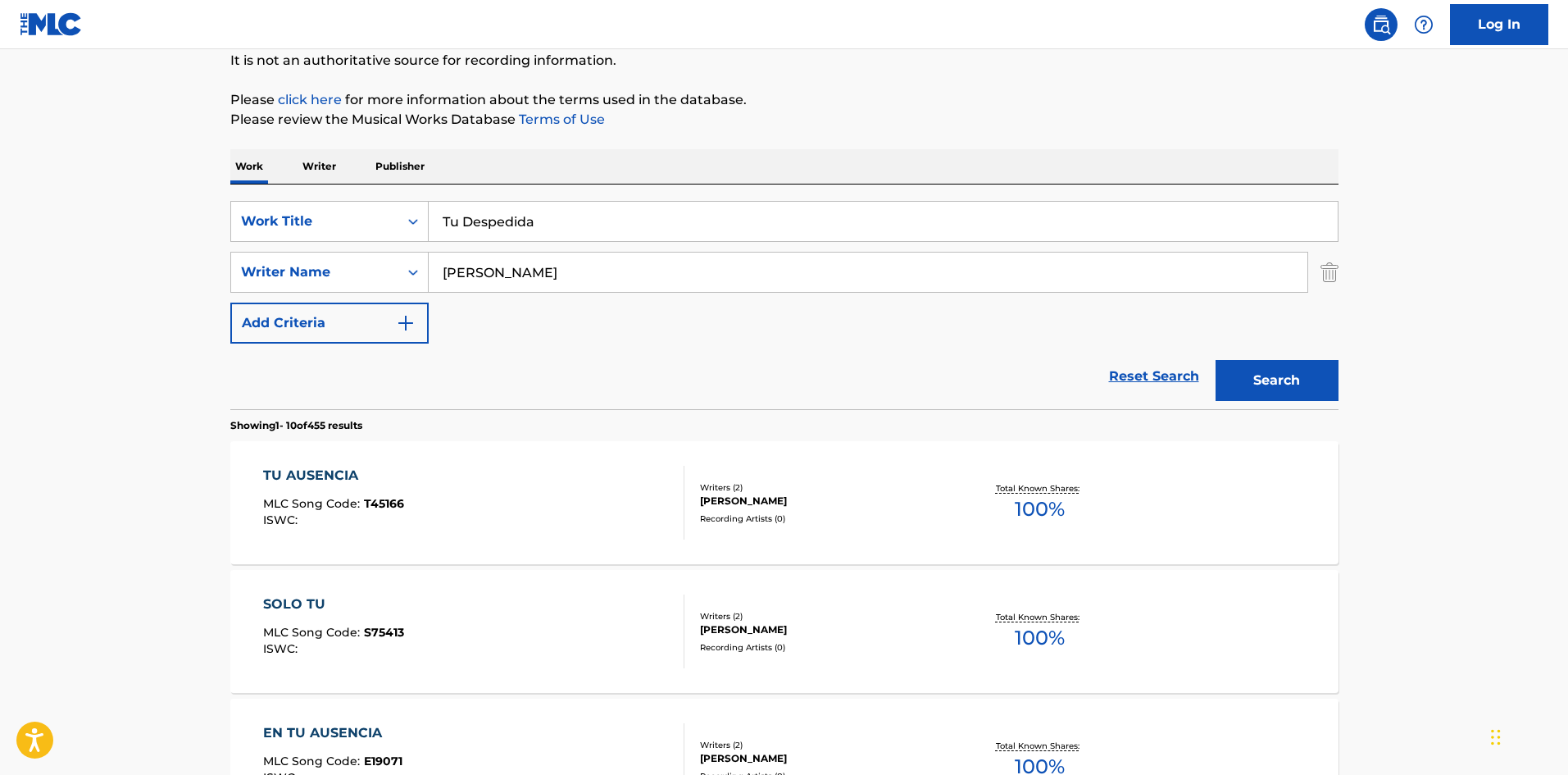
paste input "Jefe Indio"
type input "Jefe Indio"
click at [541, 171] on div "Work Writer Publisher" at bounding box center [784, 167] width 1109 height 34
click at [360, 257] on div "SearchWithCriteriaa6a66001-8ee0-4802-ade9-57a477e77476 Writer Name [PERSON_NAME]" at bounding box center [784, 272] width 1109 height 41
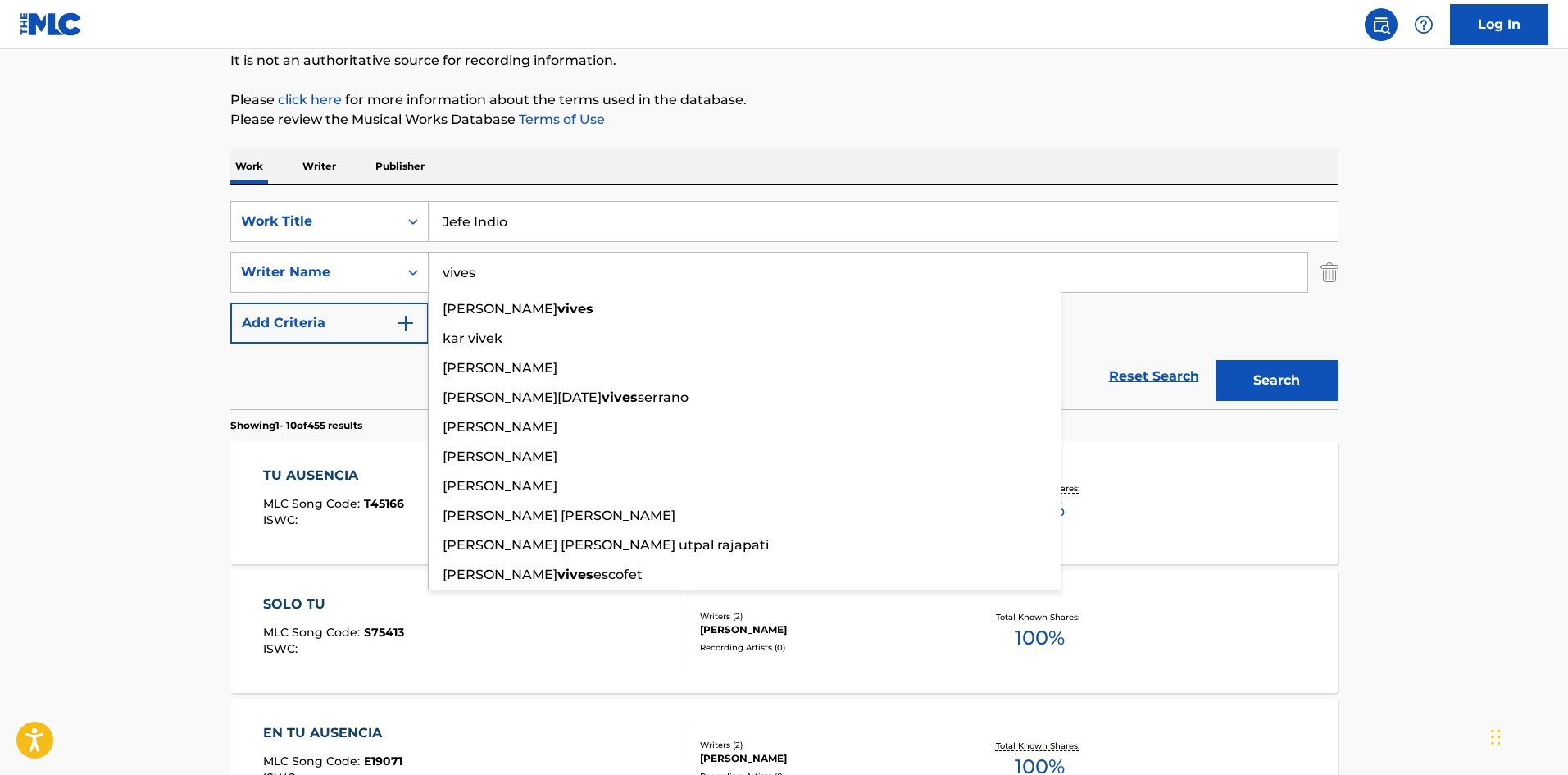
click at [1216, 360] on button "Search" at bounding box center [1277, 381] width 123 height 41
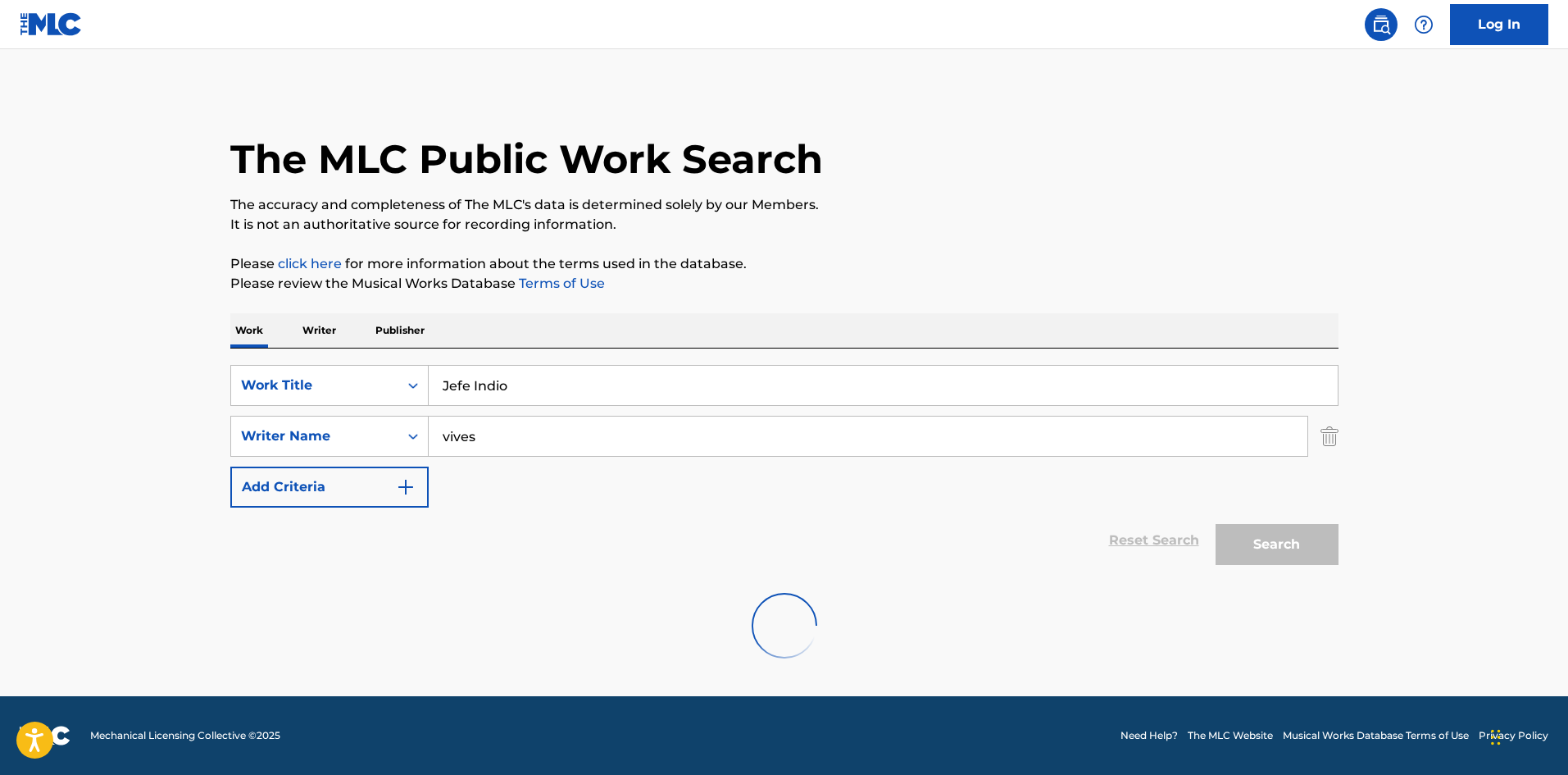
scroll to position [0, 0]
click at [1225, 175] on div "The MLC Public Work Search" at bounding box center [784, 150] width 1109 height 119
drag, startPoint x: 444, startPoint y: 438, endPoint x: 430, endPoint y: 432, distance: 15.2
click at [431, 433] on input "vives" at bounding box center [867, 436] width 878 height 40
paste input "Vicet"
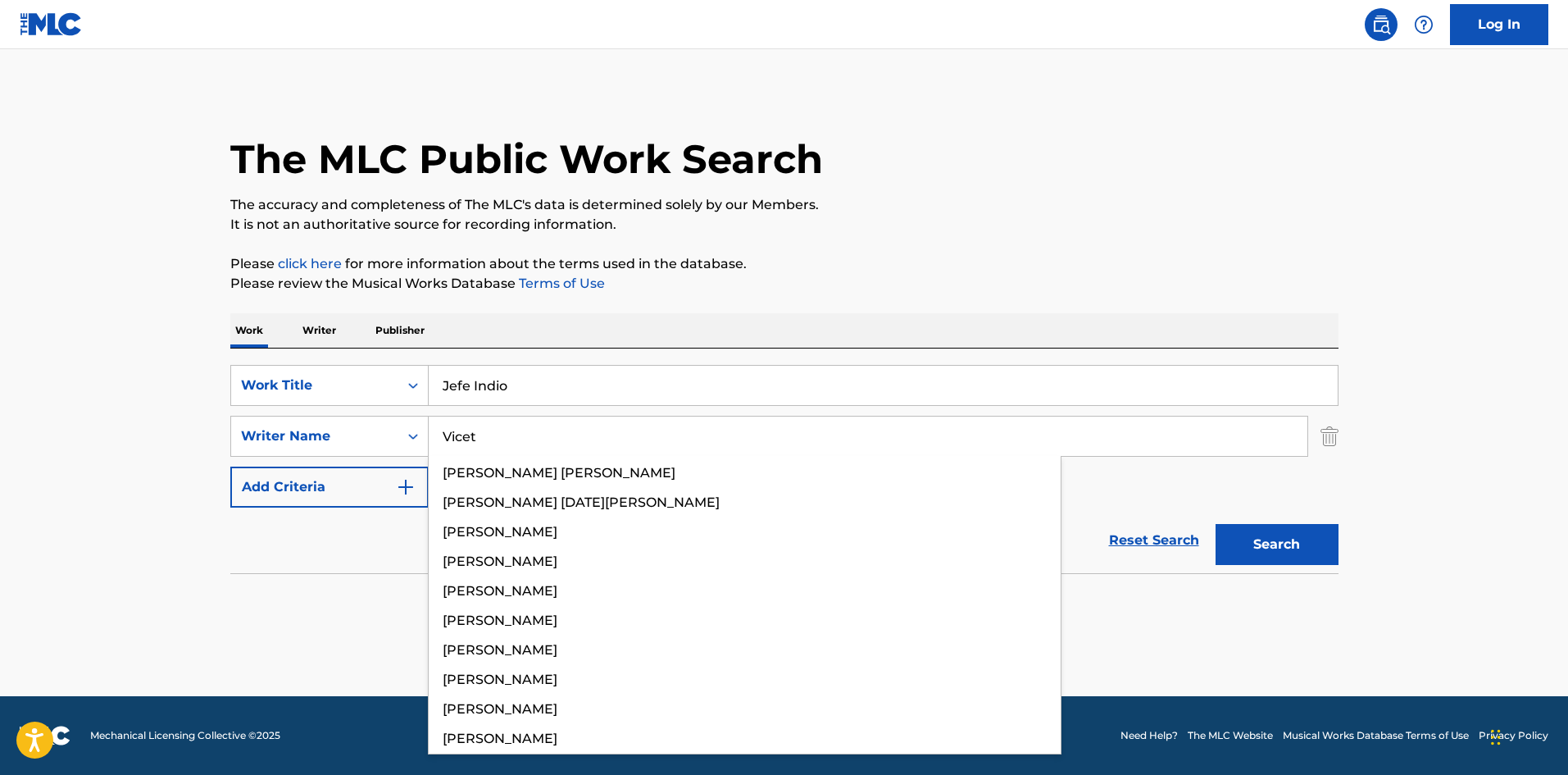
type input "Vicet"
click at [1280, 538] on button "Search" at bounding box center [1277, 545] width 123 height 41
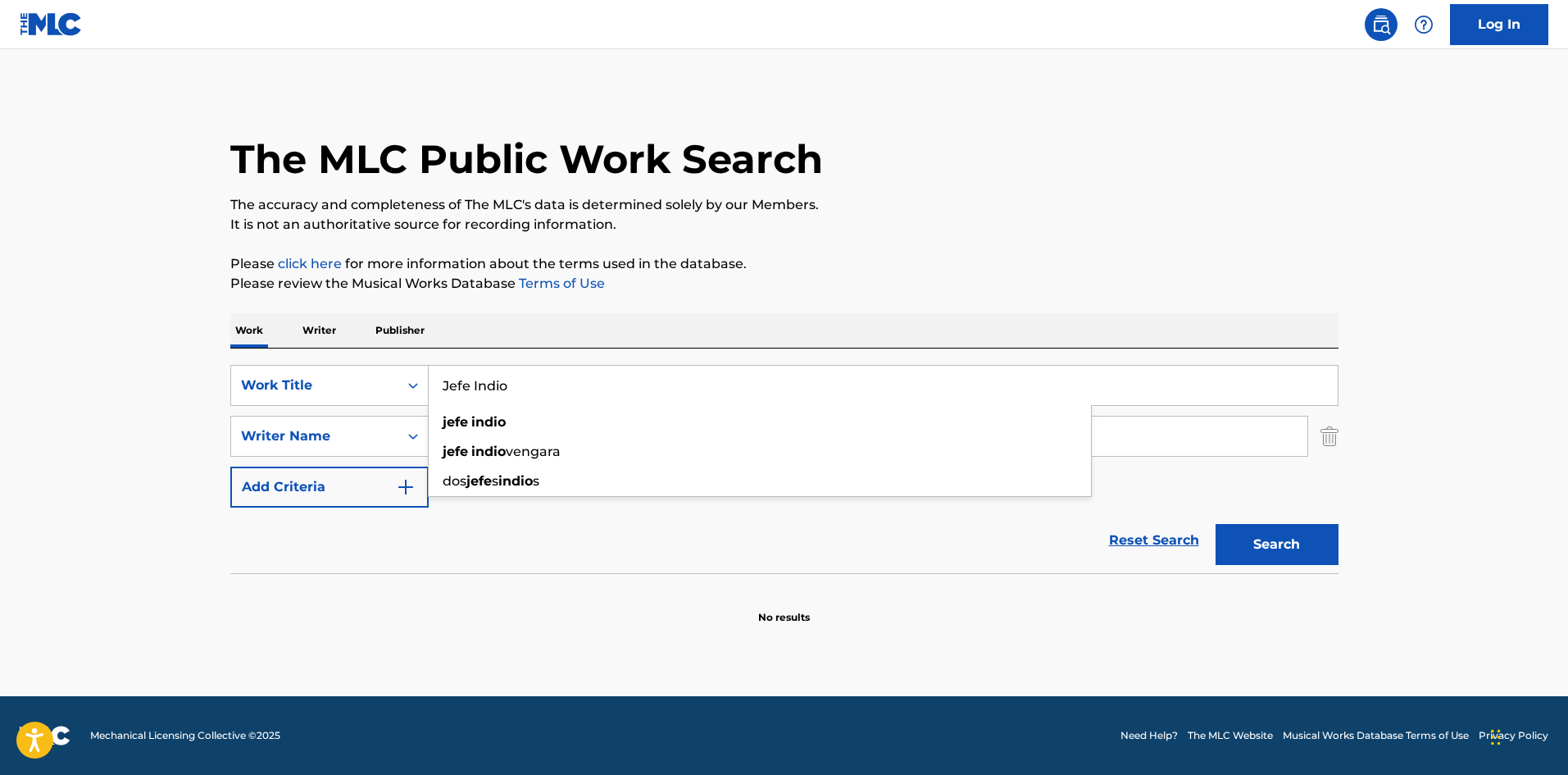
drag, startPoint x: 475, startPoint y: 376, endPoint x: 489, endPoint y: 345, distance: 34.0
click at [396, 364] on div "SearchWithCriteria61af1990-feb2-4578-a25f-c1814b8c81ac Work Title Jefe Indio je…" at bounding box center [784, 461] width 1109 height 225
paste input "El Jhonny"
type input "El Jhonny"
click at [528, 320] on div "Work Writer Publisher" at bounding box center [784, 331] width 1109 height 34
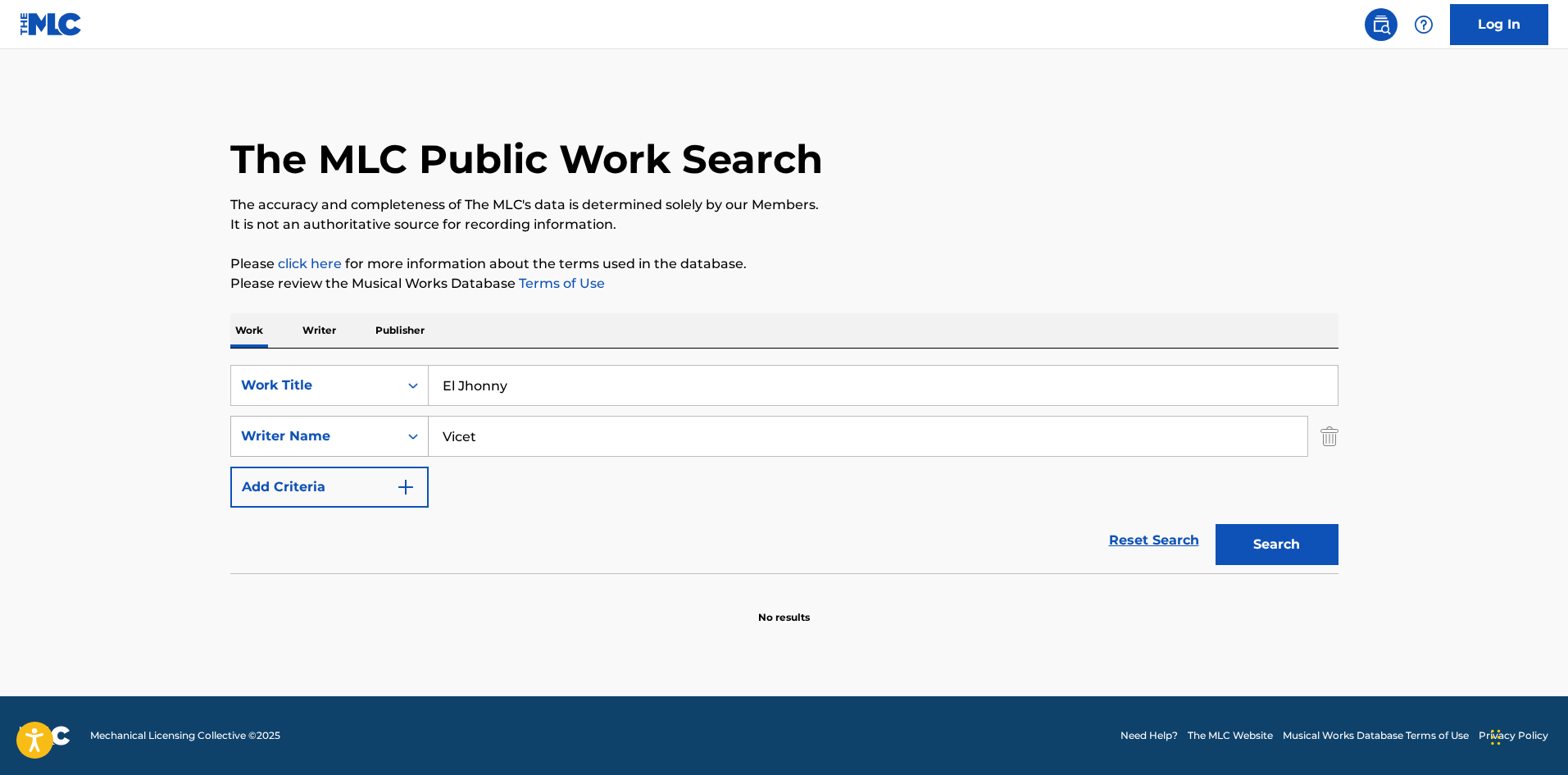
drag, startPoint x: 499, startPoint y: 428, endPoint x: 401, endPoint y: 431, distance: 98.0
click at [401, 431] on div "SearchWithCriteriaa6a66001-8ee0-4802-ade9-57a477e77476 Writer Name [PERSON_NAME]" at bounding box center [784, 436] width 1109 height 41
click at [1253, 534] on button "Search" at bounding box center [1277, 545] width 123 height 41
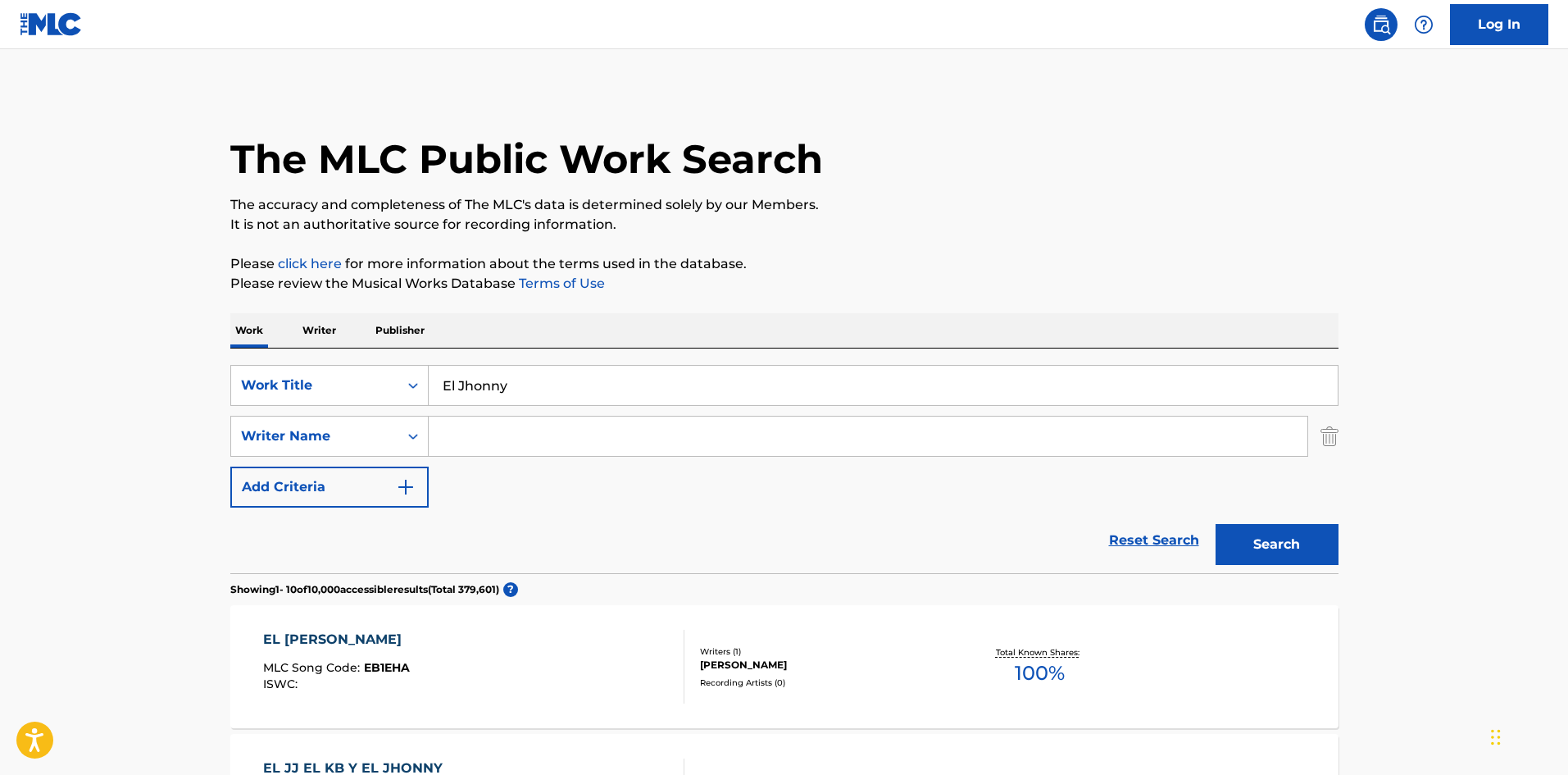
click at [520, 417] on input "Search Form" at bounding box center [867, 436] width 878 height 40
paste input "Egleysis"
click at [1273, 538] on button "Search" at bounding box center [1277, 545] width 123 height 41
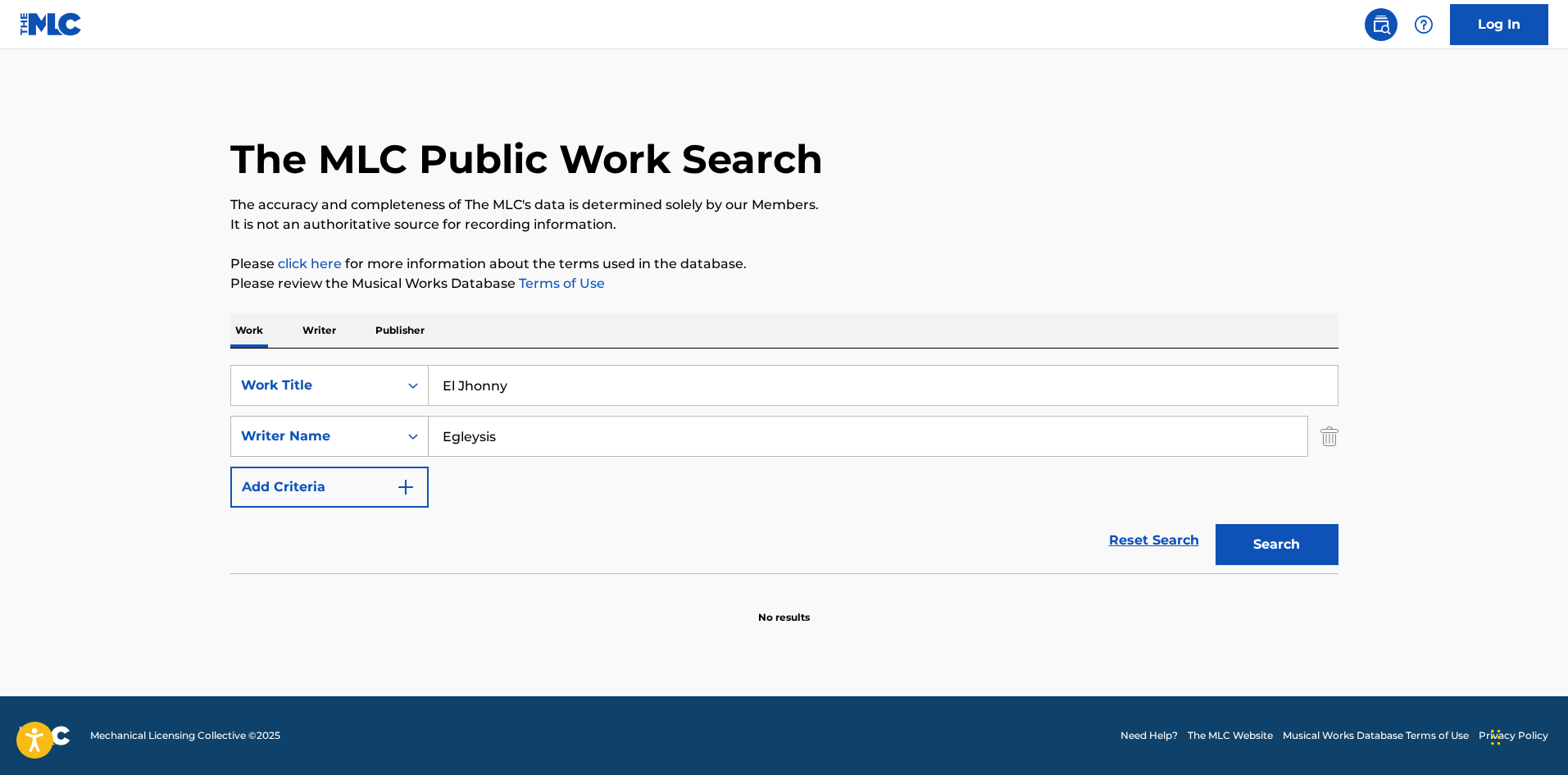
drag, startPoint x: 515, startPoint y: 439, endPoint x: 407, endPoint y: 426, distance: 108.8
click at [409, 426] on div "SearchWithCriteriaa6a66001-8ee0-4802-ade9-57a477e77476 Writer Name Egleysis" at bounding box center [784, 436] width 1109 height 41
paste input "[PERSON_NAME]"
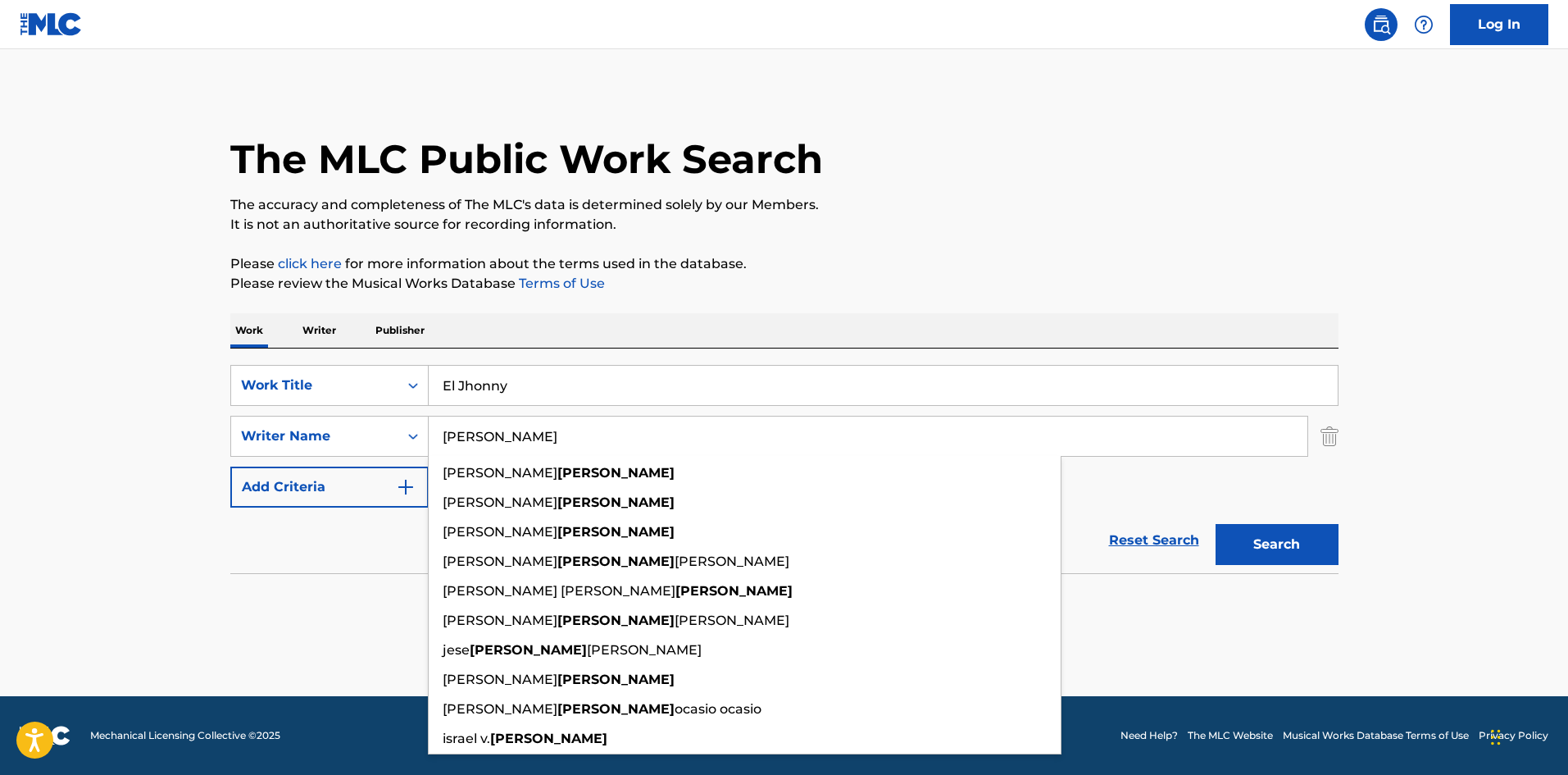
click at [472, 438] on input "[PERSON_NAME]" at bounding box center [867, 436] width 878 height 40
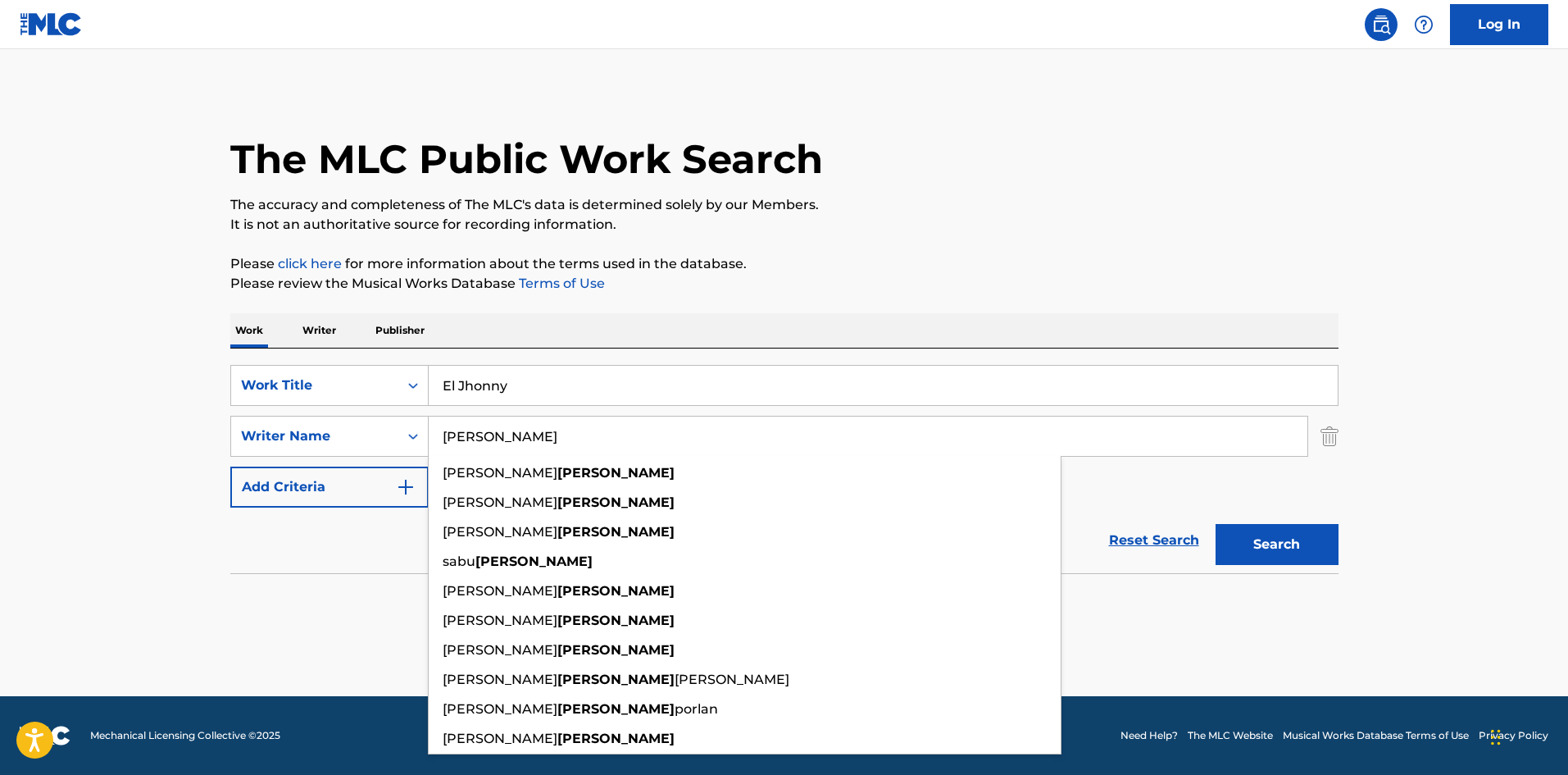
drag, startPoint x: 478, startPoint y: 428, endPoint x: 415, endPoint y: 414, distance: 64.5
click at [417, 414] on div "SearchWithCriteria61af1990-feb2-4578-a25f-c1814b8c81ac Work Title El Jhonny Sea…" at bounding box center [784, 436] width 1109 height 143
type input "[PERSON_NAME]"
click at [677, 321] on div "Work Writer Publisher" at bounding box center [784, 331] width 1109 height 34
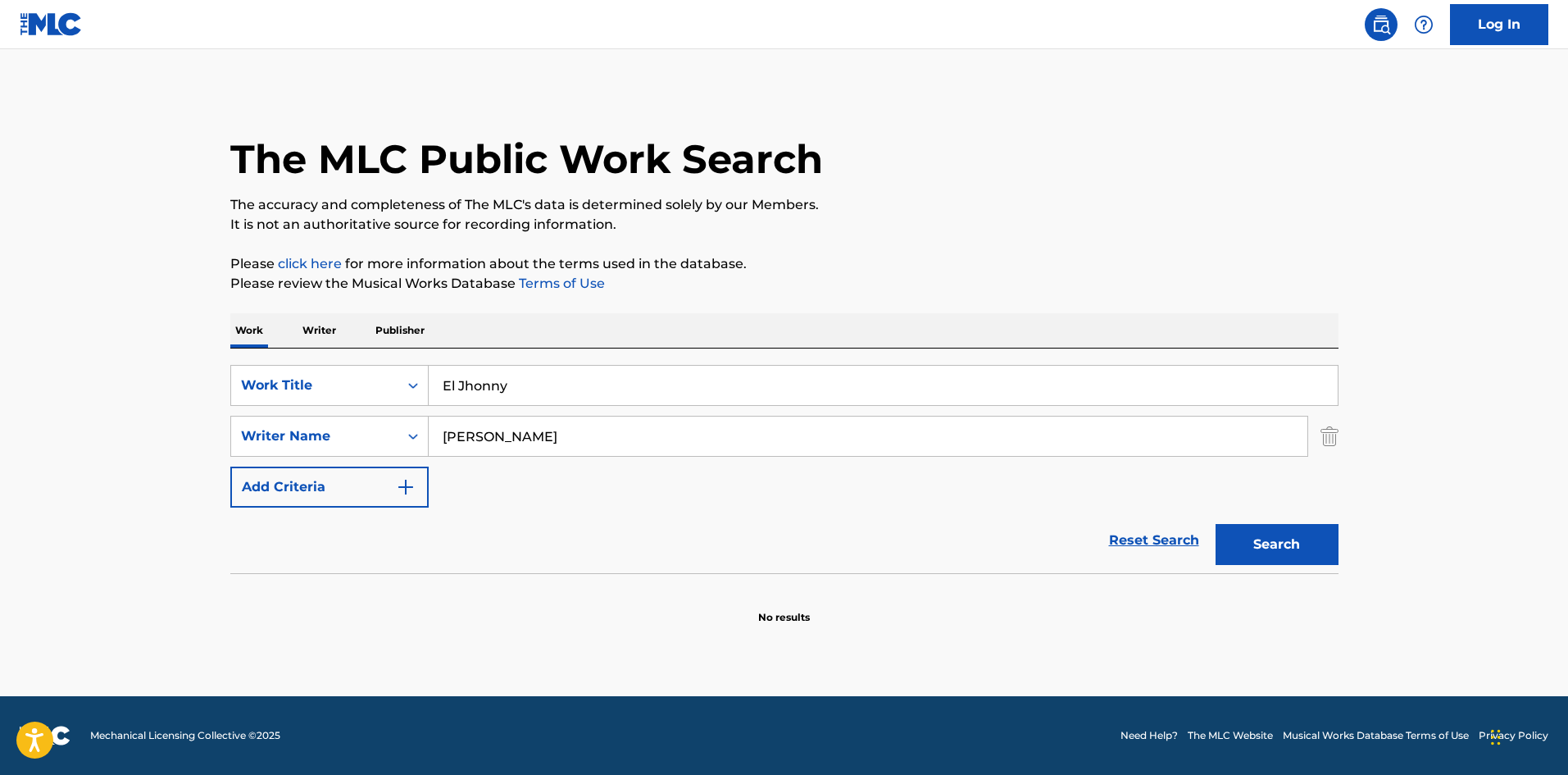
click at [1287, 534] on button "Search" at bounding box center [1277, 545] width 123 height 41
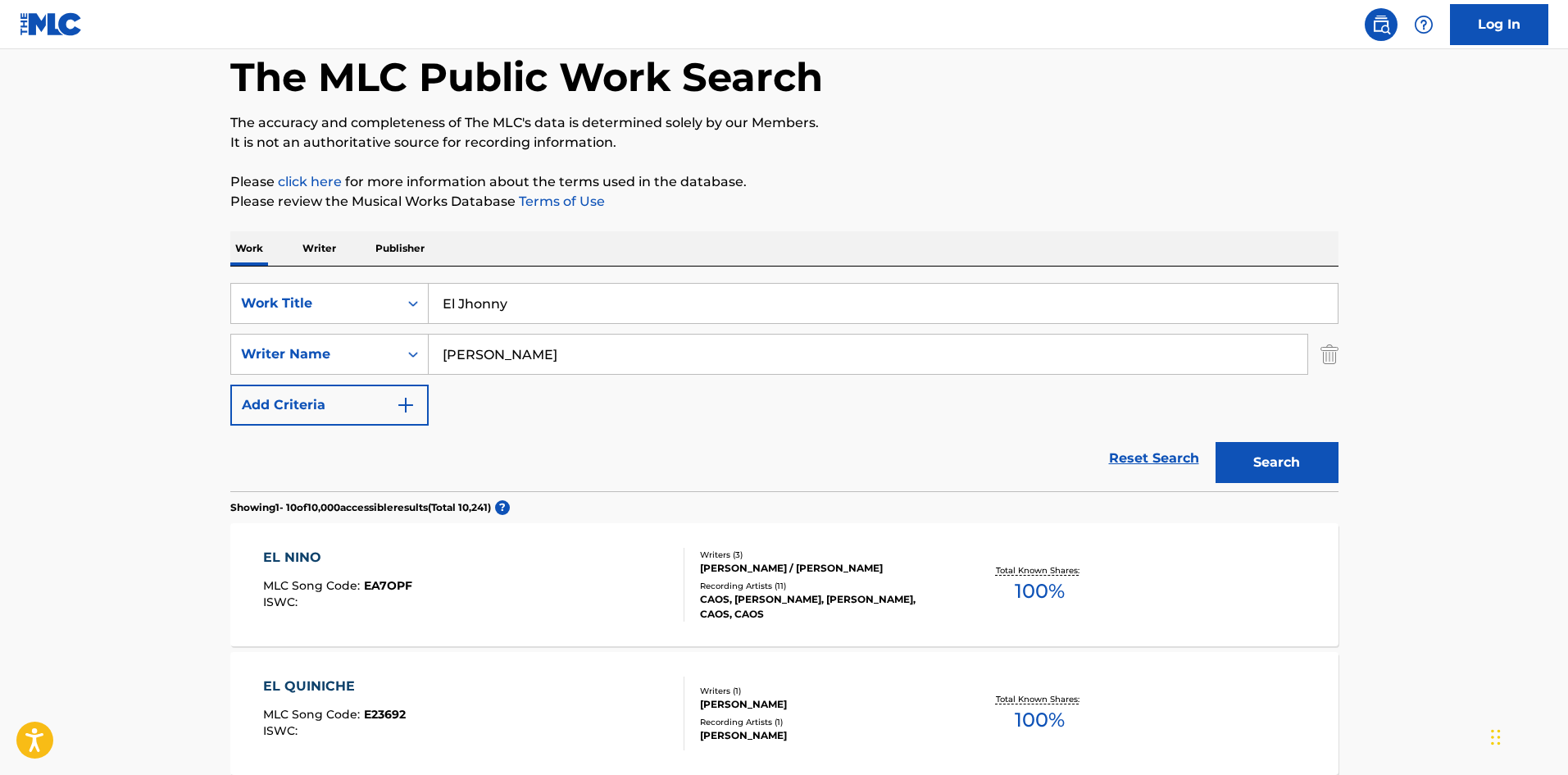
scroll to position [164, 0]
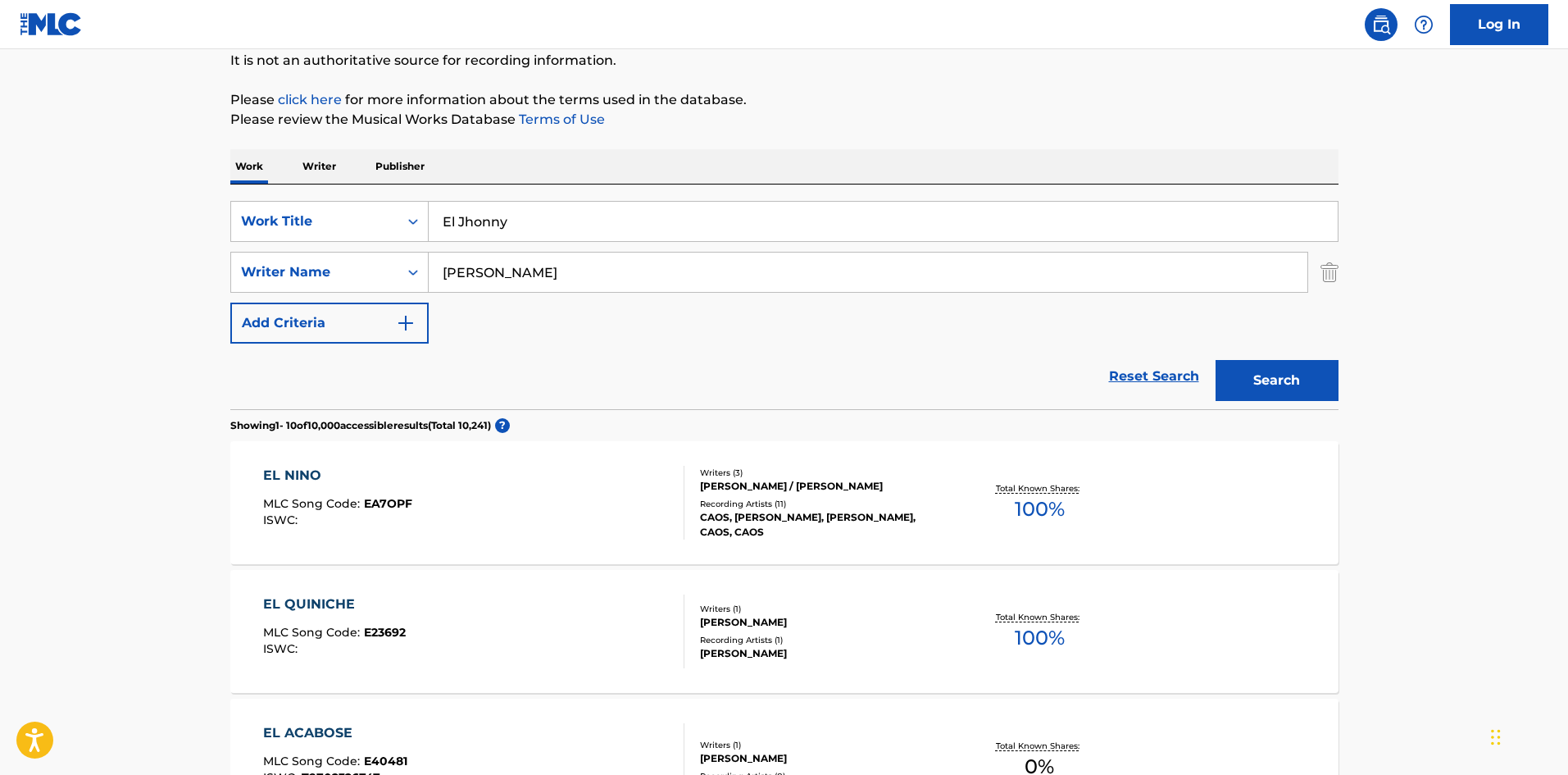
drag, startPoint x: 523, startPoint y: 222, endPoint x: 388, endPoint y: 200, distance: 136.8
click at [388, 200] on div "SearchWithCriteria61af1990-feb2-4578-a25f-c1814b8c81ac Work Title El Jhonny Sea…" at bounding box center [784, 297] width 1109 height 225
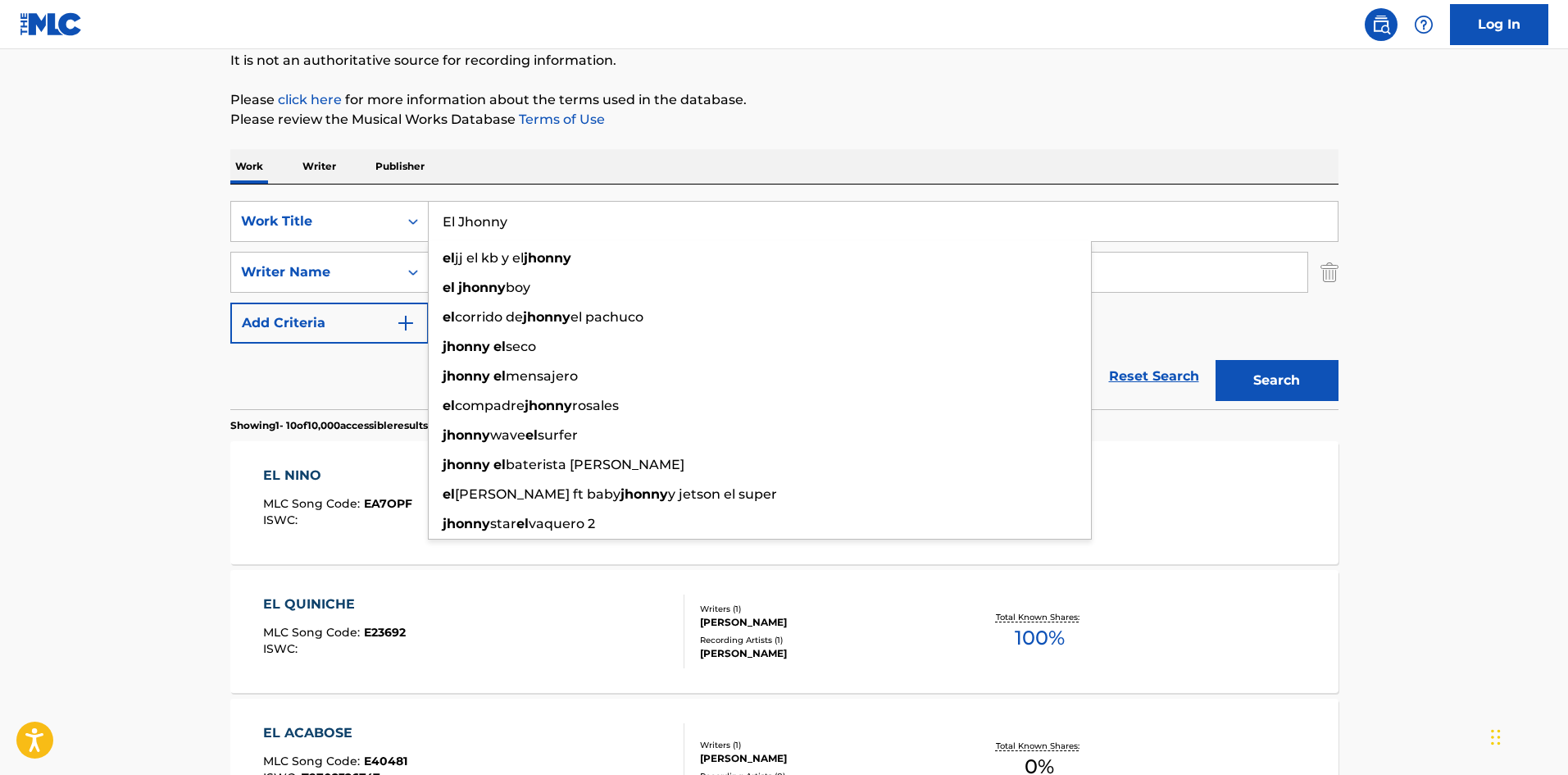
paste input "Tacto"
type input "Tacto"
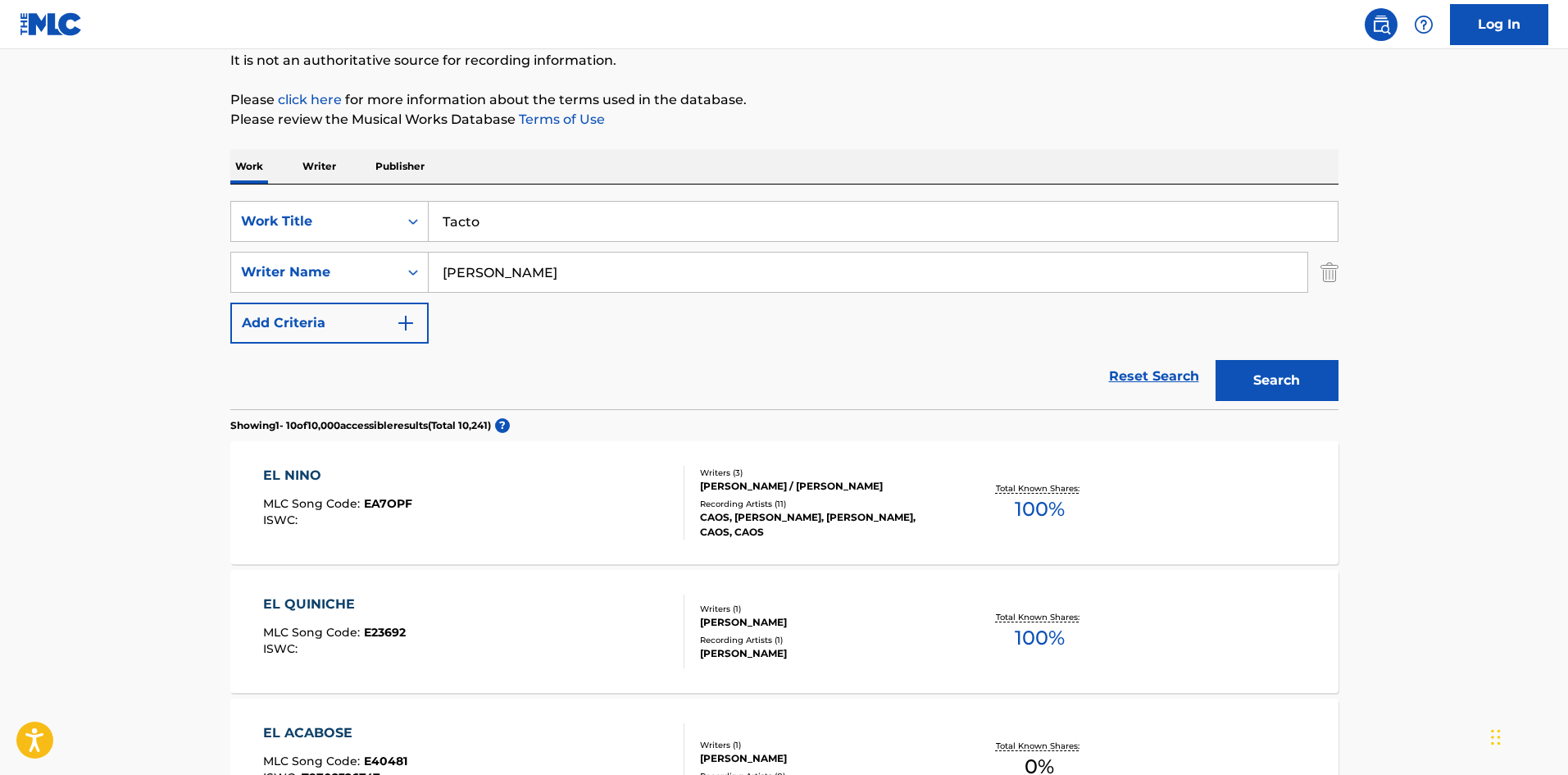
drag, startPoint x: 514, startPoint y: 279, endPoint x: 352, endPoint y: 272, distance: 162.2
click at [352, 271] on div "SearchWithCriteriaa6a66001-8ee0-4802-ade9-57a477e77476 Writer Name [PERSON_NAME]" at bounding box center [784, 272] width 1109 height 41
paste input "Yanko"
drag, startPoint x: 1270, startPoint y: 390, endPoint x: 1238, endPoint y: 369, distance: 38.3
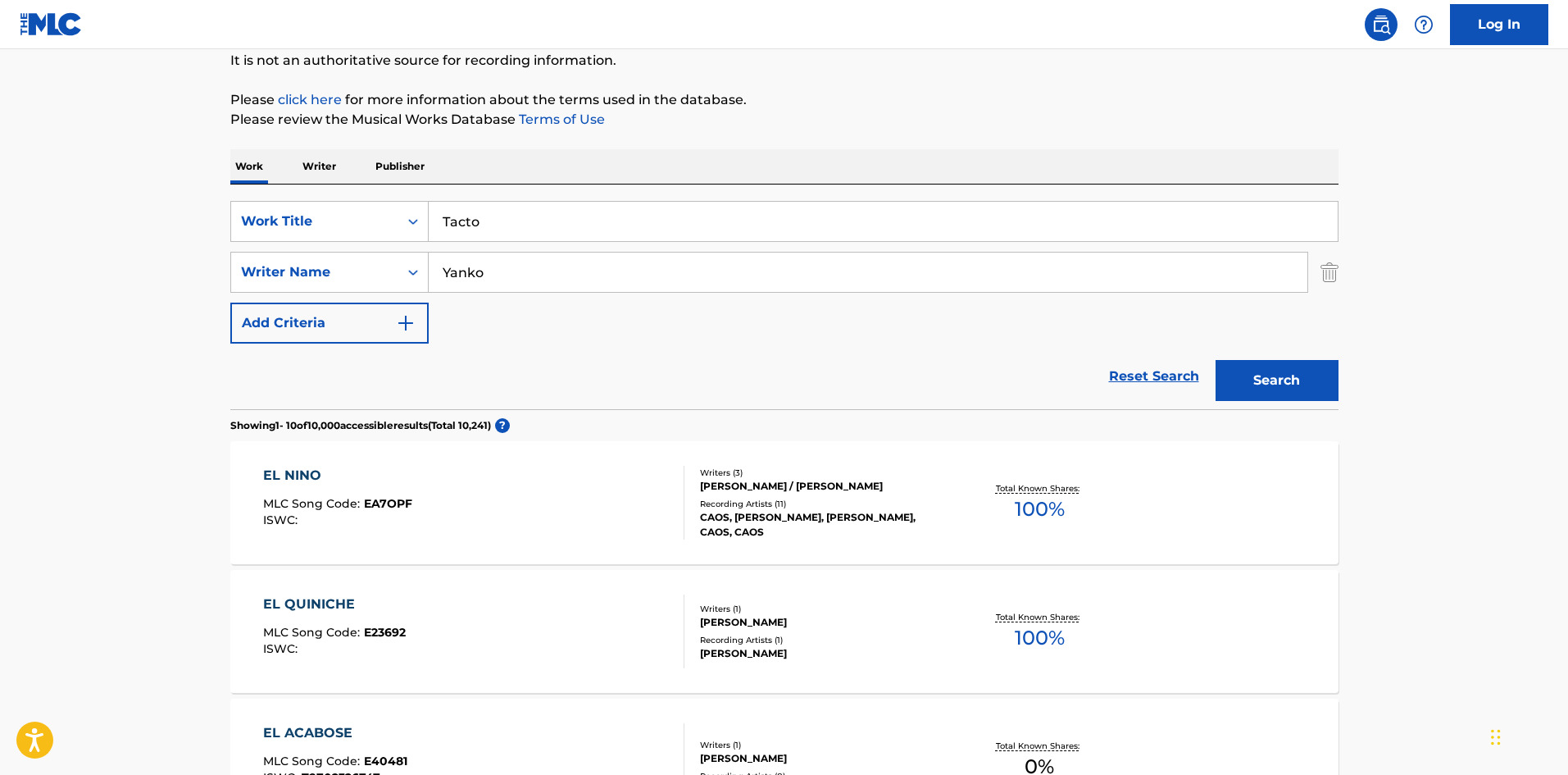
click at [1270, 389] on button "Search" at bounding box center [1277, 381] width 123 height 41
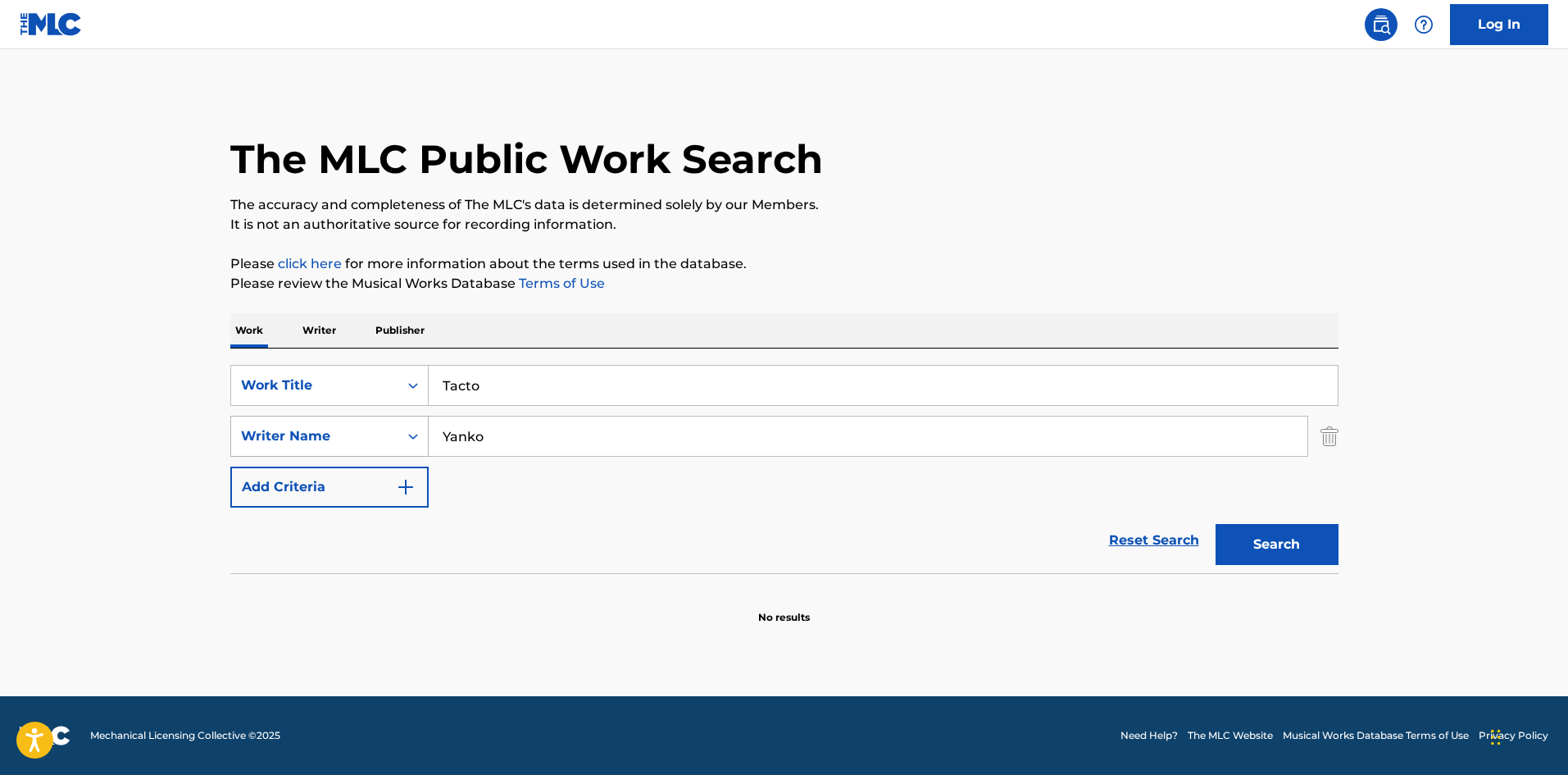
drag, startPoint x: 426, startPoint y: 436, endPoint x: 412, endPoint y: 430, distance: 15.2
click at [407, 435] on div "SearchWithCriteriaa6a66001-8ee0-4802-ade9-57a477e77476 Writer Name [PERSON_NAME]" at bounding box center [784, 436] width 1109 height 41
paste input "[PERSON_NAME]"
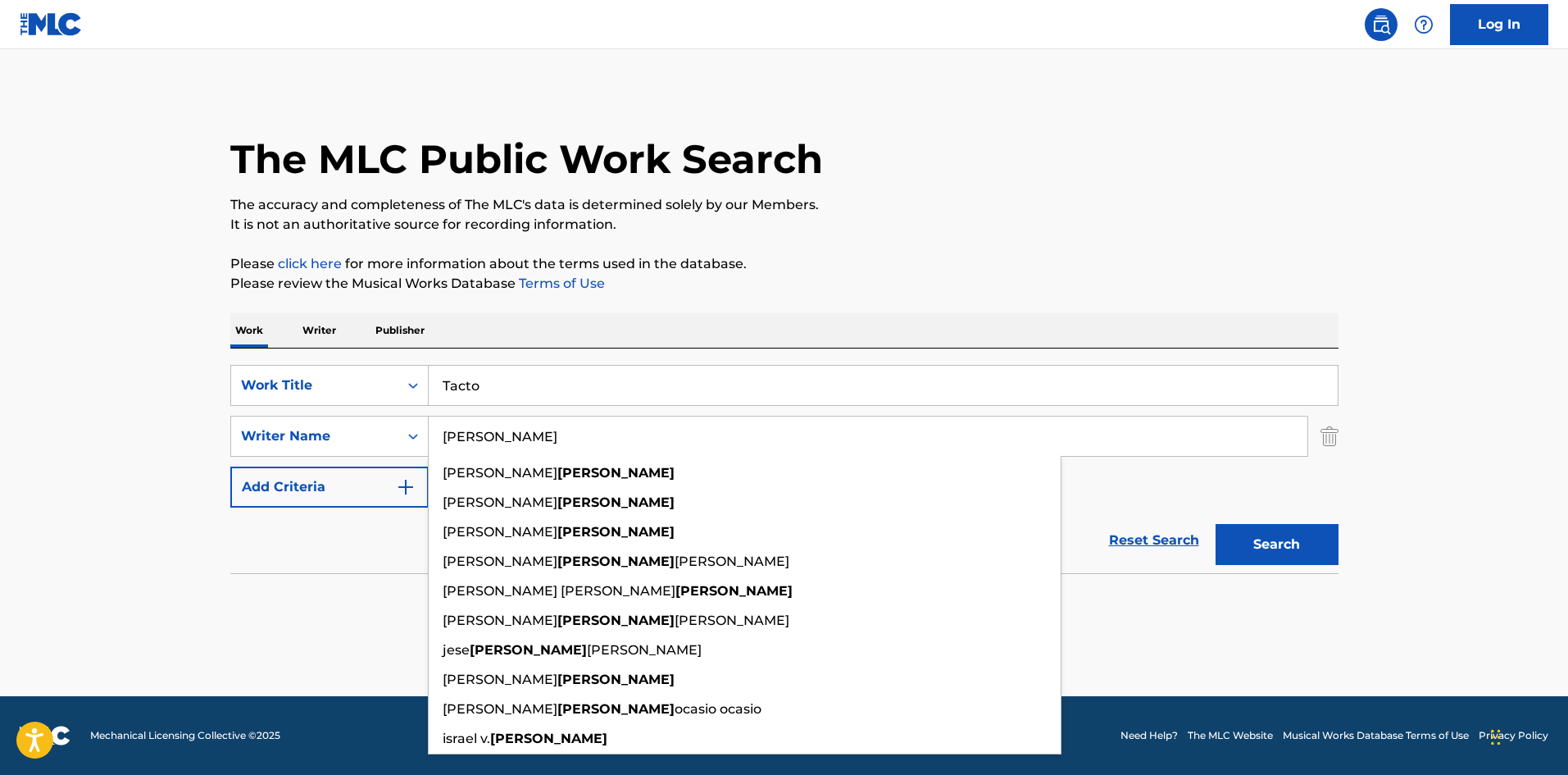
click at [480, 436] on input "[PERSON_NAME]" at bounding box center [867, 436] width 878 height 40
drag, startPoint x: 494, startPoint y: 435, endPoint x: 409, endPoint y: 425, distance: 85.6
click at [409, 425] on div "SearchWithCriteriaa6a66001-8ee0-4802-ade9-57a477e77476 Writer Name [PERSON_NAME…" at bounding box center [784, 436] width 1109 height 41
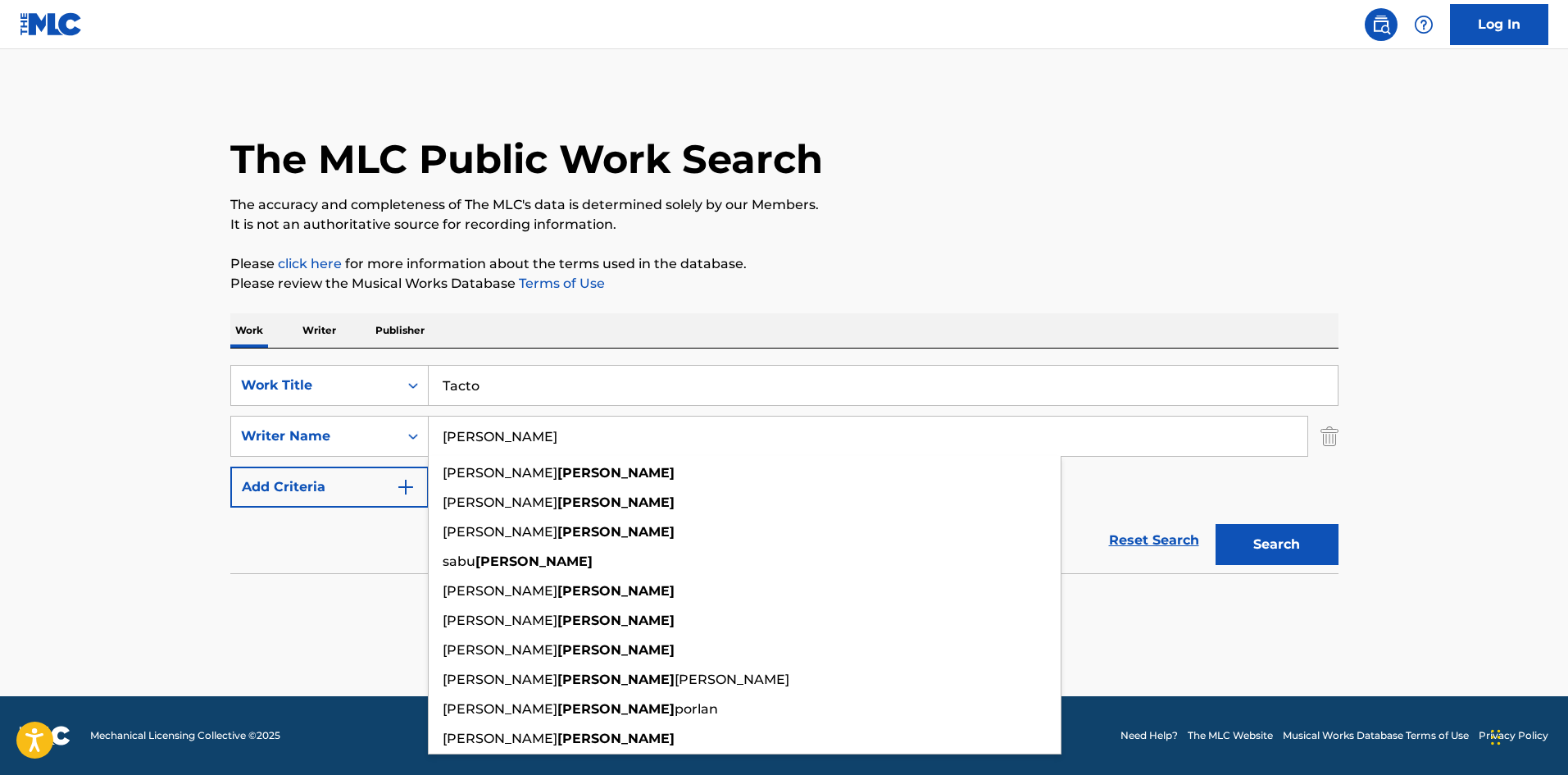
click at [712, 314] on div "Work Writer Publisher" at bounding box center [784, 331] width 1109 height 34
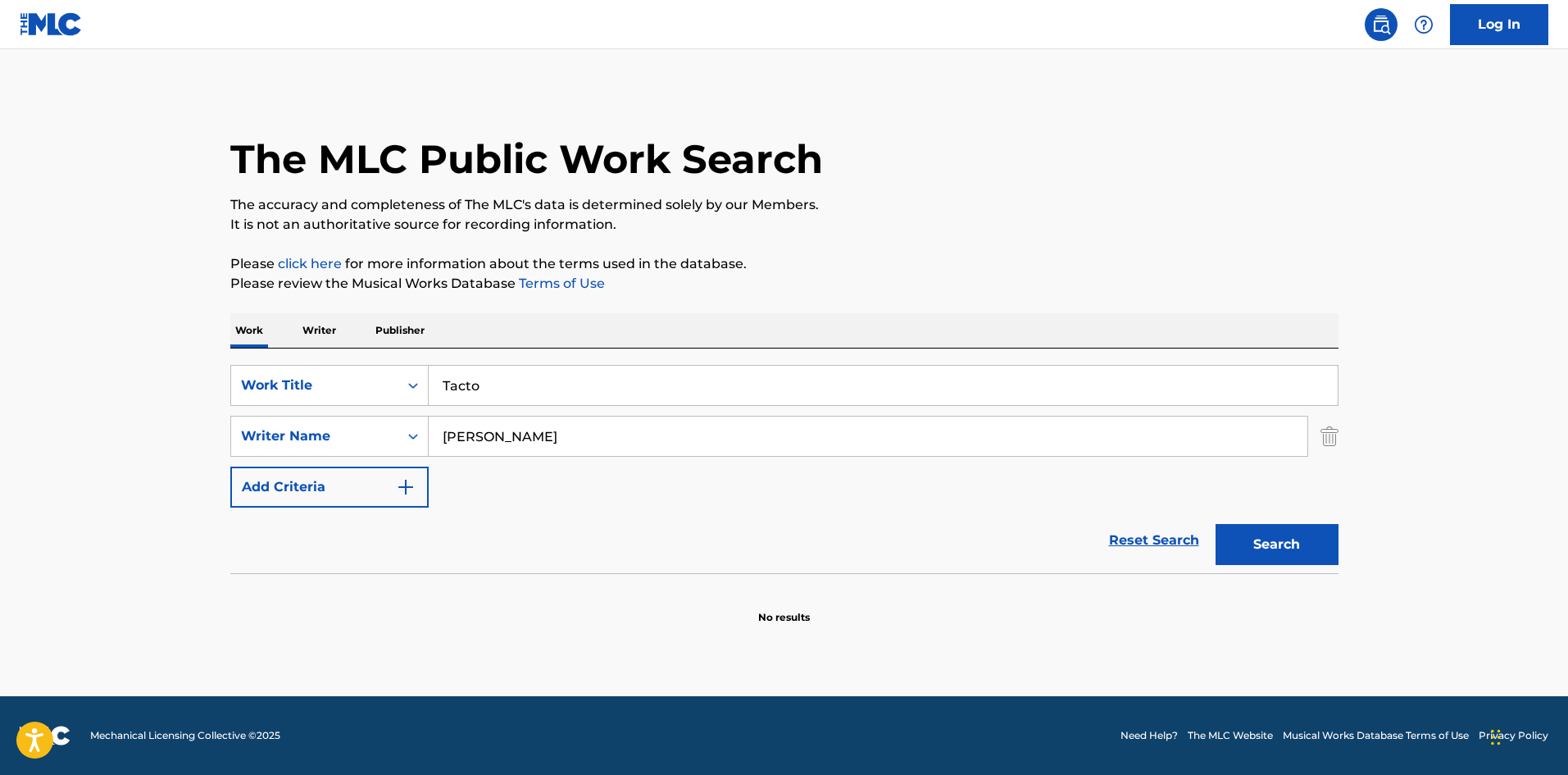
click at [1273, 548] on button "Search" at bounding box center [1277, 545] width 123 height 41
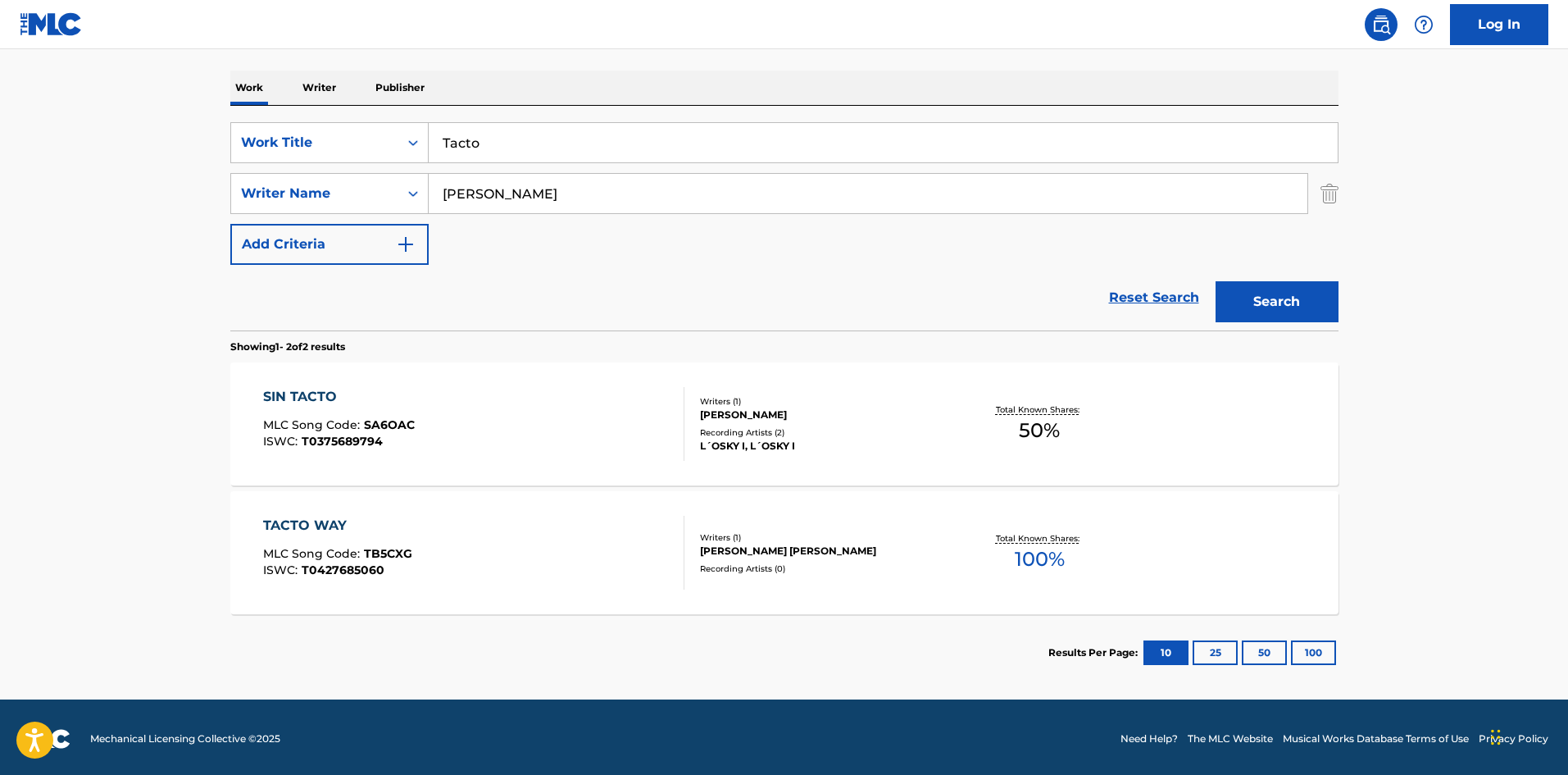
scroll to position [246, 0]
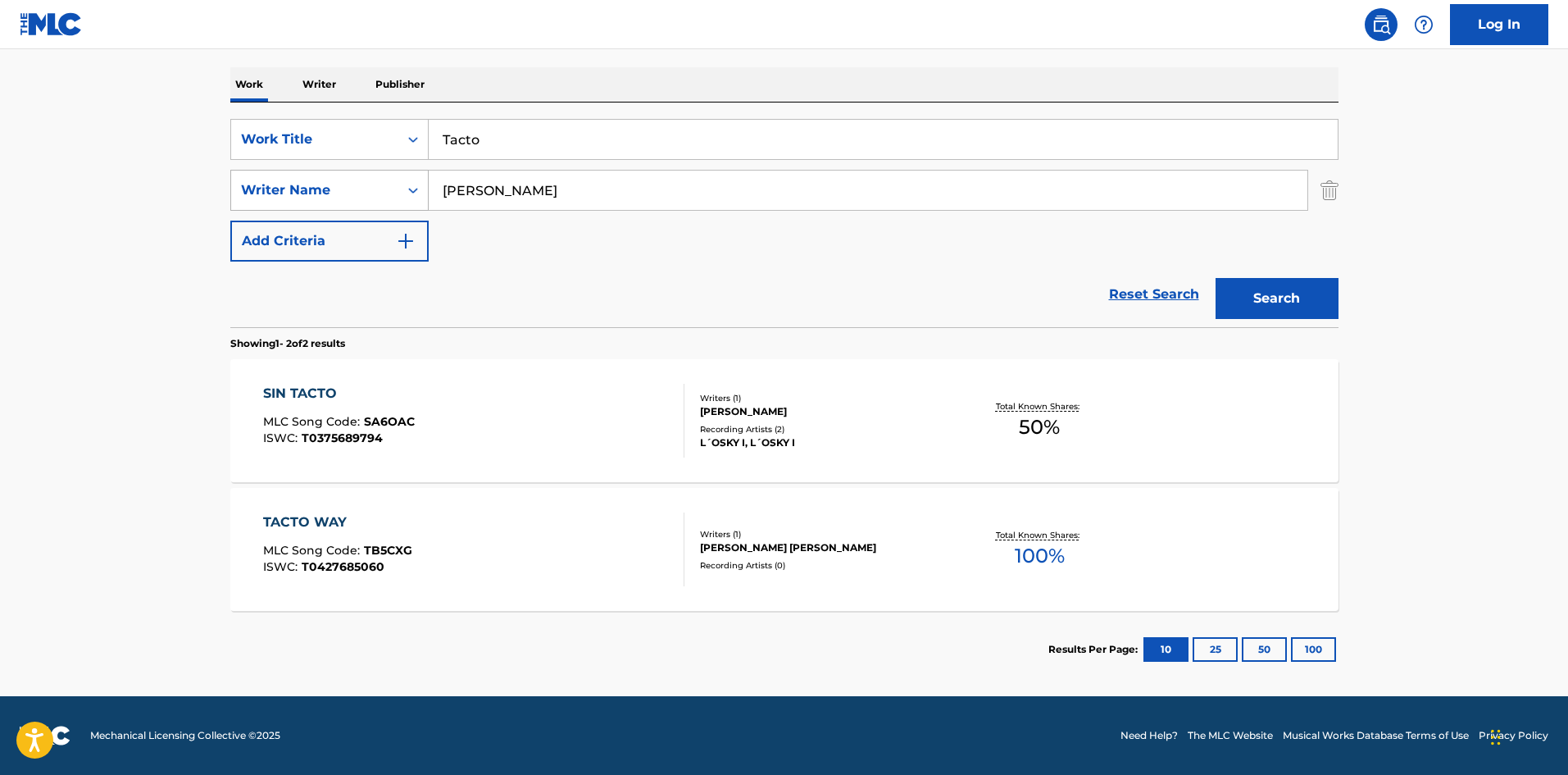
click at [337, 178] on div "SearchWithCriteriaa6a66001-8ee0-4802-ade9-57a477e77476 Writer Name [PERSON_NAME]" at bounding box center [784, 191] width 1109 height 41
paste input "Lóp"
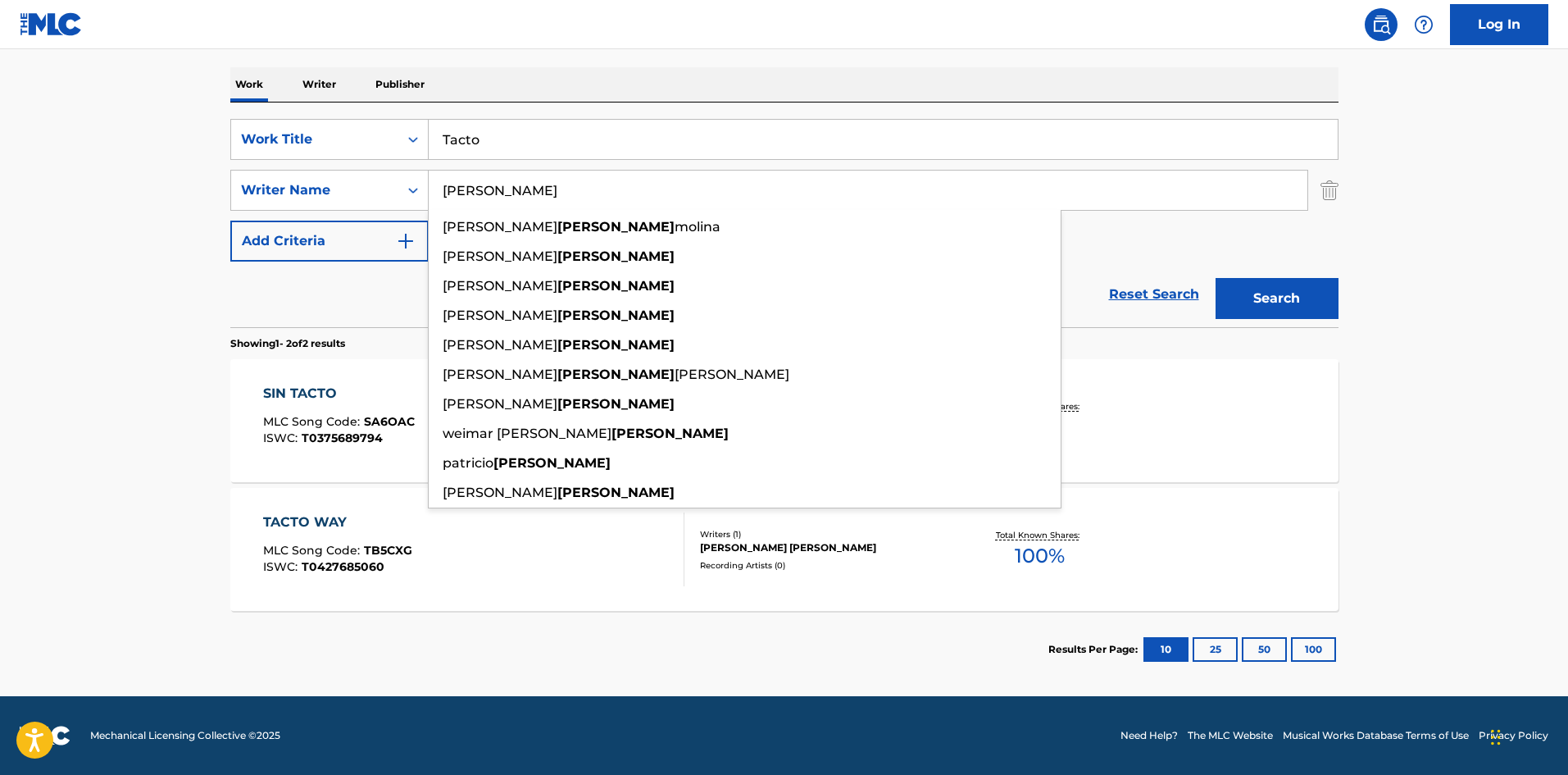
click at [459, 188] on input "[PERSON_NAME]" at bounding box center [867, 191] width 878 height 40
click at [380, 174] on div "SearchWithCriteriaa6a66001-8ee0-4802-ade9-57a477e77476 Writer Name [PERSON_NAME…" at bounding box center [784, 191] width 1109 height 41
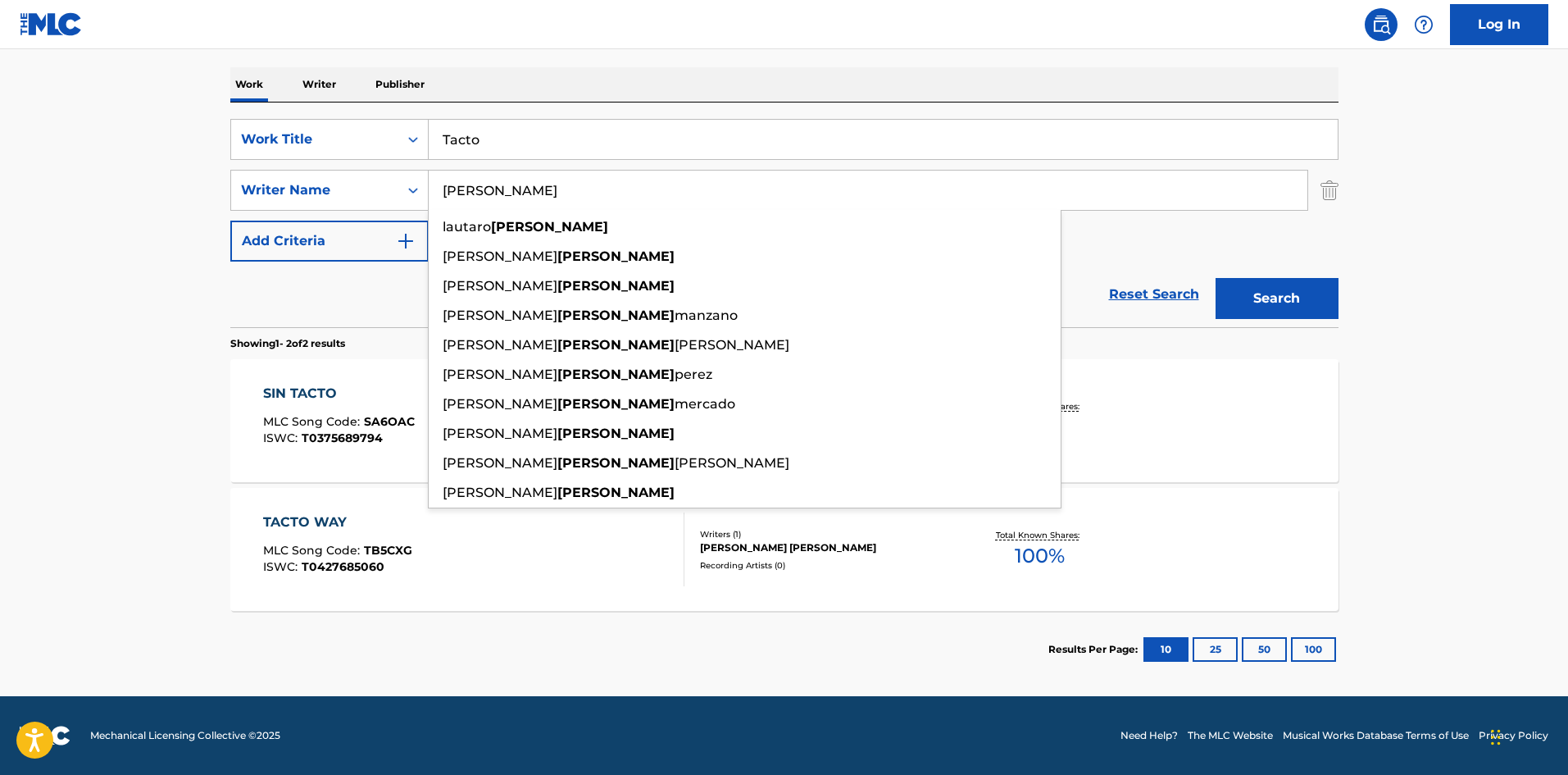
click at [559, 83] on div "Work Writer Publisher" at bounding box center [784, 84] width 1109 height 34
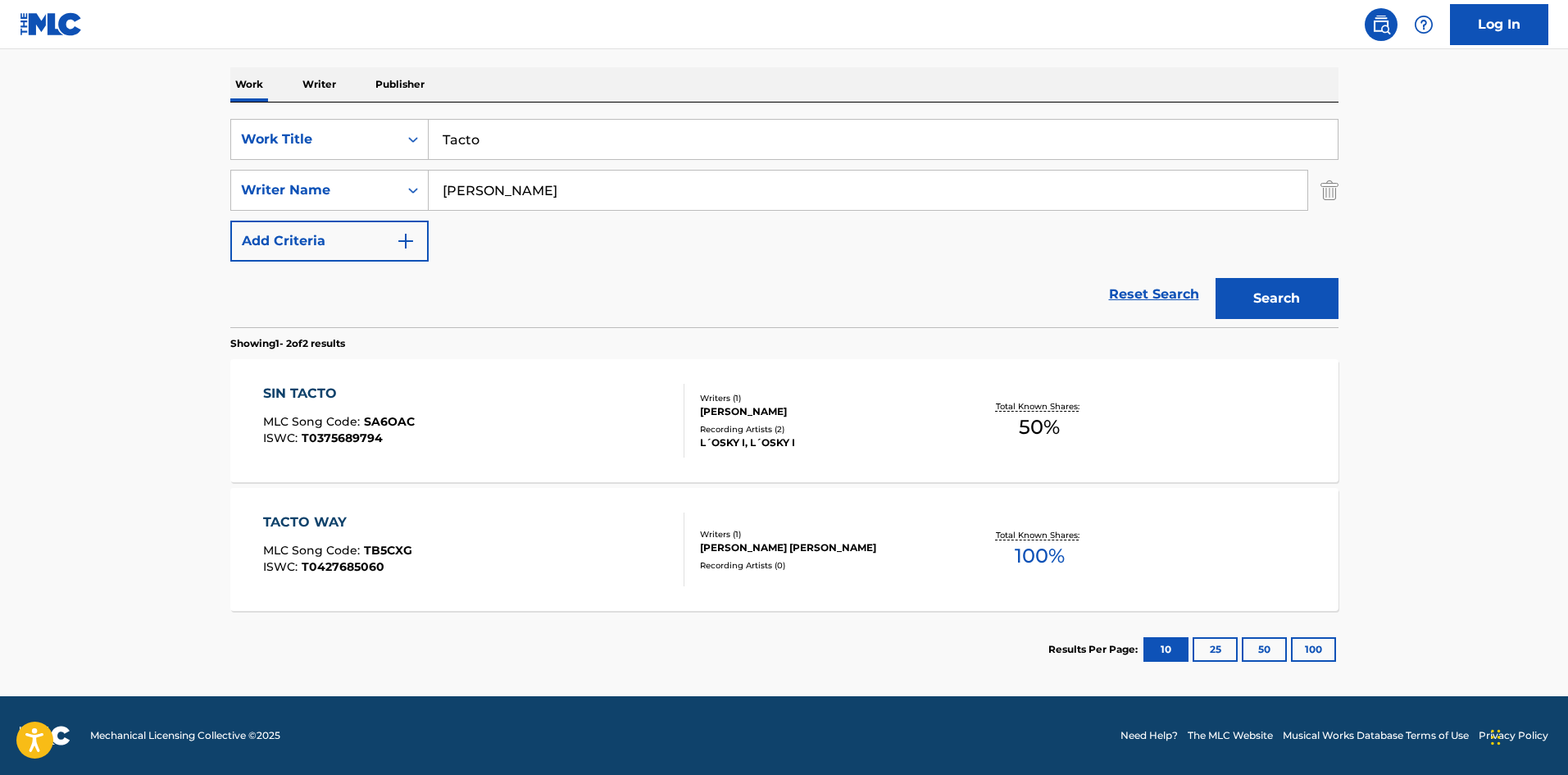
drag, startPoint x: 1264, startPoint y: 295, endPoint x: 1232, endPoint y: 272, distance: 39.4
click at [1263, 295] on button "Search" at bounding box center [1277, 299] width 123 height 41
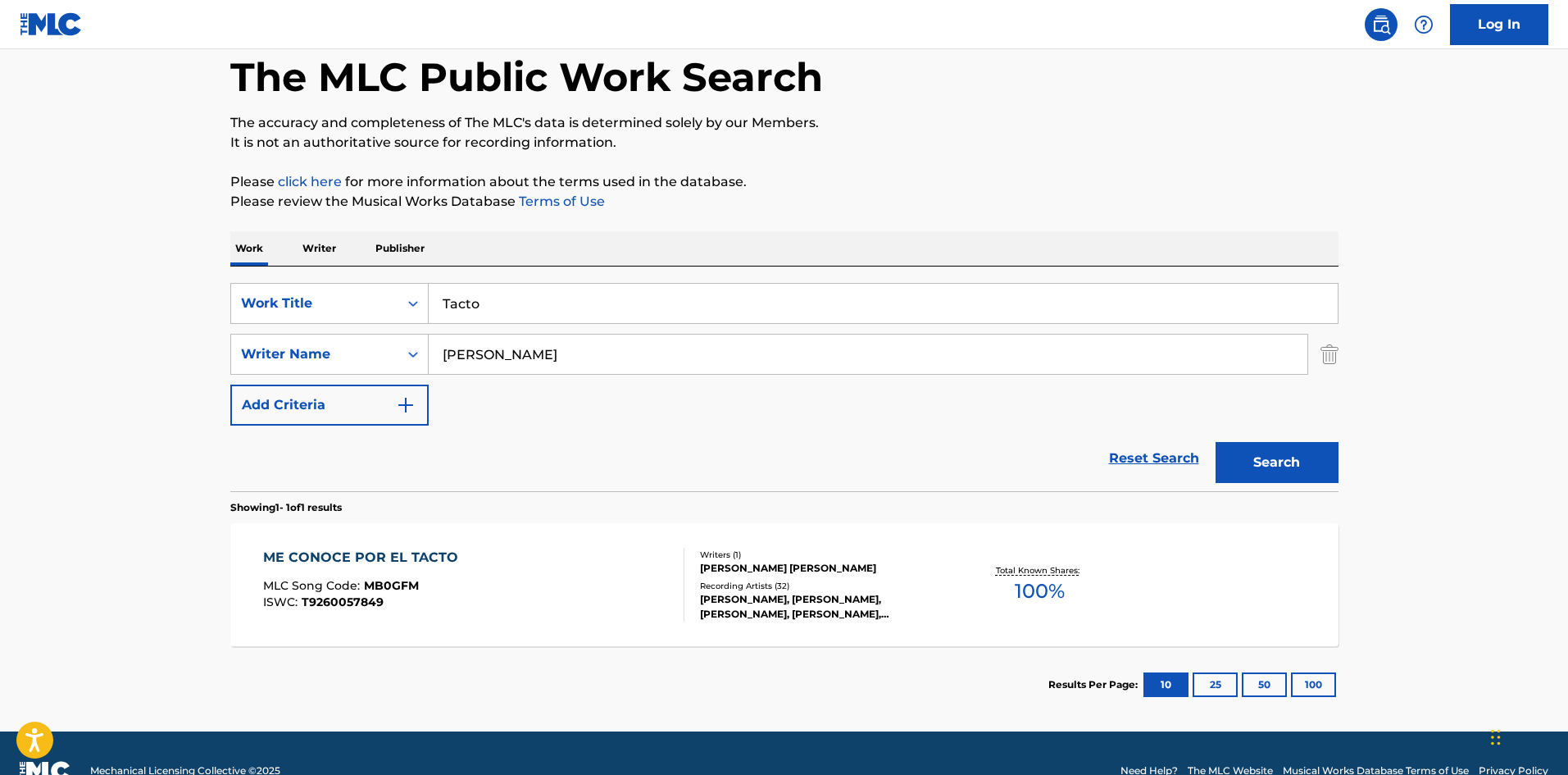
scroll to position [118, 0]
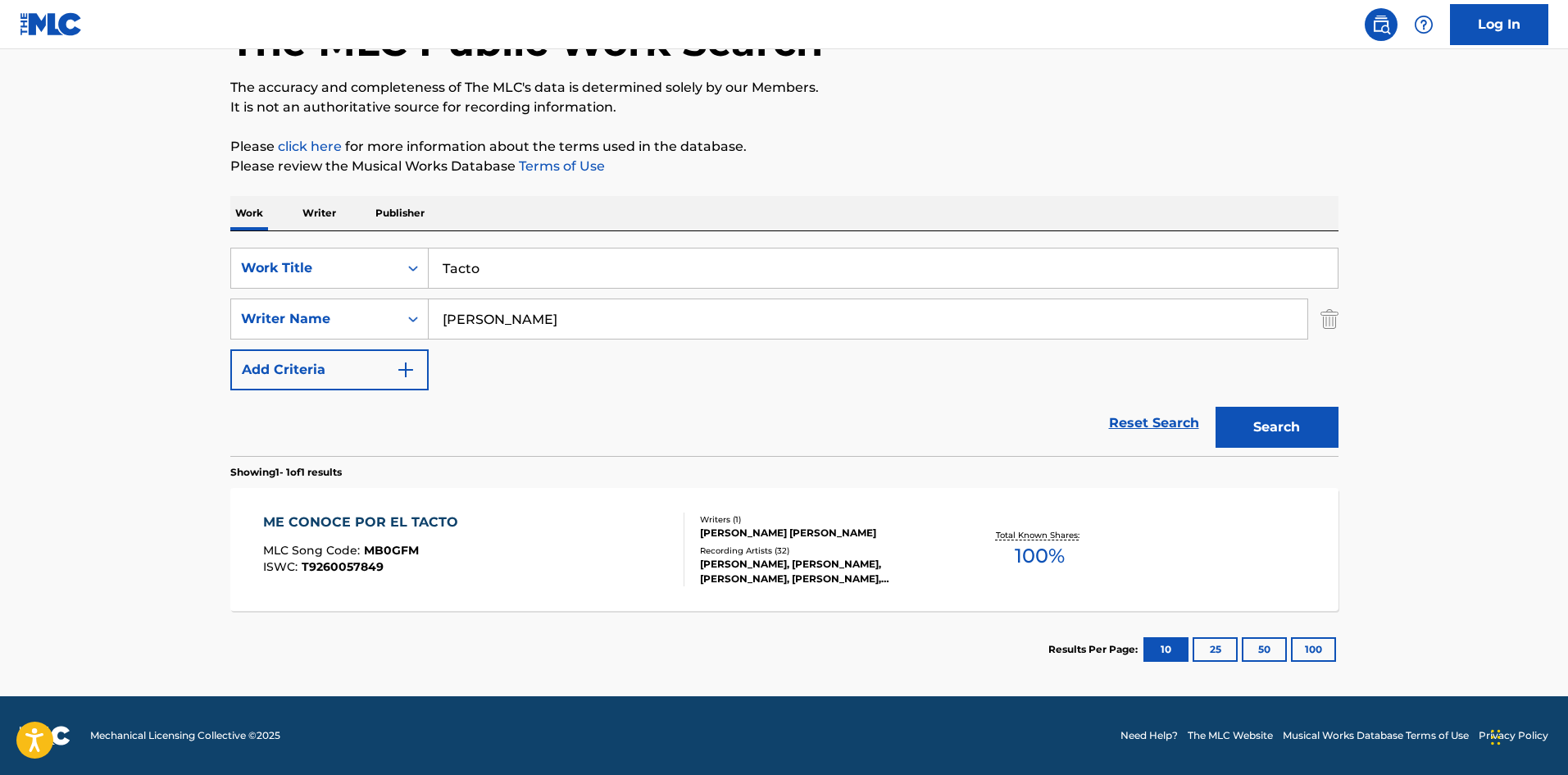
click at [312, 293] on div "SearchWithCriteria61af1990-feb2-4578-a25f-c1814b8c81ac Work Title Tacto SearchW…" at bounding box center [784, 319] width 1109 height 143
paste input "[PERSON_NAME]"
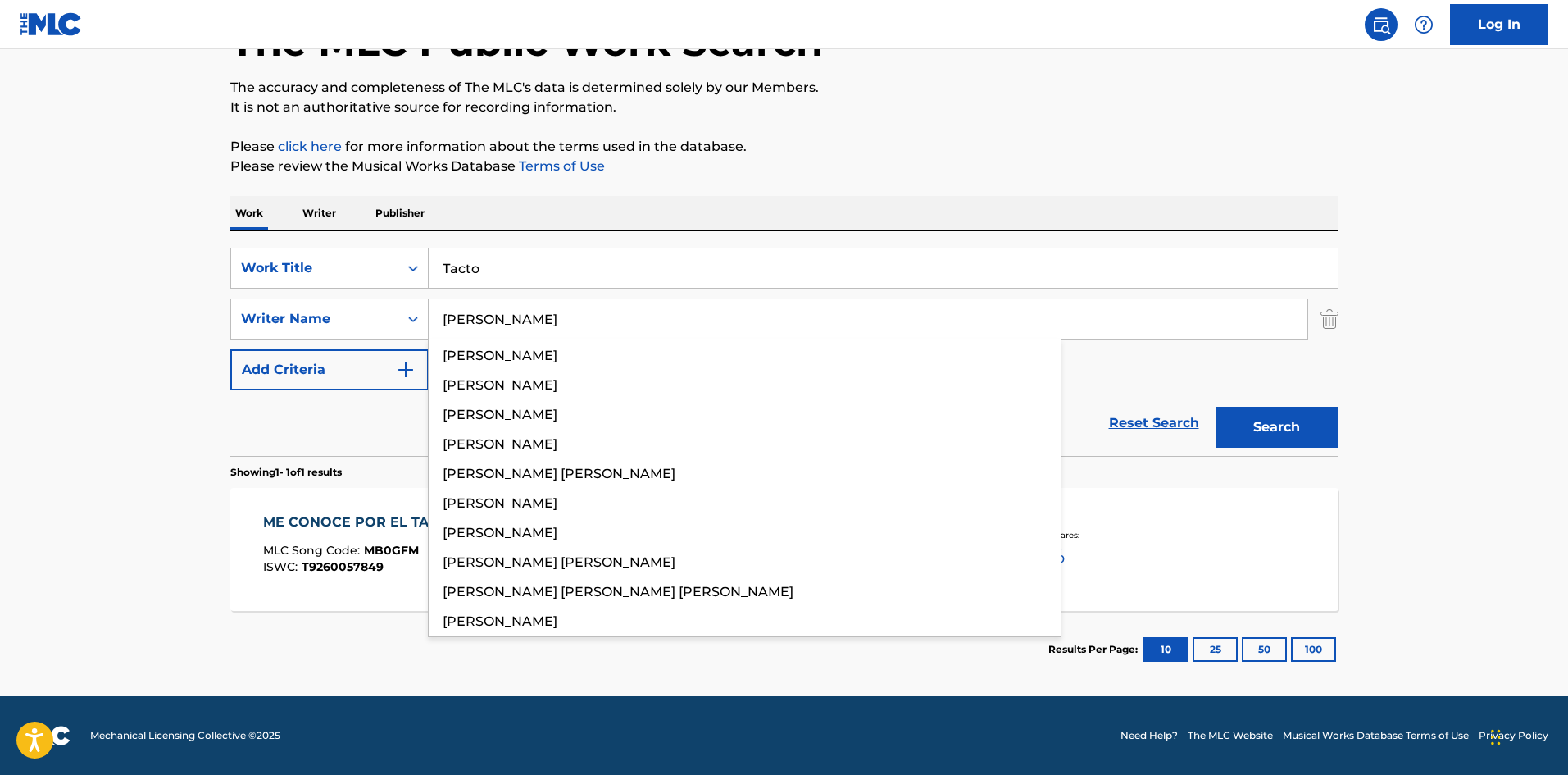
click at [478, 319] on input "[PERSON_NAME]" at bounding box center [867, 319] width 878 height 40
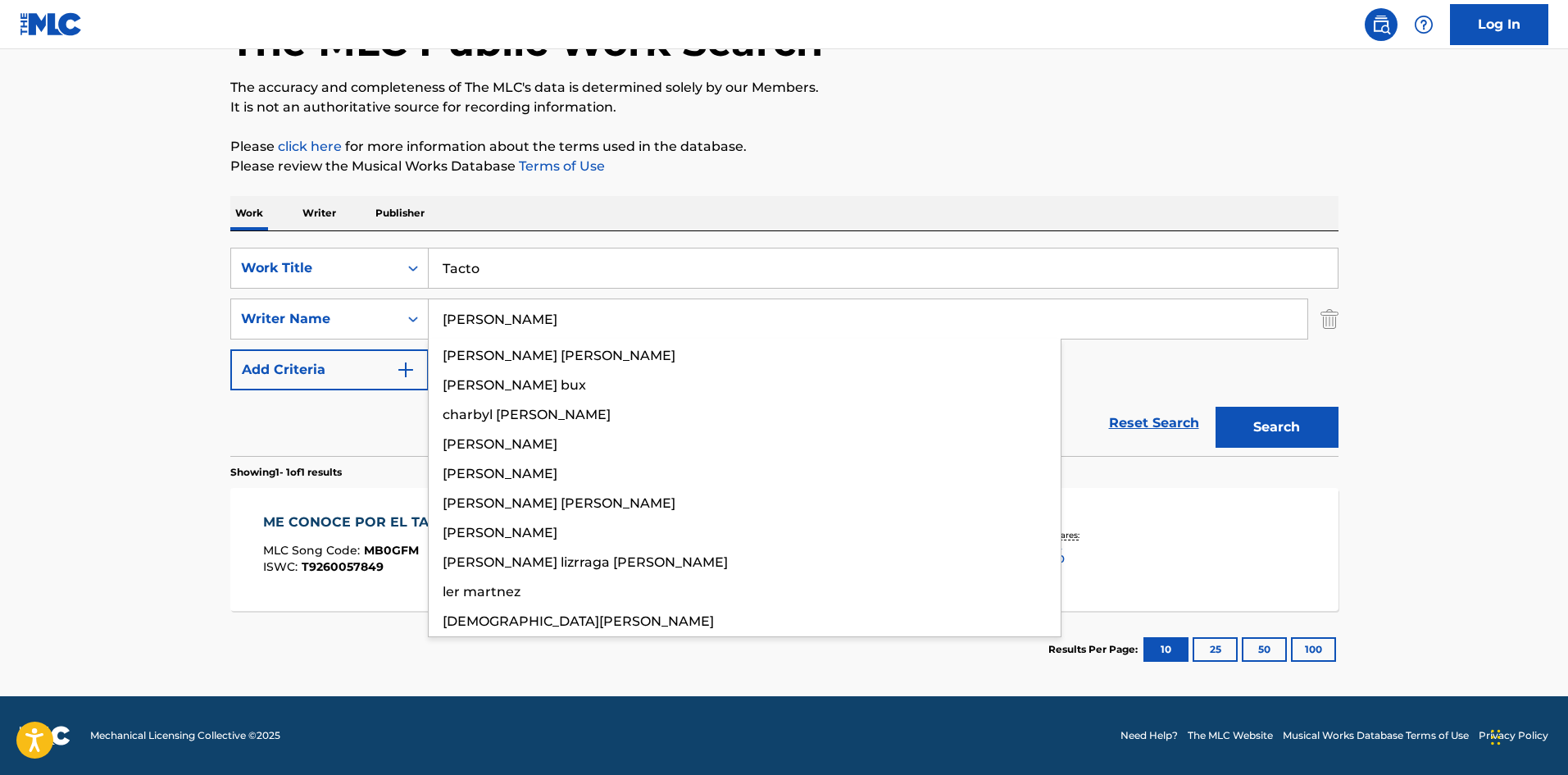
type input "[PERSON_NAME]"
click at [1216, 407] on button "Search" at bounding box center [1277, 428] width 123 height 41
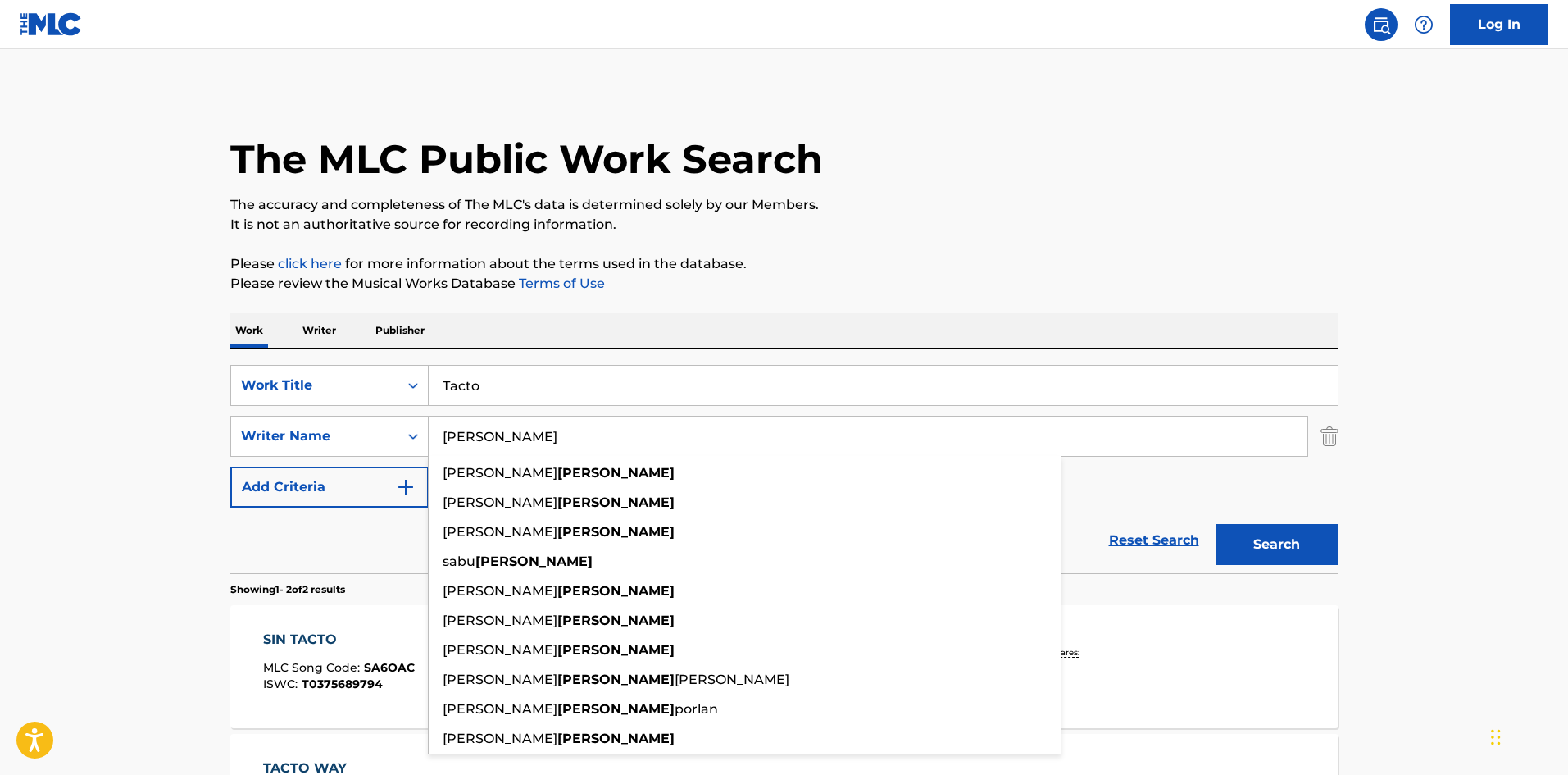
click at [895, 175] on div "The MLC Public Work Search" at bounding box center [784, 150] width 1109 height 119
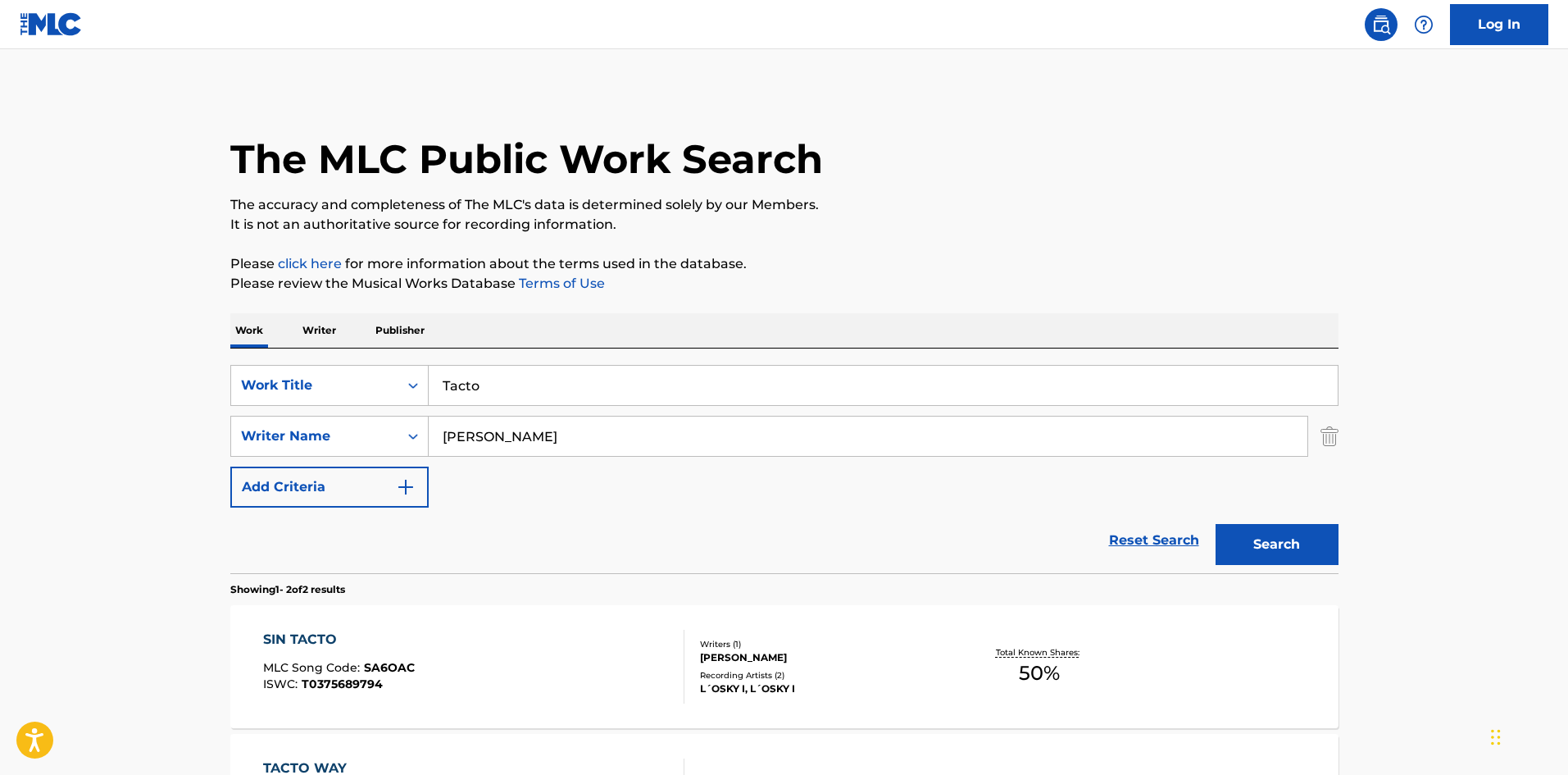
click at [1238, 534] on button "Search" at bounding box center [1277, 545] width 123 height 41
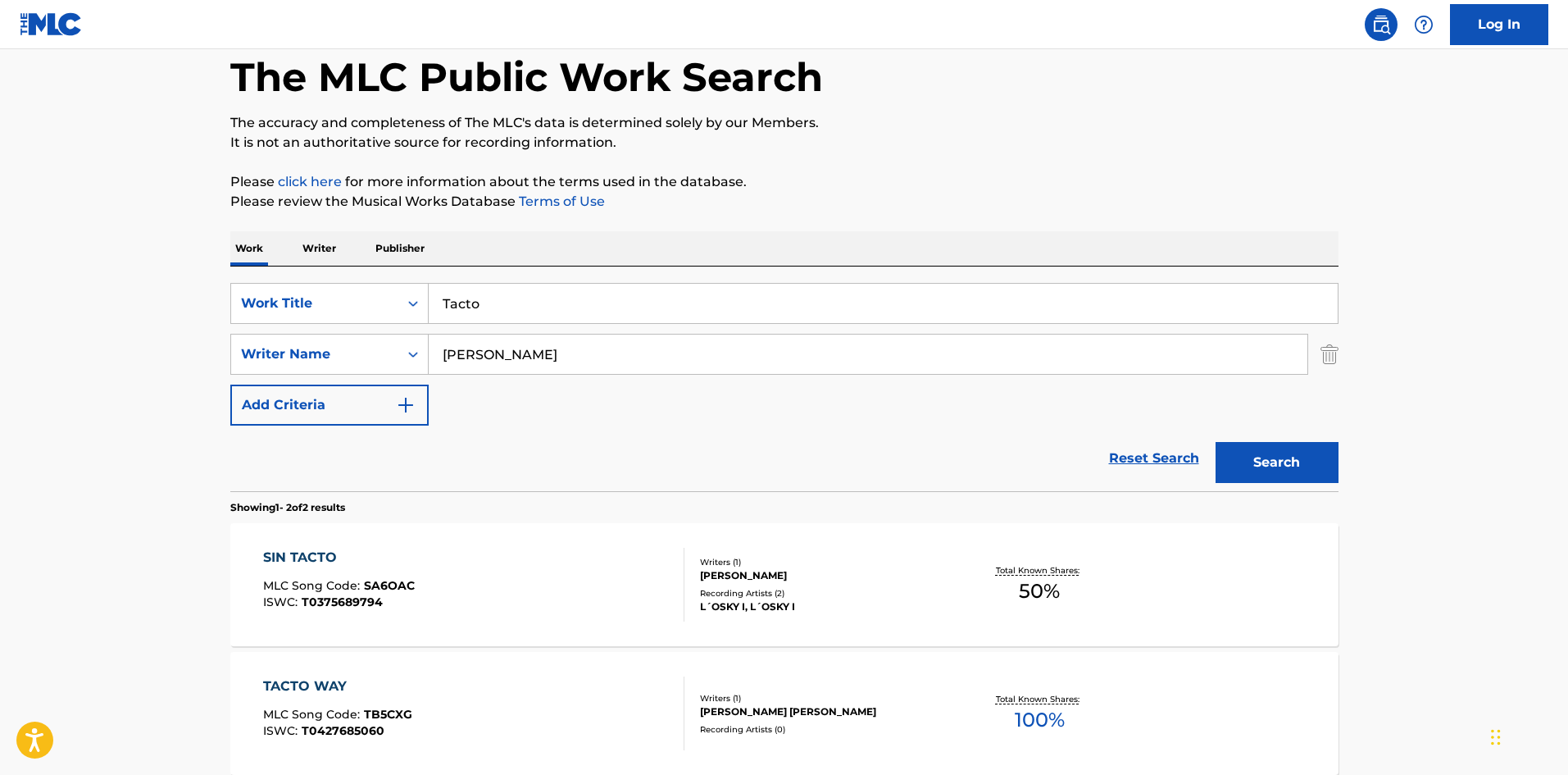
scroll to position [164, 0]
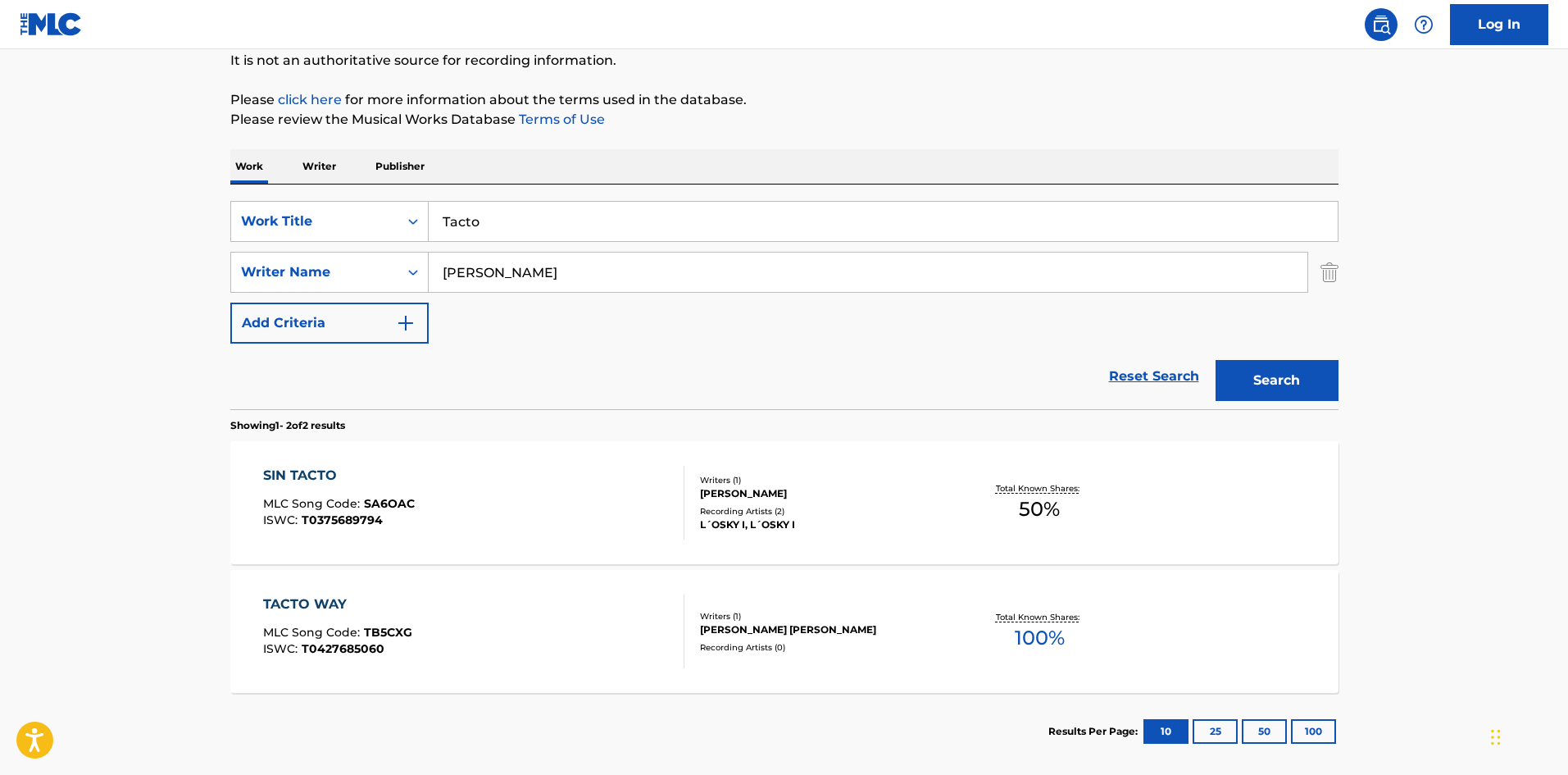
drag, startPoint x: 443, startPoint y: 211, endPoint x: 392, endPoint y: 192, distance: 54.4
click at [371, 196] on div "SearchWithCriteria61af1990-feb2-4578-a25f-c1814b8c81ac Work Title Tacto SearchW…" at bounding box center [784, 297] width 1109 height 225
paste input "Fanatic"
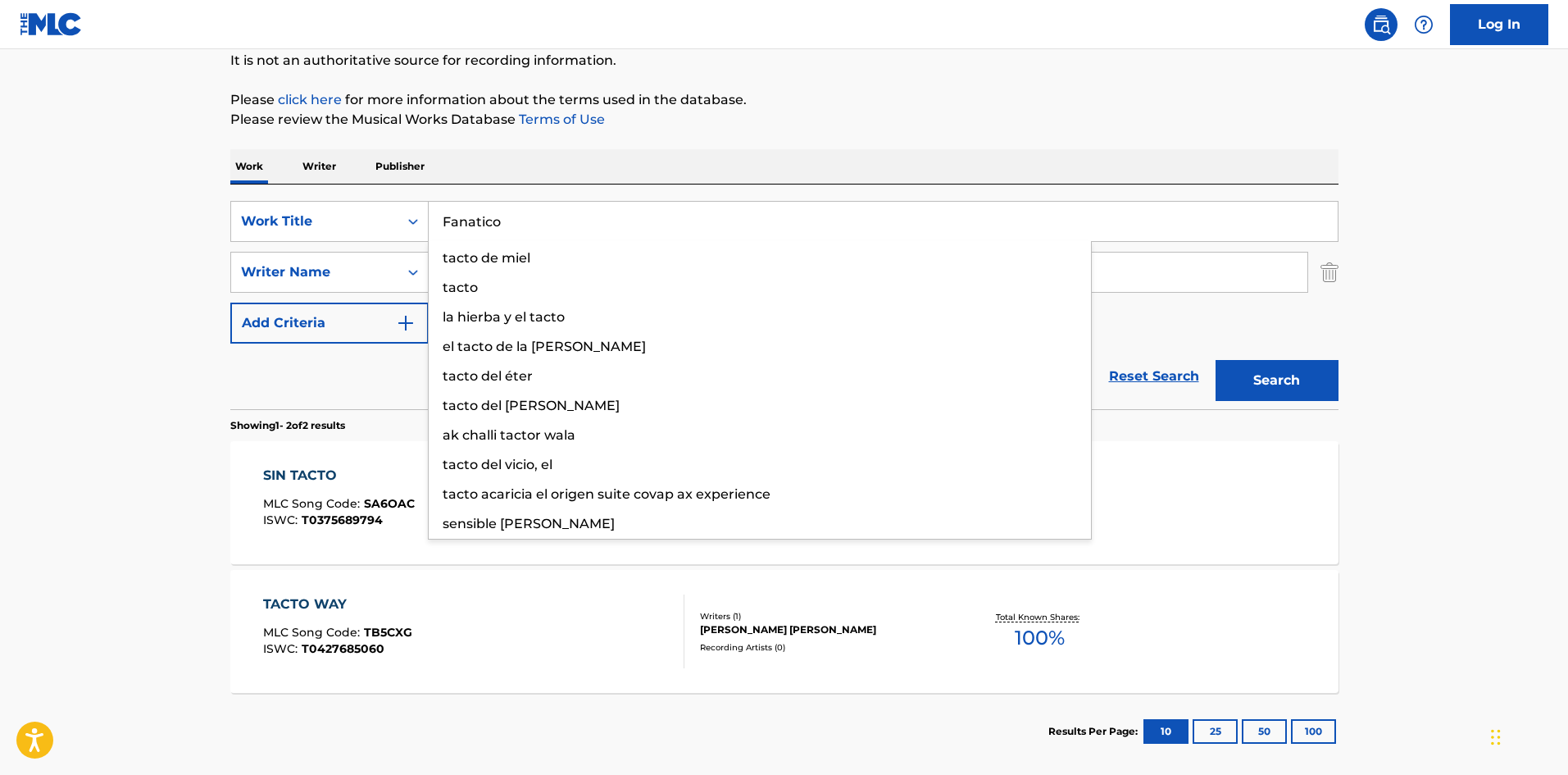
type input "Fanatico"
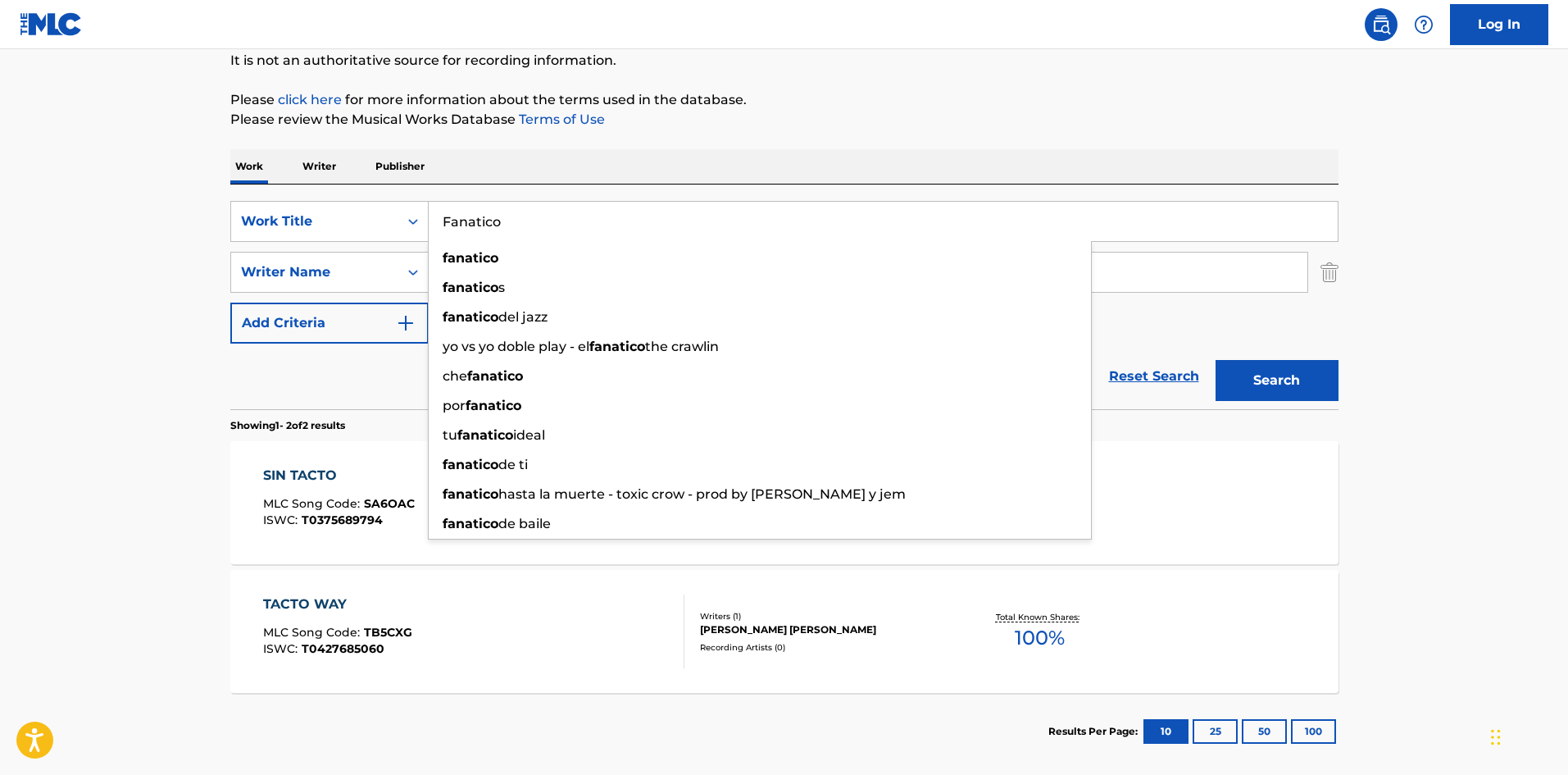
click at [563, 152] on div "Work Writer Publisher" at bounding box center [784, 167] width 1109 height 34
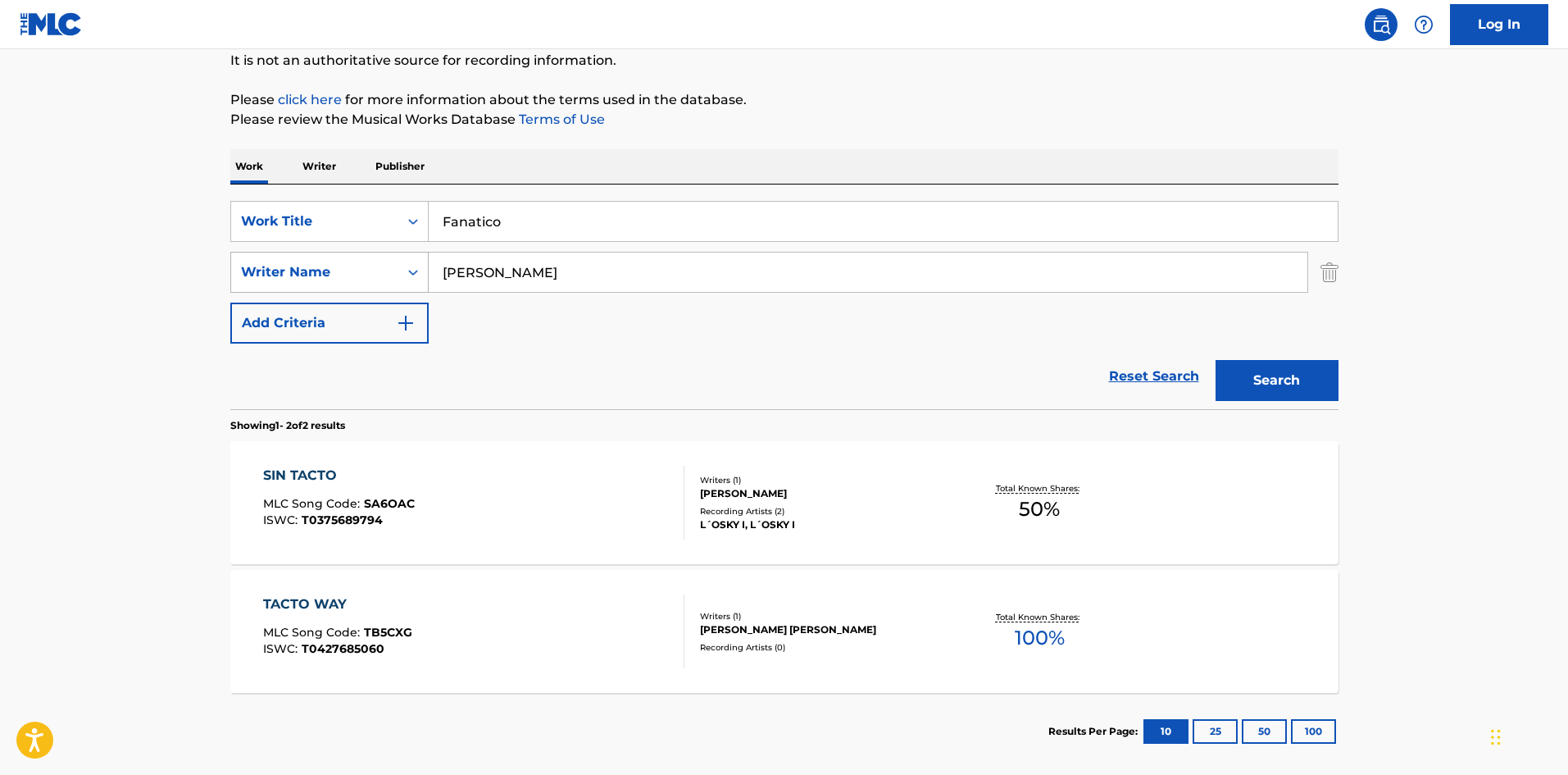
drag, startPoint x: 450, startPoint y: 272, endPoint x: 368, endPoint y: 261, distance: 82.7
click at [362, 258] on div "SearchWithCriteriaa6a66001-8ee0-4802-ade9-57a477e77476 Writer Name [PERSON_NAME]" at bounding box center [784, 272] width 1109 height 41
paste input "Casasus"
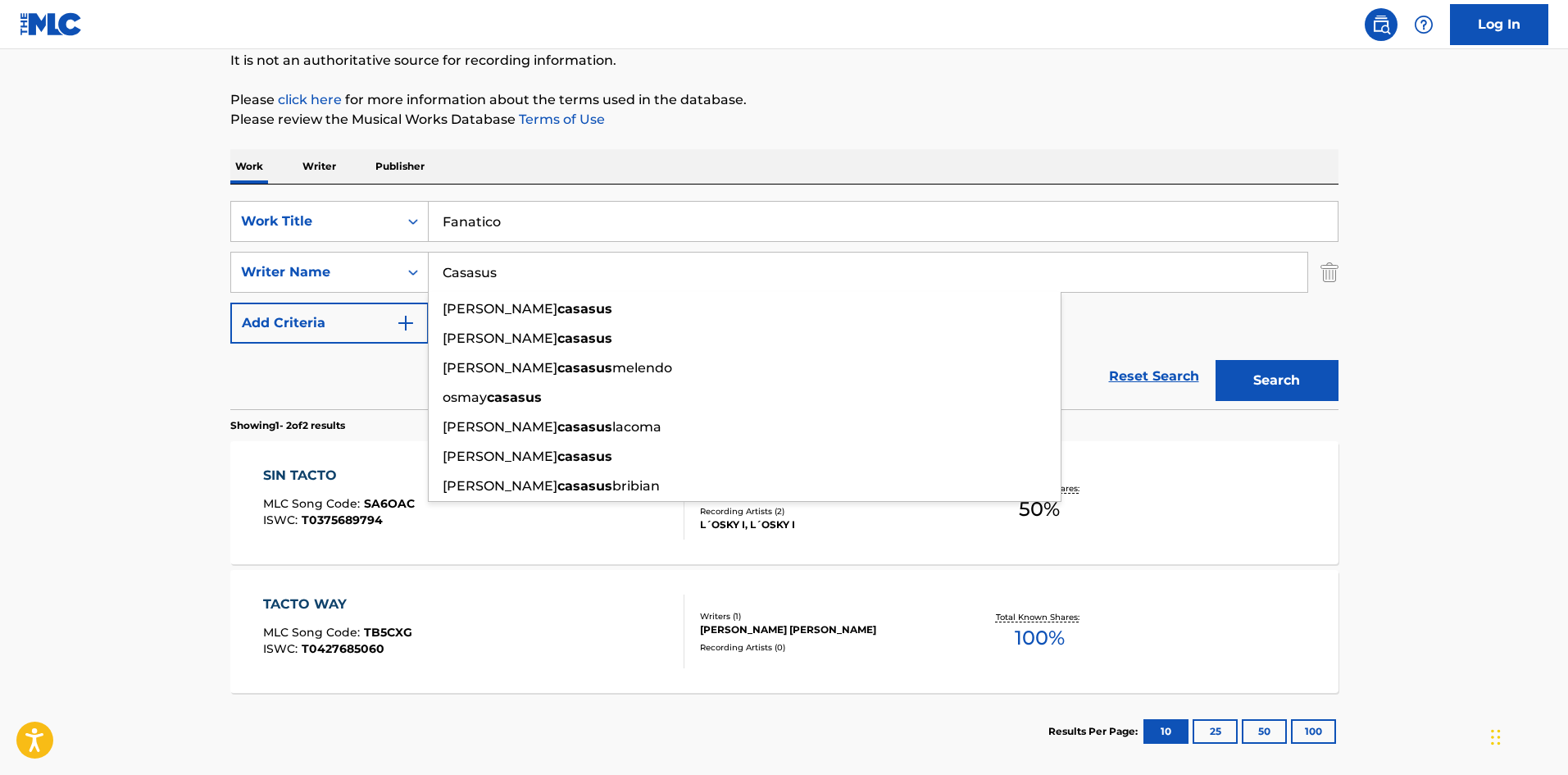
click at [1268, 372] on button "Search" at bounding box center [1277, 381] width 123 height 41
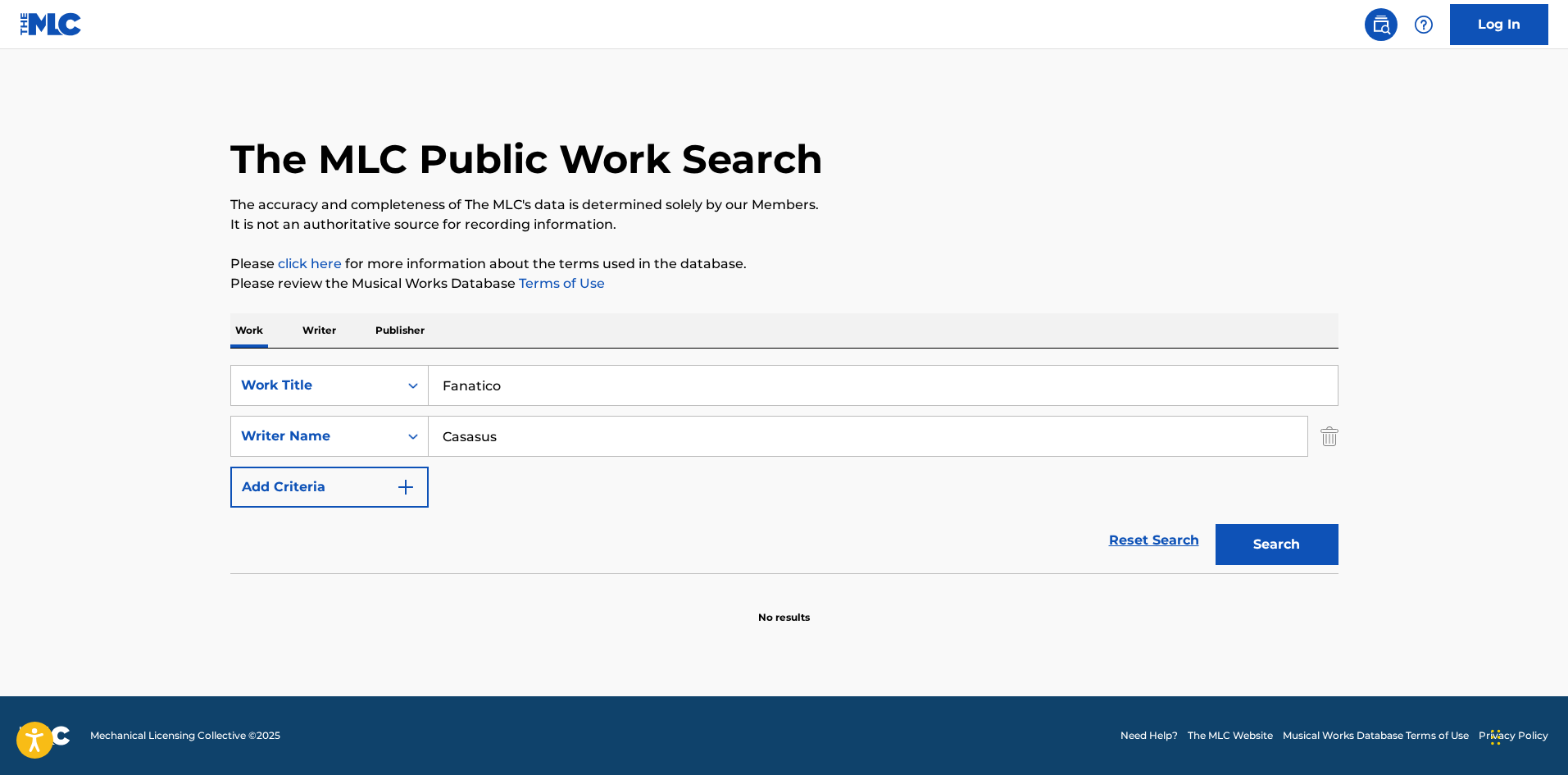
drag, startPoint x: 410, startPoint y: 417, endPoint x: 391, endPoint y: 412, distance: 19.6
click at [391, 412] on div "SearchWithCriteria61af1990-feb2-4578-a25f-c1814b8c81ac Work Title Fanatico Sear…" at bounding box center [784, 436] width 1109 height 143
paste input "sere"
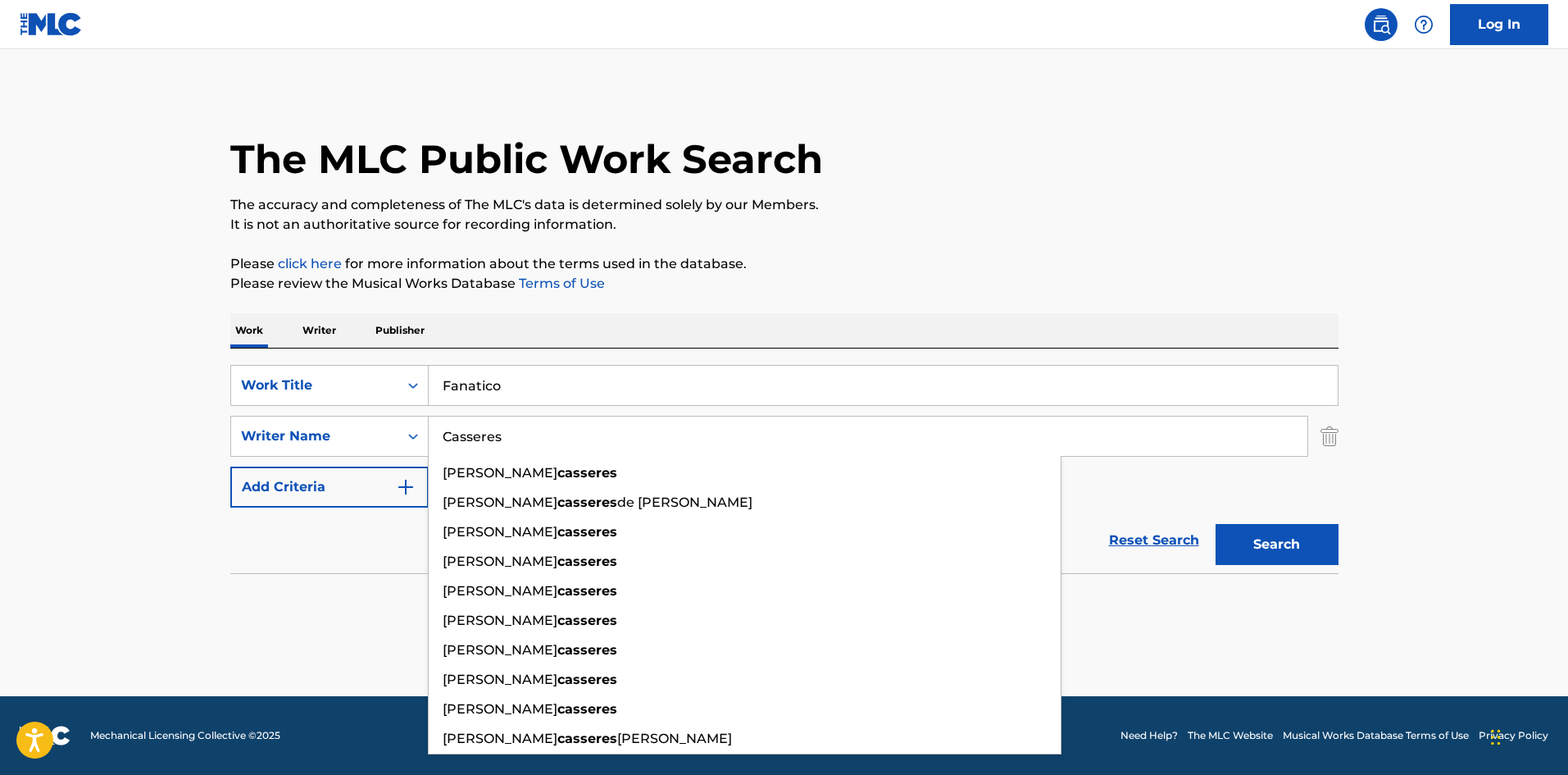
type input "Casseres"
click at [1220, 544] on button "Search" at bounding box center [1277, 545] width 123 height 41
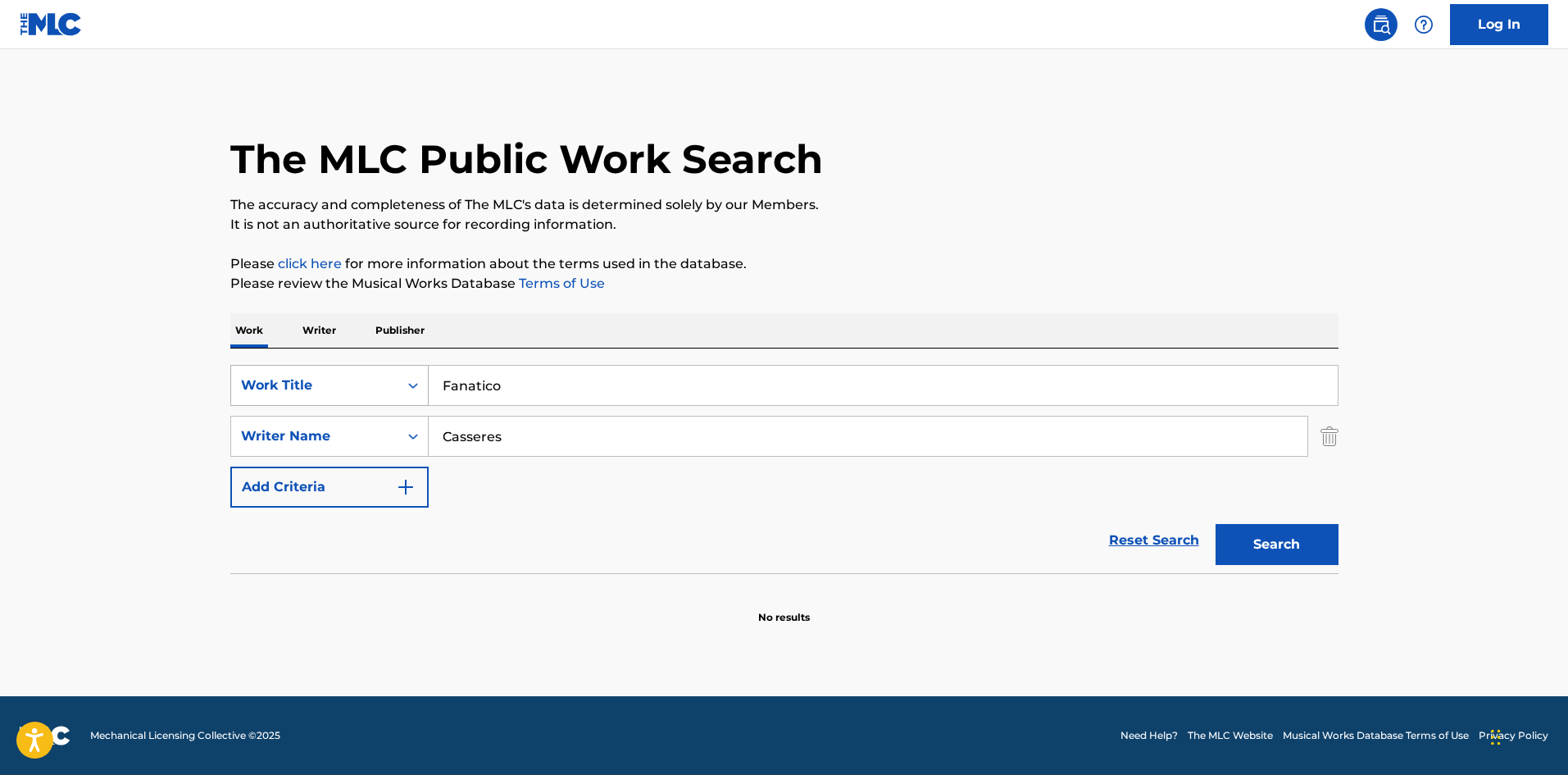
drag, startPoint x: 501, startPoint y: 381, endPoint x: 353, endPoint y: 375, distance: 148.1
click at [353, 375] on div "SearchWithCriteria61af1990-feb2-4578-a25f-c1814b8c81ac Work Title Fanatico" at bounding box center [784, 386] width 1109 height 41
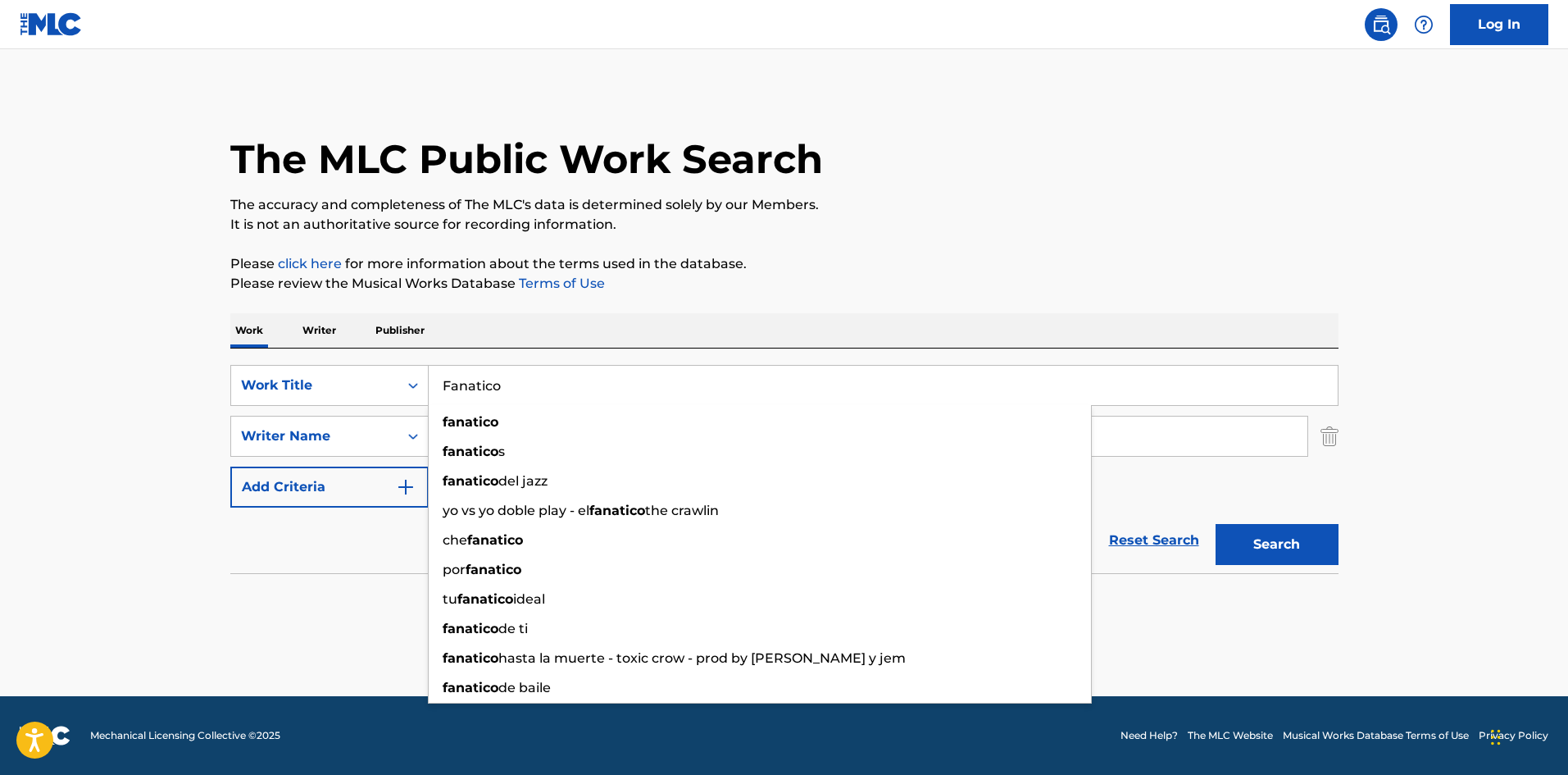
click at [646, 303] on div "The MLC Public Work Search The accuracy and completeness of The MLC's data is d…" at bounding box center [784, 357] width 1148 height 534
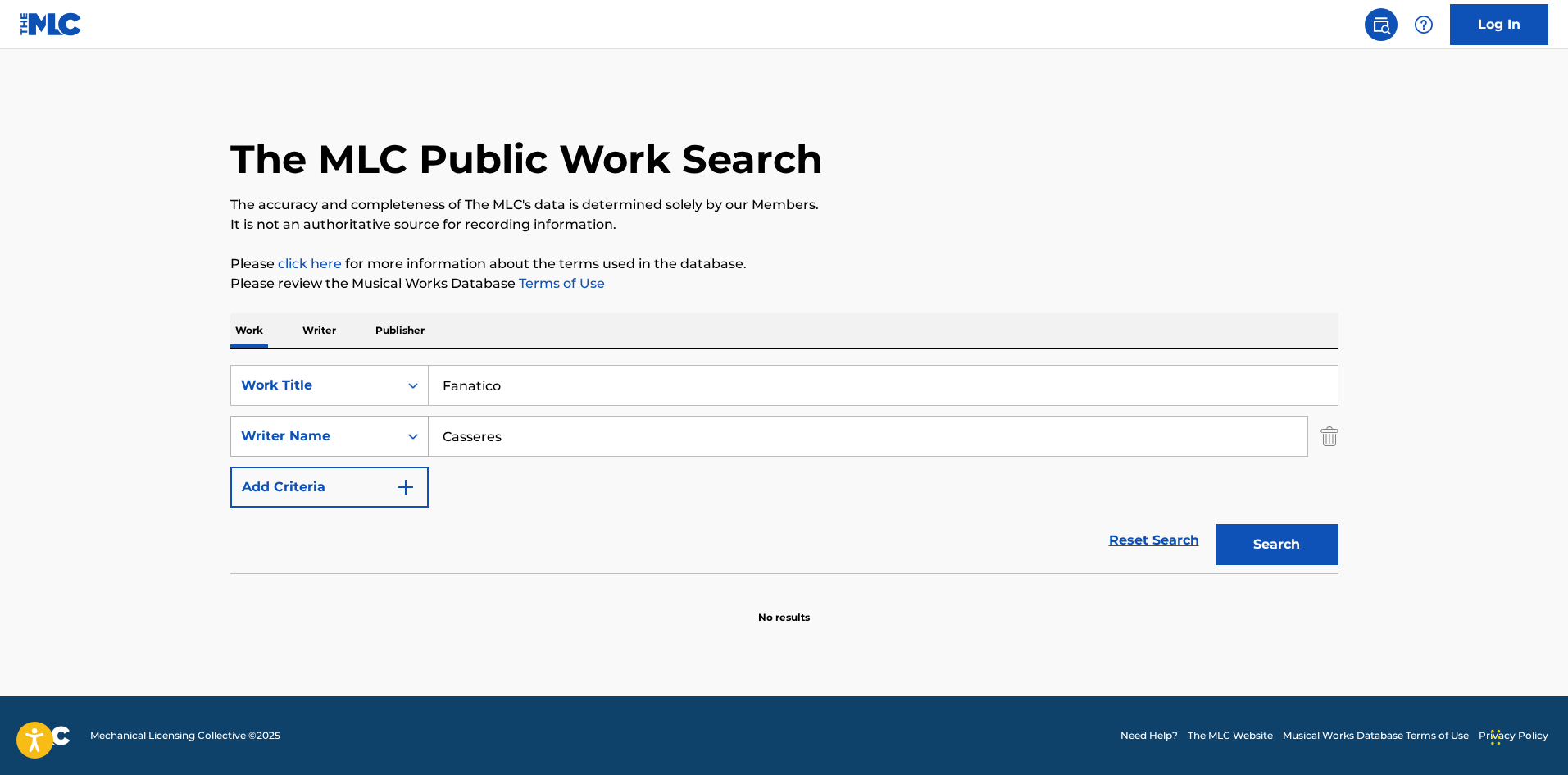
drag, startPoint x: 498, startPoint y: 432, endPoint x: 380, endPoint y: 426, distance: 118.2
click at [384, 424] on div "SearchWithCriteriaa6a66001-8ee0-4802-ade9-57a477e77476 Writer Name [PERSON_NAME]" at bounding box center [784, 436] width 1109 height 41
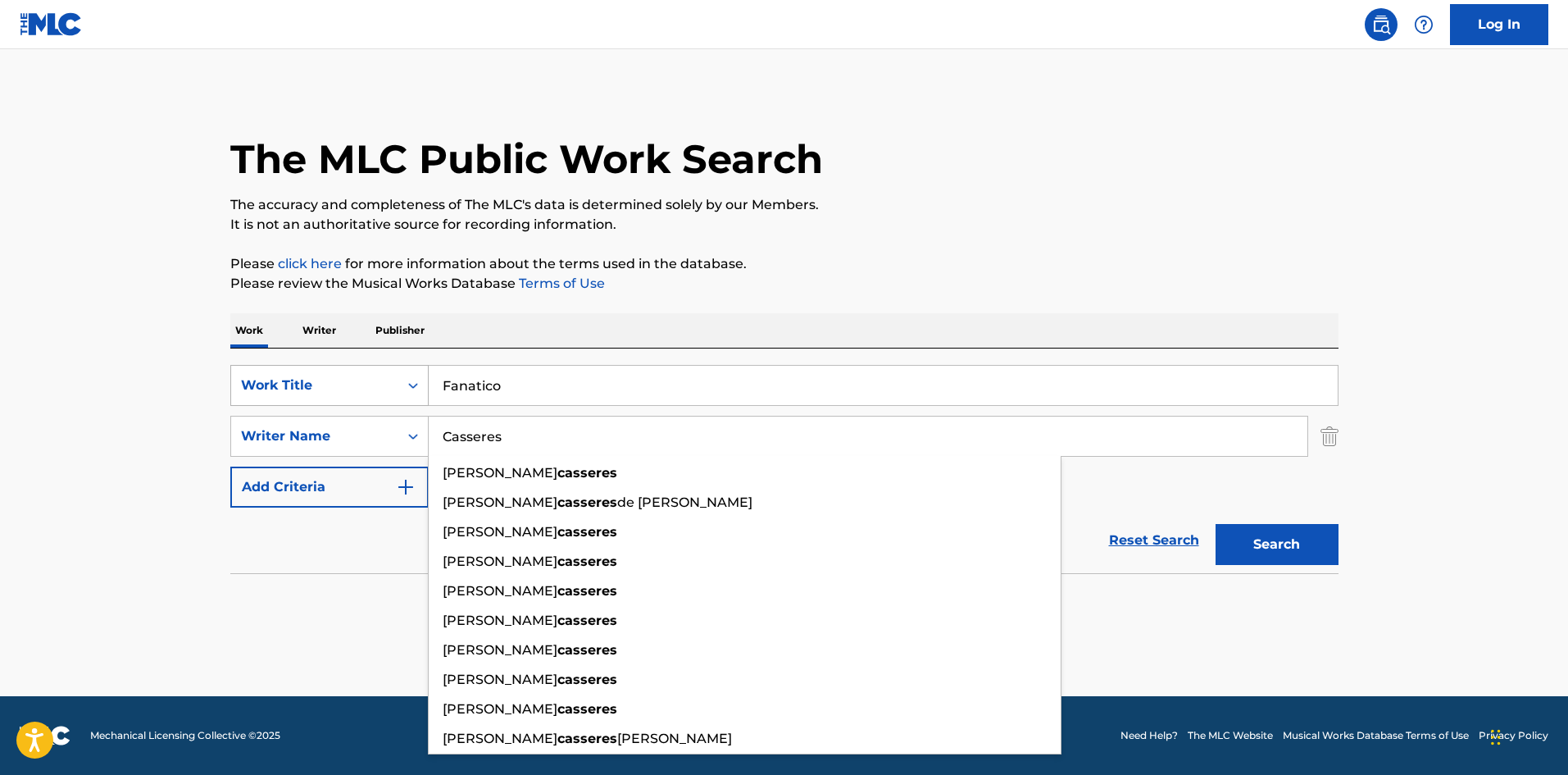
drag, startPoint x: 473, startPoint y: 385, endPoint x: 407, endPoint y: 381, distance: 66.1
click at [407, 381] on div "SearchWithCriteria61af1990-feb2-4578-a25f-c1814b8c81ac Work Title Fanatico" at bounding box center [784, 386] width 1109 height 41
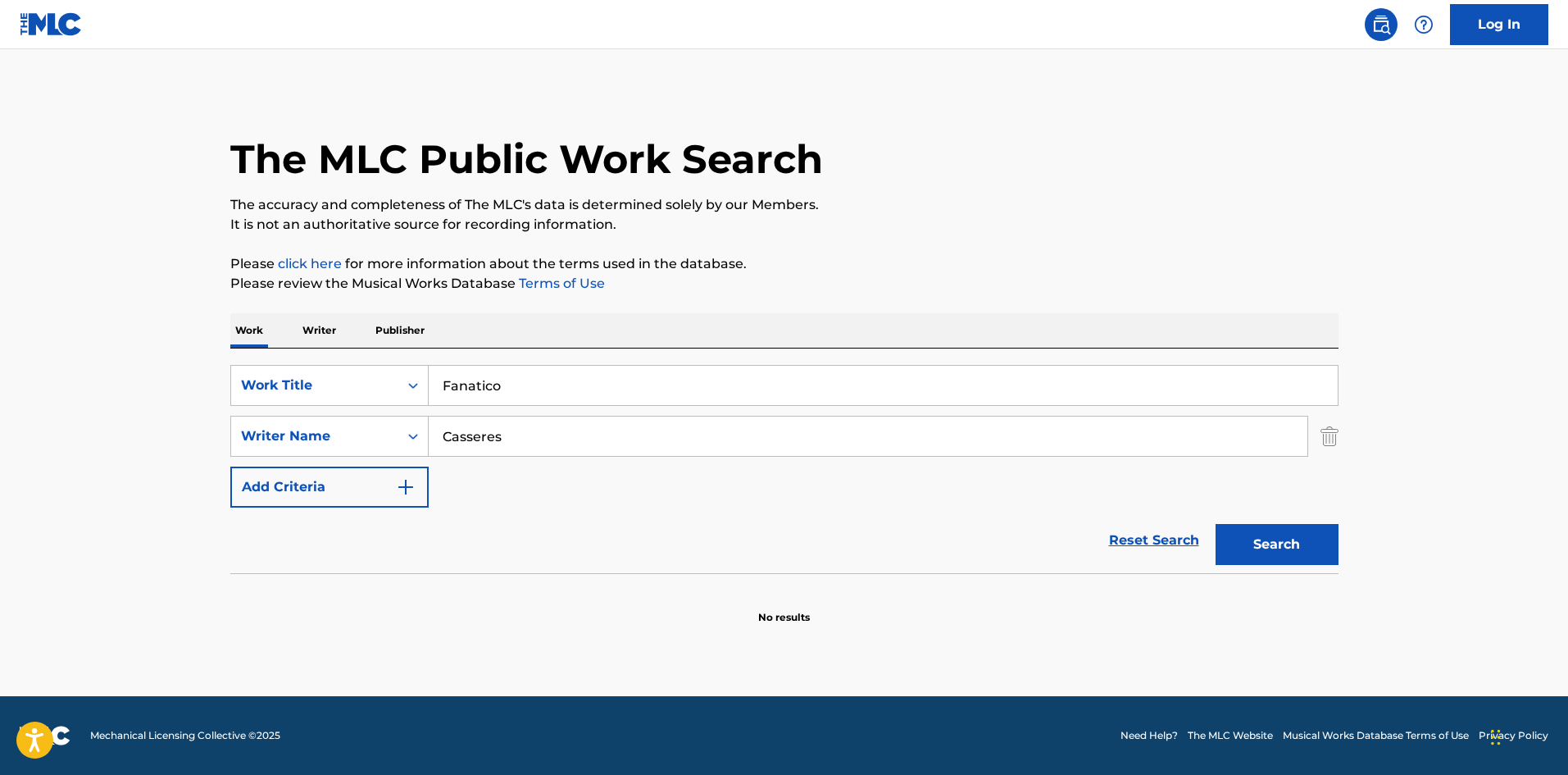
paste input "á"
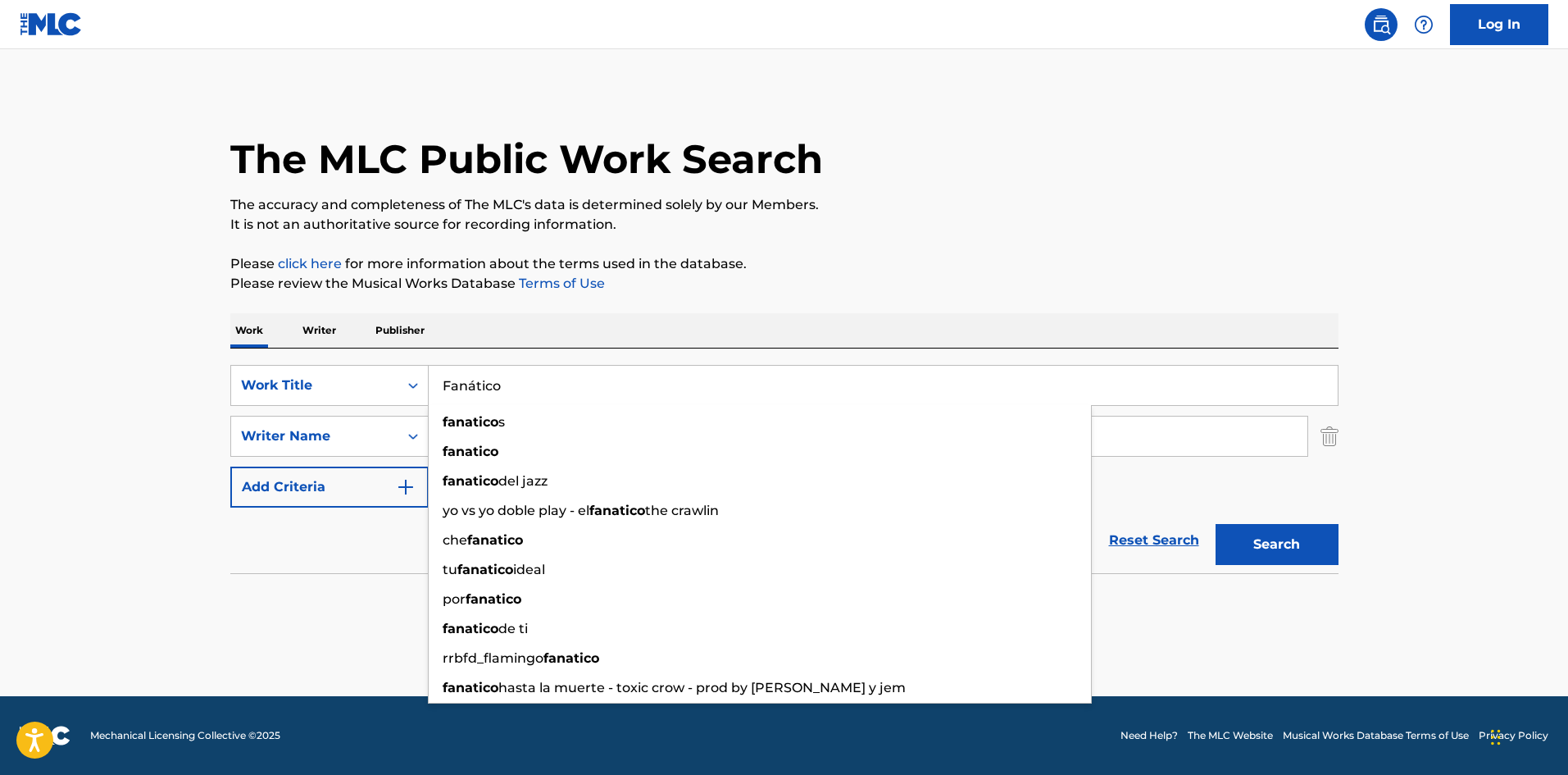
type input "Fanático"
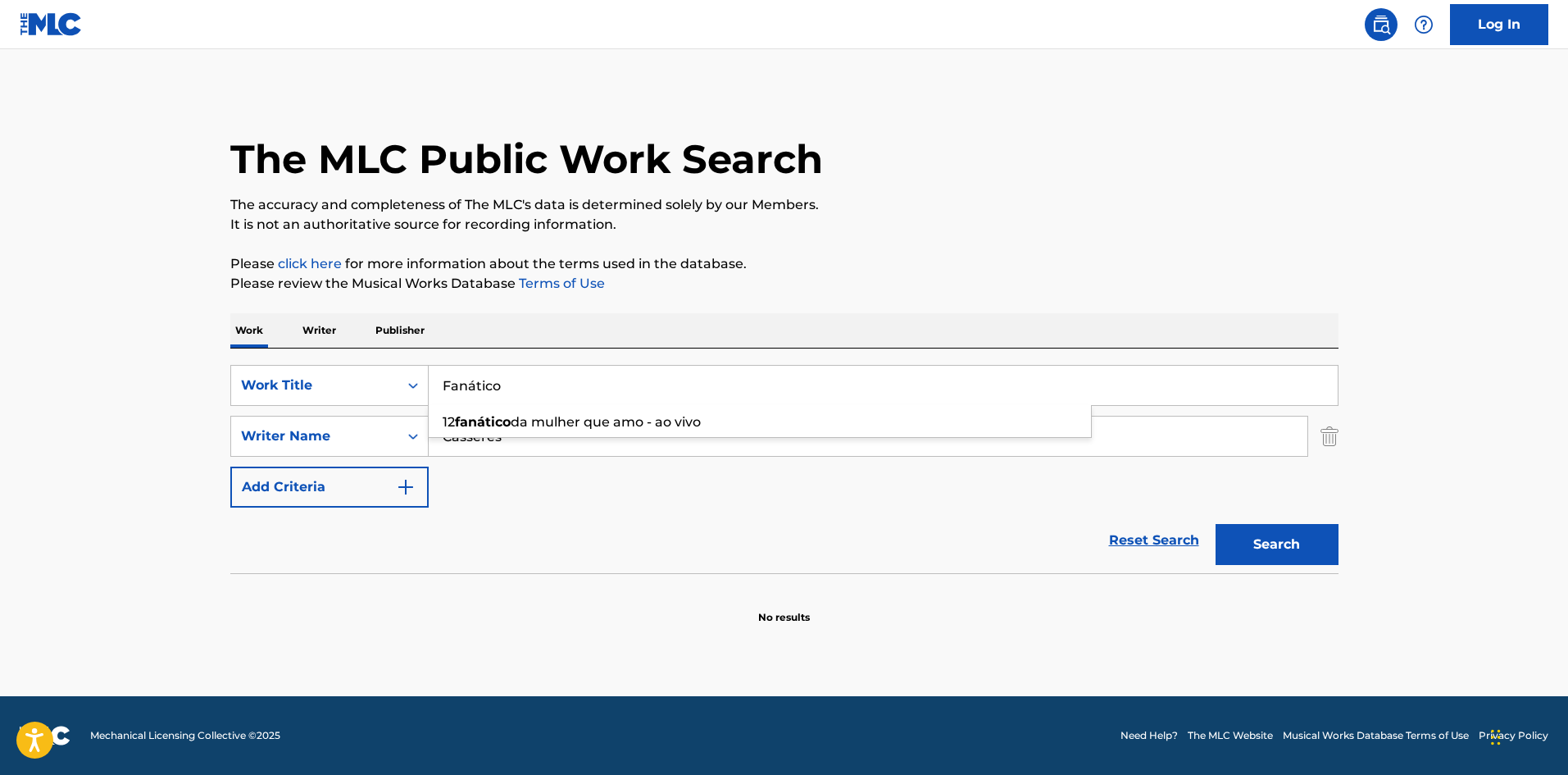
click at [628, 320] on div "Work Writer Publisher" at bounding box center [784, 331] width 1109 height 34
drag, startPoint x: 415, startPoint y: 424, endPoint x: 353, endPoint y: 420, distance: 62.1
click at [353, 420] on div "SearchWithCriteriaa6a66001-8ee0-4802-ade9-57a477e77476 Writer Name [PERSON_NAME]" at bounding box center [784, 436] width 1109 height 41
paste input "[PERSON_NAME]"
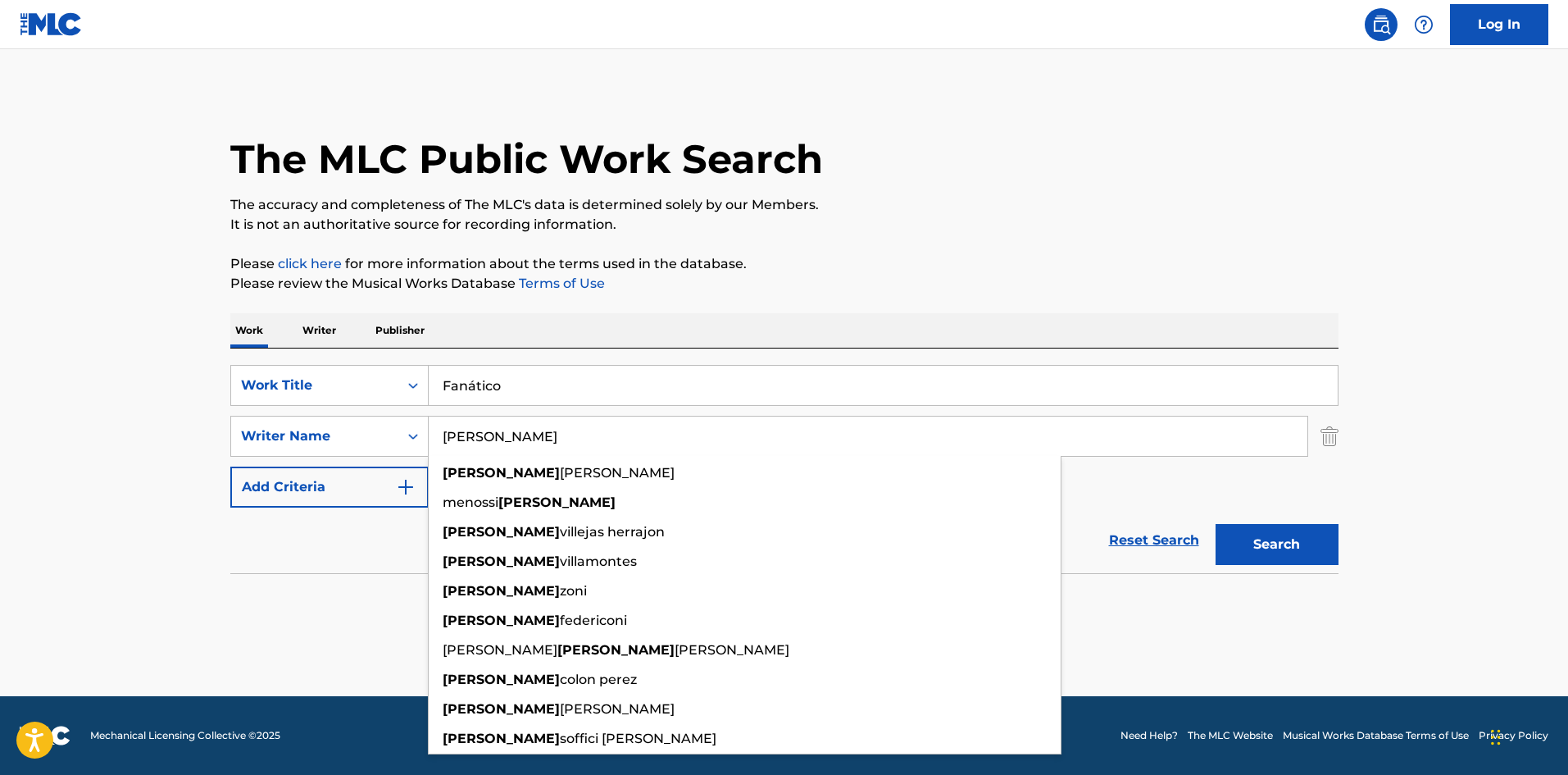
type input "[PERSON_NAME]"
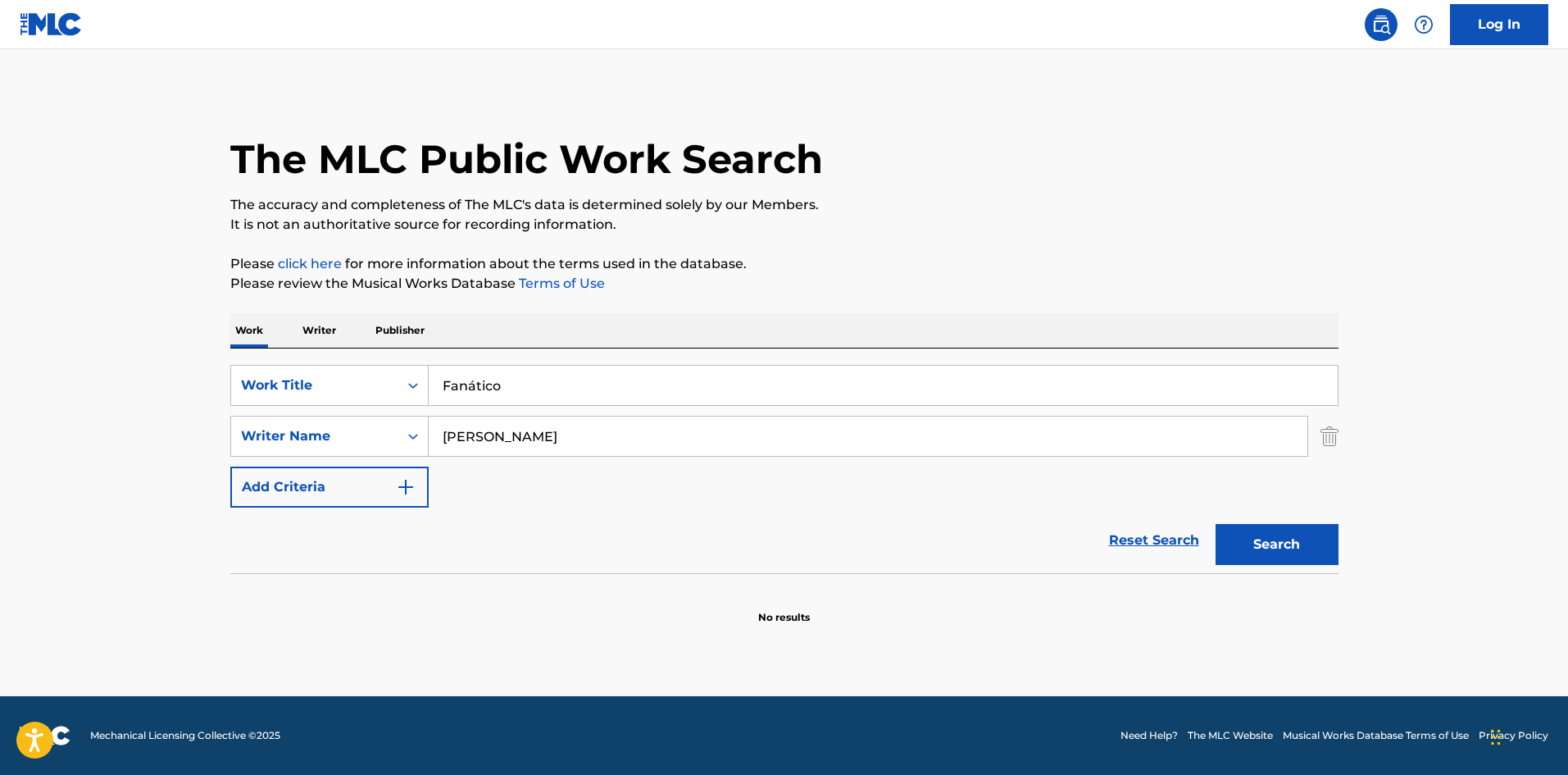
click at [1228, 548] on button "Search" at bounding box center [1277, 545] width 123 height 41
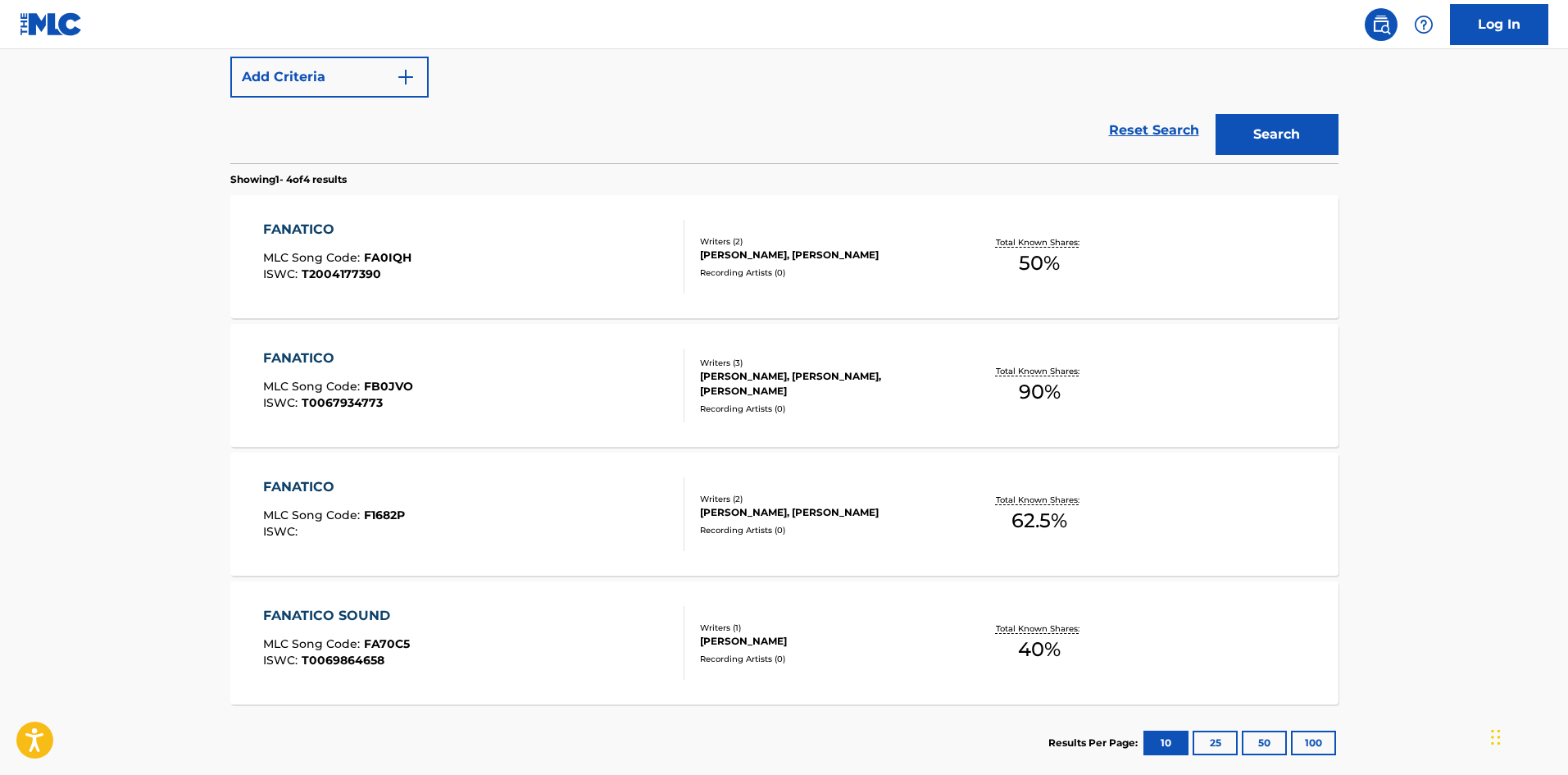
scroll to position [246, 0]
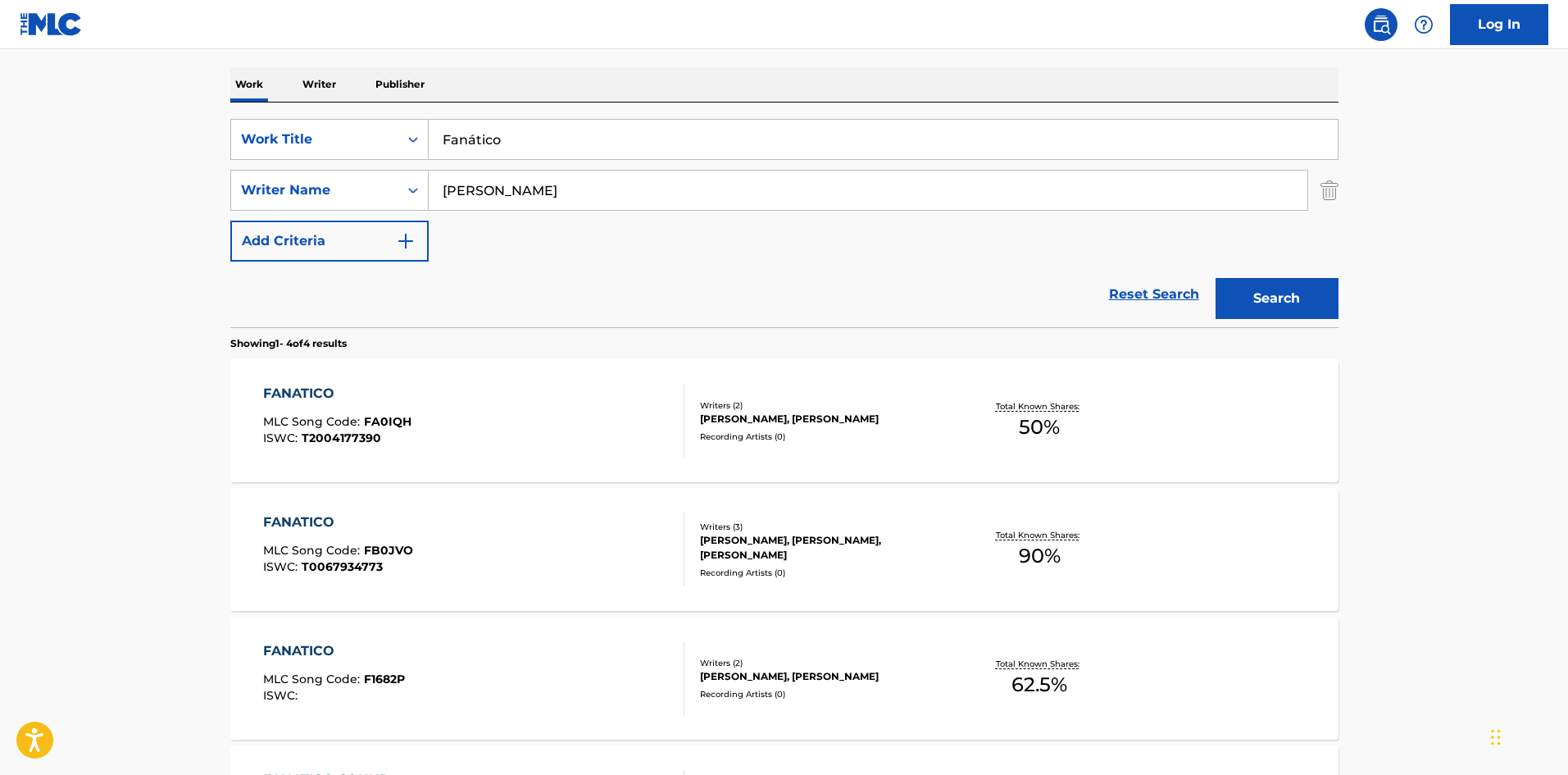
drag, startPoint x: 498, startPoint y: 129, endPoint x: 360, endPoint y: 103, distance: 140.4
click at [360, 103] on div "SearchWithCriteria61af1990-feb2-4578-a25f-c1814b8c81ac Work Title Fanático Sear…" at bounding box center [784, 215] width 1109 height 225
paste input "Pa que Escondernos Remix"
type input "Pa que Escondernos Remix"
drag, startPoint x: 575, startPoint y: 73, endPoint x: 562, endPoint y: 89, distance: 20.6
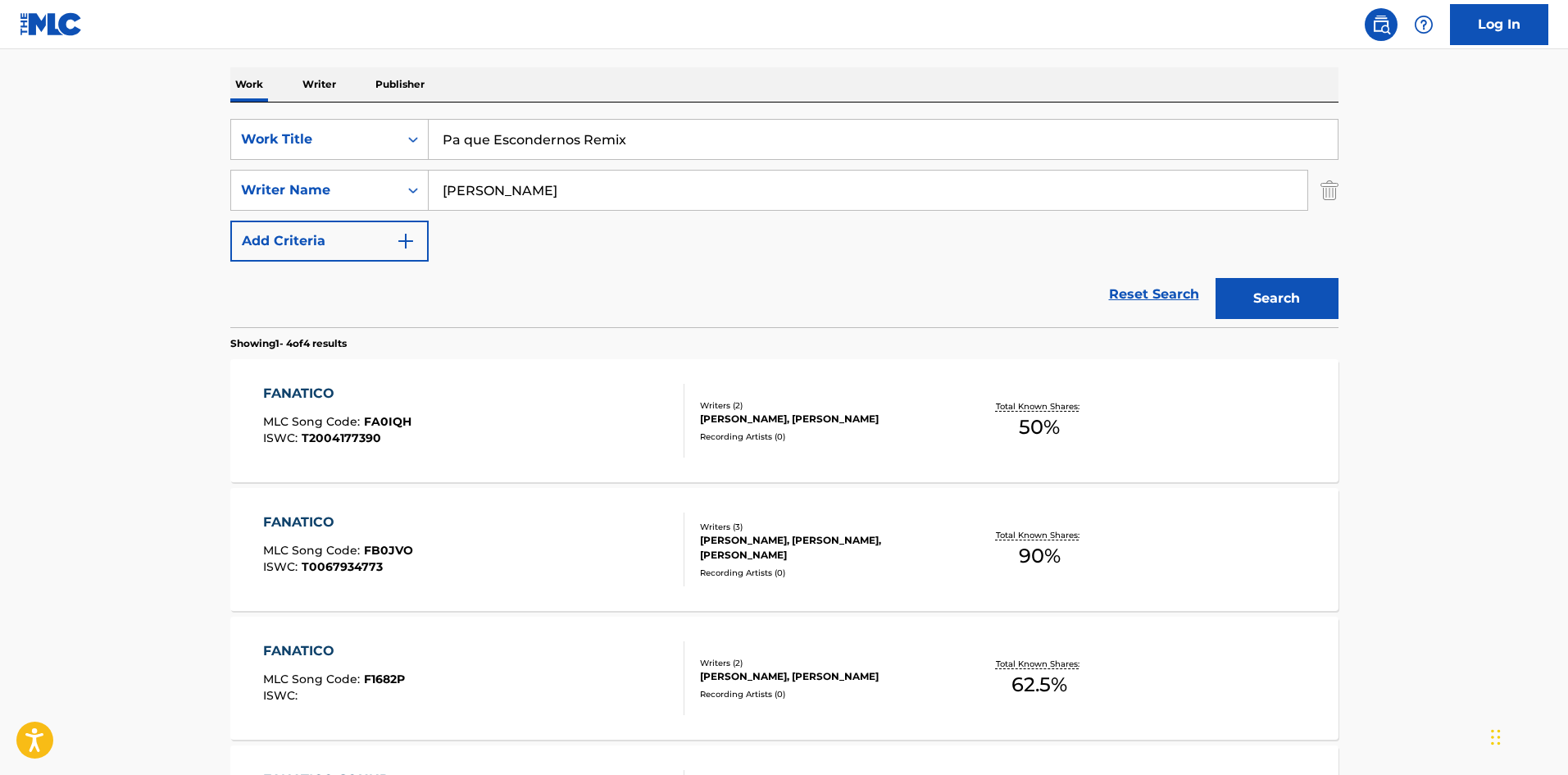
click at [574, 73] on div "Work Writer Publisher" at bounding box center [784, 84] width 1109 height 34
drag, startPoint x: 513, startPoint y: 178, endPoint x: 398, endPoint y: 165, distance: 115.7
click at [398, 165] on div "SearchWithCriteria61af1990-feb2-4578-a25f-c1814b8c81ac Work Title Pa que Escond…" at bounding box center [784, 190] width 1109 height 143
paste input "[PERSON_NAME]"
type input "[PERSON_NAME]"
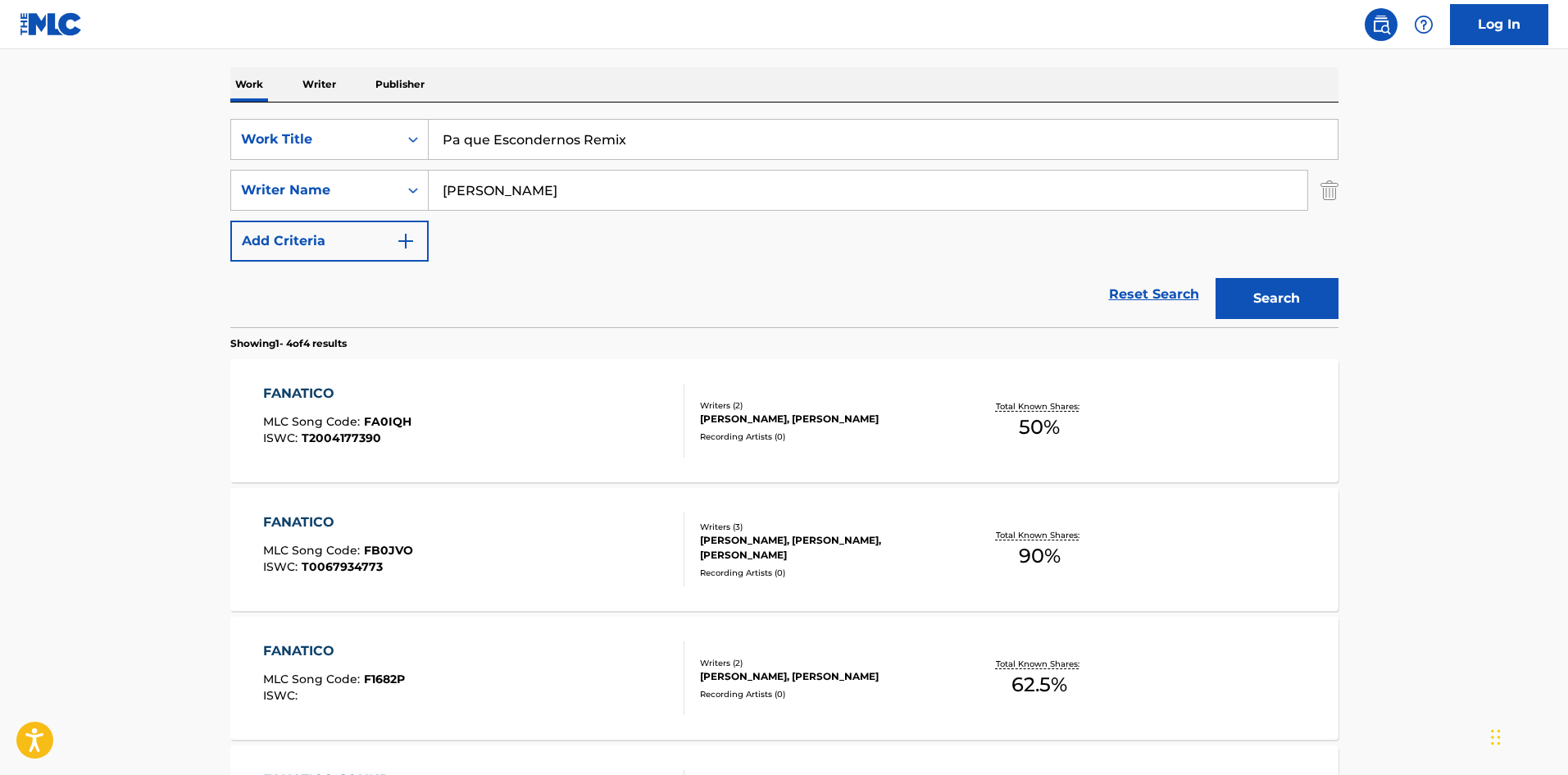
click at [1275, 299] on button "Search" at bounding box center [1277, 299] width 123 height 41
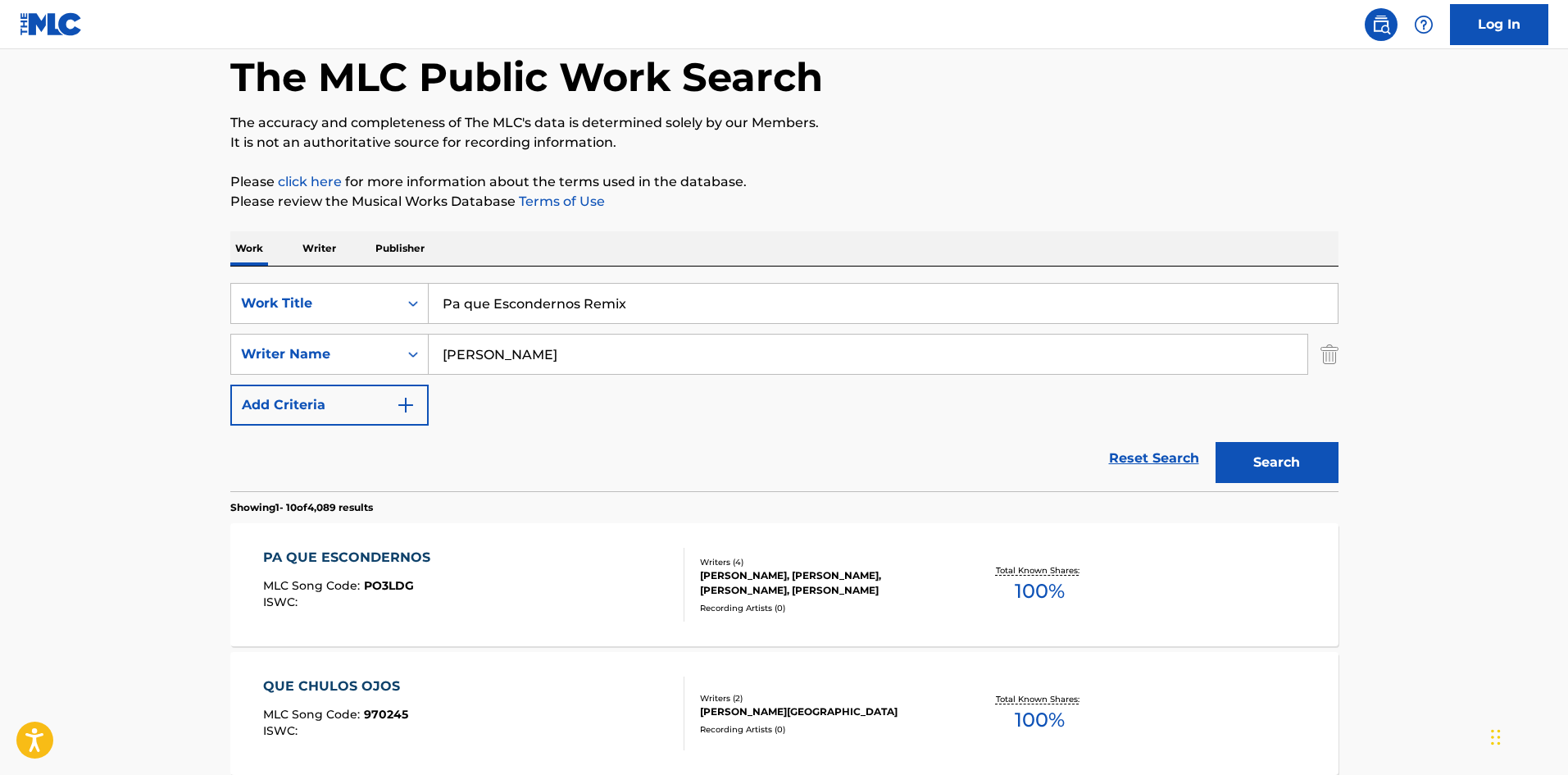
scroll to position [0, 0]
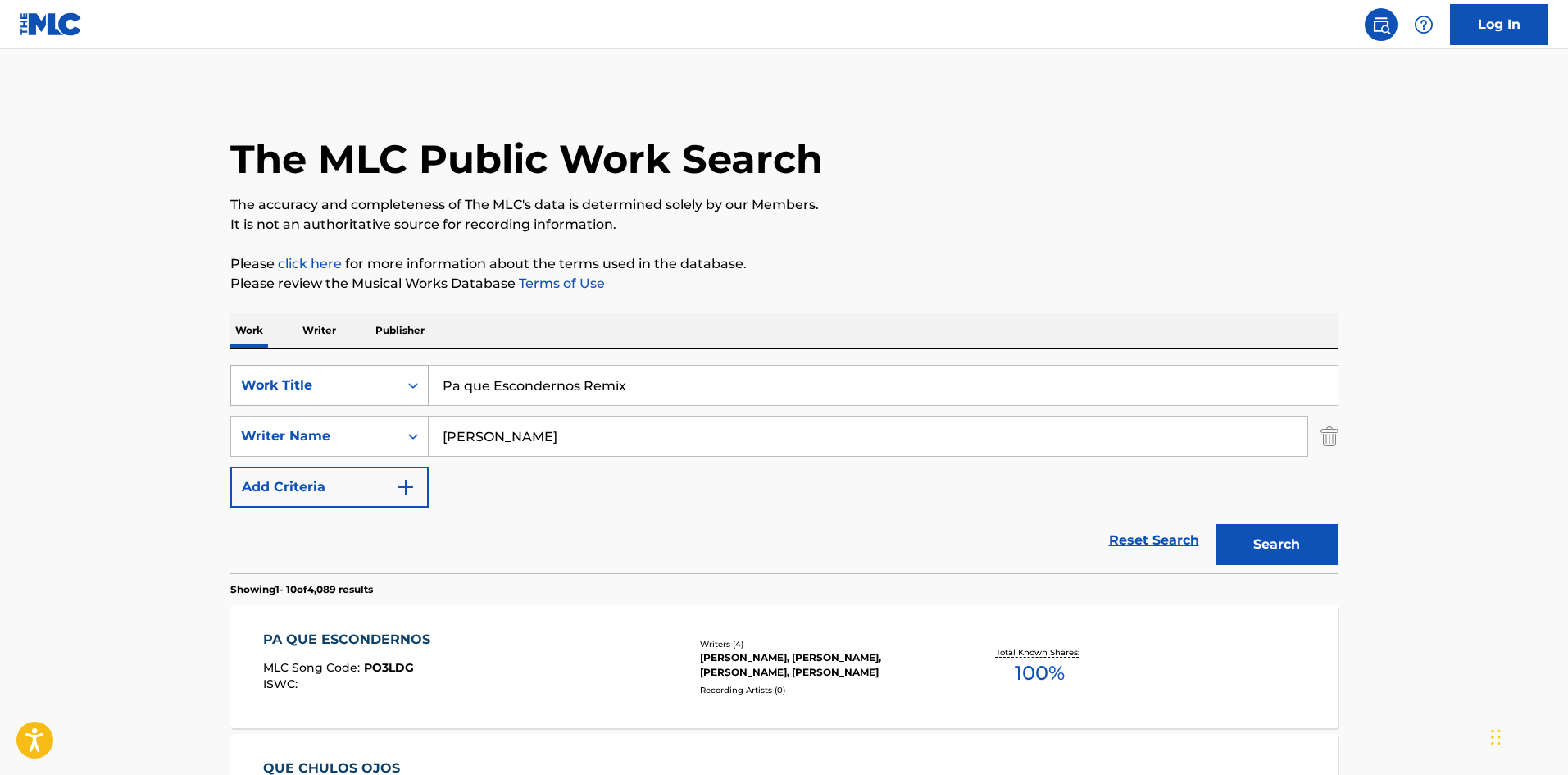
drag, startPoint x: 526, startPoint y: 374, endPoint x: 422, endPoint y: 368, distance: 104.2
click at [422, 368] on div "SearchWithCriteria61af1990-feb2-4578-a25f-c1814b8c81ac Work Title Pa que Escond…" at bounding box center [784, 386] width 1109 height 41
paste input "saje"
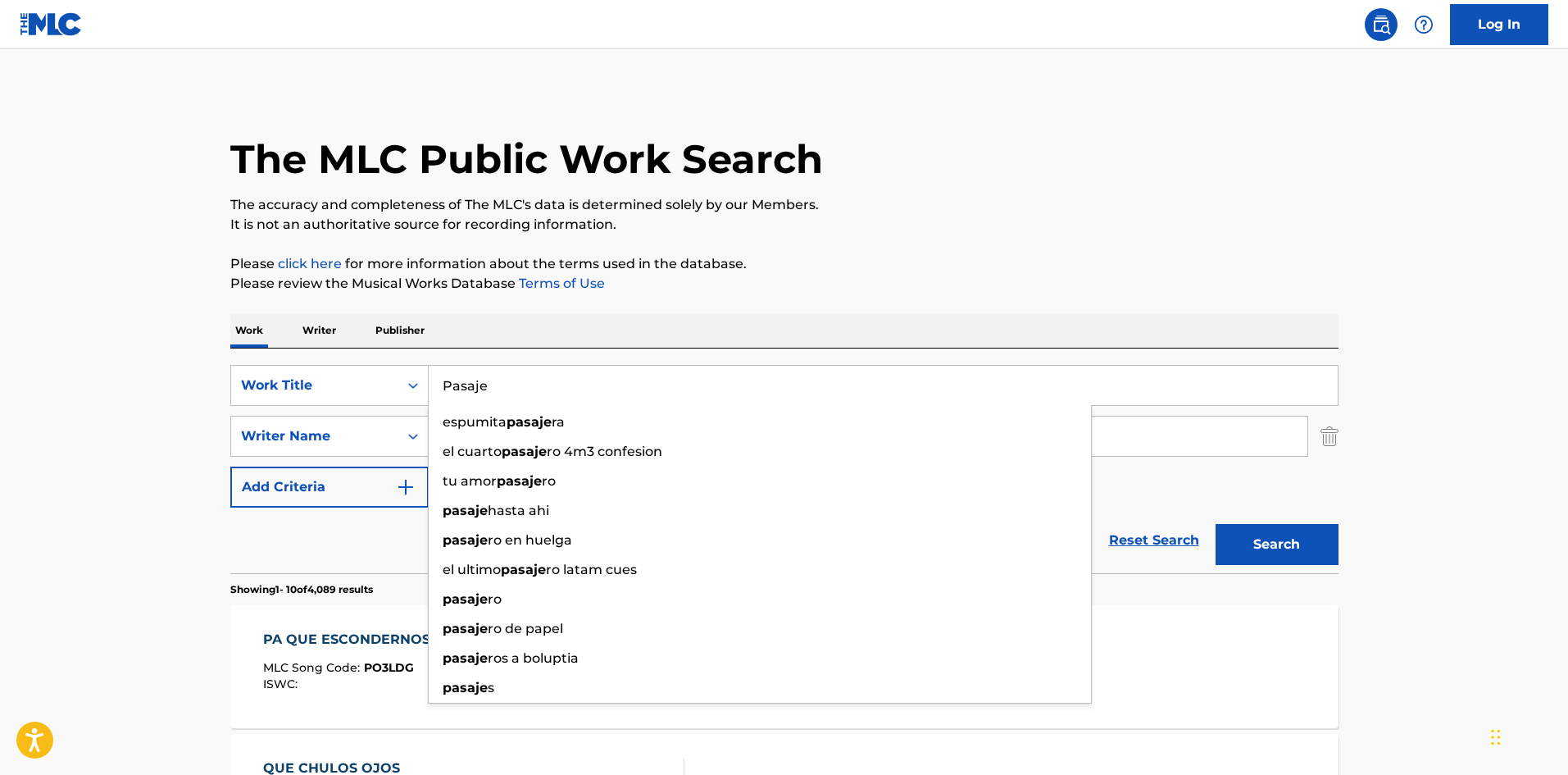
type input "Pasaje"
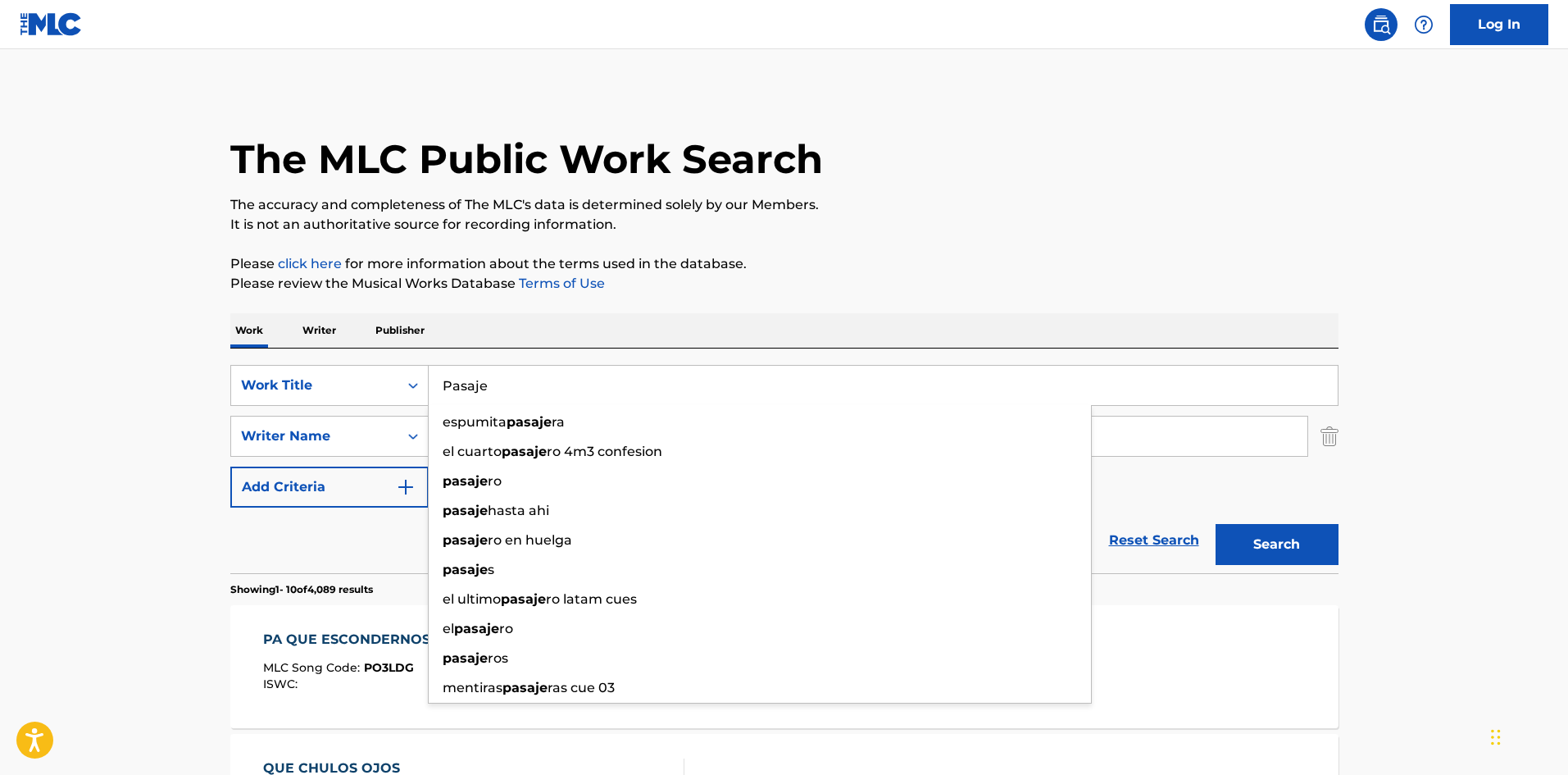
click at [562, 328] on div "Work Writer Publisher" at bounding box center [784, 331] width 1109 height 34
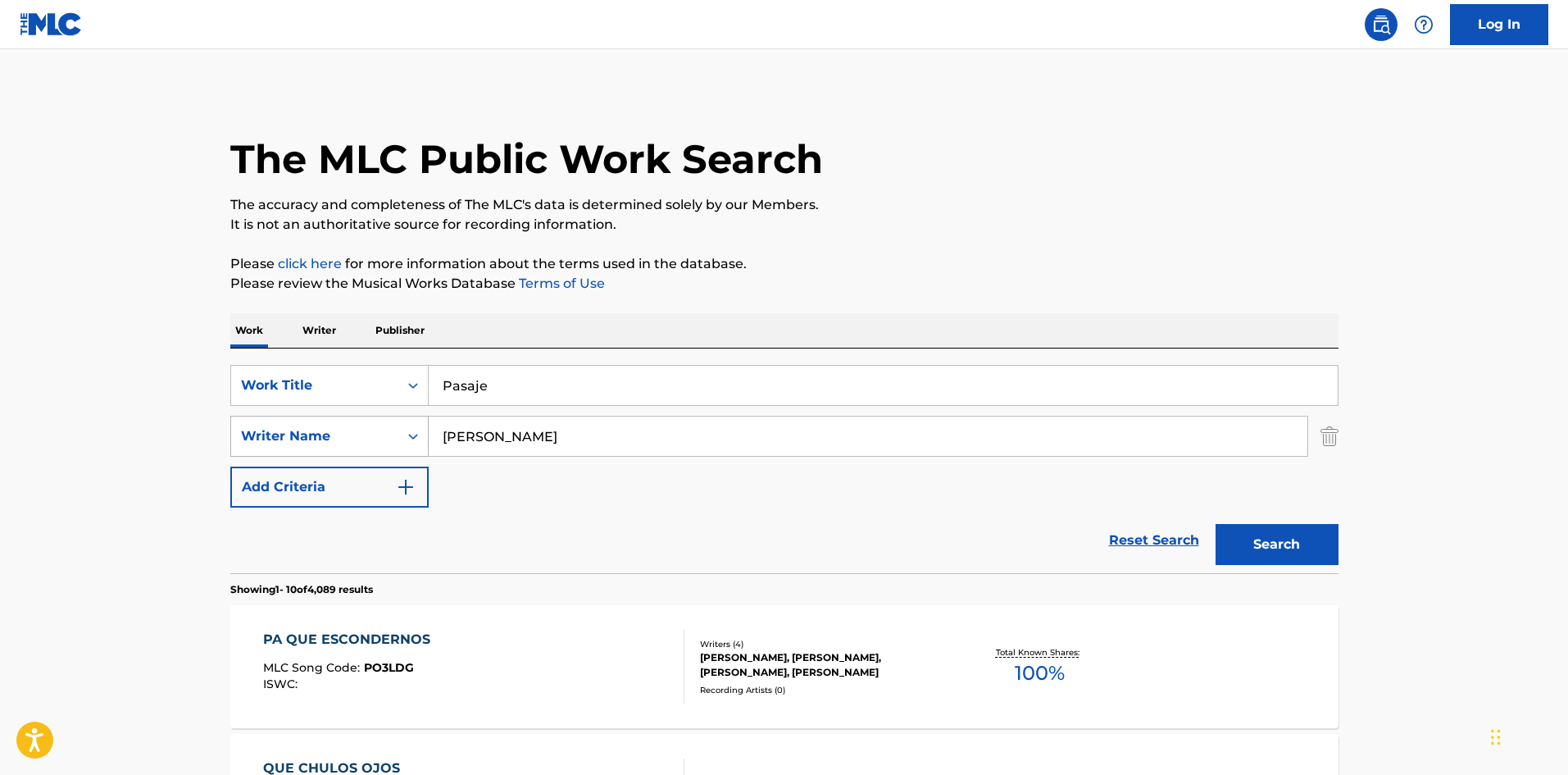
drag, startPoint x: 530, startPoint y: 424, endPoint x: 405, endPoint y: 417, distance: 125.2
click at [407, 417] on div "SearchWithCriteriaa6a66001-8ee0-4802-ade9-57a477e77476 Writer Name [PERSON_NAME]" at bounding box center [784, 436] width 1109 height 41
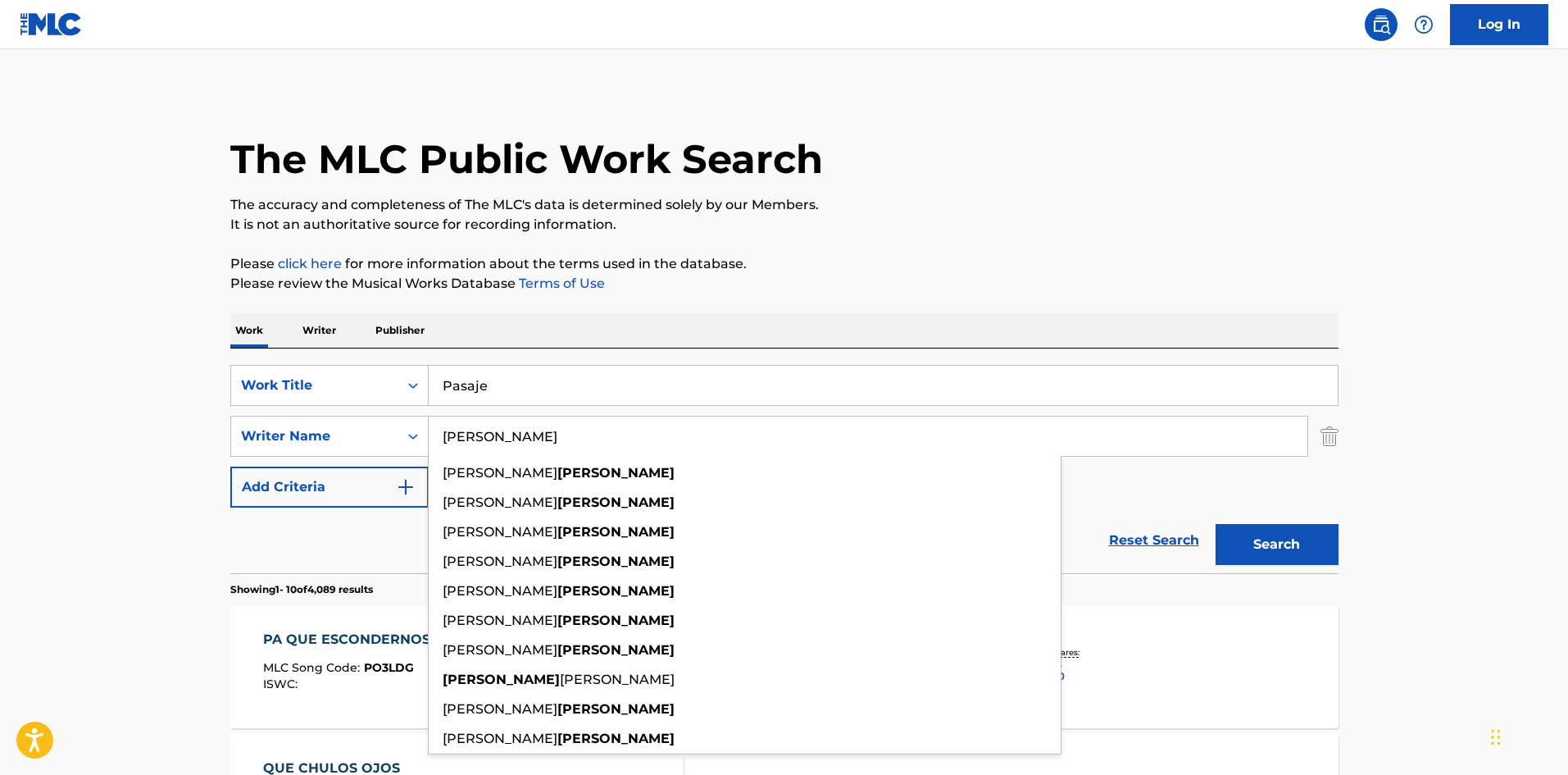
click at [1295, 543] on button "Search" at bounding box center [1277, 545] width 123 height 41
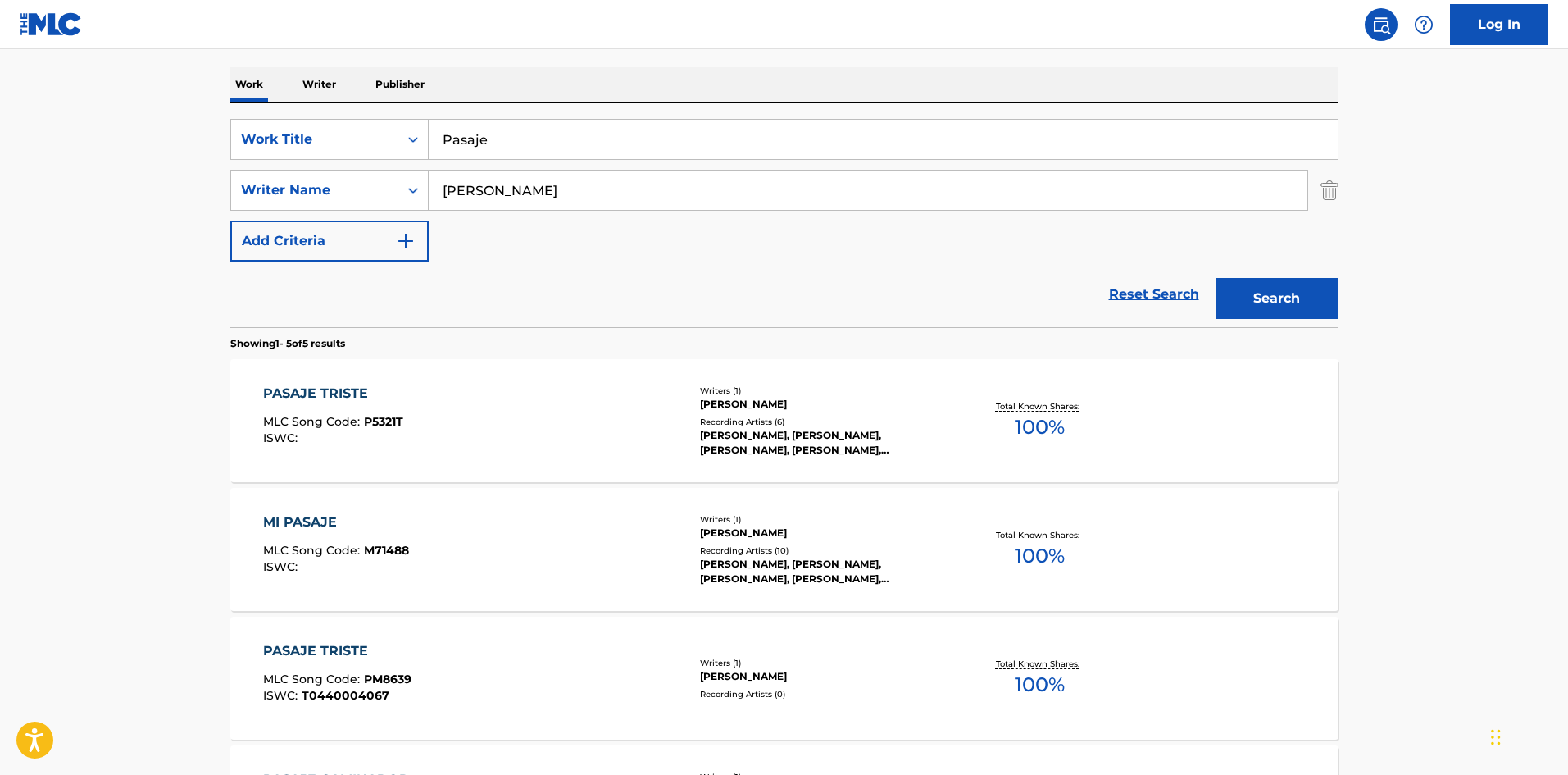
scroll to position [328, 0]
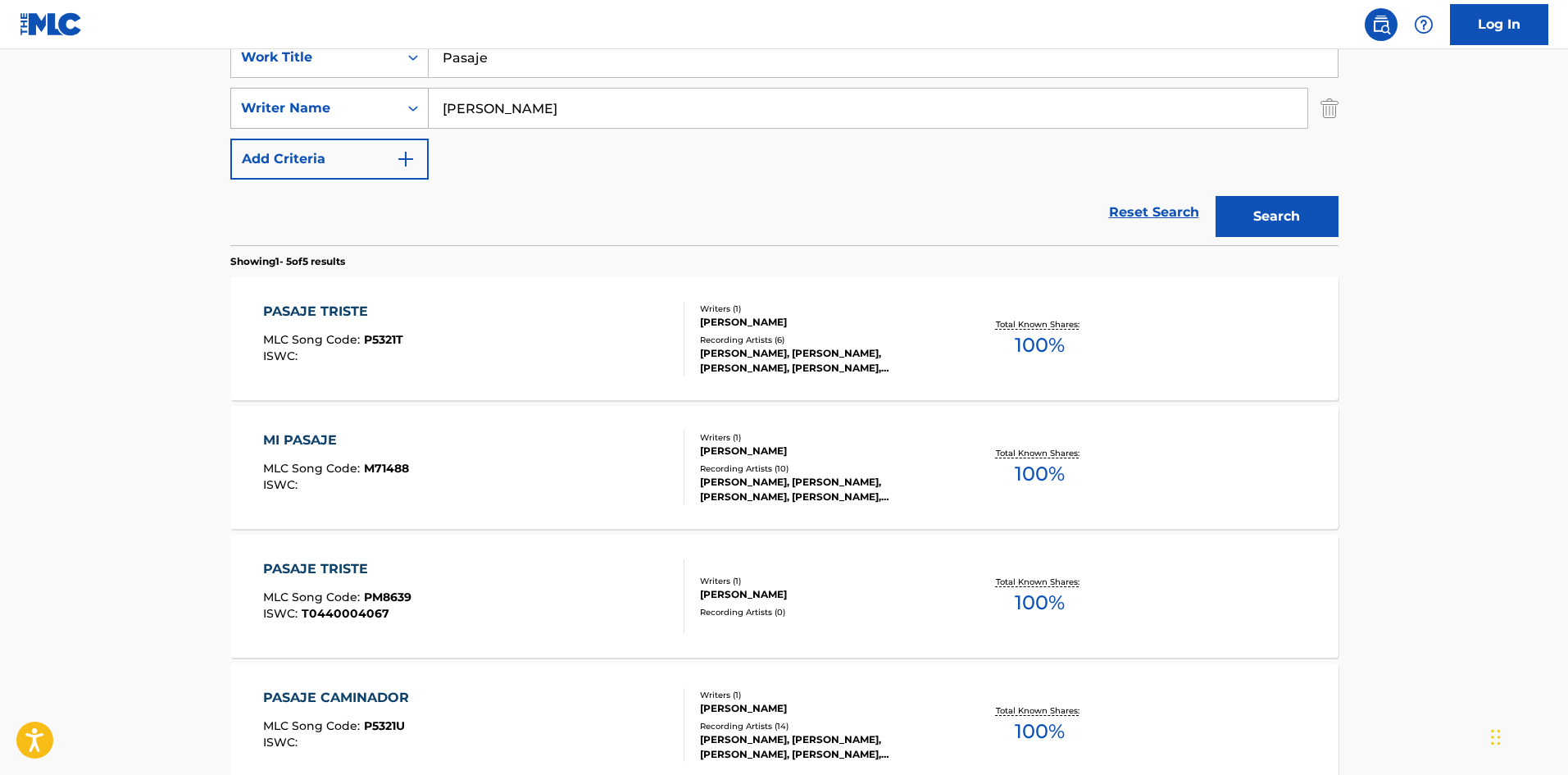
drag, startPoint x: 510, startPoint y: 118, endPoint x: 413, endPoint y: 101, distance: 98.5
click at [413, 101] on div "SearchWithCriteriaa6a66001-8ee0-4802-ade9-57a477e77476 Writer Name [PERSON_NAME]" at bounding box center [784, 108] width 1109 height 41
paste input "[PERSON_NAME]"
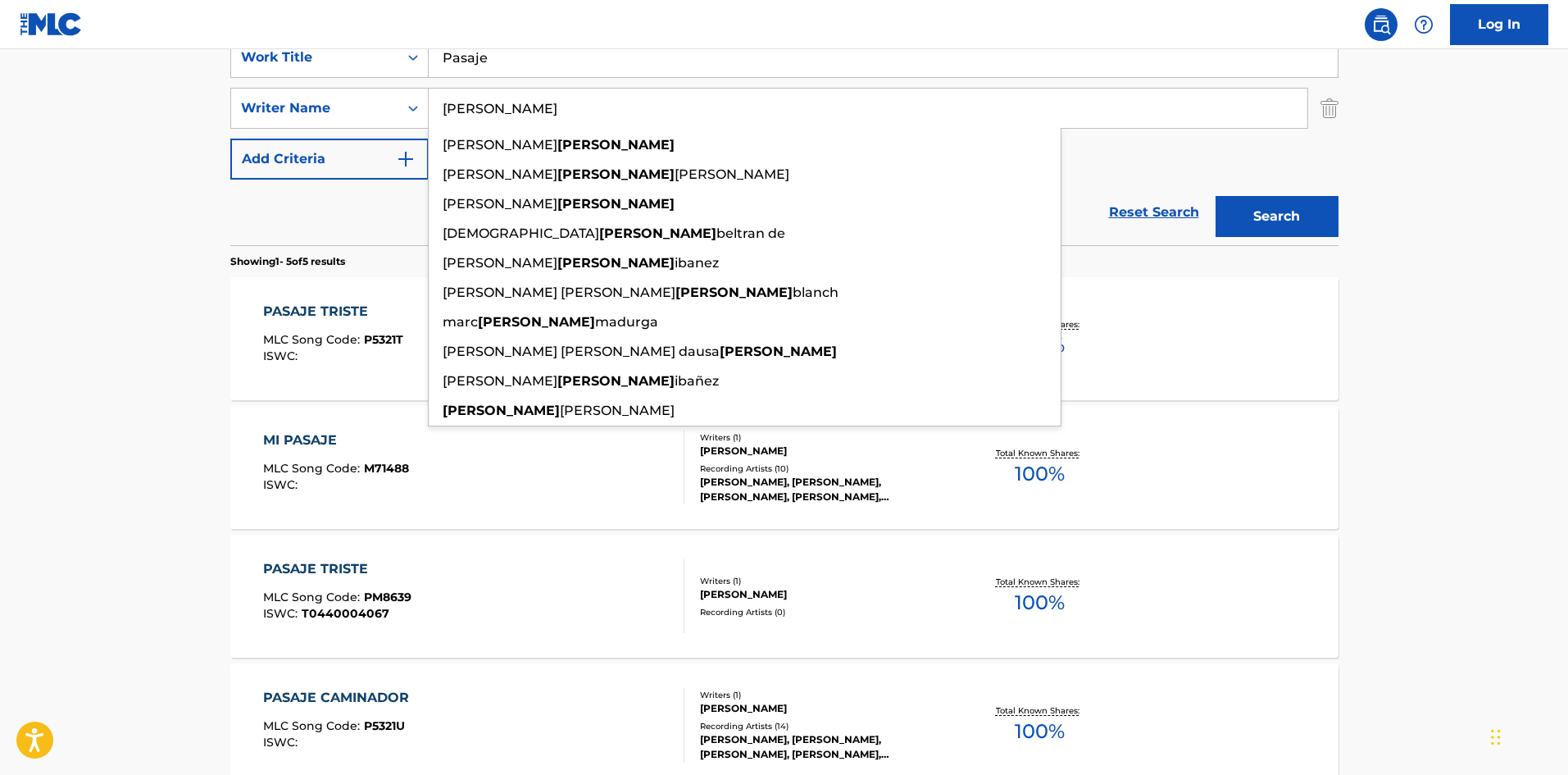
click at [1219, 216] on button "Search" at bounding box center [1277, 217] width 123 height 41
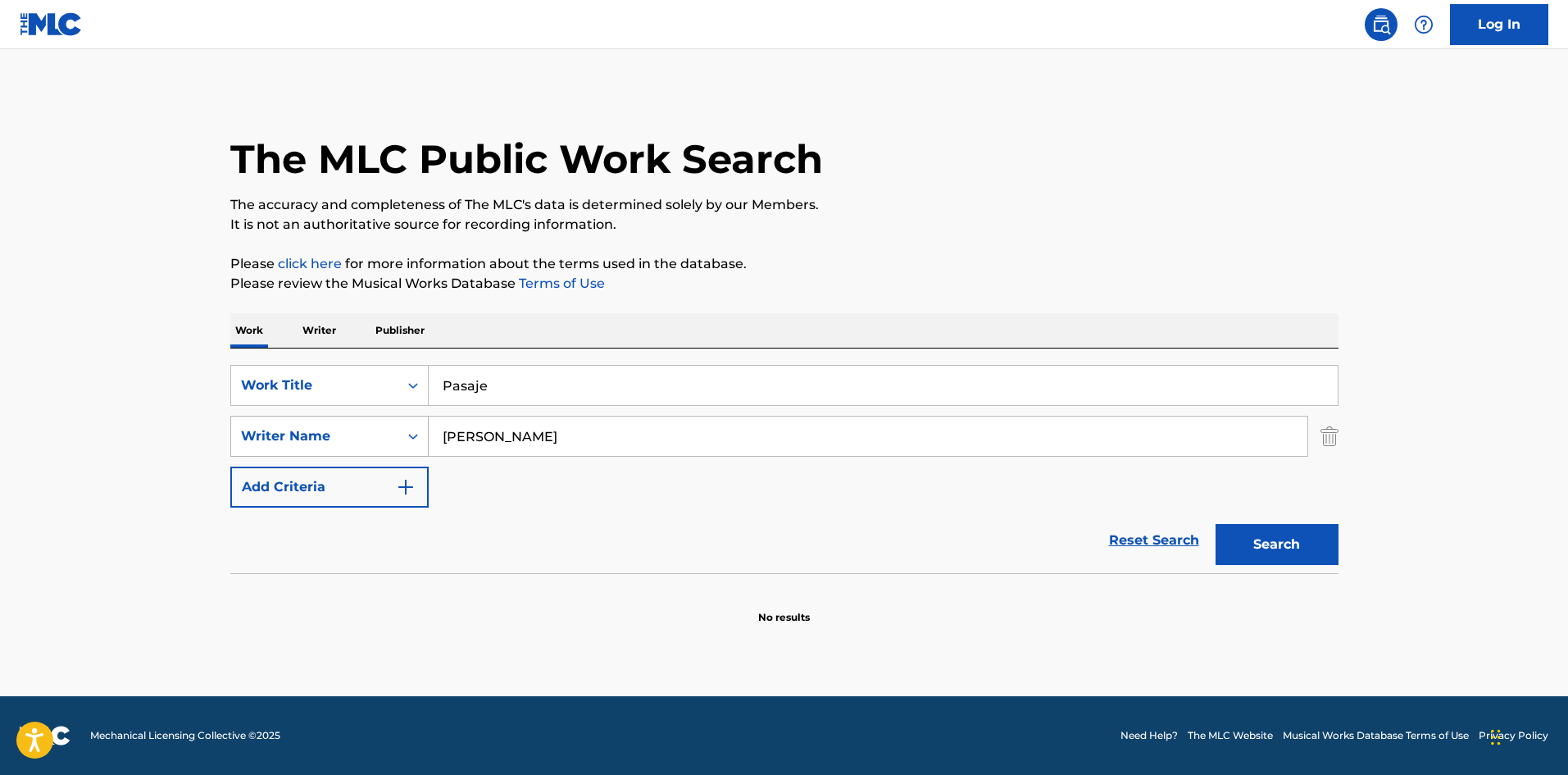
click at [416, 422] on div "SearchWithCriteriaa6a66001-8ee0-4802-ade9-57a477e77476 Writer Name [PERSON_NAME]" at bounding box center [784, 436] width 1109 height 41
paste input "[PERSON_NAME]"
click at [909, 284] on p "Please review the Musical Works Database Terms of Use" at bounding box center [784, 284] width 1109 height 20
click at [1270, 531] on button "Search" at bounding box center [1277, 545] width 123 height 41
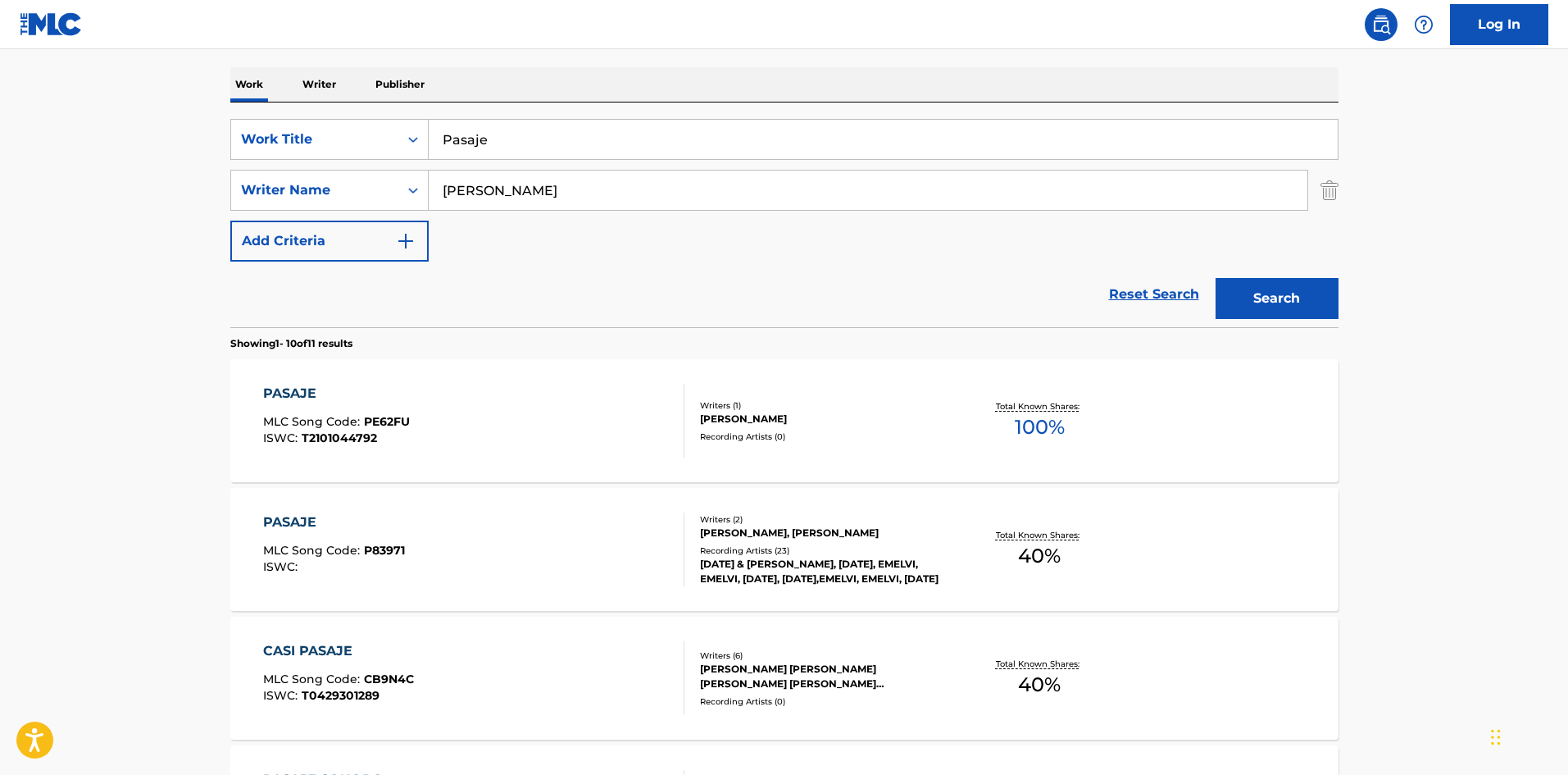
scroll to position [328, 0]
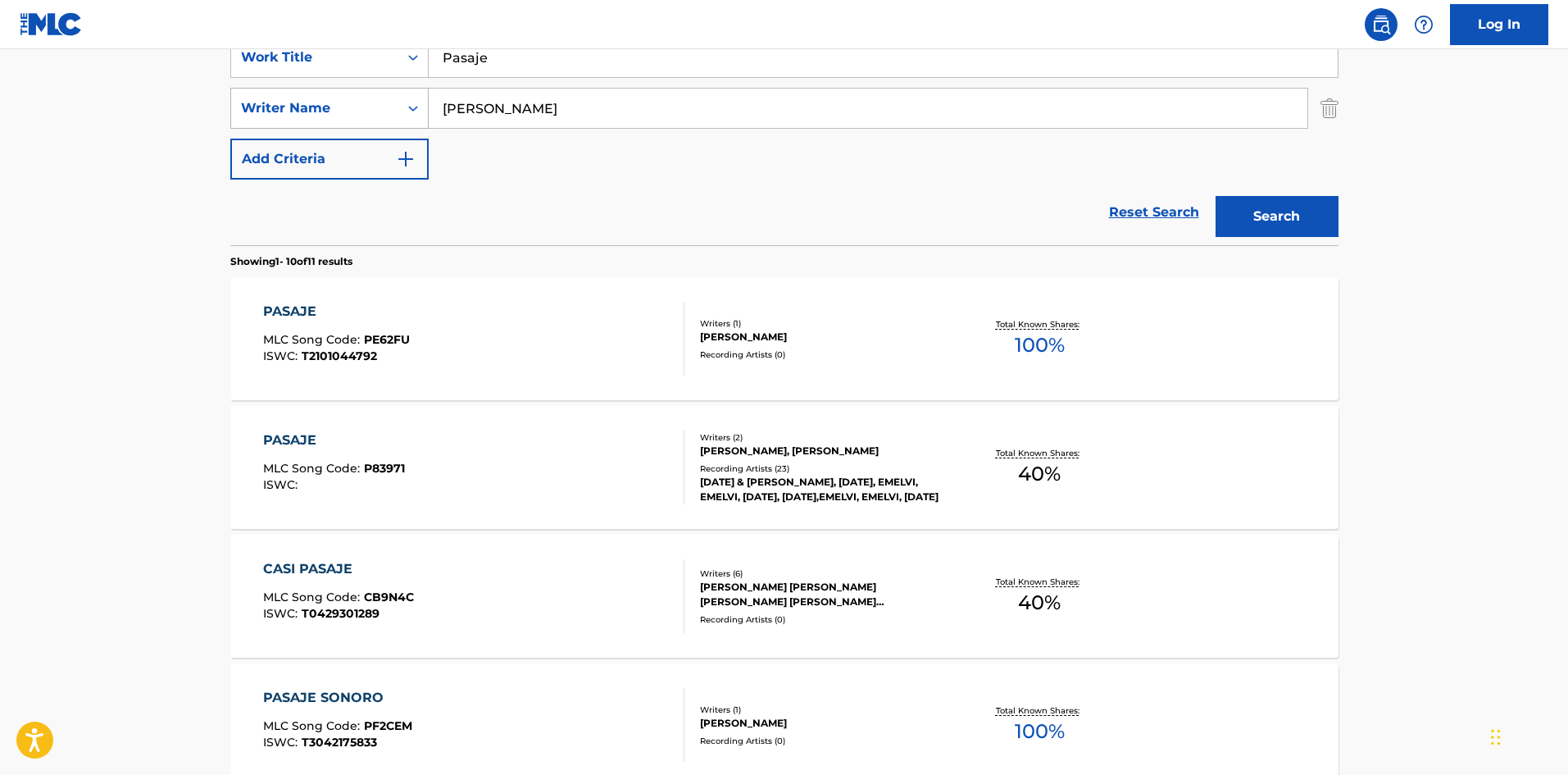
drag, startPoint x: 422, startPoint y: 92, endPoint x: 373, endPoint y: 88, distance: 49.2
click at [373, 88] on div "SearchWithCriteriaa6a66001-8ee0-4802-ade9-57a477e77476 Writer Name [PERSON_NAME]" at bounding box center [784, 108] width 1109 height 41
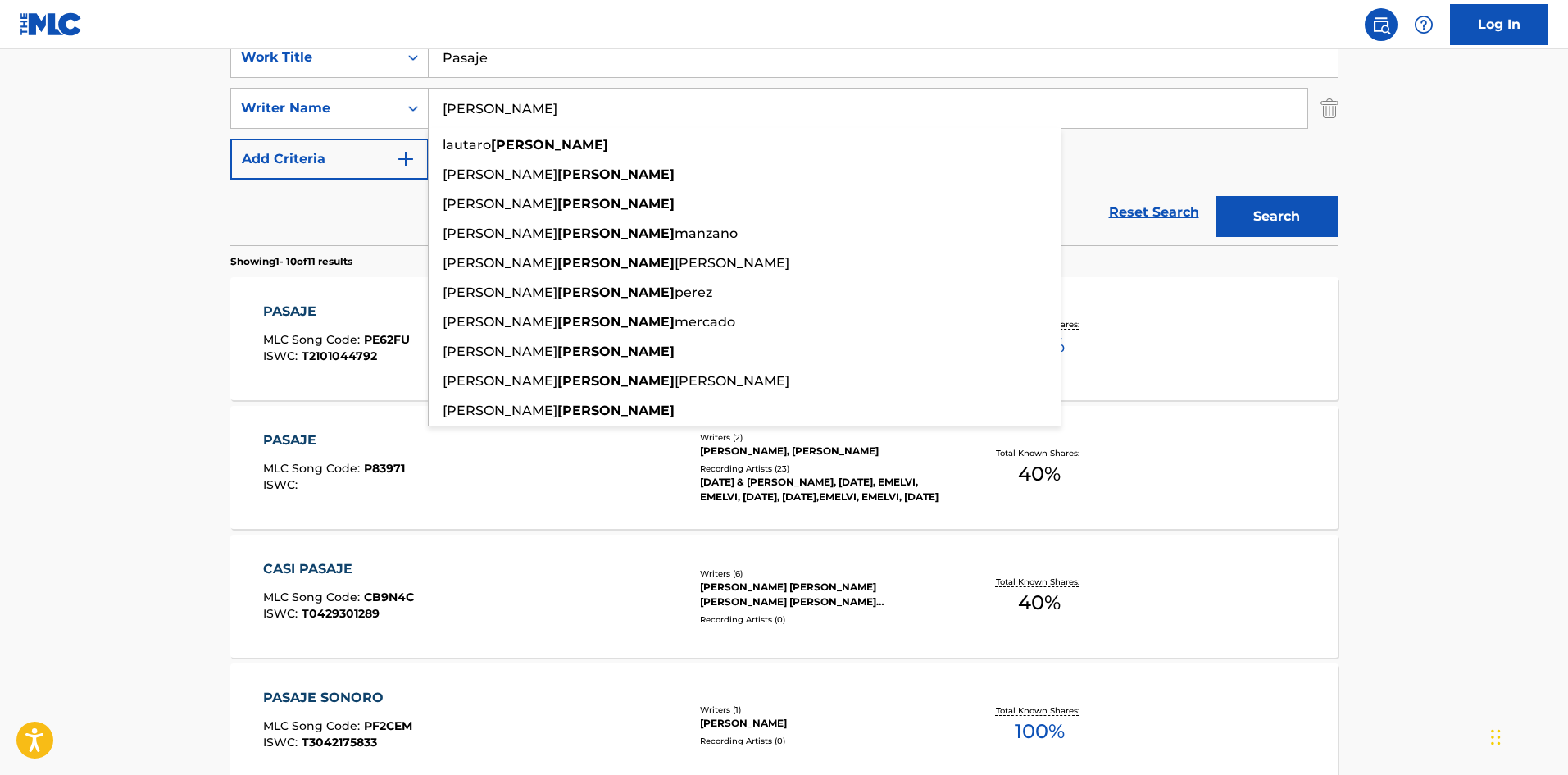
paste input "arrea"
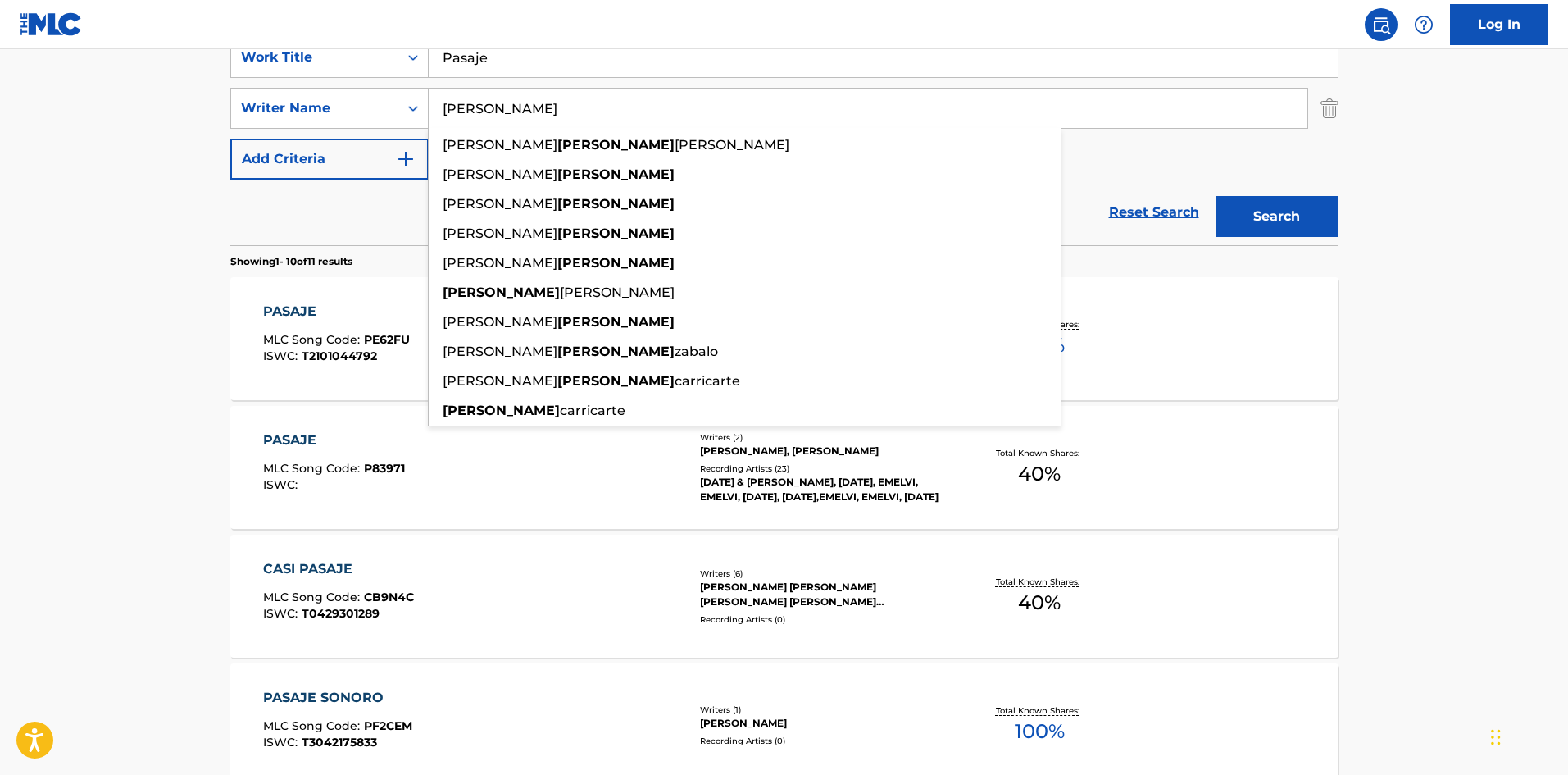
type input "[PERSON_NAME]"
click at [1242, 213] on button "Search" at bounding box center [1277, 217] width 123 height 41
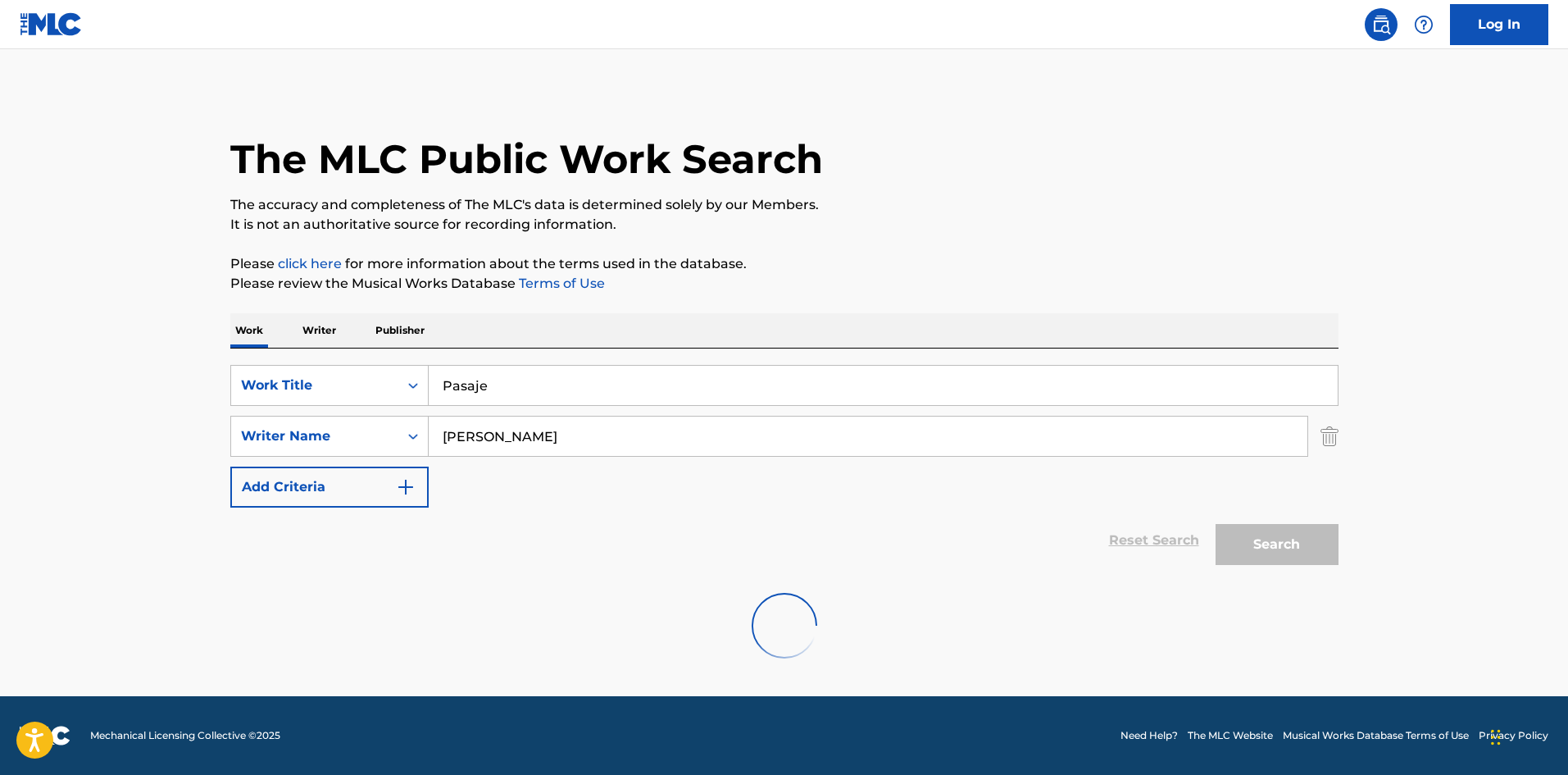
scroll to position [0, 0]
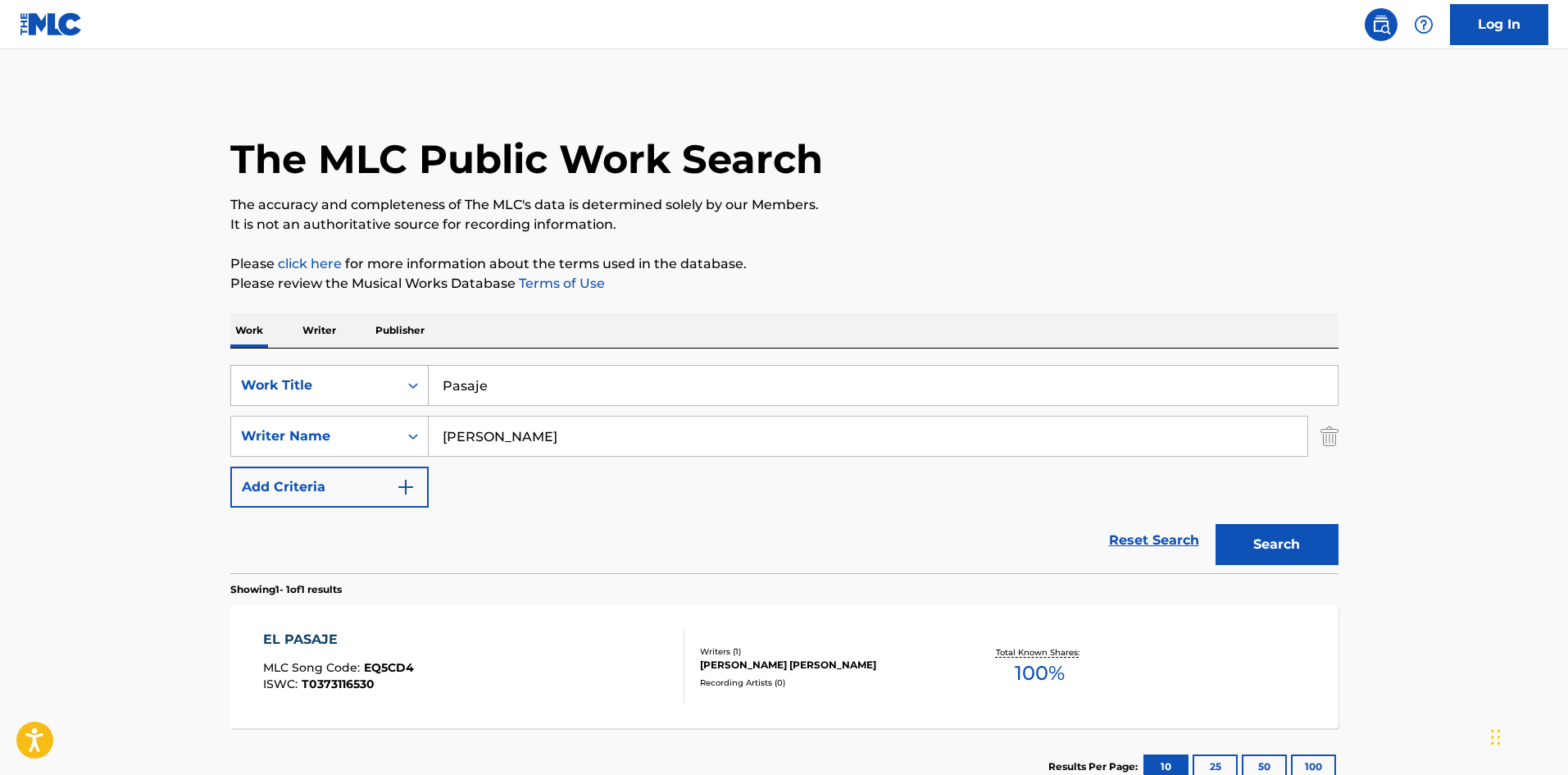
drag, startPoint x: 486, startPoint y: 388, endPoint x: 417, endPoint y: 368, distance: 71.8
click at [426, 371] on div "SearchWithCriteria61af1990-feb2-4578-a25f-c1814b8c81ac Work Title Pasaje" at bounding box center [784, 386] width 1109 height 41
paste input "Recuerdo"
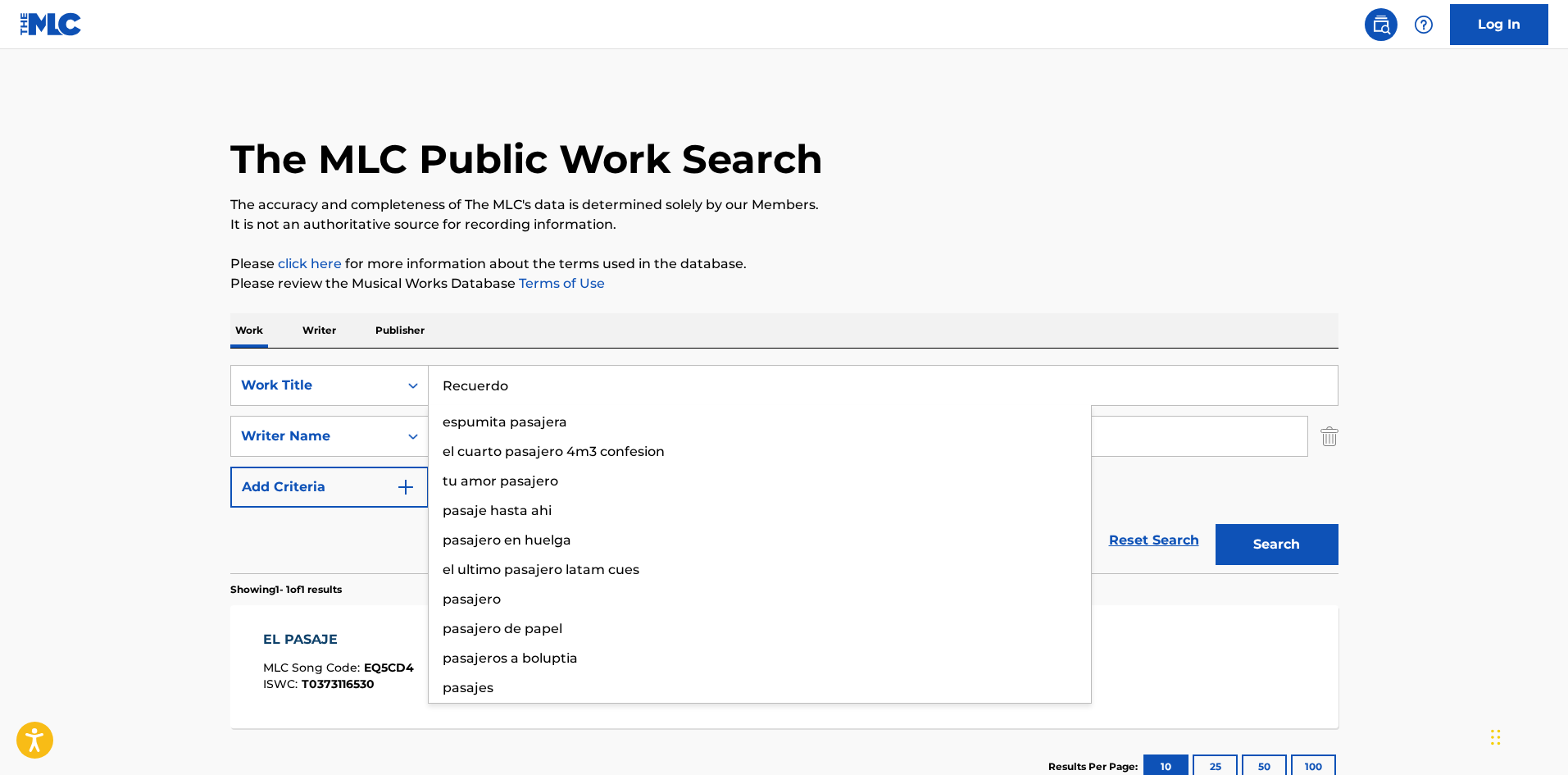
type input "Recuerdo"
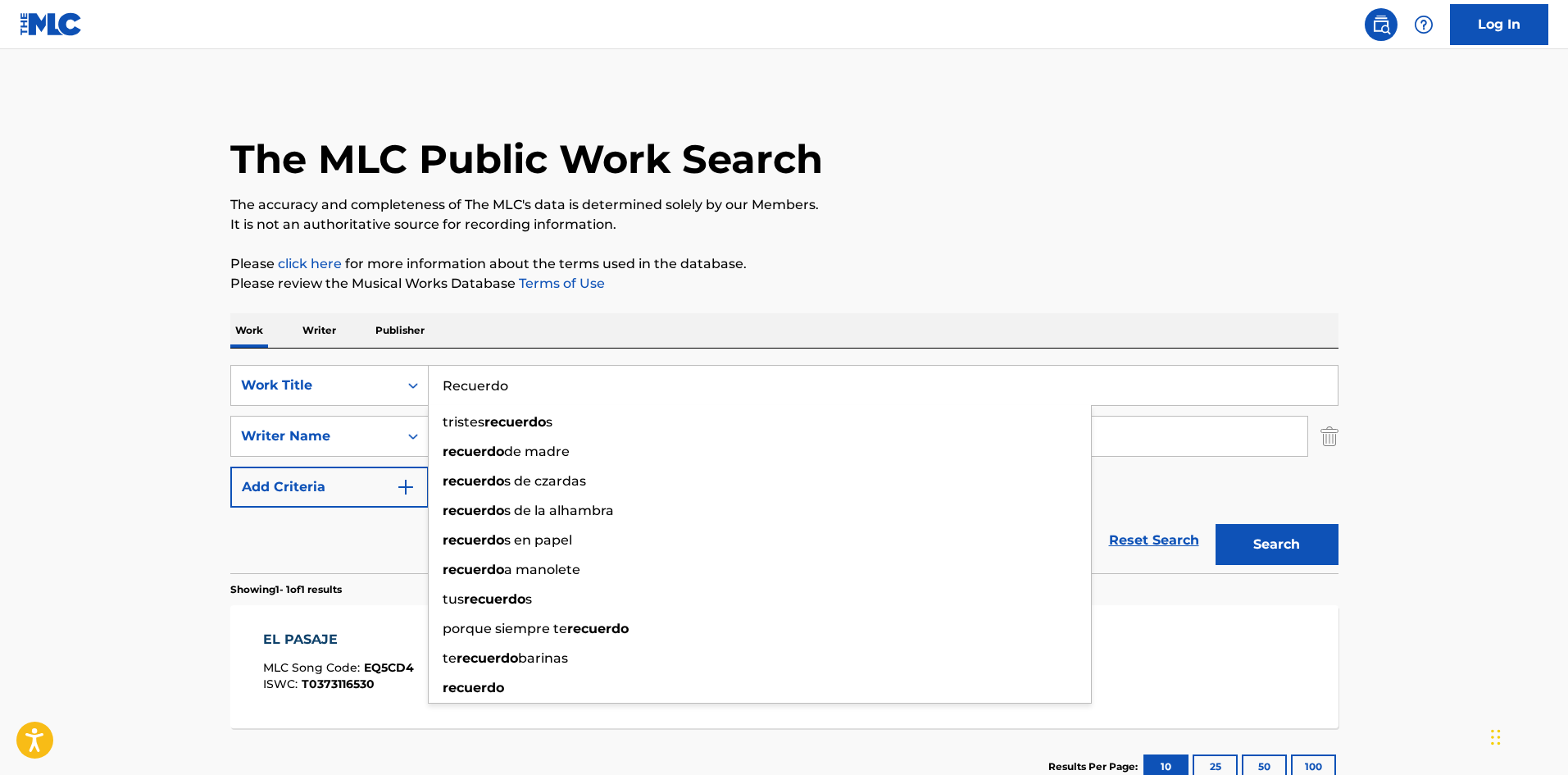
click at [720, 305] on div "The MLC Public Work Search The accuracy and completeness of The MLC's data is d…" at bounding box center [784, 448] width 1148 height 716
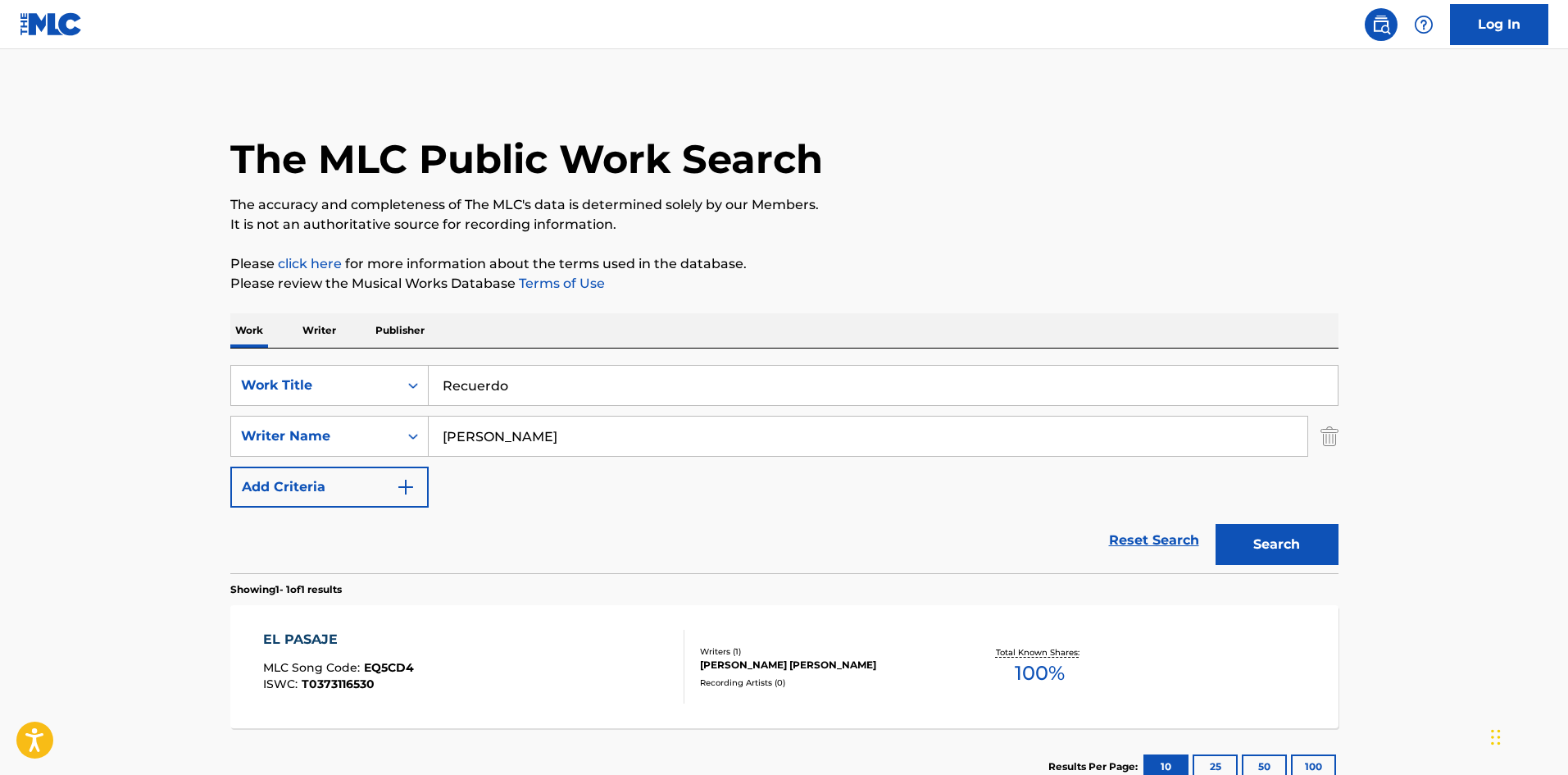
drag, startPoint x: 404, startPoint y: 420, endPoint x: 366, endPoint y: 414, distance: 38.5
click at [366, 414] on div "SearchWithCriteria61af1990-feb2-4578-a25f-c1814b8c81ac Work Title Recuerdo Sear…" at bounding box center [784, 436] width 1109 height 143
paste input "[PERSON_NAME]"
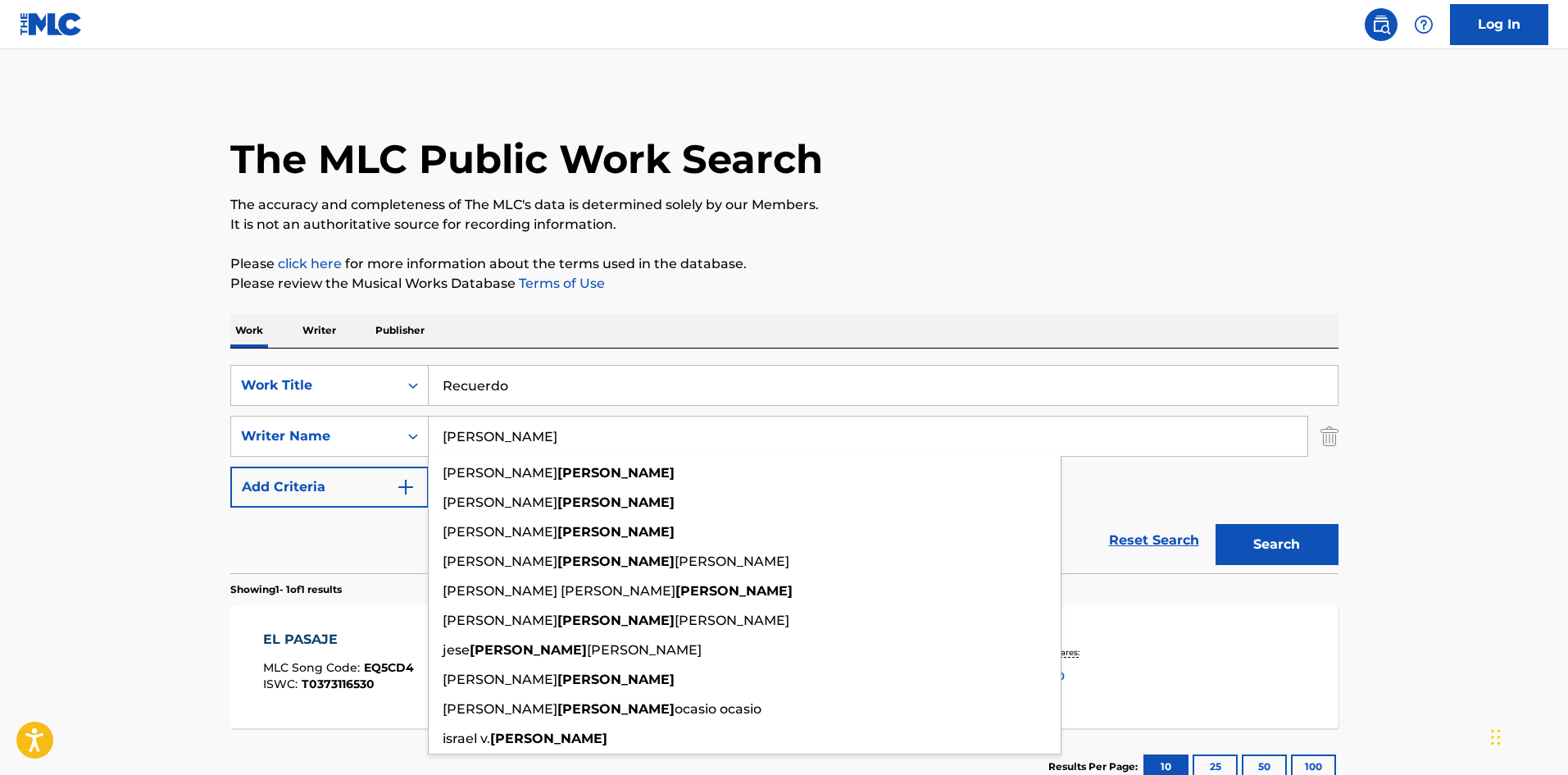
drag, startPoint x: 471, startPoint y: 437, endPoint x: 480, endPoint y: 436, distance: 9.1
click at [480, 436] on input "[PERSON_NAME]" at bounding box center [867, 436] width 878 height 40
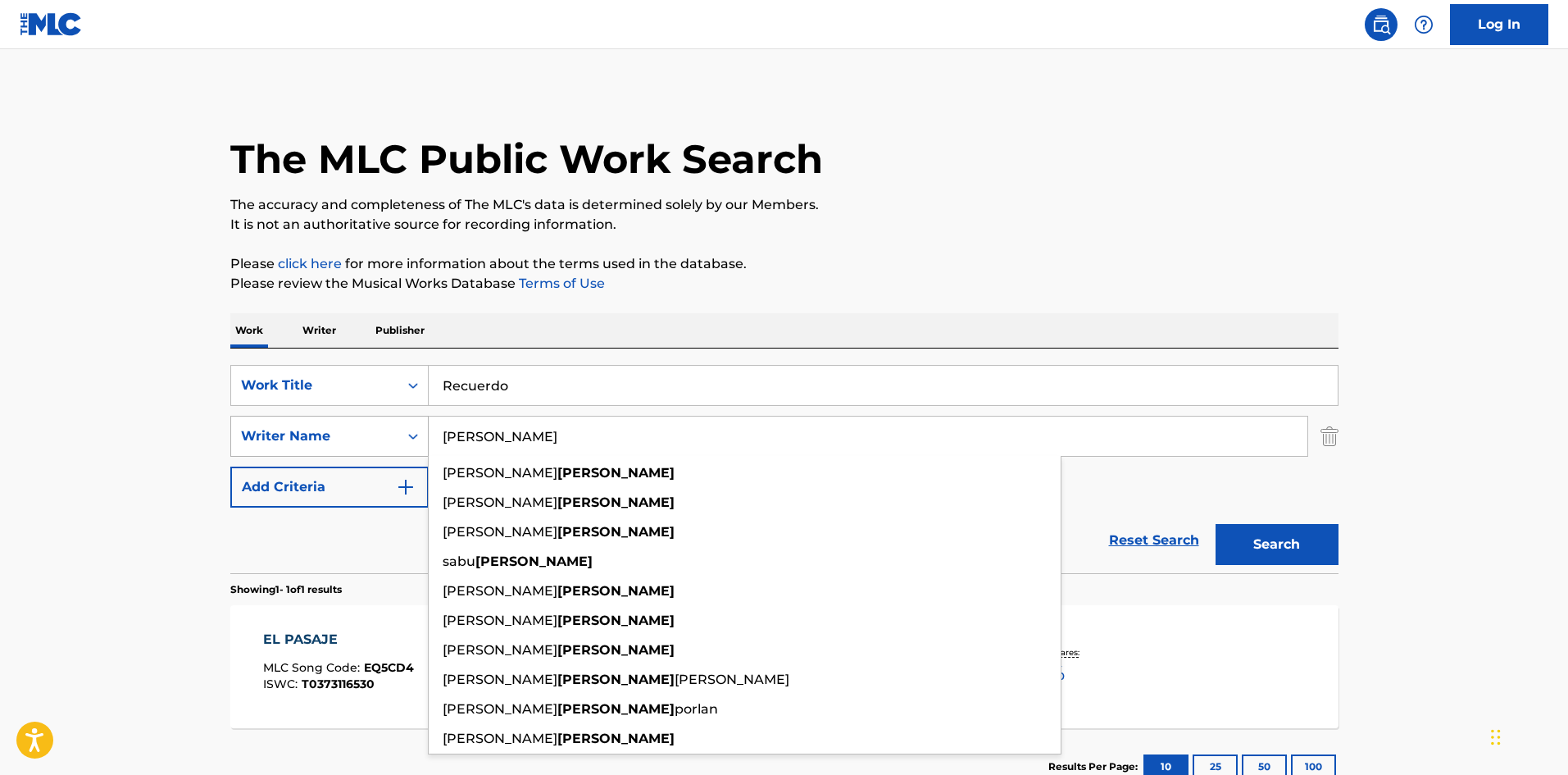
drag, startPoint x: 515, startPoint y: 436, endPoint x: 372, endPoint y: 419, distance: 144.0
click at [372, 419] on div "SearchWithCriteriaa6a66001-8ee0-4802-ade9-57a477e77476 Writer Name [PERSON_NAME…" at bounding box center [784, 436] width 1109 height 41
click at [683, 311] on div "The MLC Public Work Search The accuracy and completeness of The MLC's data is d…" at bounding box center [784, 448] width 1148 height 716
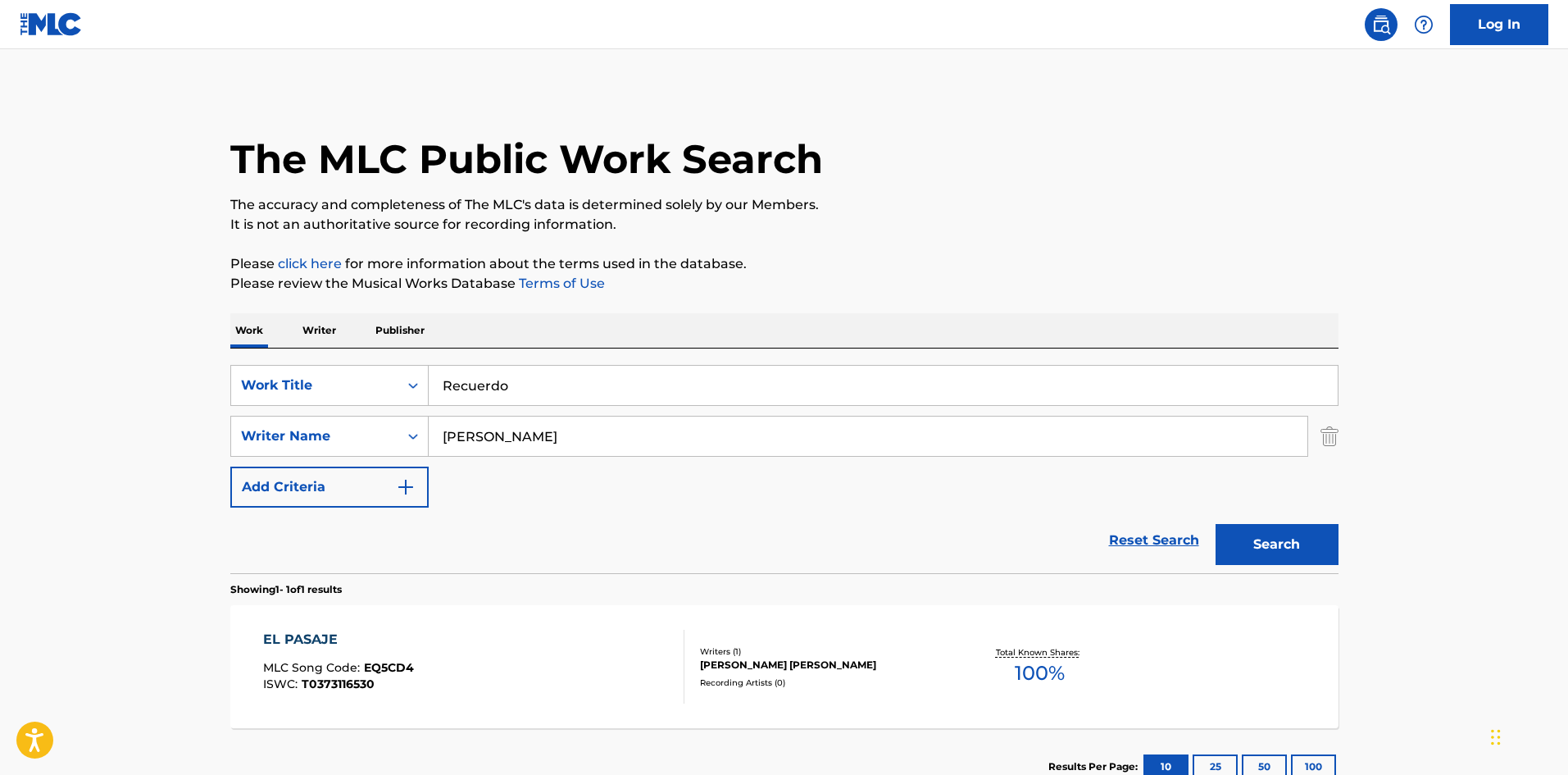
click at [1255, 535] on button "Search" at bounding box center [1277, 545] width 123 height 41
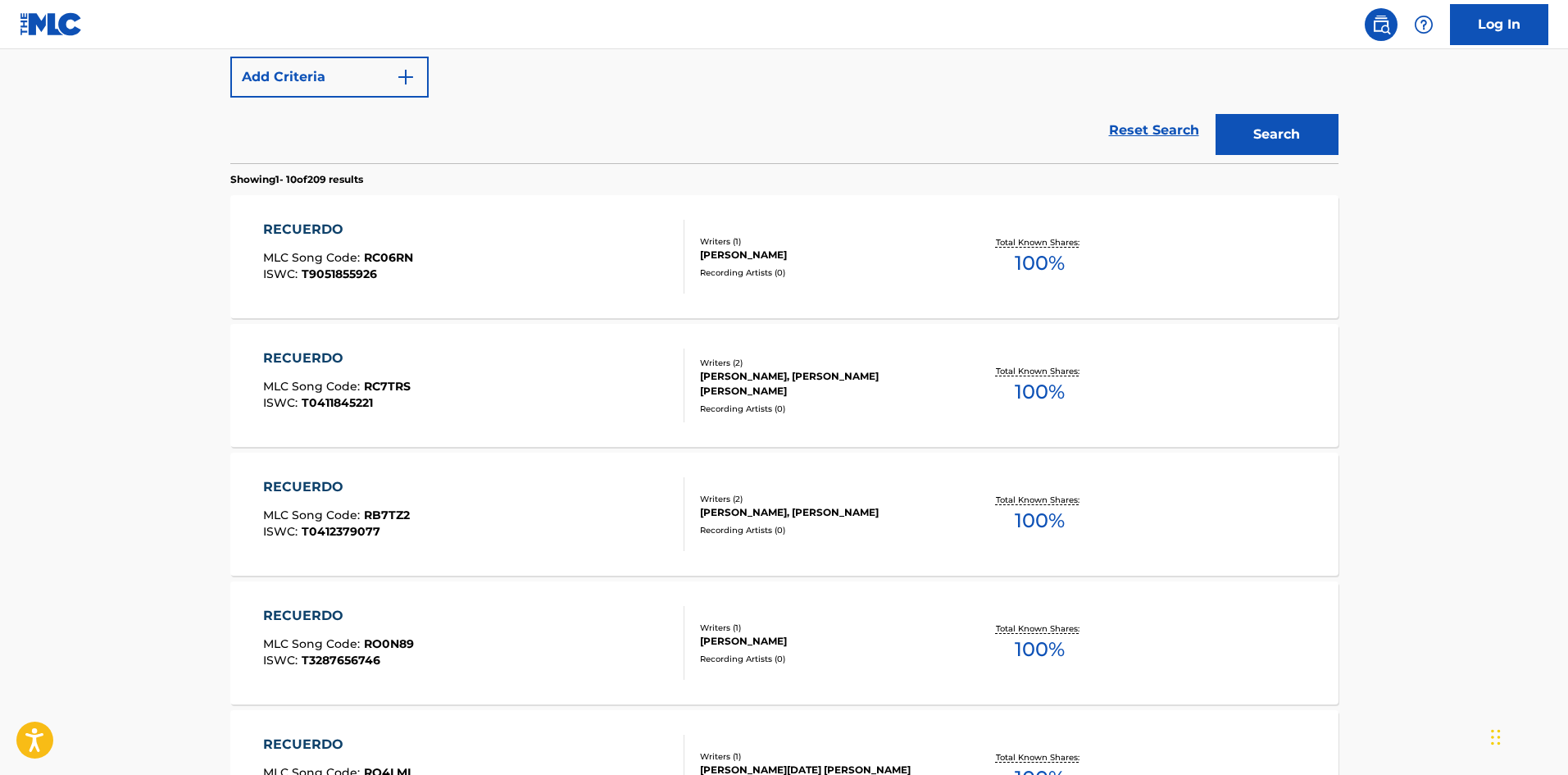
scroll to position [246, 0]
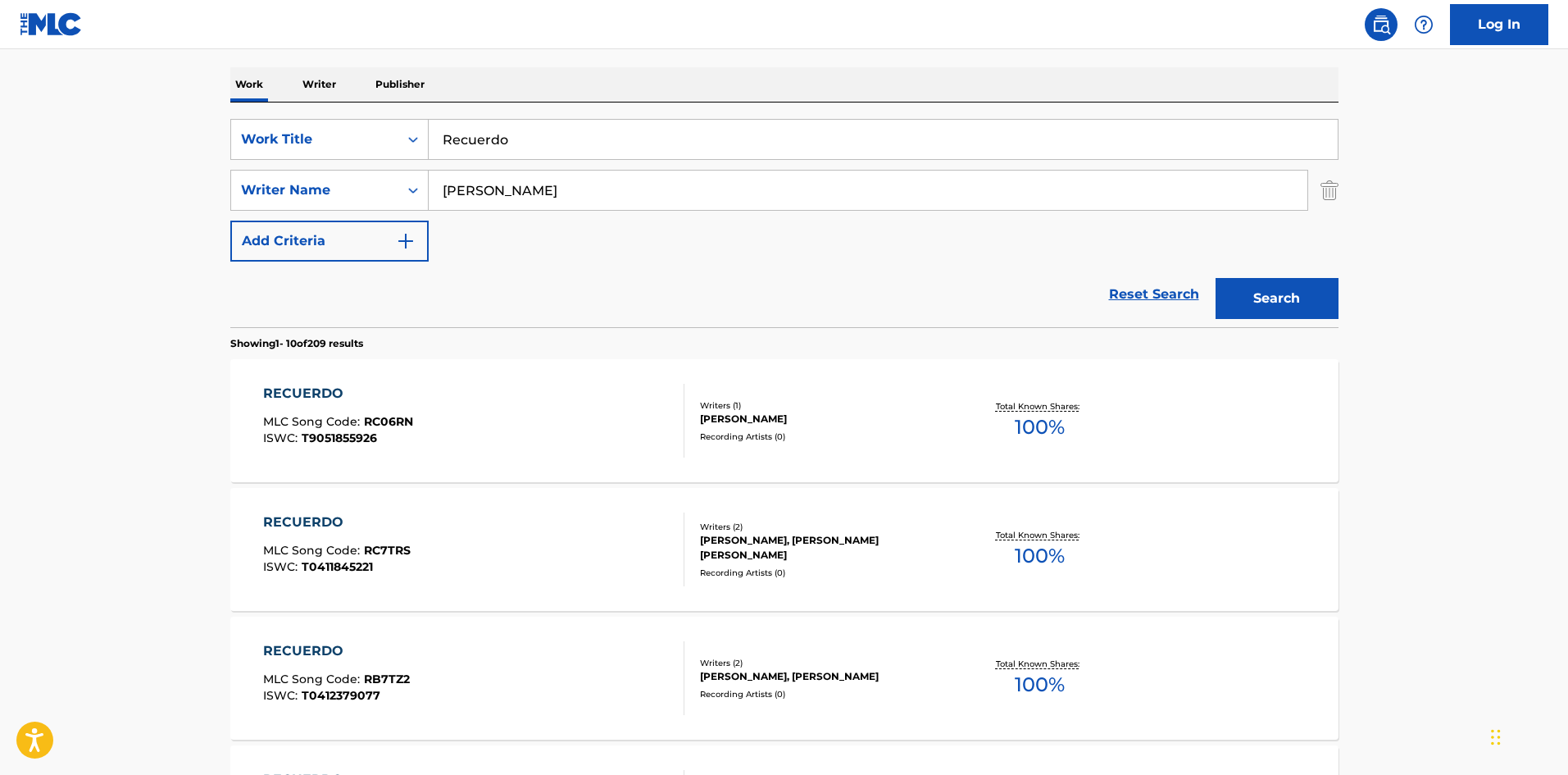
click at [516, 184] on input "[PERSON_NAME]" at bounding box center [867, 191] width 878 height 40
paste input "Egleysis"
type input "[PERSON_NAME] Egleysis"
click at [1295, 296] on button "Search" at bounding box center [1277, 299] width 123 height 41
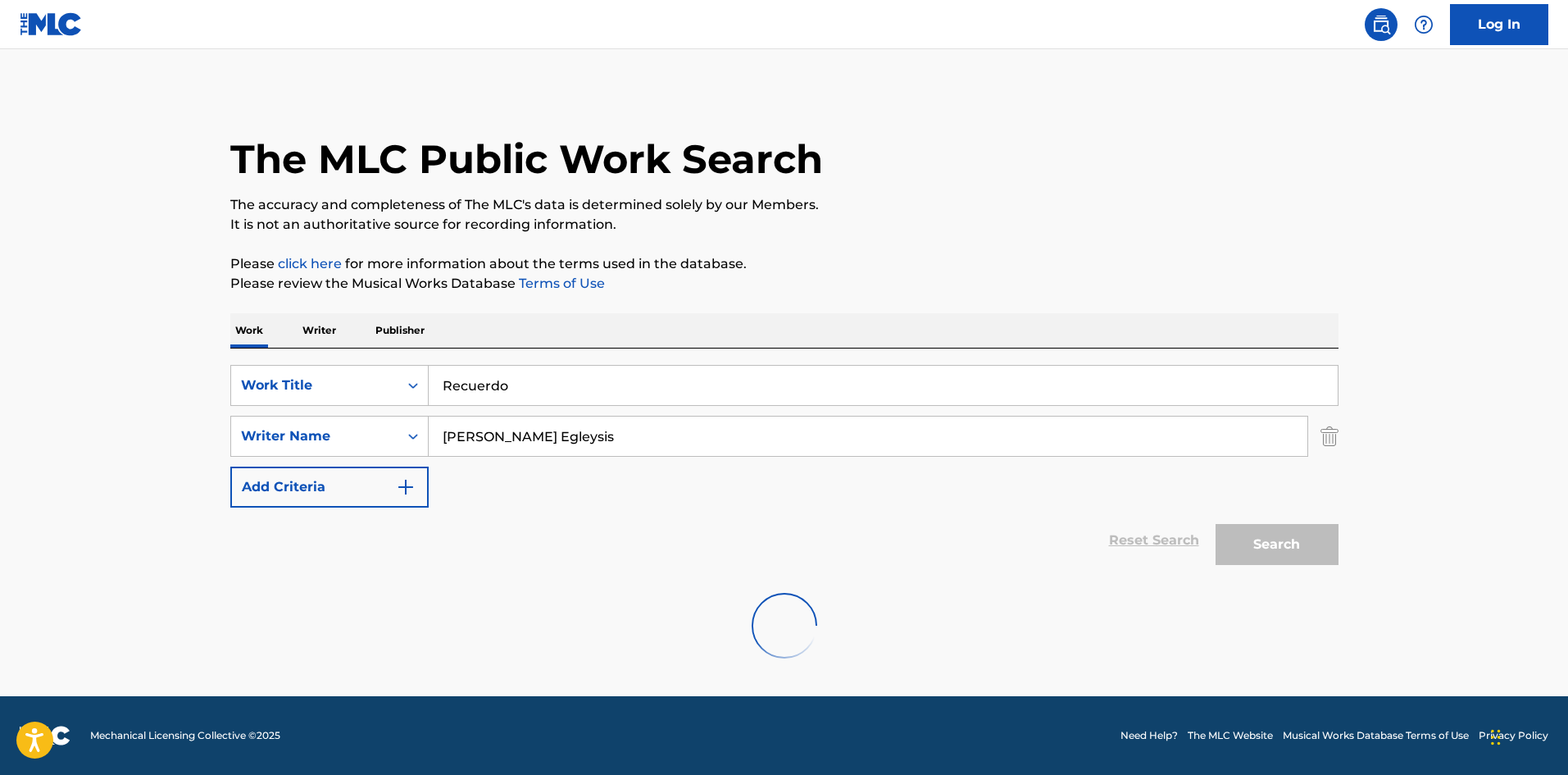
scroll to position [0, 0]
drag, startPoint x: 518, startPoint y: 378, endPoint x: 421, endPoint y: 385, distance: 97.3
click at [421, 385] on div "SearchWithCriteria61af1990-feb2-4578-a25f-c1814b8c81ac Work Title Recuerdo" at bounding box center [784, 386] width 1109 height 41
paste input "flexion"
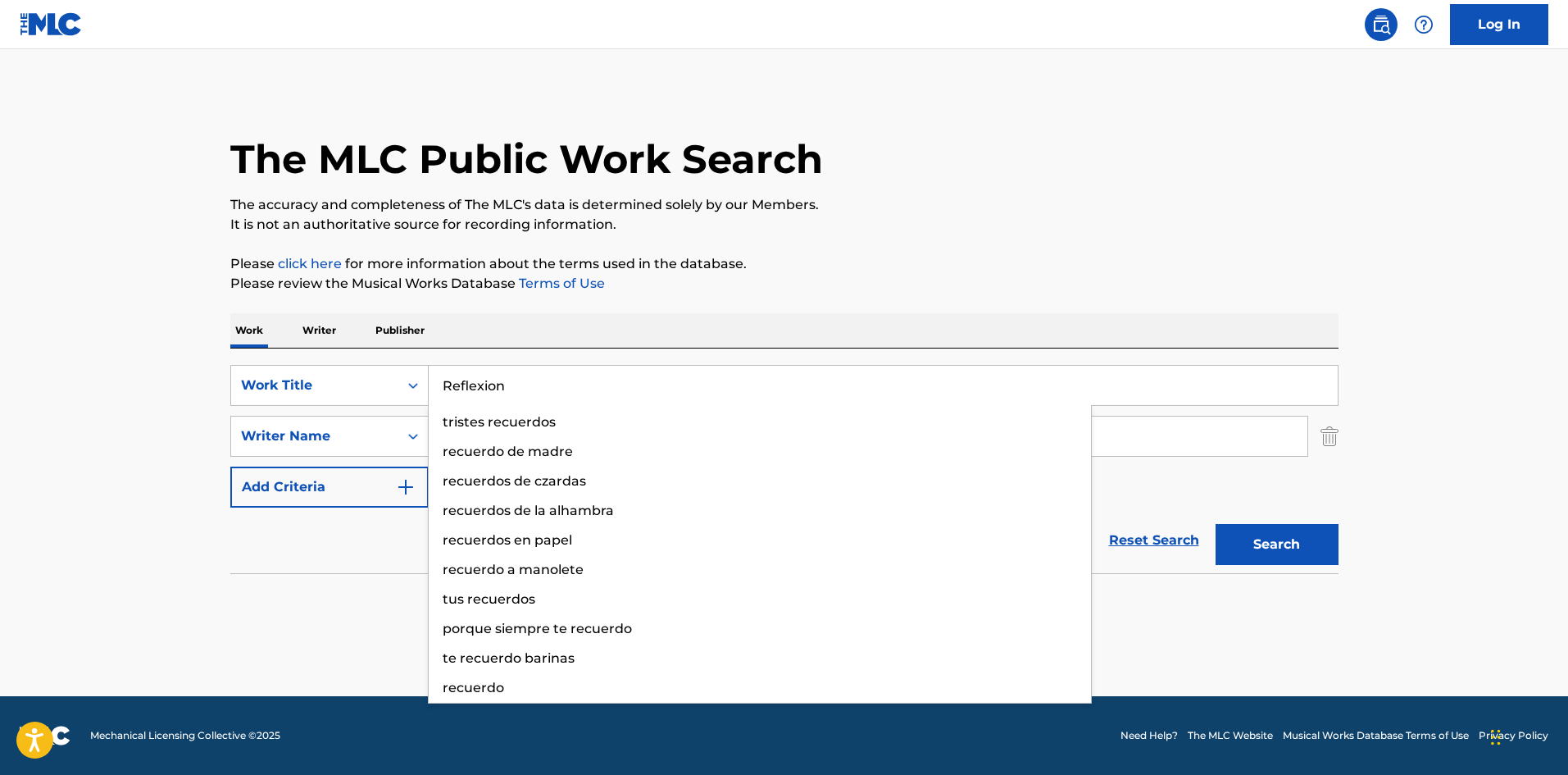
type input "Reflexion"
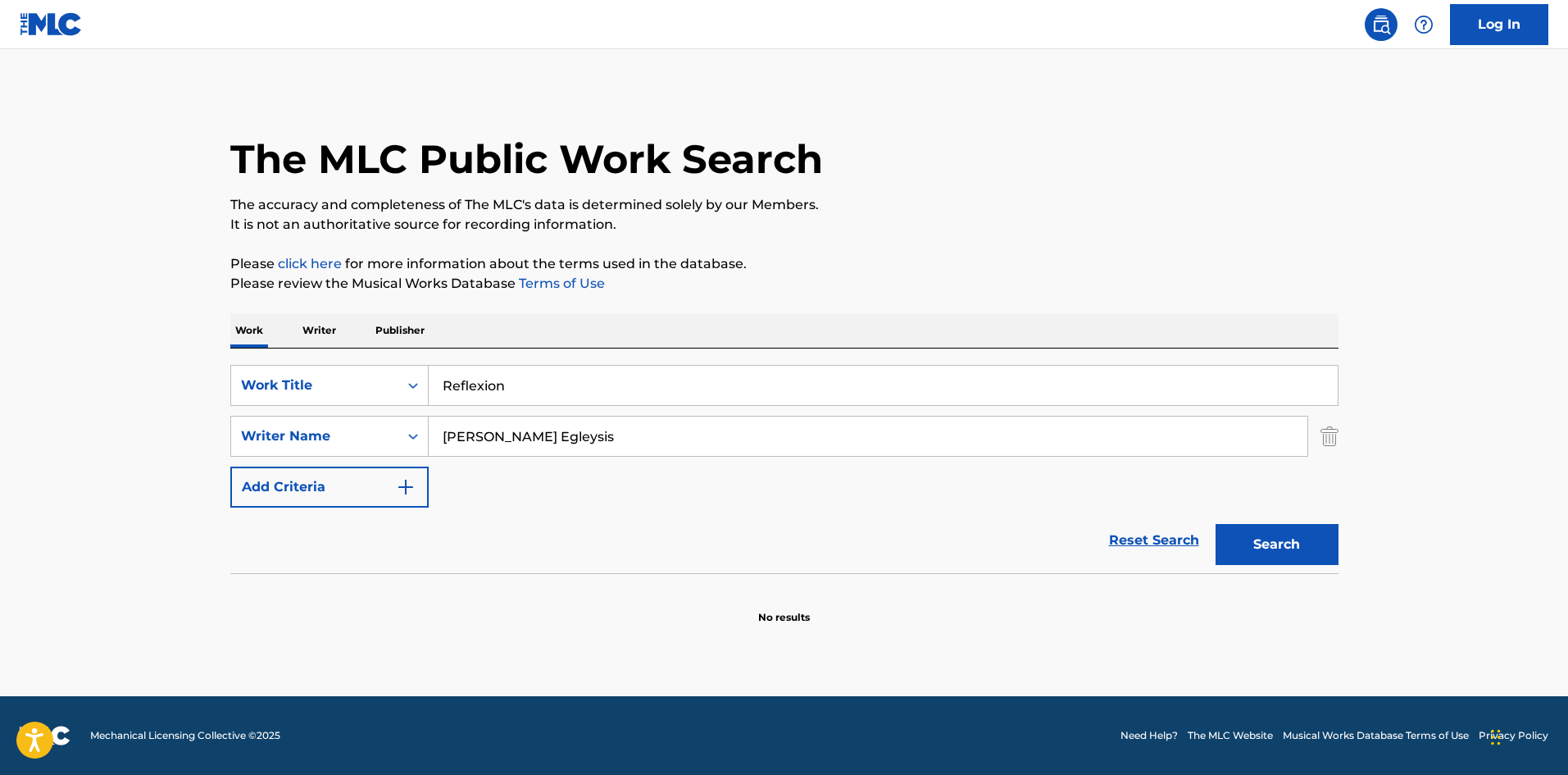
click at [635, 328] on div "Work Writer Publisher" at bounding box center [784, 331] width 1109 height 34
click at [700, 456] on div "[PERSON_NAME] Egleysis" at bounding box center [867, 436] width 878 height 40
click at [1232, 542] on button "Search" at bounding box center [1277, 545] width 123 height 41
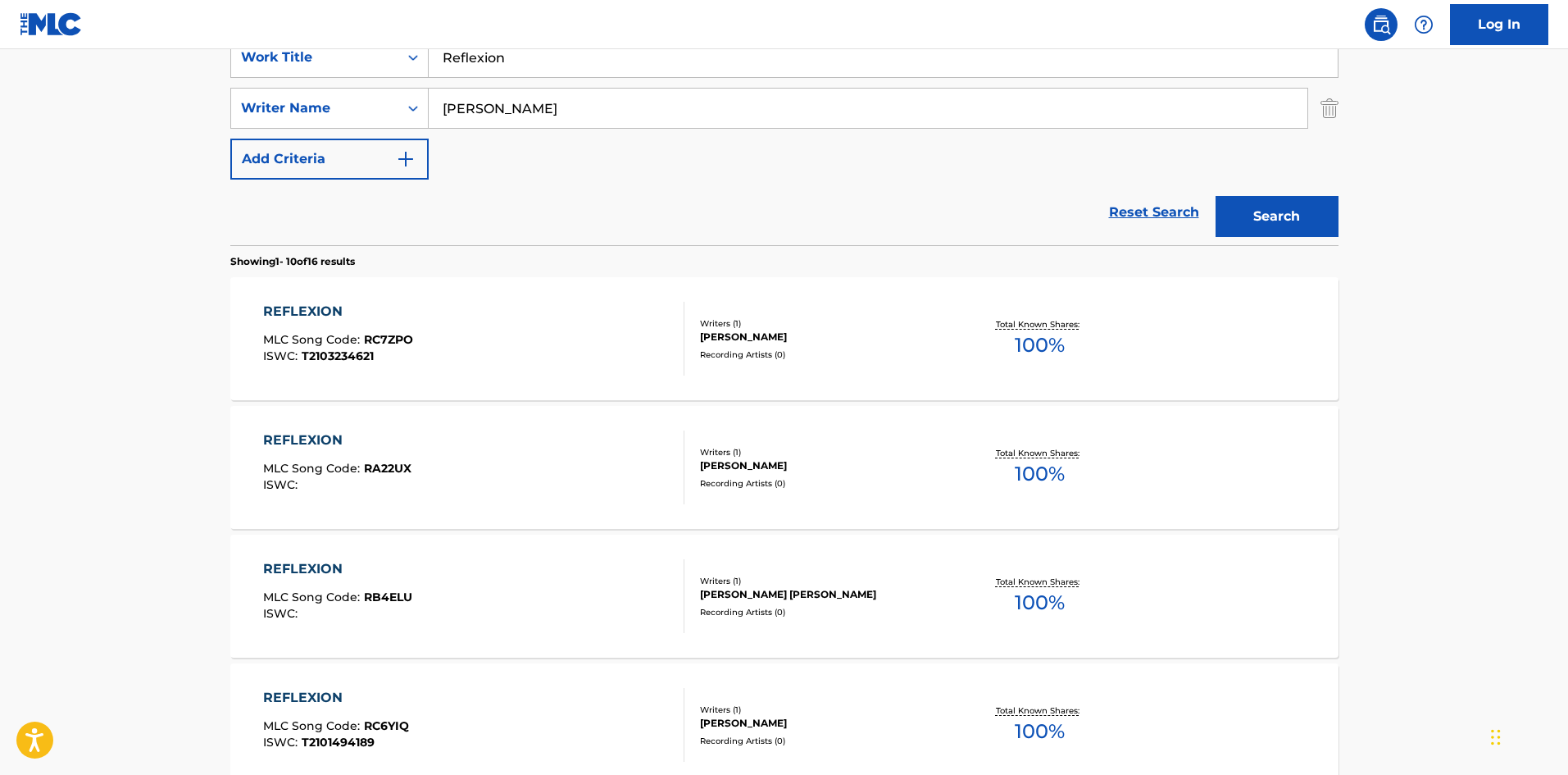
scroll to position [246, 0]
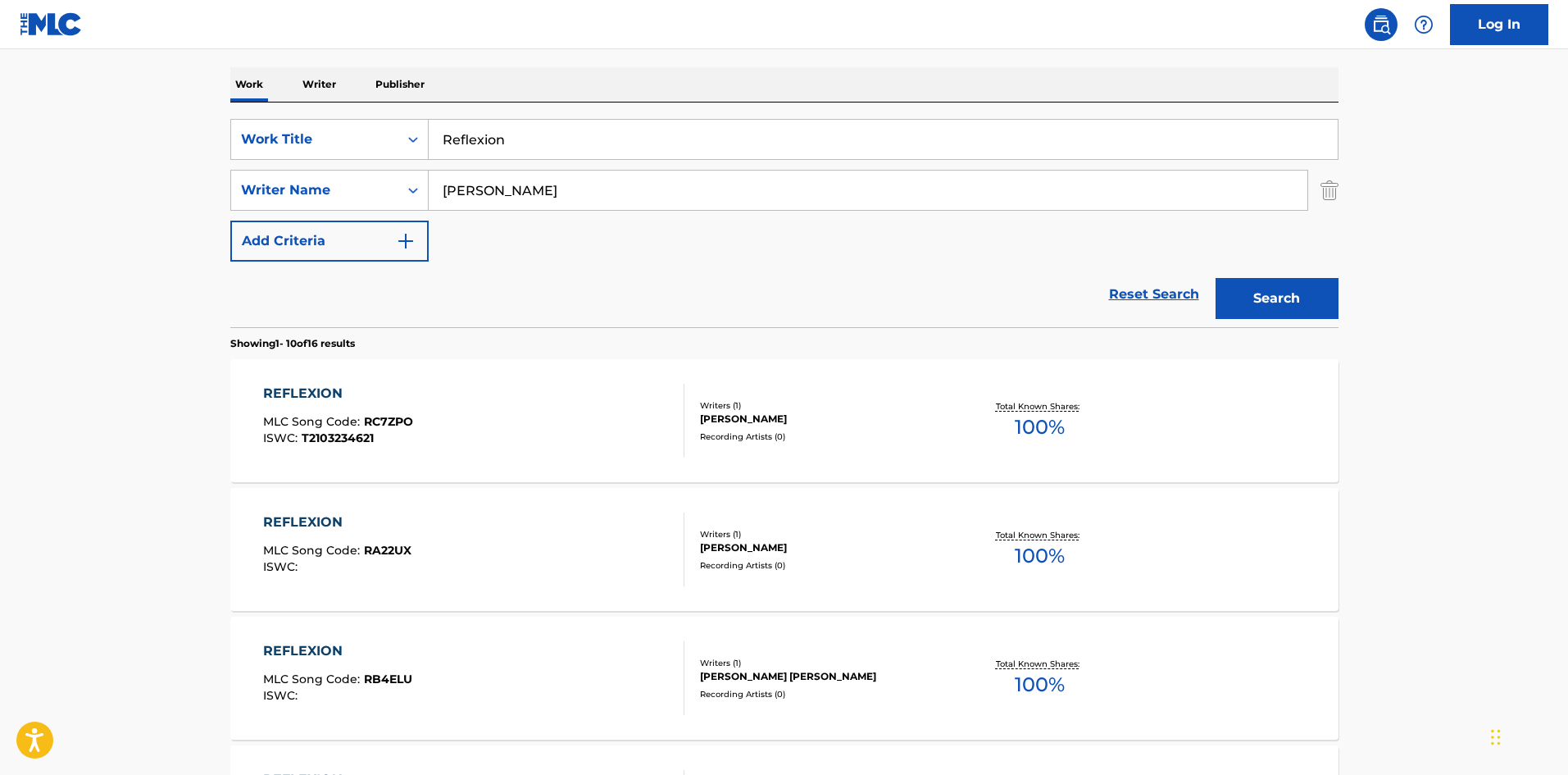
click at [555, 196] on input "[PERSON_NAME]" at bounding box center [867, 191] width 878 height 40
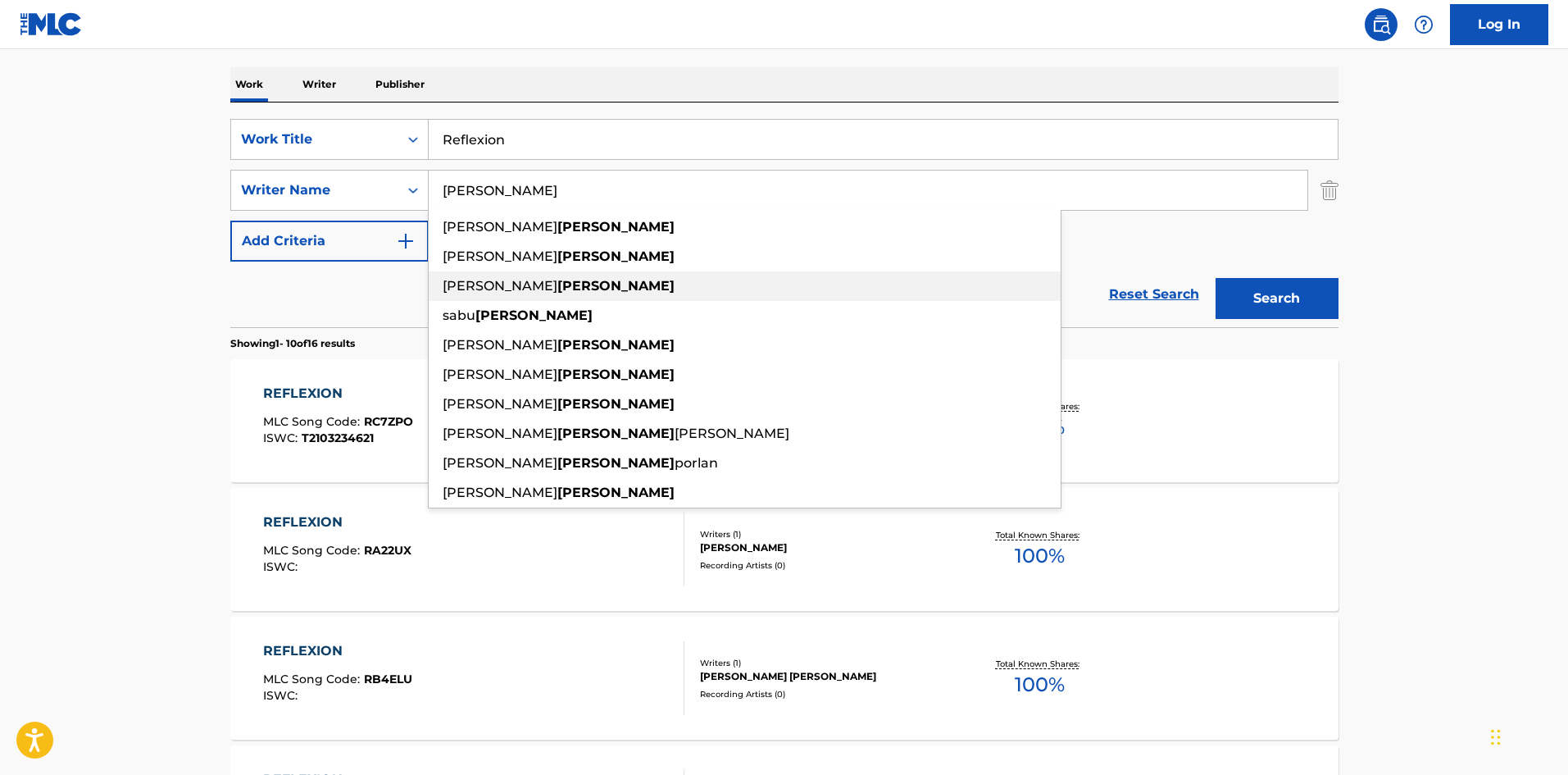
paste input "Egleysis"
drag, startPoint x: 1241, startPoint y: 290, endPoint x: 1224, endPoint y: 284, distance: 18.0
click at [1243, 287] on button "Search" at bounding box center [1277, 299] width 123 height 41
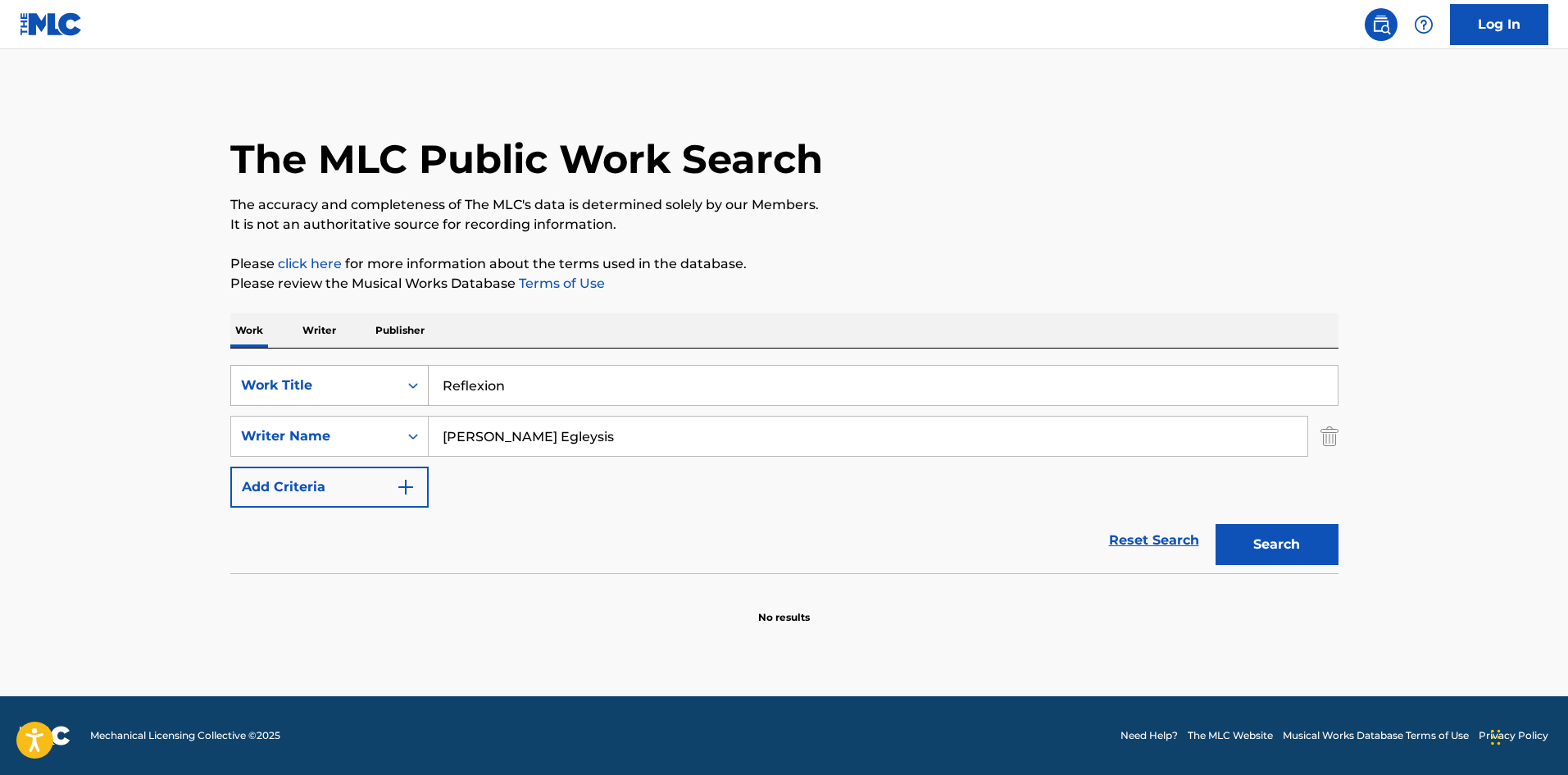
click at [299, 391] on div "SearchWithCriteria61af1990-feb2-4578-a25f-c1814b8c81ac Work Title Reflexion Sea…" at bounding box center [784, 436] width 1109 height 143
paste input "Yanko"
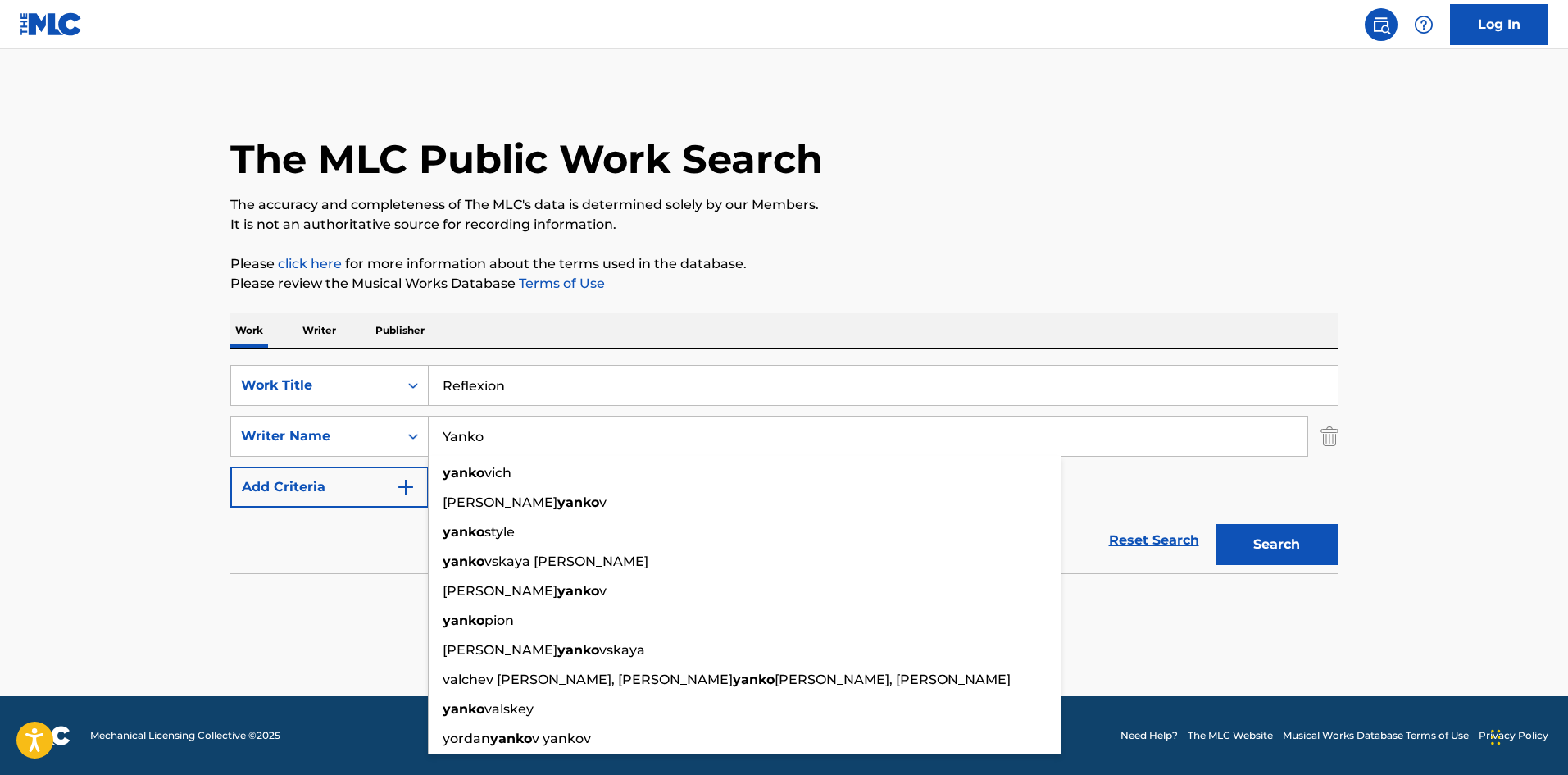
type input "Yanko"
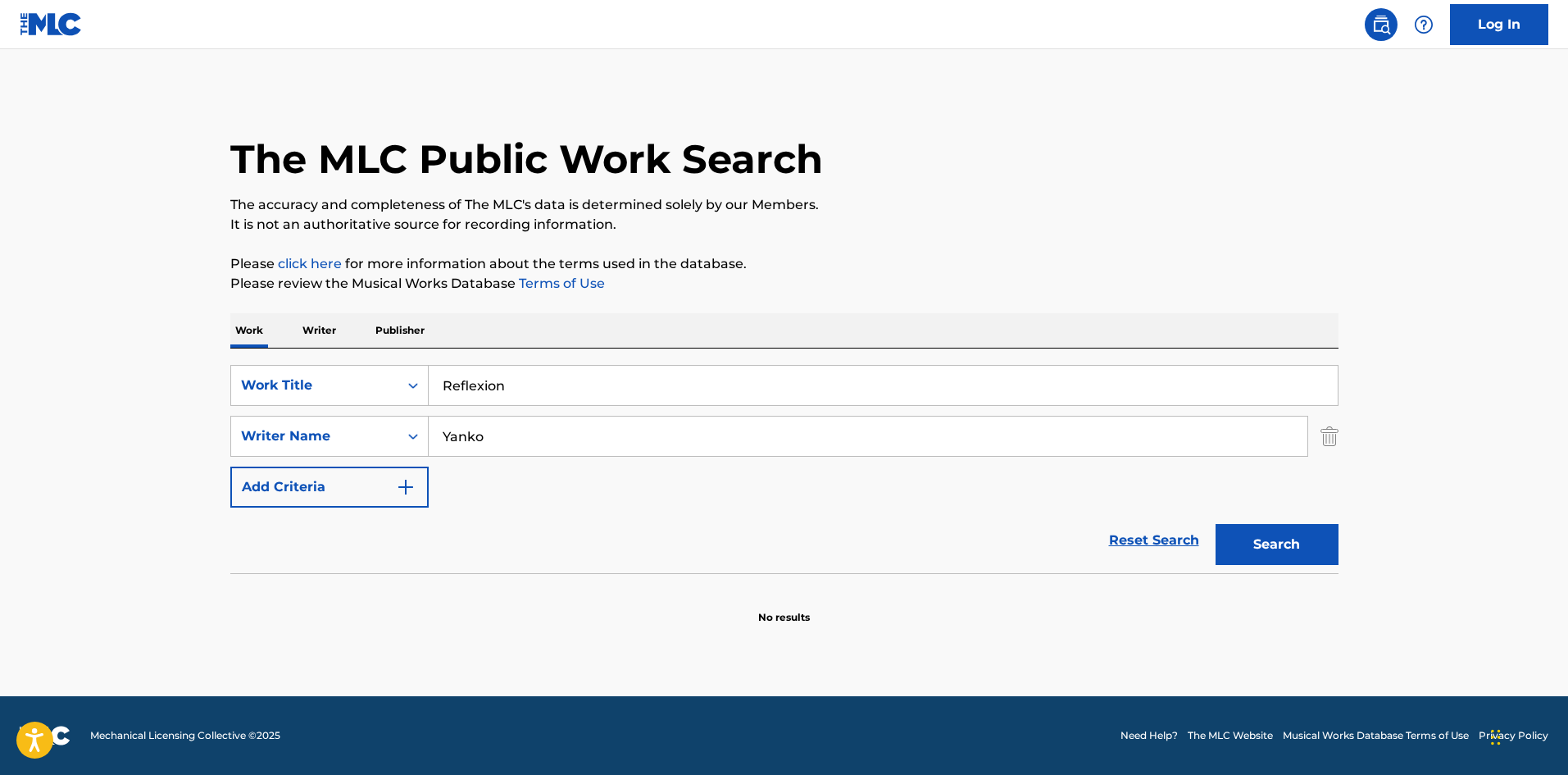
click at [1328, 543] on button "Search" at bounding box center [1277, 545] width 123 height 41
drag, startPoint x: 516, startPoint y: 377, endPoint x: 430, endPoint y: 374, distance: 86.1
click at [432, 374] on input "Reflexion" at bounding box center [883, 386] width 909 height 40
paste input "Traviesa"
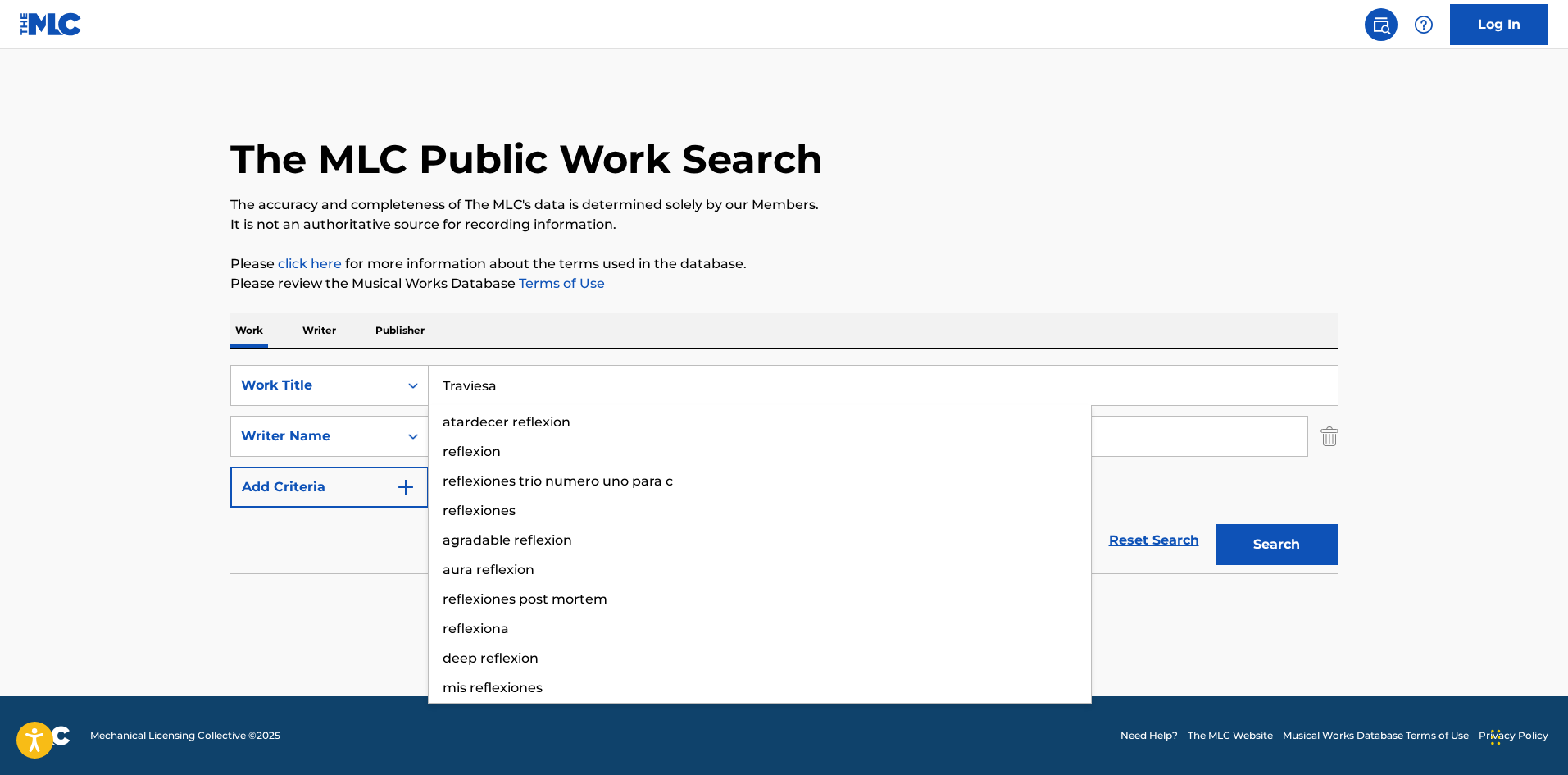
type input "Traviesa"
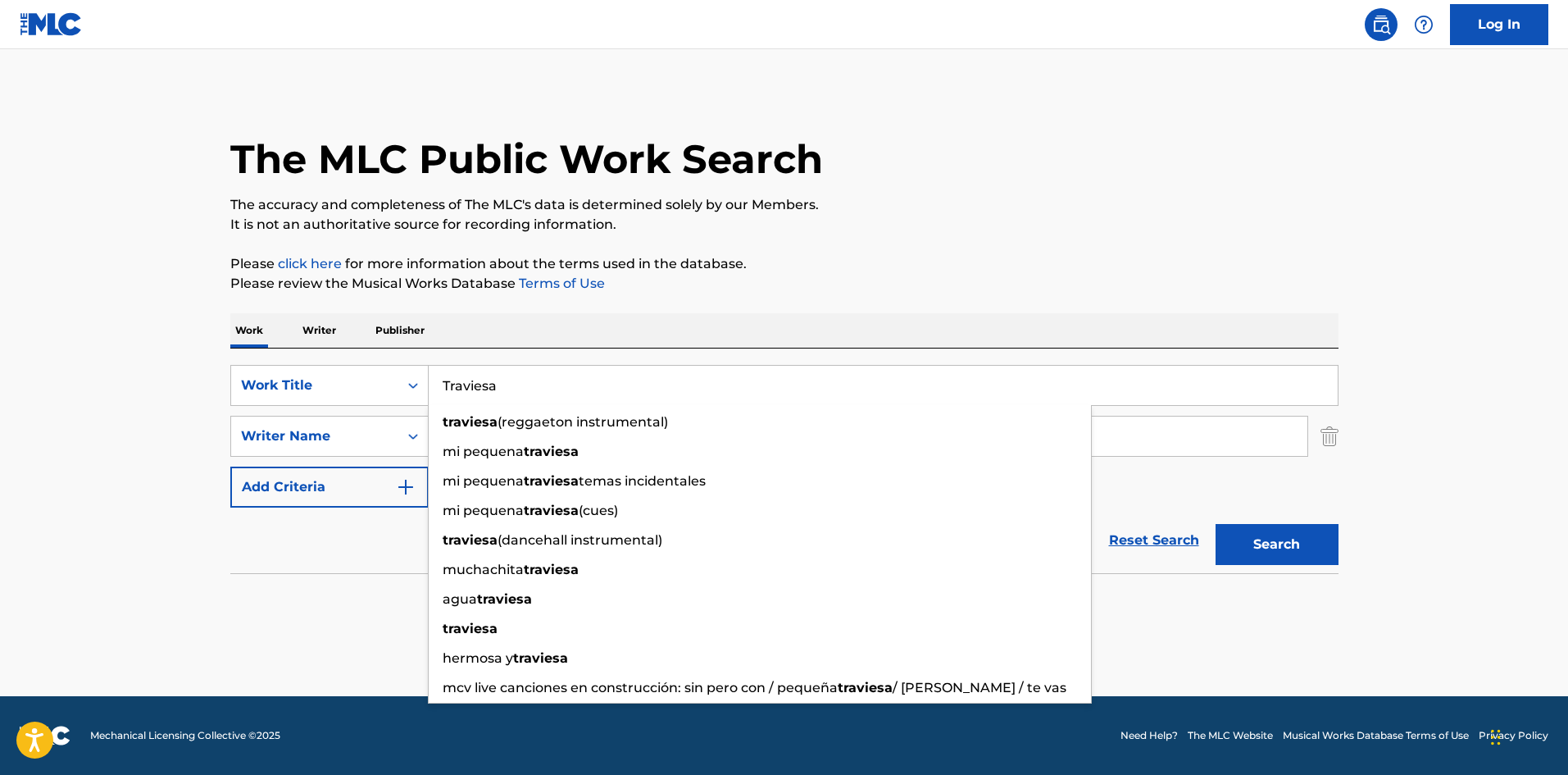
click at [828, 196] on p "The accuracy and completeness of The MLC's data is determined solely by our Mem…" at bounding box center [784, 204] width 1109 height 20
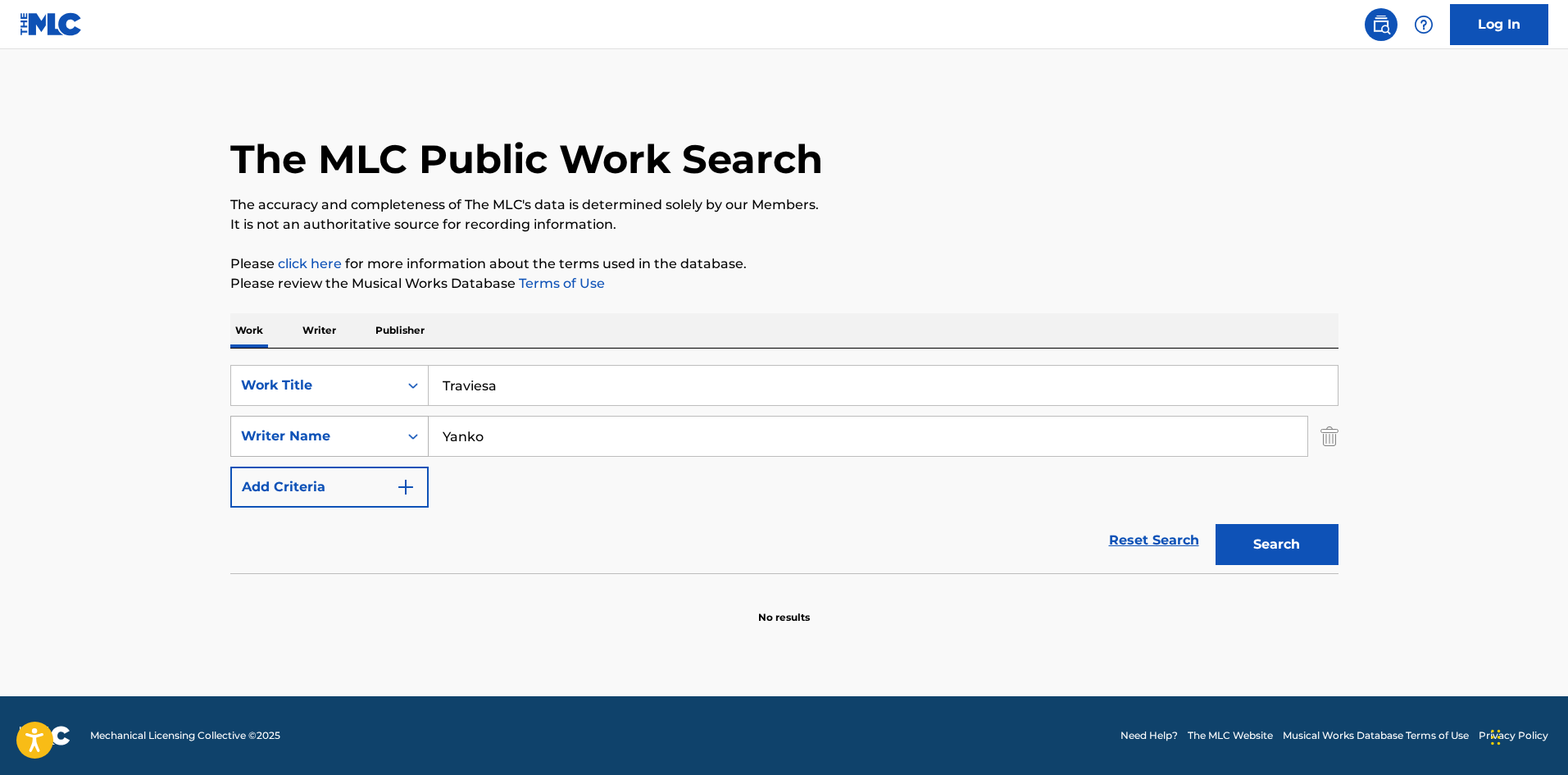
drag, startPoint x: 493, startPoint y: 438, endPoint x: 390, endPoint y: 430, distance: 103.3
click at [390, 430] on div "SearchWithCriteriaa6a66001-8ee0-4802-ade9-57a477e77476 Writer Name [PERSON_NAME]" at bounding box center [784, 436] width 1109 height 41
paste input "Olavarrieta"
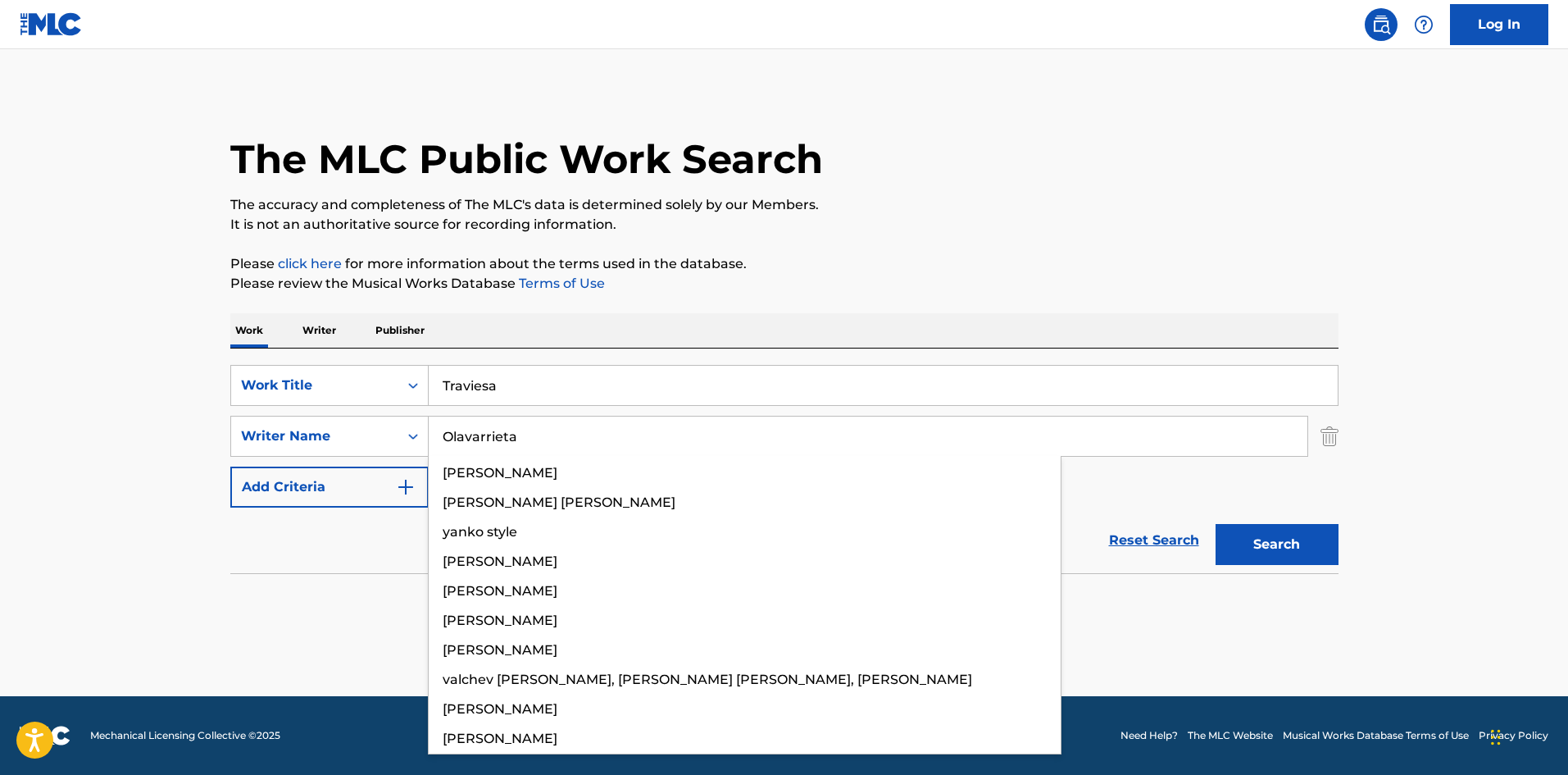
click at [951, 198] on p "The accuracy and completeness of The MLC's data is determined solely by our Mem…" at bounding box center [784, 204] width 1109 height 20
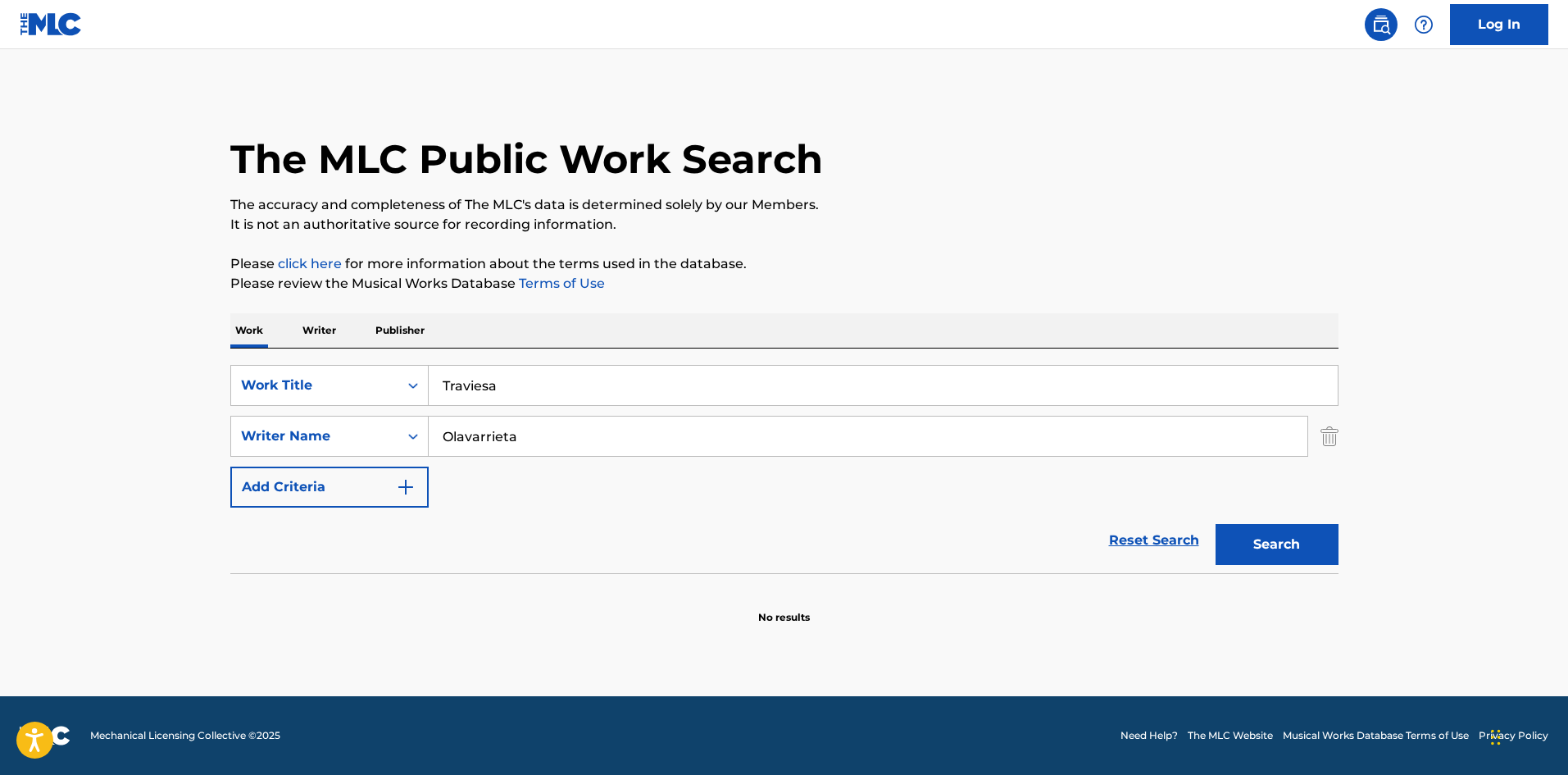
click at [1259, 552] on button "Search" at bounding box center [1277, 545] width 123 height 41
click at [362, 400] on div "SearchWithCriteria61af1990-feb2-4578-a25f-c1814b8c81ac Work Title Traviesa Sear…" at bounding box center [784, 436] width 1109 height 143
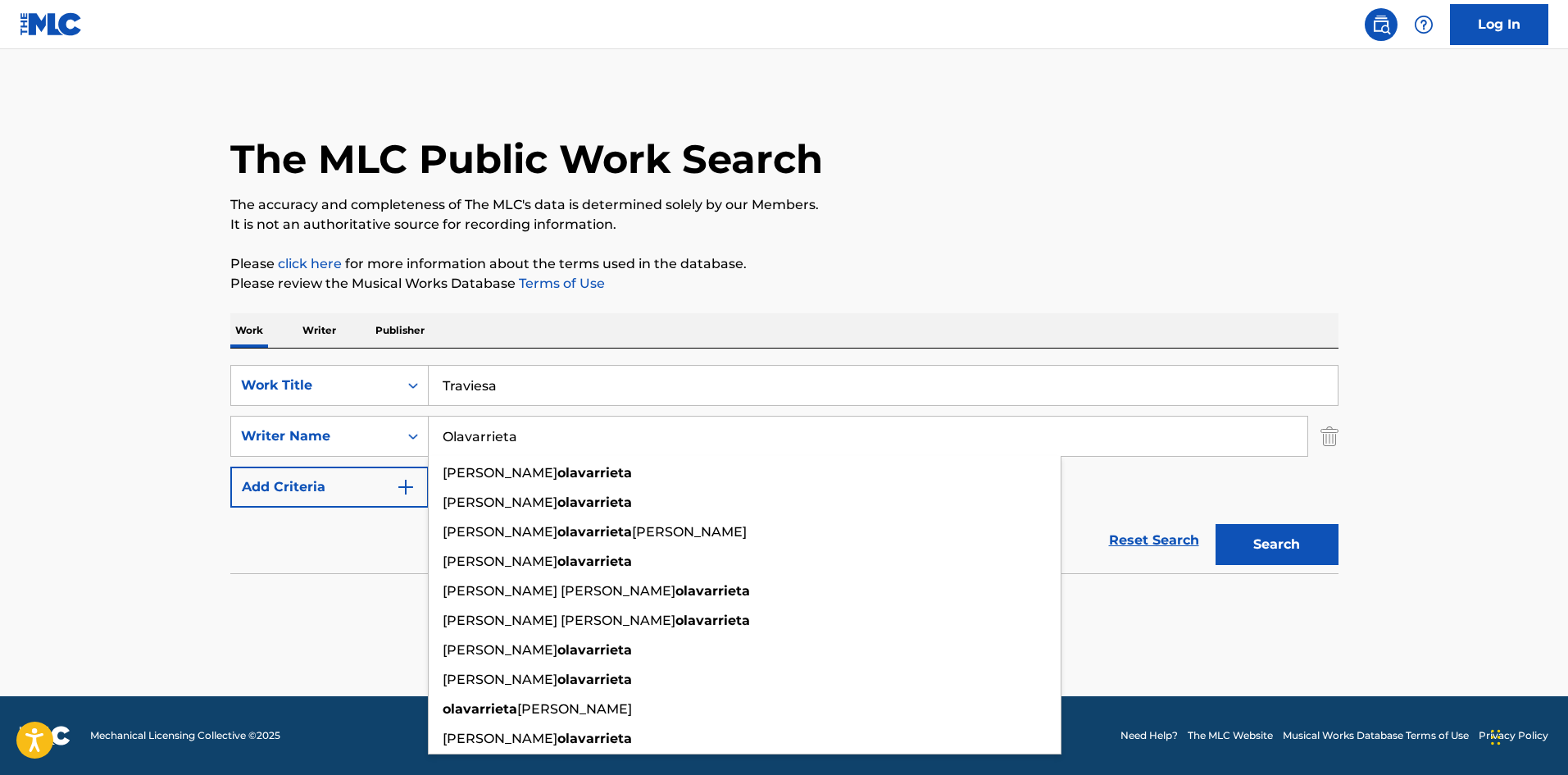
paste input "[PERSON_NAME]"
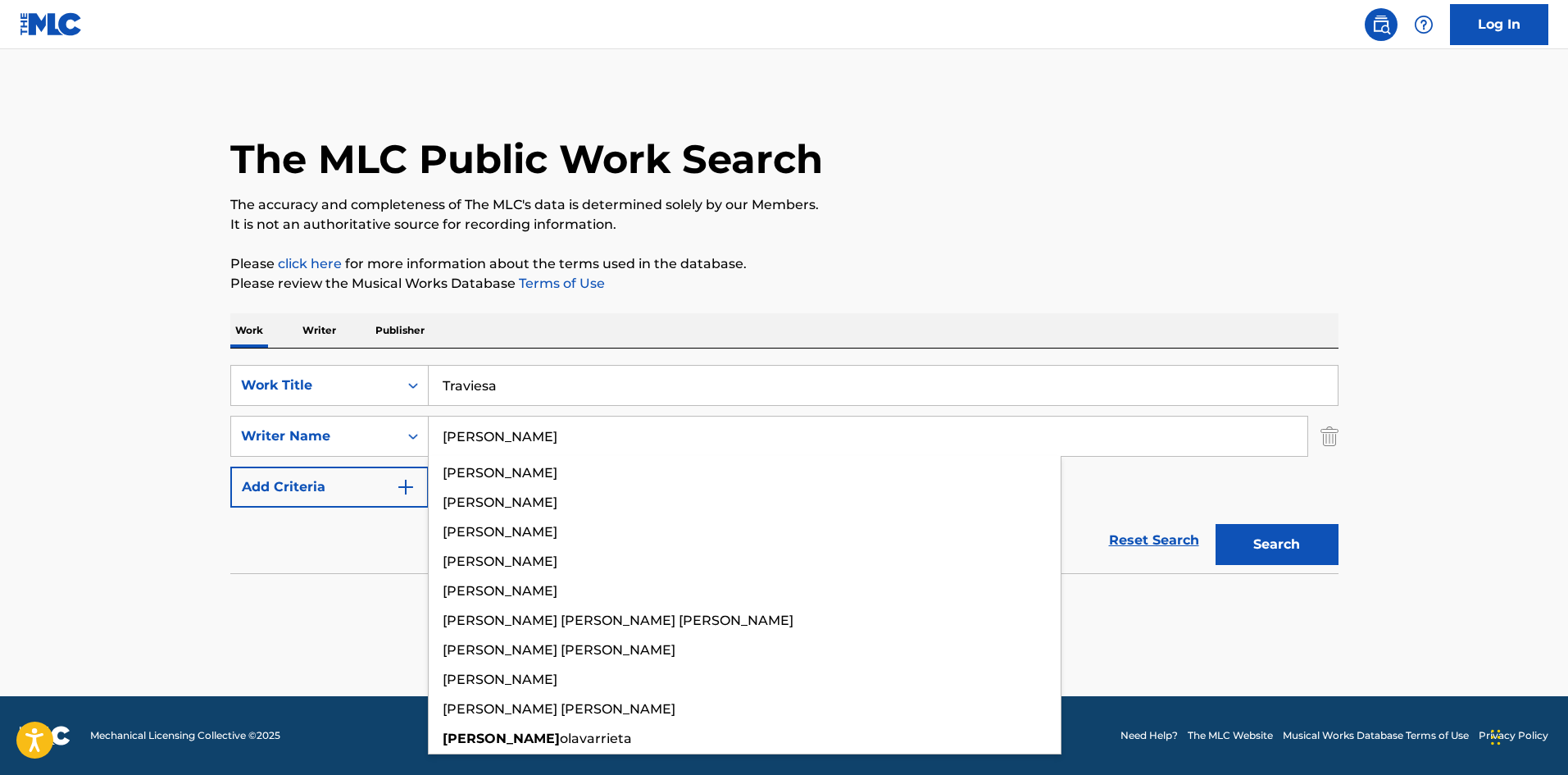
type input "[PERSON_NAME]"
click at [876, 276] on p "Please review the Musical Works Database Terms of Use" at bounding box center [784, 284] width 1109 height 20
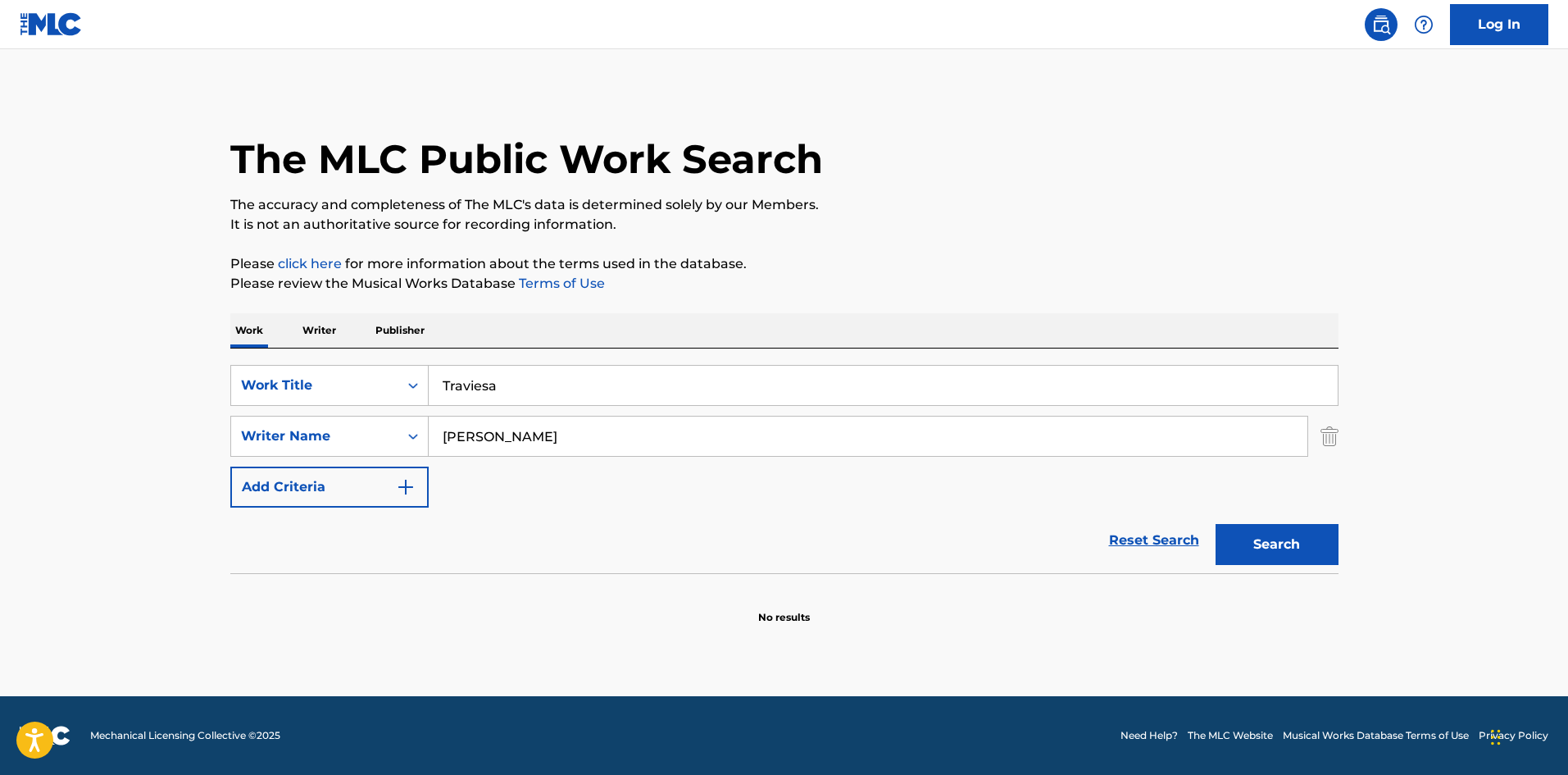
click at [1285, 552] on button "Search" at bounding box center [1277, 545] width 123 height 41
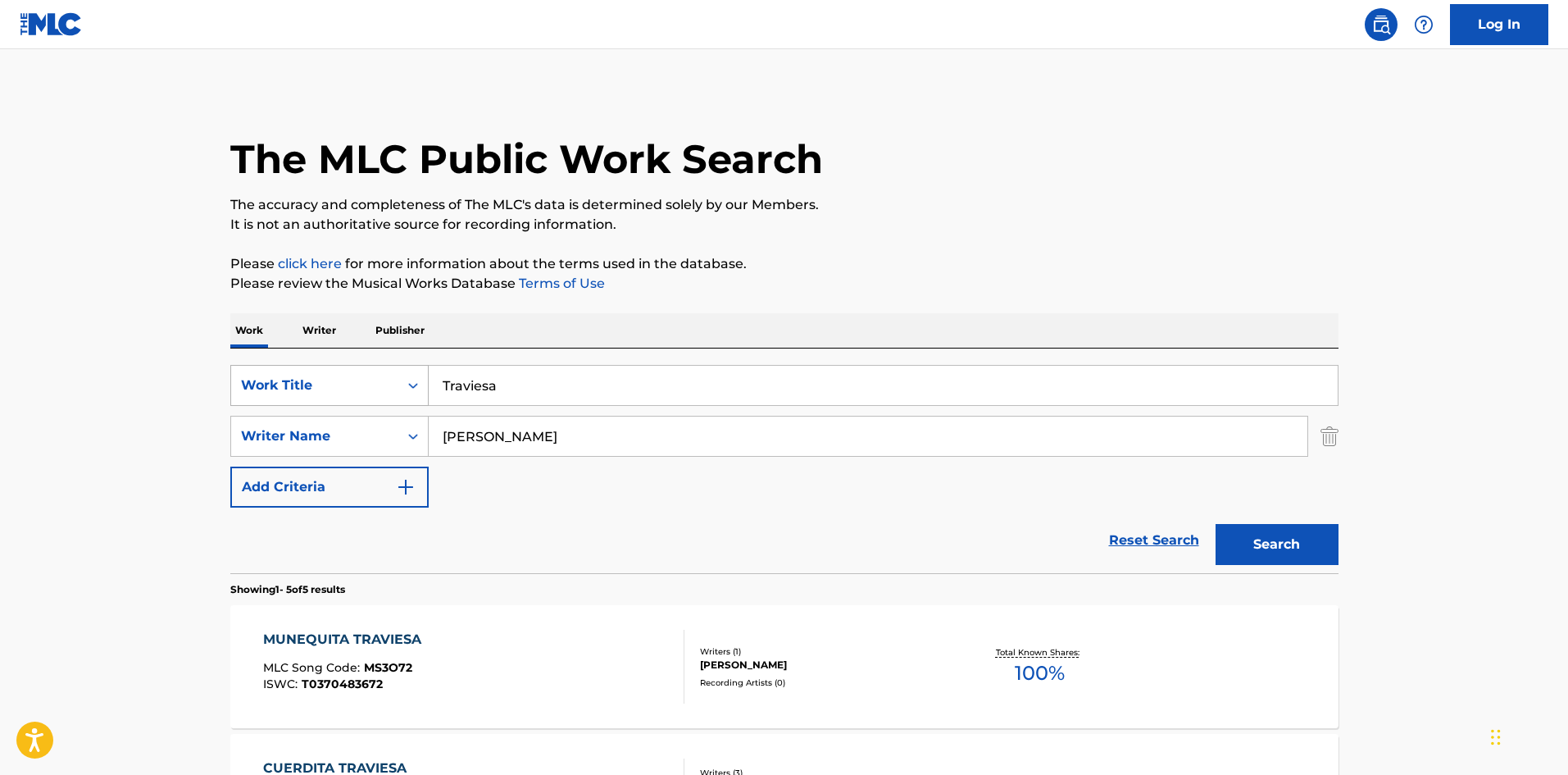
drag, startPoint x: 459, startPoint y: 376, endPoint x: 417, endPoint y: 382, distance: 42.4
click at [402, 374] on div "SearchWithCriteria61af1990-feb2-4578-a25f-c1814b8c81ac Work Title Traviesa" at bounding box center [784, 386] width 1109 height 41
paste
drag, startPoint x: 526, startPoint y: 381, endPoint x: 740, endPoint y: 391, distance: 214.2
click at [740, 391] on input "2025 [PERSON_NAME]" at bounding box center [883, 386] width 909 height 40
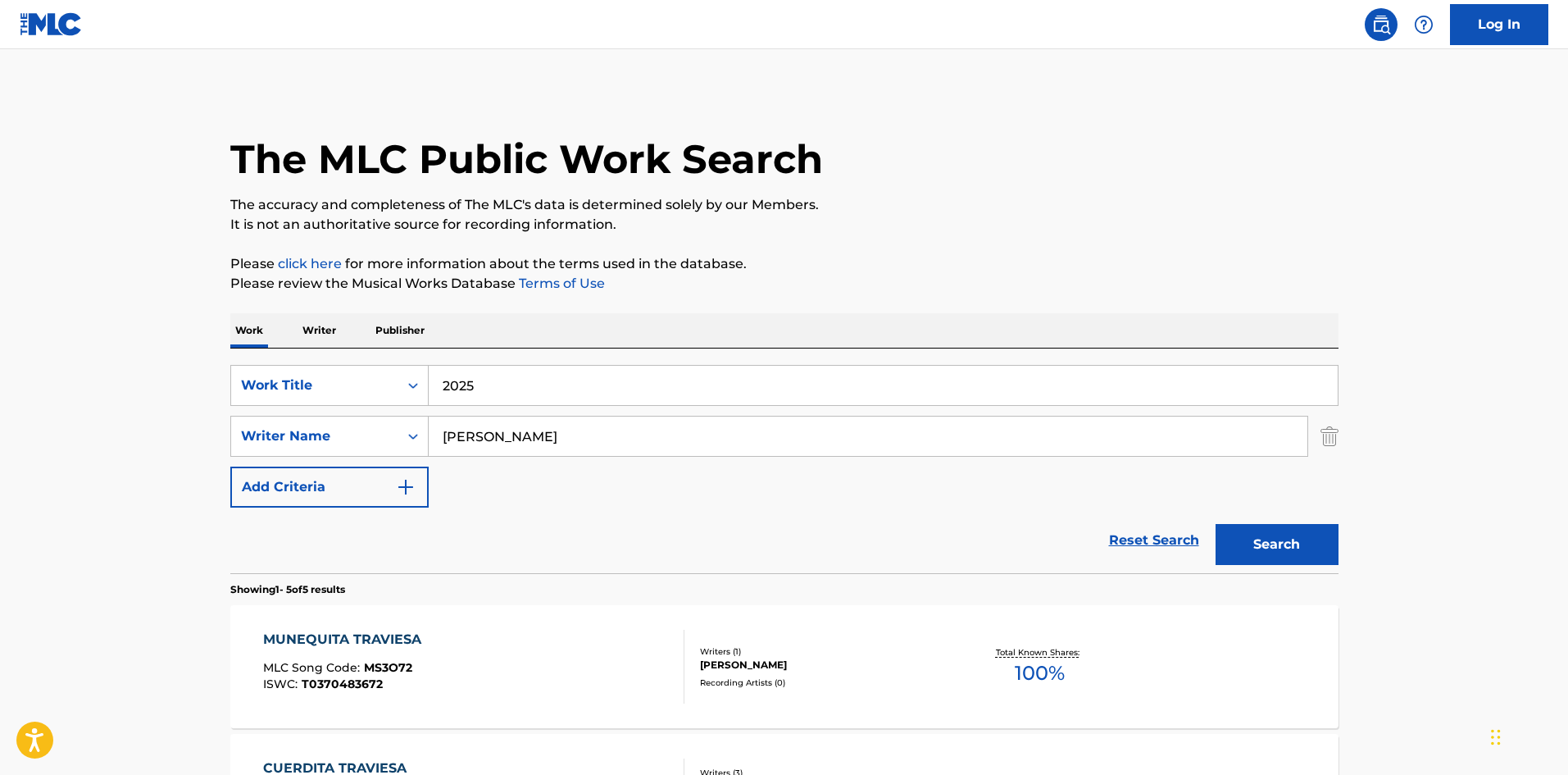
type input "2025"
drag, startPoint x: 493, startPoint y: 439, endPoint x: 386, endPoint y: 429, distance: 107.5
click at [386, 429] on div "SearchWithCriteriaa6a66001-8ee0-4802-ade9-57a477e77476 Writer Name [PERSON_NAME]" at bounding box center [784, 436] width 1109 height 41
drag, startPoint x: 556, startPoint y: 436, endPoint x: 456, endPoint y: 420, distance: 101.3
click at [368, 421] on div "SearchWithCriteriaa6a66001-8ee0-4802-ade9-57a477e77476 Writer Name [PERSON_NAME…" at bounding box center [784, 436] width 1109 height 41
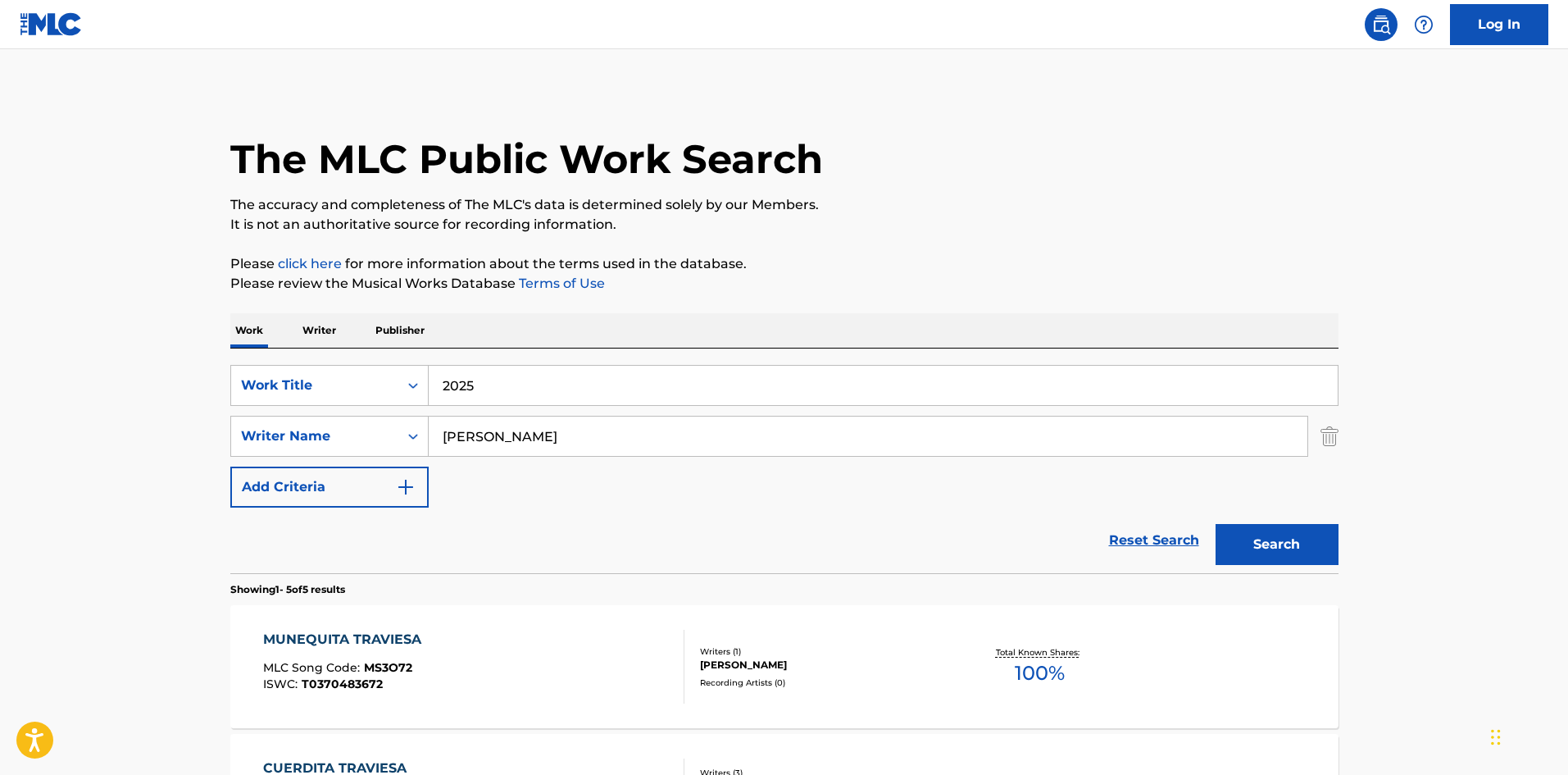
click at [817, 285] on p "Please review the Musical Works Database Terms of Use" at bounding box center [784, 284] width 1109 height 20
click at [388, 381] on div "SearchWithCriteria61af1990-feb2-4578-a25f-c1814b8c81ac Work Title 2025" at bounding box center [784, 386] width 1109 height 41
click at [1306, 546] on button "Search" at bounding box center [1277, 545] width 123 height 41
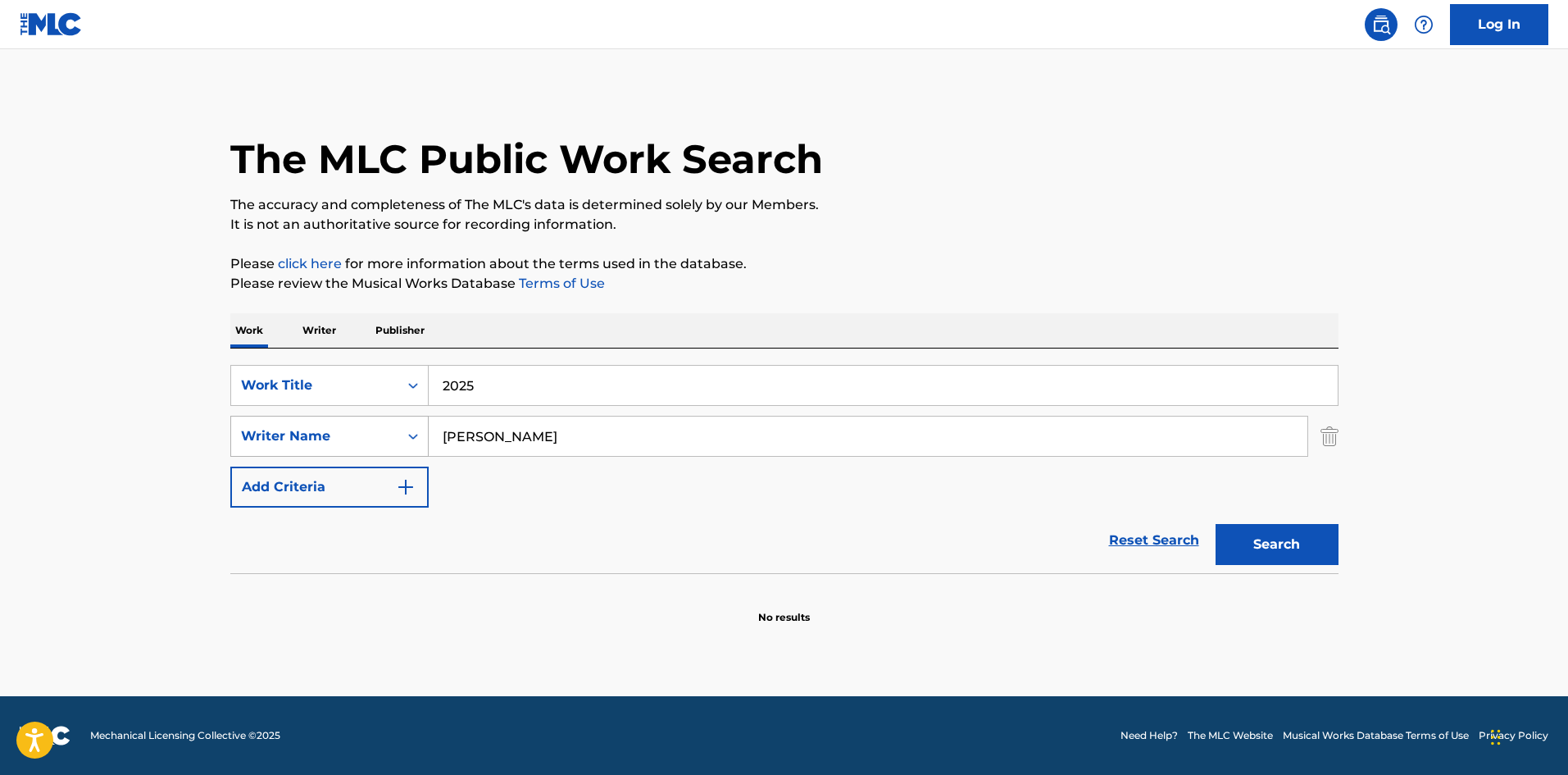
drag, startPoint x: 499, startPoint y: 444, endPoint x: 390, endPoint y: 430, distance: 109.9
click at [376, 430] on div "SearchWithCriteriaa6a66001-8ee0-4802-ade9-57a477e77476 Writer Name [PERSON_NAME]" at bounding box center [784, 436] width 1109 height 41
click at [1294, 549] on button "Search" at bounding box center [1277, 545] width 123 height 41
drag, startPoint x: 514, startPoint y: 430, endPoint x: 387, endPoint y: 426, distance: 127.1
click at [388, 426] on div "SearchWithCriteriaa6a66001-8ee0-4802-ade9-57a477e77476 Writer Name [PERSON_NAME]" at bounding box center [784, 436] width 1109 height 41
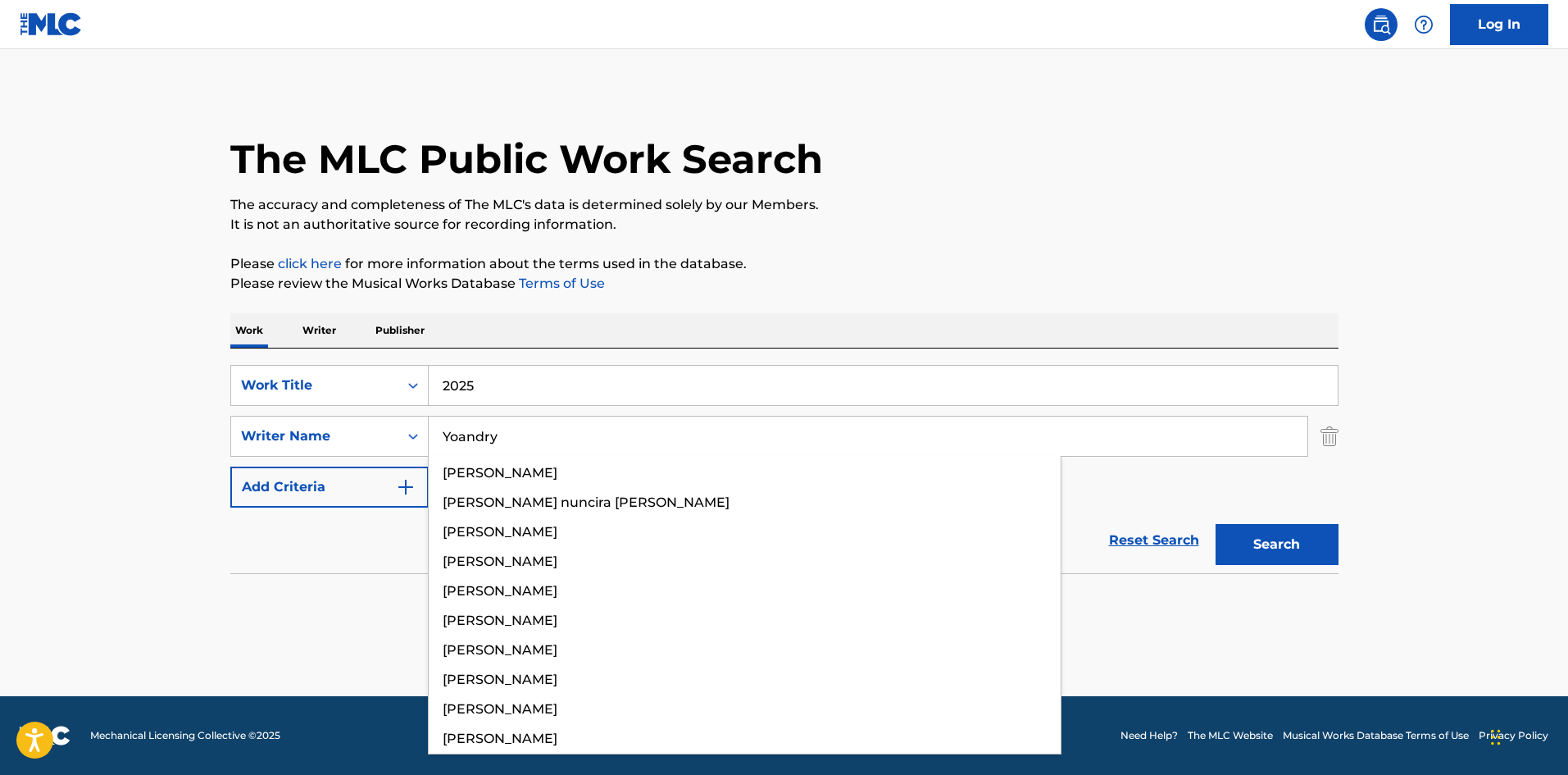
type input "Yoandry"
click at [1279, 544] on button "Search" at bounding box center [1277, 545] width 123 height 41
